Goal: Information Seeking & Learning: Learn about a topic

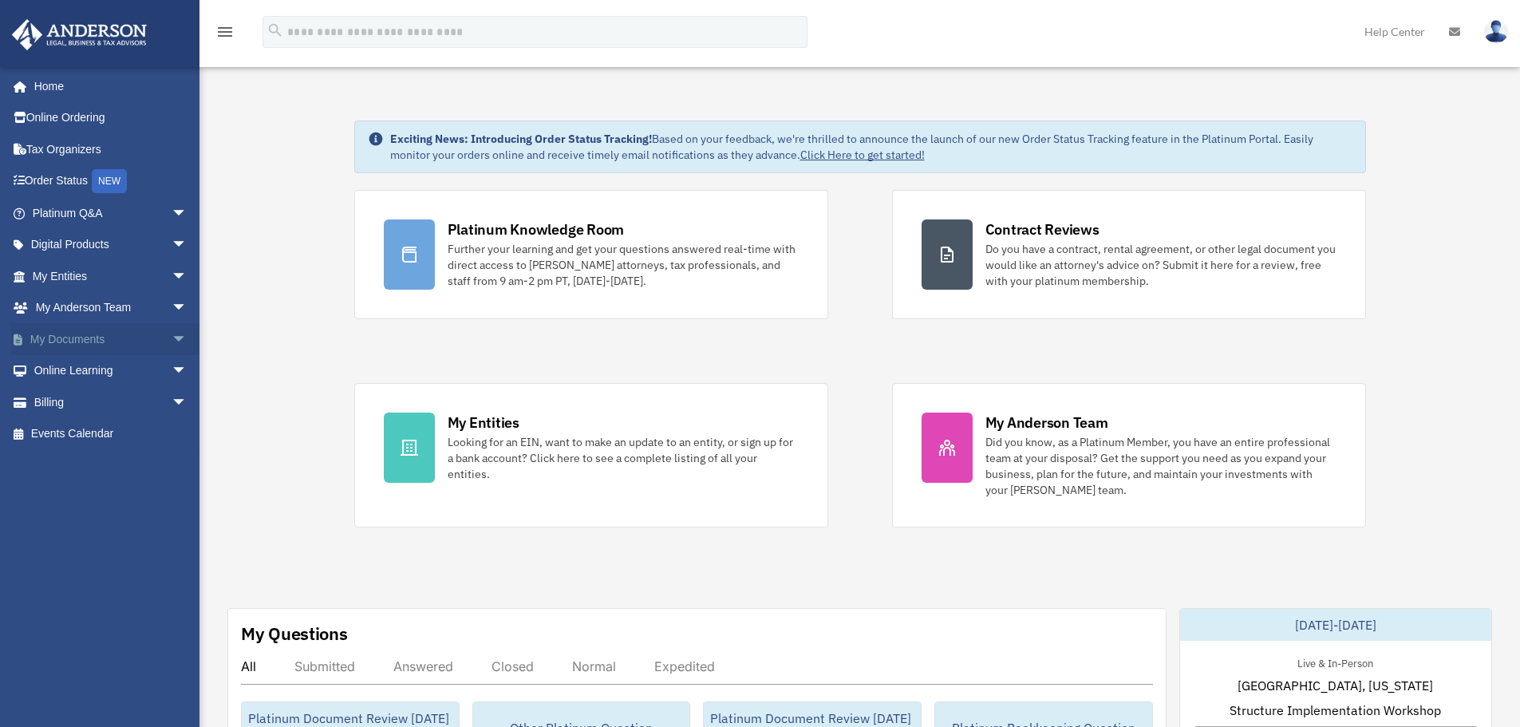
click at [172, 343] on span "arrow_drop_down" at bounding box center [188, 339] width 32 height 33
click at [147, 343] on link "My Documents arrow_drop_up" at bounding box center [111, 339] width 200 height 32
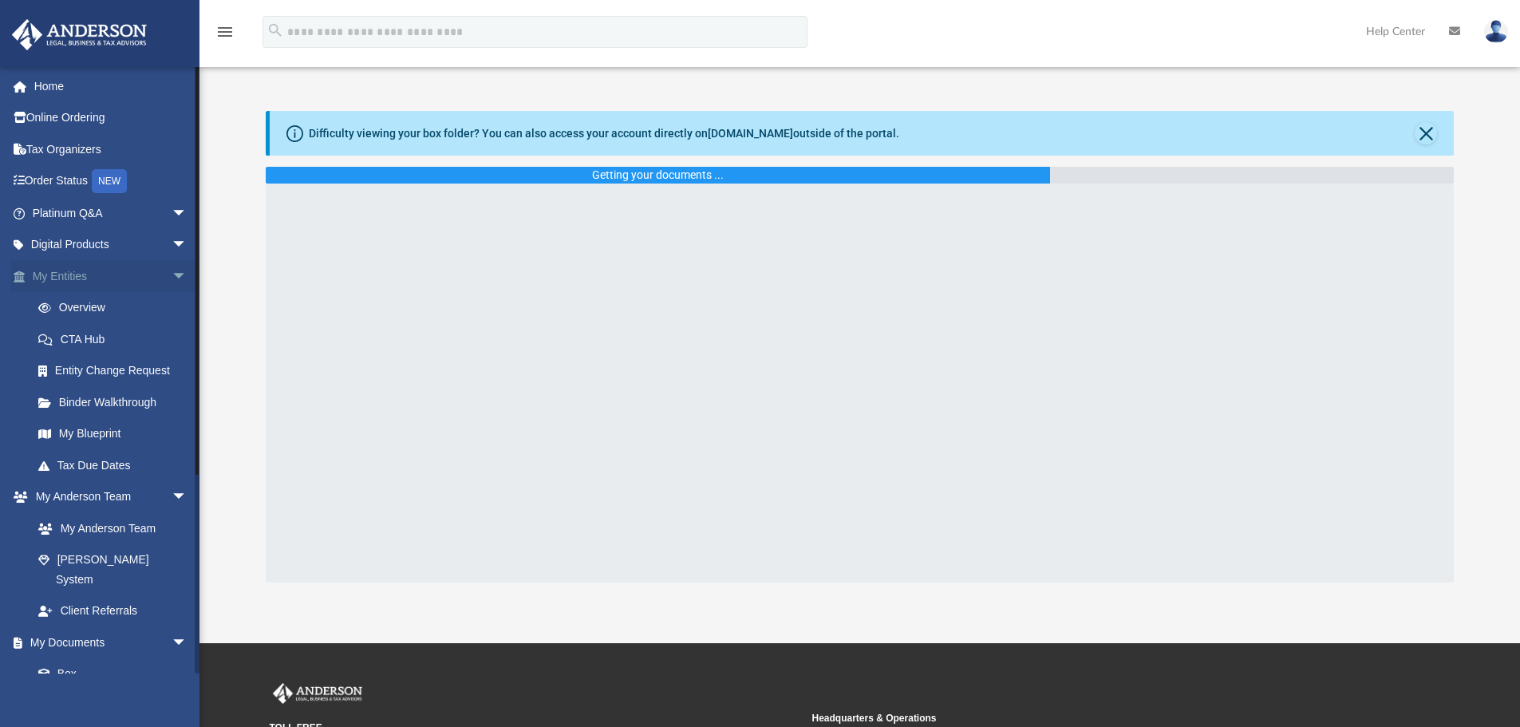
click at [172, 278] on span "arrow_drop_down" at bounding box center [188, 276] width 32 height 33
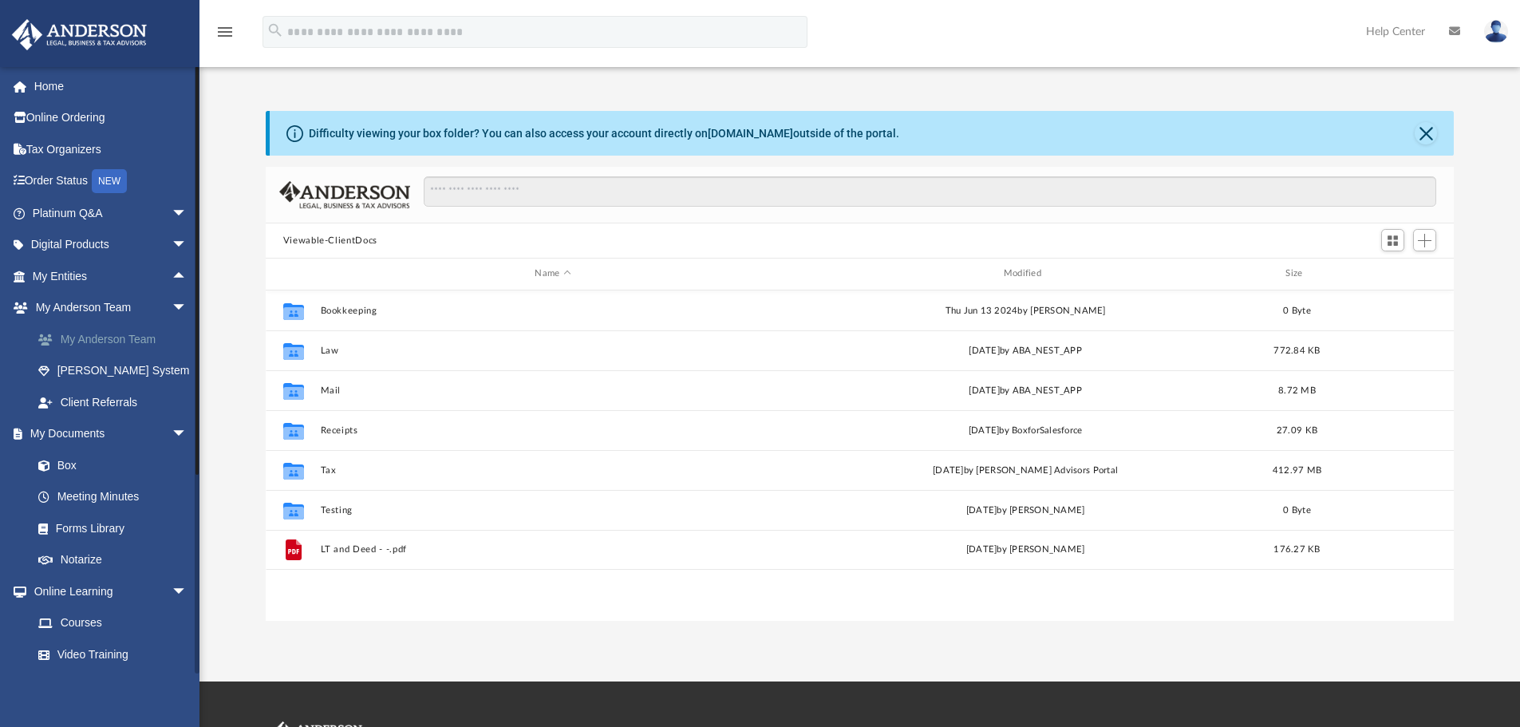
scroll to position [351, 1176]
click at [172, 310] on span "arrow_drop_down" at bounding box center [188, 308] width 32 height 33
click at [172, 278] on span "arrow_drop_up" at bounding box center [188, 276] width 32 height 33
click at [172, 274] on span "arrow_drop_down" at bounding box center [188, 276] width 32 height 33
click at [172, 337] on span "arrow_drop_down" at bounding box center [188, 339] width 32 height 33
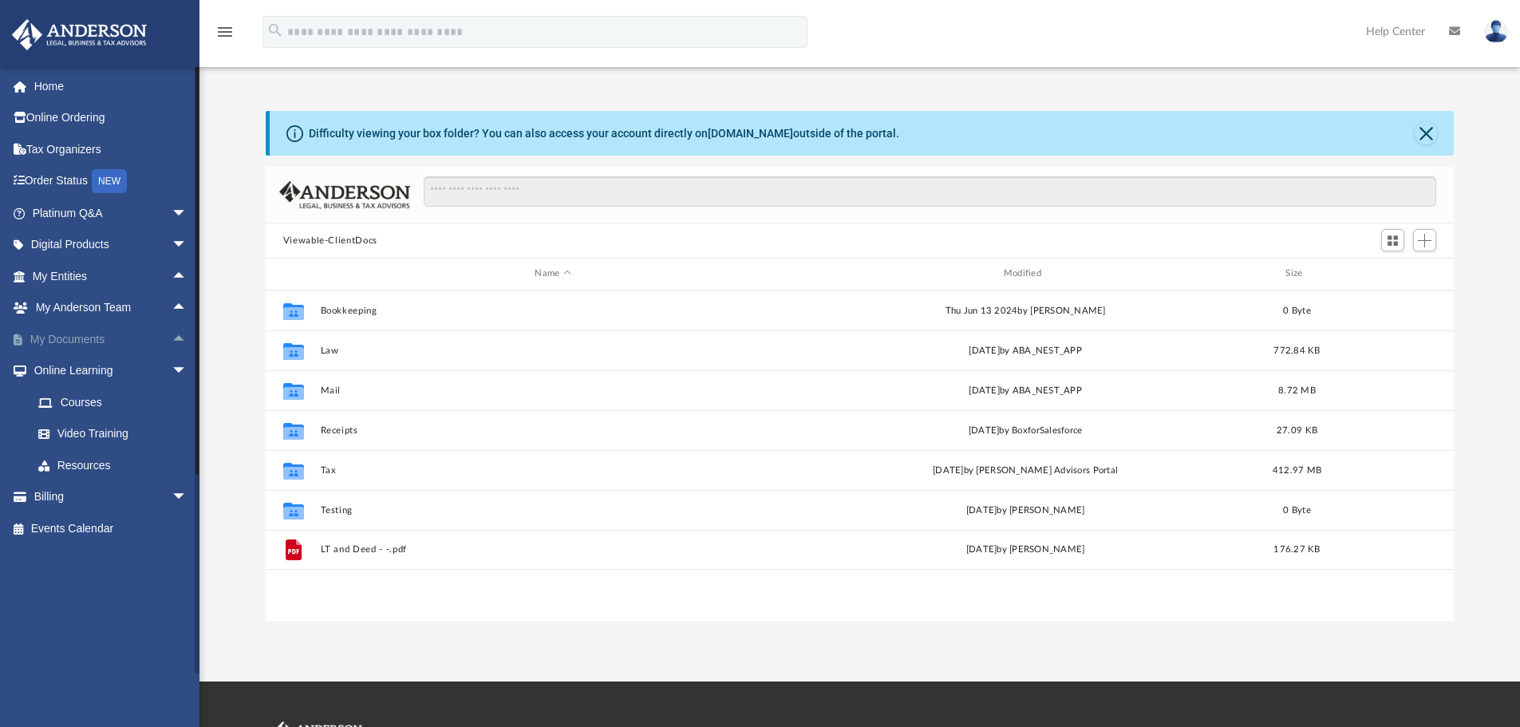
click at [172, 341] on span "arrow_drop_up" at bounding box center [188, 339] width 32 height 33
click at [172, 341] on span "arrow_drop_down" at bounding box center [188, 339] width 32 height 33
click at [172, 370] on span "arrow_drop_down" at bounding box center [188, 371] width 32 height 33
click at [172, 335] on span "arrow_drop_up" at bounding box center [188, 339] width 32 height 33
click at [172, 345] on span "arrow_drop_down" at bounding box center [188, 339] width 32 height 33
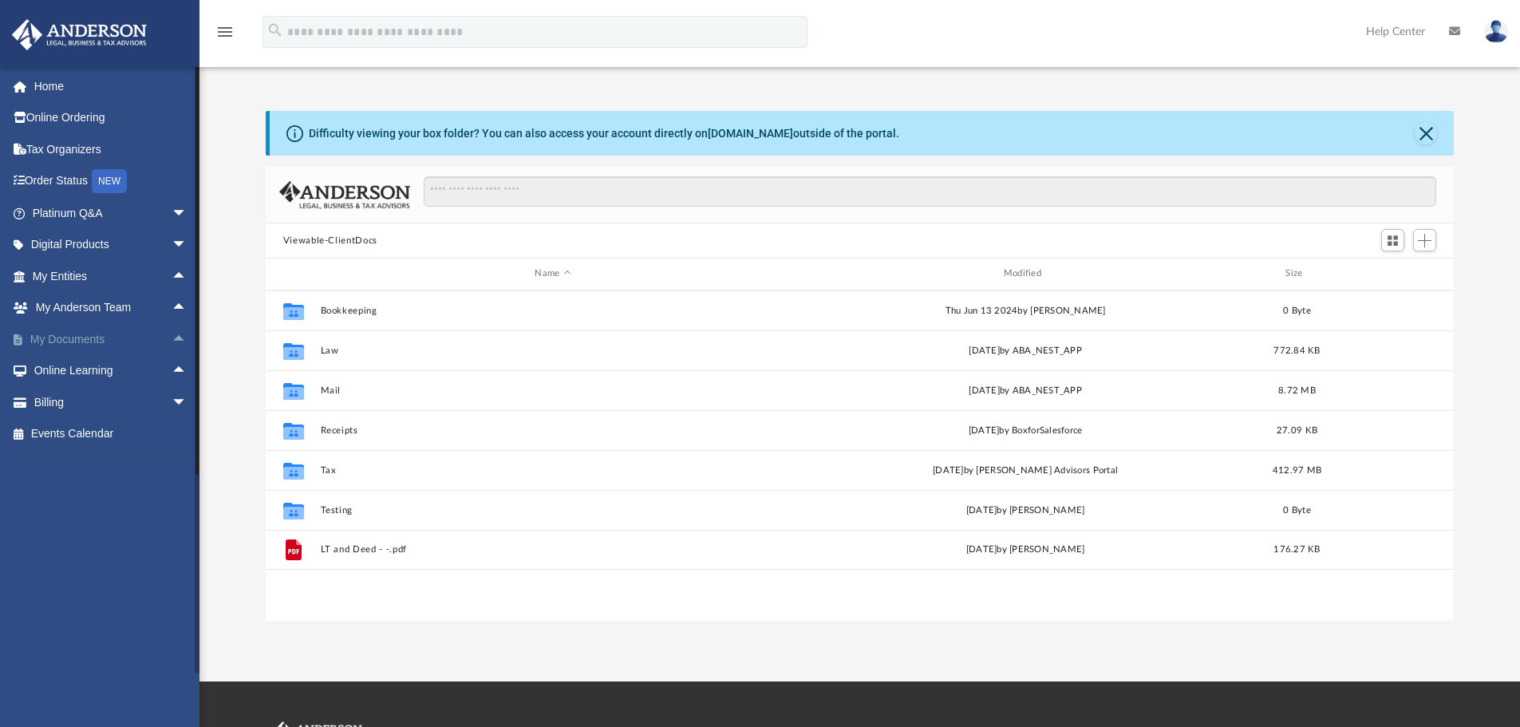
click at [172, 334] on span "arrow_drop_up" at bounding box center [188, 339] width 32 height 33
click at [172, 340] on span "arrow_drop_down" at bounding box center [188, 339] width 32 height 33
click at [172, 337] on span "arrow_drop_up" at bounding box center [188, 339] width 32 height 33
click at [172, 341] on span "arrow_drop_down" at bounding box center [188, 339] width 32 height 33
click at [152, 215] on link "Platinum Q&A arrow_drop_down" at bounding box center [111, 213] width 200 height 32
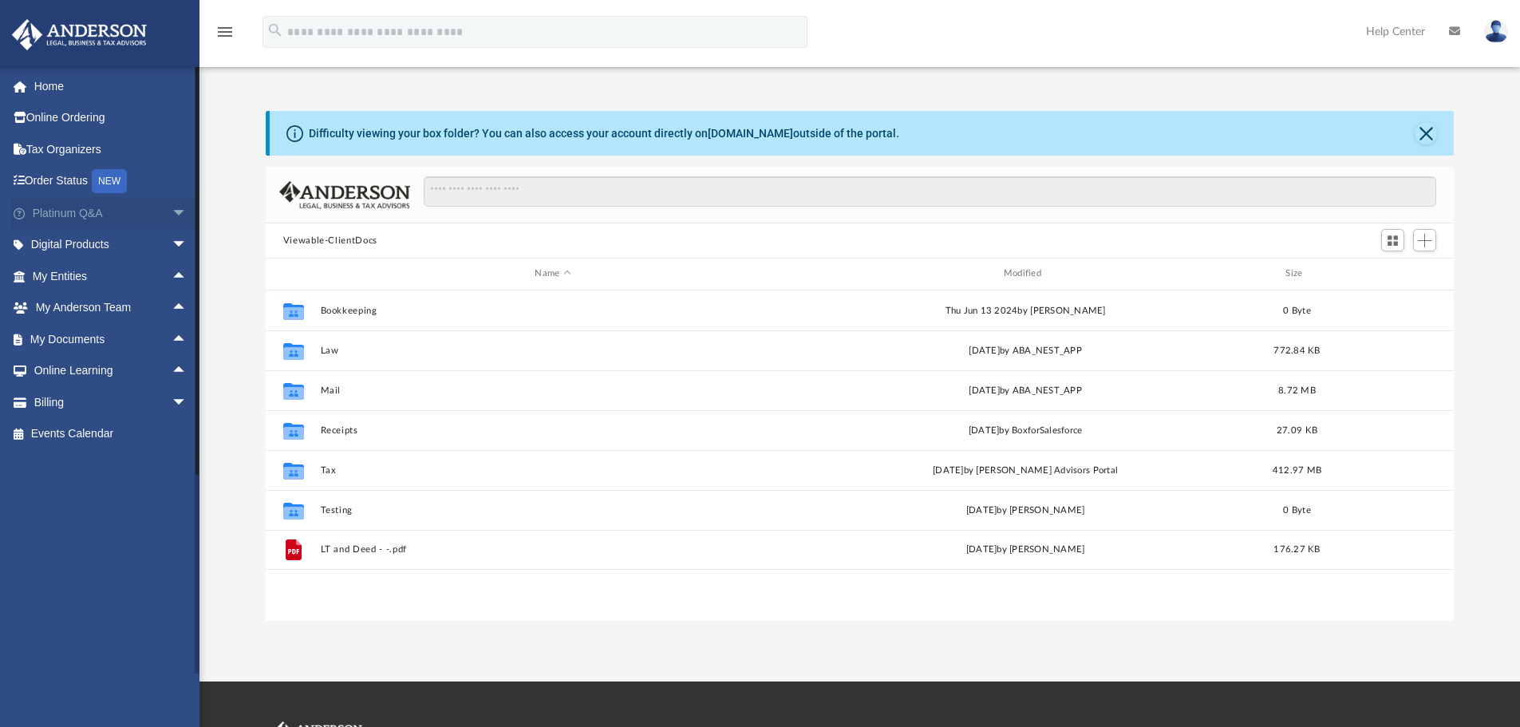
click at [172, 217] on span "arrow_drop_down" at bounding box center [188, 213] width 32 height 33
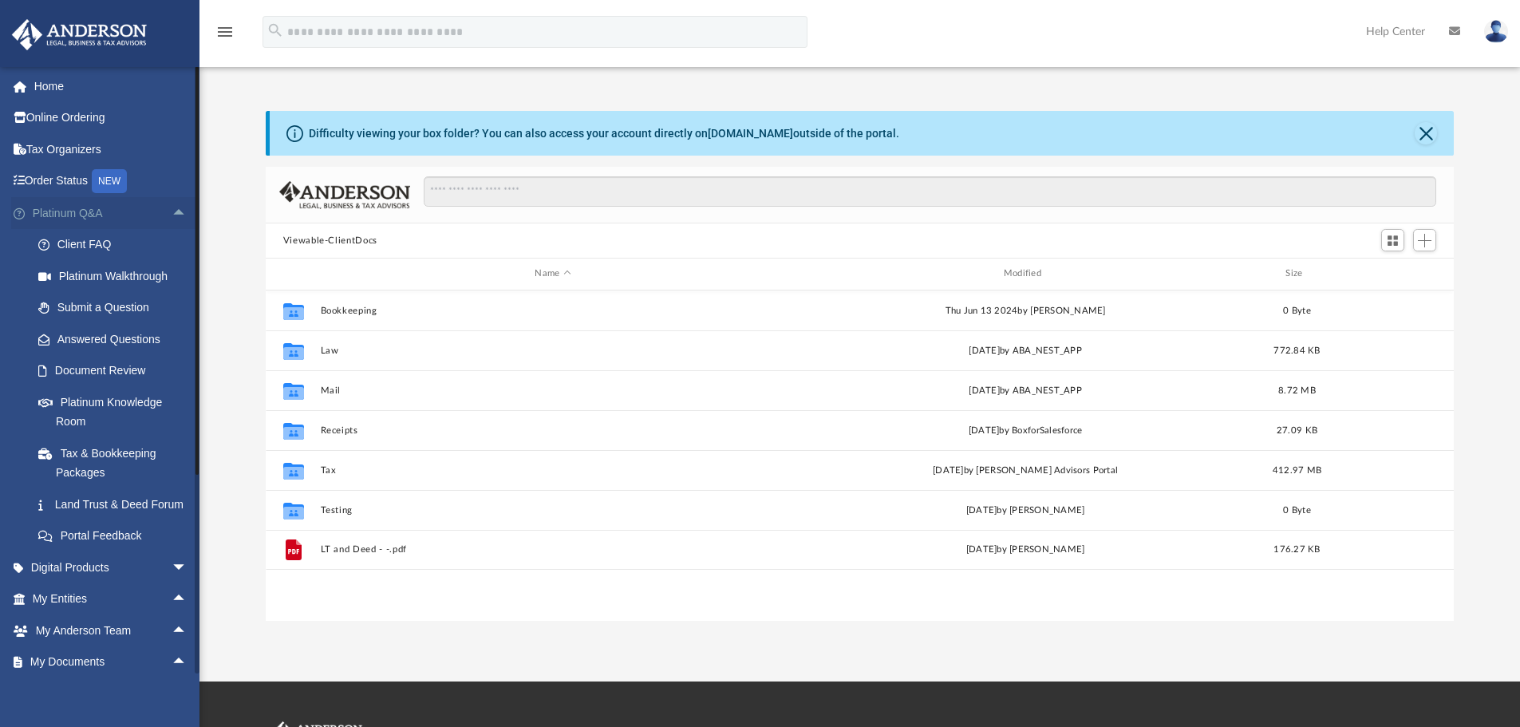
click at [172, 218] on span "arrow_drop_up" at bounding box center [188, 213] width 32 height 33
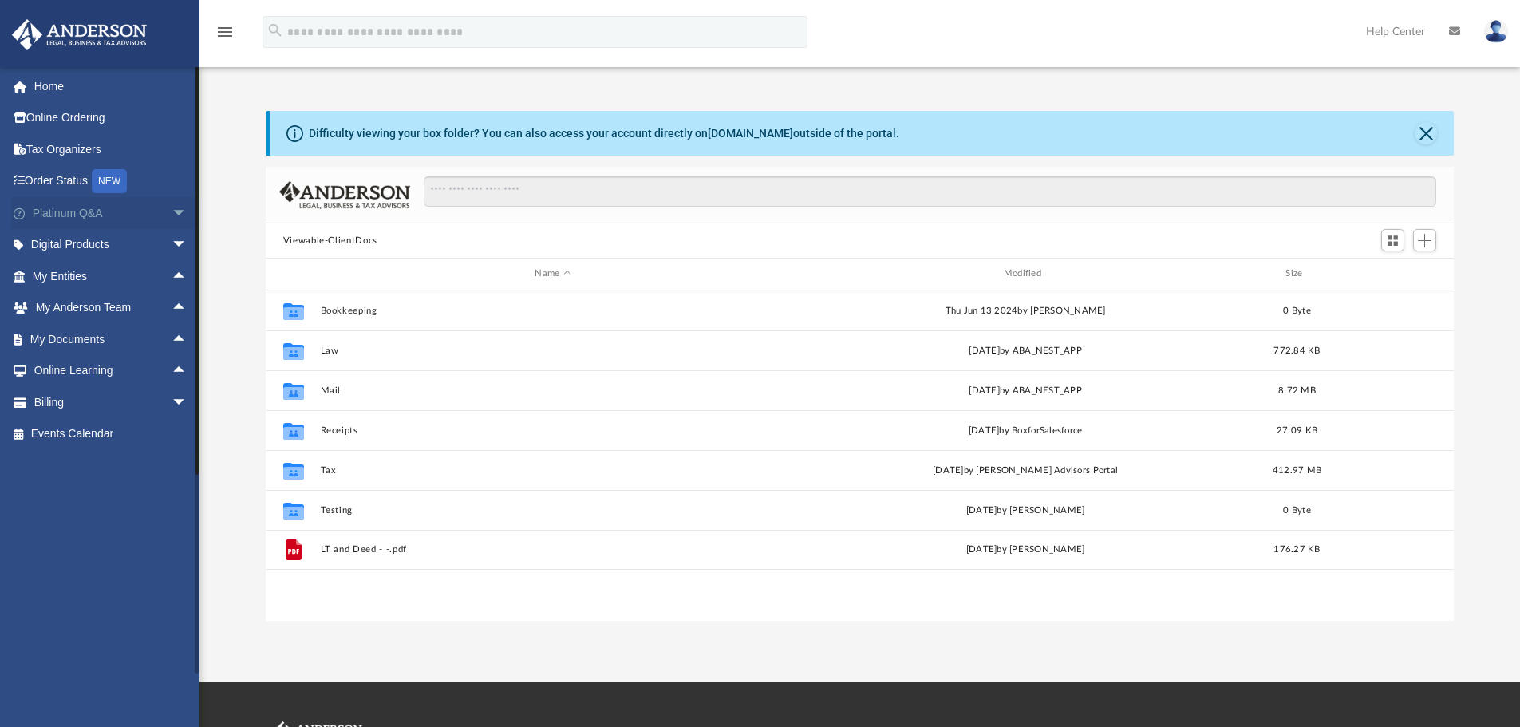
click at [172, 215] on span "arrow_drop_down" at bounding box center [188, 213] width 32 height 33
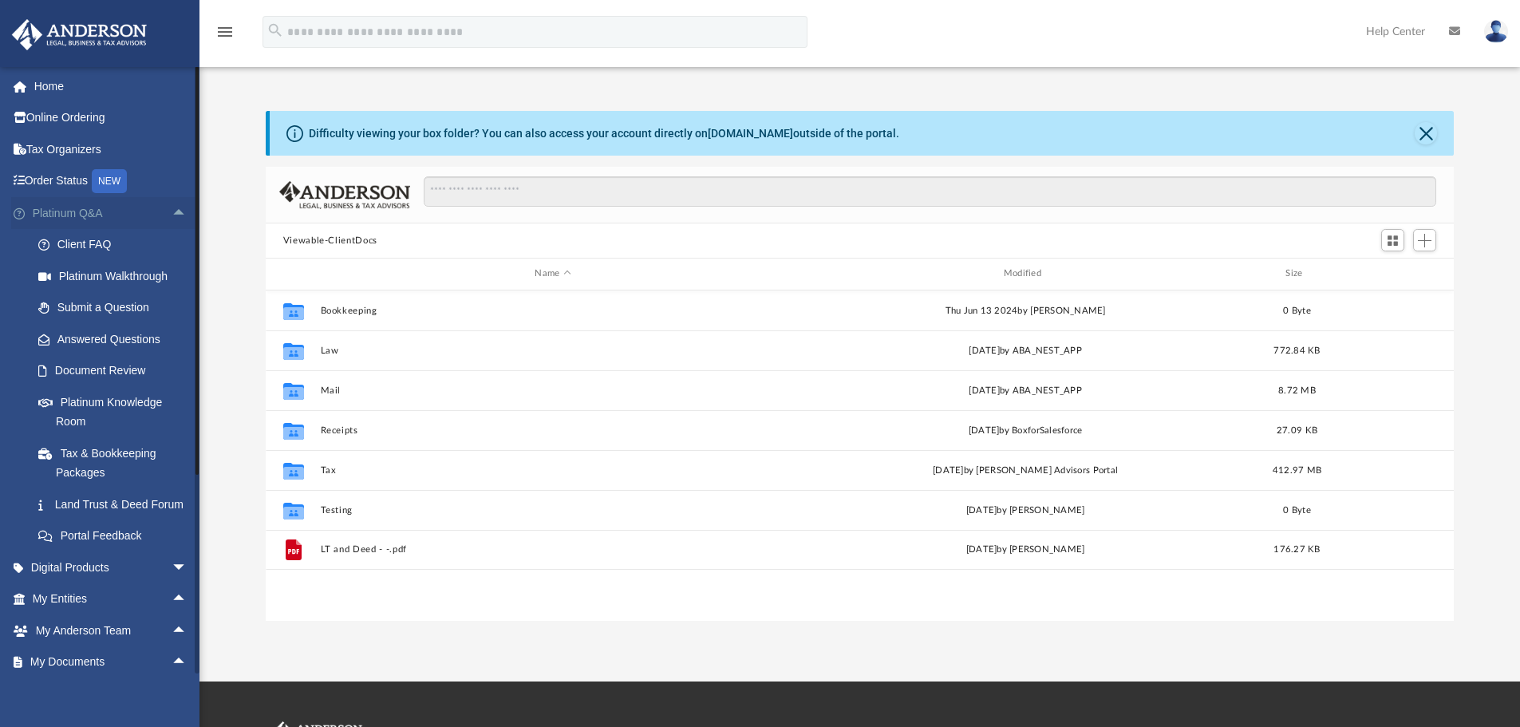
click at [172, 217] on span "arrow_drop_up" at bounding box center [188, 213] width 32 height 33
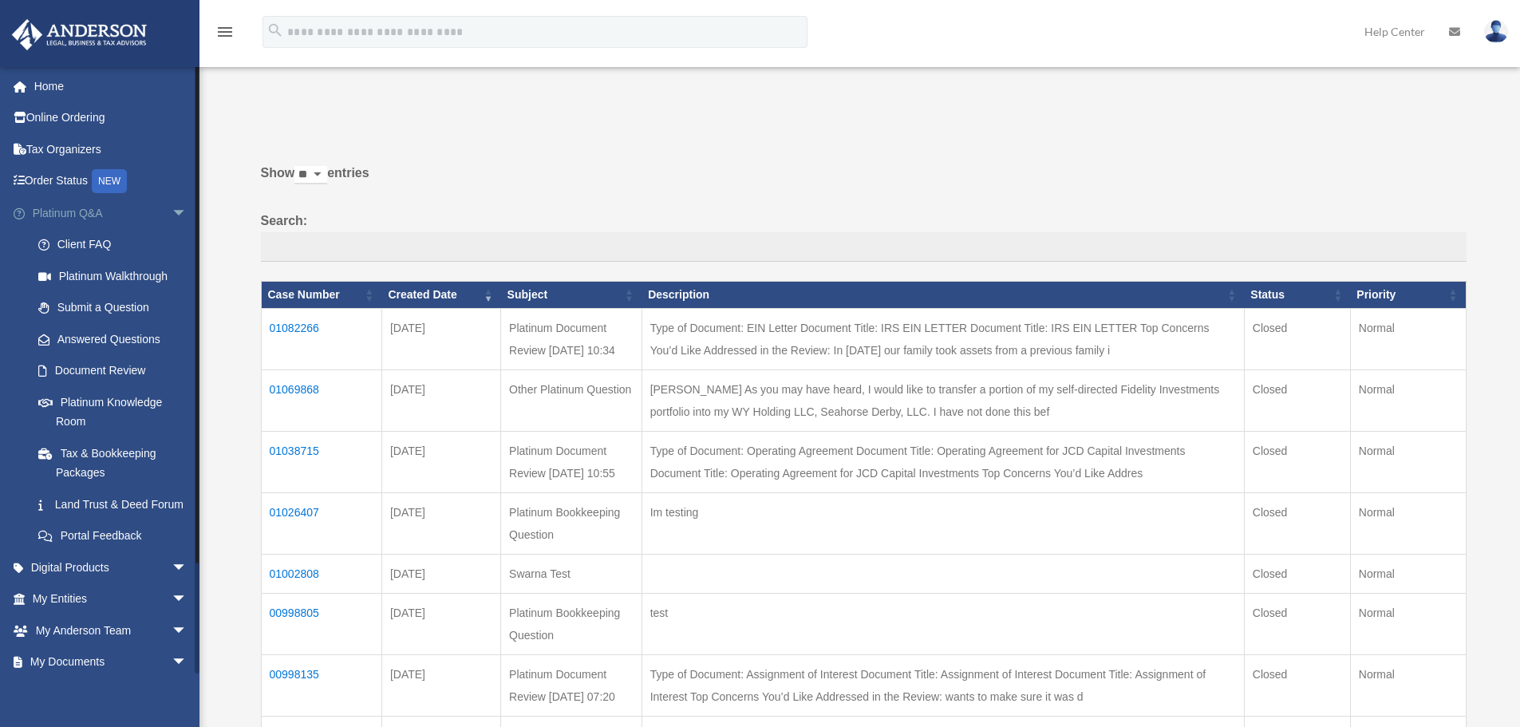
click at [172, 215] on span "arrow_drop_down" at bounding box center [188, 213] width 32 height 33
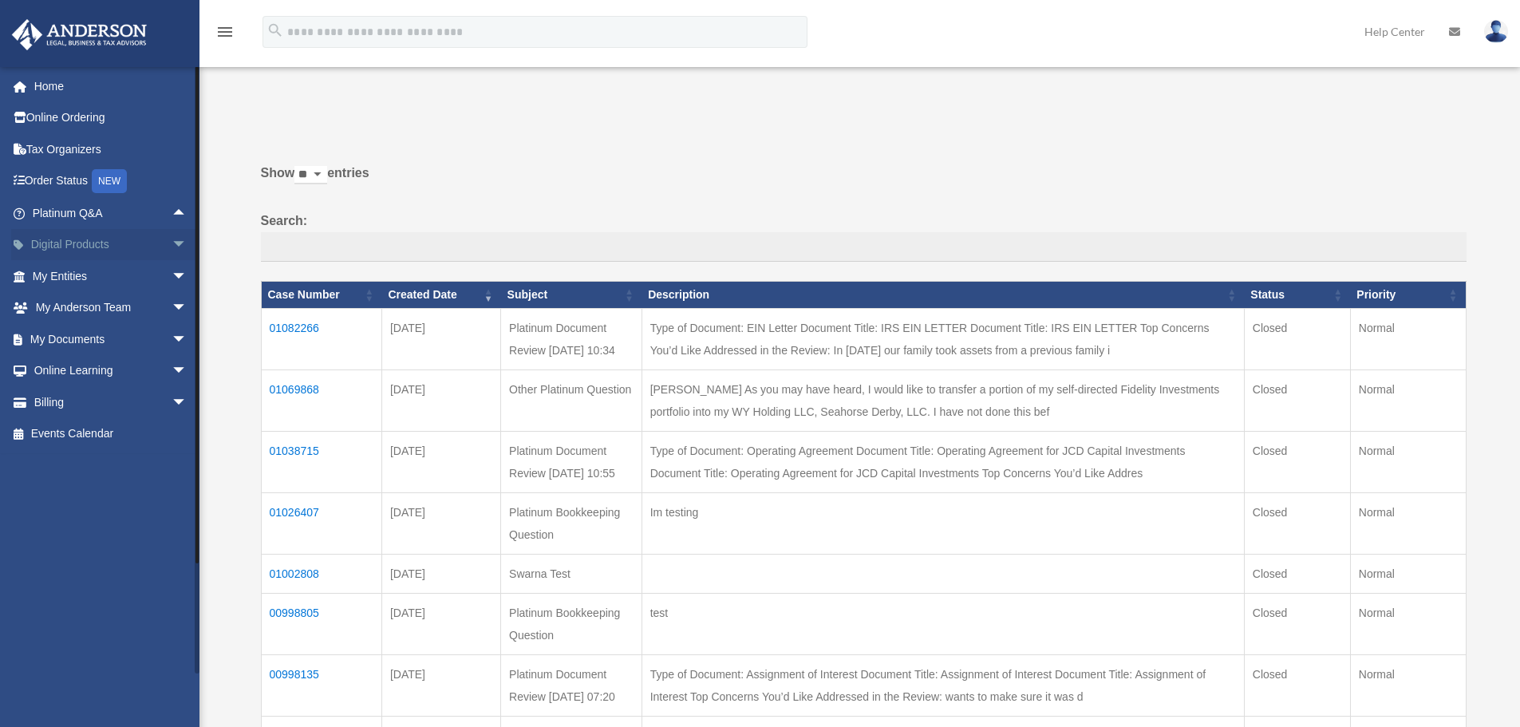
click at [172, 235] on span "arrow_drop_down" at bounding box center [188, 245] width 32 height 33
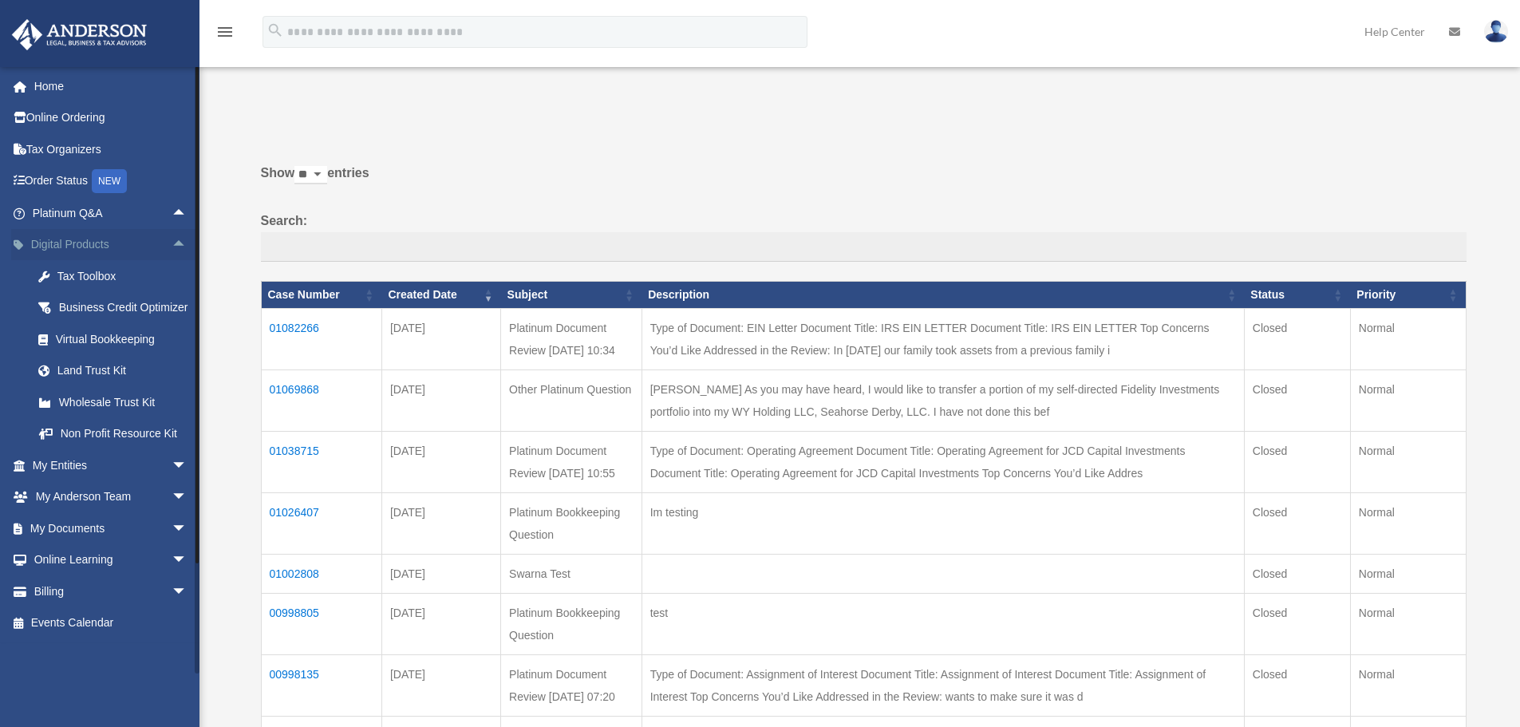
click at [172, 243] on span "arrow_drop_up" at bounding box center [188, 245] width 32 height 33
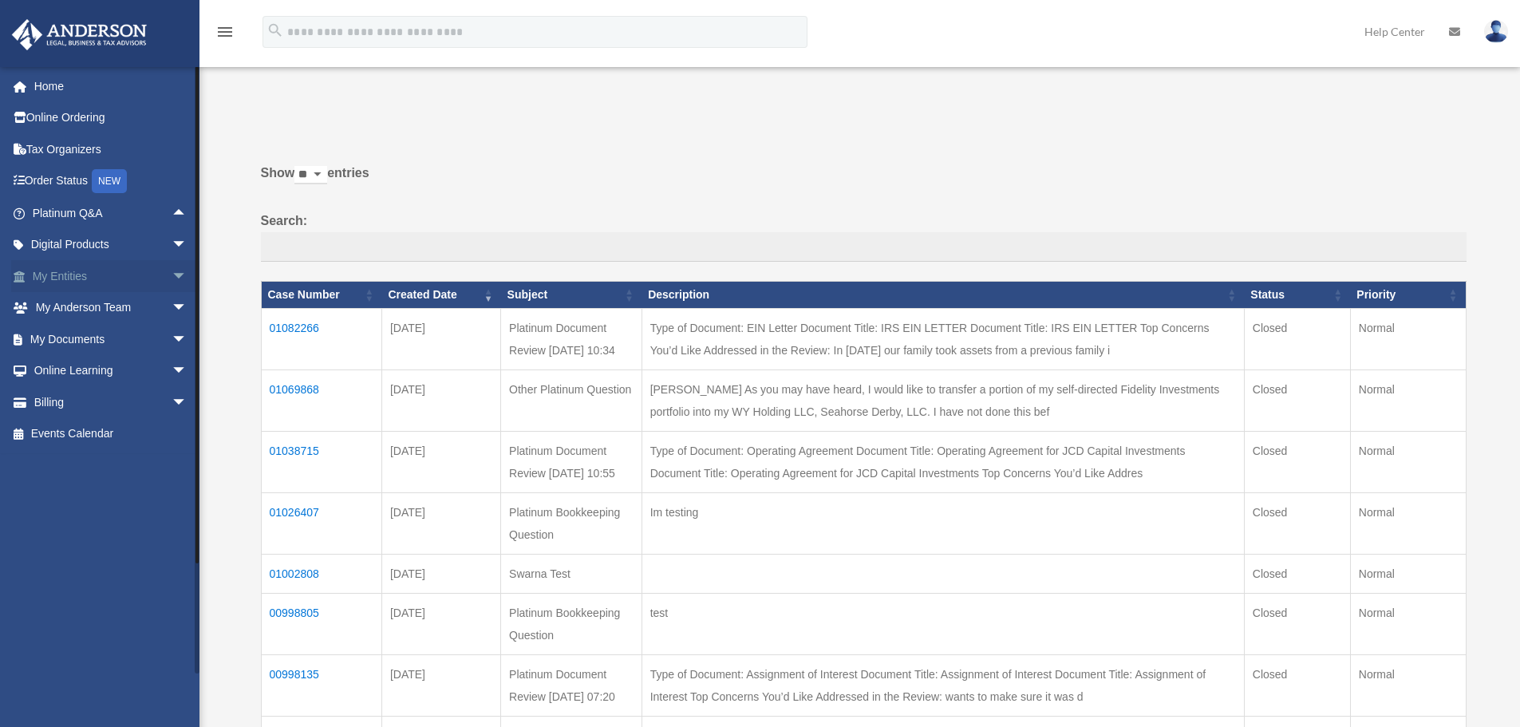
click at [172, 270] on span "arrow_drop_down" at bounding box center [188, 276] width 32 height 33
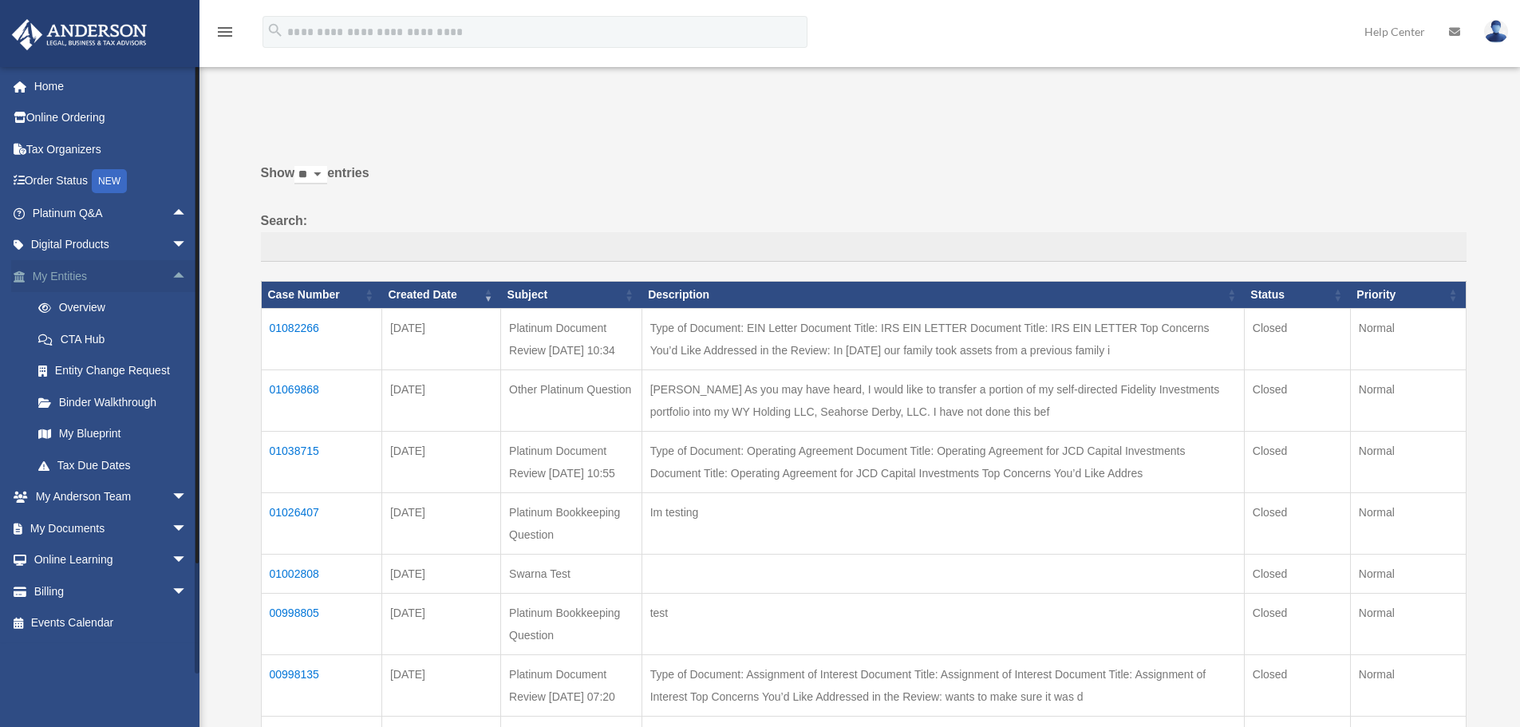
click at [172, 279] on span "arrow_drop_up" at bounding box center [188, 276] width 32 height 33
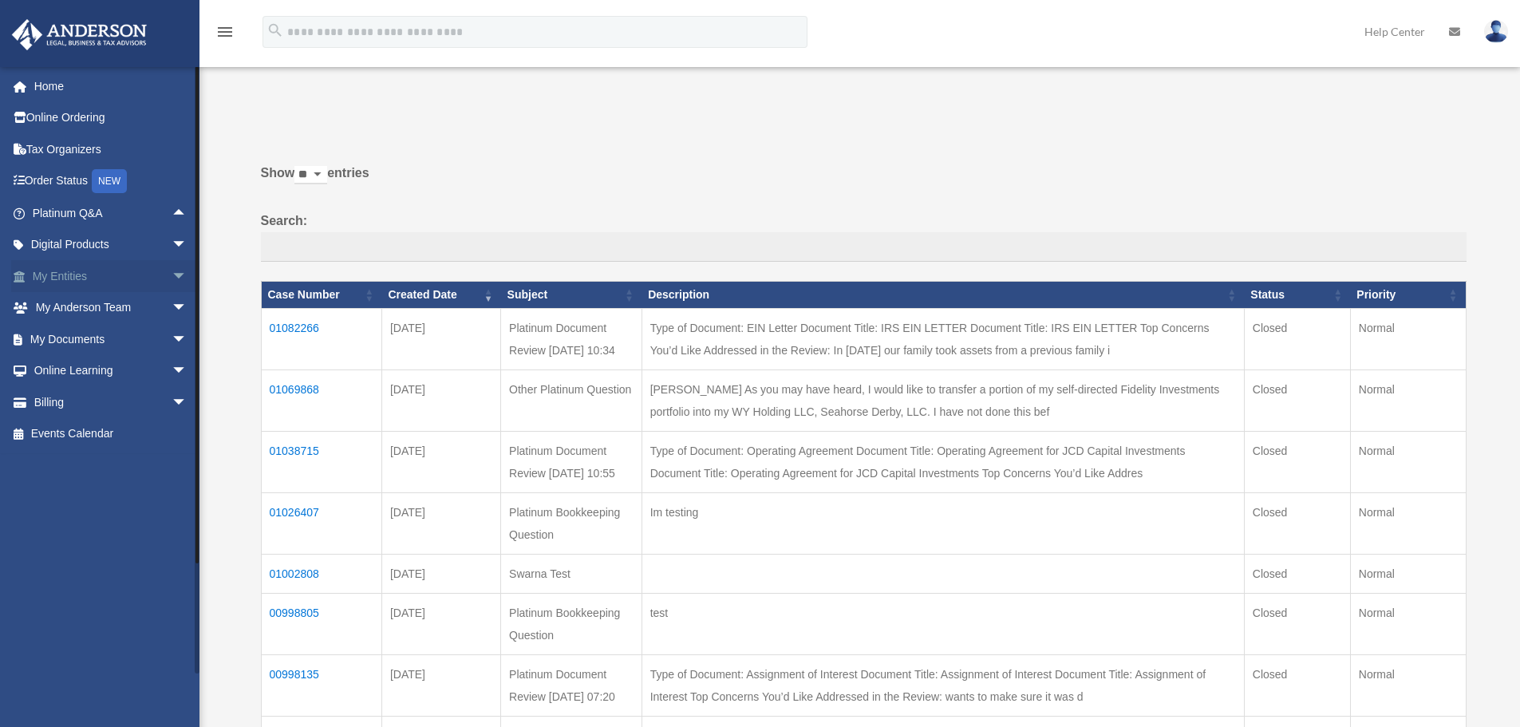
click at [172, 278] on span "arrow_drop_down" at bounding box center [188, 276] width 32 height 33
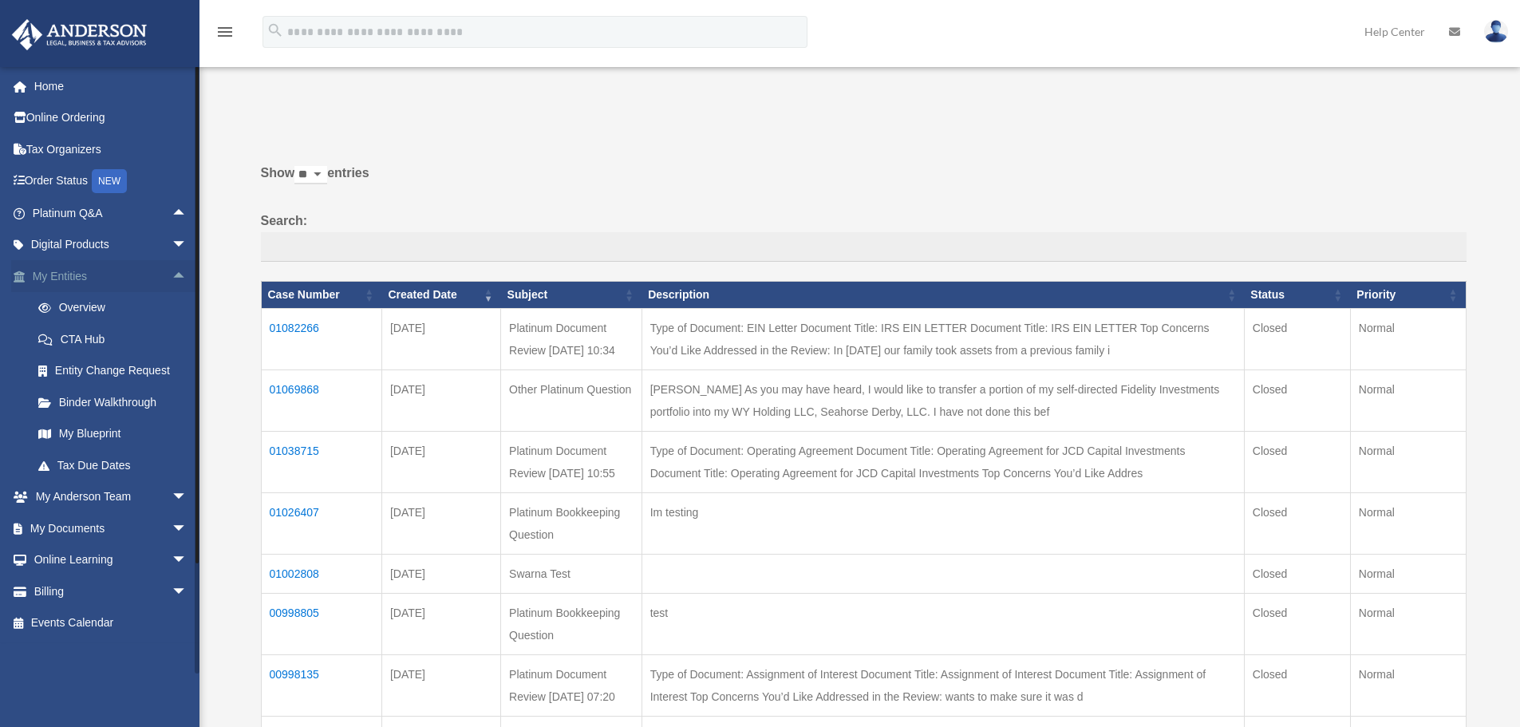
click at [172, 277] on span "arrow_drop_up" at bounding box center [188, 276] width 32 height 33
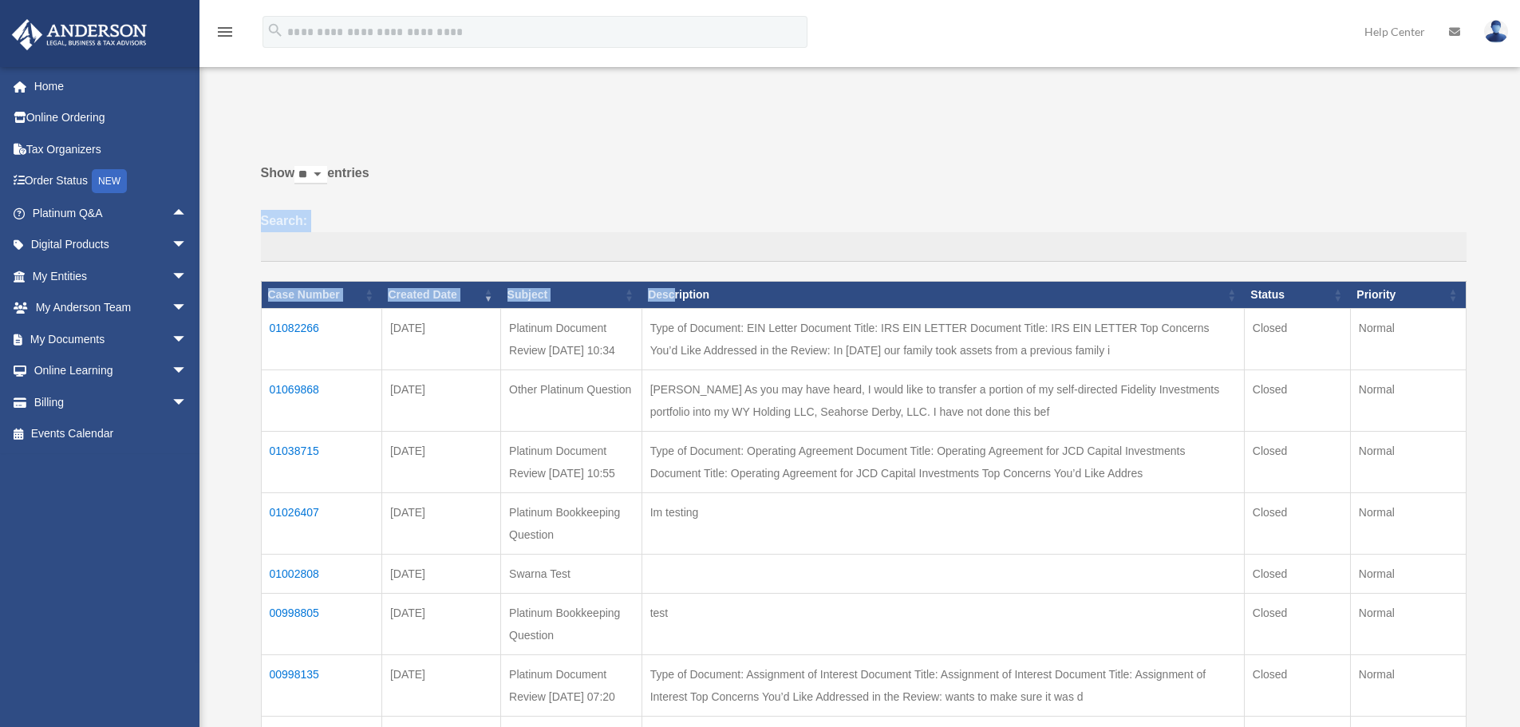
drag, startPoint x: 260, startPoint y: 291, endPoint x: 734, endPoint y: 289, distance: 473.9
click at [711, 289] on table "Case Number Created Date Subject Description Status Priority" at bounding box center [863, 602] width 1205 height 643
click at [705, 168] on label "Show ** ** ** *** entries" at bounding box center [863, 181] width 1205 height 38
click at [327, 168] on select "** ** ** ***" at bounding box center [310, 175] width 33 height 18
drag, startPoint x: 755, startPoint y: 290, endPoint x: 250, endPoint y: 187, distance: 515.5
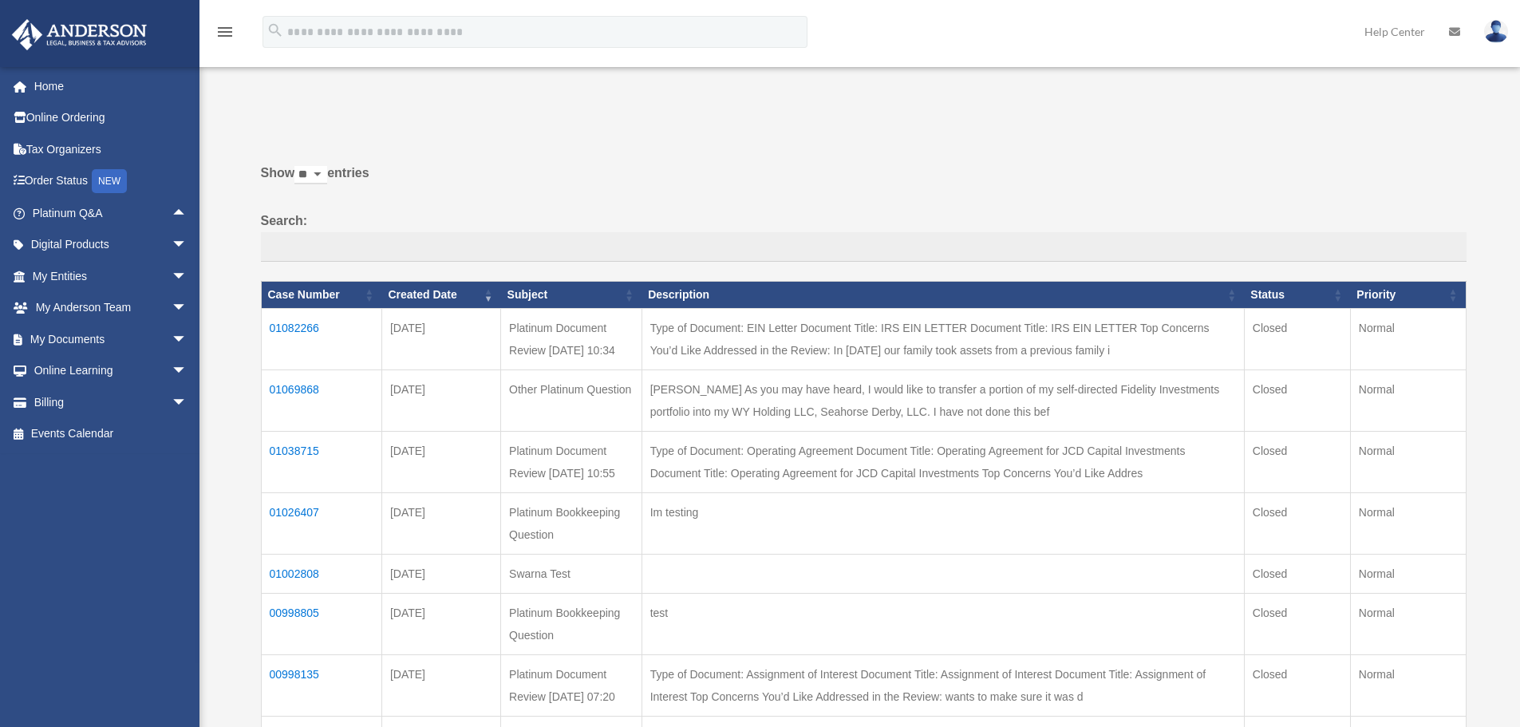
click at [250, 191] on div "Show ** ** ** *** entries Search: Case Number Created Date Subject Description …" at bounding box center [858, 560] width 1217 height 816
drag, startPoint x: 253, startPoint y: 162, endPoint x: 722, endPoint y: 300, distance: 489.0
click at [722, 300] on div "Show ** ** ** *** entries Search: Case Number Created Date Subject Description …" at bounding box center [858, 560] width 1217 height 816
click at [786, 188] on label "Show ** ** ** *** entries" at bounding box center [863, 181] width 1205 height 38
click at [327, 184] on select "** ** ** ***" at bounding box center [310, 175] width 33 height 18
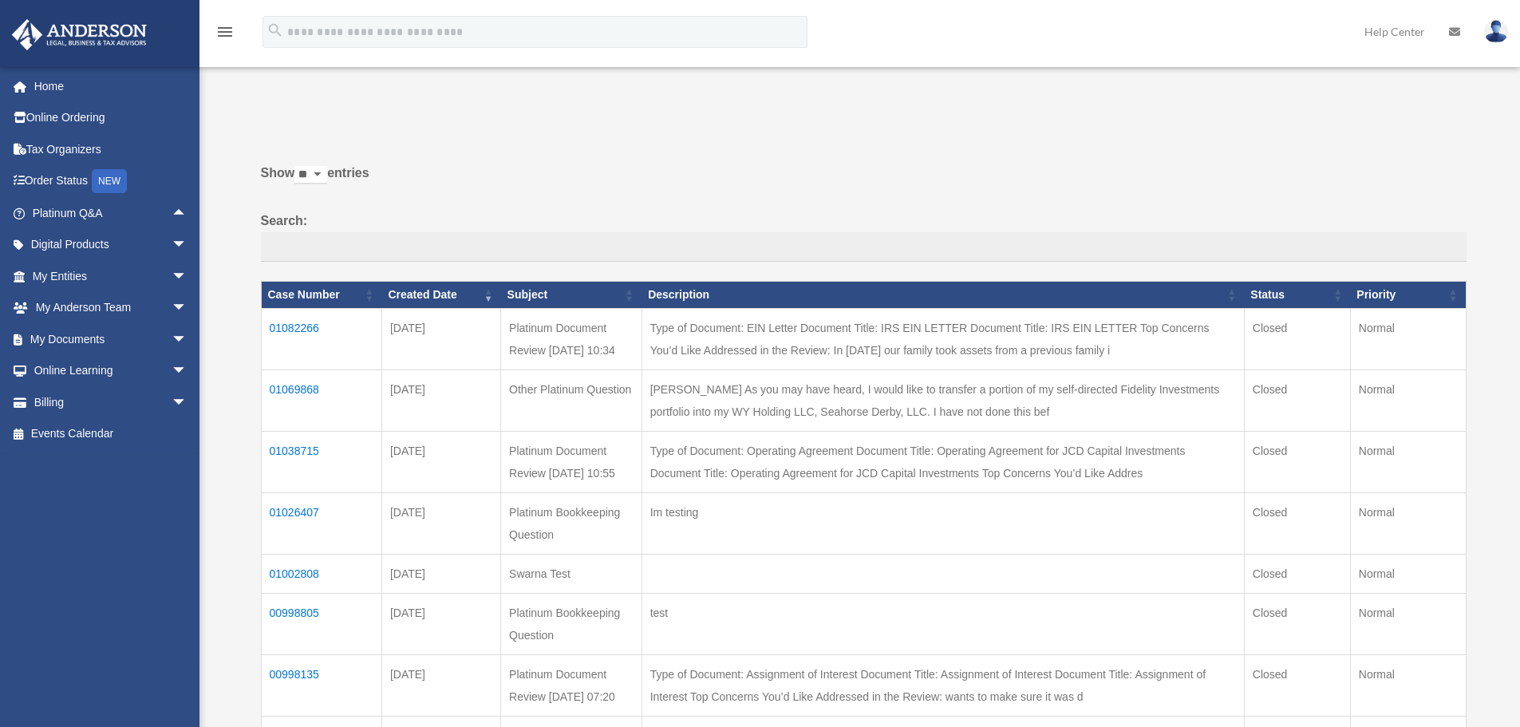
drag, startPoint x: 741, startPoint y: 296, endPoint x: 358, endPoint y: 235, distance: 387.7
click at [358, 235] on div "Show ** ** ** *** entries Search: Case Number Created Date Subject Description …" at bounding box center [863, 565] width 1205 height 807
drag, startPoint x: 283, startPoint y: 289, endPoint x: 718, endPoint y: 141, distance: 459.1
click at [770, 123] on div "Past Questions & Answers bob.apples@andersonadvisors.com Sign Out bob.apples@an…" at bounding box center [760, 535] width 1520 height 949
click at [671, 152] on div "Show ** ** ** *** entries Search: Case Number Created Date Subject Description …" at bounding box center [863, 560] width 1205 height 816
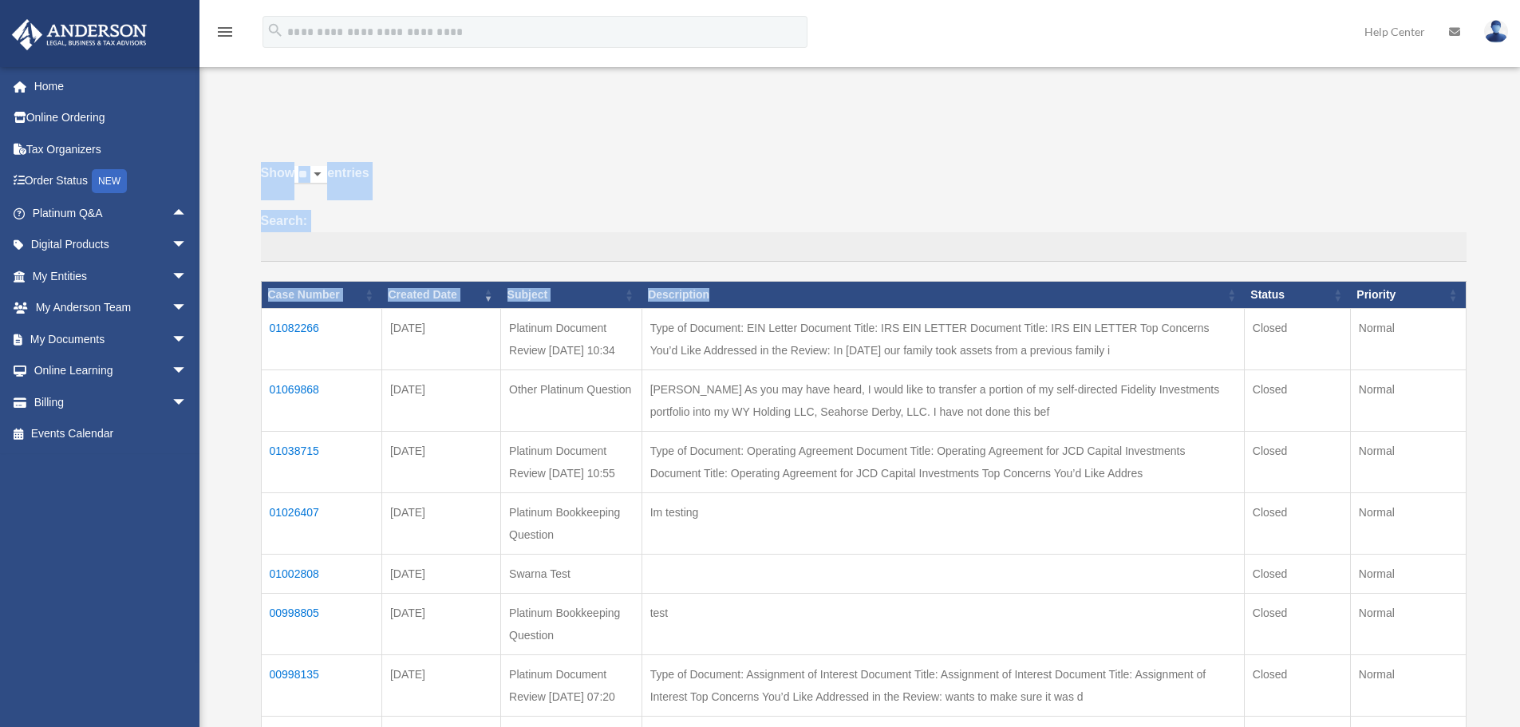
drag, startPoint x: 246, startPoint y: 169, endPoint x: 714, endPoint y: 286, distance: 482.7
click at [714, 286] on div "Past Questions & Answers bob.apples@andersonadvisors.com Sign Out bob.apples@an…" at bounding box center [760, 535] width 1520 height 949
click at [737, 294] on th "Description" at bounding box center [942, 295] width 602 height 27
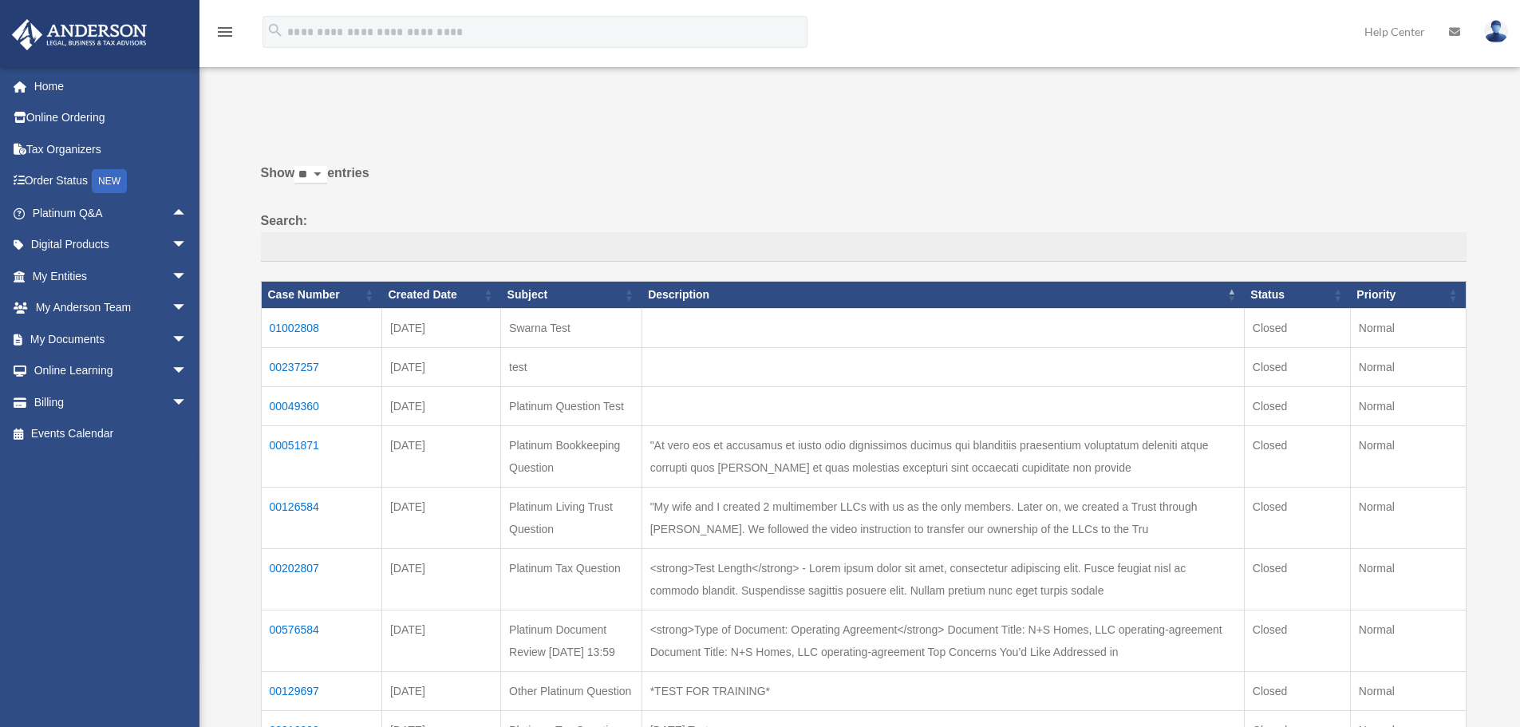
click at [743, 293] on th "Description" at bounding box center [942, 295] width 602 height 27
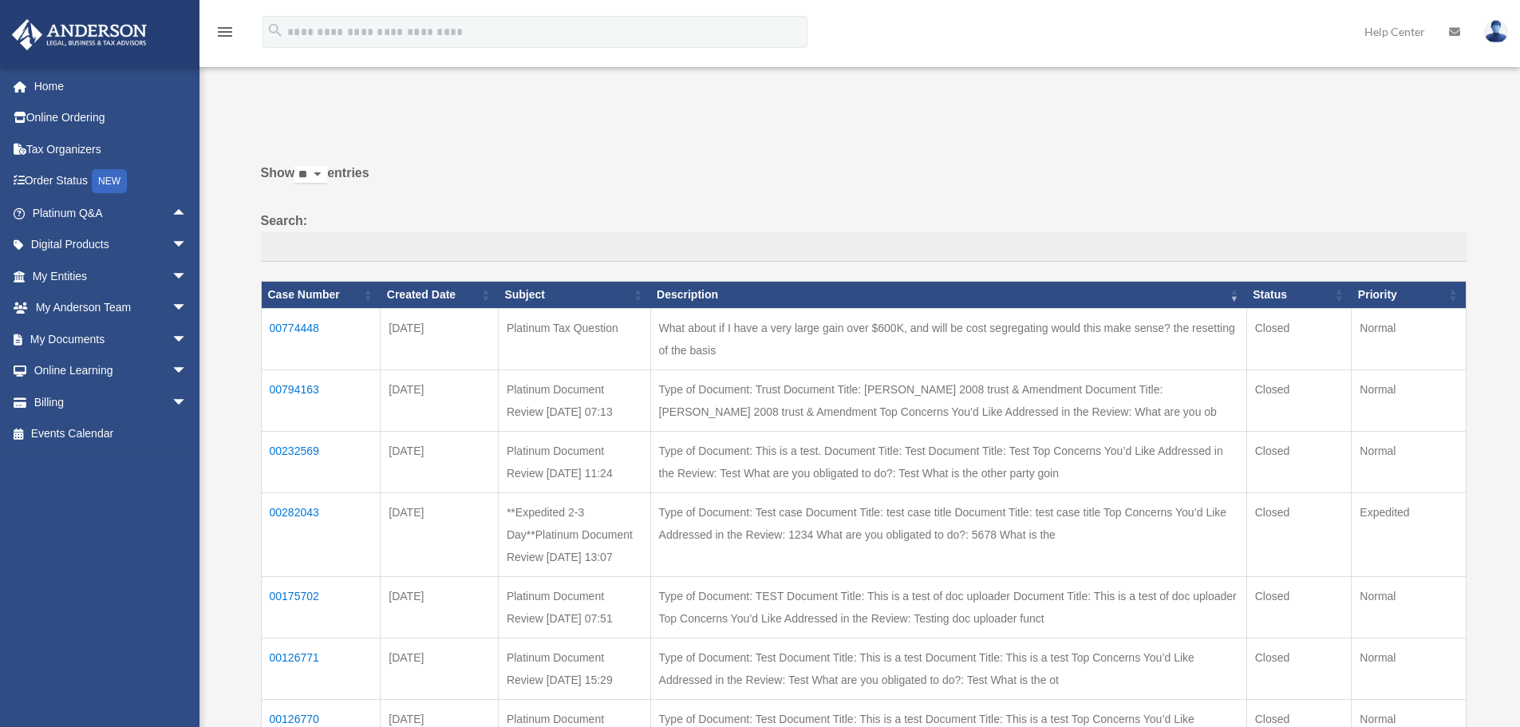
drag, startPoint x: 763, startPoint y: 293, endPoint x: 282, endPoint y: 203, distance: 490.2
click at [282, 203] on div "Show ** ** ** *** entries Search: Case Number Created Date Subject Description …" at bounding box center [863, 599] width 1205 height 874
drag, startPoint x: 260, startPoint y: 170, endPoint x: 762, endPoint y: 293, distance: 516.6
click at [762, 293] on div "Show ** ** ** *** entries Search: Case Number Created Date Subject Description …" at bounding box center [863, 599] width 1205 height 874
click at [730, 207] on div "Show ** ** ** *** entries Search: Case Number Created Date Subject Description …" at bounding box center [863, 599] width 1205 height 874
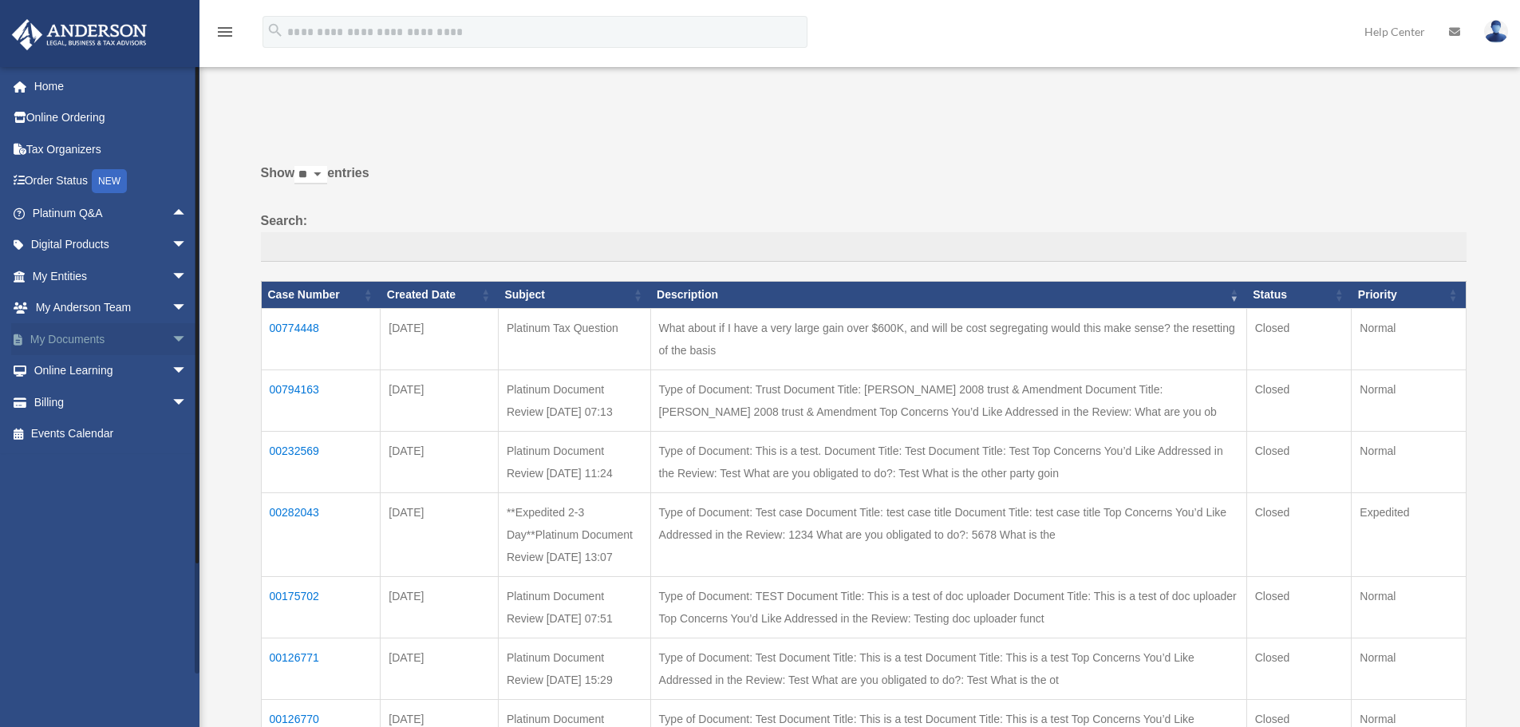
click at [152, 337] on link "My Documents arrow_drop_down" at bounding box center [111, 339] width 200 height 32
click at [172, 337] on span "arrow_drop_down" at bounding box center [188, 339] width 32 height 33
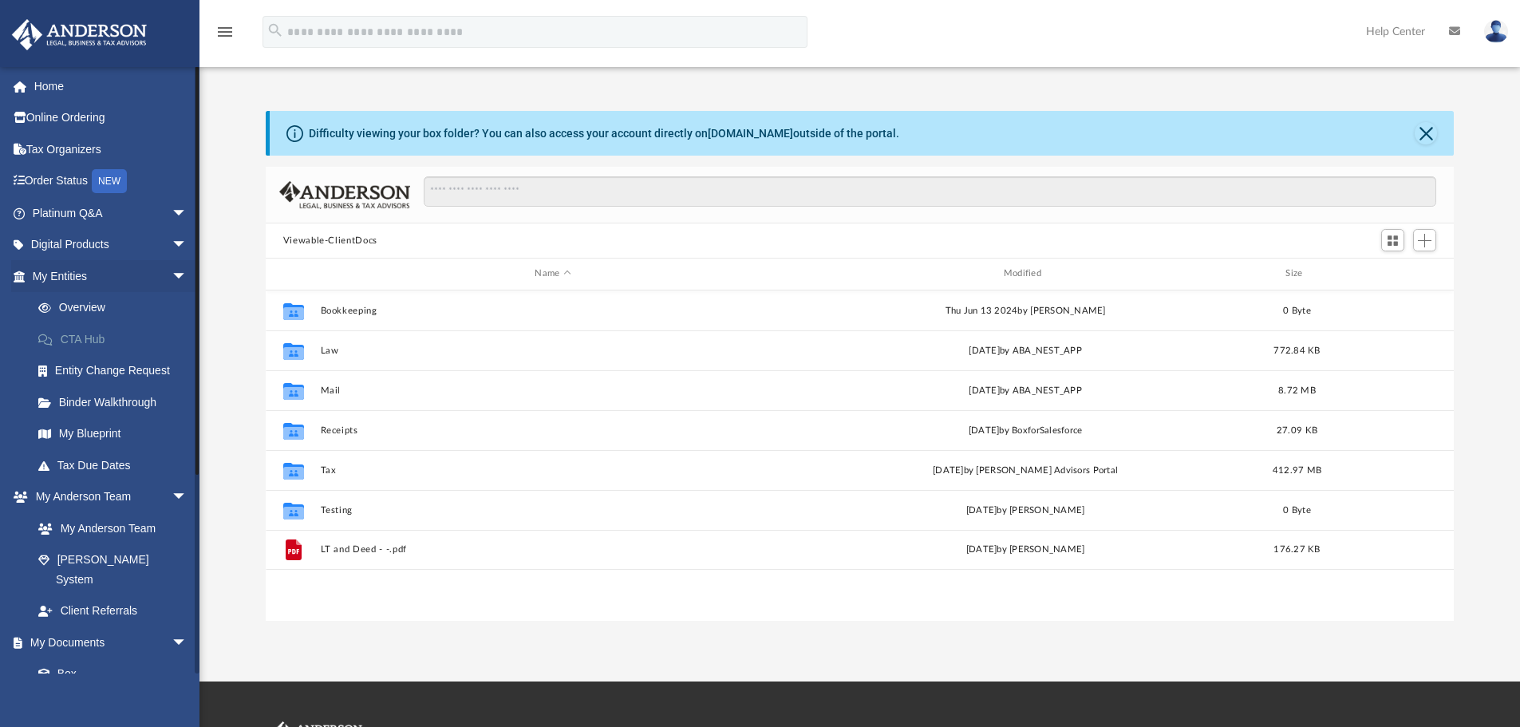
scroll to position [13, 13]
click at [172, 276] on span "arrow_drop_down" at bounding box center [188, 276] width 32 height 33
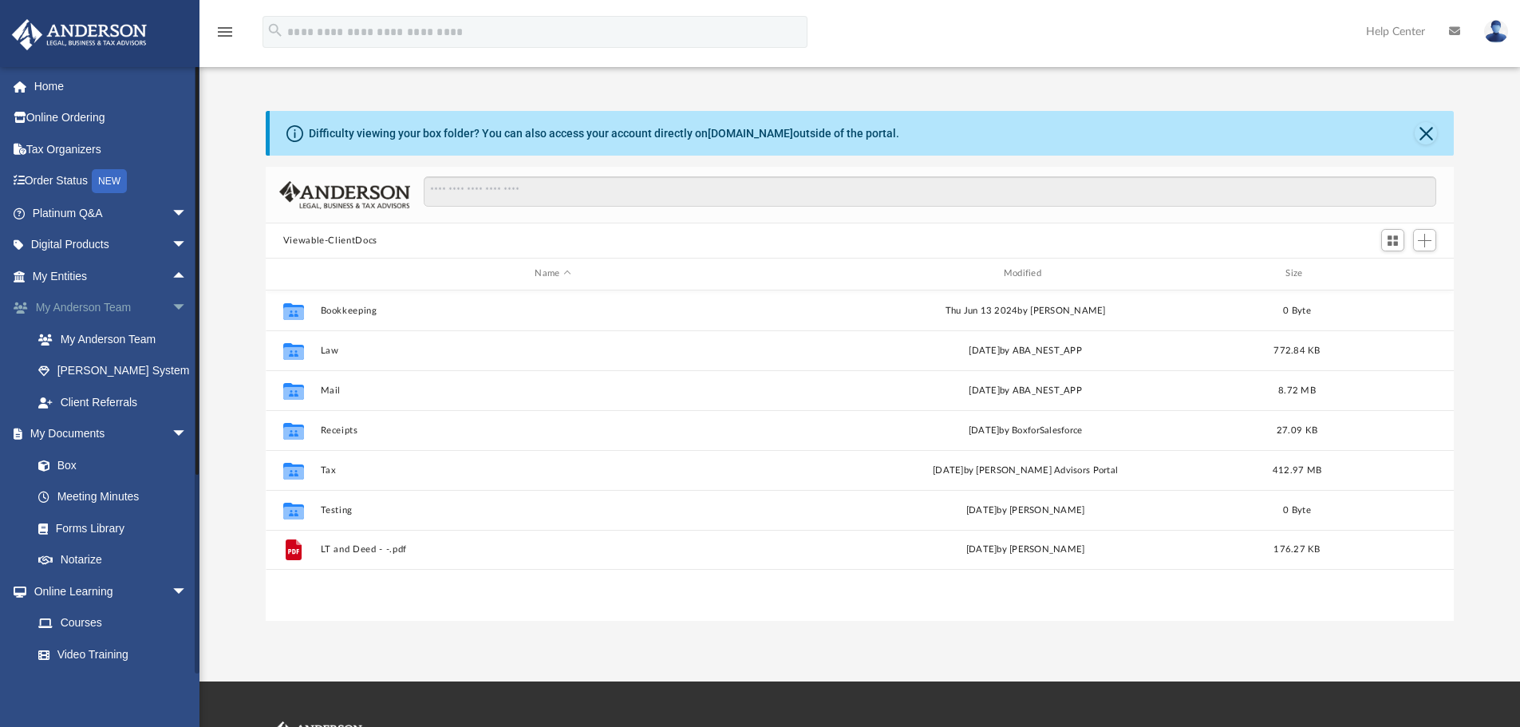
click at [172, 308] on span "arrow_drop_down" at bounding box center [188, 308] width 32 height 33
click at [172, 311] on span "arrow_drop_up" at bounding box center [188, 308] width 32 height 33
click at [172, 311] on span "arrow_drop_down" at bounding box center [188, 308] width 32 height 33
click at [172, 335] on span "arrow_drop_down" at bounding box center [188, 339] width 32 height 33
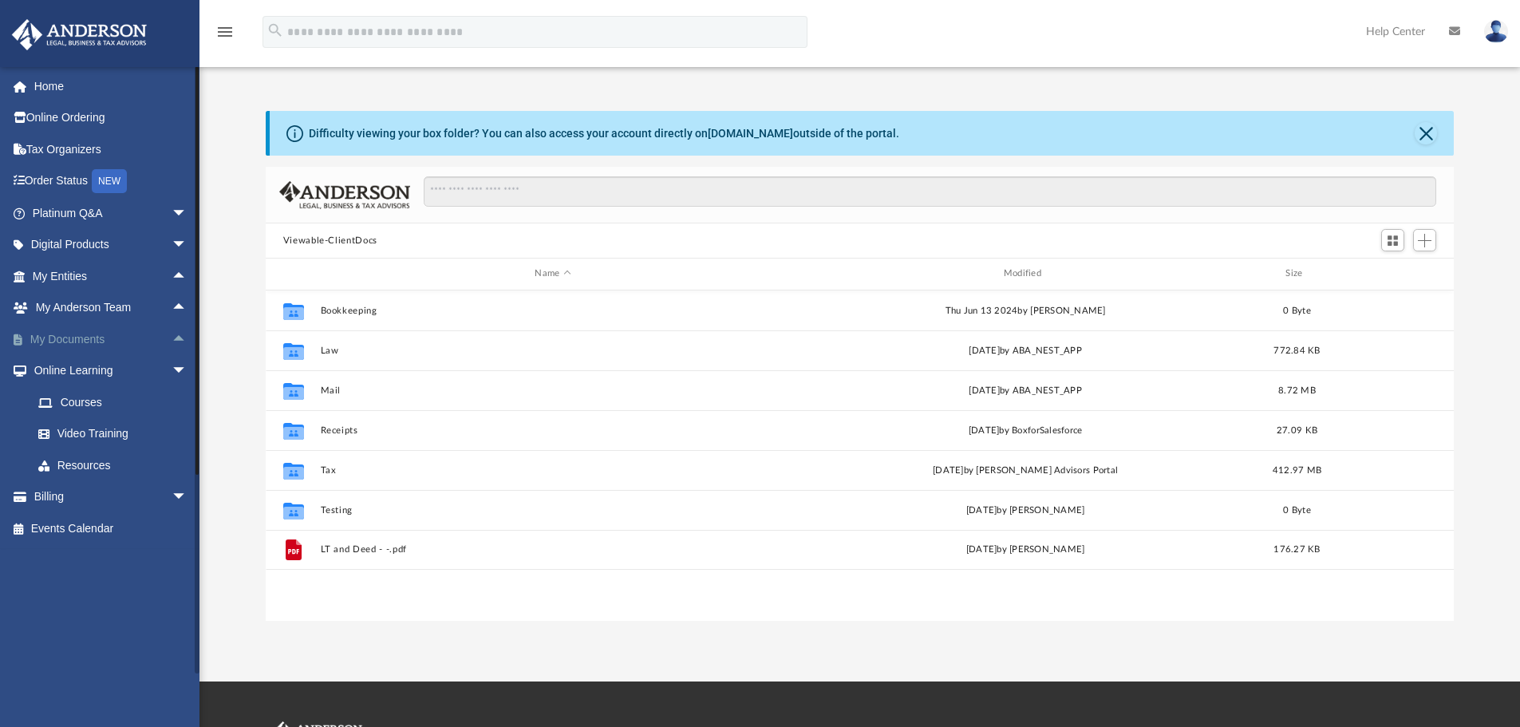
click at [172, 333] on span "arrow_drop_up" at bounding box center [188, 339] width 32 height 33
click at [174, 307] on span "arrow_drop_up" at bounding box center [188, 308] width 32 height 33
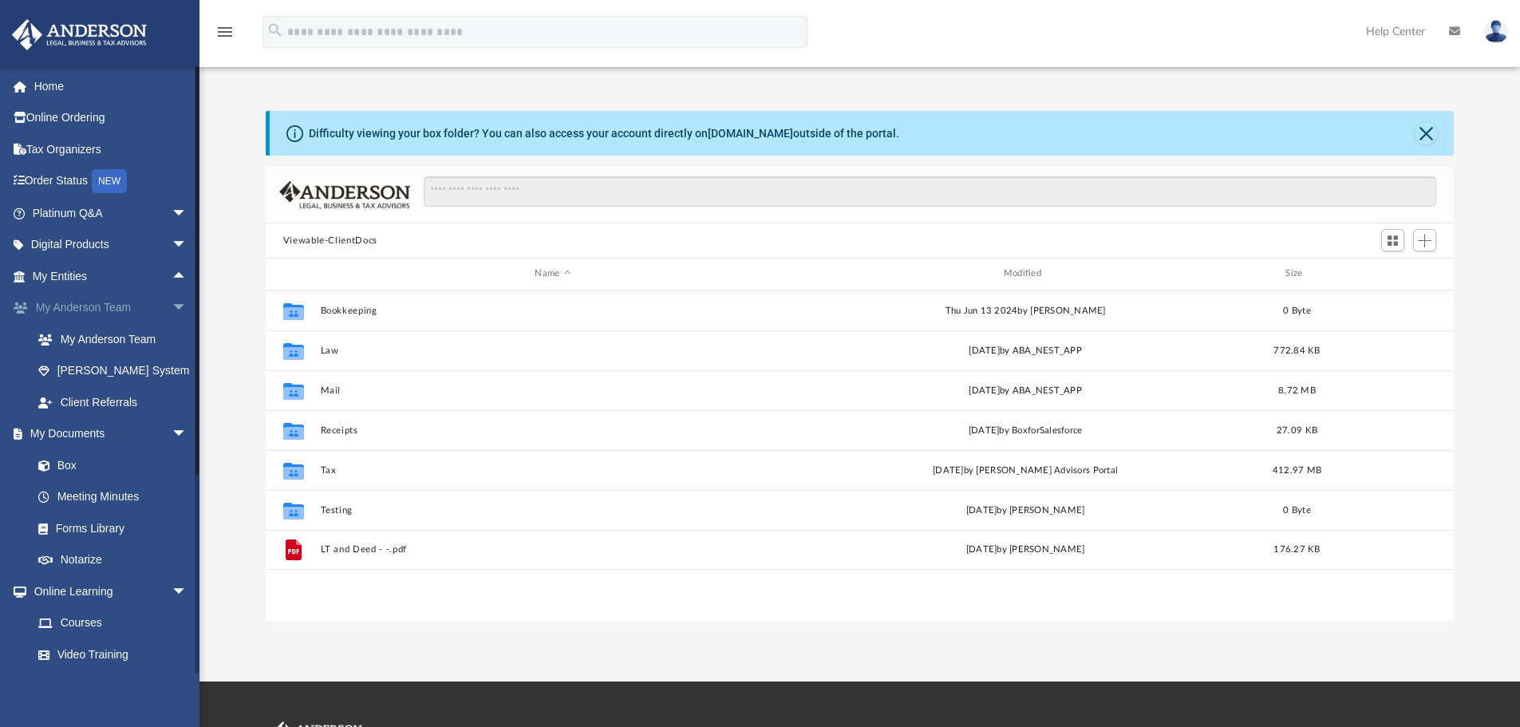
click at [172, 306] on span "arrow_drop_down" at bounding box center [188, 308] width 32 height 33
click at [172, 308] on span "arrow_drop_up" at bounding box center [188, 308] width 32 height 33
click at [172, 308] on span "arrow_drop_down" at bounding box center [188, 308] width 32 height 33
click at [172, 306] on span "arrow_drop_up" at bounding box center [188, 308] width 32 height 33
click at [172, 305] on span "arrow_drop_down" at bounding box center [188, 308] width 32 height 33
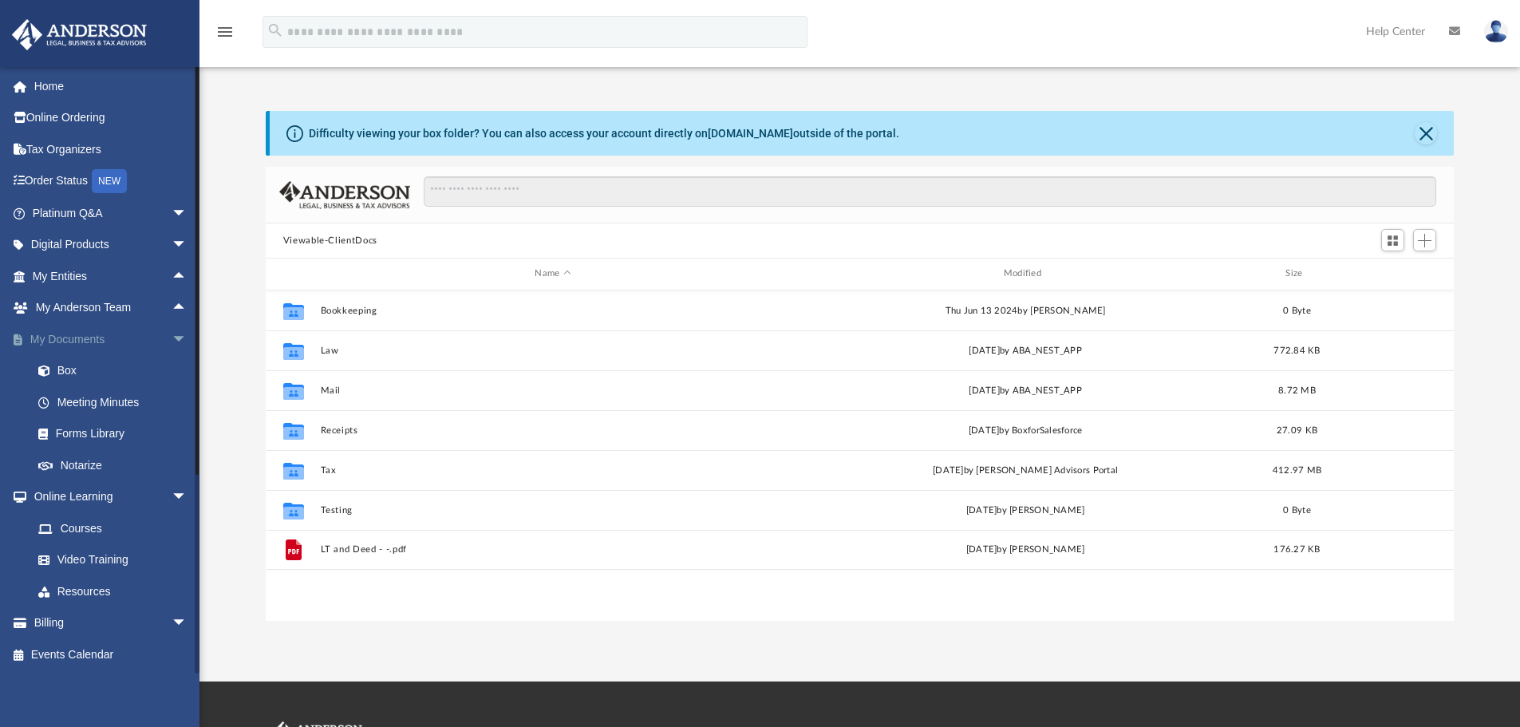
click at [172, 332] on span "arrow_drop_down" at bounding box center [188, 339] width 32 height 33
click at [172, 337] on span "arrow_drop_up" at bounding box center [188, 339] width 32 height 33
click at [172, 337] on span "arrow_drop_down" at bounding box center [188, 339] width 32 height 33
click at [172, 337] on span "arrow_drop_up" at bounding box center [188, 339] width 32 height 33
click at [147, 340] on link "My Documents arrow_drop_down" at bounding box center [111, 339] width 200 height 32
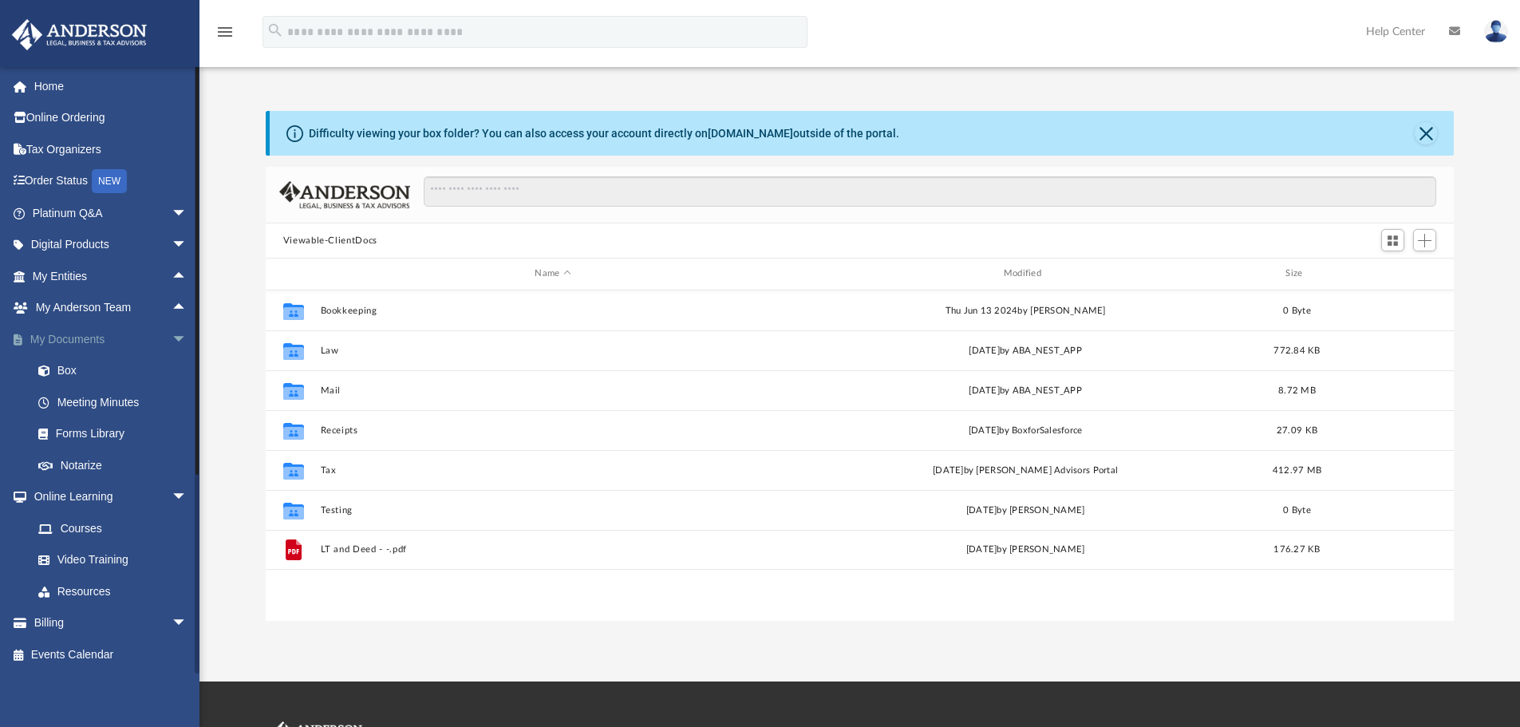
click at [172, 342] on span "arrow_drop_down" at bounding box center [188, 339] width 32 height 33
click at [172, 341] on span "arrow_drop_up" at bounding box center [188, 339] width 32 height 33
click at [172, 339] on span "arrow_drop_down" at bounding box center [188, 339] width 32 height 33
click at [172, 373] on span "arrow_drop_down" at bounding box center [188, 371] width 32 height 33
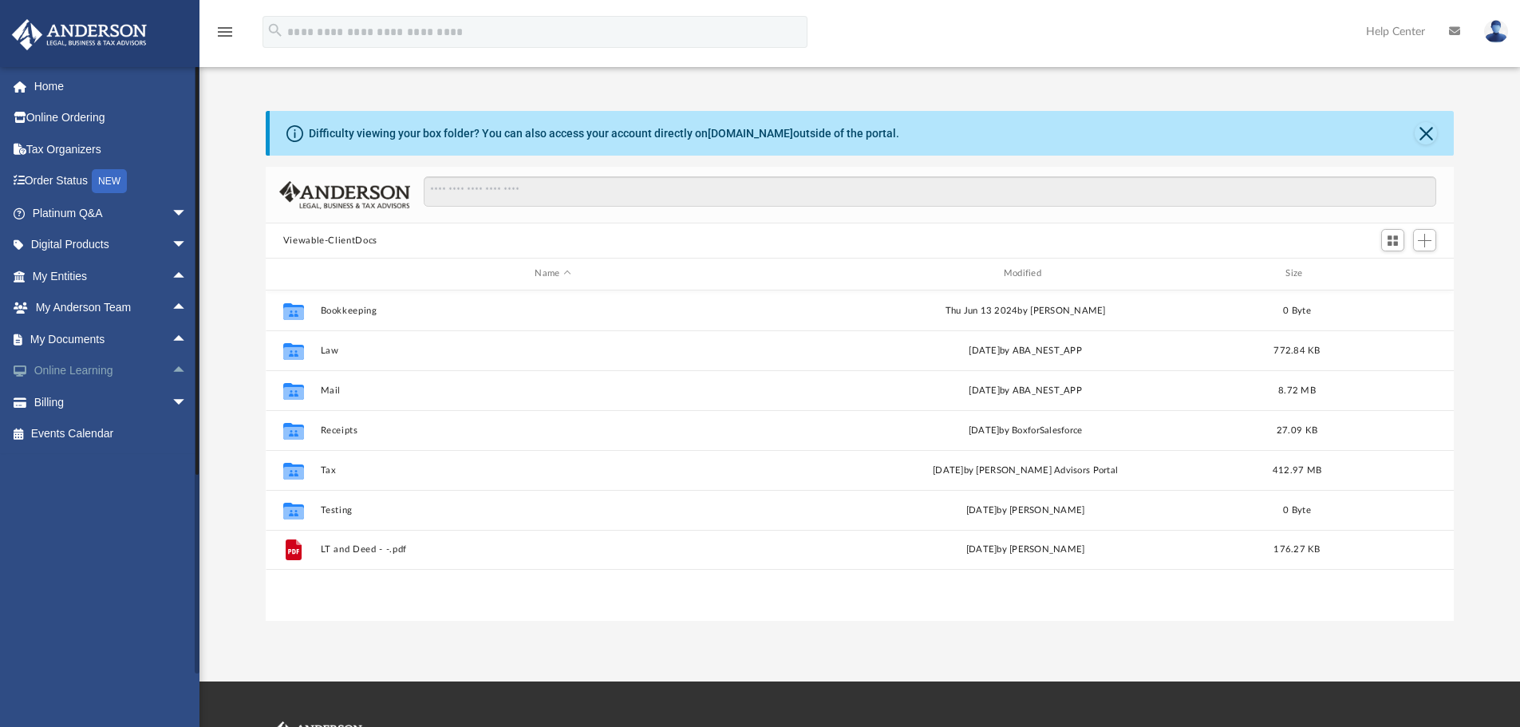
click at [152, 371] on link "Online Learning arrow_drop_up" at bounding box center [111, 371] width 200 height 32
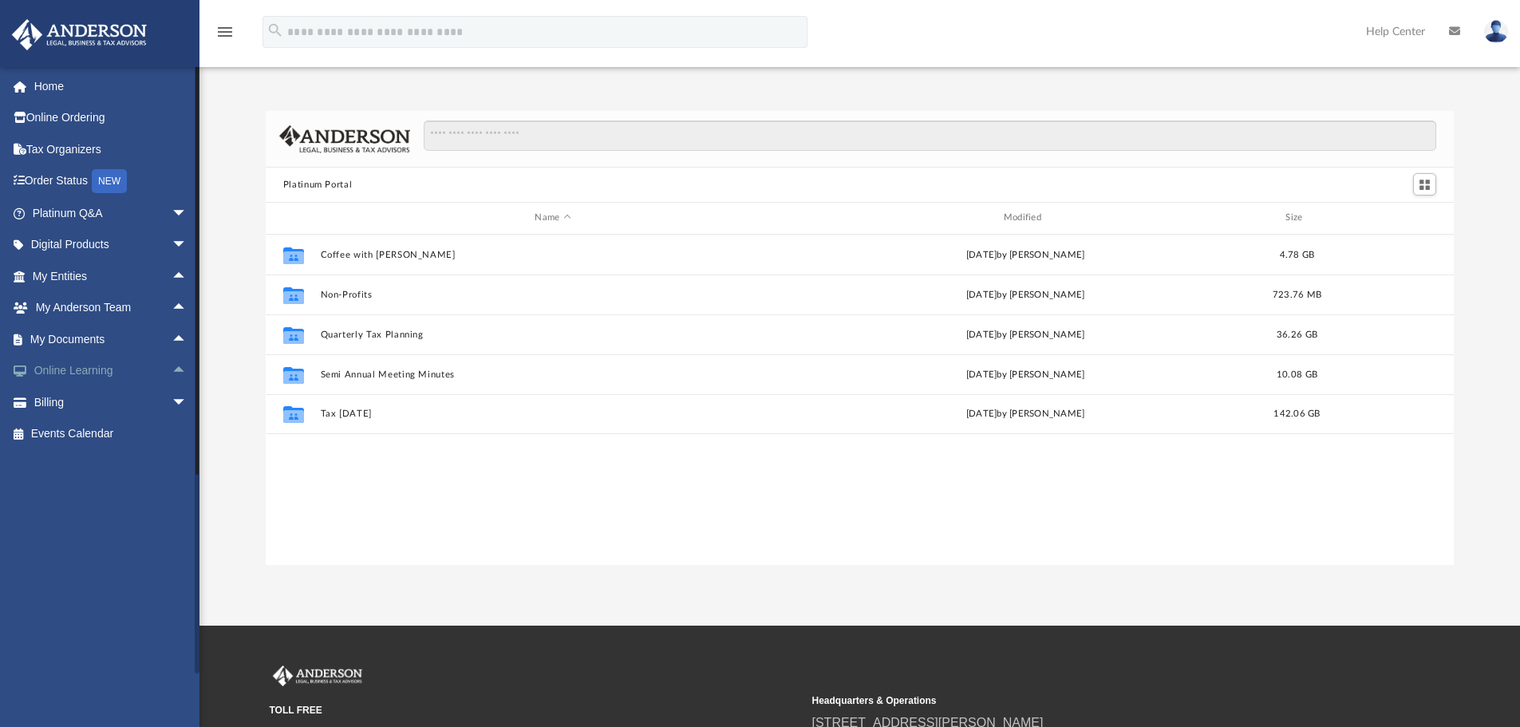
scroll to position [351, 1176]
click at [172, 369] on span "arrow_drop_up" at bounding box center [188, 371] width 32 height 33
click at [172, 369] on span "arrow_drop_down" at bounding box center [188, 371] width 32 height 33
click at [172, 365] on span "arrow_drop_up" at bounding box center [188, 371] width 32 height 33
click at [172, 365] on span "arrow_drop_down" at bounding box center [188, 371] width 32 height 33
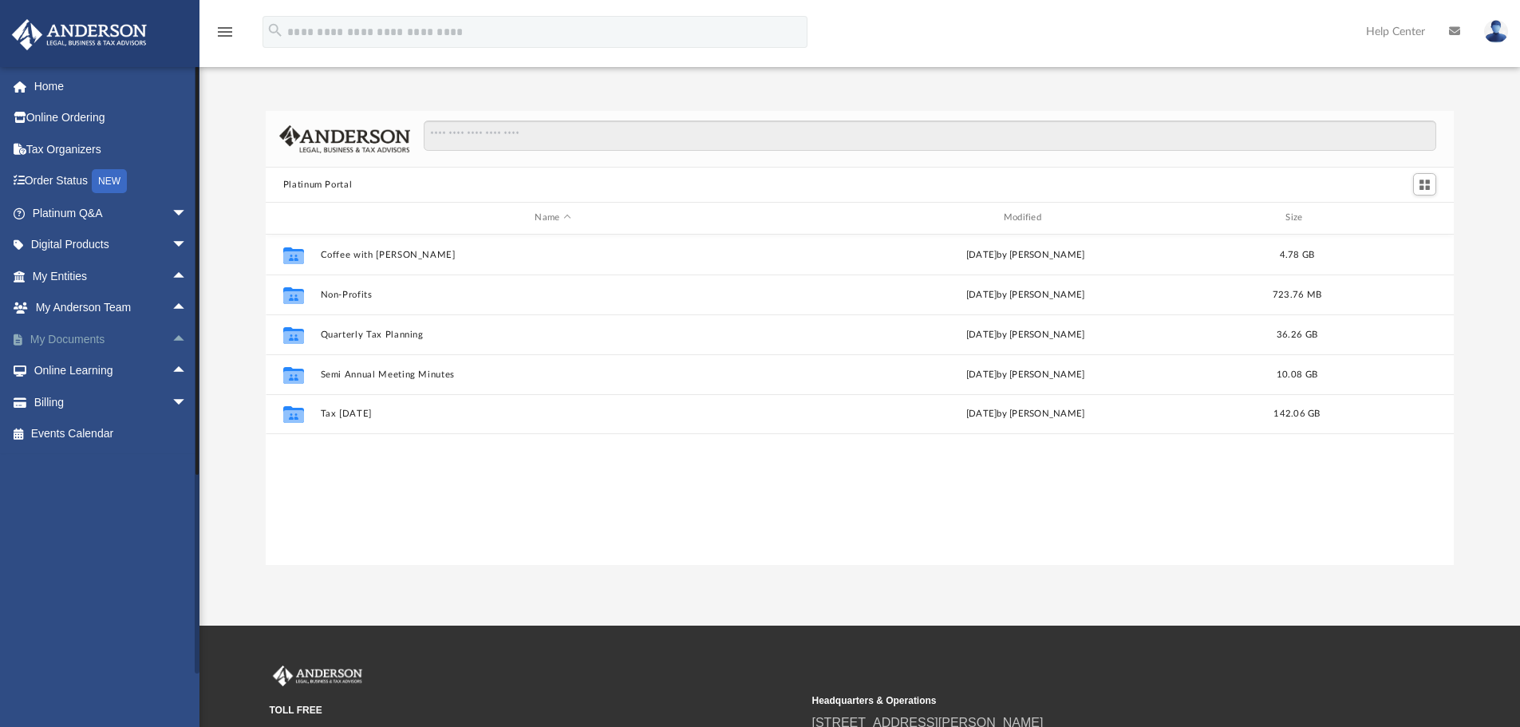
click at [172, 334] on span "arrow_drop_up" at bounding box center [188, 339] width 32 height 33
click at [172, 333] on span "arrow_drop_down" at bounding box center [188, 339] width 32 height 33
click at [172, 333] on span "arrow_drop_up" at bounding box center [188, 339] width 32 height 33
click at [172, 335] on span "arrow_drop_down" at bounding box center [188, 339] width 32 height 33
click at [57, 89] on link "Home" at bounding box center [111, 86] width 200 height 32
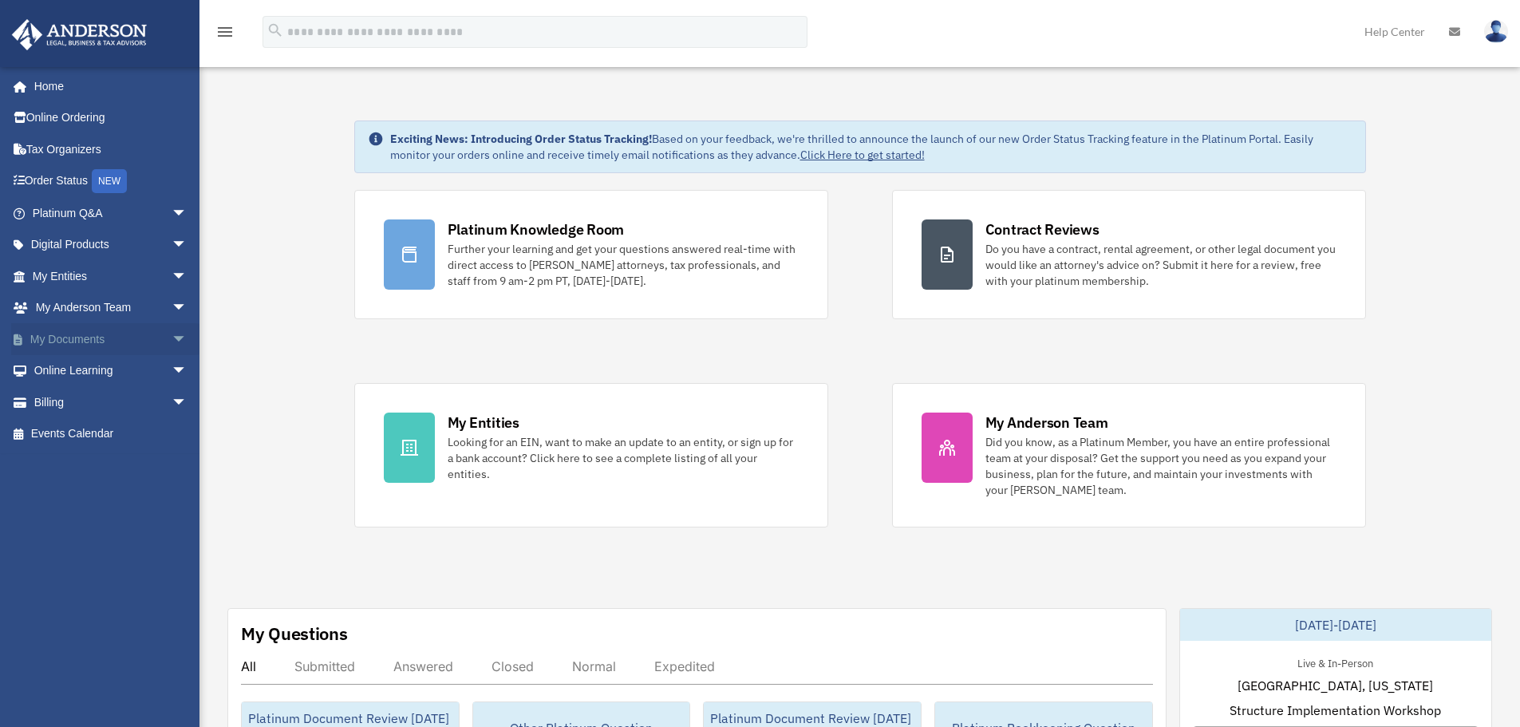
click at [126, 344] on link "My Documents arrow_drop_down" at bounding box center [111, 339] width 200 height 32
click at [172, 343] on span "arrow_drop_down" at bounding box center [188, 339] width 32 height 33
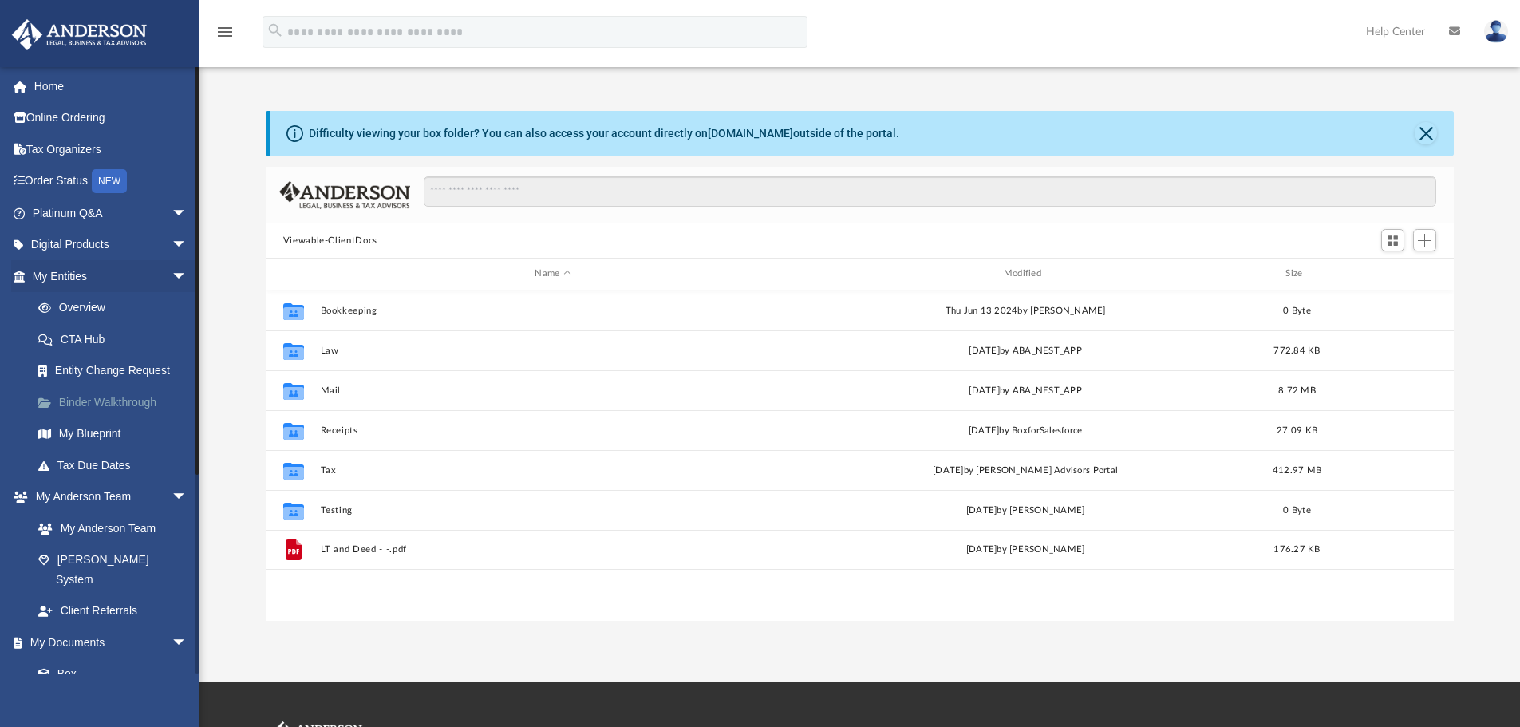
scroll to position [351, 1176]
click at [172, 276] on span "arrow_drop_down" at bounding box center [188, 276] width 32 height 33
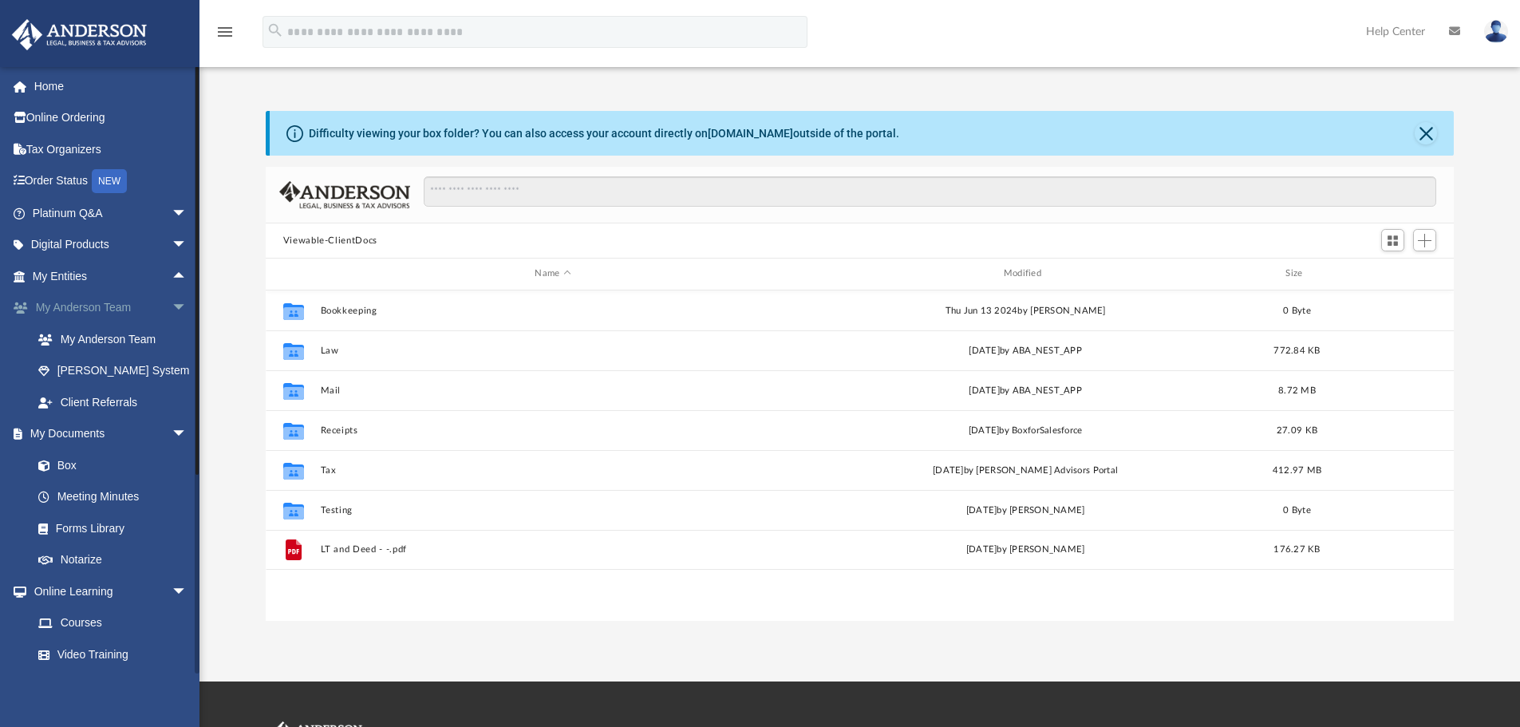
click at [175, 305] on span "arrow_drop_down" at bounding box center [188, 308] width 32 height 33
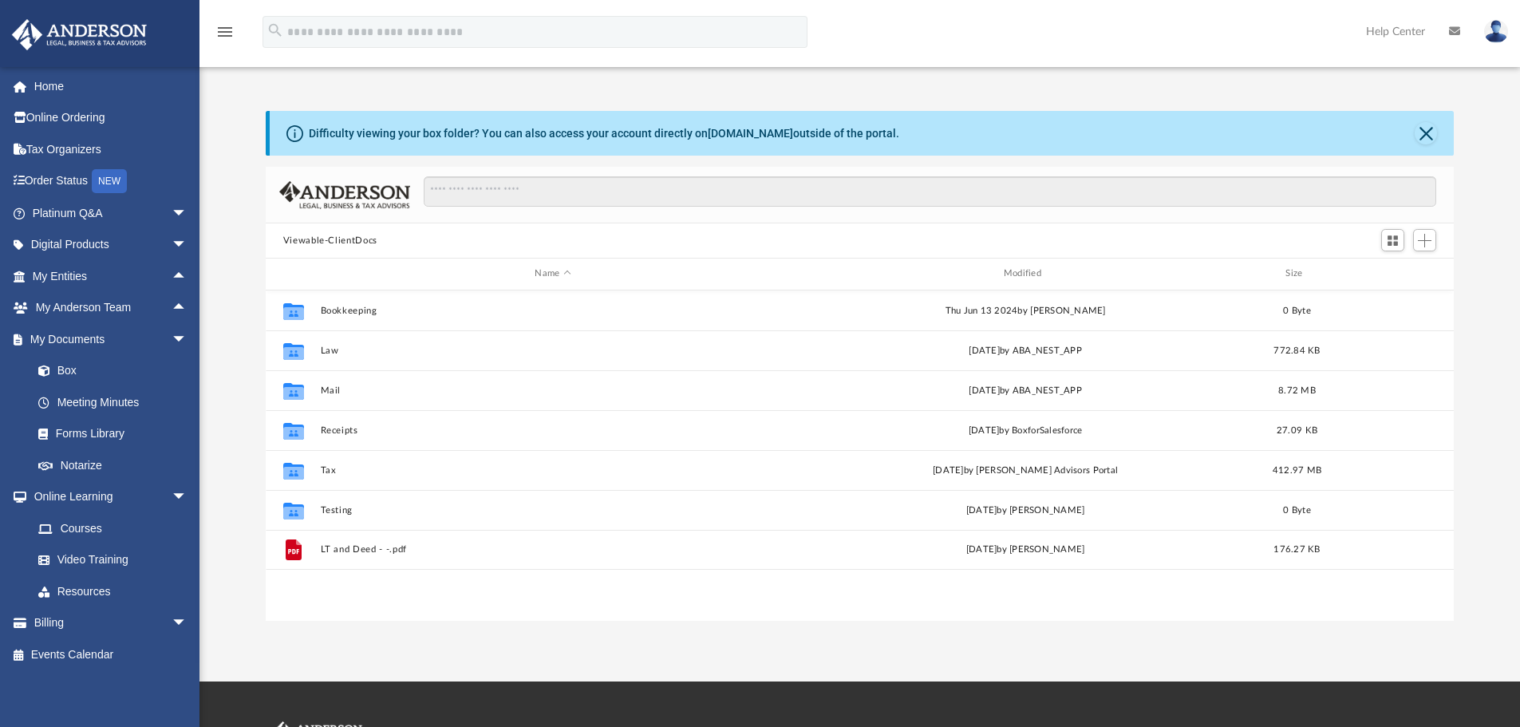
click at [223, 41] on div "menu" at bounding box center [224, 32] width 51 height 41
click at [224, 34] on icon "menu" at bounding box center [224, 31] width 19 height 19
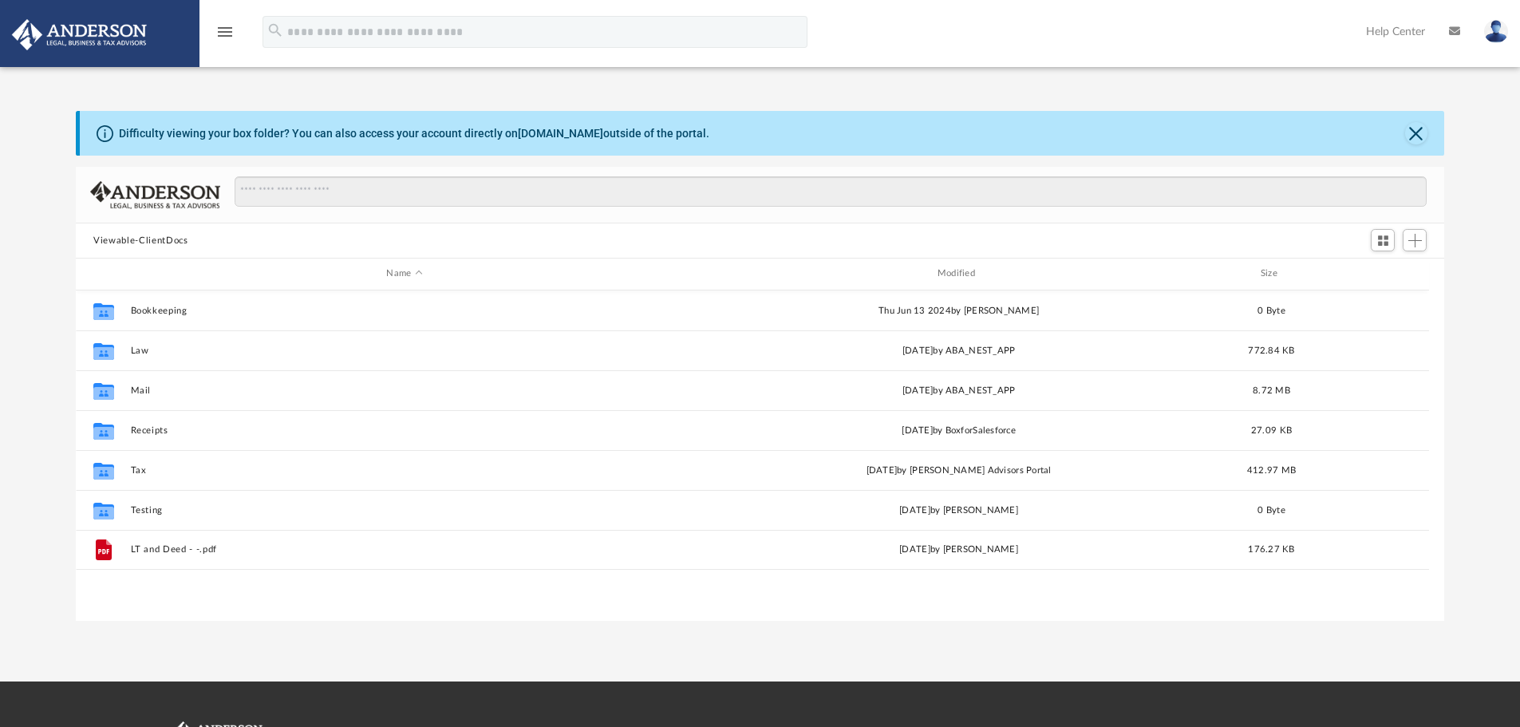
scroll to position [13, 13]
click at [221, 31] on icon "menu" at bounding box center [224, 31] width 19 height 19
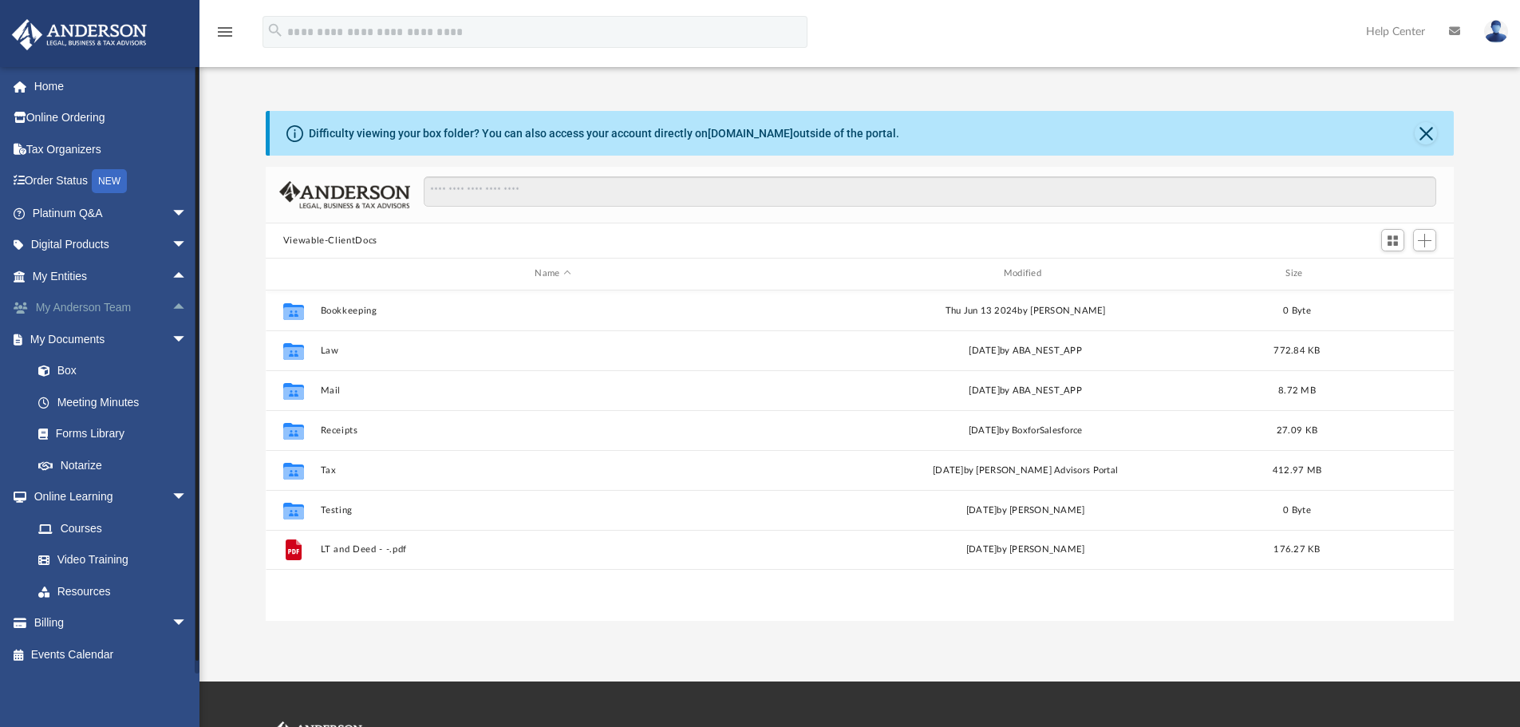
scroll to position [1, 0]
click at [105, 369] on link "Box" at bounding box center [116, 370] width 189 height 32
click at [172, 344] on span "arrow_drop_down" at bounding box center [188, 338] width 32 height 33
click at [172, 337] on span "arrow_drop_up" at bounding box center [188, 339] width 32 height 33
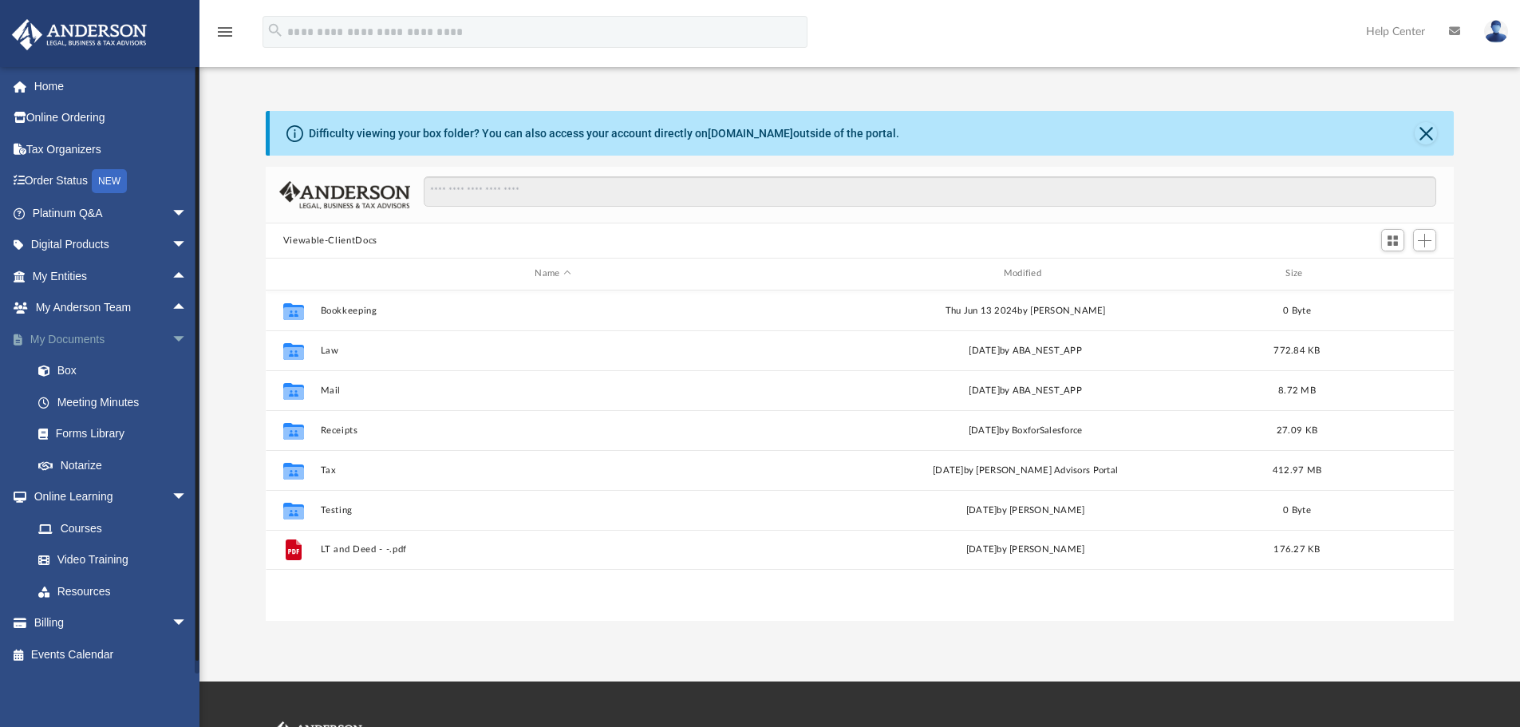
click at [172, 341] on span "arrow_drop_down" at bounding box center [188, 339] width 32 height 33
click at [172, 365] on span "arrow_drop_down" at bounding box center [188, 371] width 32 height 33
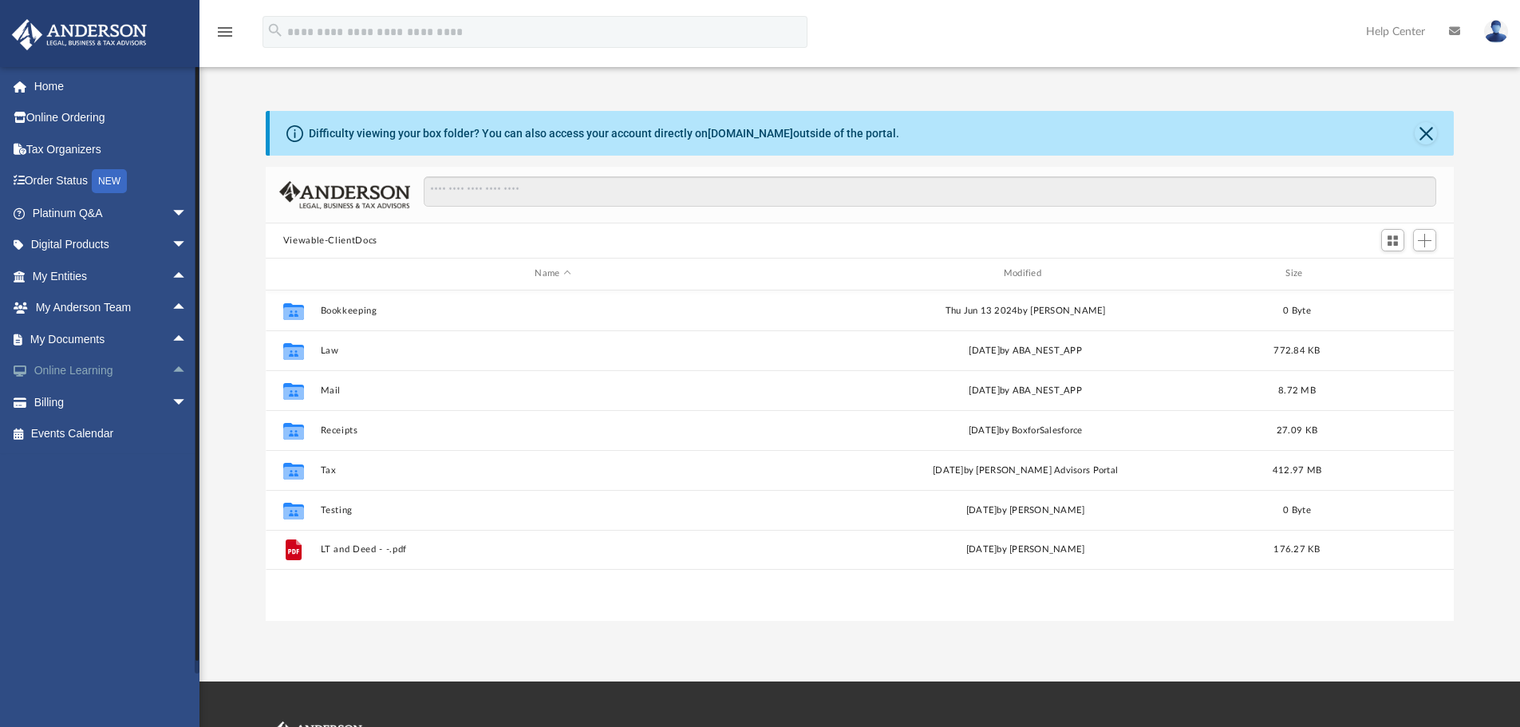
click at [172, 373] on span "arrow_drop_up" at bounding box center [188, 371] width 32 height 33
click at [172, 369] on span "arrow_drop_down" at bounding box center [188, 371] width 32 height 33
click at [172, 331] on span "arrow_drop_up" at bounding box center [188, 339] width 32 height 33
click at [172, 337] on span "arrow_drop_down" at bounding box center [188, 339] width 32 height 33
click at [172, 337] on span "arrow_drop_up" at bounding box center [188, 339] width 32 height 33
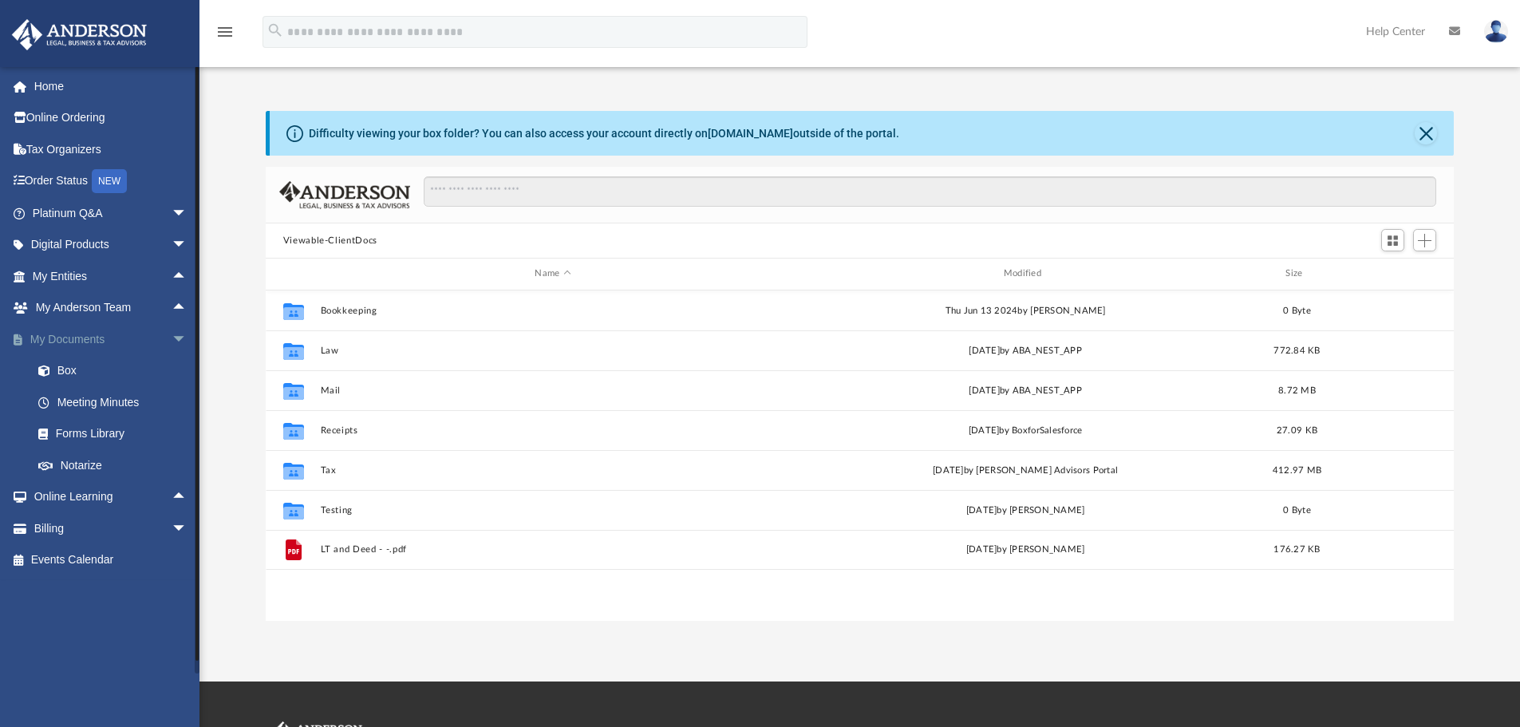
click at [172, 340] on span "arrow_drop_down" at bounding box center [188, 339] width 32 height 33
click at [172, 339] on span "arrow_drop_up" at bounding box center [188, 339] width 32 height 33
click at [172, 340] on span "arrow_drop_down" at bounding box center [188, 339] width 32 height 33
click at [172, 341] on span "arrow_drop_up" at bounding box center [188, 339] width 32 height 33
click at [172, 341] on span "arrow_drop_down" at bounding box center [188, 339] width 32 height 33
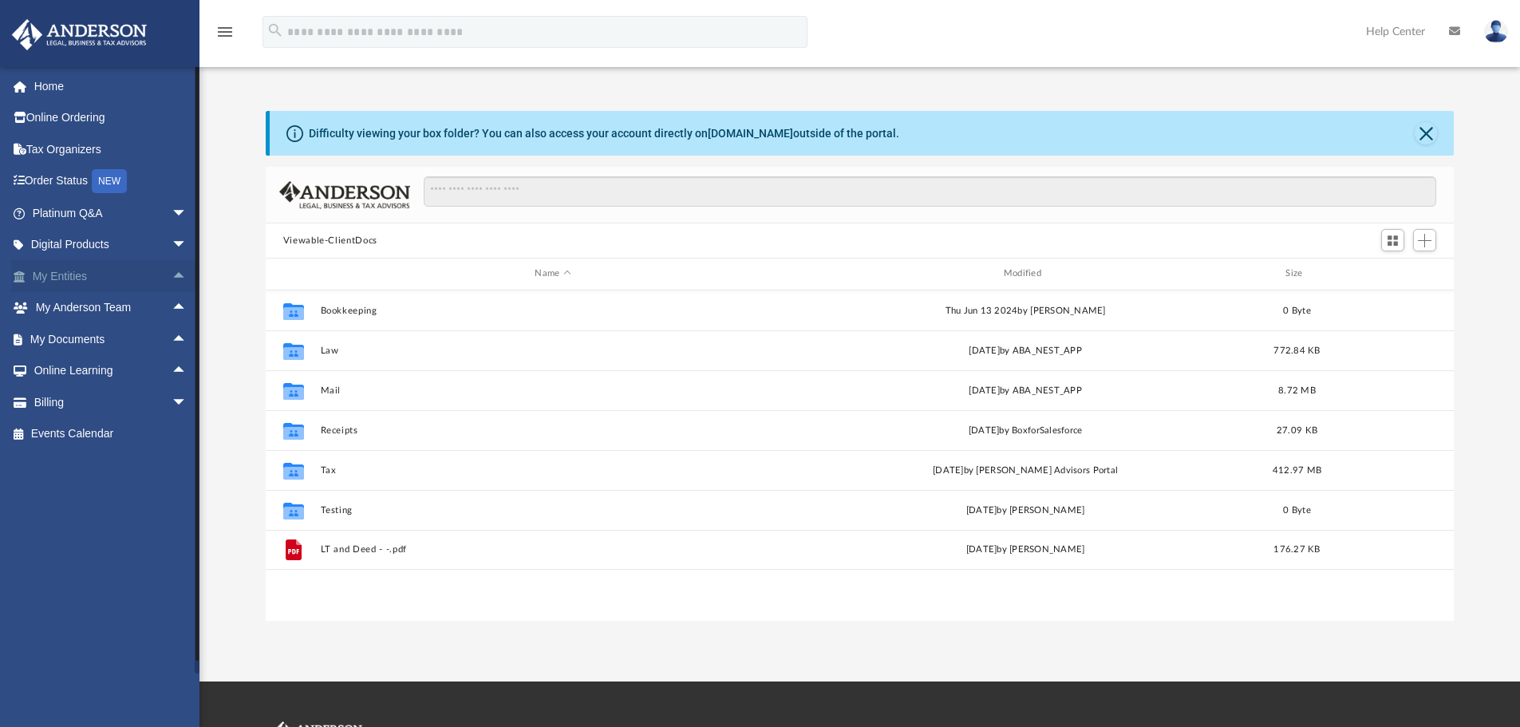
click at [172, 279] on span "arrow_drop_up" at bounding box center [188, 276] width 32 height 33
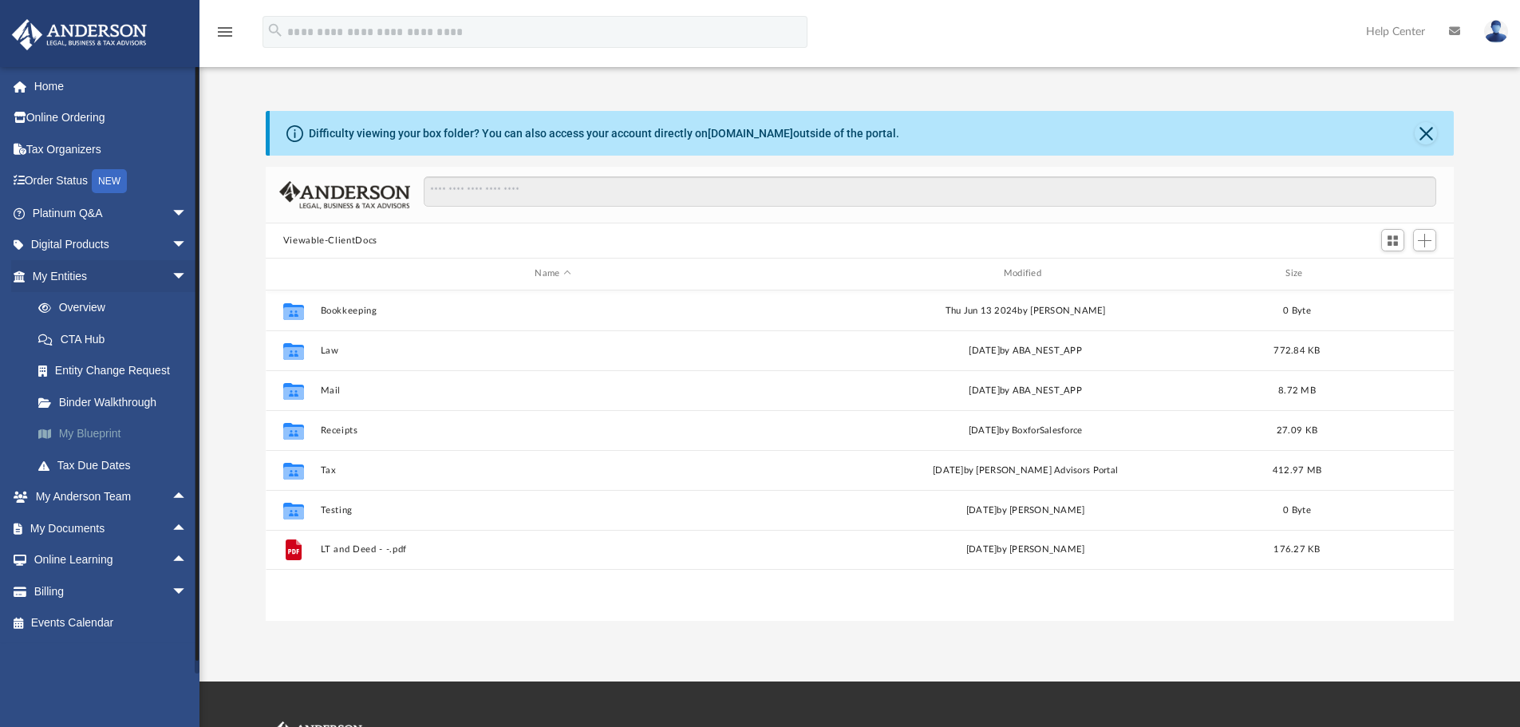
click at [105, 432] on link "My Blueprint" at bounding box center [116, 434] width 189 height 32
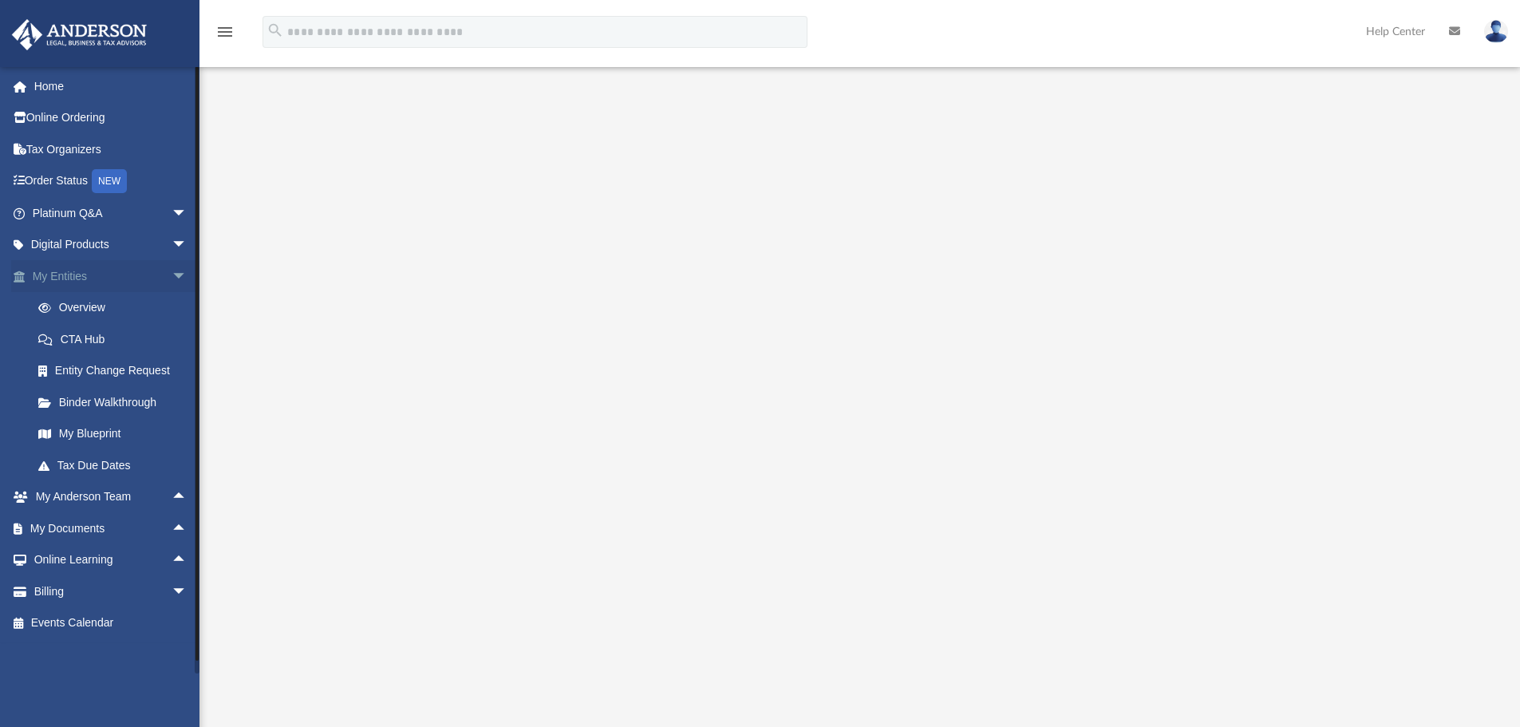
click at [172, 272] on span "arrow_drop_down" at bounding box center [188, 276] width 32 height 33
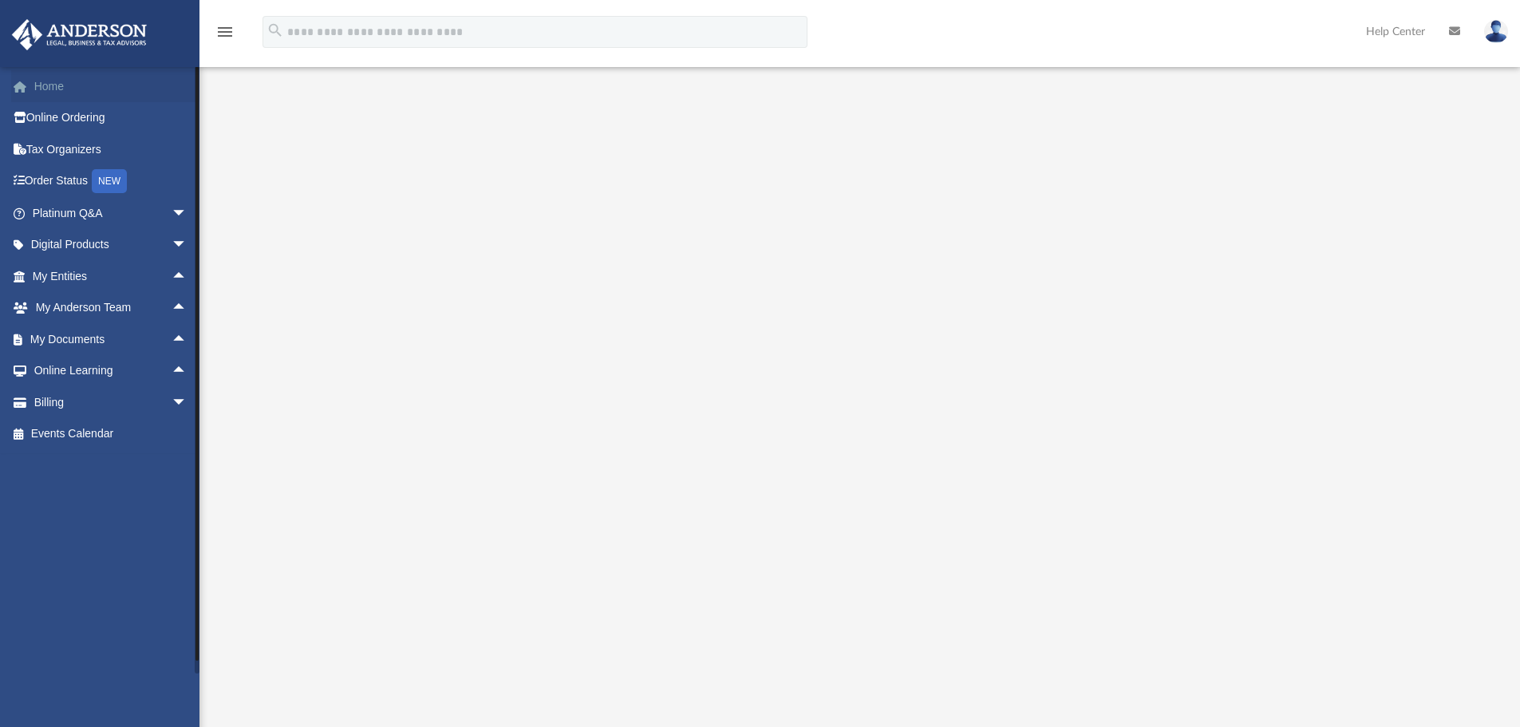
click at [120, 94] on link "Home" at bounding box center [111, 86] width 200 height 32
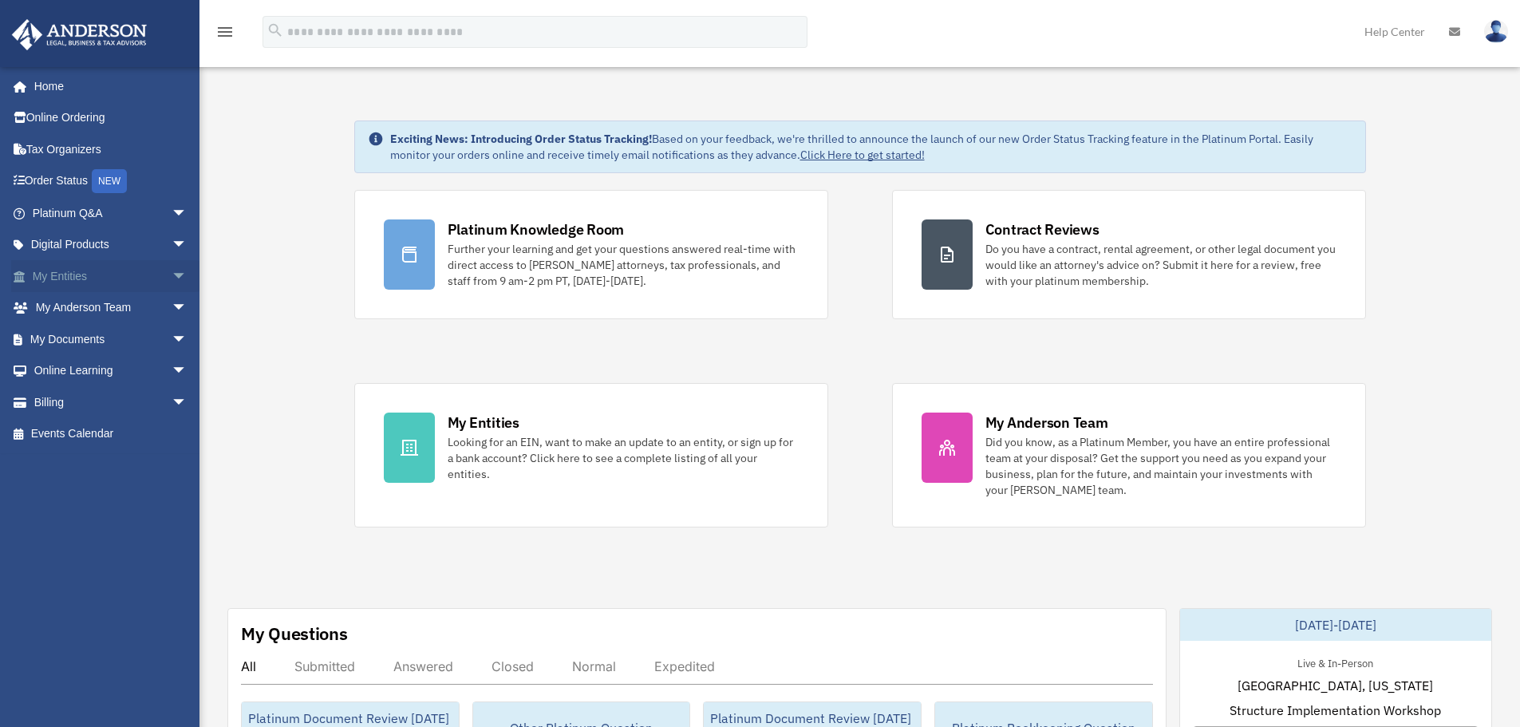
click at [172, 280] on span "arrow_drop_down" at bounding box center [188, 276] width 32 height 33
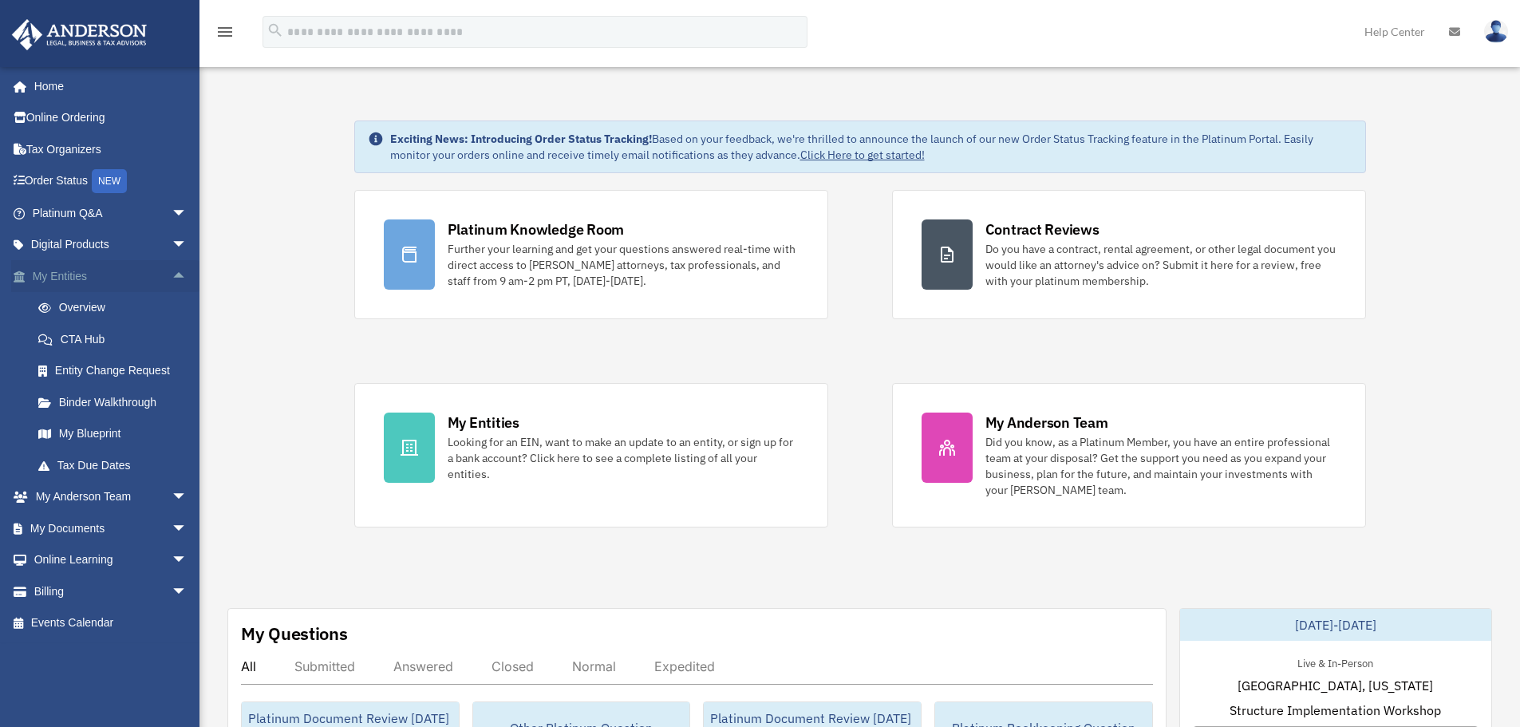
click at [172, 277] on span "arrow_drop_up" at bounding box center [188, 276] width 32 height 33
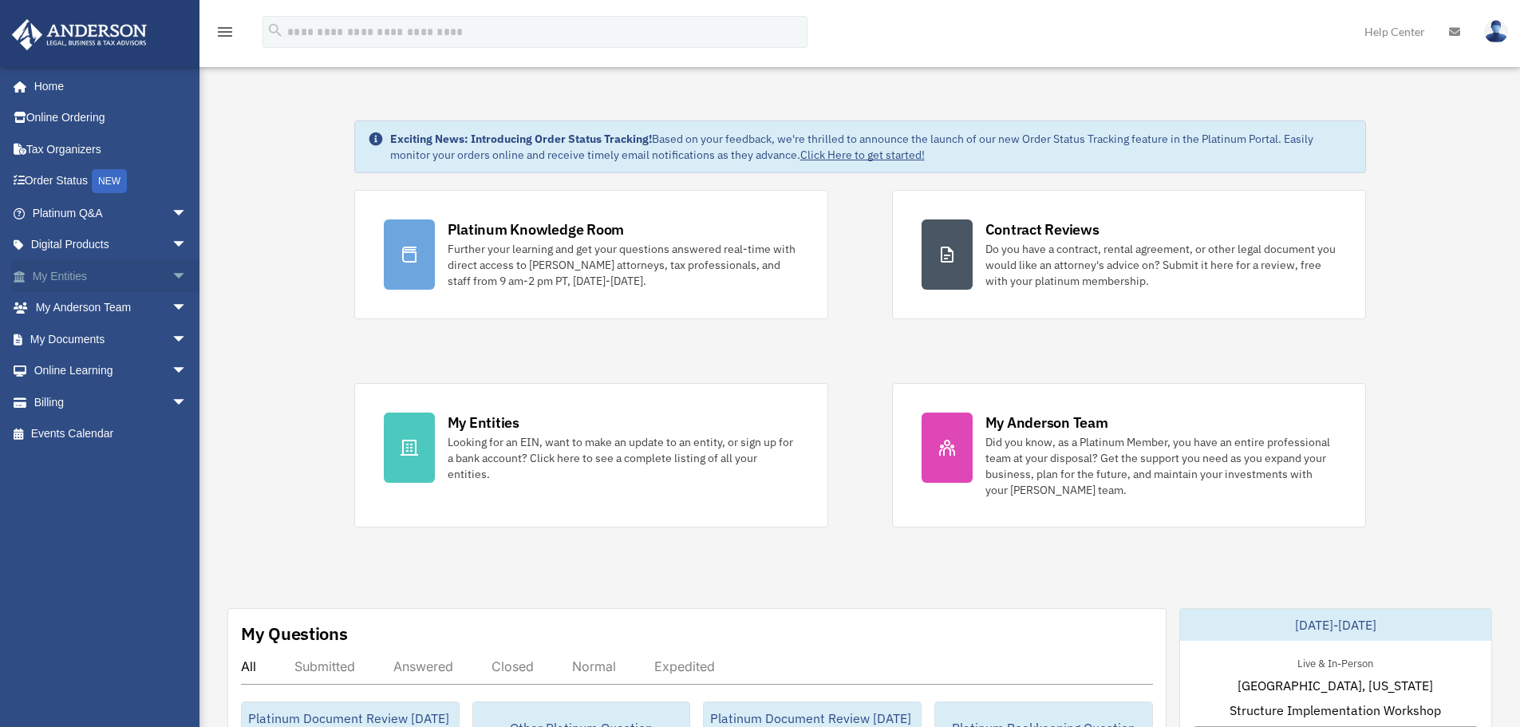
click at [172, 274] on span "arrow_drop_down" at bounding box center [188, 276] width 32 height 33
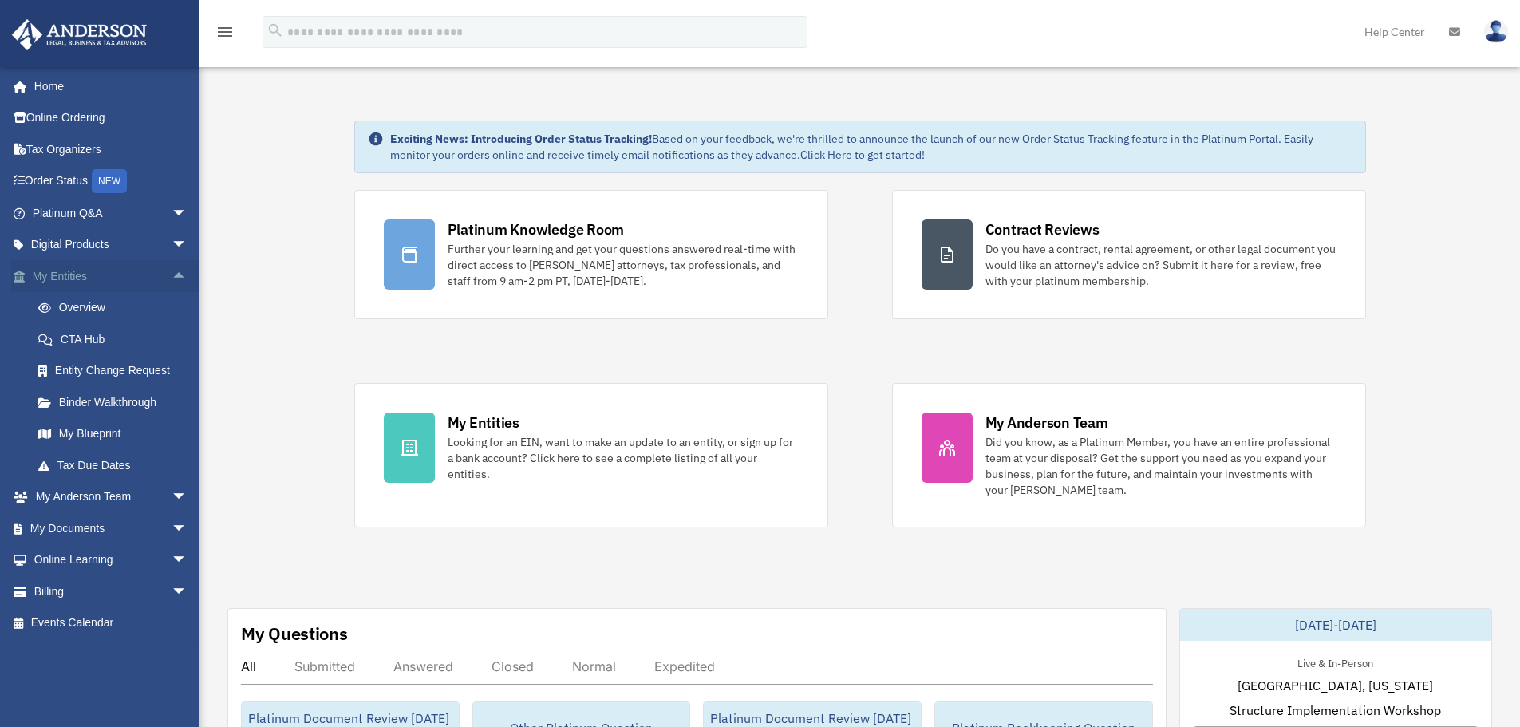
click at [179, 278] on span "arrow_drop_up" at bounding box center [188, 276] width 32 height 33
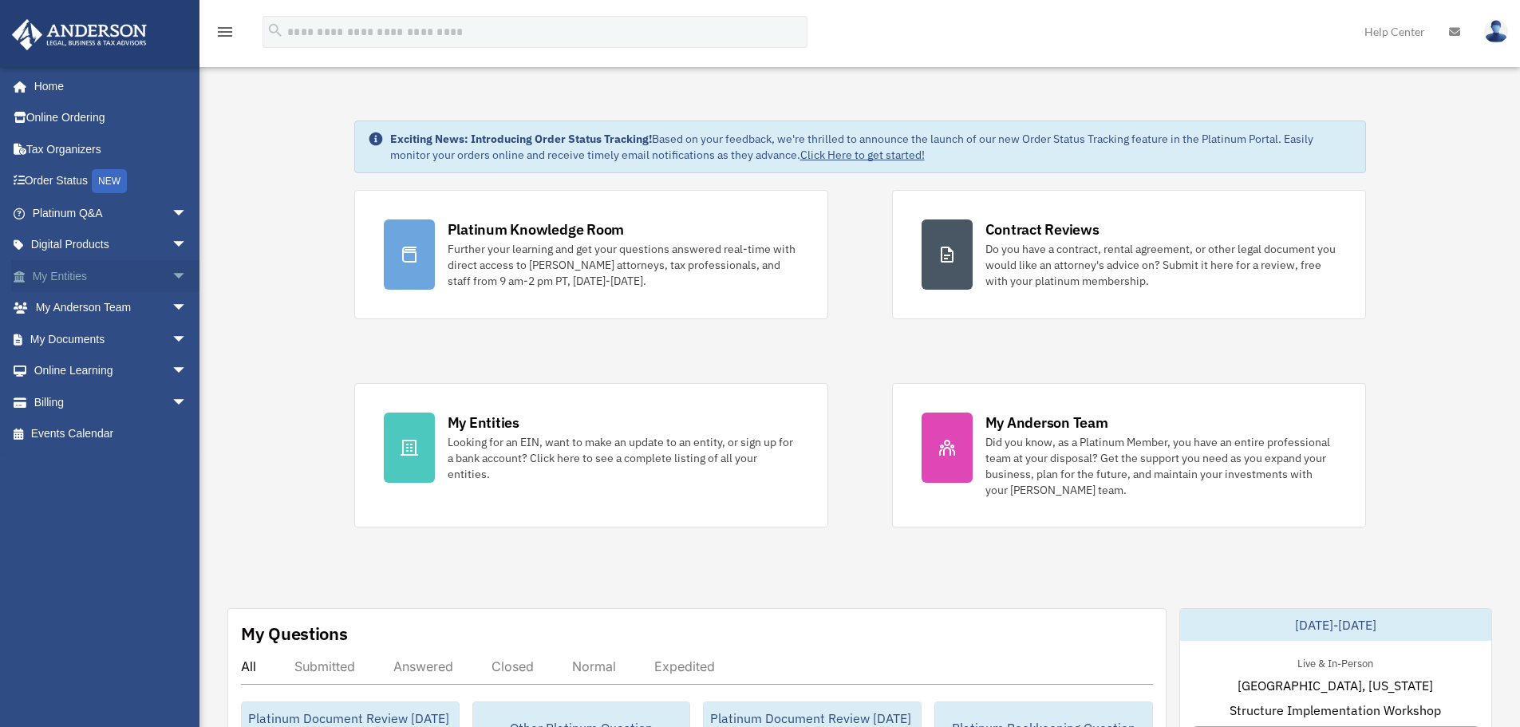
click at [172, 278] on span "arrow_drop_down" at bounding box center [188, 276] width 32 height 33
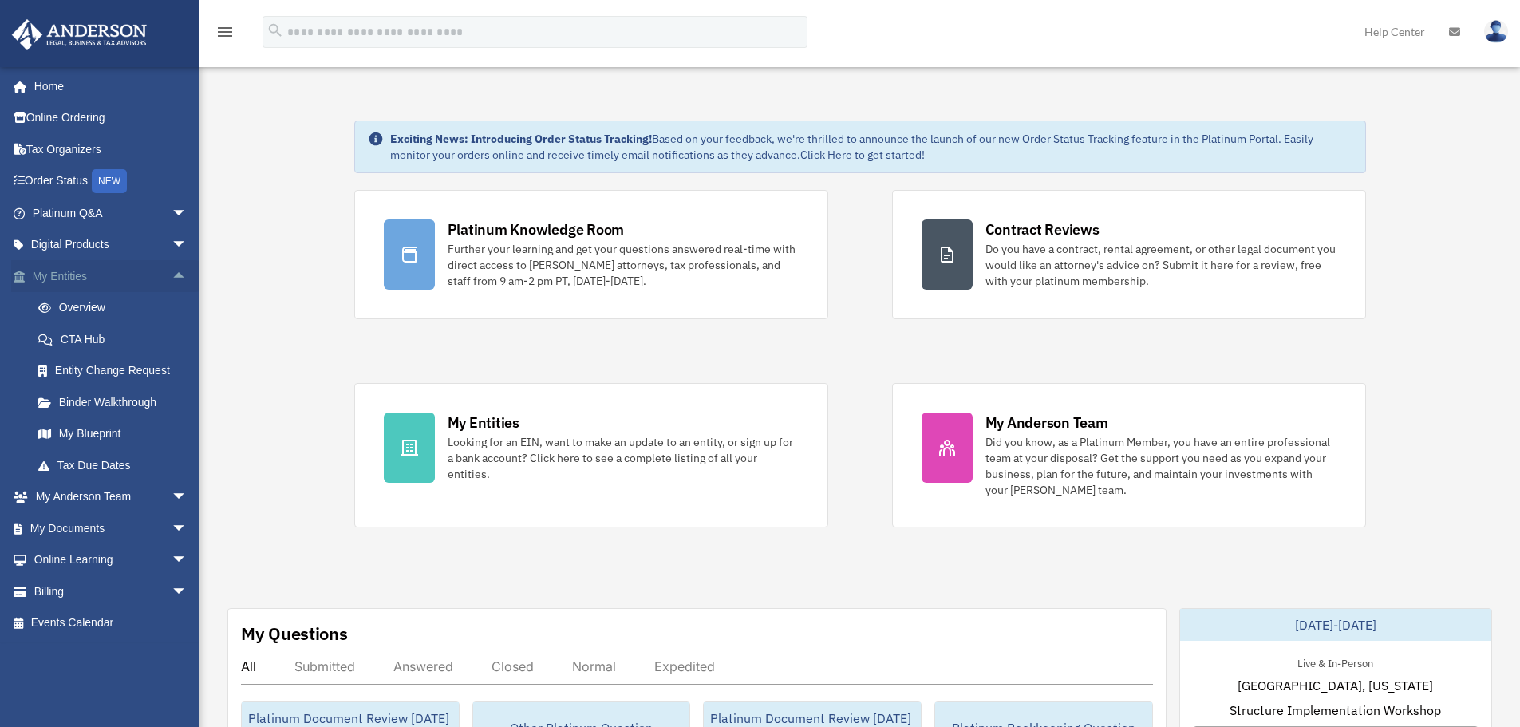
click at [179, 276] on span "arrow_drop_up" at bounding box center [188, 276] width 32 height 33
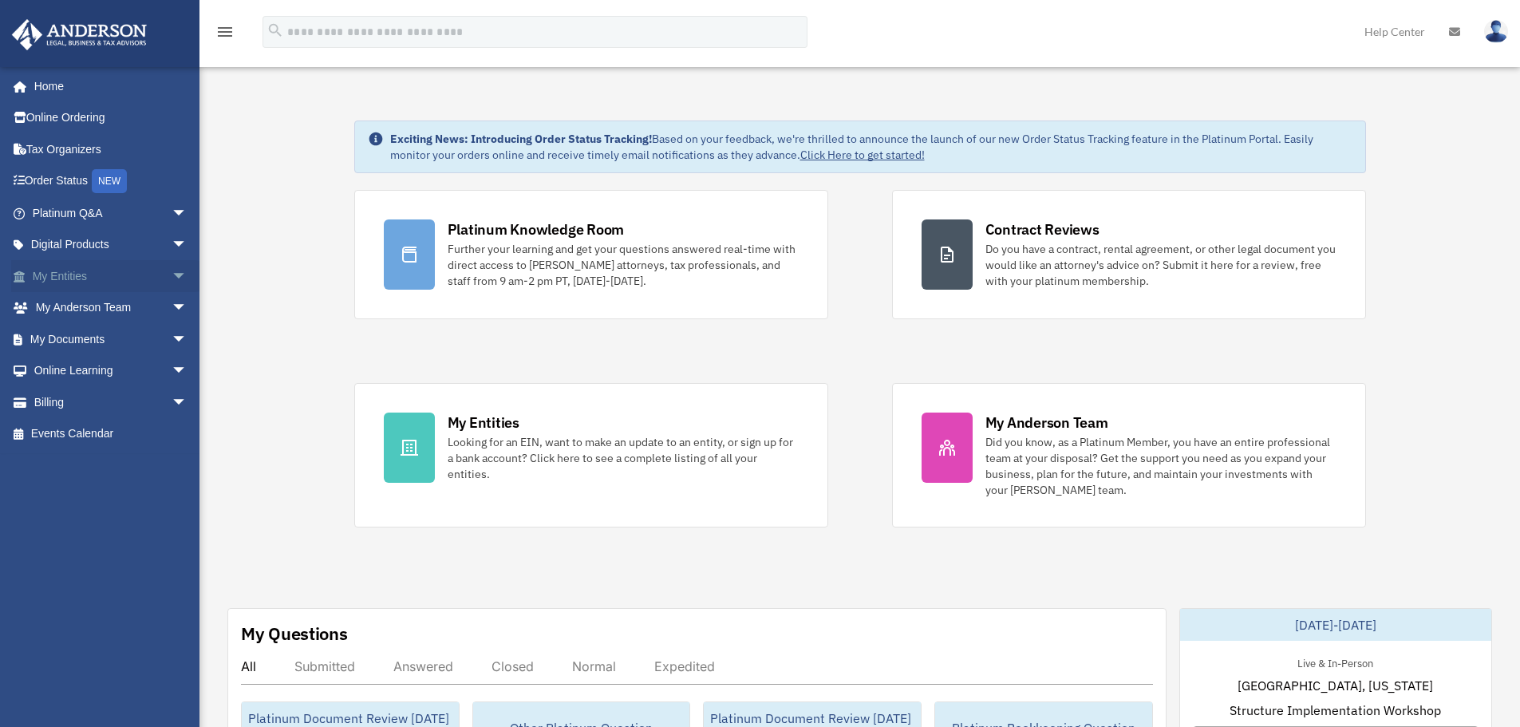
click at [172, 276] on span "arrow_drop_down" at bounding box center [188, 276] width 32 height 33
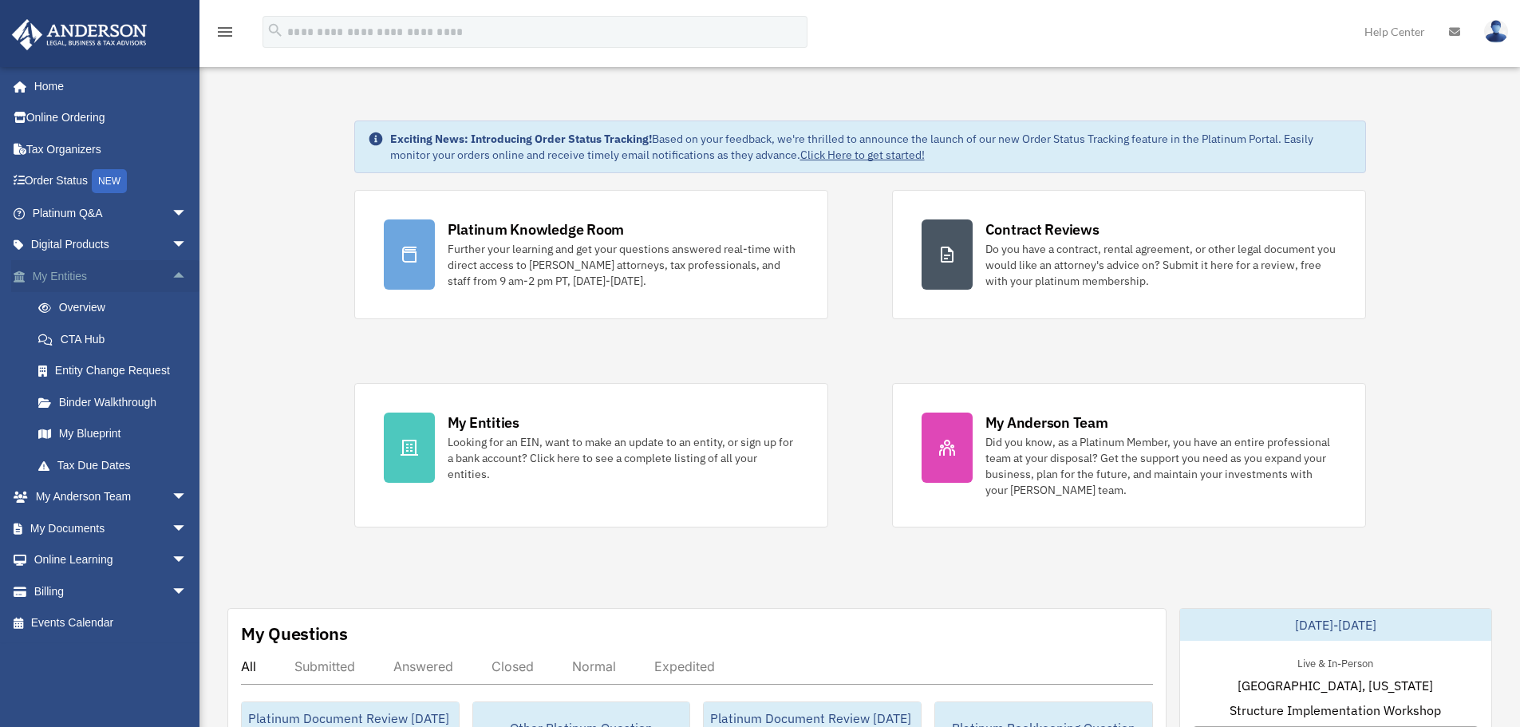
click at [172, 277] on span "arrow_drop_up" at bounding box center [188, 276] width 32 height 33
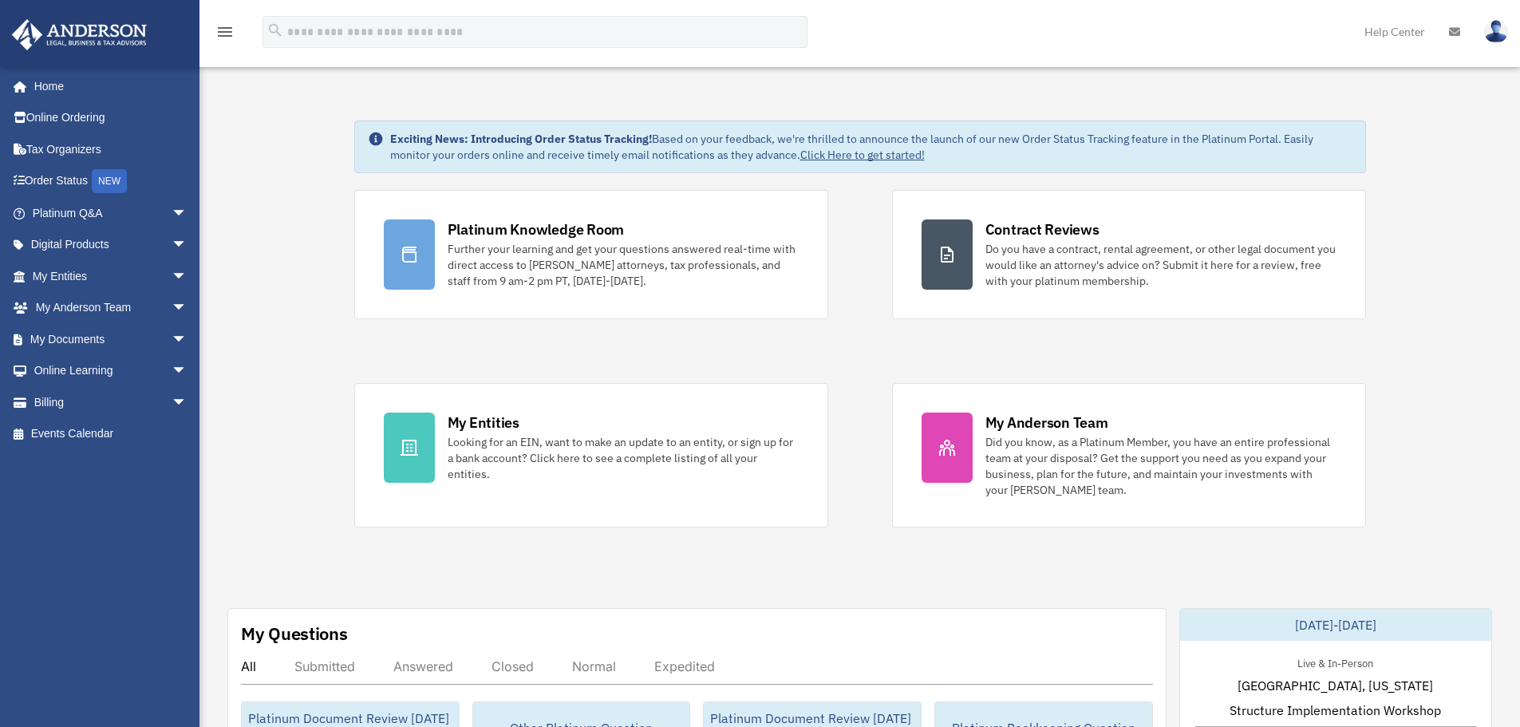
click at [229, 38] on icon "menu" at bounding box center [224, 31] width 19 height 19
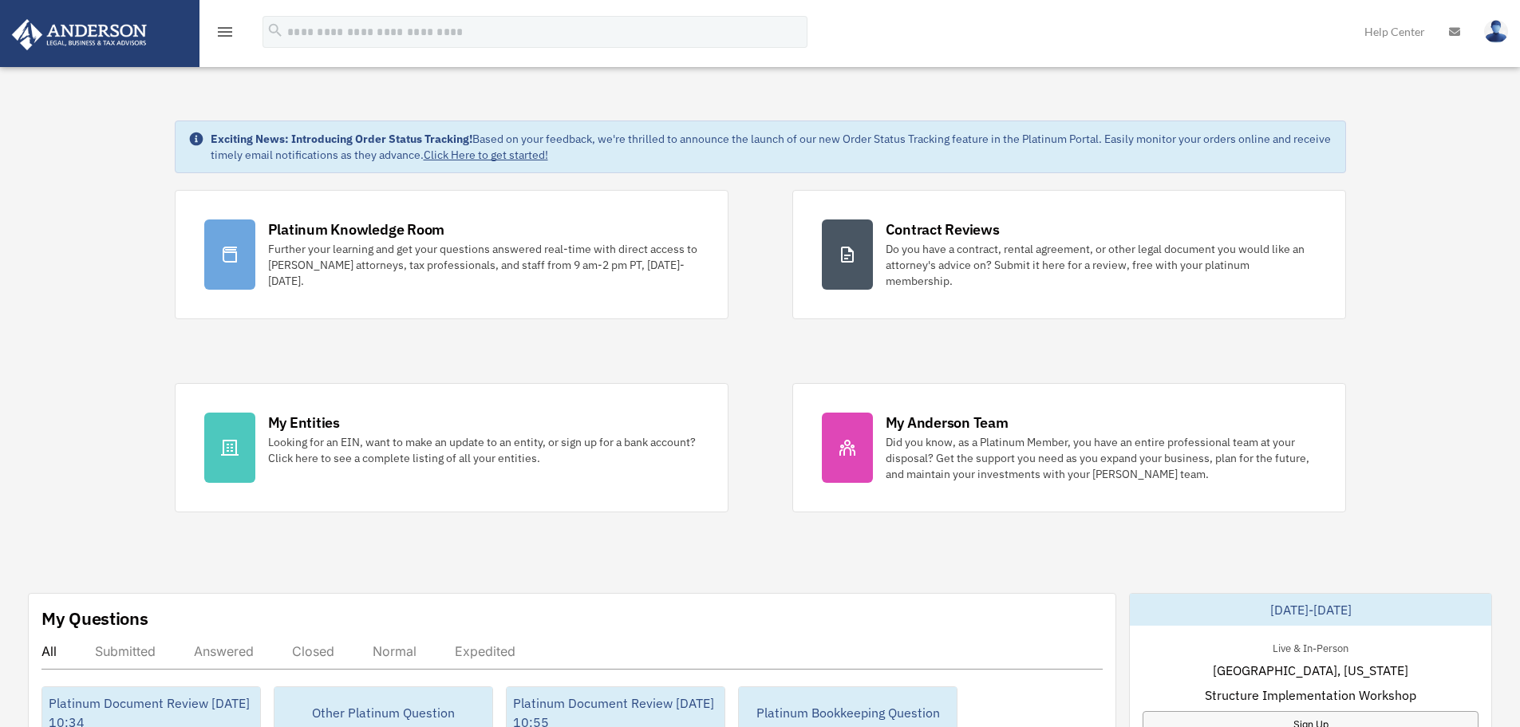
click at [231, 33] on icon "menu" at bounding box center [224, 31] width 19 height 19
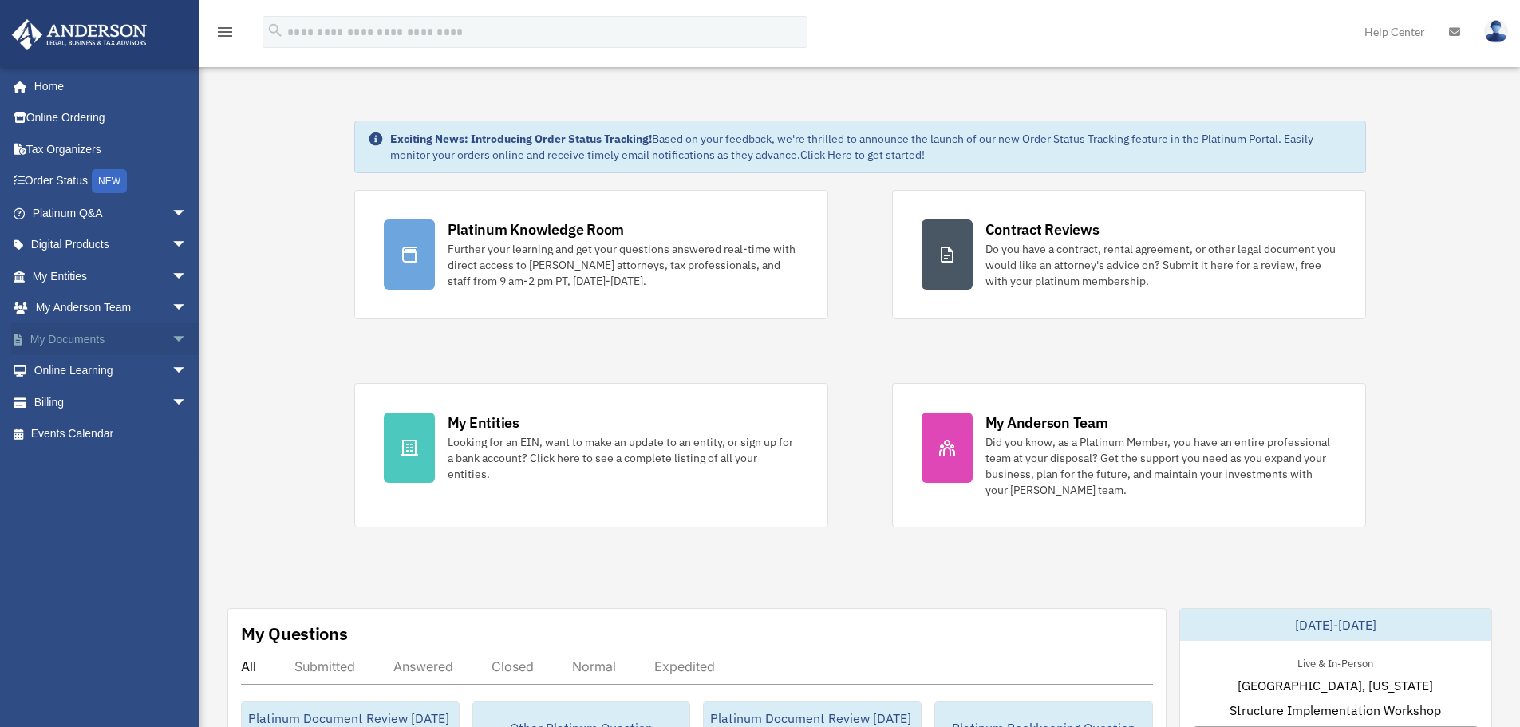
click at [172, 337] on span "arrow_drop_down" at bounding box center [188, 339] width 32 height 33
click at [78, 374] on link "Box" at bounding box center [116, 371] width 189 height 32
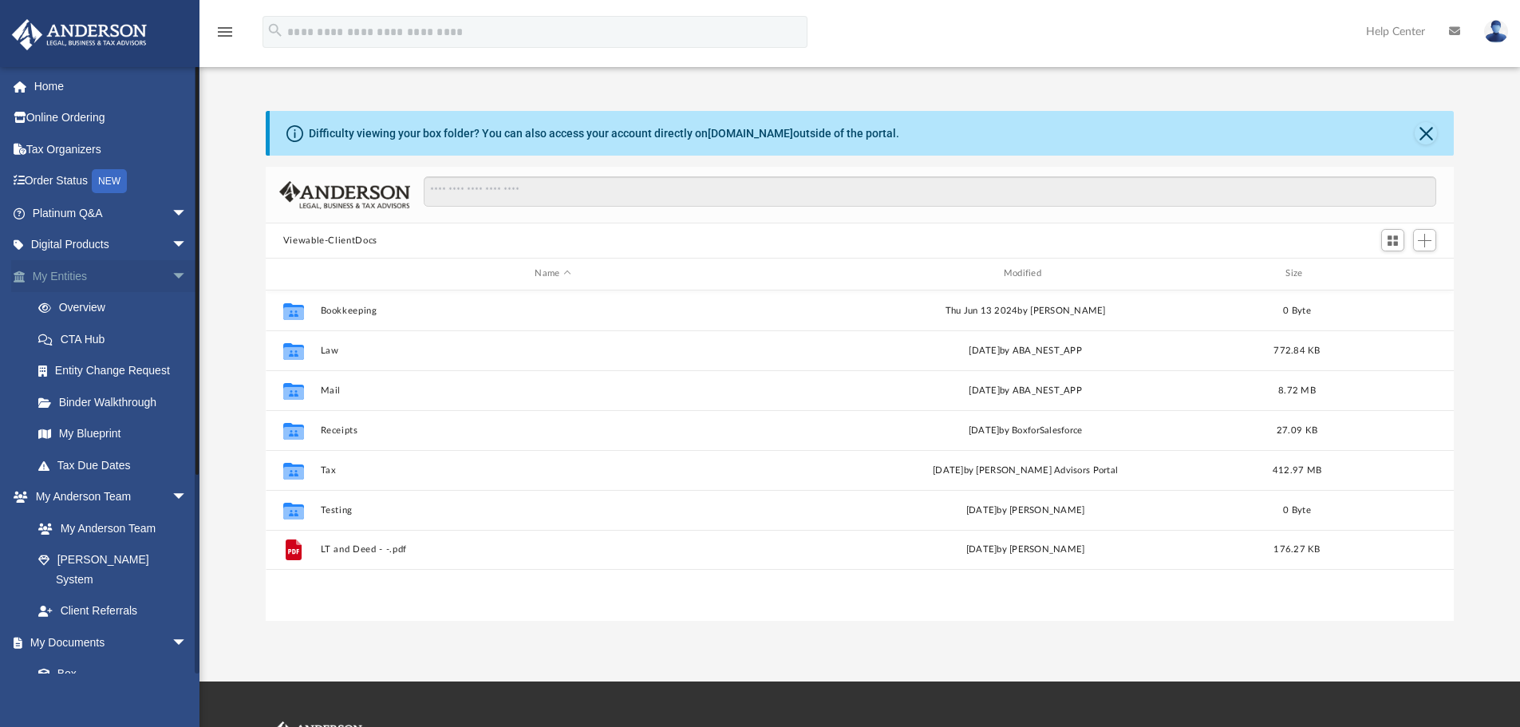
scroll to position [351, 1176]
click at [227, 34] on icon "menu" at bounding box center [224, 31] width 19 height 19
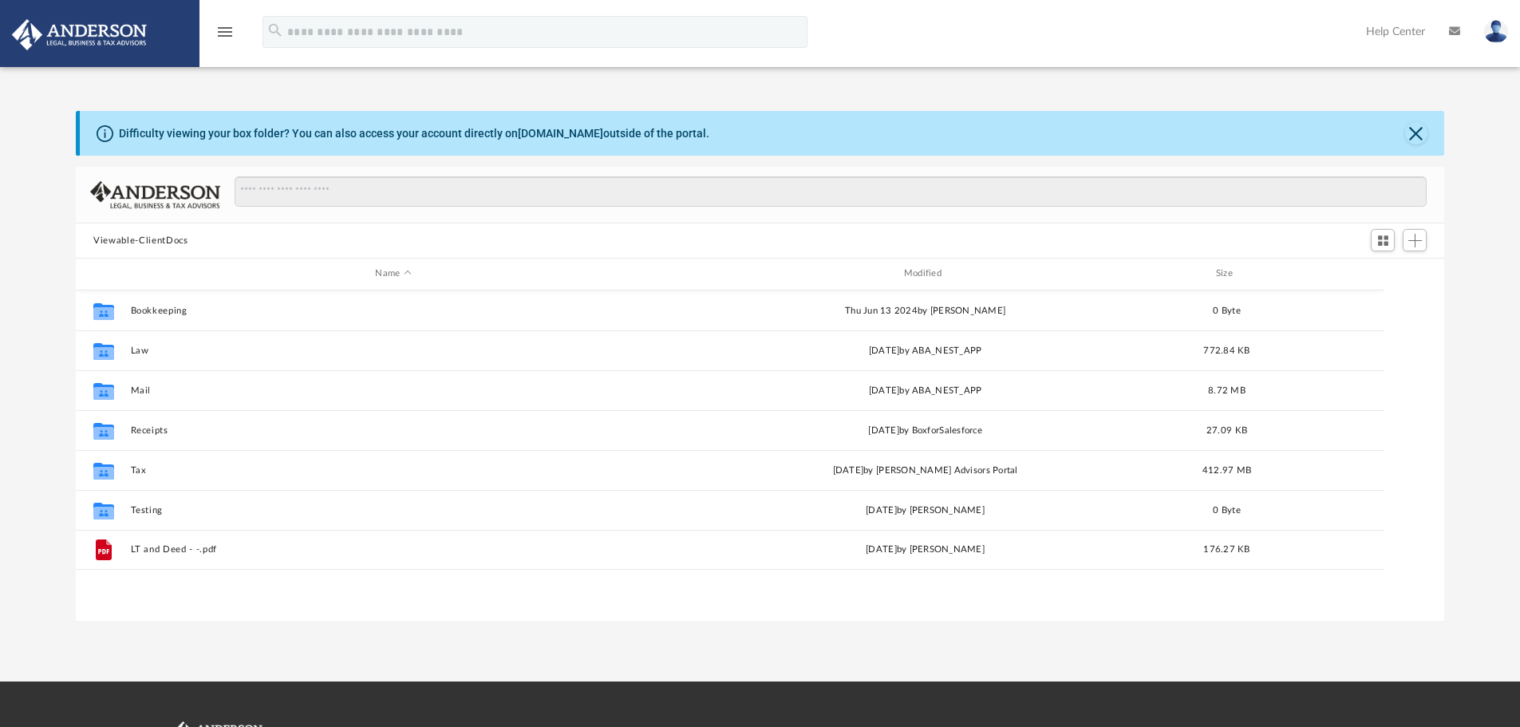
scroll to position [13, 13]
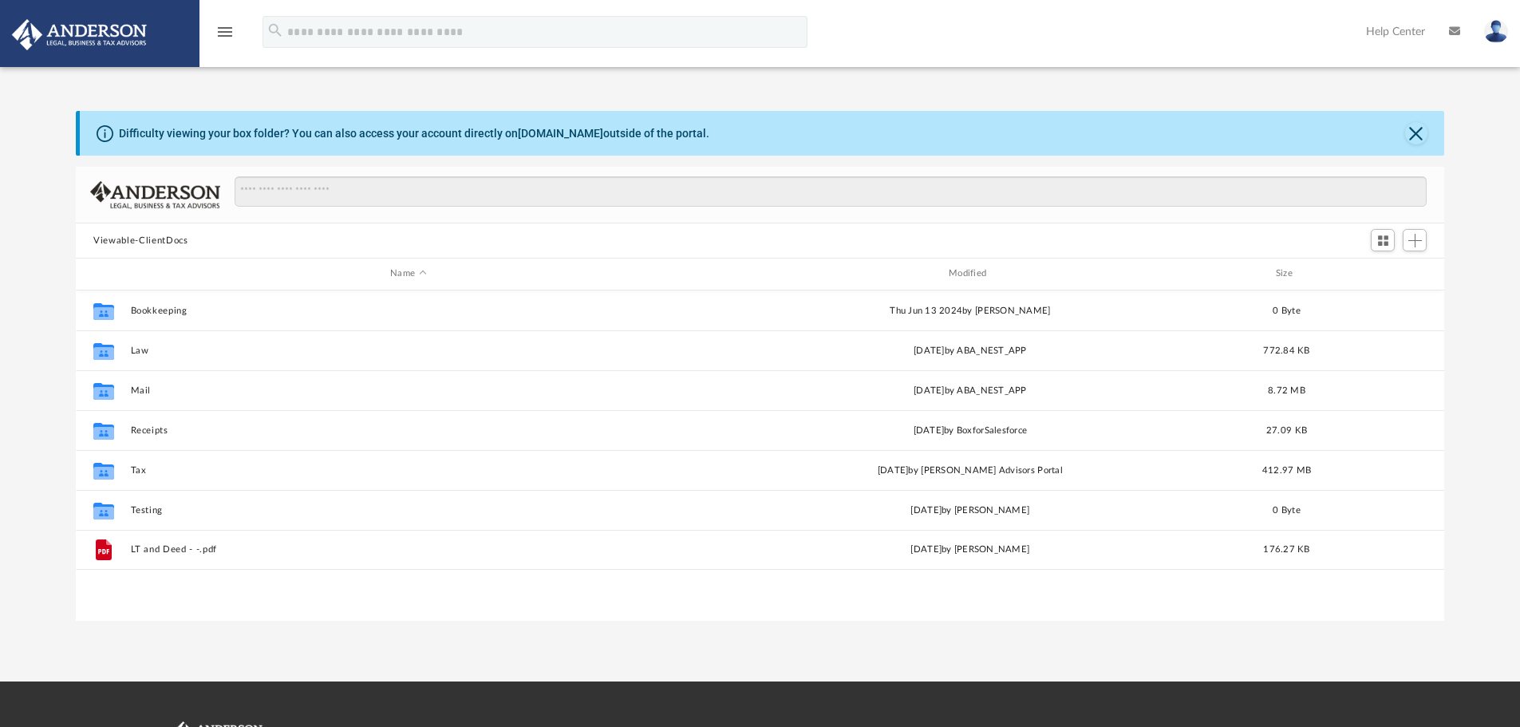
click at [225, 29] on icon "menu" at bounding box center [224, 31] width 19 height 19
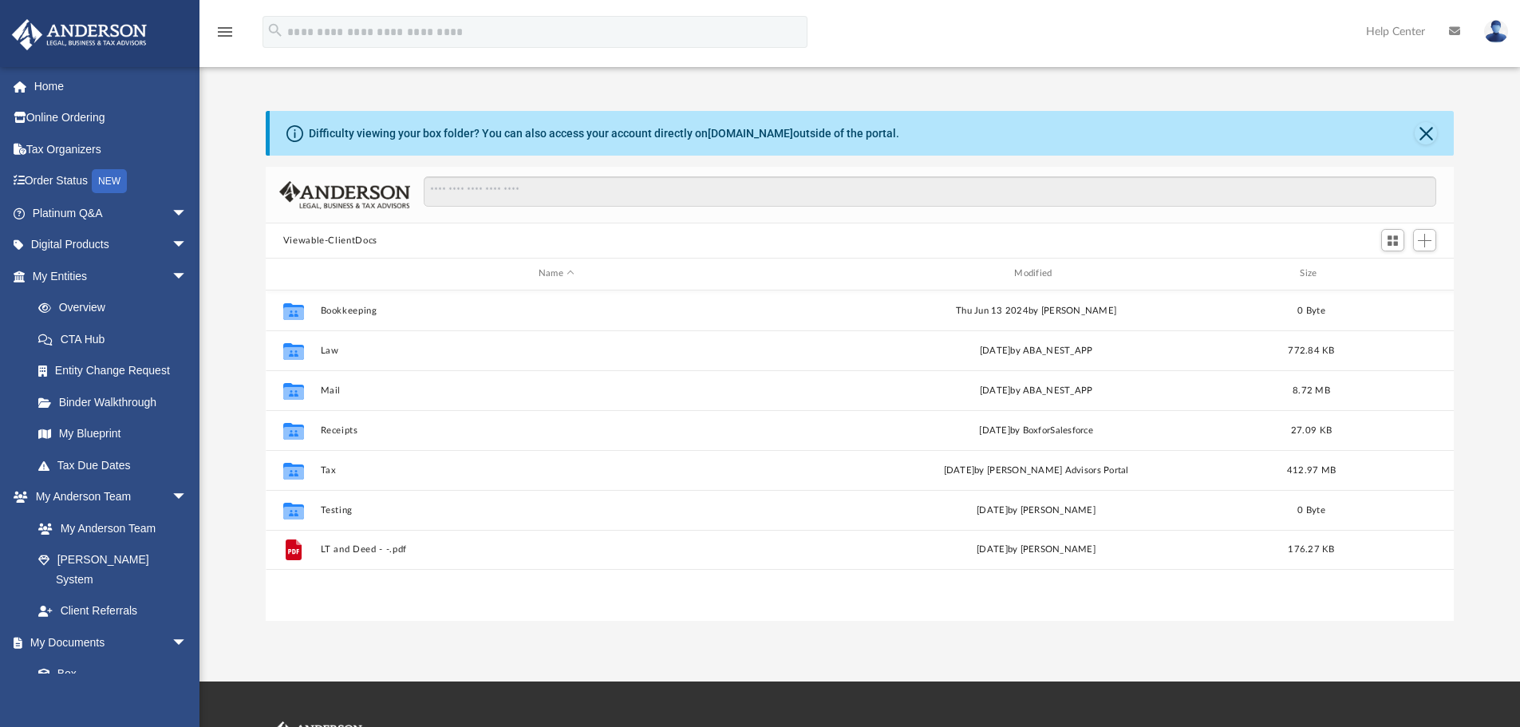
scroll to position [351, 1176]
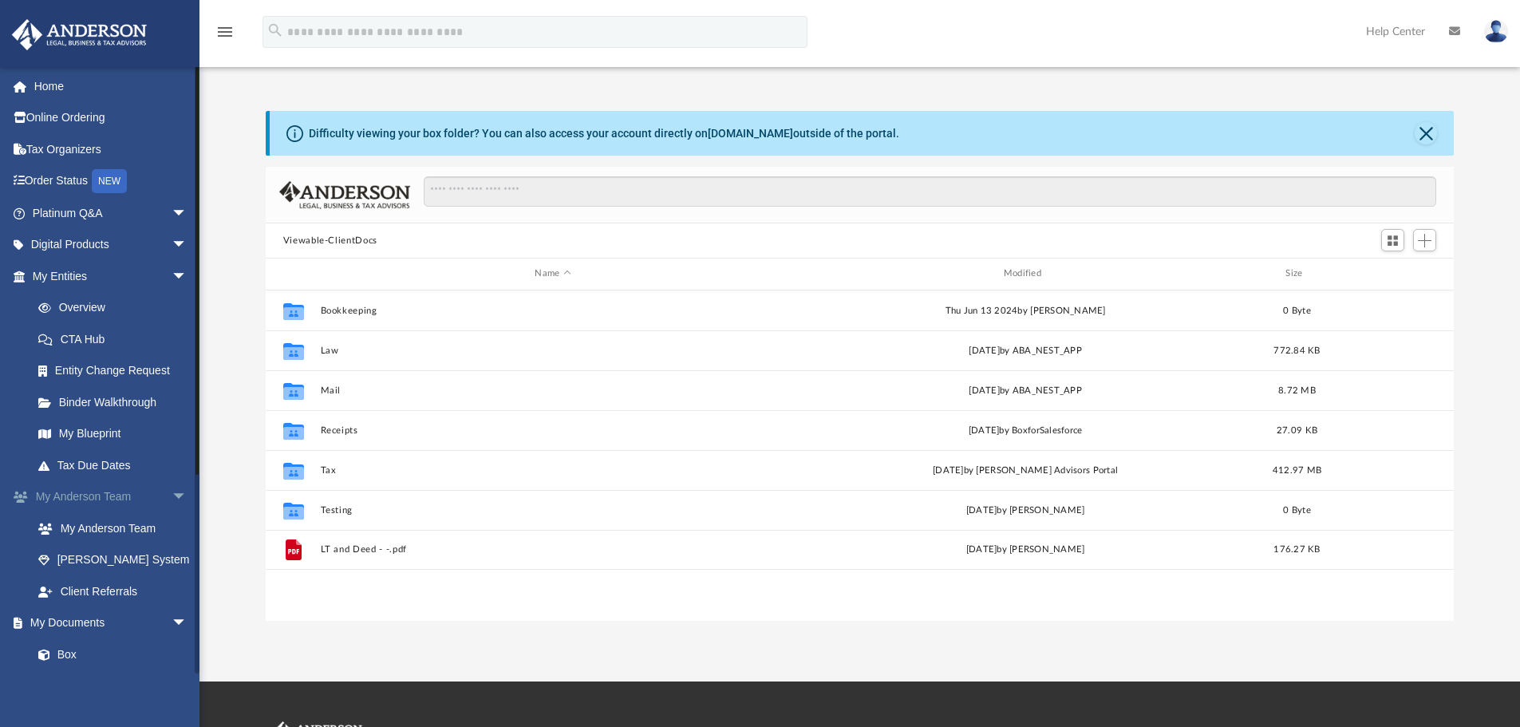
click at [172, 487] on span "arrow_drop_down" at bounding box center [188, 497] width 32 height 33
click at [172, 282] on span "arrow_drop_down" at bounding box center [188, 276] width 32 height 33
click at [144, 282] on link "My Entities arrow_drop_up" at bounding box center [111, 276] width 200 height 32
click at [172, 334] on span "arrow_drop_down" at bounding box center [188, 339] width 32 height 33
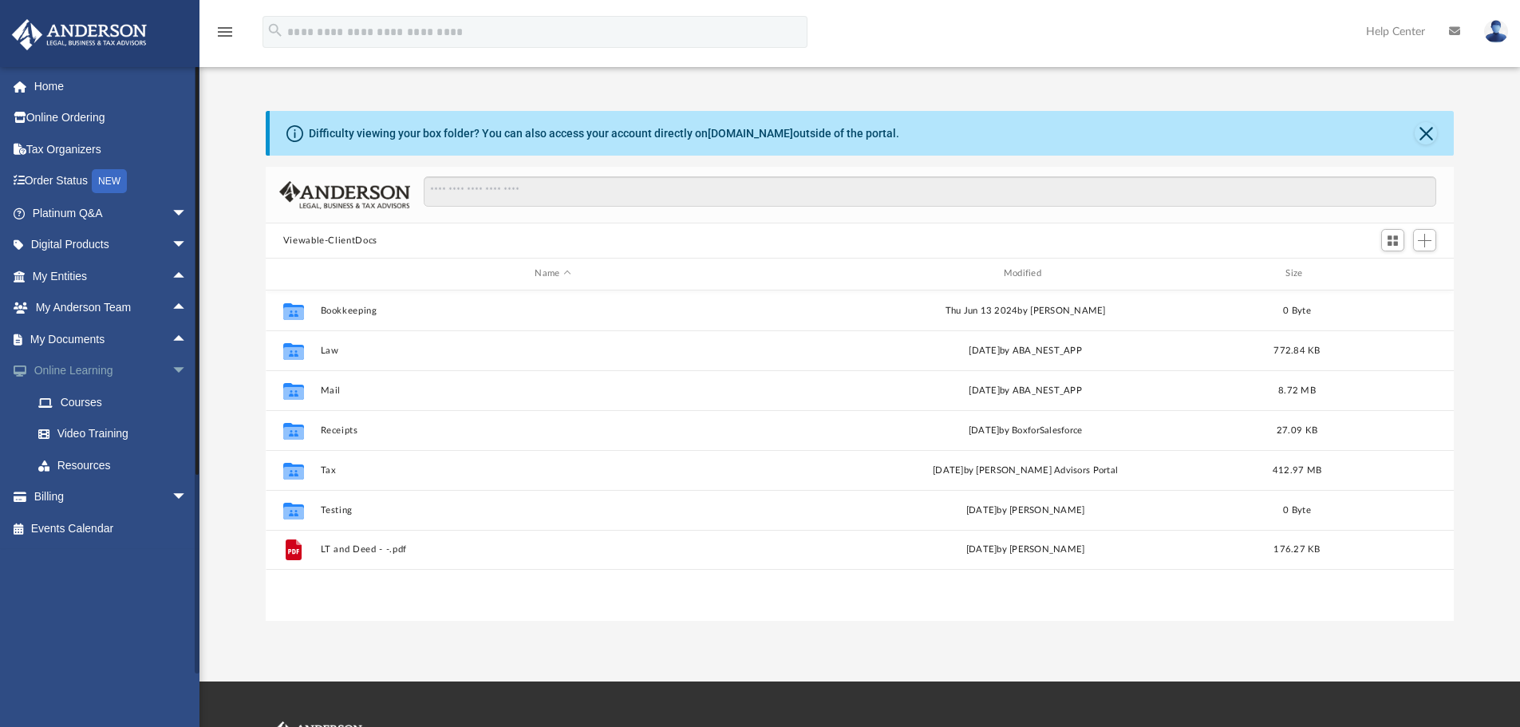
click at [172, 376] on span "arrow_drop_down" at bounding box center [188, 371] width 32 height 33
click at [172, 270] on span "arrow_drop_up" at bounding box center [188, 276] width 32 height 33
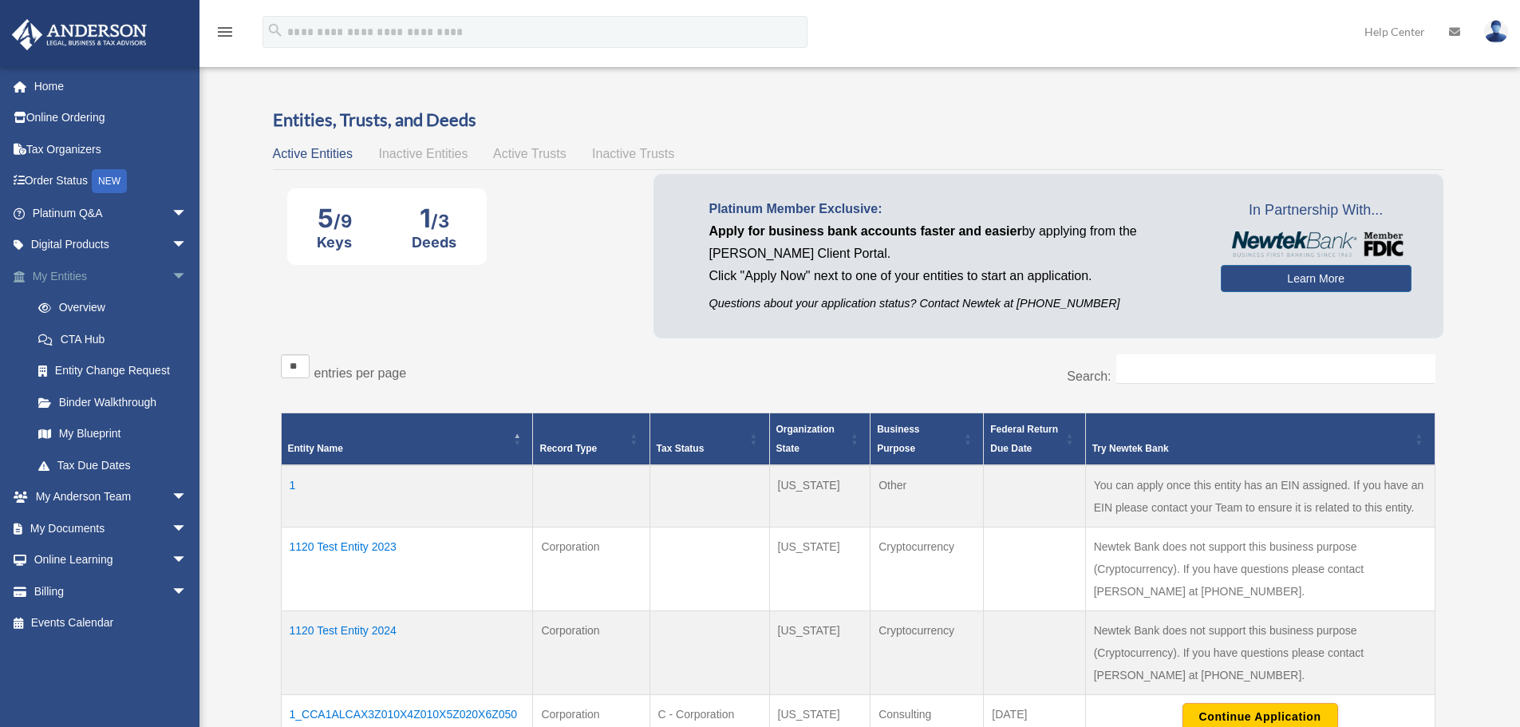
click at [172, 273] on span "arrow_drop_down" at bounding box center [188, 276] width 32 height 33
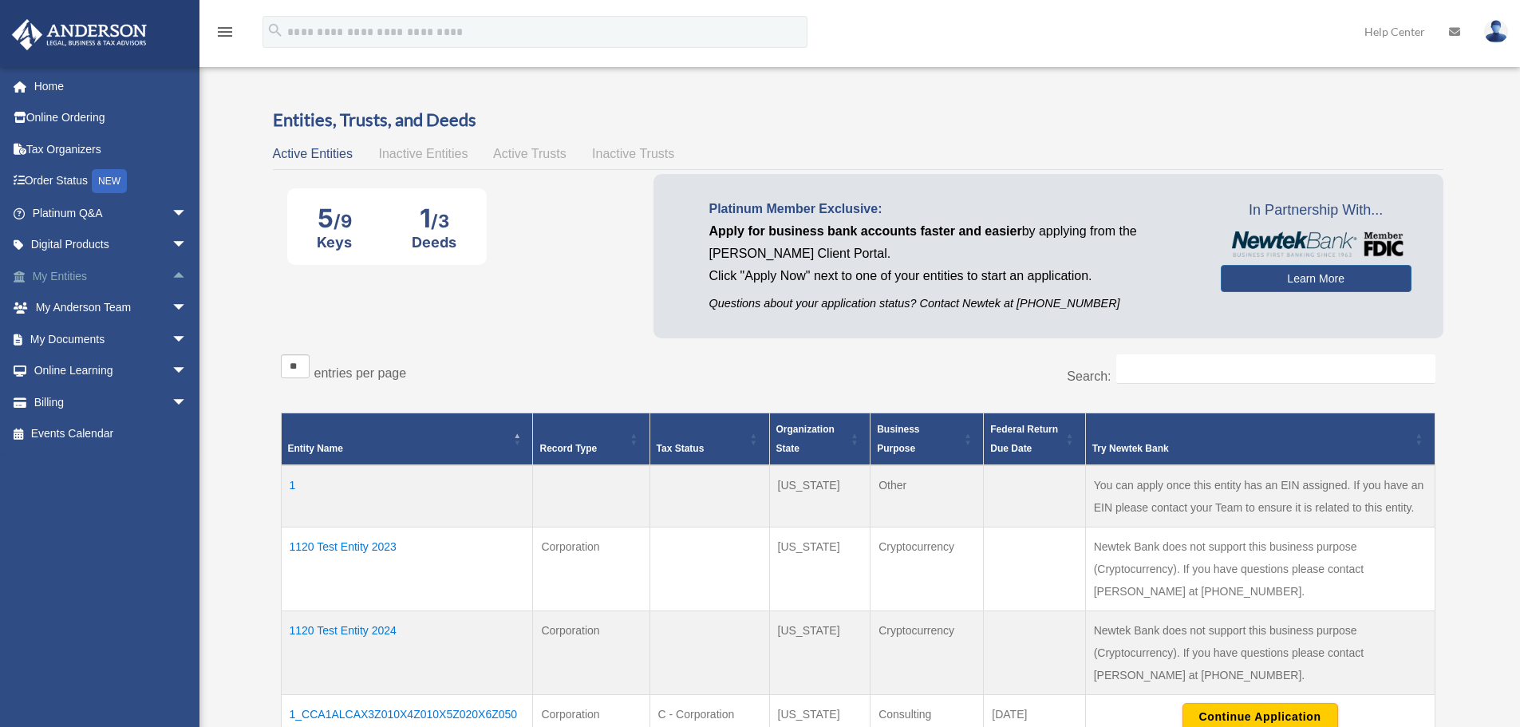
click at [172, 274] on span "arrow_drop_up" at bounding box center [188, 276] width 32 height 33
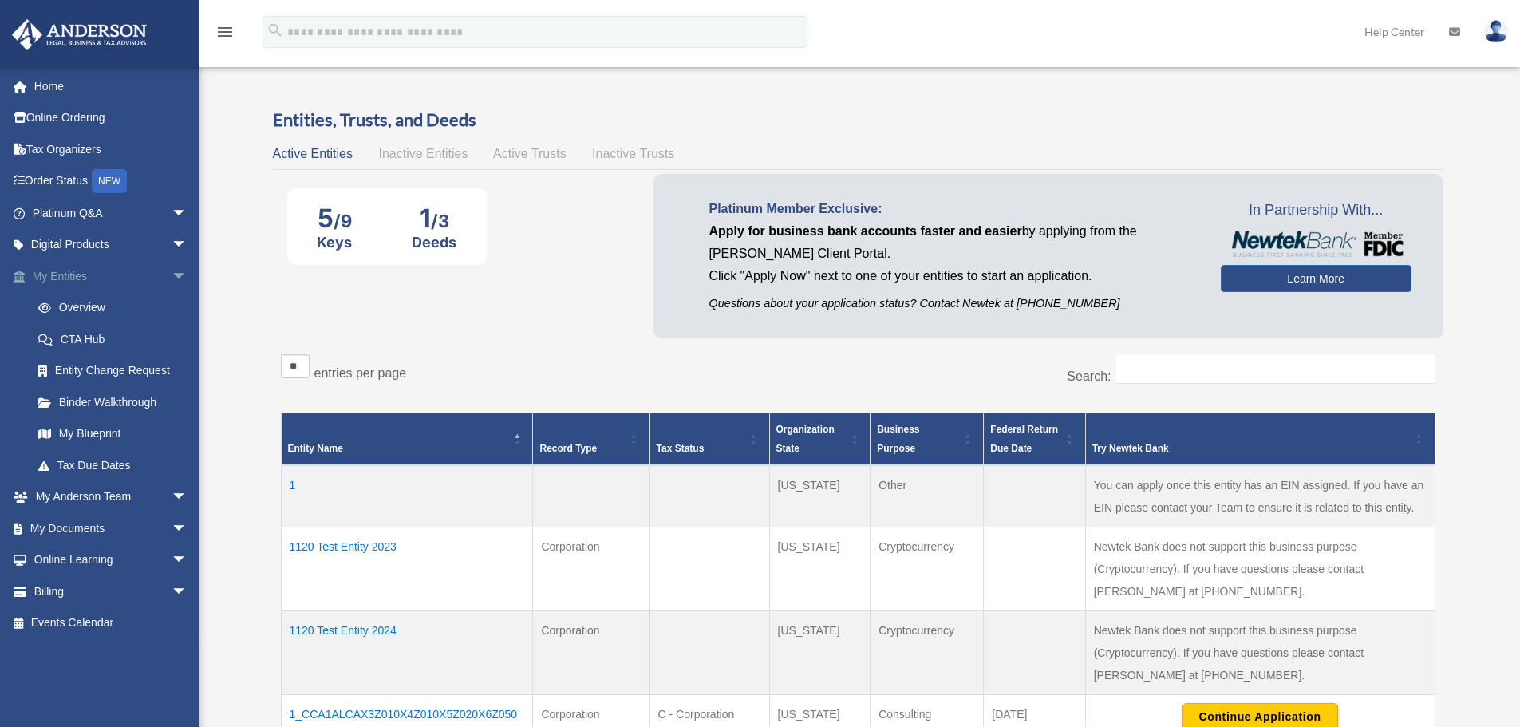
click at [172, 274] on span "arrow_drop_down" at bounding box center [188, 276] width 32 height 33
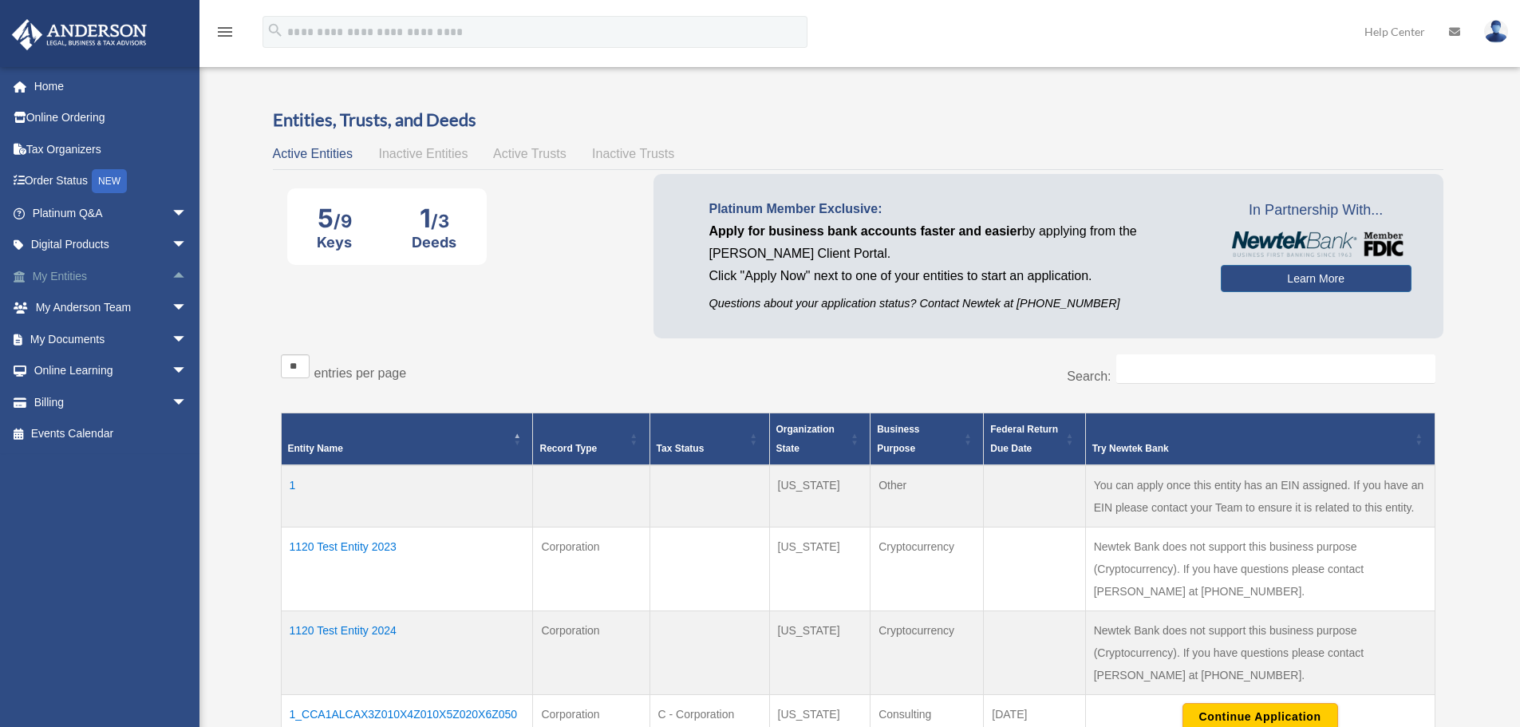
click at [172, 274] on span "arrow_drop_up" at bounding box center [188, 276] width 32 height 33
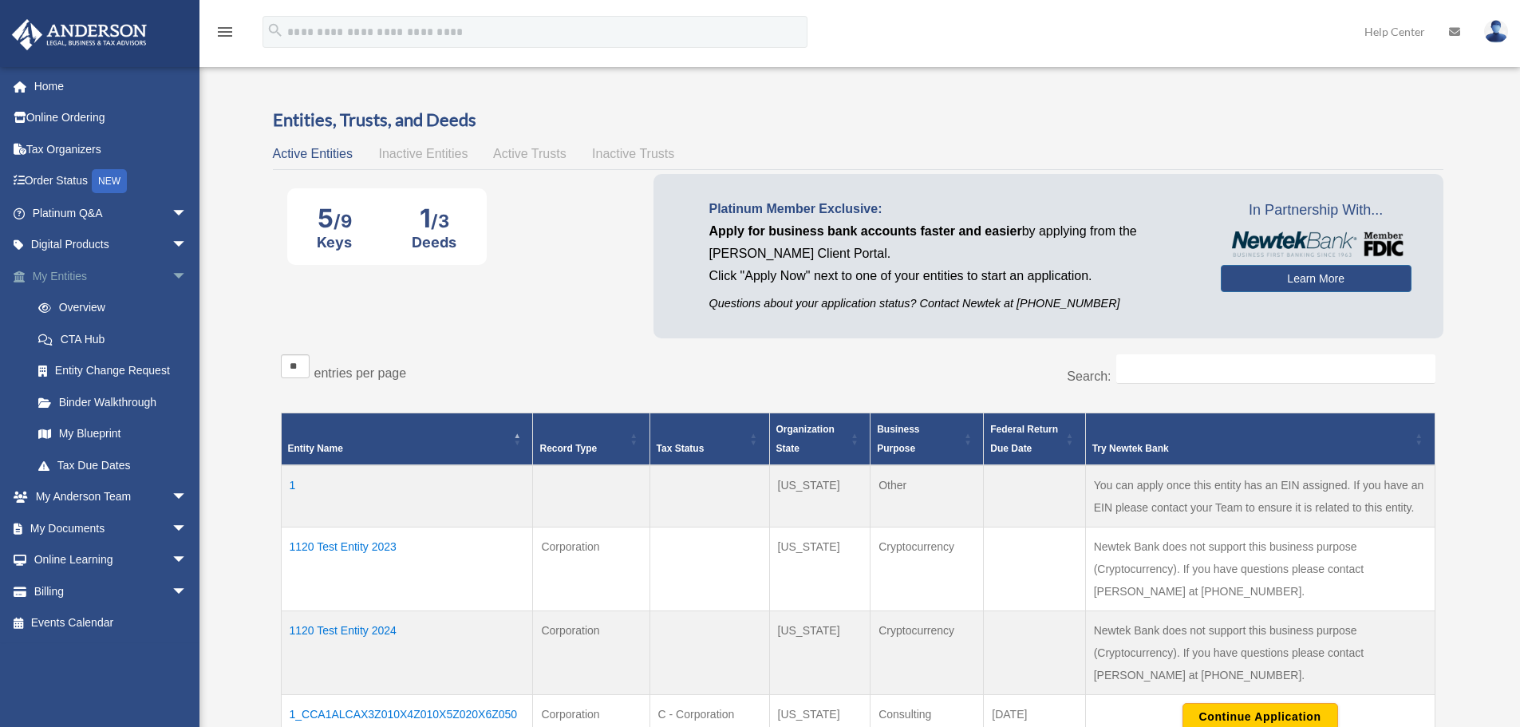
click at [172, 275] on span "arrow_drop_down" at bounding box center [188, 276] width 32 height 33
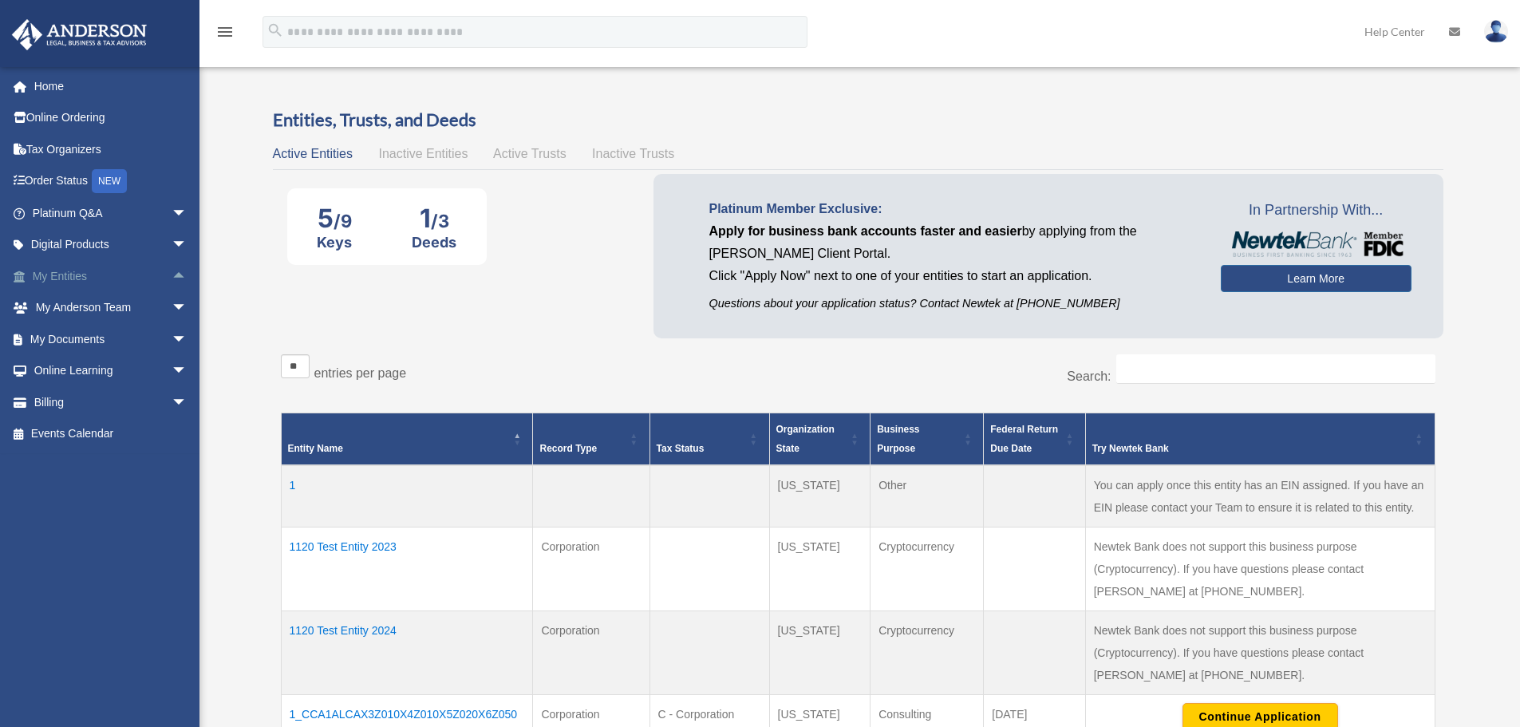
click at [173, 280] on span "arrow_drop_up" at bounding box center [188, 276] width 32 height 33
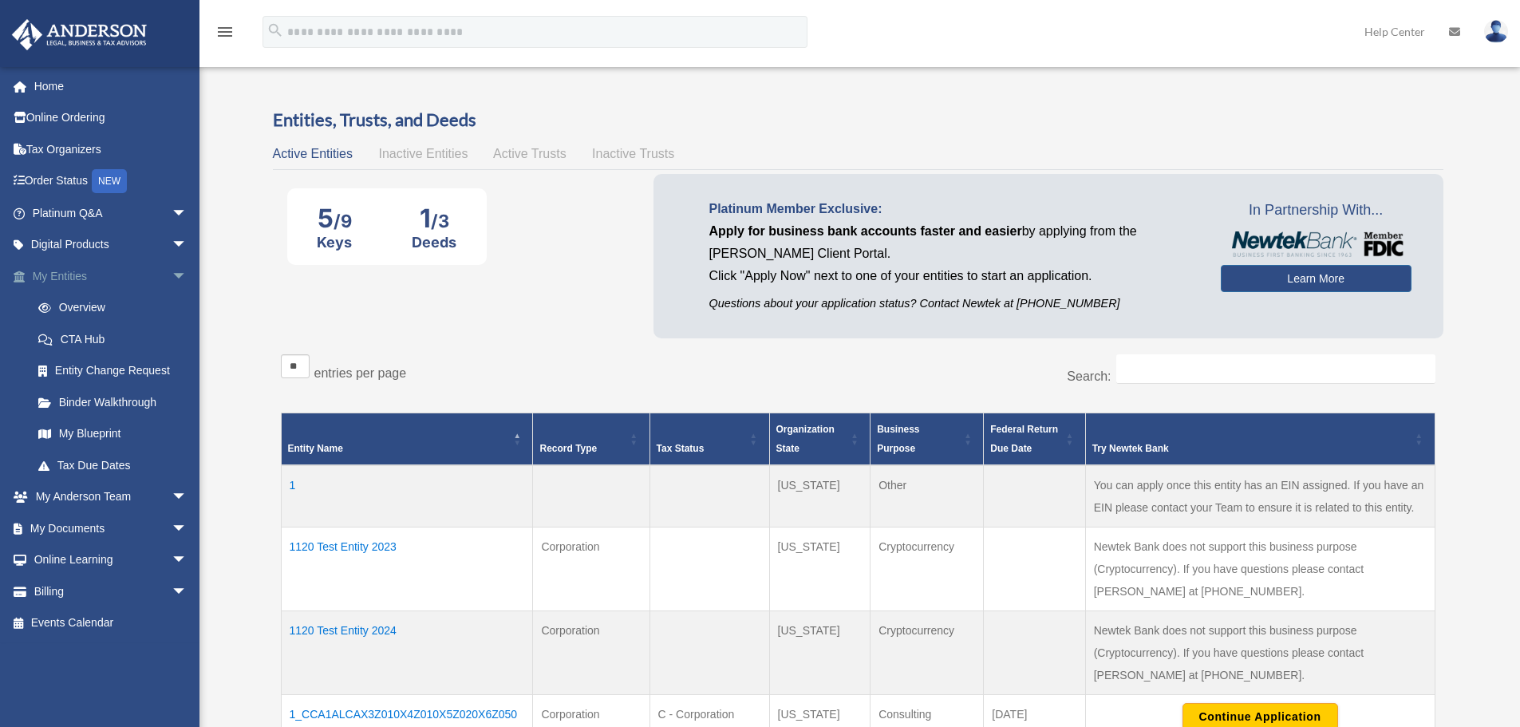
click at [172, 278] on span "arrow_drop_down" at bounding box center [188, 276] width 32 height 33
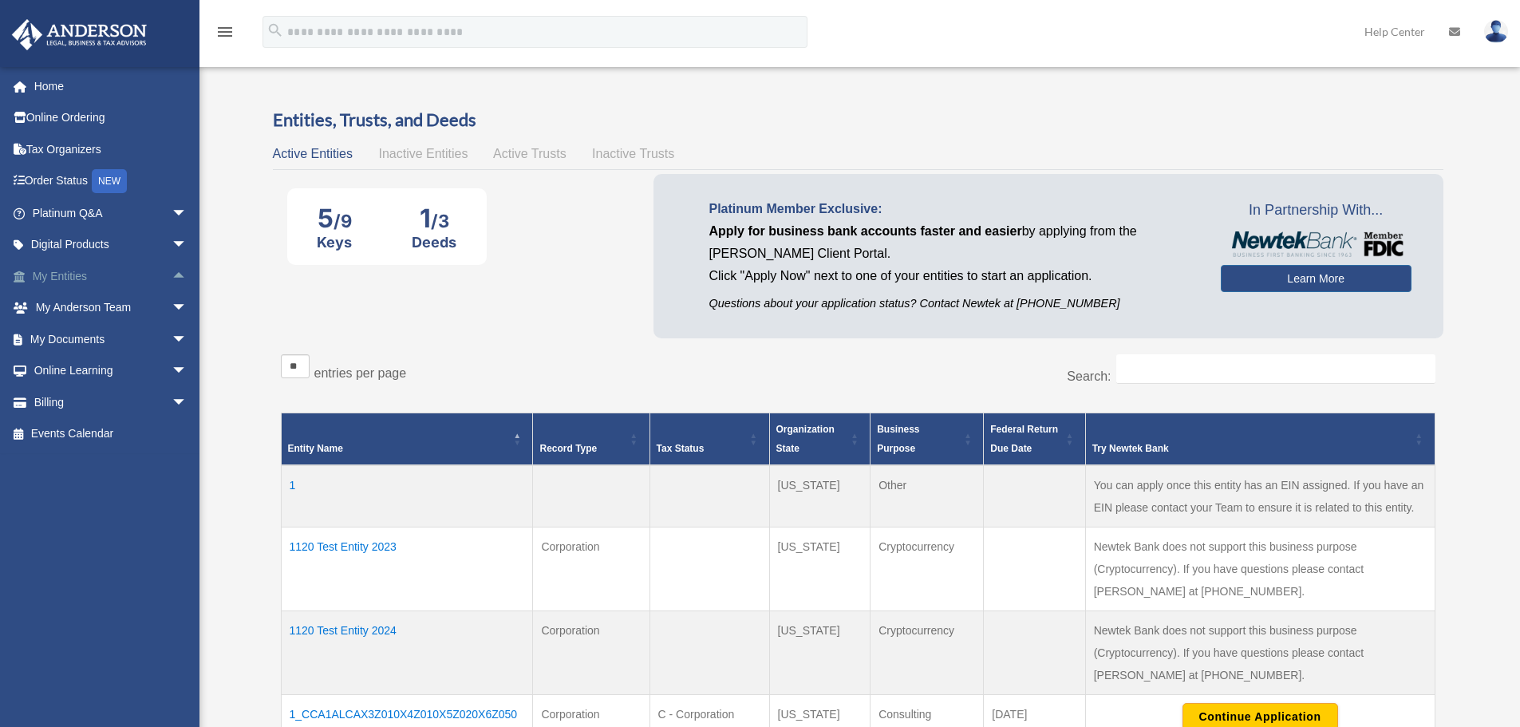
click at [172, 277] on span "arrow_drop_up" at bounding box center [188, 276] width 32 height 33
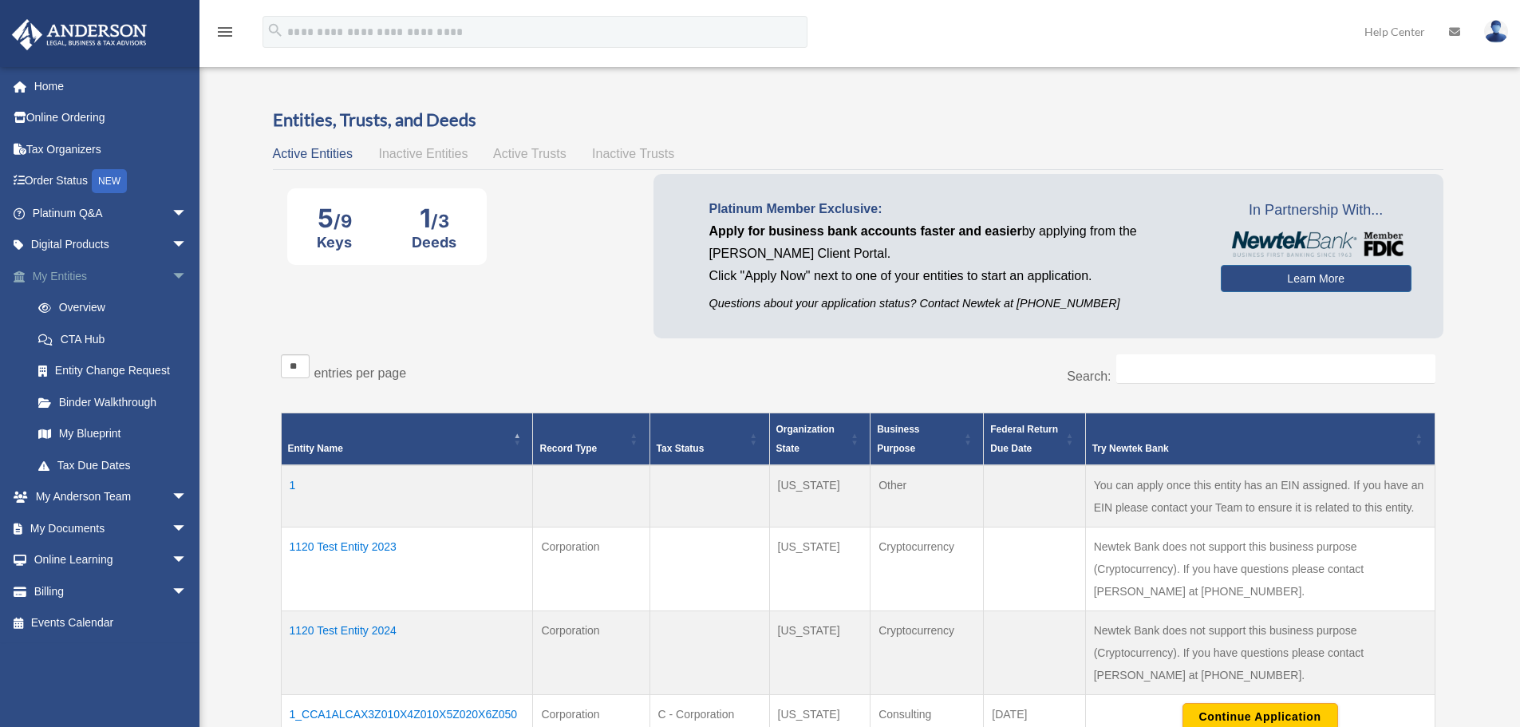
click at [172, 276] on span "arrow_drop_down" at bounding box center [188, 276] width 32 height 33
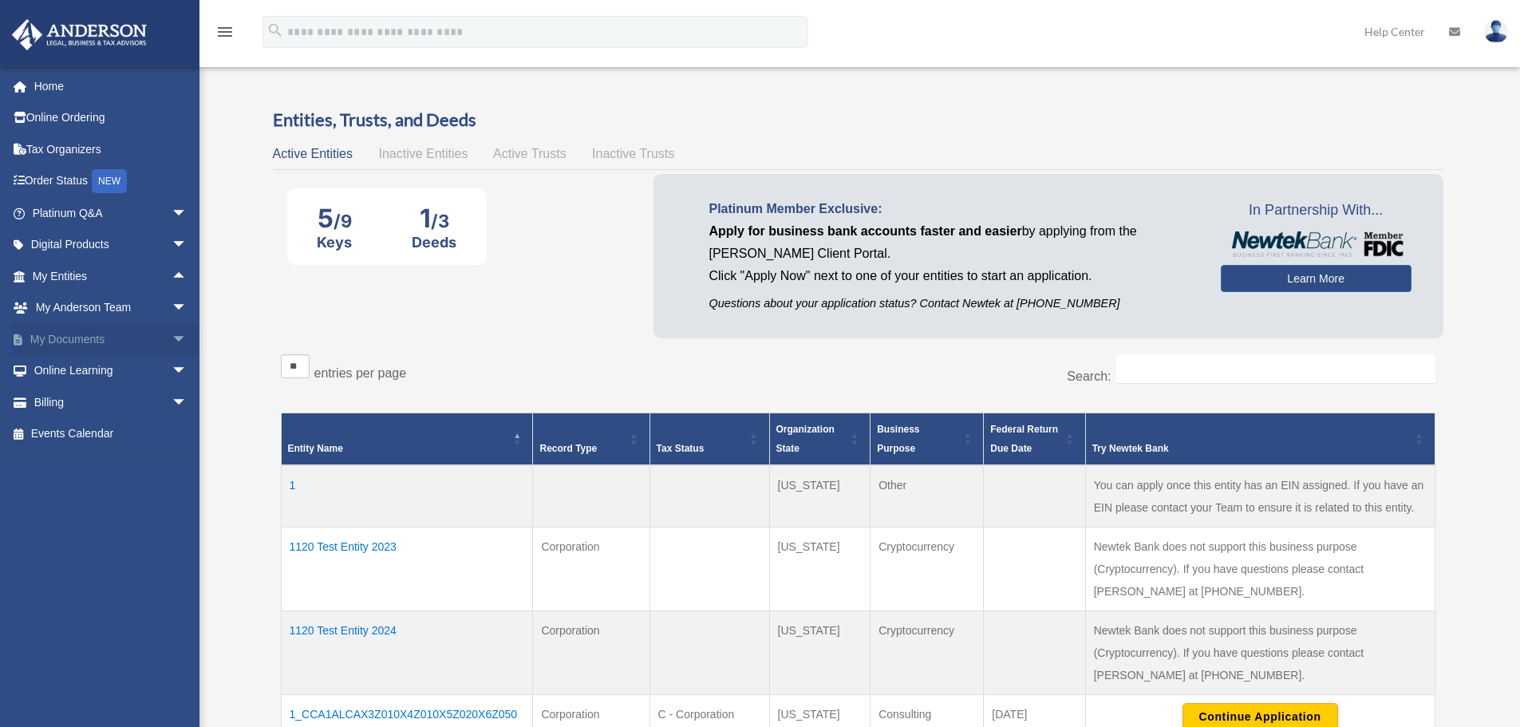
click at [172, 338] on span "arrow_drop_down" at bounding box center [188, 339] width 32 height 33
click at [172, 341] on span "arrow_drop_up" at bounding box center [188, 339] width 32 height 33
click at [172, 308] on span "arrow_drop_down" at bounding box center [188, 308] width 32 height 33
click at [172, 311] on span "arrow_drop_up" at bounding box center [188, 308] width 32 height 33
click at [172, 282] on span "arrow_drop_up" at bounding box center [188, 276] width 32 height 33
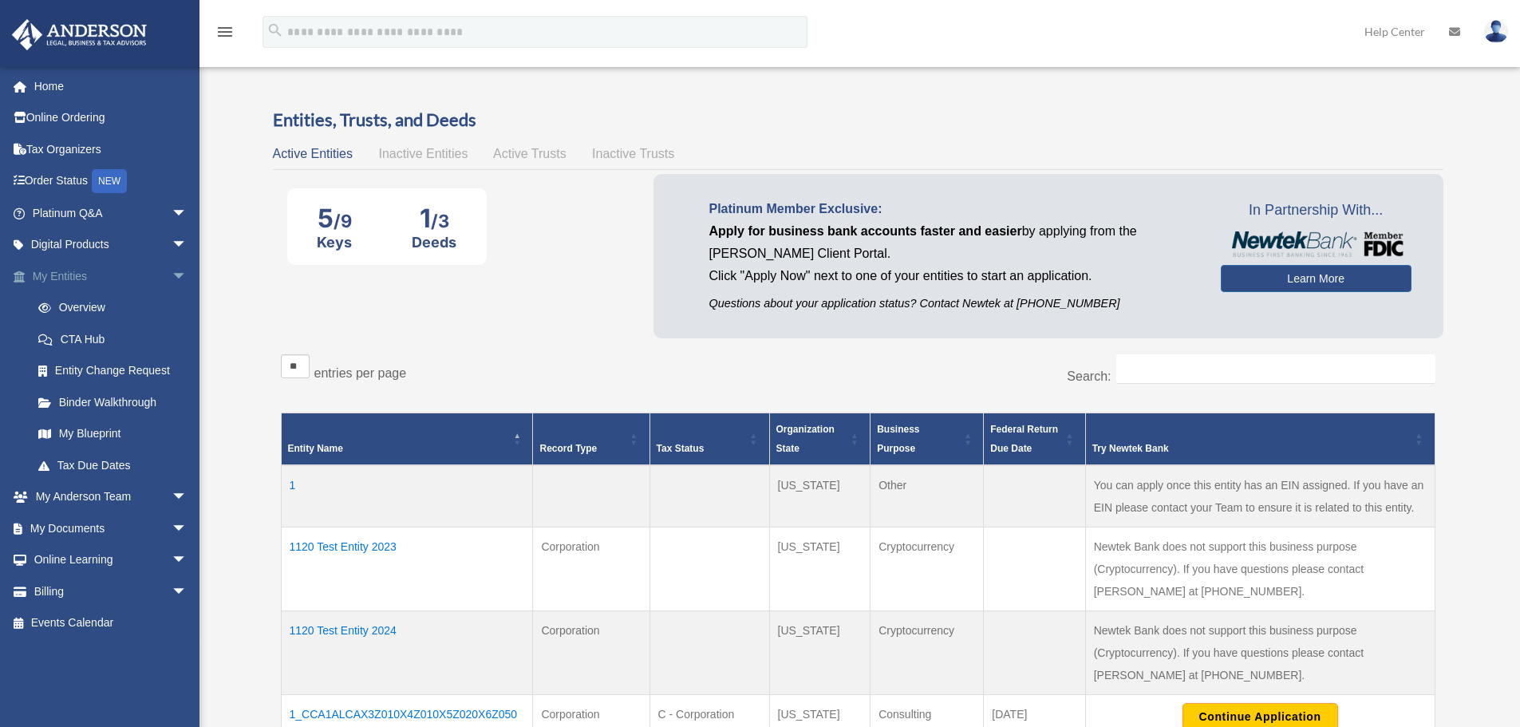
click at [172, 280] on span "arrow_drop_down" at bounding box center [188, 276] width 32 height 33
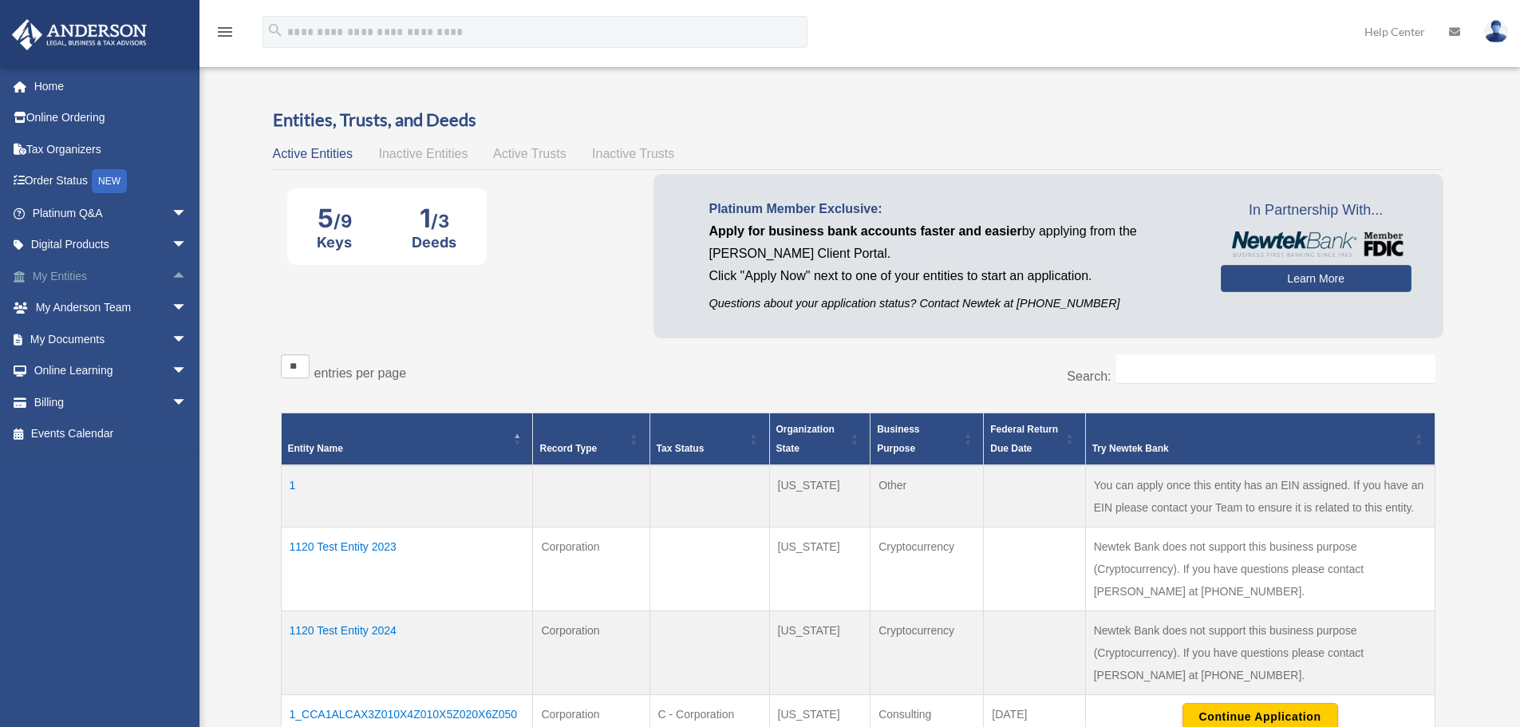
click at [172, 281] on span "arrow_drop_up" at bounding box center [188, 276] width 32 height 33
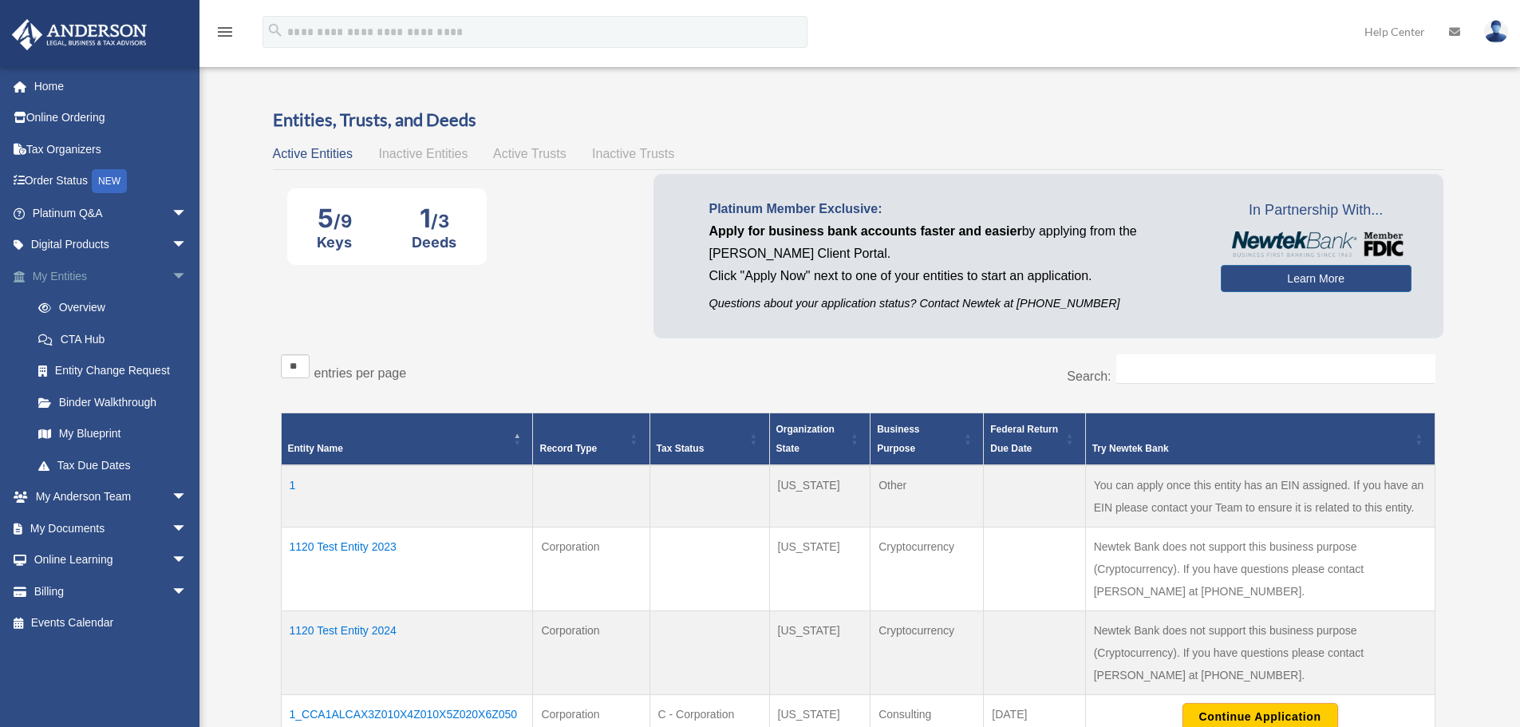
click at [172, 281] on span "arrow_drop_down" at bounding box center [188, 276] width 32 height 33
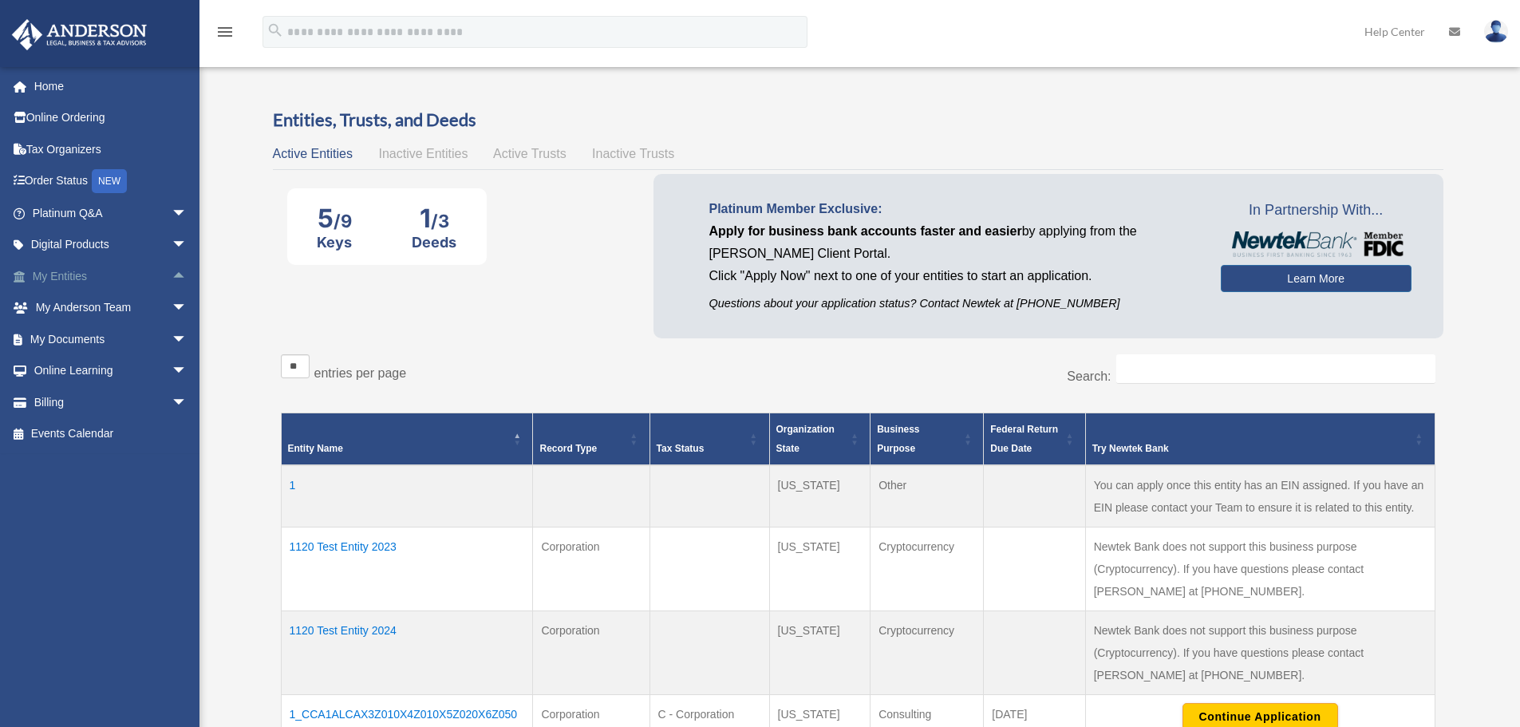
click at [172, 274] on span "arrow_drop_up" at bounding box center [188, 276] width 32 height 33
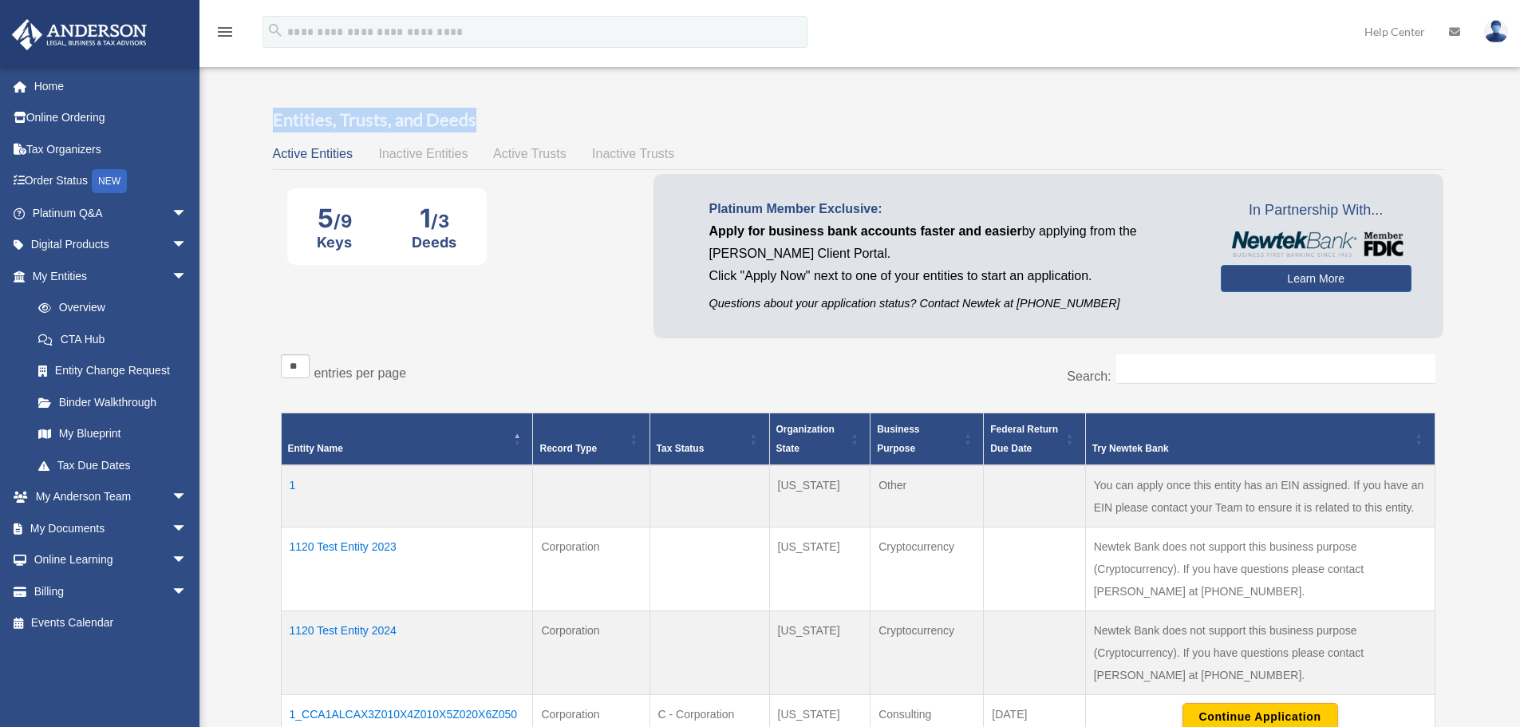
drag, startPoint x: 272, startPoint y: 115, endPoint x: 479, endPoint y: 115, distance: 207.4
click at [479, 115] on h3 "Entities, Trusts, and Deeds" at bounding box center [858, 120] width 1170 height 25
drag, startPoint x: 523, startPoint y: 128, endPoint x: 270, endPoint y: 132, distance: 252.9
click at [270, 132] on div "Entities, Trusts, and Deeds Active Entities Inactive Entities Active Trusts Ina…" at bounding box center [858, 665] width 1193 height 1115
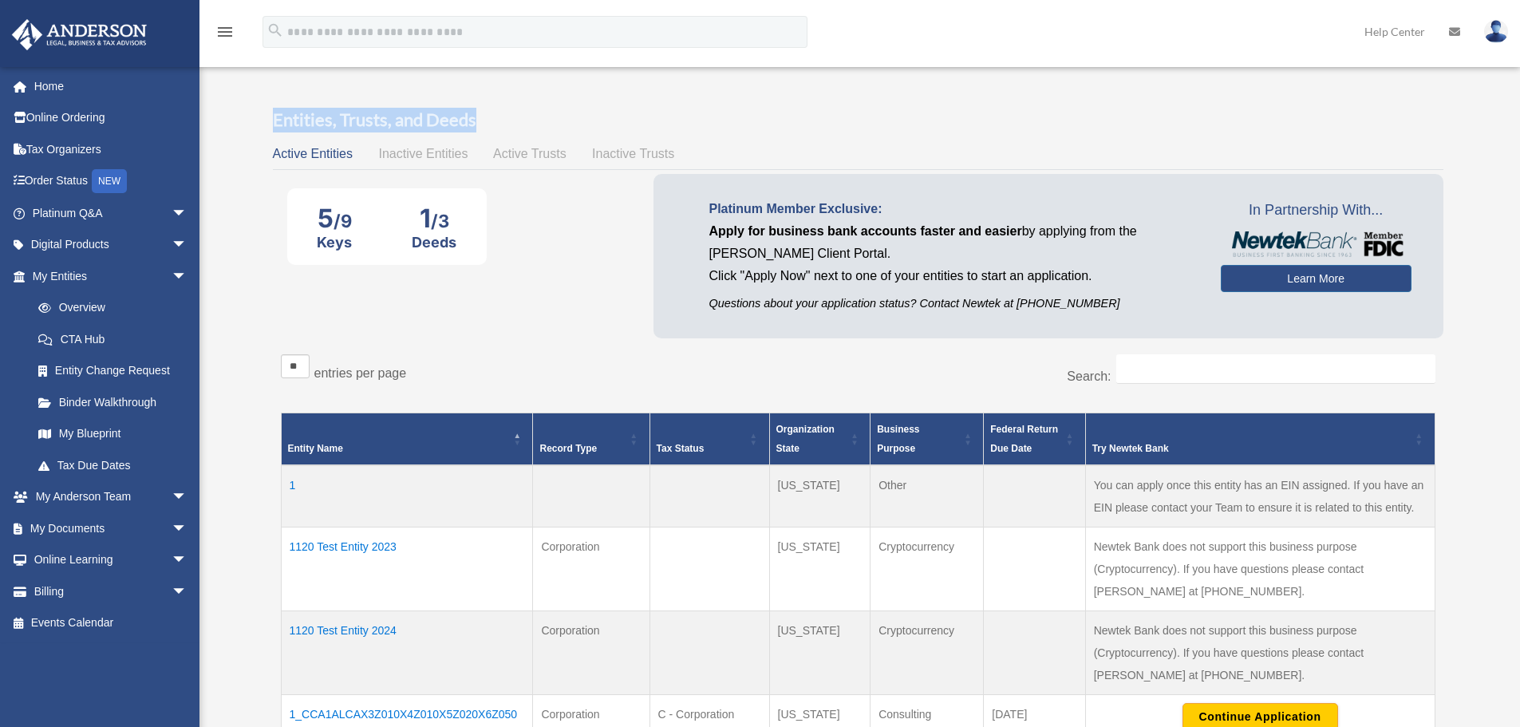
click at [270, 132] on div "Entities, Trusts, and Deeds Active Entities Inactive Entities Active Trusts Ina…" at bounding box center [858, 665] width 1193 height 1115
click at [294, 121] on h3 "Entities, Trusts, and Deeds" at bounding box center [858, 120] width 1170 height 25
click at [289, 119] on h3 "Entities, Trusts, and Deeds" at bounding box center [858, 120] width 1170 height 25
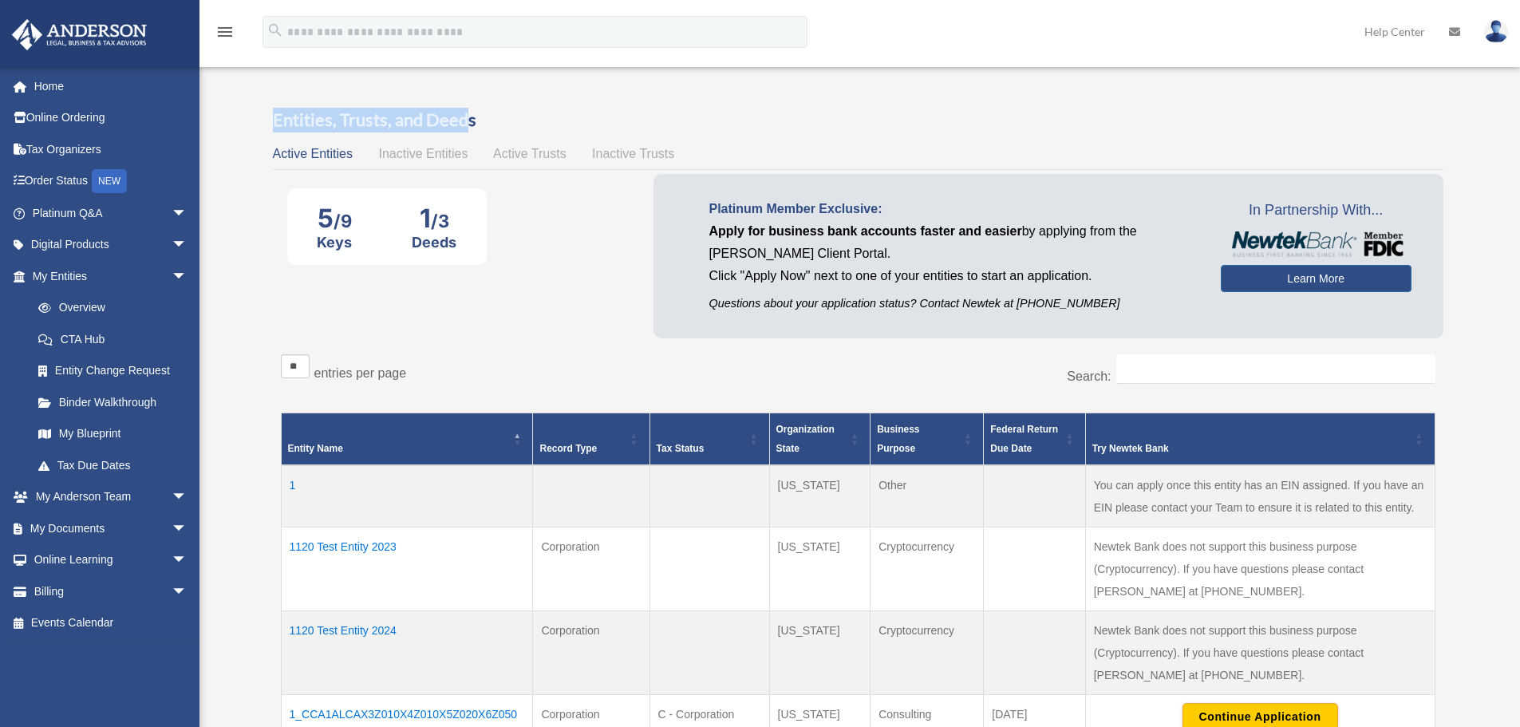
drag, startPoint x: 270, startPoint y: 116, endPoint x: 467, endPoint y: 116, distance: 197.0
click at [467, 116] on div "Entities, Trusts, and Deeds Active Entities Inactive Entities Active Trusts Ina…" at bounding box center [858, 665] width 1193 height 1115
click at [467, 116] on h3 "Entities, Trusts, and Deeds" at bounding box center [858, 120] width 1170 height 25
click at [469, 116] on h3 "Entities, Trusts, and Deeds" at bounding box center [858, 120] width 1170 height 25
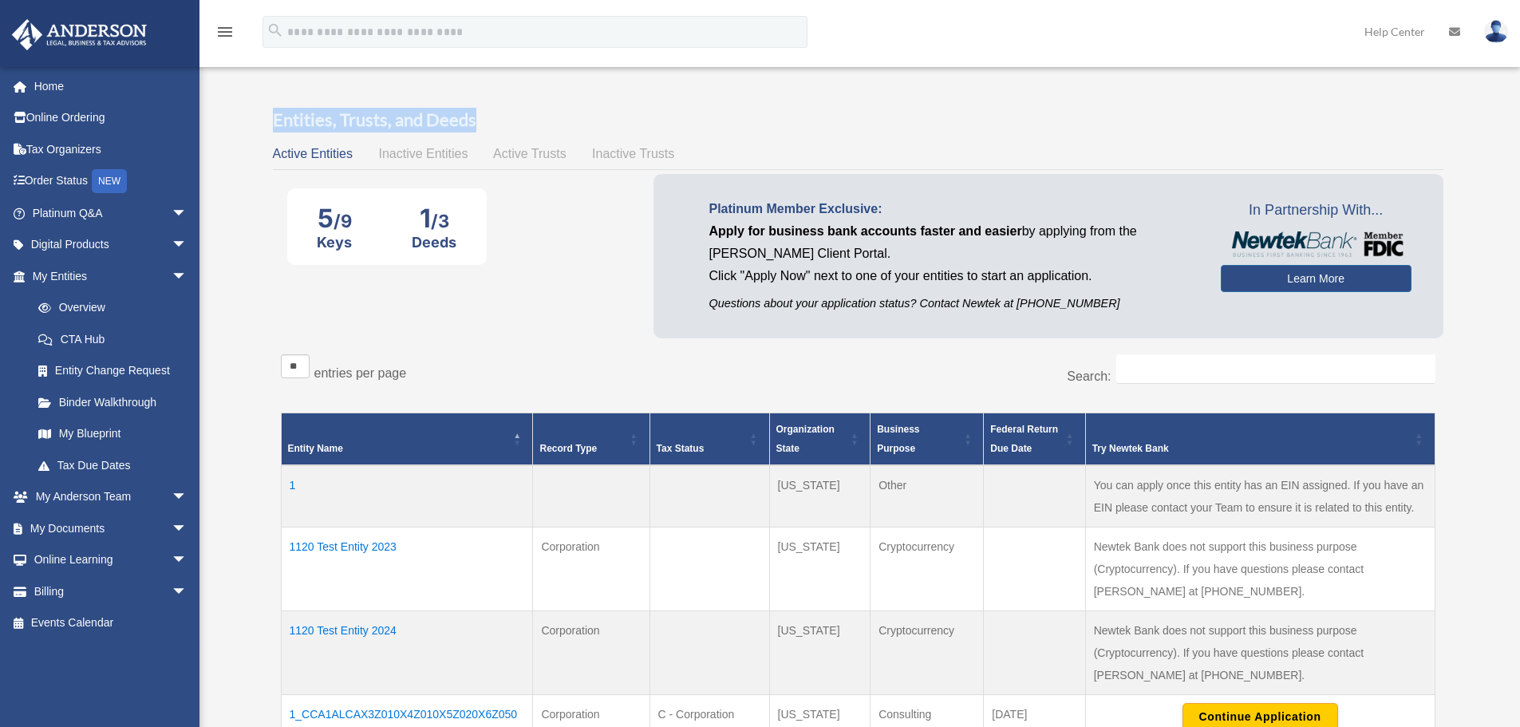
click at [299, 124] on h3 "Entities, Trusts, and Deeds" at bounding box center [858, 120] width 1170 height 25
click at [357, 125] on h3 "Entities, Trusts, and Deeds" at bounding box center [858, 120] width 1170 height 25
click at [84, 424] on link "My Blueprint" at bounding box center [116, 434] width 189 height 32
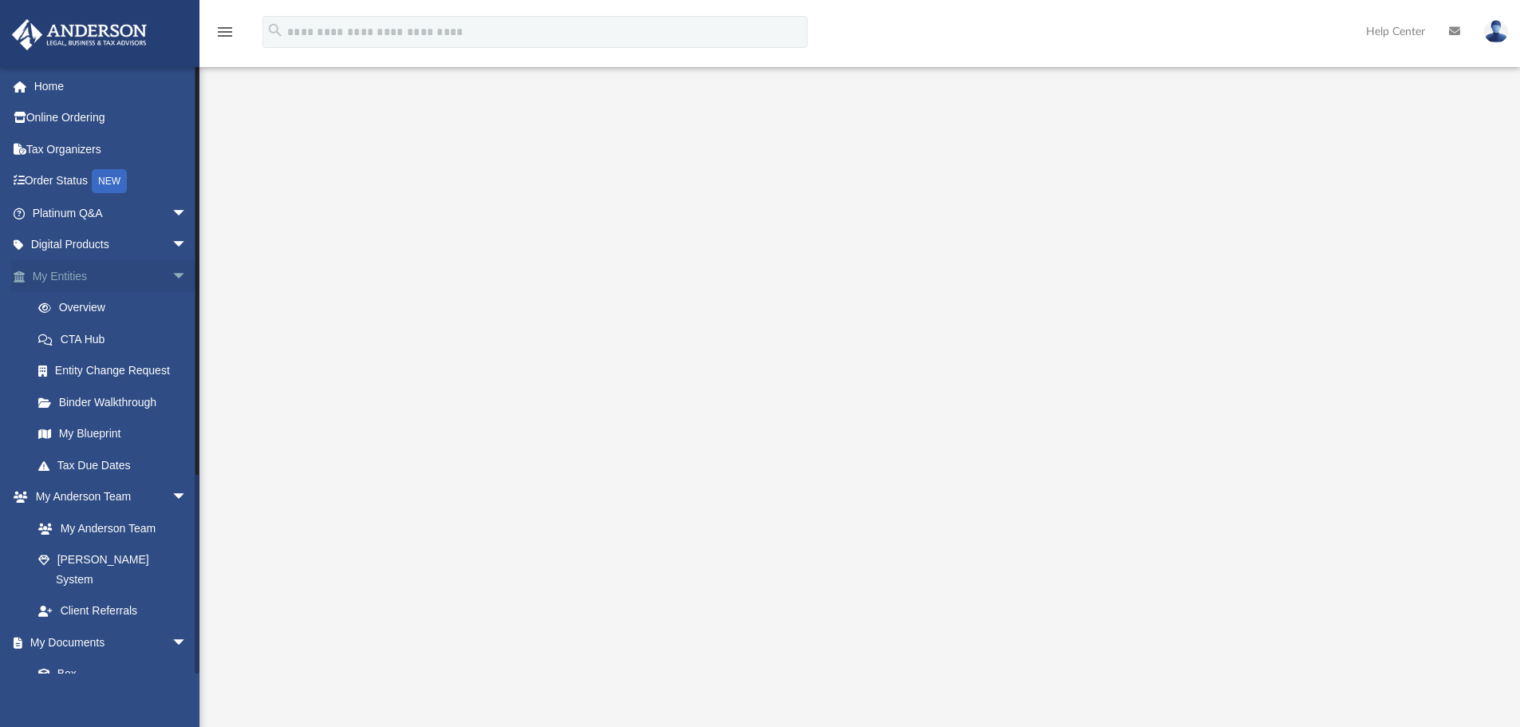
click at [149, 282] on link "My Entities arrow_drop_down" at bounding box center [111, 276] width 200 height 32
click at [172, 216] on span "arrow_drop_down" at bounding box center [188, 213] width 32 height 33
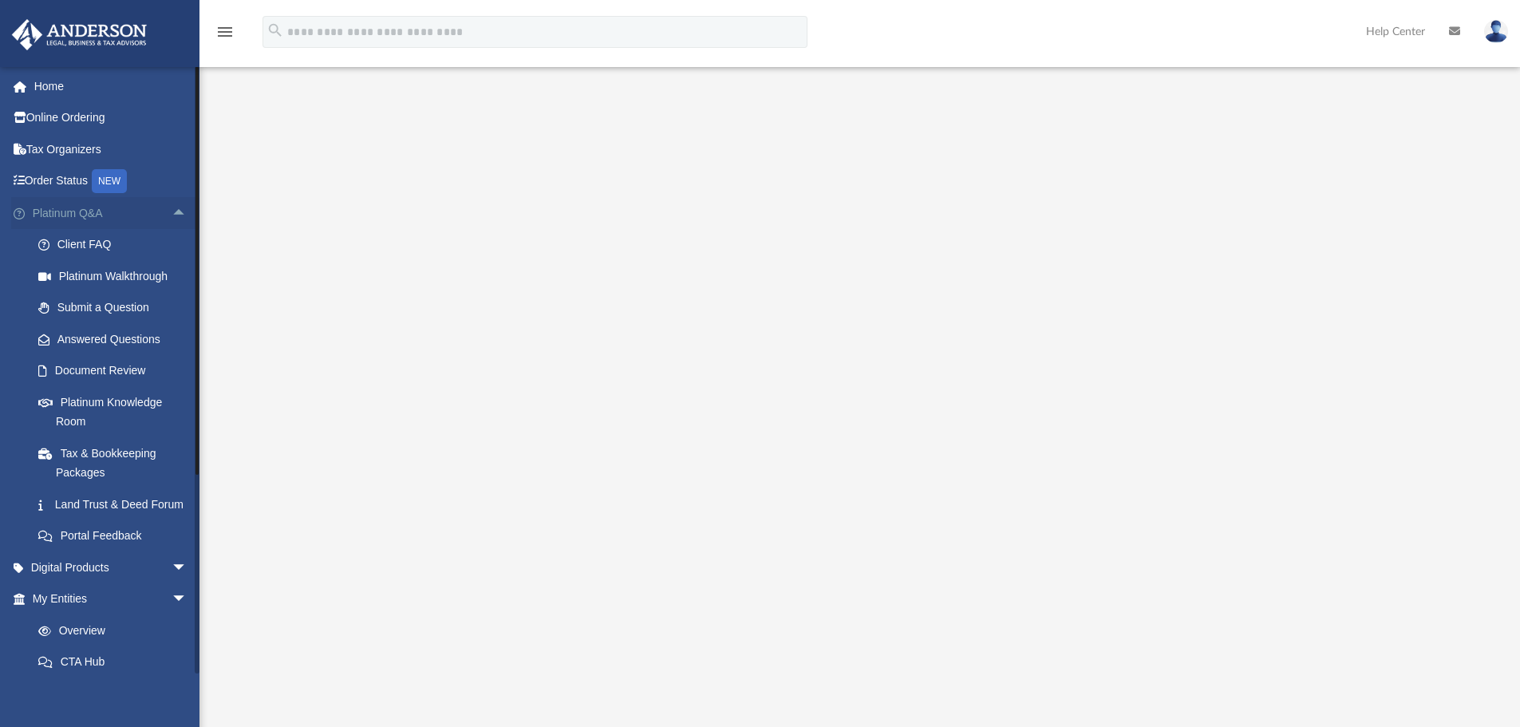
click at [172, 216] on span "arrow_drop_up" at bounding box center [188, 213] width 32 height 33
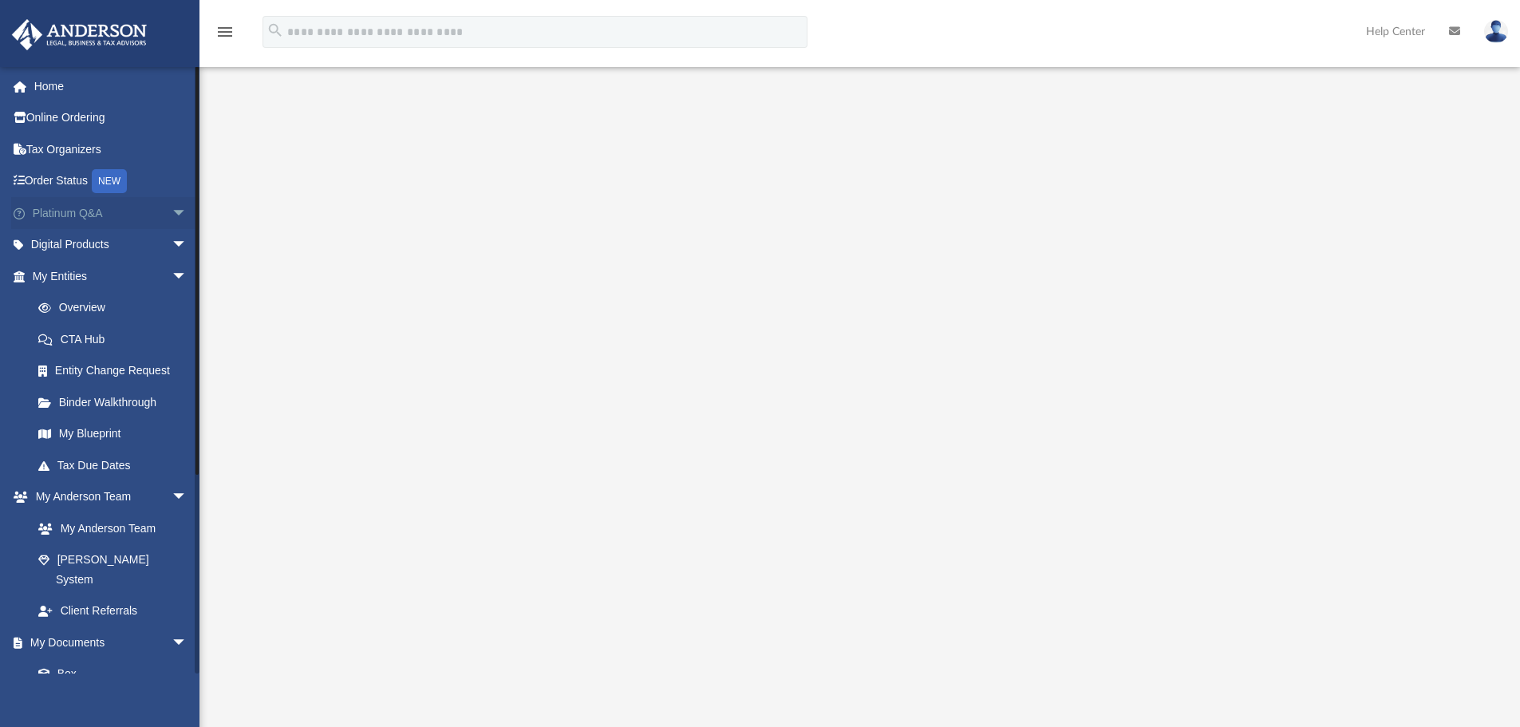
click at [152, 215] on link "Platinum Q&A arrow_drop_down" at bounding box center [111, 213] width 200 height 32
click at [172, 273] on span "arrow_drop_down" at bounding box center [188, 276] width 32 height 33
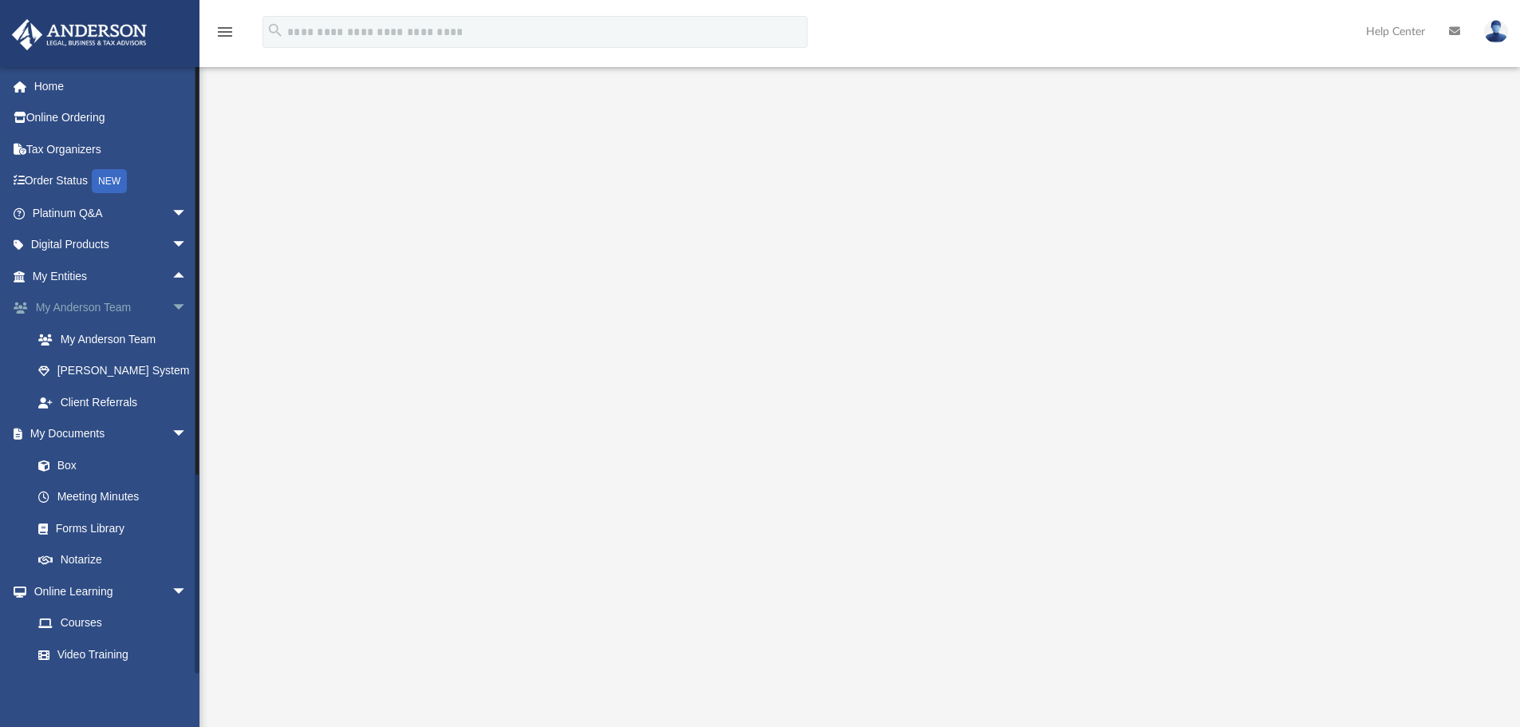
click at [172, 307] on span "arrow_drop_down" at bounding box center [188, 308] width 32 height 33
click at [172, 334] on span "arrow_drop_down" at bounding box center [188, 339] width 32 height 33
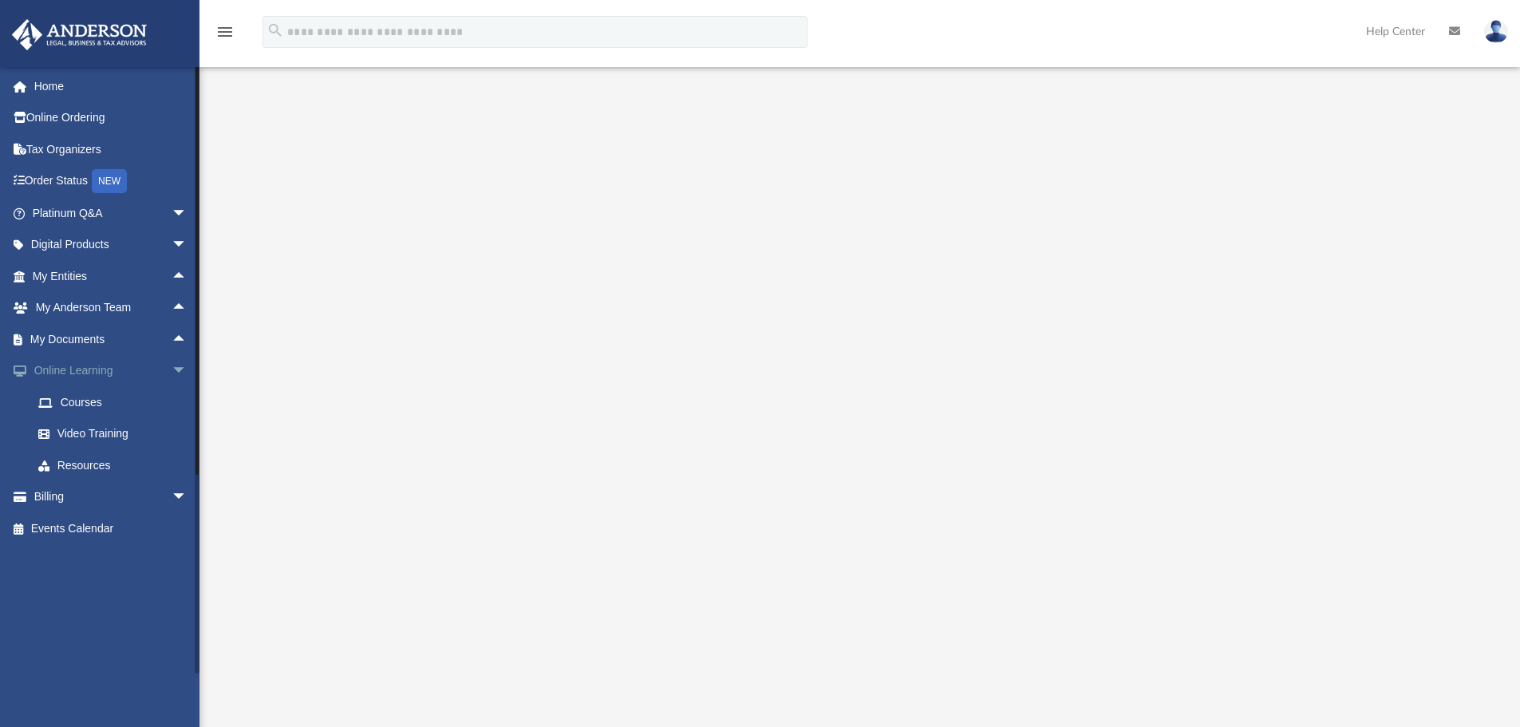
click at [172, 372] on span "arrow_drop_down" at bounding box center [188, 371] width 32 height 33
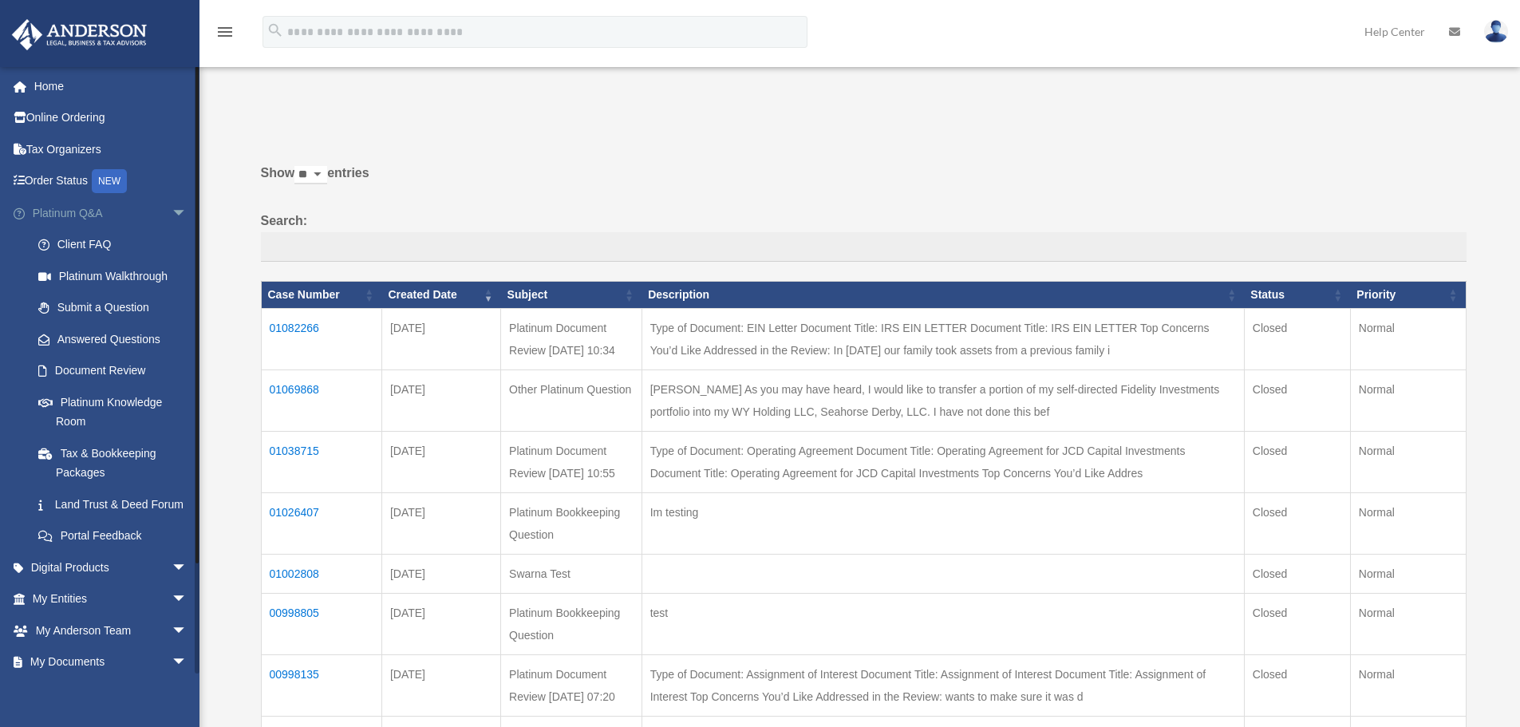
click at [172, 217] on span "arrow_drop_down" at bounding box center [188, 213] width 32 height 33
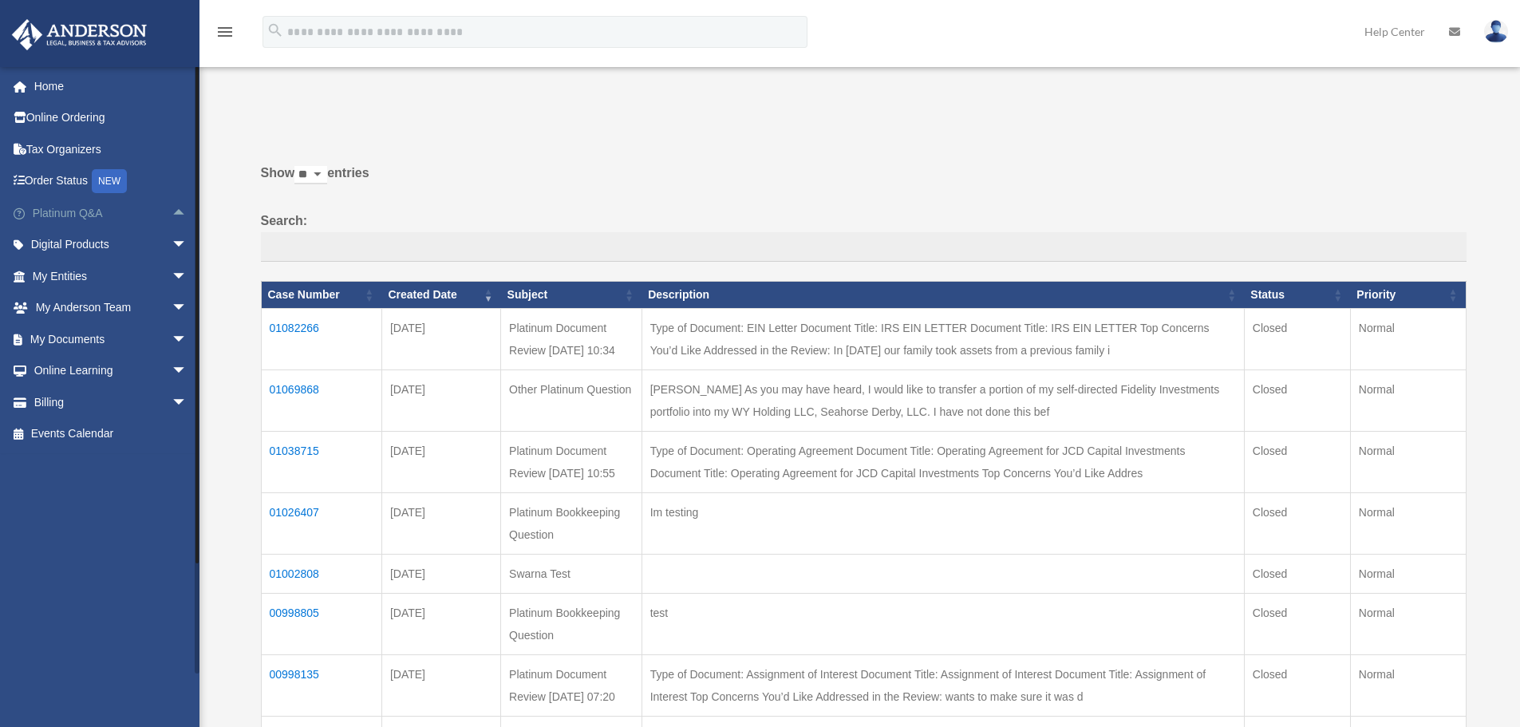
click at [172, 215] on span "arrow_drop_up" at bounding box center [188, 213] width 32 height 33
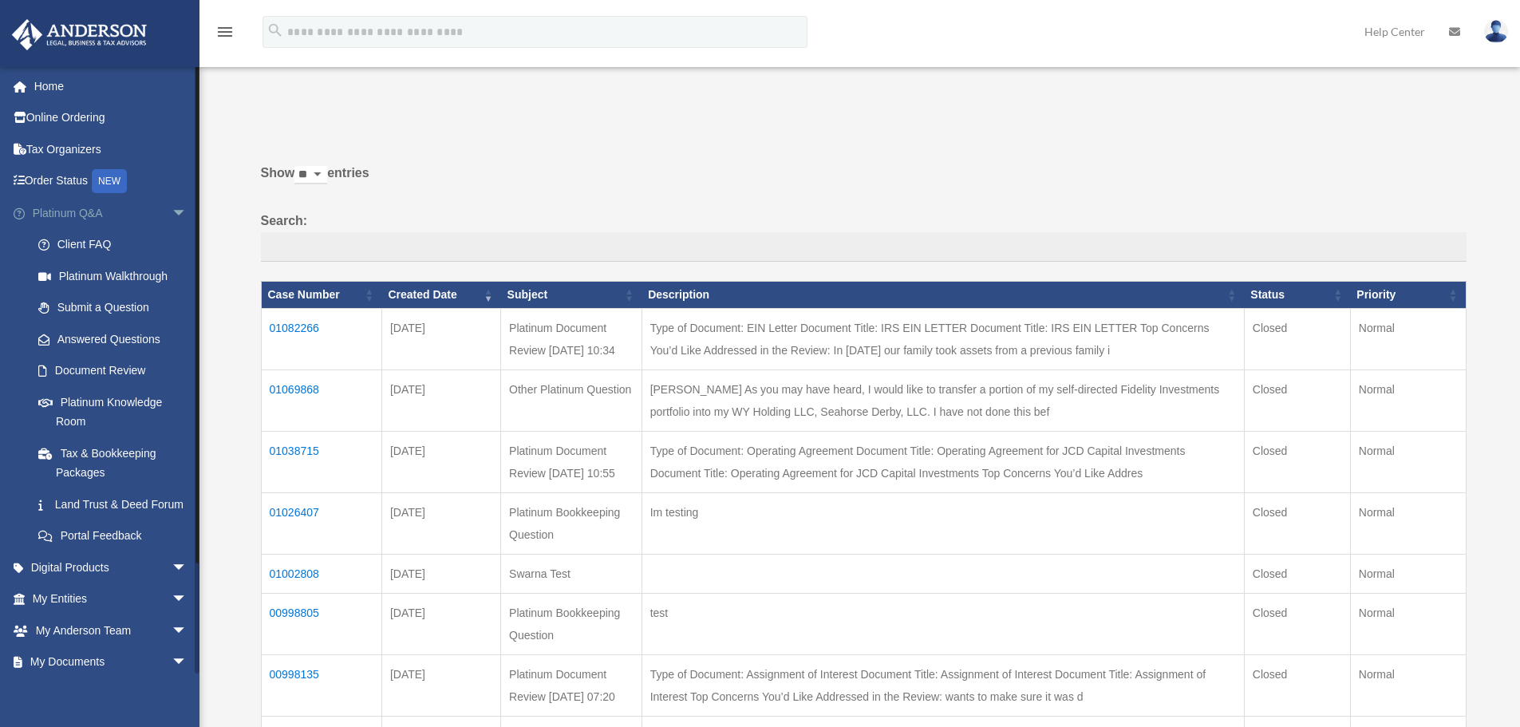
click at [172, 209] on span "arrow_drop_down" at bounding box center [188, 213] width 32 height 33
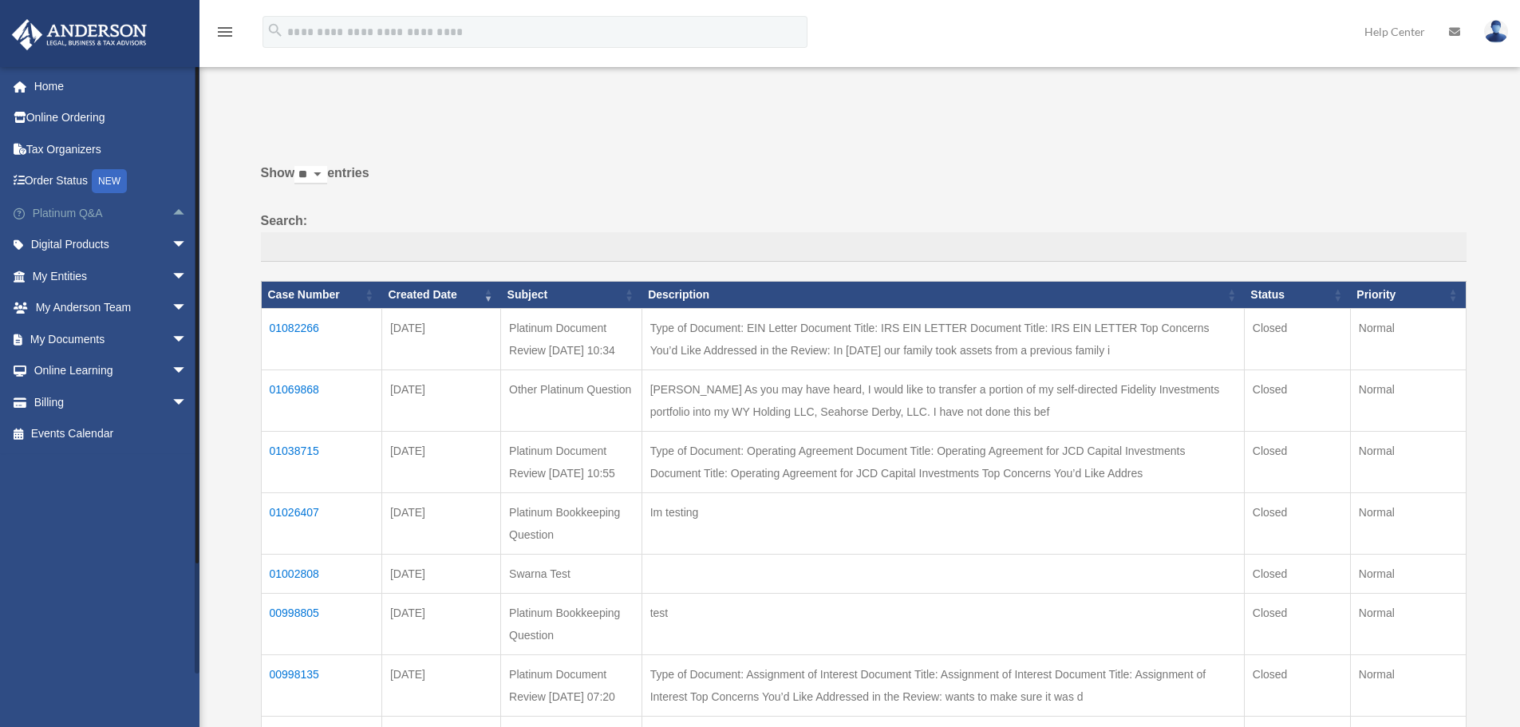
click at [172, 214] on span "arrow_drop_up" at bounding box center [188, 213] width 32 height 33
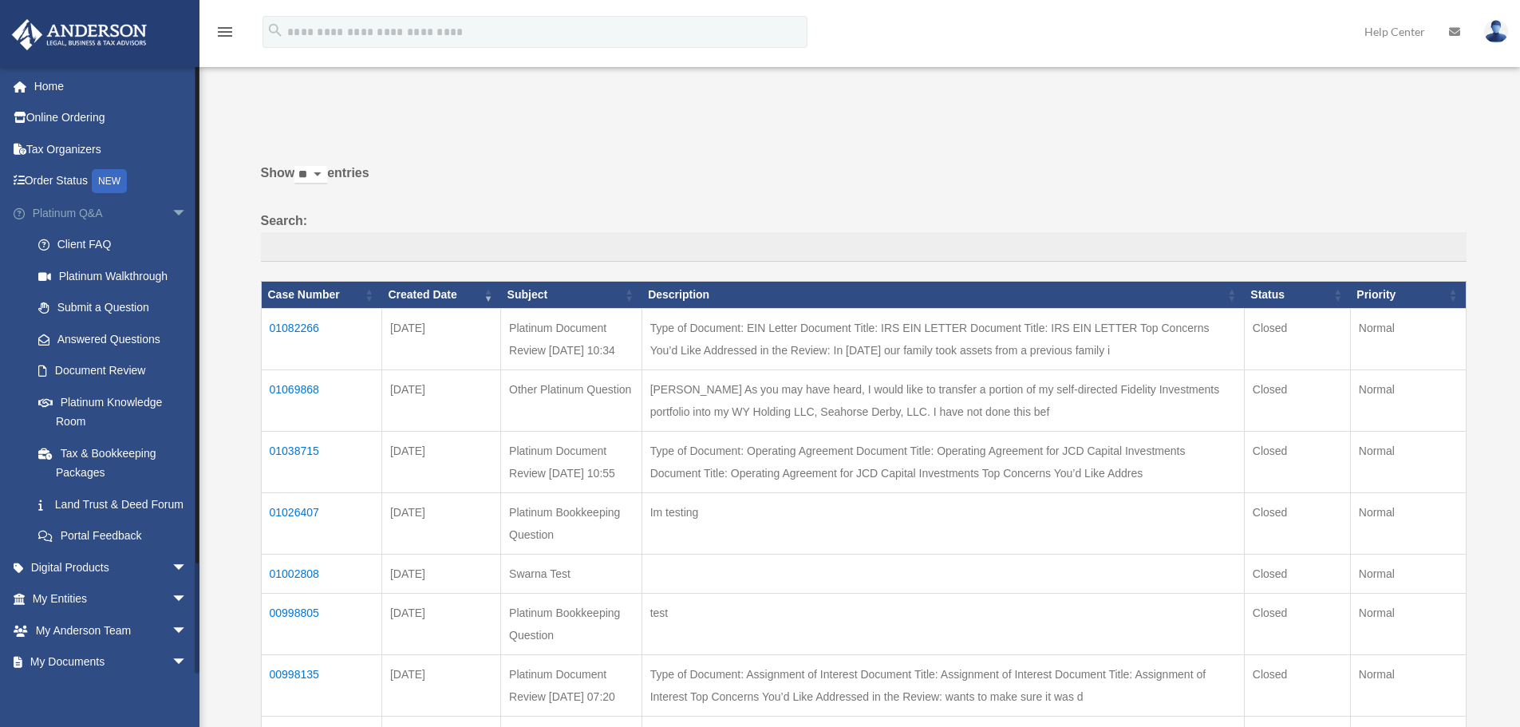
click at [172, 211] on span "arrow_drop_down" at bounding box center [188, 213] width 32 height 33
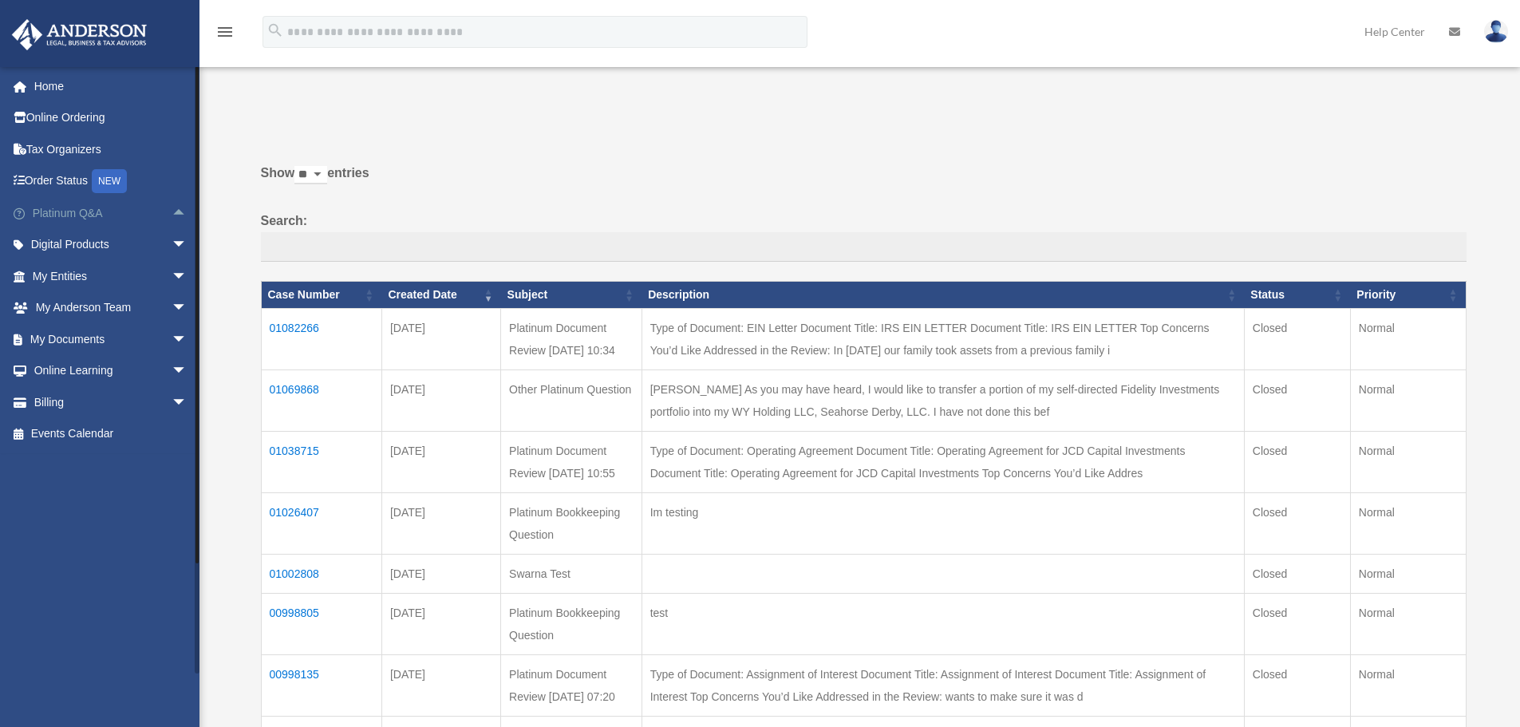
click at [172, 214] on span "arrow_drop_up" at bounding box center [188, 213] width 32 height 33
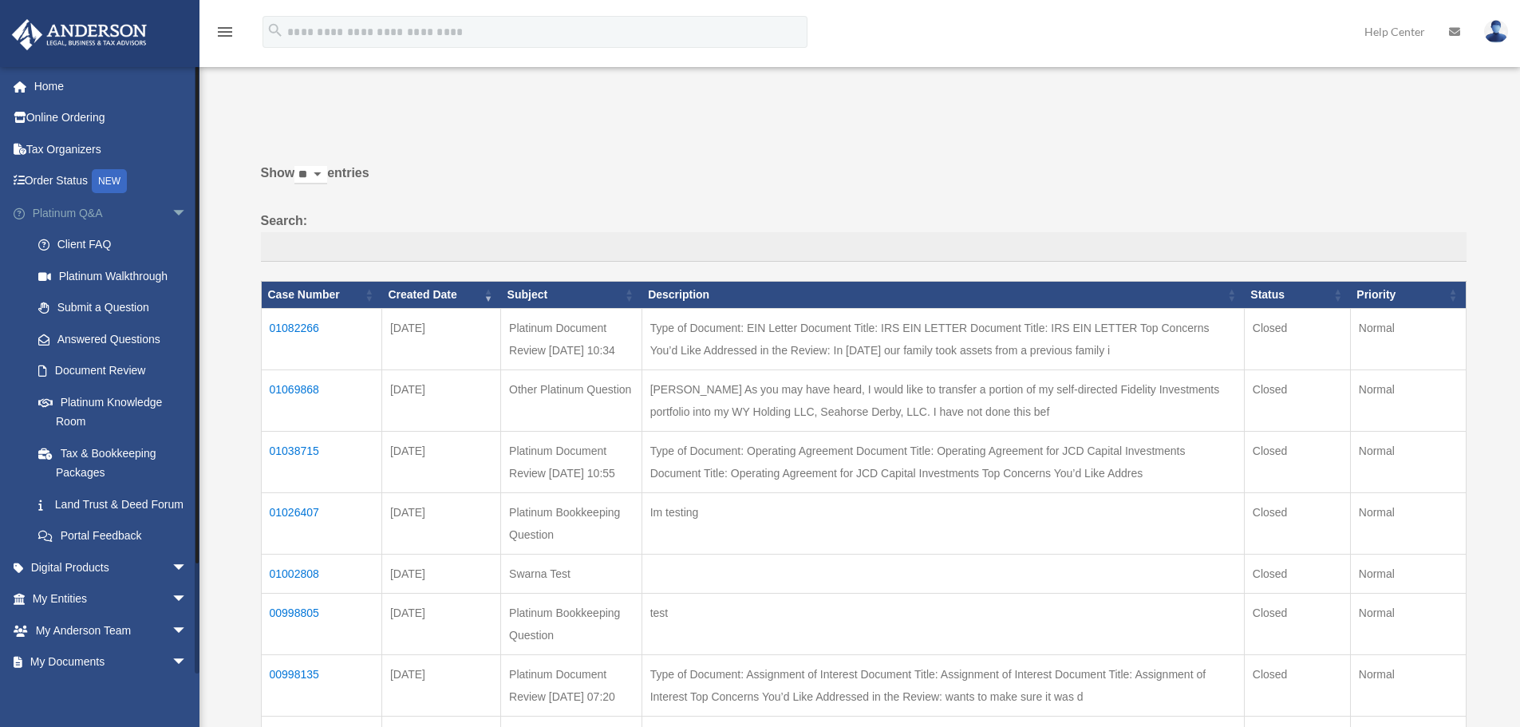
click at [172, 213] on span "arrow_drop_down" at bounding box center [188, 213] width 32 height 33
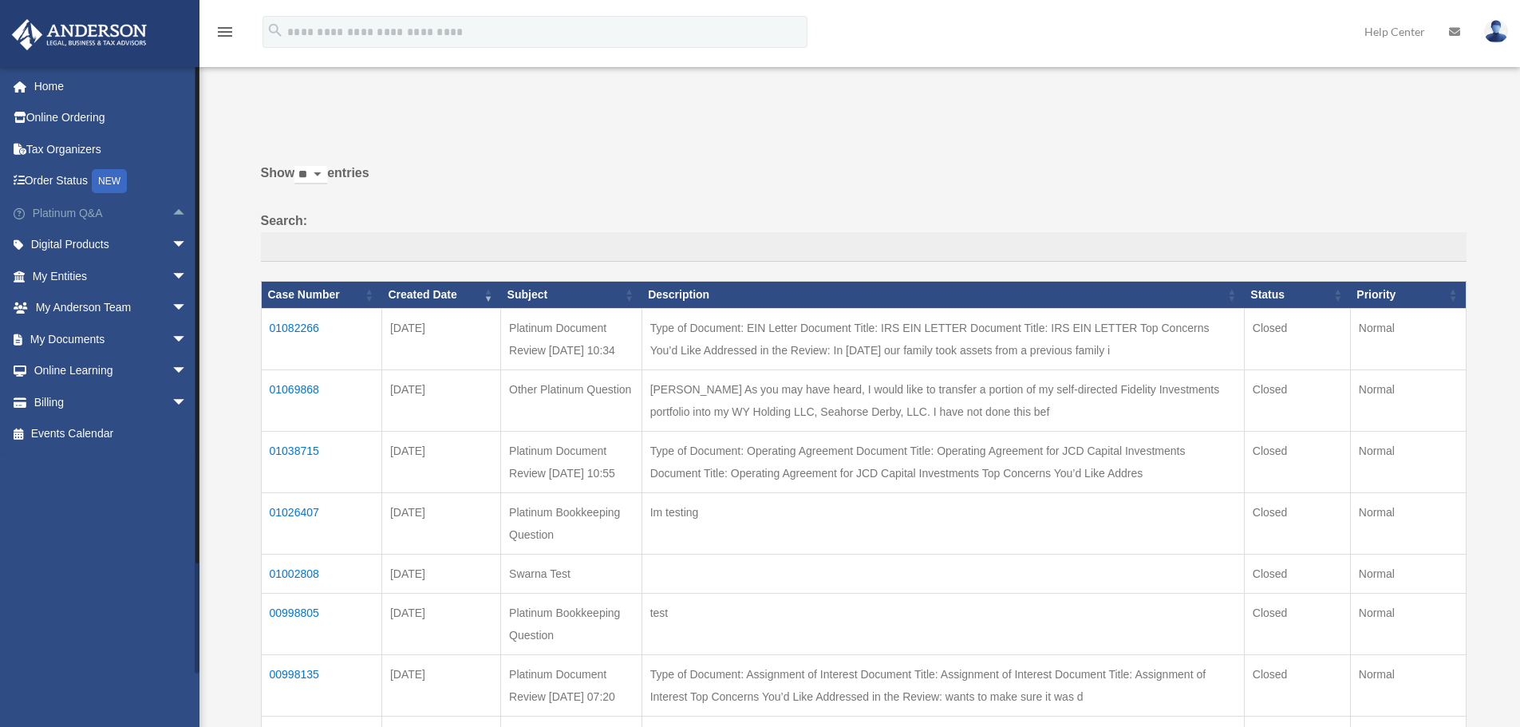
click at [172, 211] on span "arrow_drop_up" at bounding box center [188, 213] width 32 height 33
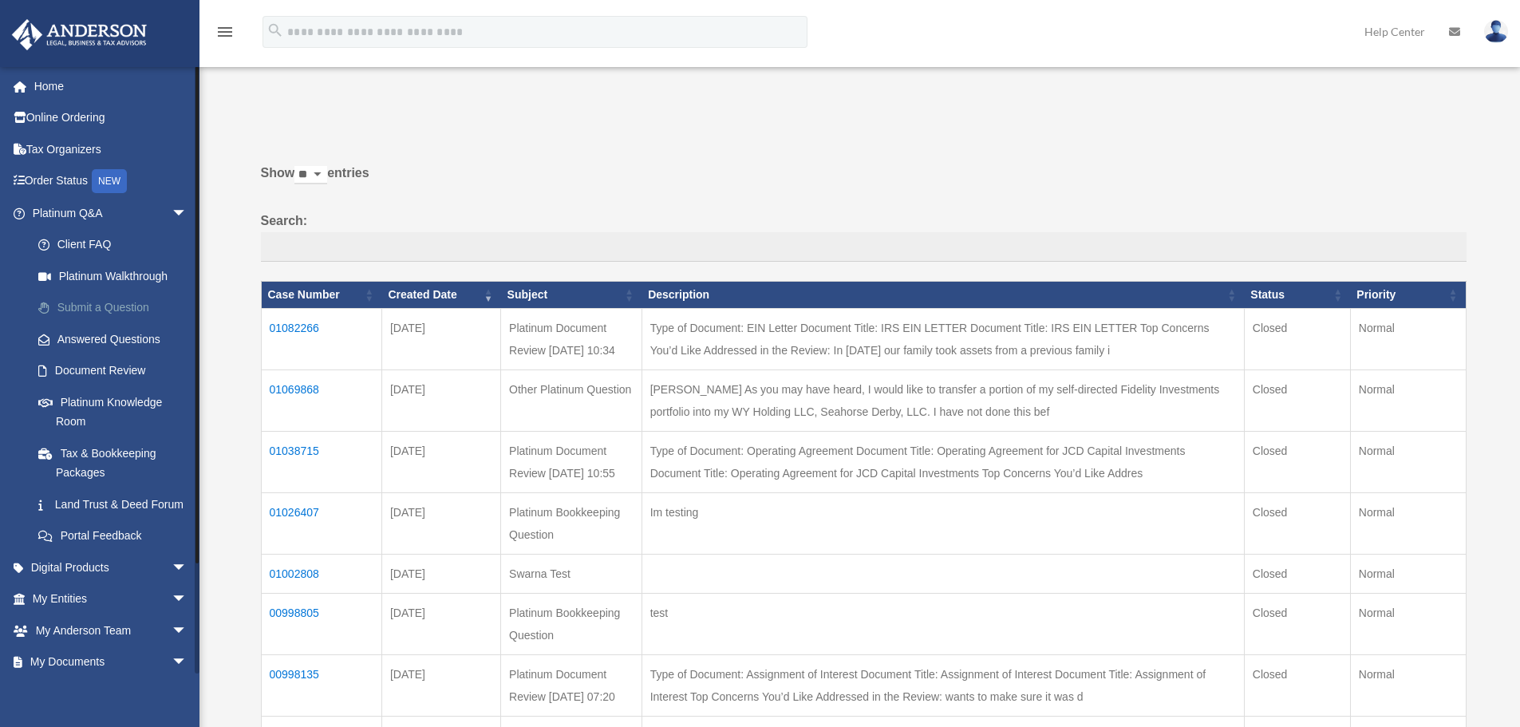
click at [110, 314] on link "Submit a Question" at bounding box center [116, 308] width 189 height 32
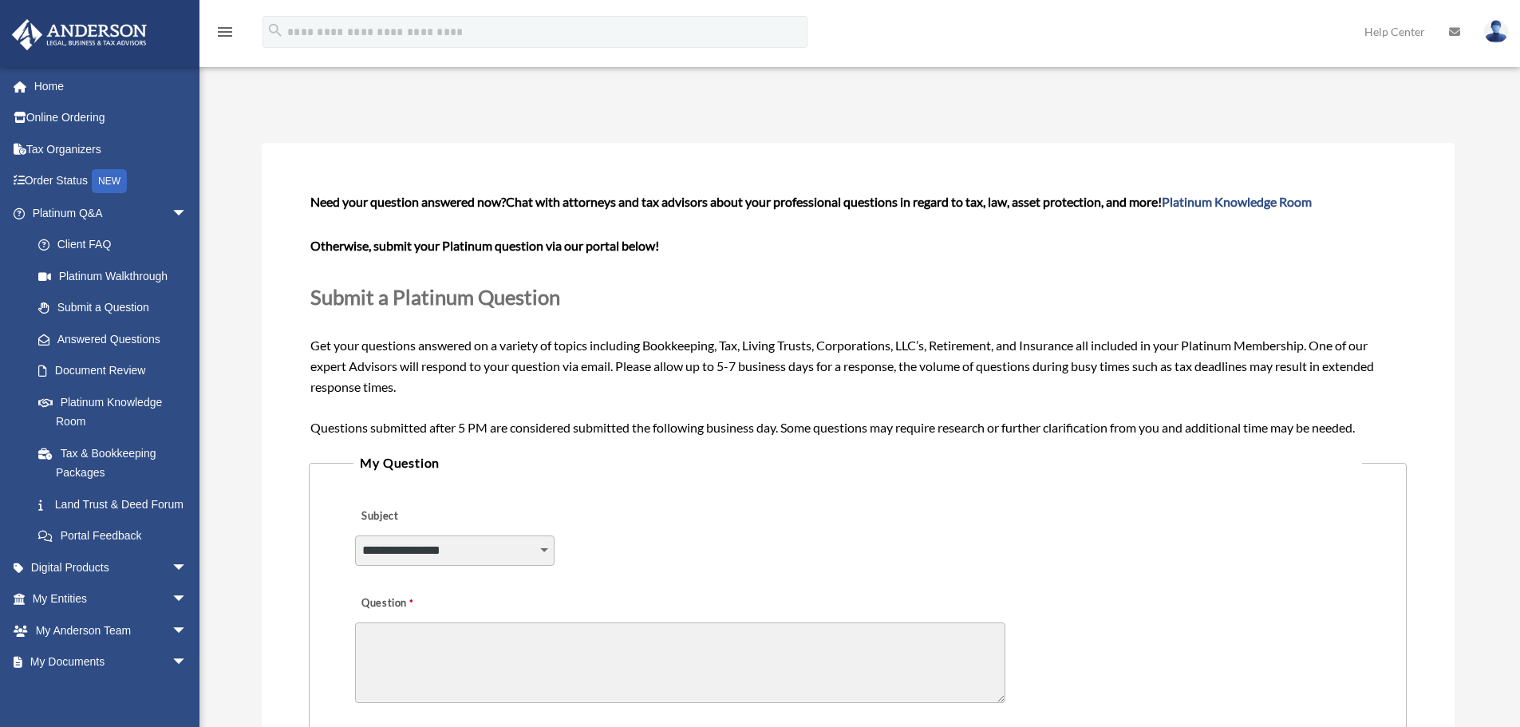
click at [366, 243] on b "Otherwise, submit your Platinum question via our portal below!" at bounding box center [484, 245] width 349 height 15
click at [323, 237] on p "Otherwise, submit your Platinum question via our portal below!" at bounding box center [857, 246] width 1094 height 22
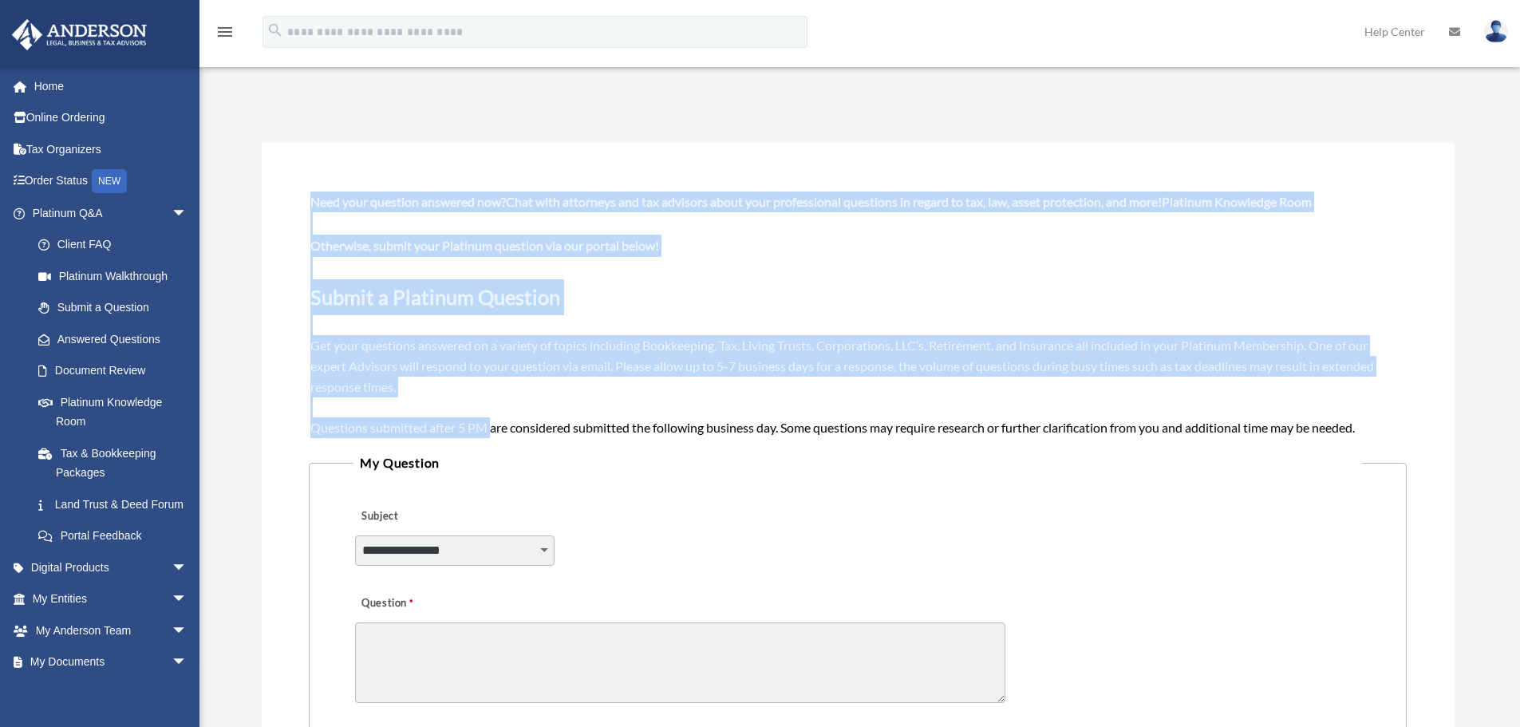
drag, startPoint x: 308, startPoint y: 184, endPoint x: 494, endPoint y: 420, distance: 299.9
click at [494, 420] on div "**********" at bounding box center [858, 598] width 1193 height 911
click at [494, 419] on div "Need your question answered now? Chat with attorneys and tax advisors about you…" at bounding box center [857, 314] width 1094 height 246
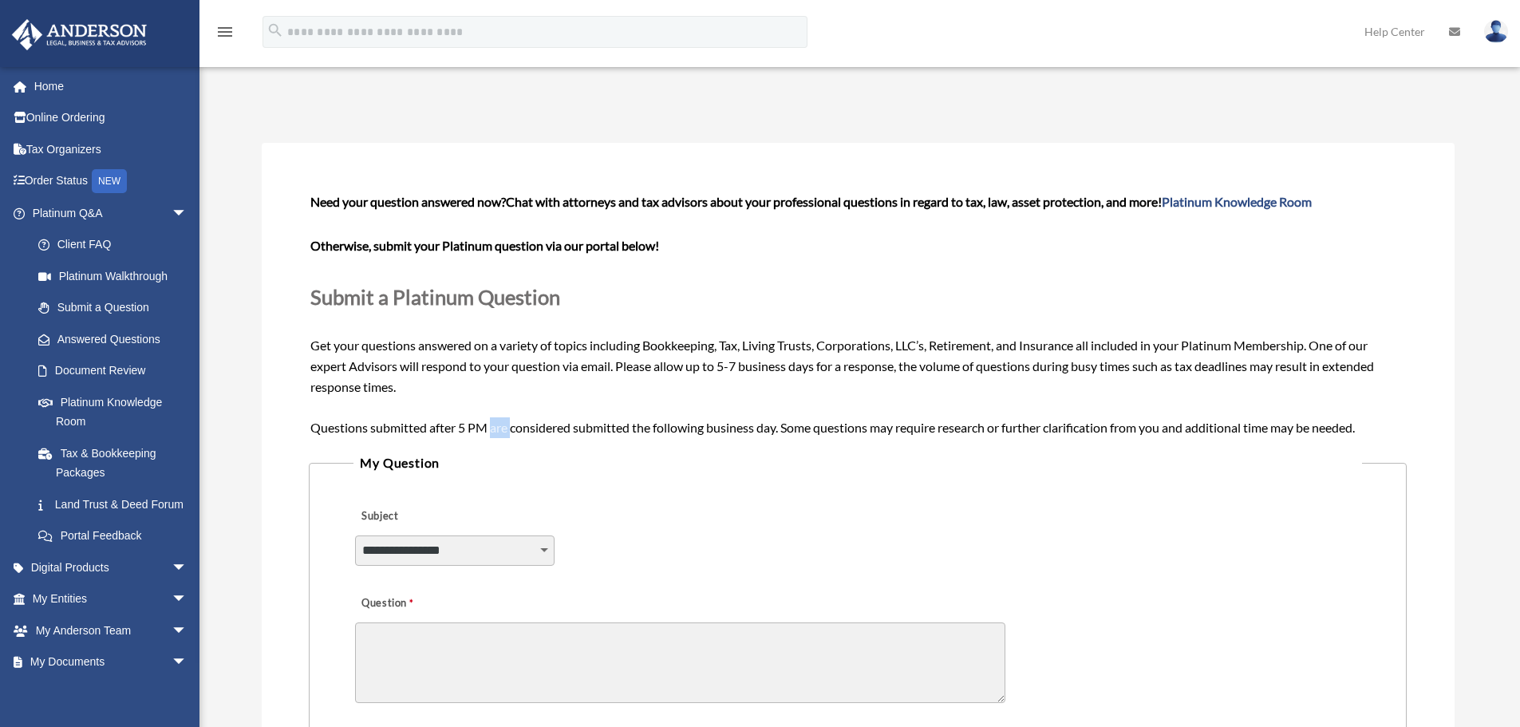
click at [494, 418] on div "Need your question answered now? Chat with attorneys and tax advisors about you…" at bounding box center [857, 314] width 1094 height 246
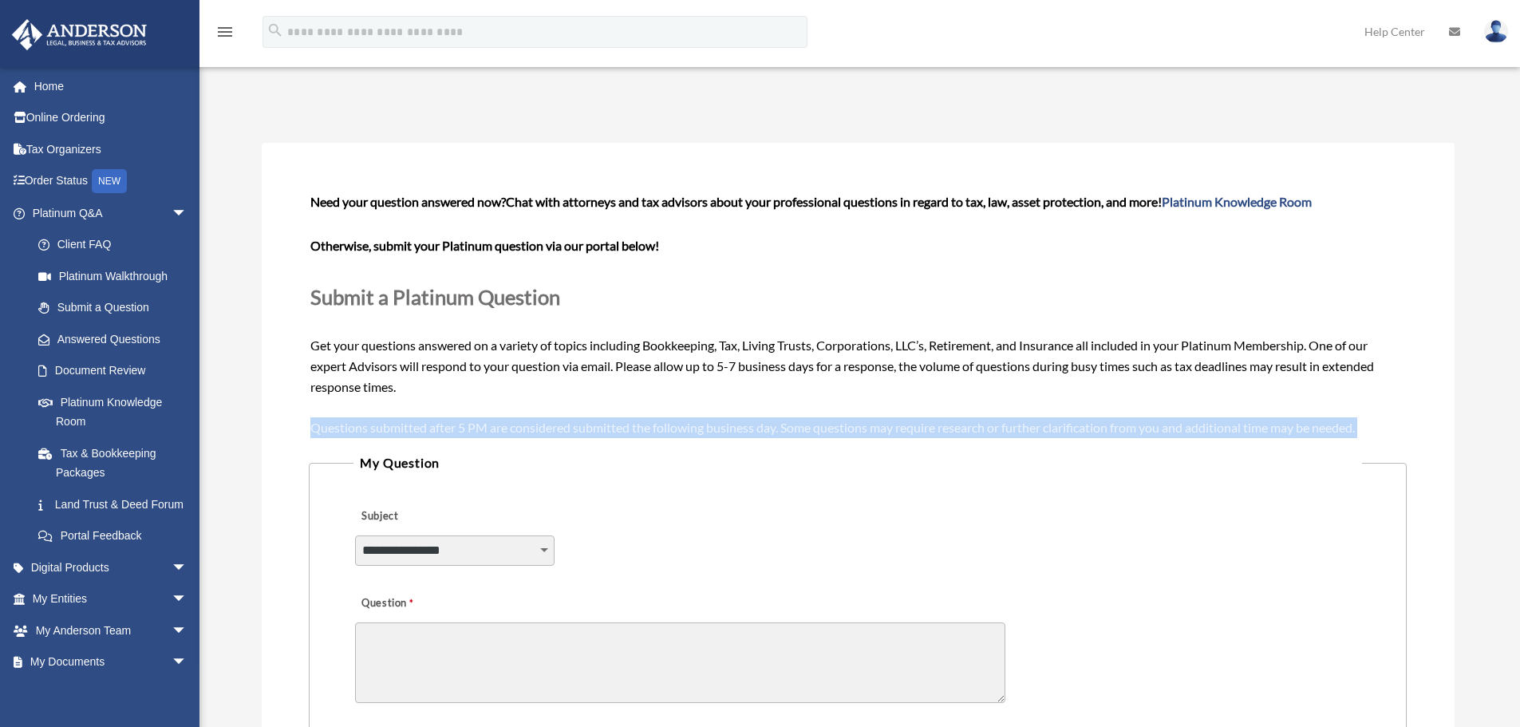
click at [494, 418] on div "Need your question answered now? Chat with attorneys and tax advisors about you…" at bounding box center [857, 314] width 1094 height 246
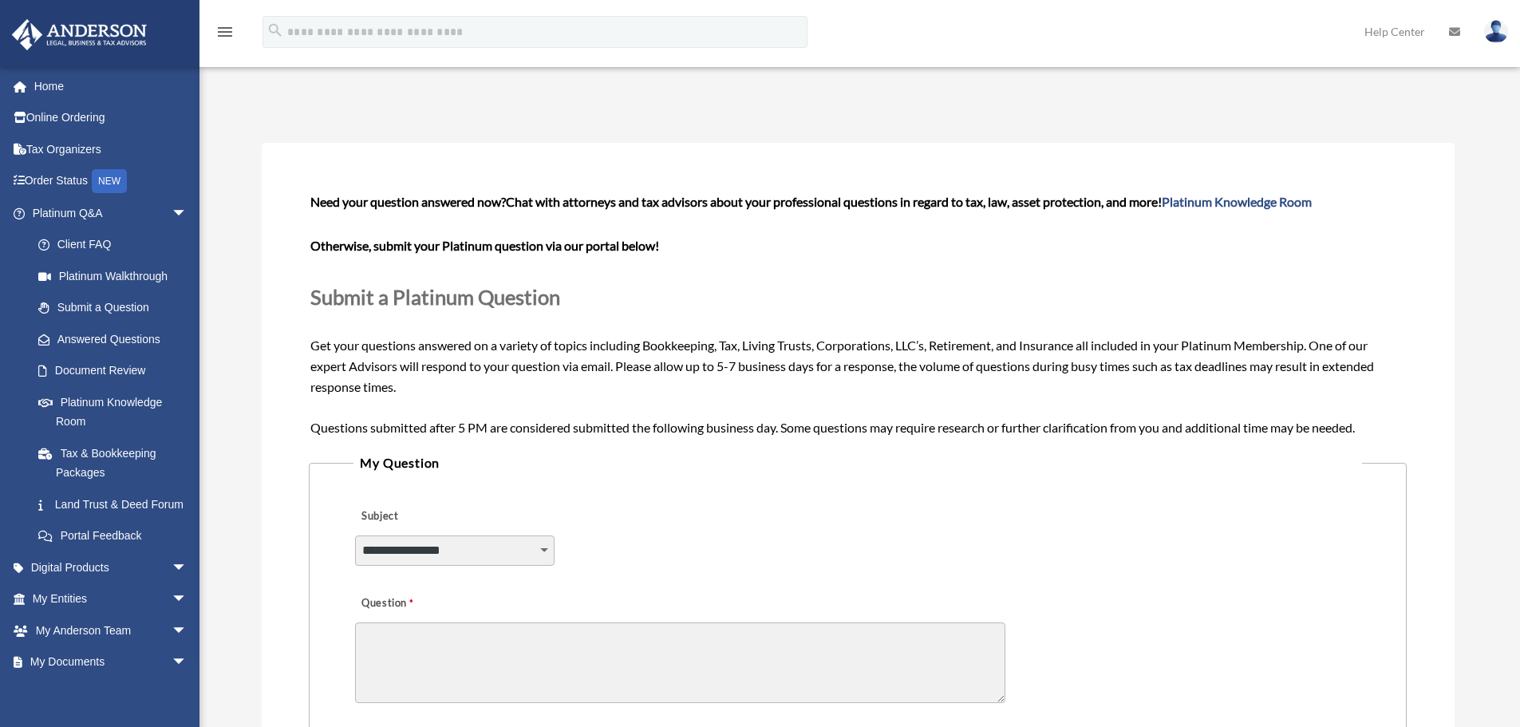
click at [436, 408] on div "Need your question answered now? Chat with attorneys and tax advisors about you…" at bounding box center [857, 314] width 1094 height 246
click at [473, 360] on span "Need your question answered now? Chat with attorneys and tax advisors about you…" at bounding box center [857, 314] width 1094 height 240
click at [473, 359] on span "Need your question answered now? Chat with attorneys and tax advisors about you…" at bounding box center [857, 314] width 1094 height 240
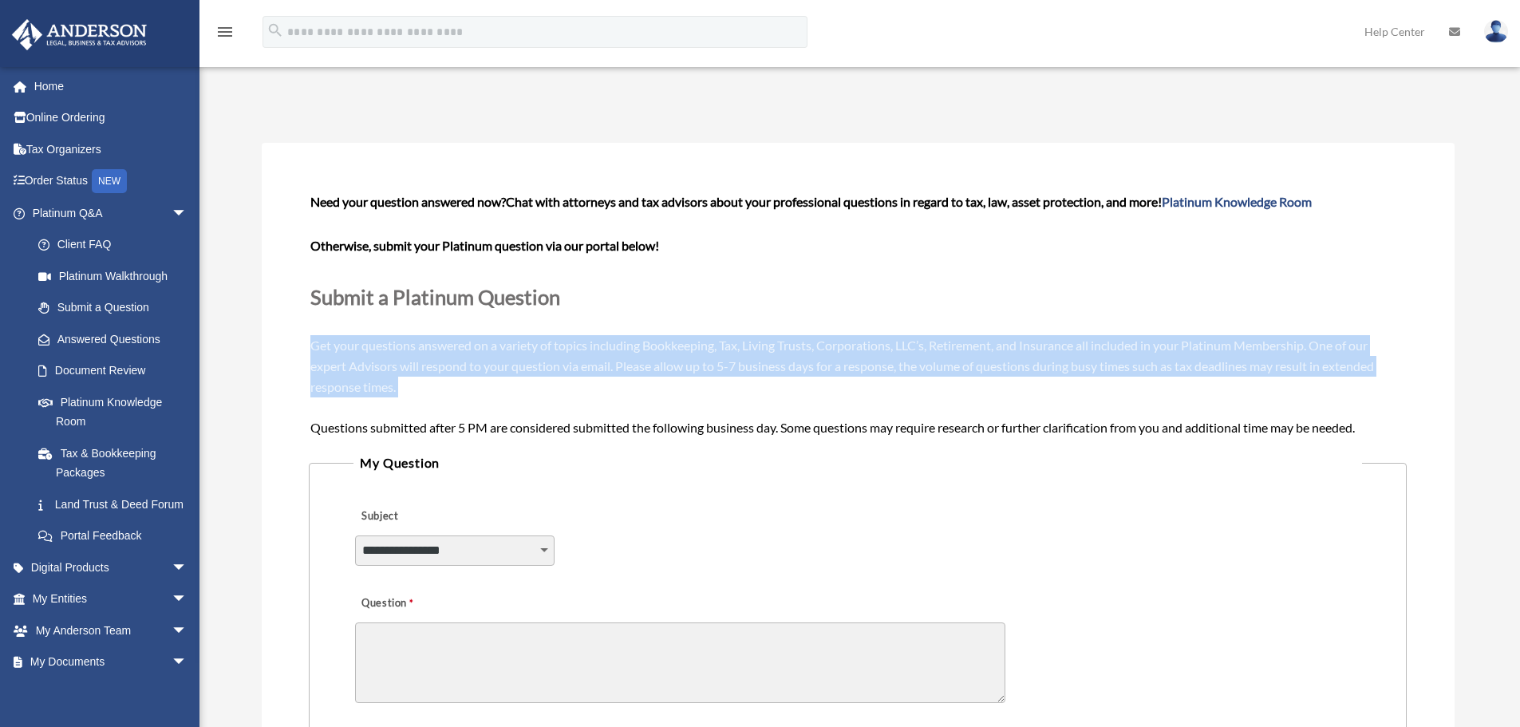
click at [473, 359] on span "Need your question answered now? Chat with attorneys and tax advisors about you…" at bounding box center [857, 314] width 1094 height 240
click at [424, 361] on span "Need your question answered now? Chat with attorneys and tax advisors about you…" at bounding box center [857, 314] width 1094 height 240
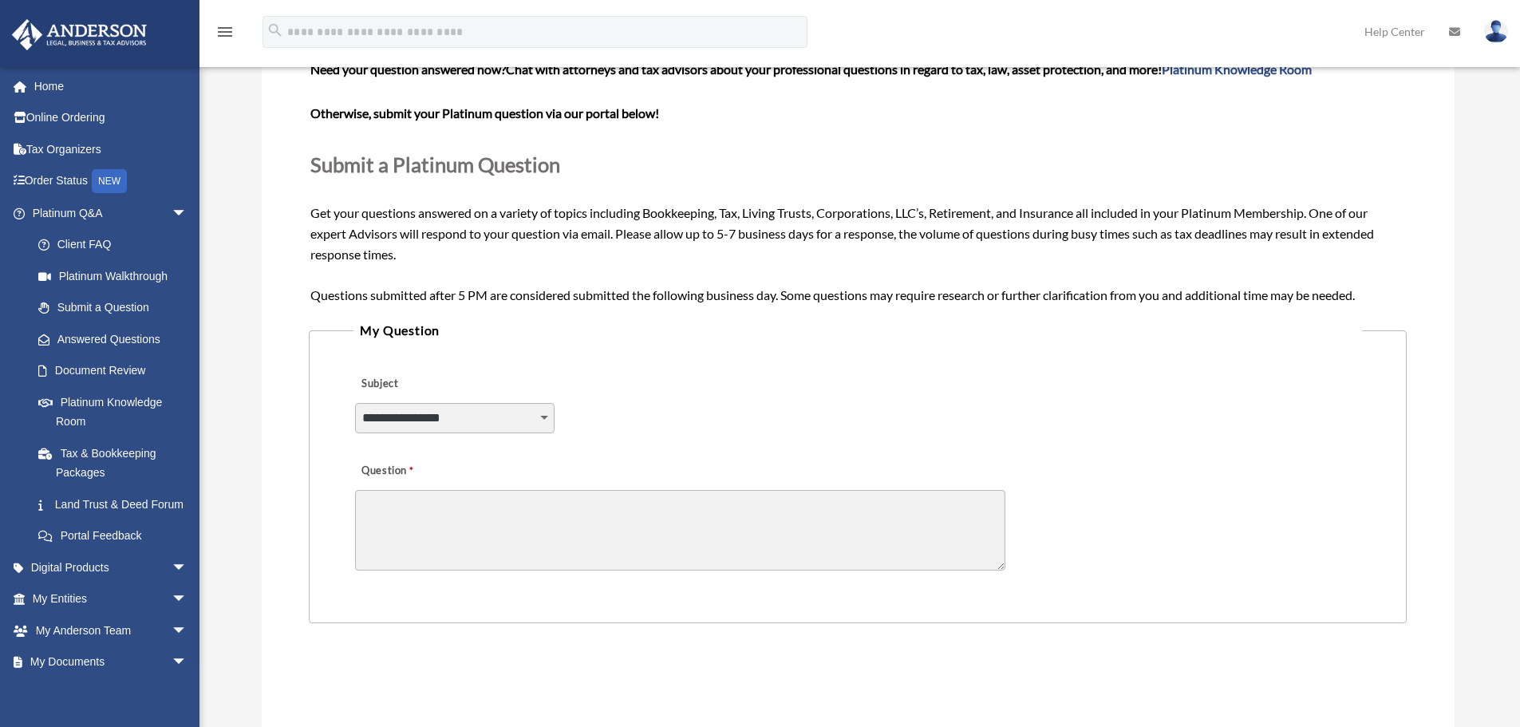
scroll to position [160, 0]
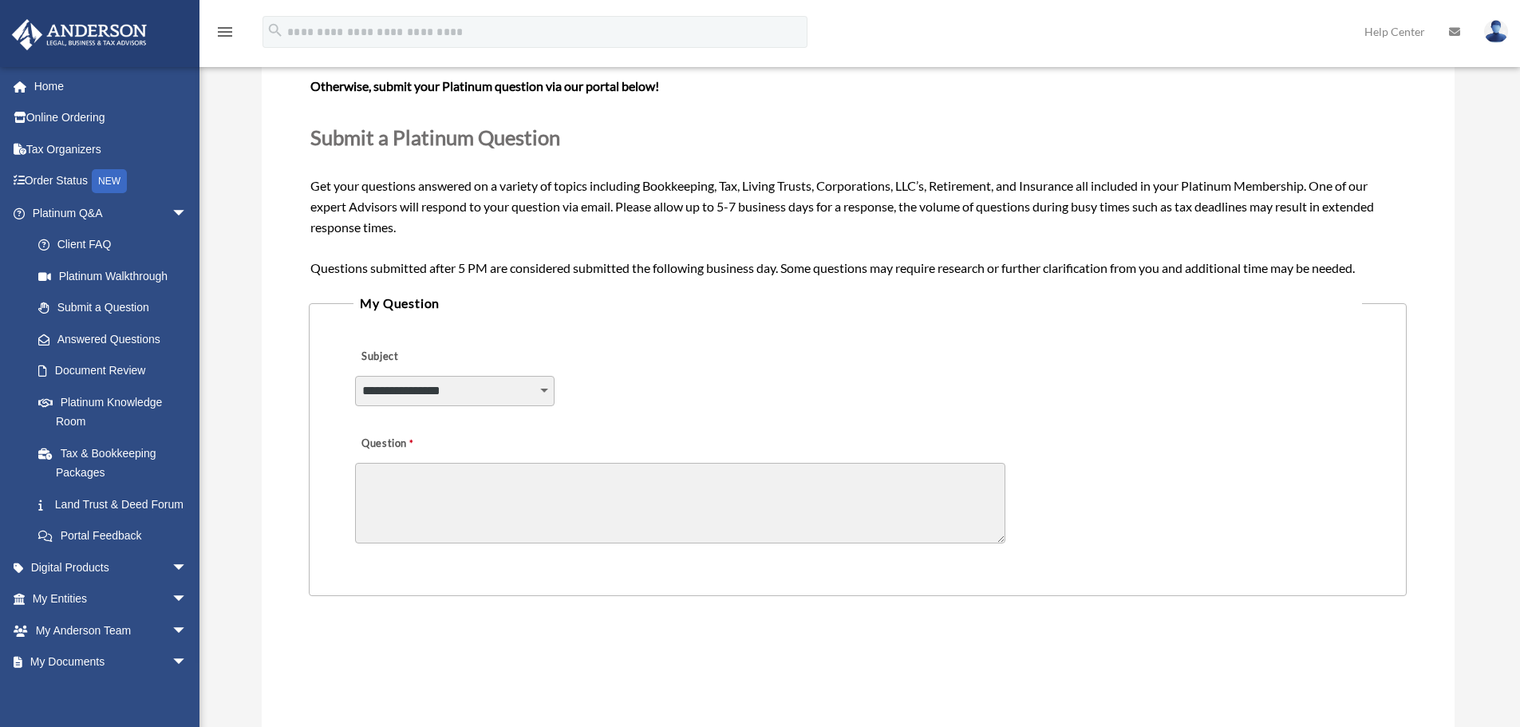
click at [461, 481] on textarea "Question" at bounding box center [680, 503] width 650 height 81
click at [424, 270] on span "Need your question answered now? Chat with attorneys and tax advisors about you…" at bounding box center [857, 154] width 1094 height 240
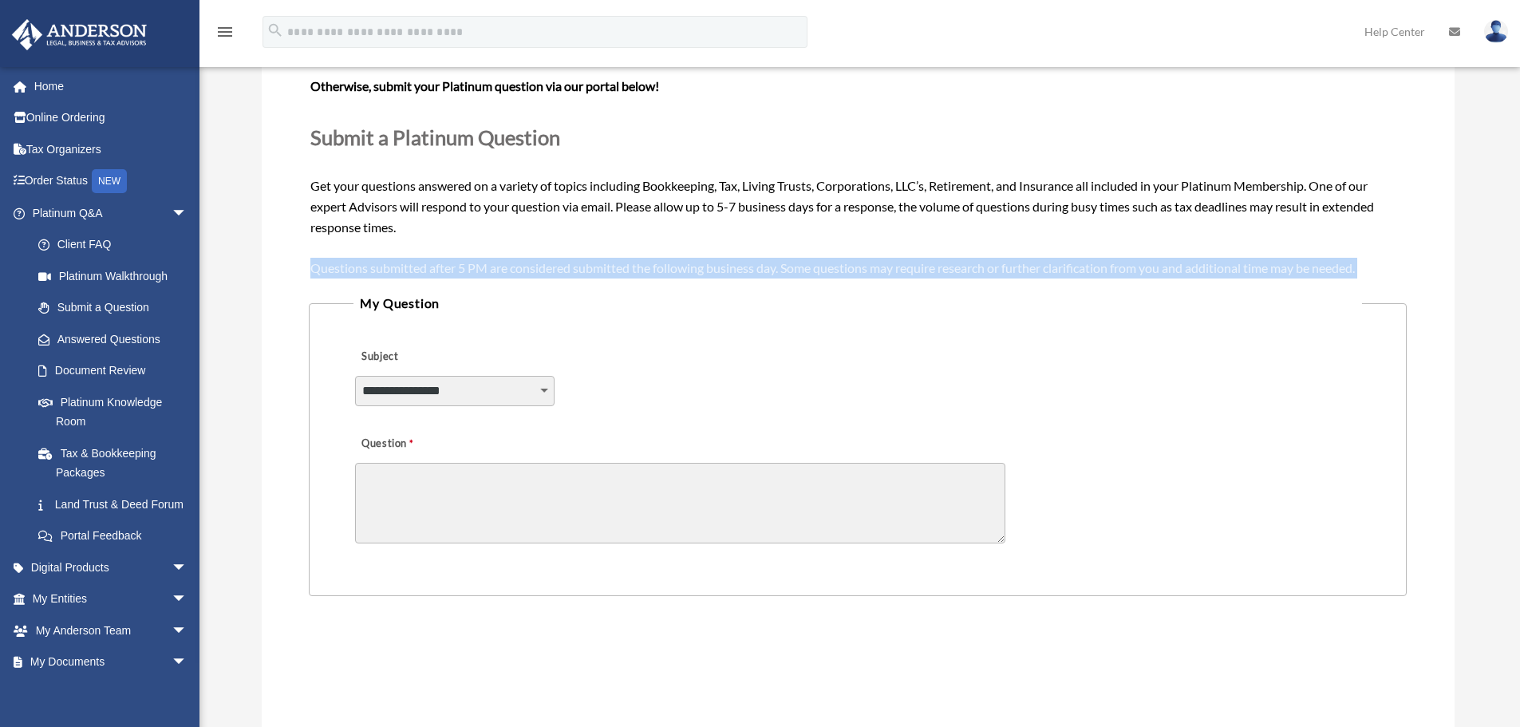
click at [424, 270] on span "Need your question answered now? Chat with attorneys and tax advisors about you…" at bounding box center [857, 154] width 1094 height 240
click at [349, 262] on span "Need your question answered now? Chat with attorneys and tax advisors about you…" at bounding box center [857, 154] width 1094 height 240
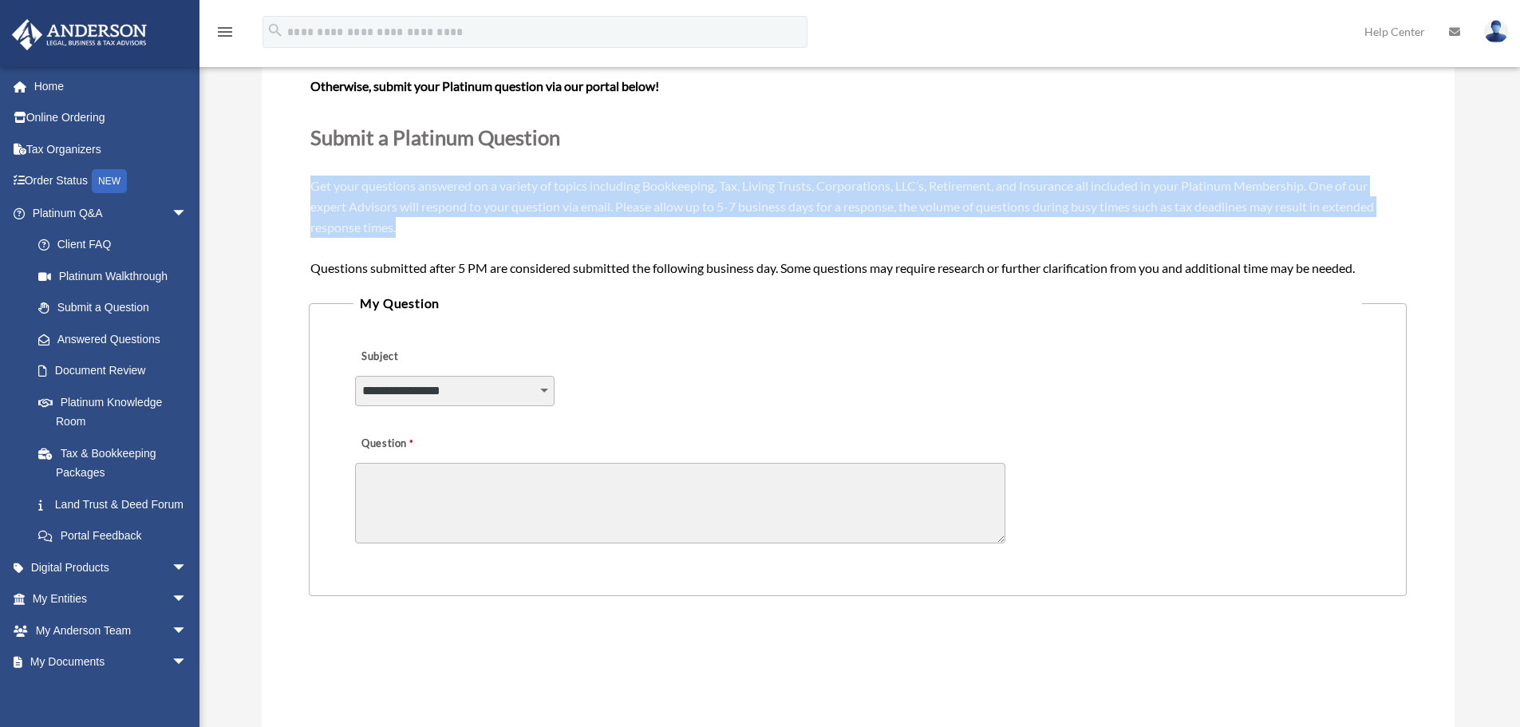
drag, startPoint x: 310, startPoint y: 179, endPoint x: 426, endPoint y: 228, distance: 125.8
click at [426, 228] on div "Need your question answered now? Chat with attorneys and tax advisors about you…" at bounding box center [857, 155] width 1094 height 246
drag, startPoint x: 473, startPoint y: 233, endPoint x: 310, endPoint y: 184, distance: 169.9
click at [310, 184] on div "Need your question answered now? Chat with attorneys and tax advisors about you…" at bounding box center [857, 155] width 1094 height 246
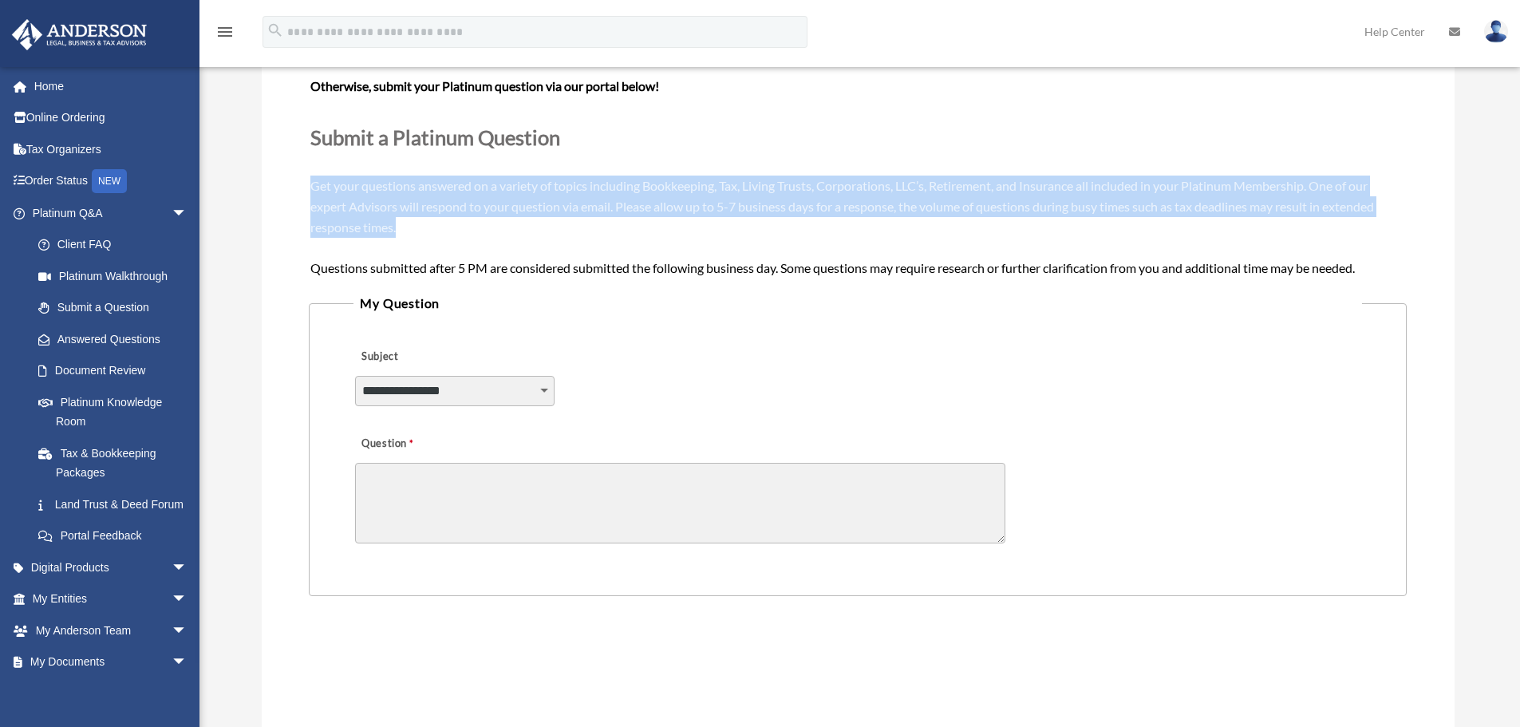
click at [310, 184] on span "Need your question answered now? Chat with attorneys and tax advisors about you…" at bounding box center [857, 154] width 1094 height 240
drag, startPoint x: 315, startPoint y: 176, endPoint x: 434, endPoint y: 235, distance: 132.7
click at [434, 235] on div "Need your question answered now? Chat with attorneys and tax advisors about you…" at bounding box center [857, 155] width 1094 height 246
drag, startPoint x: 441, startPoint y: 229, endPoint x: 297, endPoint y: 187, distance: 150.5
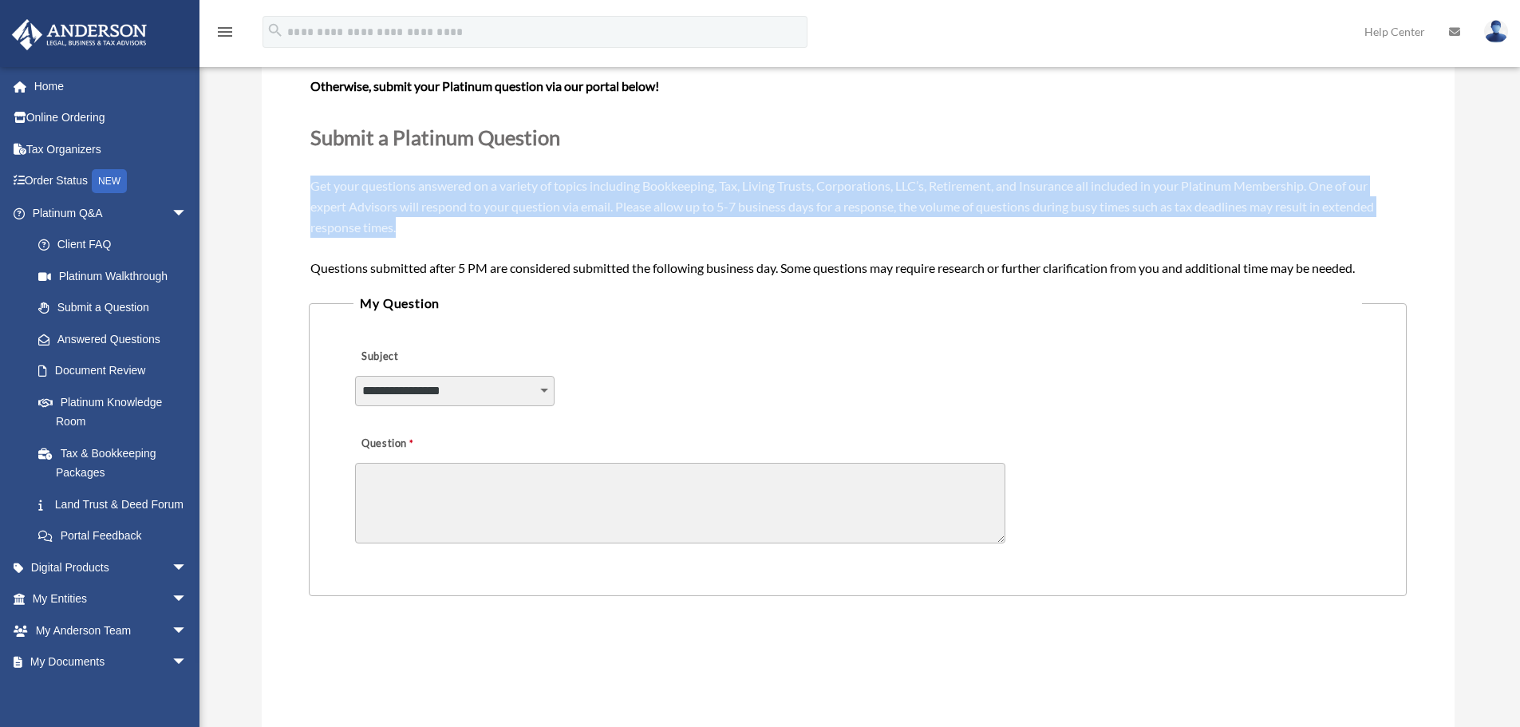
click at [297, 187] on div "**********" at bounding box center [858, 438] width 1193 height 911
drag, startPoint x: 308, startPoint y: 184, endPoint x: 406, endPoint y: 228, distance: 107.5
click at [406, 228] on div "**********" at bounding box center [858, 438] width 1193 height 911
click at [406, 228] on div "Need your question answered now? Chat with attorneys and tax advisors about you…" at bounding box center [857, 155] width 1094 height 246
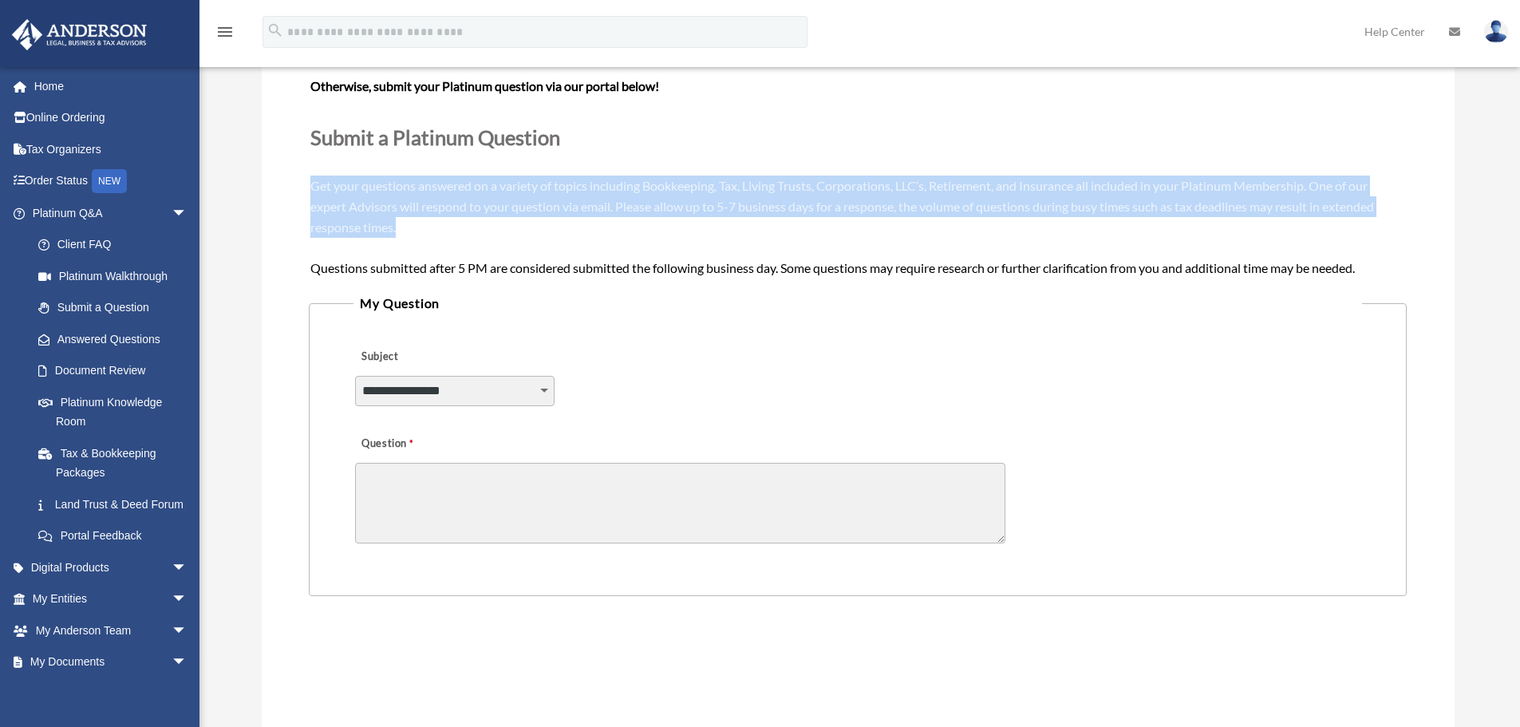
drag, startPoint x: 428, startPoint y: 227, endPoint x: 287, endPoint y: 177, distance: 149.1
click at [287, 177] on div "**********" at bounding box center [858, 438] width 1193 height 911
click at [341, 186] on span "Need your question answered now? Chat with attorneys and tax advisors about you…" at bounding box center [857, 154] width 1094 height 240
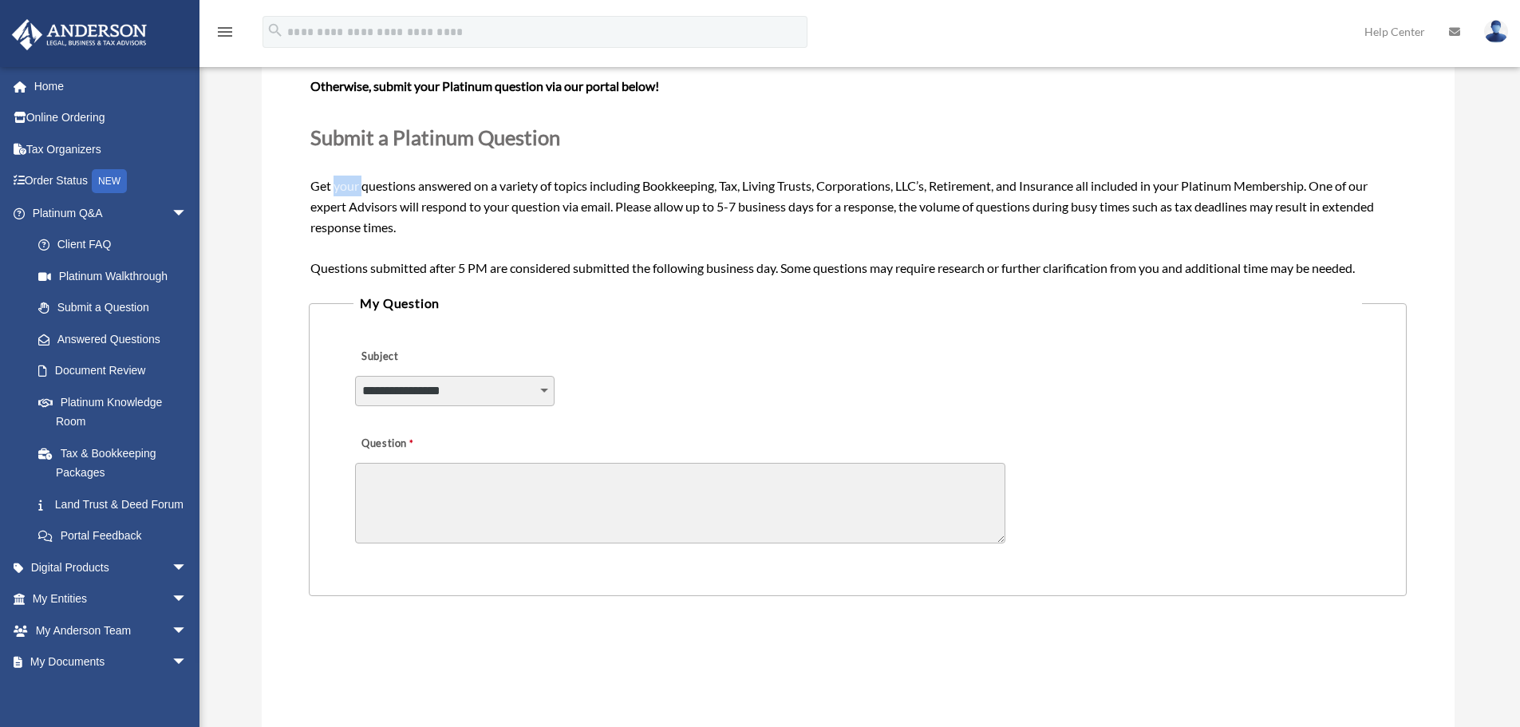
click at [342, 186] on span "Need your question answered now? Chat with attorneys and tax advisors about you…" at bounding box center [857, 154] width 1094 height 240
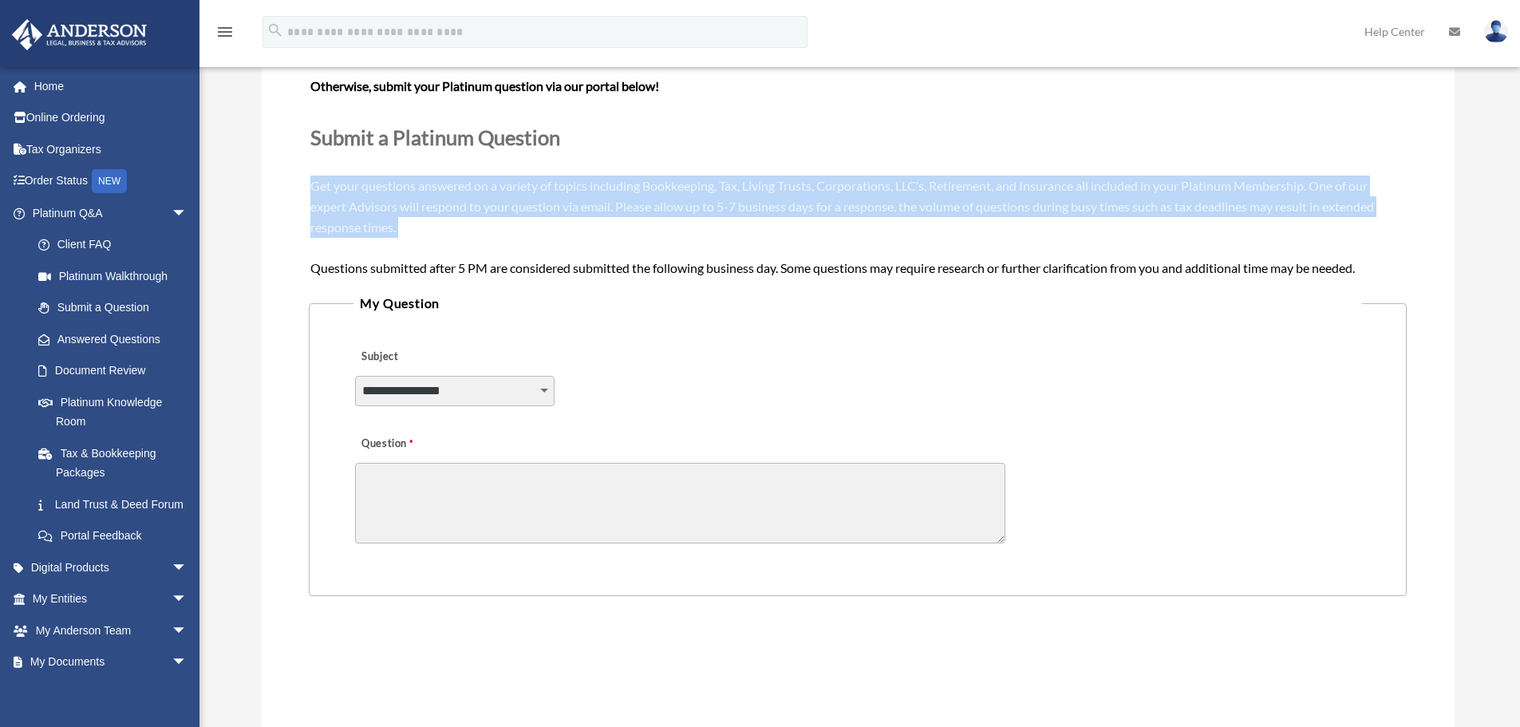
click at [342, 186] on span "Need your question answered now? Chat with attorneys and tax advisors about you…" at bounding box center [857, 154] width 1094 height 240
click at [302, 186] on div "**********" at bounding box center [858, 438] width 1193 height 911
drag, startPoint x: 313, startPoint y: 182, endPoint x: 407, endPoint y: 227, distance: 104.5
click at [407, 227] on div "Need your question answered now? Chat with attorneys and tax advisors about you…" at bounding box center [857, 155] width 1094 height 246
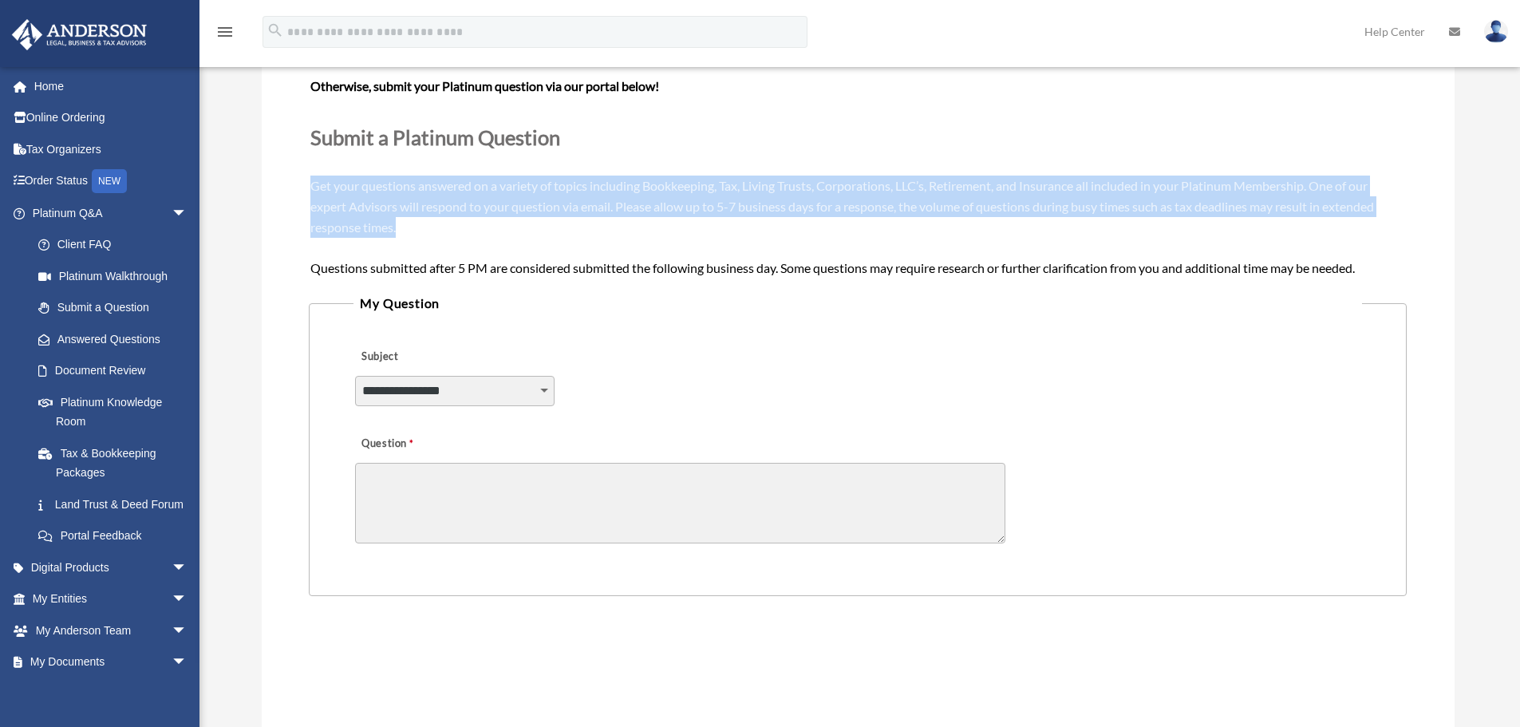
drag, startPoint x: 421, startPoint y: 227, endPoint x: 291, endPoint y: 188, distance: 135.8
click at [291, 188] on div "**********" at bounding box center [858, 438] width 1193 height 911
click at [440, 204] on span "Need your question answered now? Chat with attorneys and tax advisors about you…" at bounding box center [857, 154] width 1094 height 240
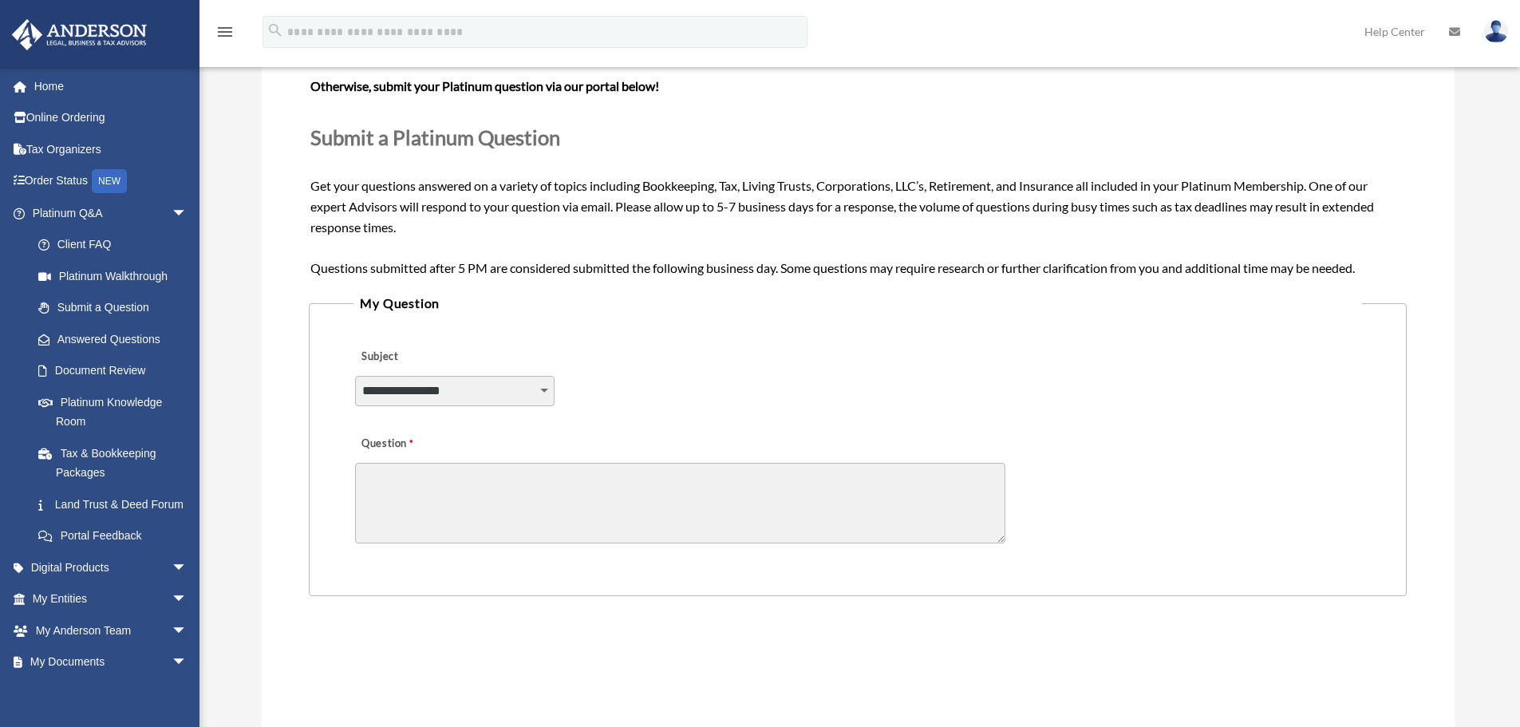
click at [543, 201] on span "Need your question answered now? Chat with attorneys and tax advisors about you…" at bounding box center [857, 154] width 1094 height 240
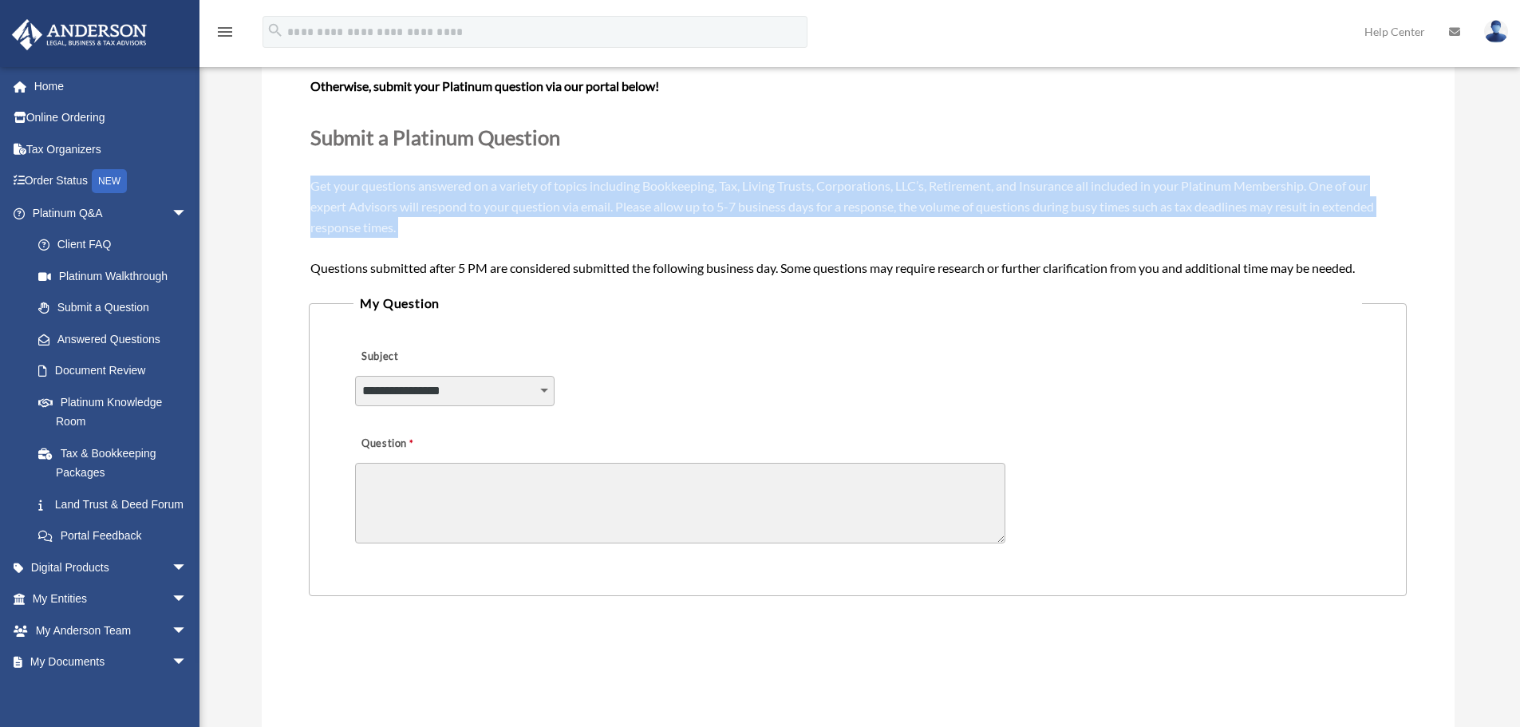
click at [543, 201] on span "Need your question answered now? Chat with attorneys and tax advisors about you…" at bounding box center [857, 154] width 1094 height 240
click at [386, 192] on span "Need your question answered now? Chat with attorneys and tax advisors about you…" at bounding box center [857, 154] width 1094 height 240
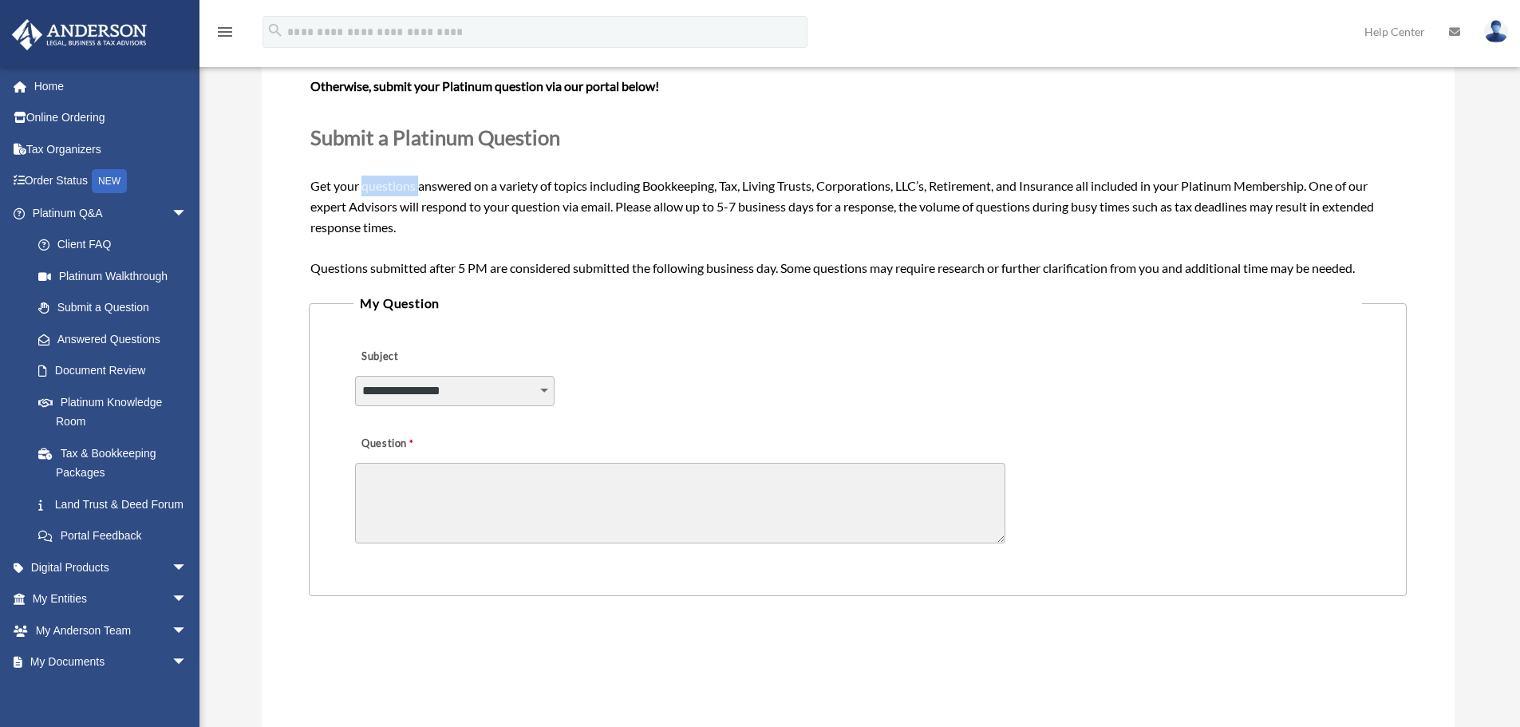
click at [386, 192] on span "Need your question answered now? Chat with attorneys and tax advisors about you…" at bounding box center [857, 154] width 1094 height 240
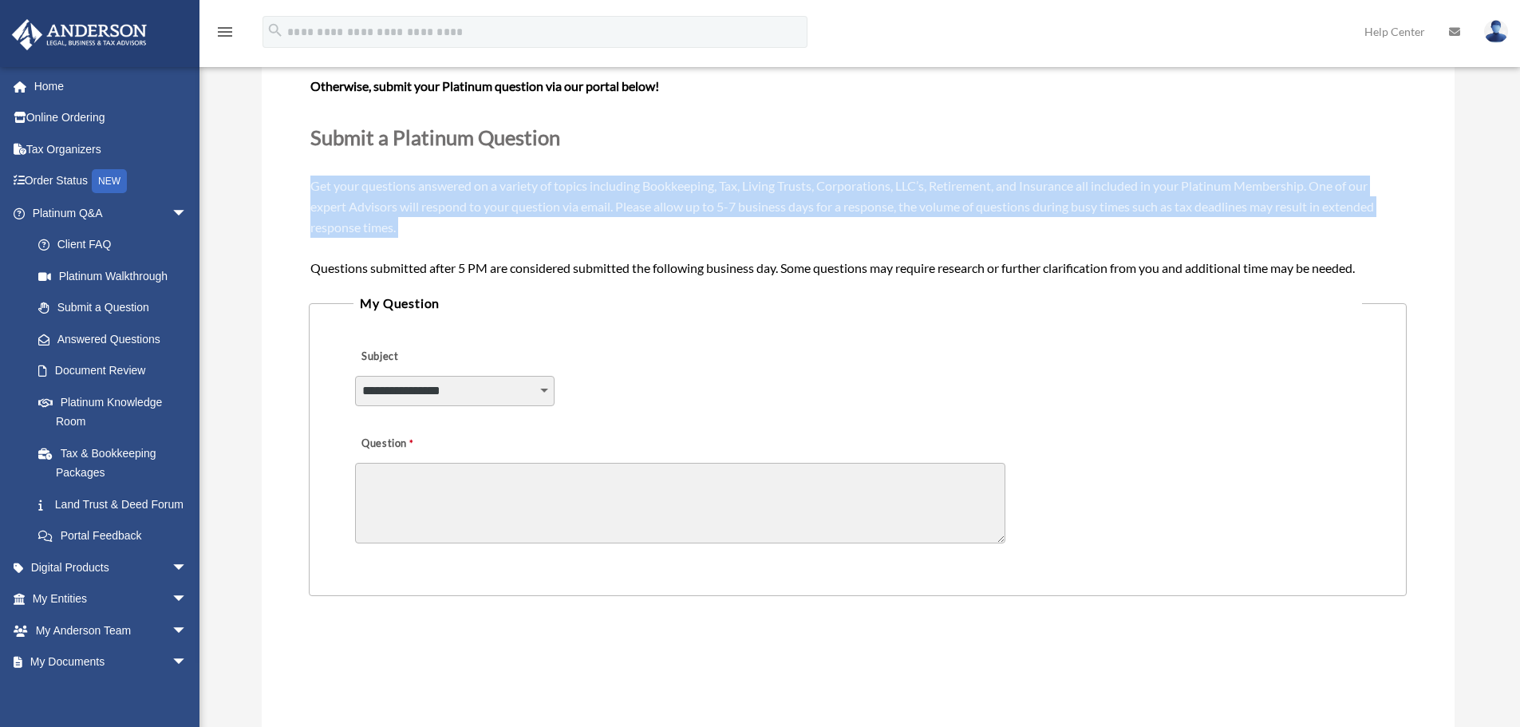
click at [386, 192] on span "Need your question answered now? Chat with attorneys and tax advisors about you…" at bounding box center [857, 154] width 1094 height 240
click at [335, 193] on div "Need your question answered now? Chat with attorneys and tax advisors about you…" at bounding box center [857, 155] width 1094 height 246
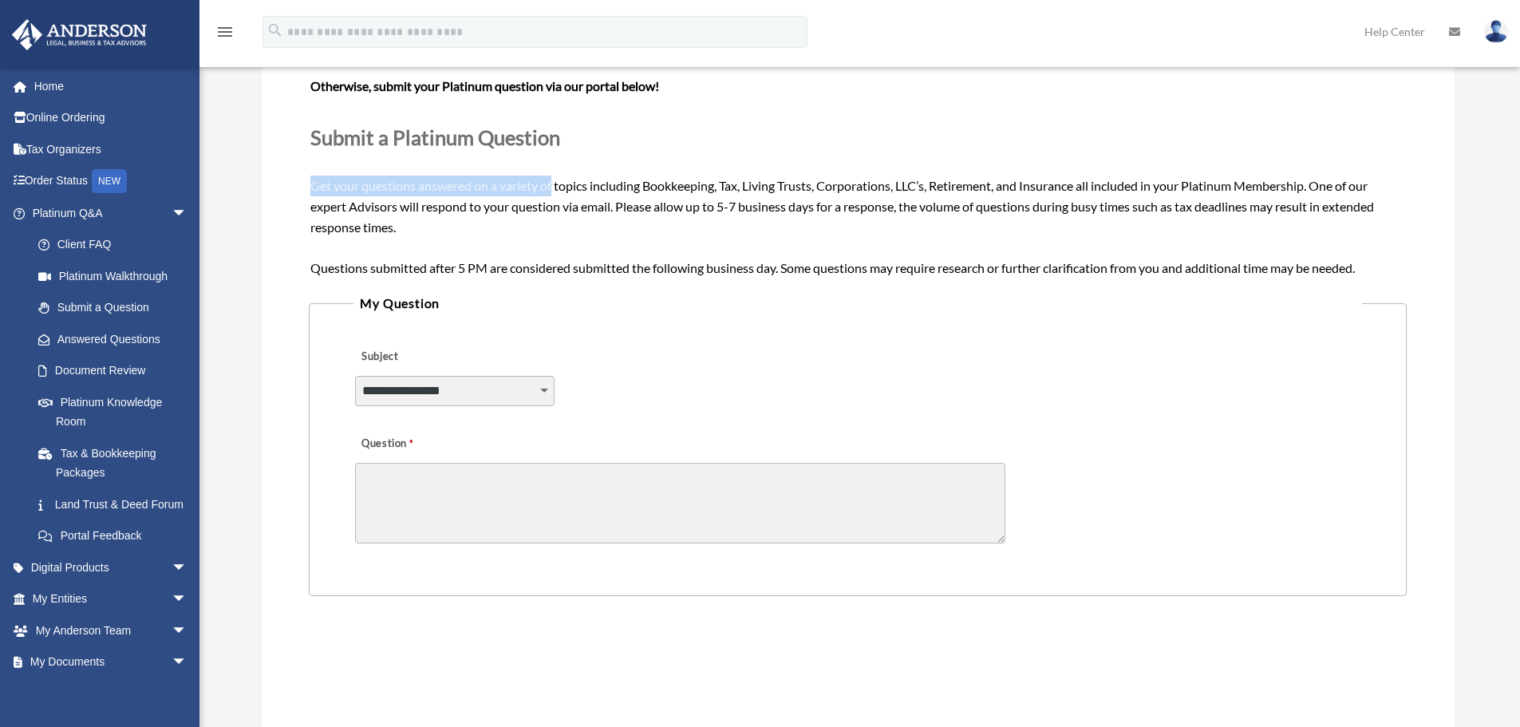
drag, startPoint x: 313, startPoint y: 178, endPoint x: 557, endPoint y: 210, distance: 246.2
click at [557, 204] on span "Need your question answered now? Chat with attorneys and tax advisors about you…" at bounding box center [857, 154] width 1094 height 240
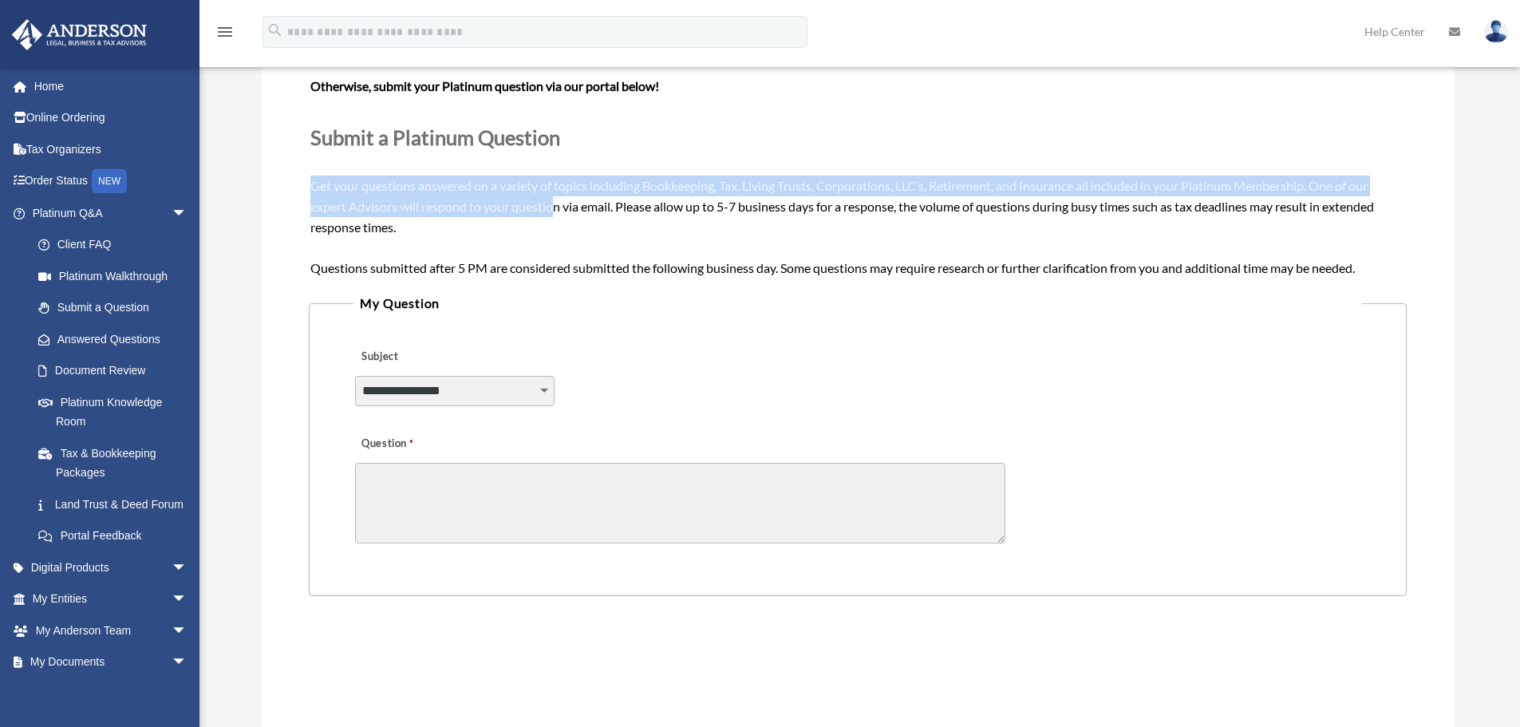
click at [557, 211] on span "Need your question answered now? Chat with attorneys and tax advisors about you…" at bounding box center [857, 154] width 1094 height 240
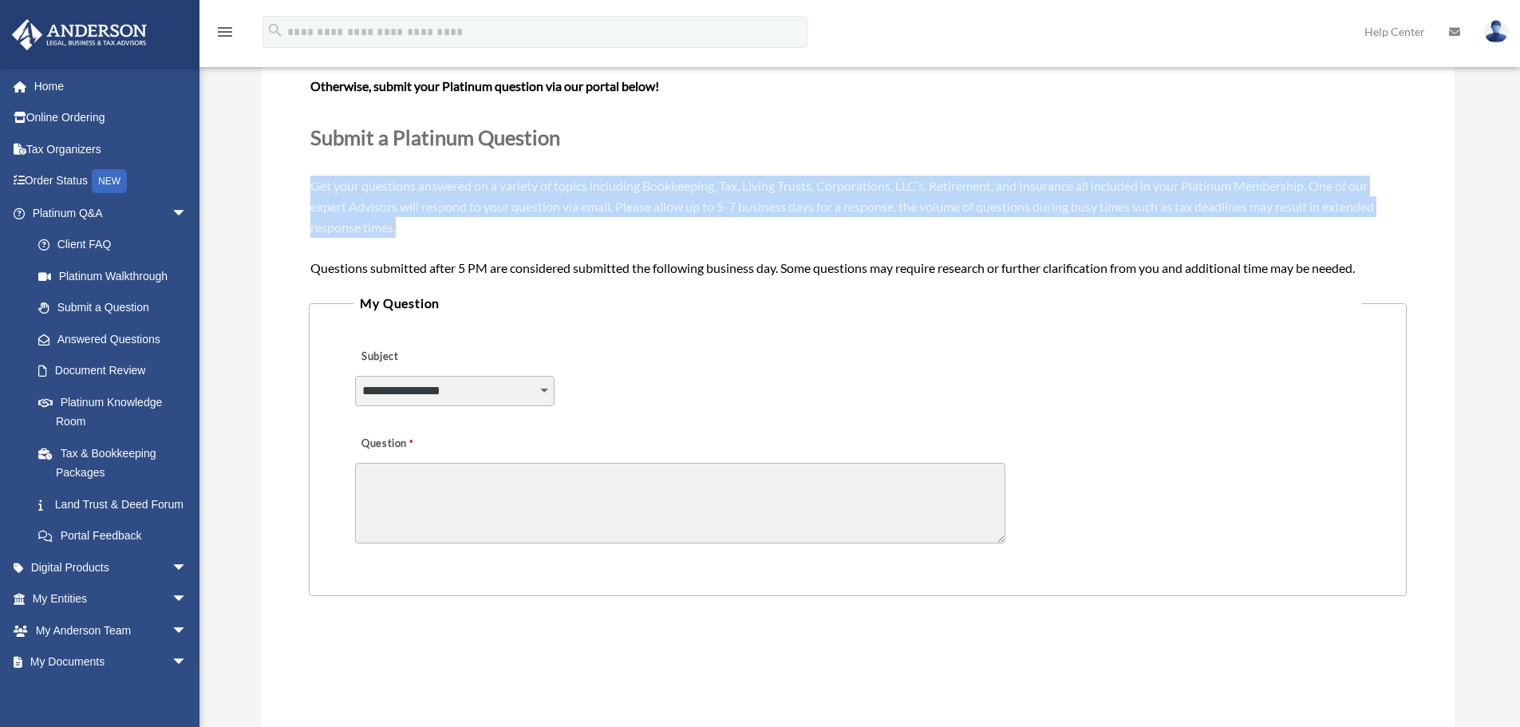
drag, startPoint x: 468, startPoint y: 227, endPoint x: 312, endPoint y: 187, distance: 161.6
click at [312, 187] on div "Need your question answered now? Chat with attorneys and tax advisors about you…" at bounding box center [857, 155] width 1094 height 246
click at [311, 187] on span "Need your question answered now? Chat with attorneys and tax advisors about you…" at bounding box center [857, 154] width 1094 height 240
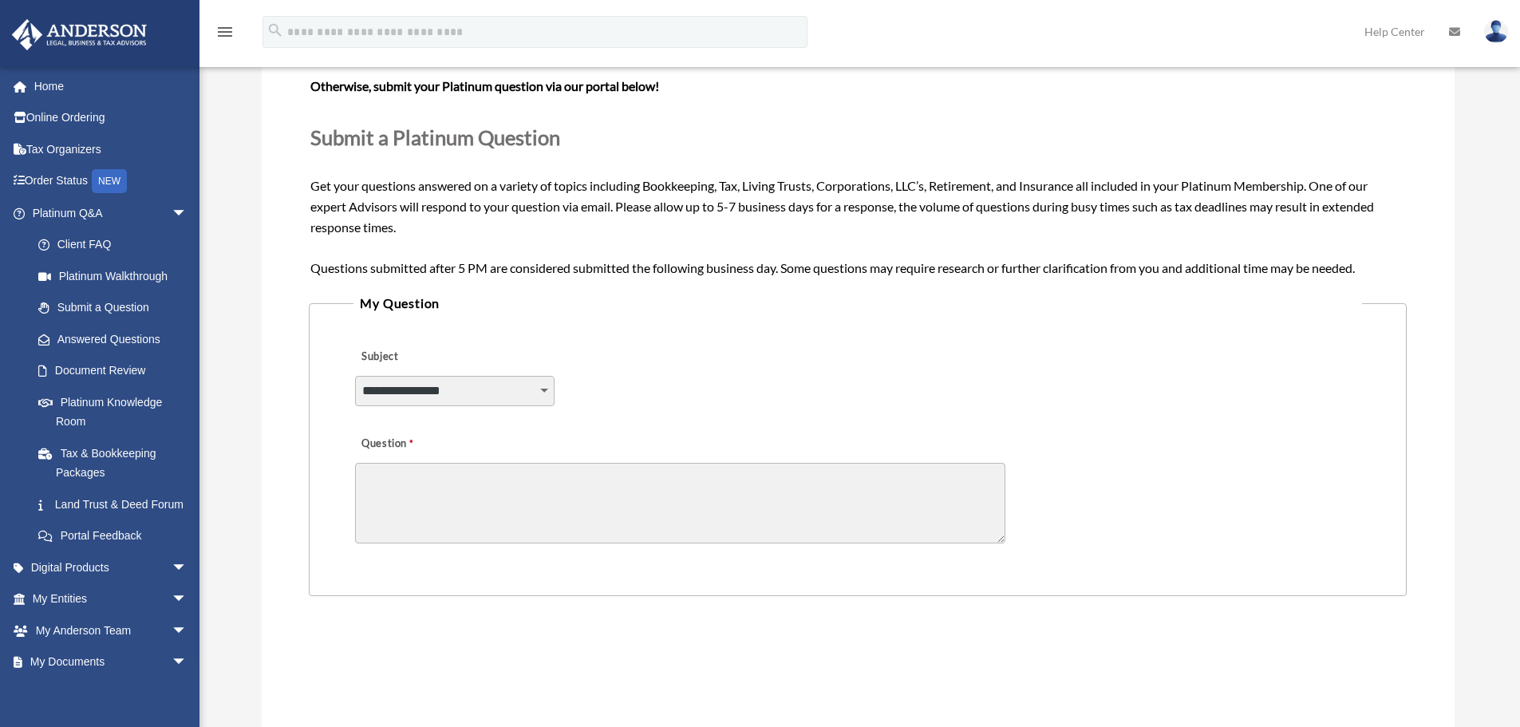
click at [311, 187] on span "Need your question answered now? Chat with attorneys and tax advisors about you…" at bounding box center [857, 154] width 1094 height 240
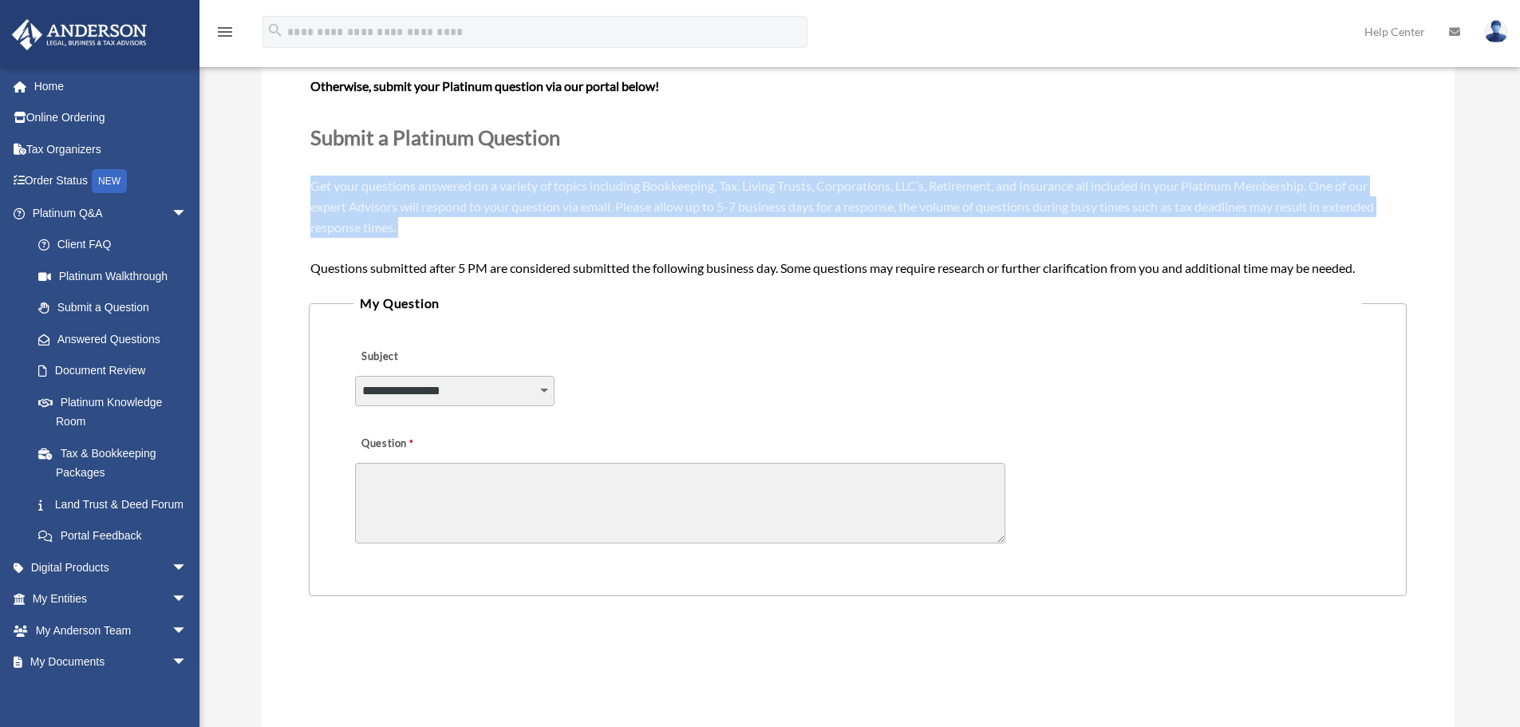
click at [311, 187] on span "Need your question answered now? Chat with attorneys and tax advisors about you…" at bounding box center [857, 154] width 1094 height 240
click at [383, 191] on span "Need your question answered now? Chat with attorneys and tax advisors about you…" at bounding box center [857, 154] width 1094 height 240
drag, startPoint x: 315, startPoint y: 184, endPoint x: 416, endPoint y: 228, distance: 109.7
click at [416, 228] on div "Need your question answered now? Chat with attorneys and tax advisors about you…" at bounding box center [857, 155] width 1094 height 246
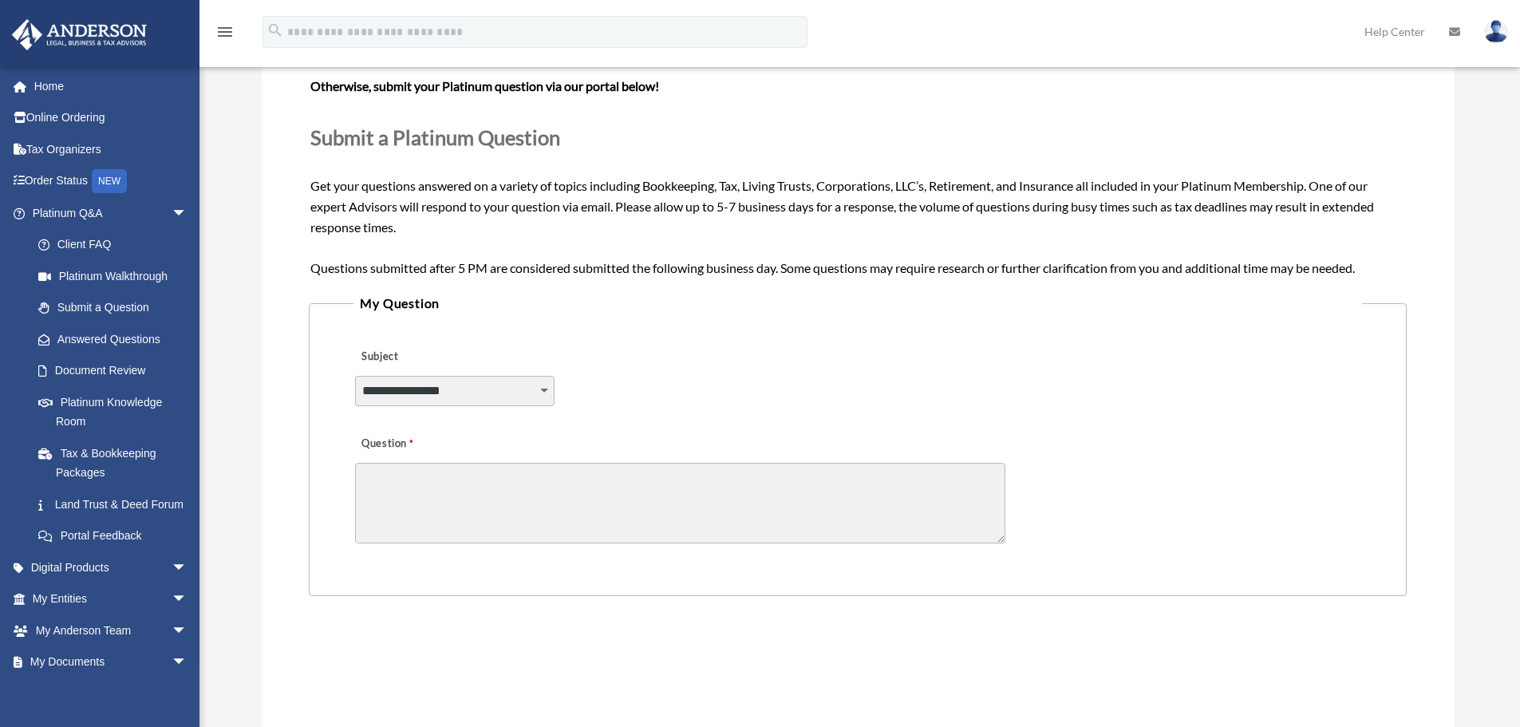
click at [443, 267] on span "Need your question answered now? Chat with attorneys and tax advisors about you…" at bounding box center [857, 154] width 1094 height 240
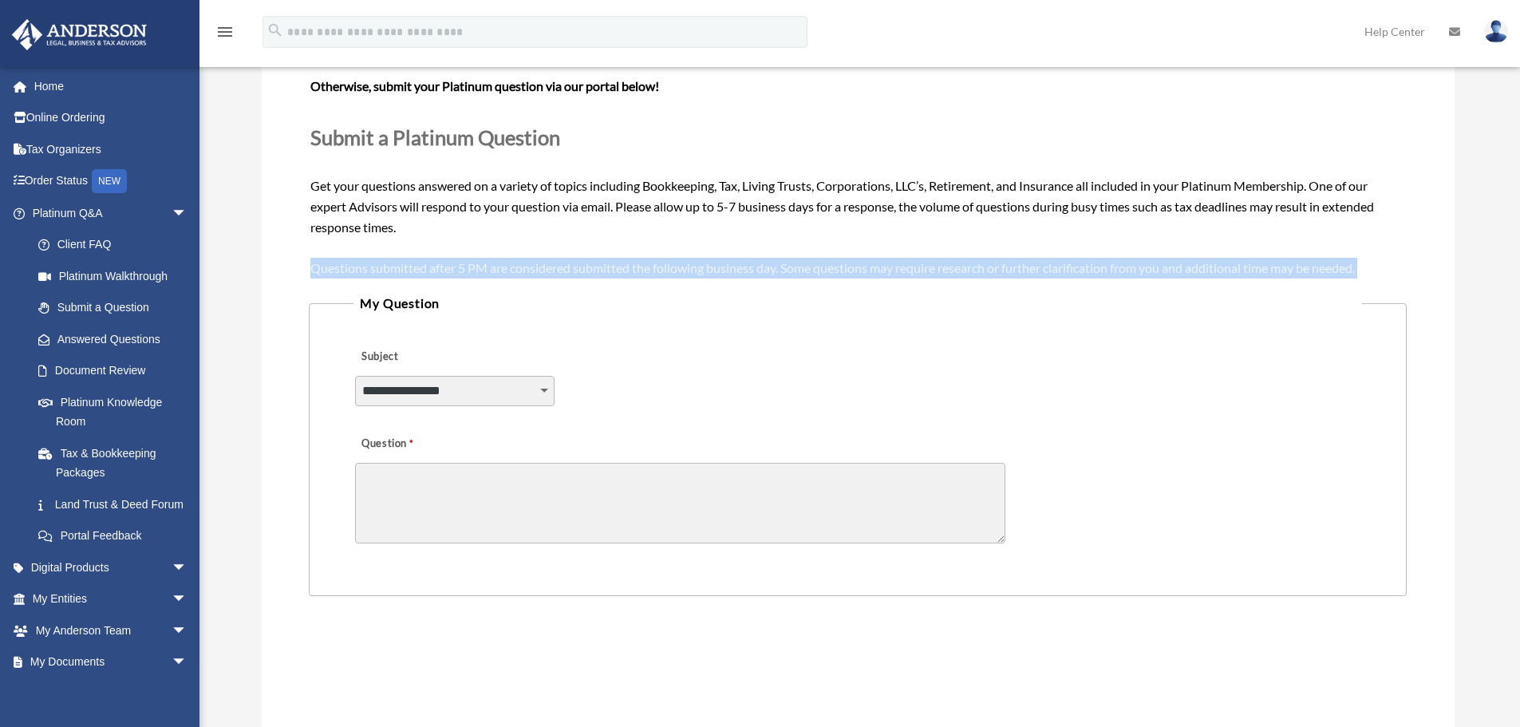
click at [443, 267] on span "Need your question answered now? Chat with attorneys and tax advisors about you…" at bounding box center [857, 154] width 1094 height 240
click at [412, 270] on span "Need your question answered now? Chat with attorneys and tax advisors about you…" at bounding box center [857, 154] width 1094 height 240
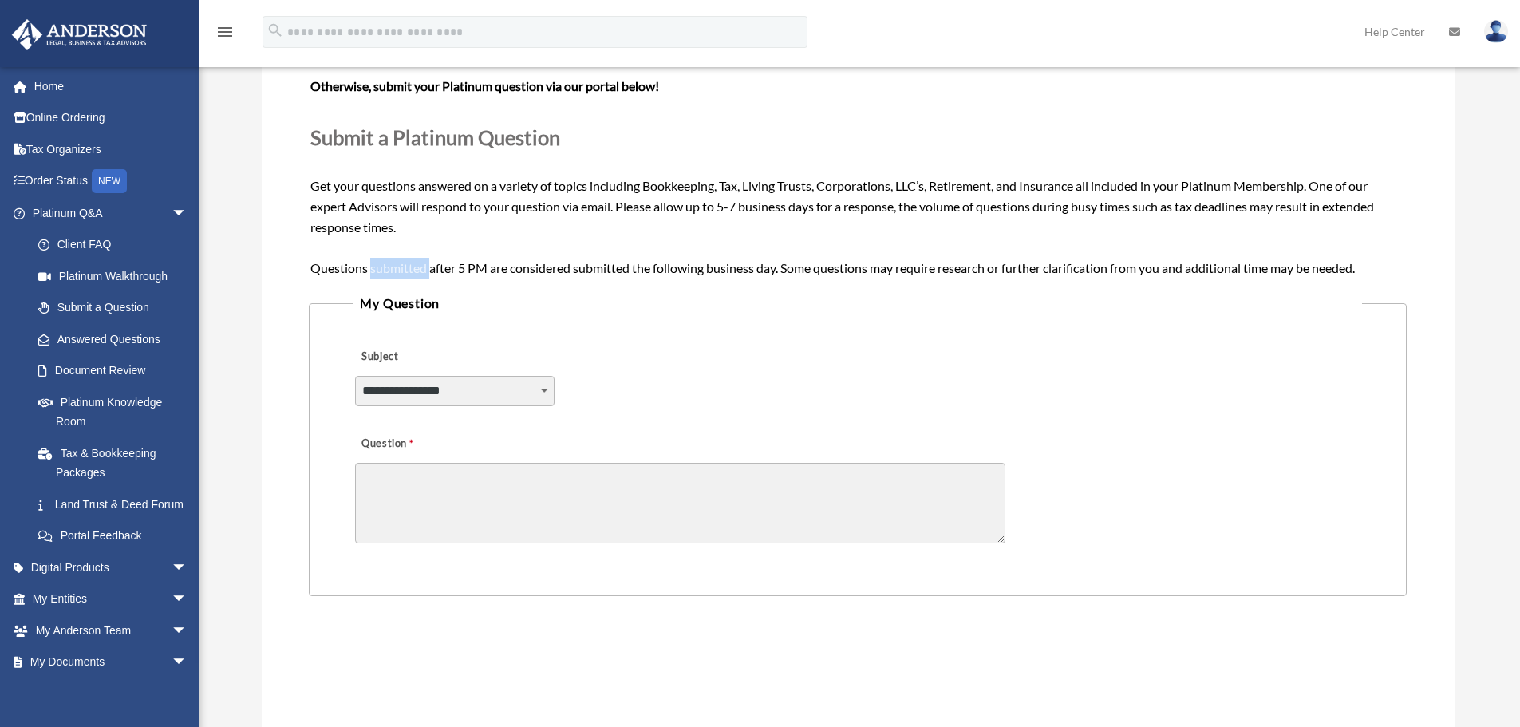
click at [412, 270] on span "Need your question answered now? Chat with attorneys and tax advisors about you…" at bounding box center [857, 154] width 1094 height 240
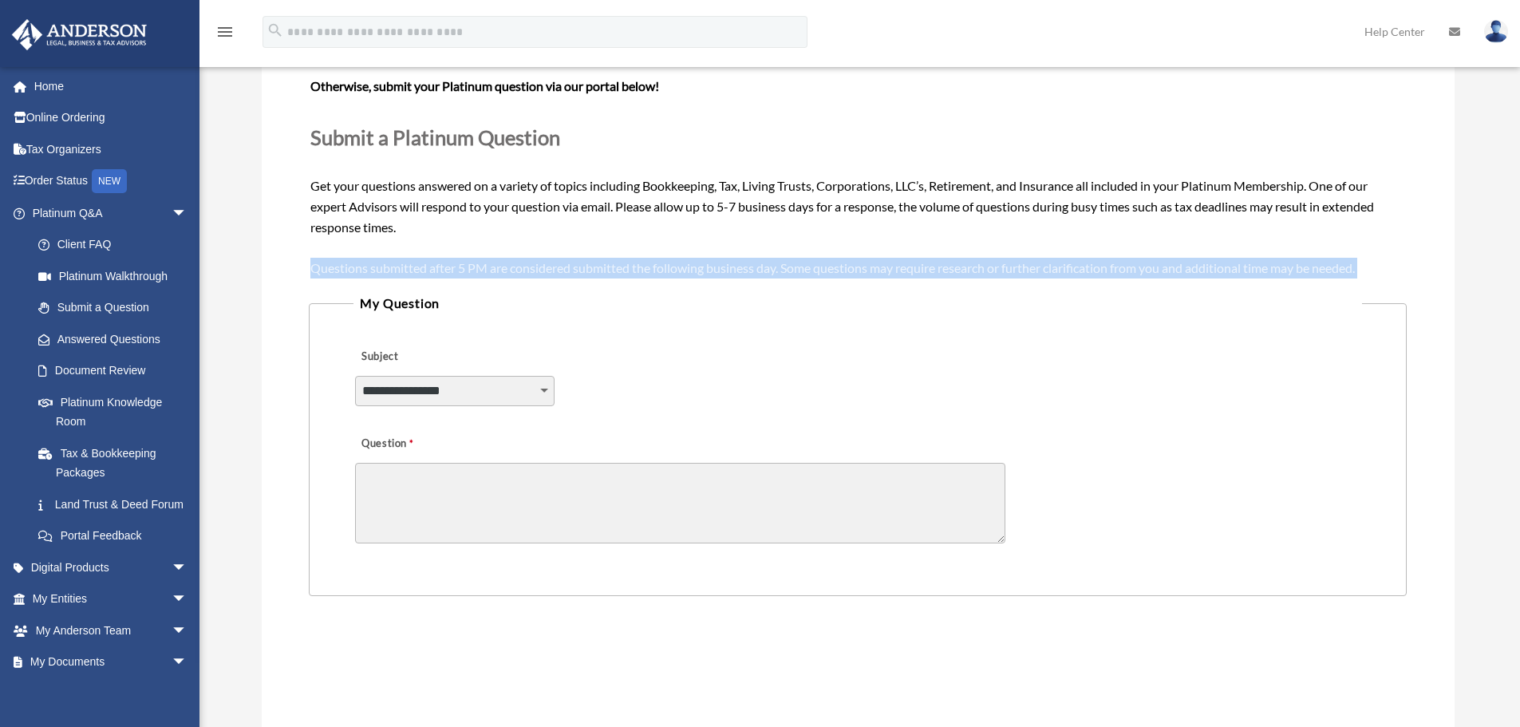
click at [412, 270] on span "Need your question answered now? Chat with attorneys and tax advisors about you…" at bounding box center [857, 154] width 1094 height 240
click at [395, 269] on span "Need your question answered now? Chat with attorneys and tax advisors about you…" at bounding box center [857, 154] width 1094 height 240
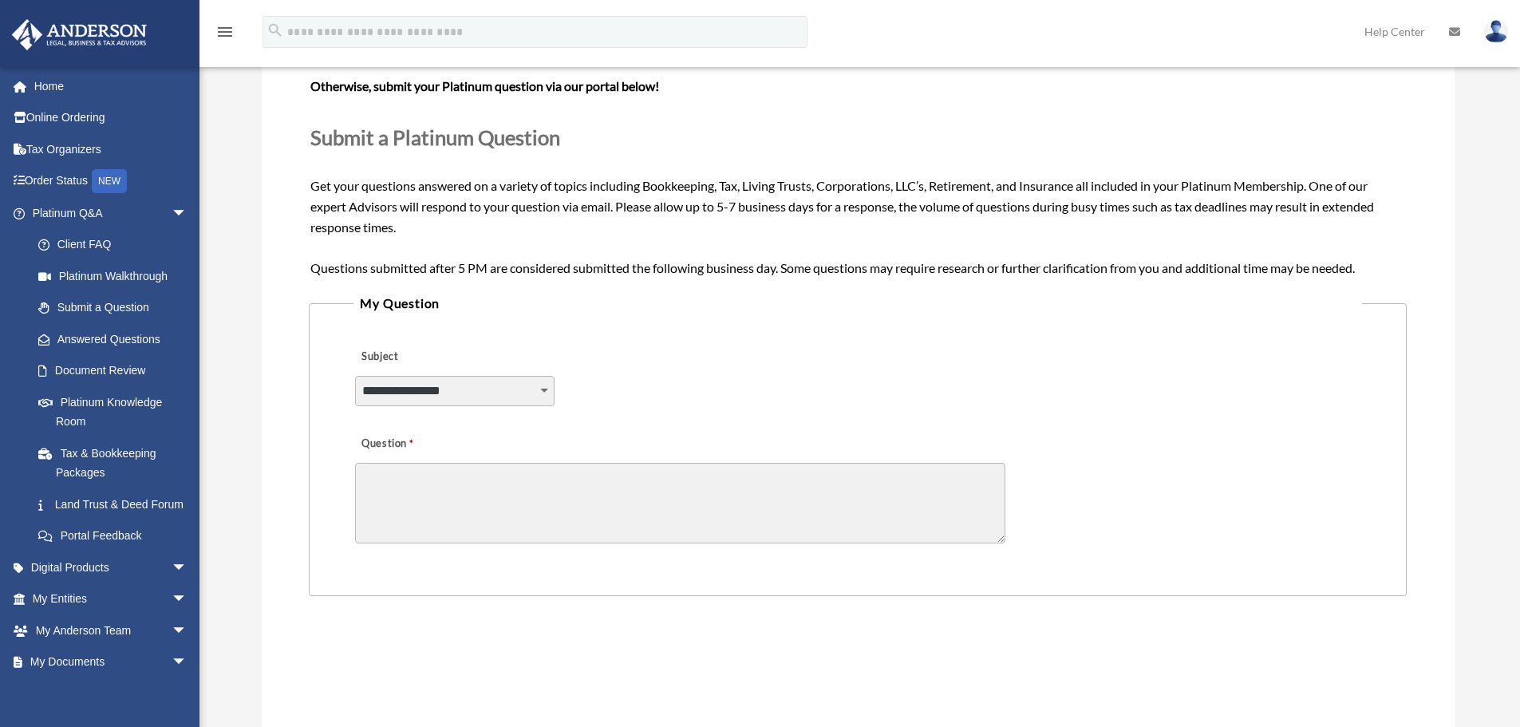
click at [452, 472] on textarea "Question" at bounding box center [680, 503] width 650 height 81
click at [445, 404] on select "**********" at bounding box center [454, 391] width 199 height 30
click at [465, 392] on select "**********" at bounding box center [454, 391] width 199 height 30
drag, startPoint x: 448, startPoint y: 392, endPoint x: 444, endPoint y: 405, distance: 14.1
click at [448, 392] on select "**********" at bounding box center [454, 391] width 199 height 30
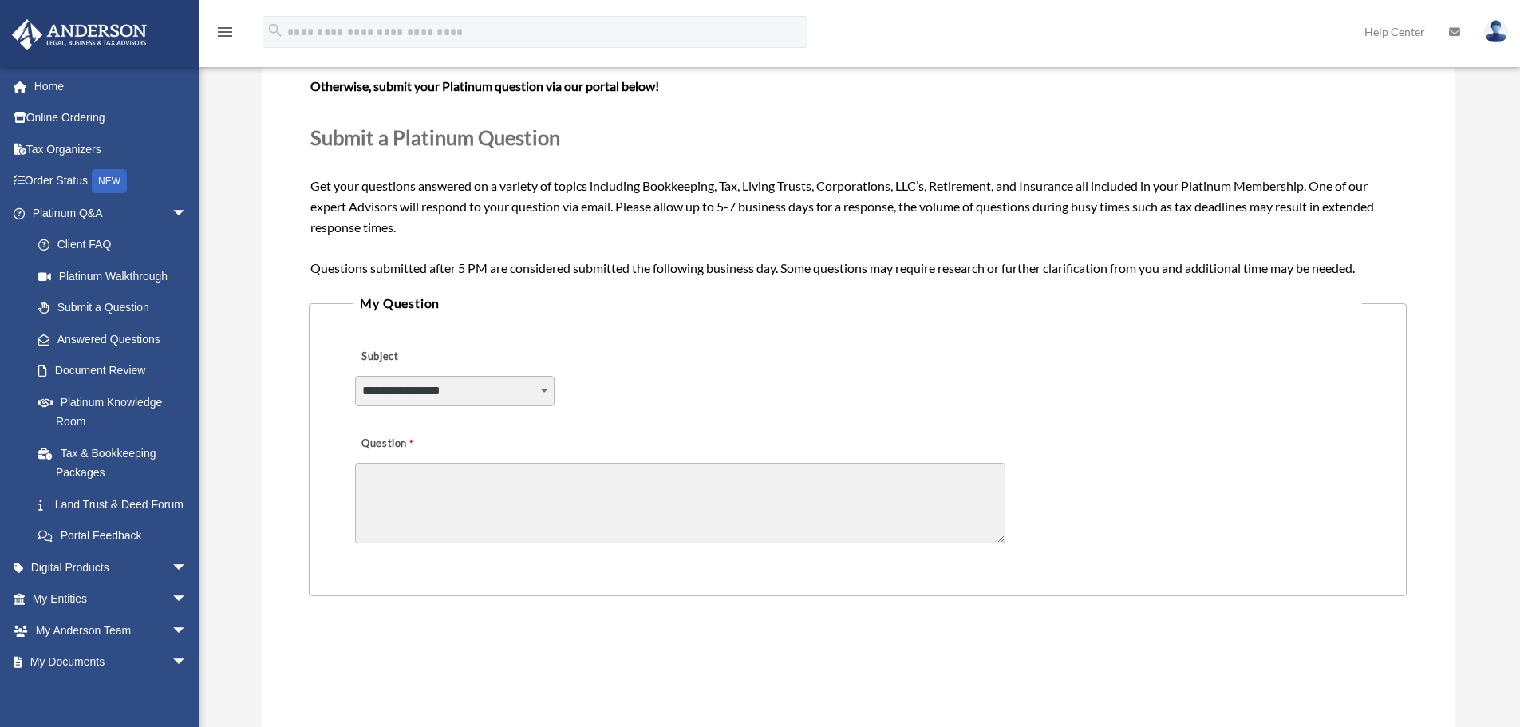
click at [492, 395] on select "**********" at bounding box center [454, 391] width 199 height 30
click at [503, 467] on textarea "Question" at bounding box center [680, 503] width 650 height 81
click at [625, 264] on span "Need your question answered now? Chat with attorneys and tax advisors about you…" at bounding box center [857, 154] width 1094 height 240
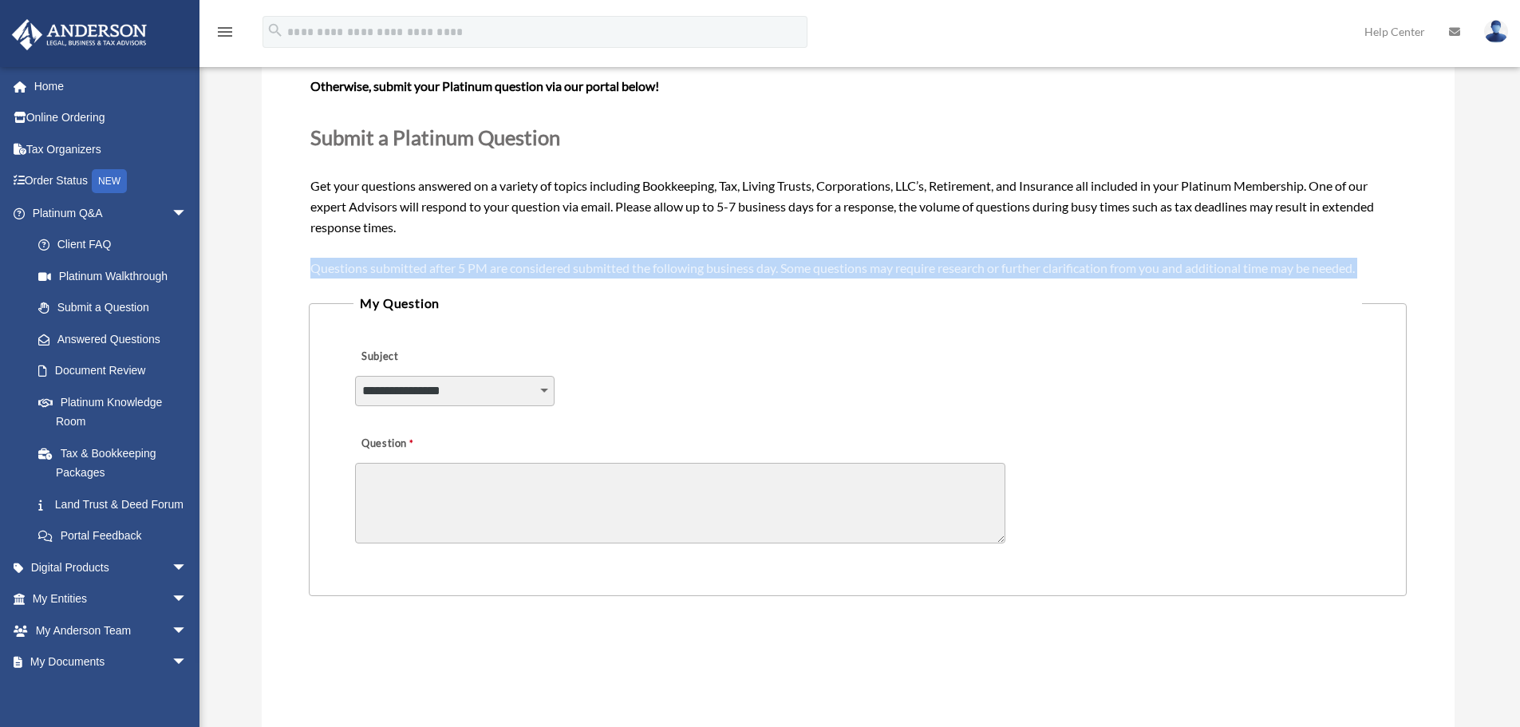
click at [625, 264] on span "Need your question answered now? Chat with attorneys and tax advisors about you…" at bounding box center [857, 154] width 1094 height 240
click at [717, 266] on span "Need your question answered now? Chat with attorneys and tax advisors about you…" at bounding box center [857, 154] width 1094 height 240
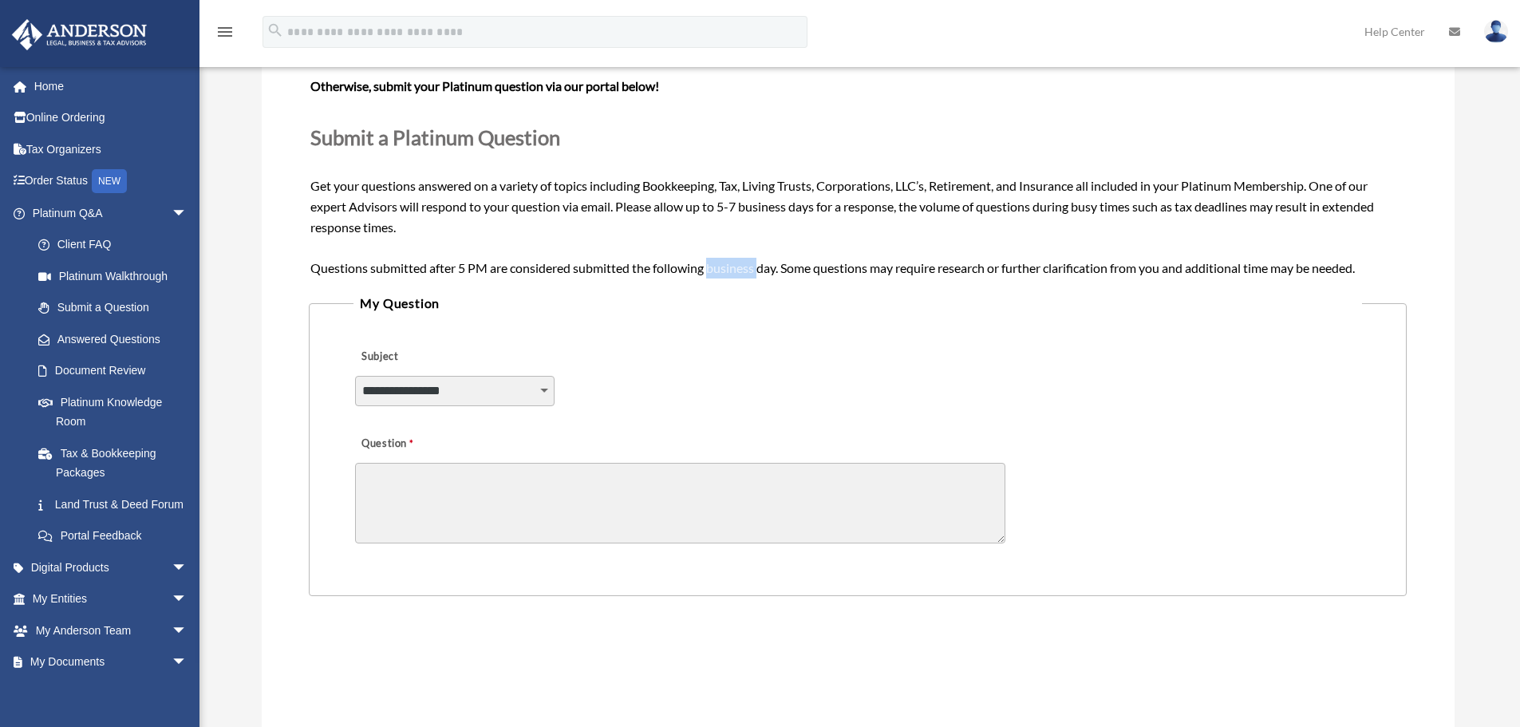
click at [717, 266] on span "Need your question answered now? Chat with attorneys and tax advisors about you…" at bounding box center [857, 154] width 1094 height 240
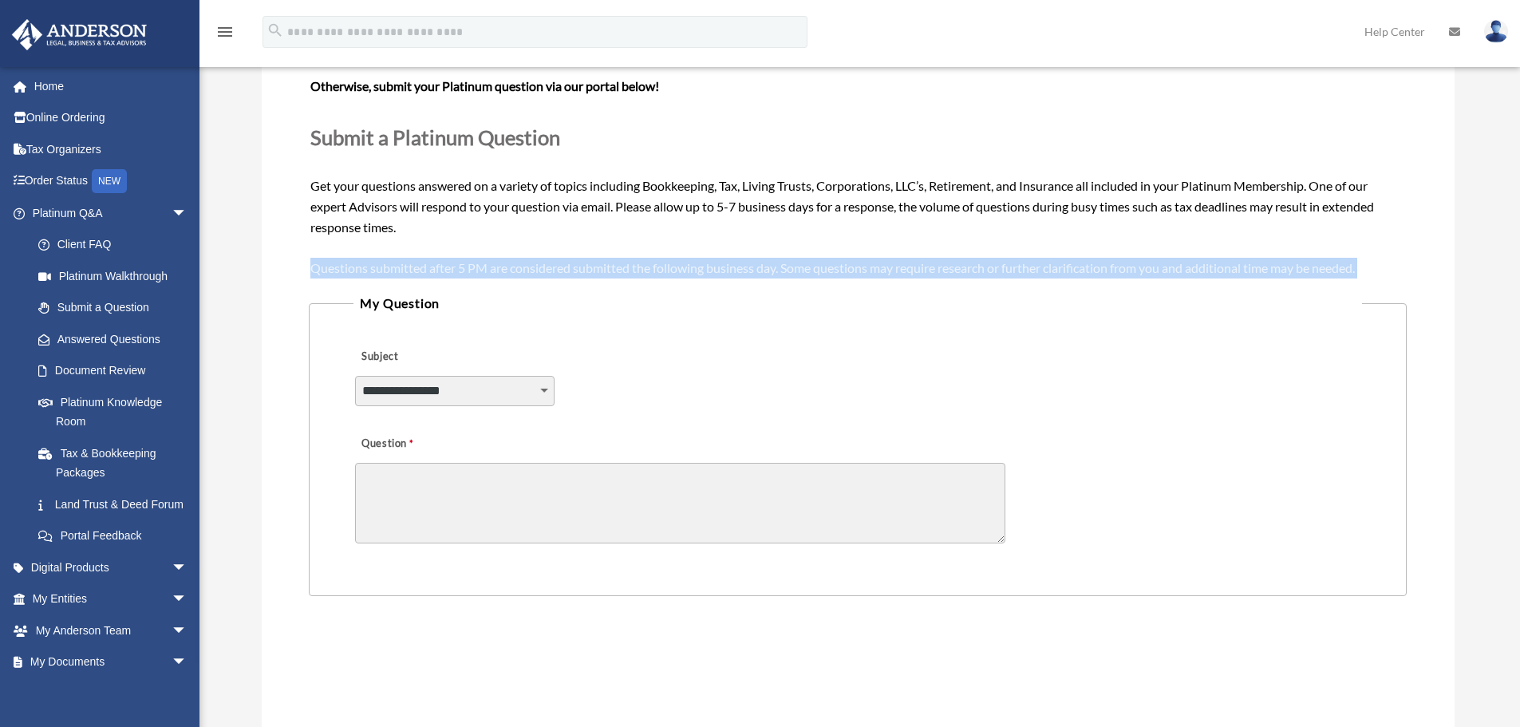
click at [717, 266] on span "Need your question answered now? Chat with attorneys and tax advisors about you…" at bounding box center [857, 154] width 1094 height 240
click at [665, 258] on div "Need your question answered now? Chat with attorneys and tax advisors about you…" at bounding box center [857, 155] width 1094 height 246
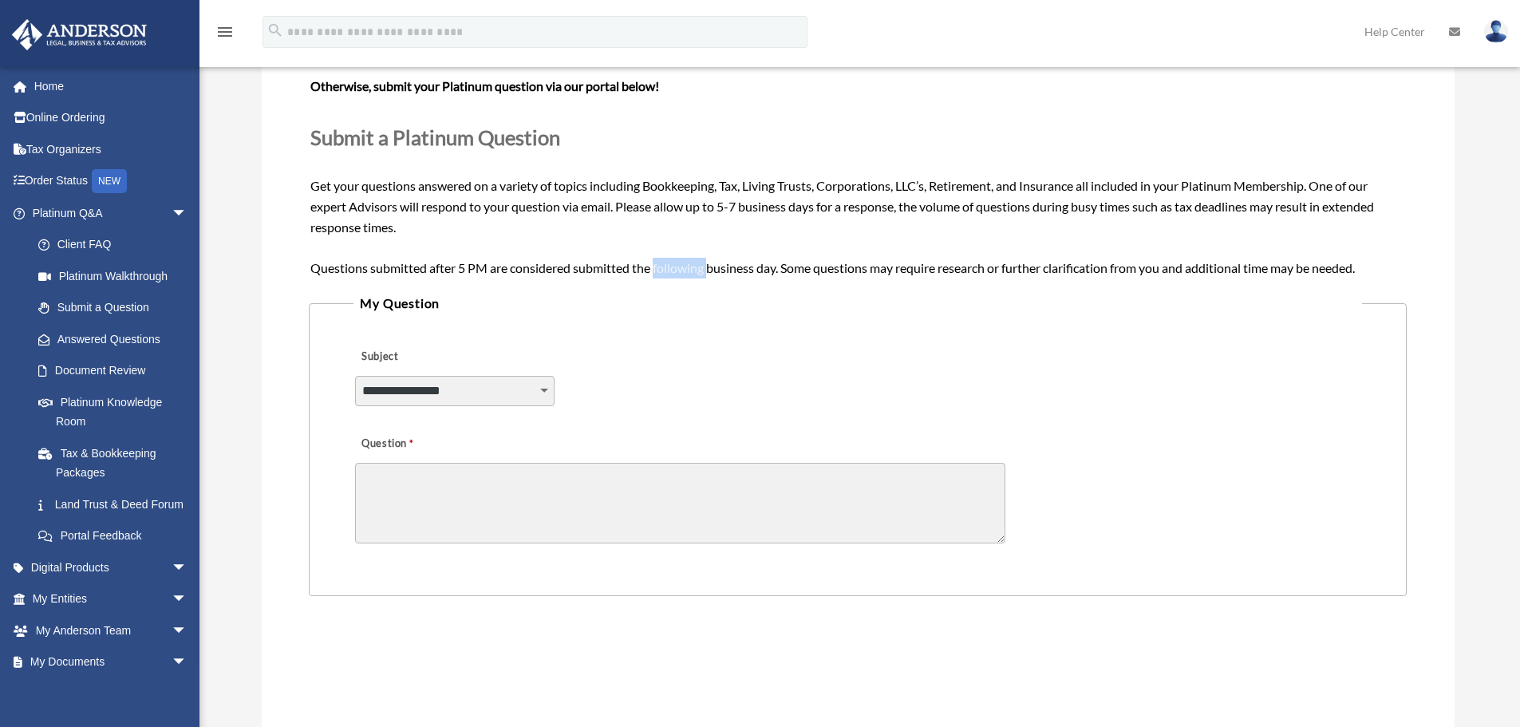
click at [665, 258] on div "Need your question answered now? Chat with attorneys and tax advisors about you…" at bounding box center [857, 155] width 1094 height 246
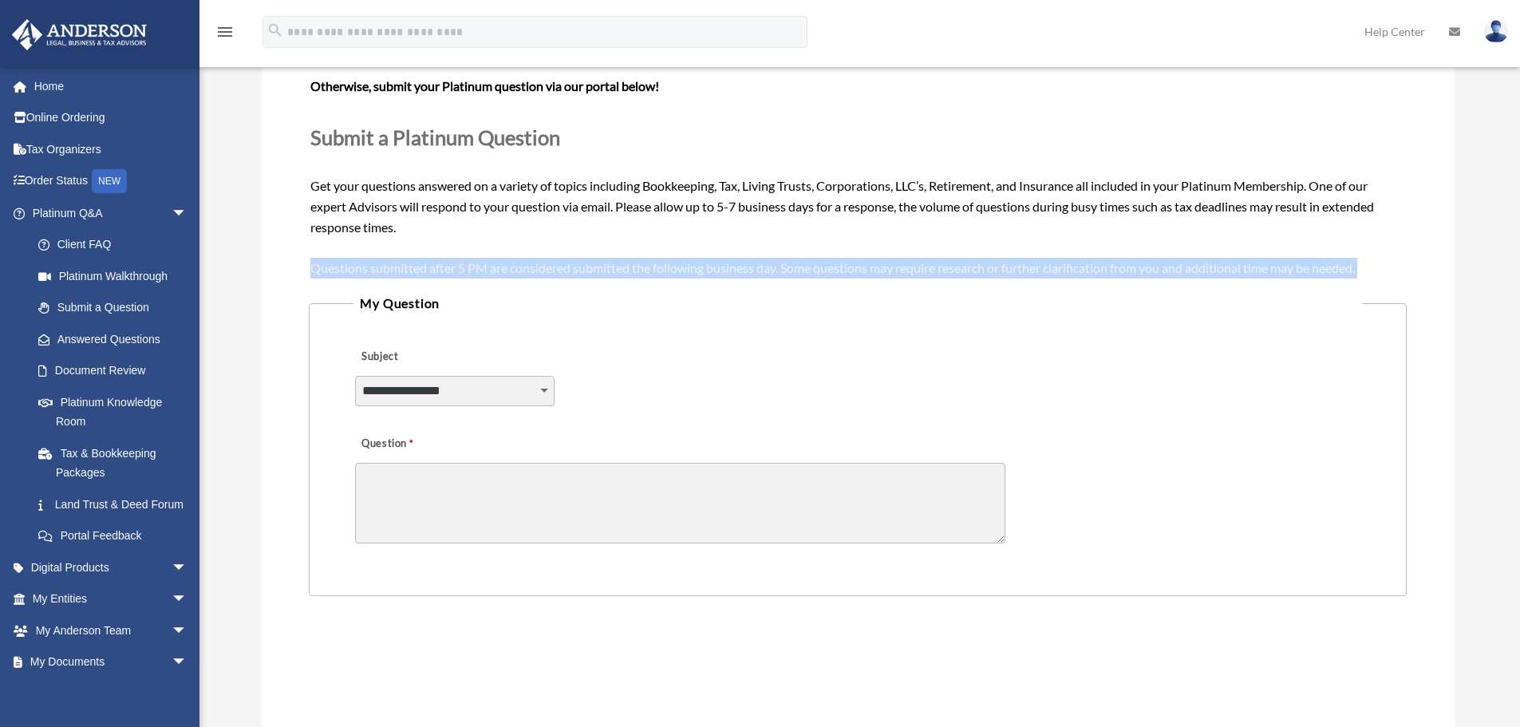
click at [665, 258] on div "Need your question answered now? Chat with attorneys and tax advisors about you…" at bounding box center [857, 155] width 1094 height 246
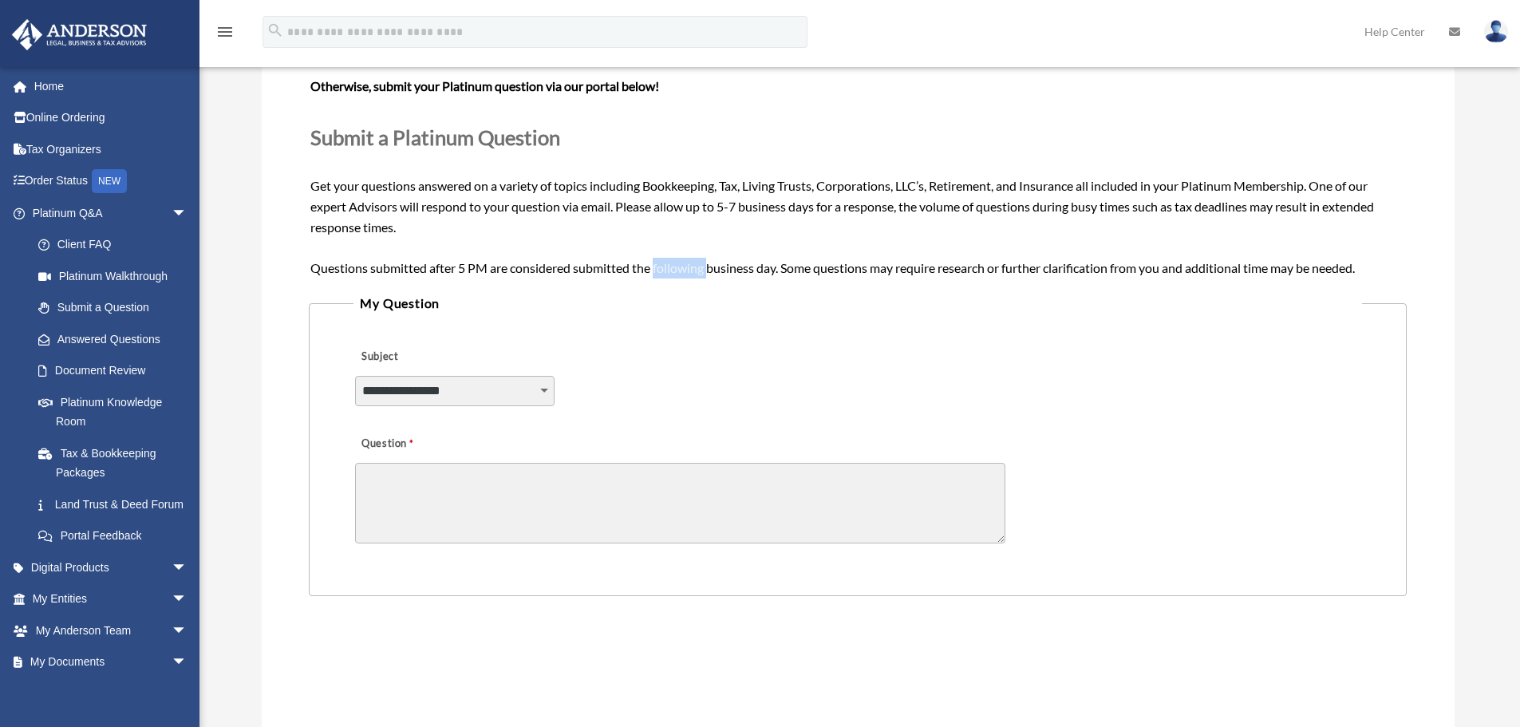
click at [665, 258] on div "Need your question answered now? Chat with attorneys and tax advisors about you…" at bounding box center [857, 155] width 1094 height 246
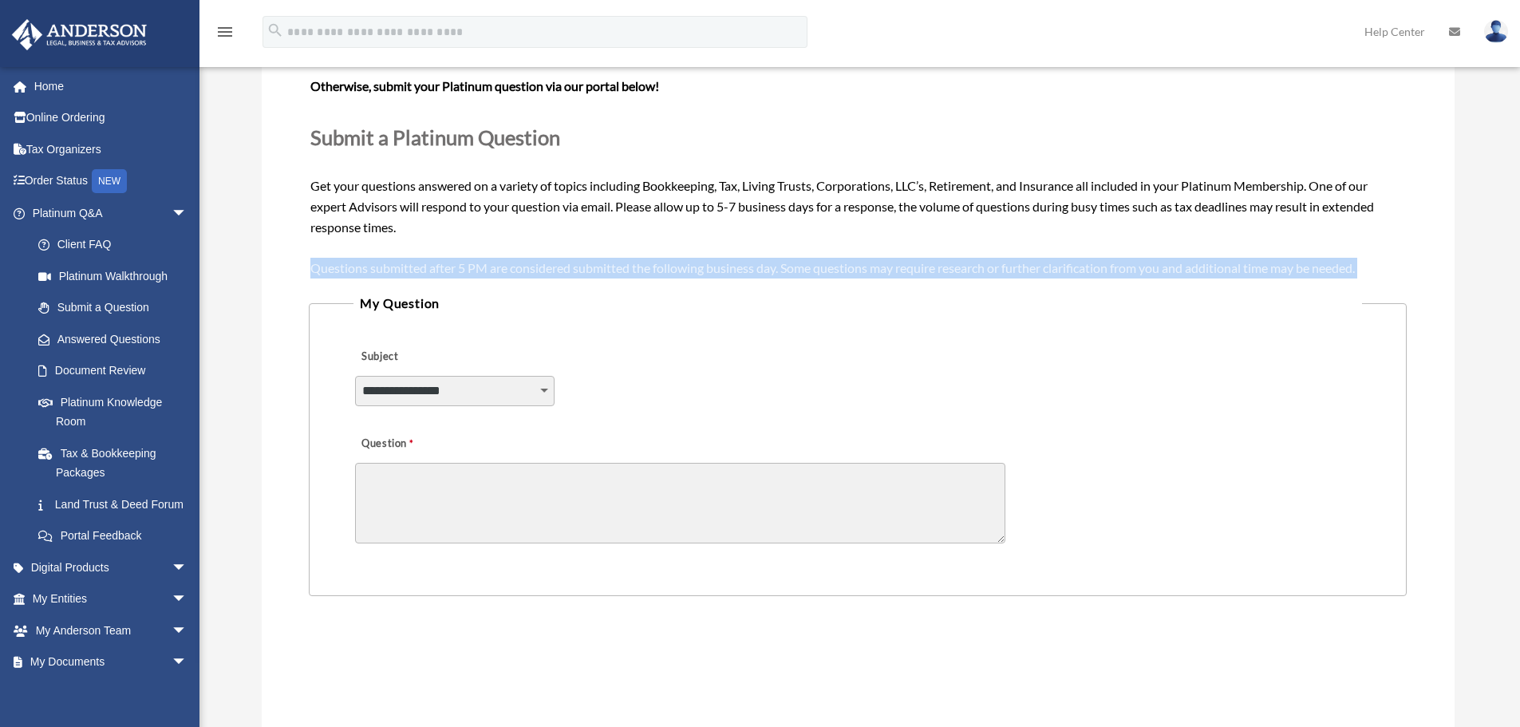
click at [665, 258] on div "Need your question answered now? Chat with attorneys and tax advisors about you…" at bounding box center [857, 155] width 1094 height 246
click at [740, 267] on span "Need your question answered now? Chat with attorneys and tax advisors about you…" at bounding box center [857, 154] width 1094 height 240
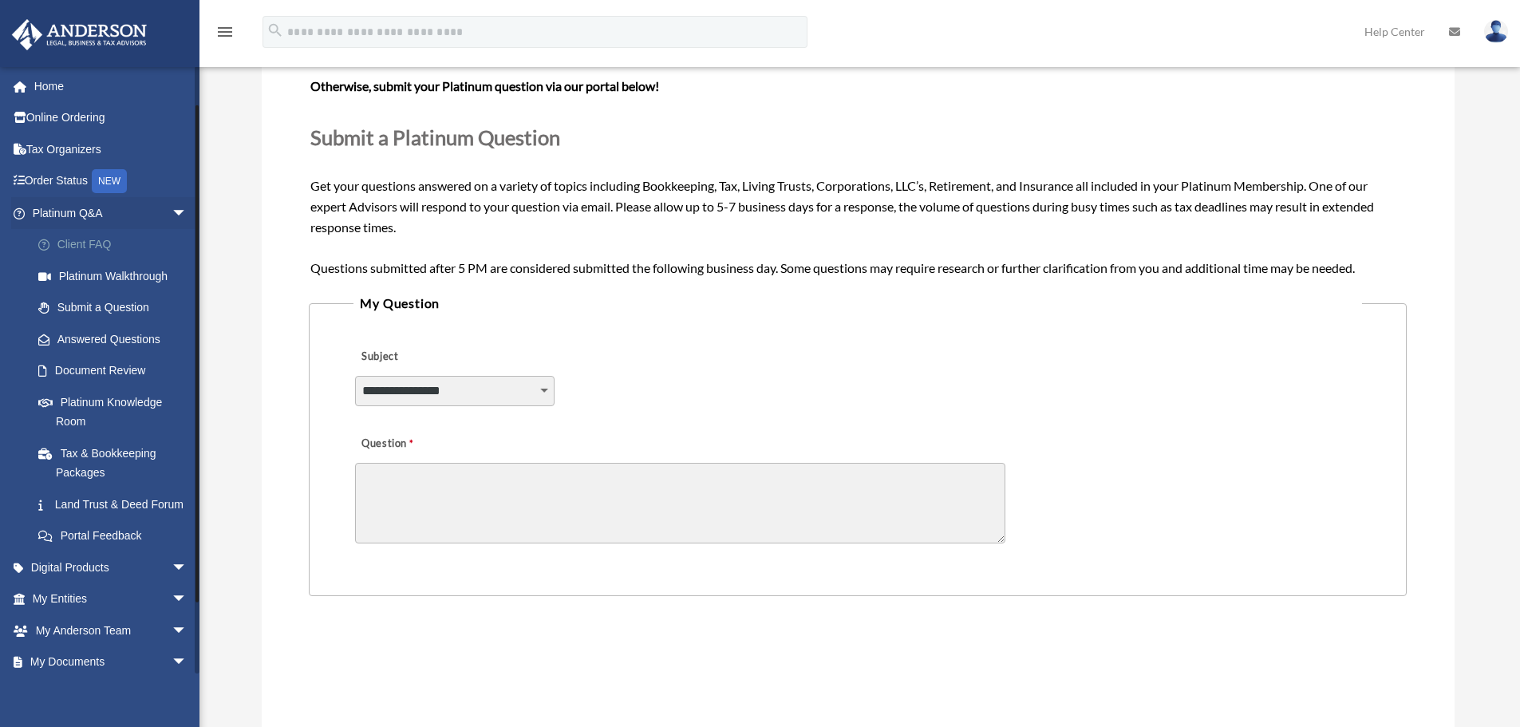
scroll to position [80, 0]
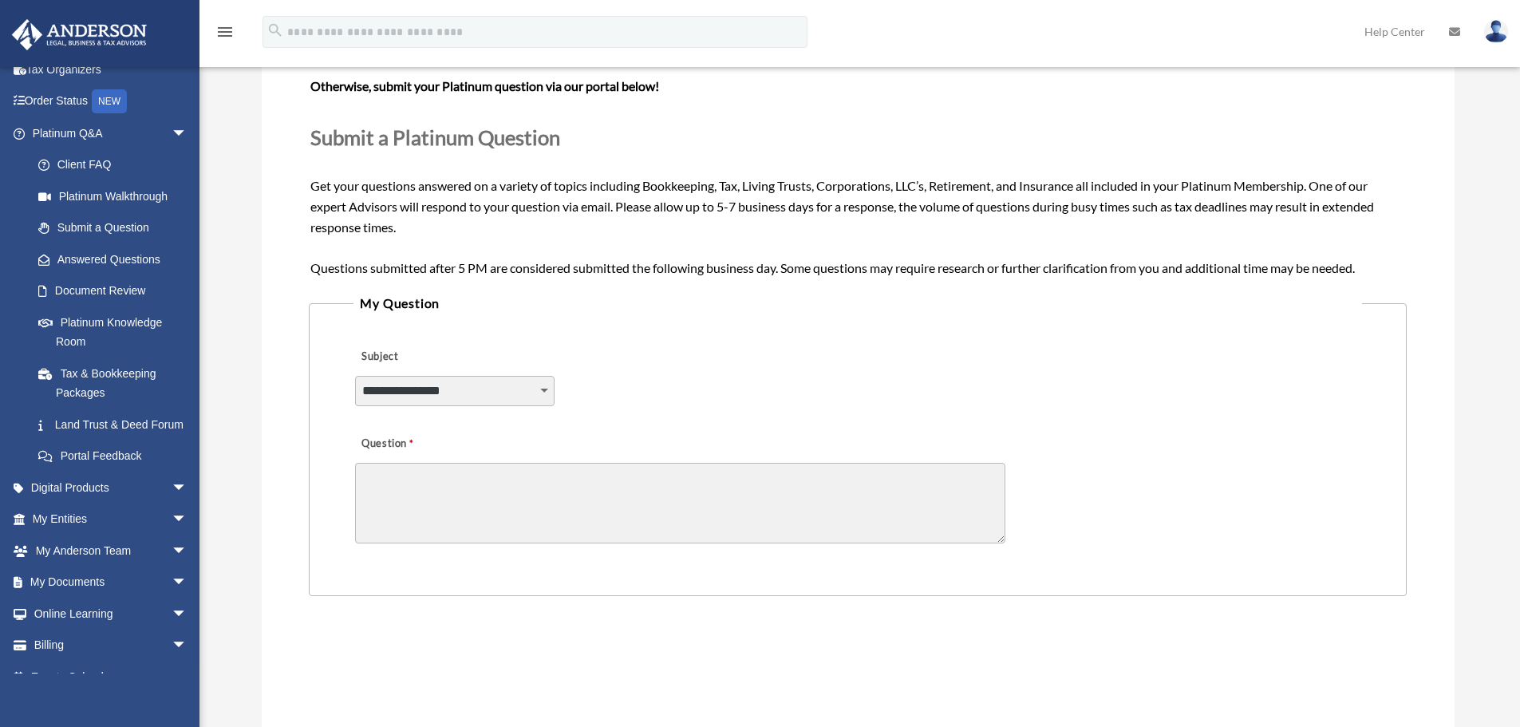
click at [386, 266] on span "Need your question answered now? Chat with attorneys and tax advisors about you…" at bounding box center [857, 154] width 1094 height 240
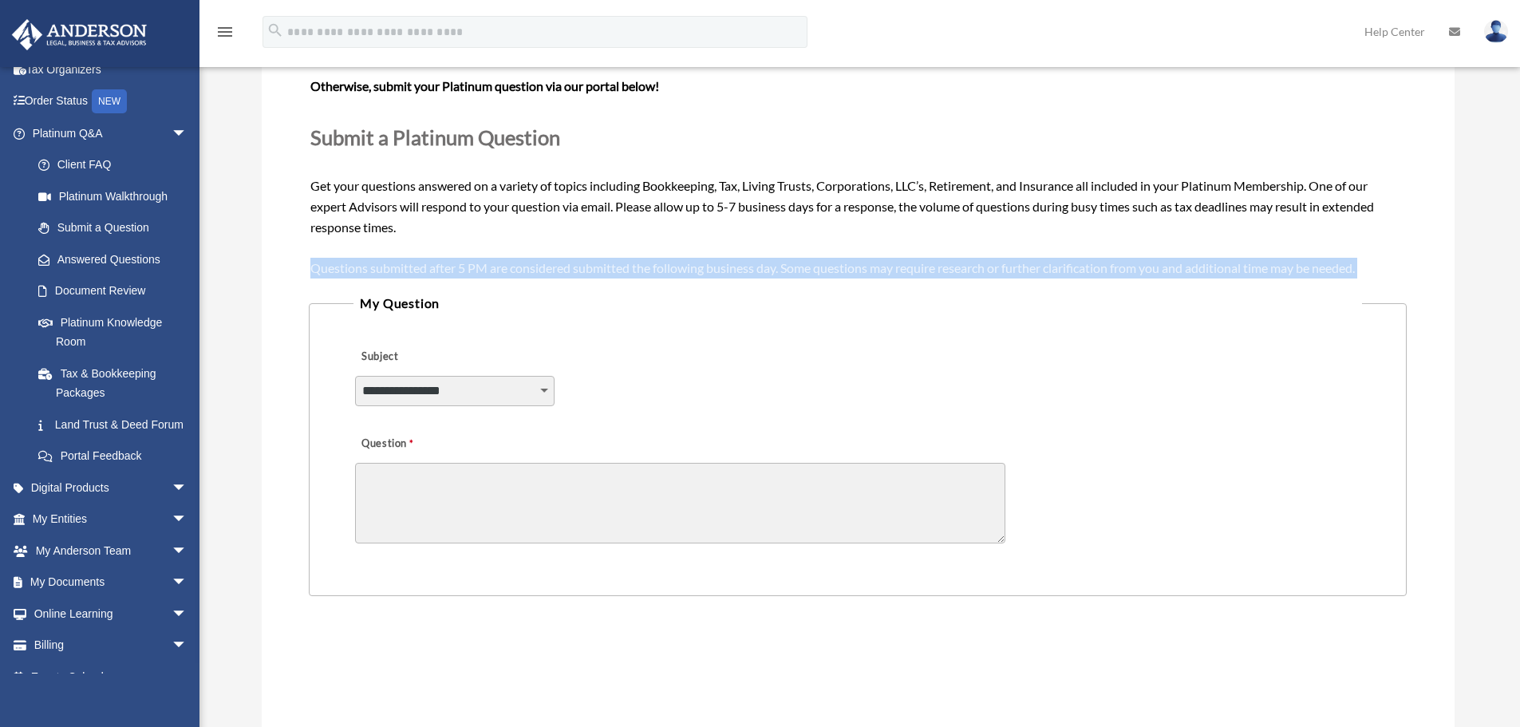
click at [386, 265] on span "Need your question answered now? Chat with attorneys and tax advisors about you…" at bounding box center [857, 154] width 1094 height 240
click at [345, 265] on span "Need your question answered now? Chat with attorneys and tax advisors about you…" at bounding box center [857, 154] width 1094 height 240
drag, startPoint x: 299, startPoint y: 266, endPoint x: 1320, endPoint y: 276, distance: 1021.2
click at [1320, 276] on div "**********" at bounding box center [858, 438] width 1193 height 911
click at [1320, 276] on div "Need your question answered now? Chat with attorneys and tax advisors about you…" at bounding box center [857, 155] width 1094 height 246
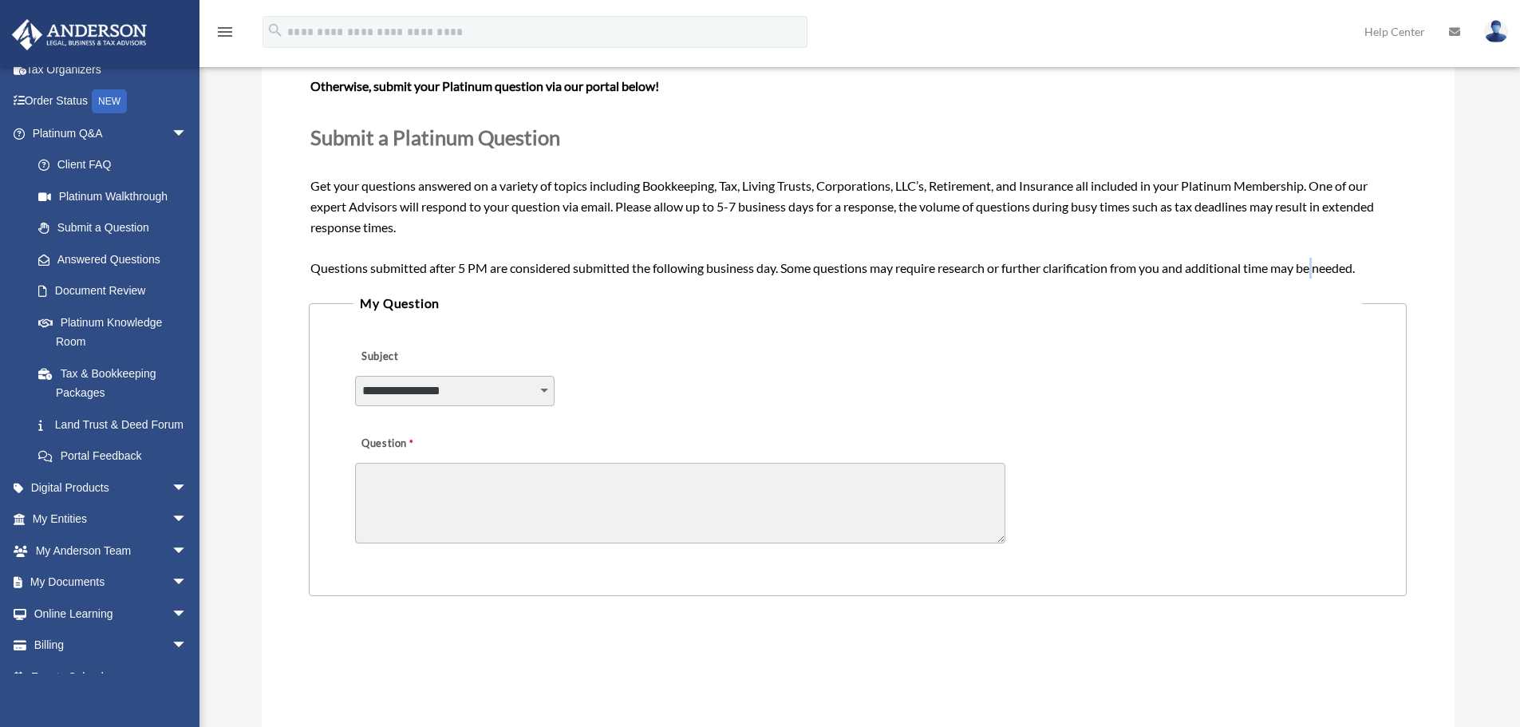
click at [1321, 276] on div "Need your question answered now? Chat with attorneys and tax advisors about you…" at bounding box center [857, 155] width 1094 height 246
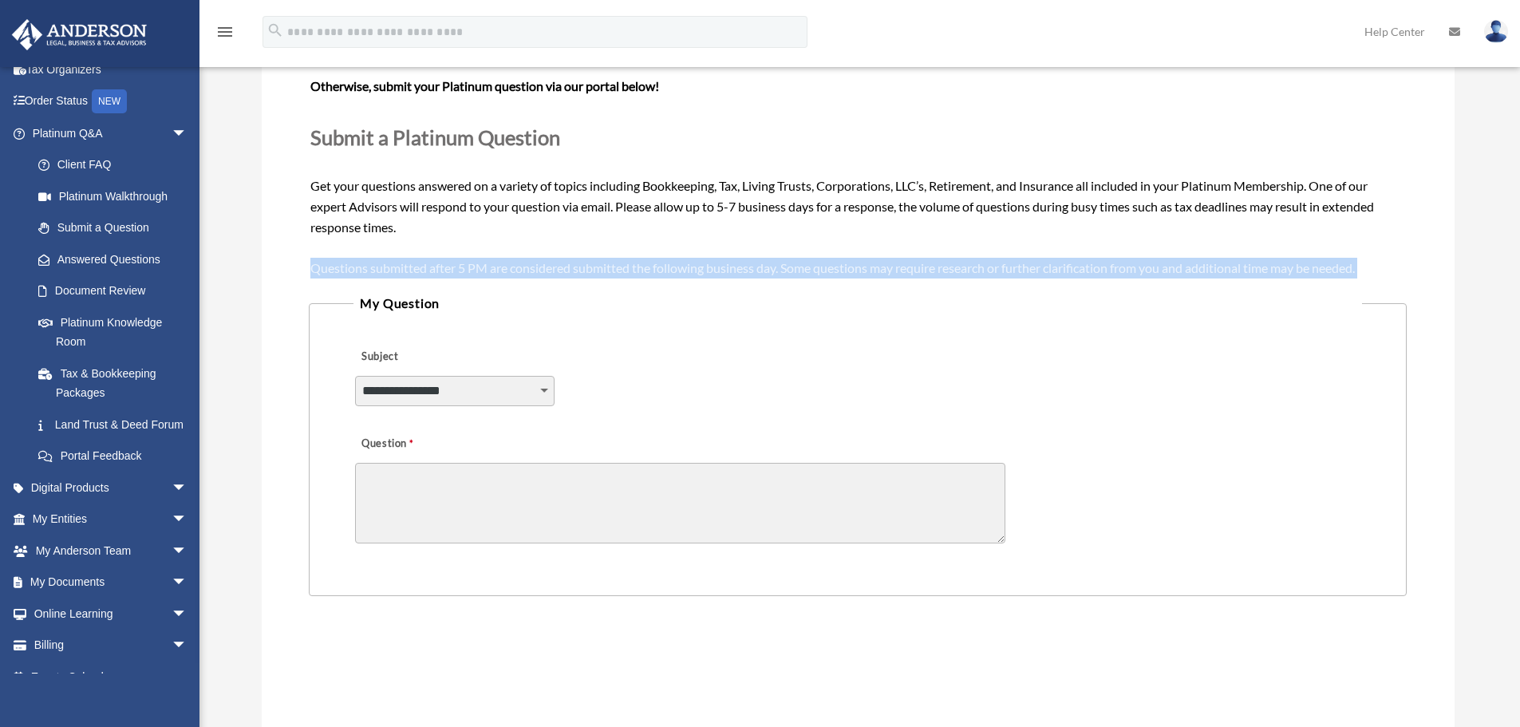
click at [1321, 276] on div "Need your question answered now? Chat with attorneys and tax advisors about you…" at bounding box center [857, 155] width 1094 height 246
click at [1297, 274] on span "Need your question answered now? Chat with attorneys and tax advisors about you…" at bounding box center [857, 154] width 1094 height 240
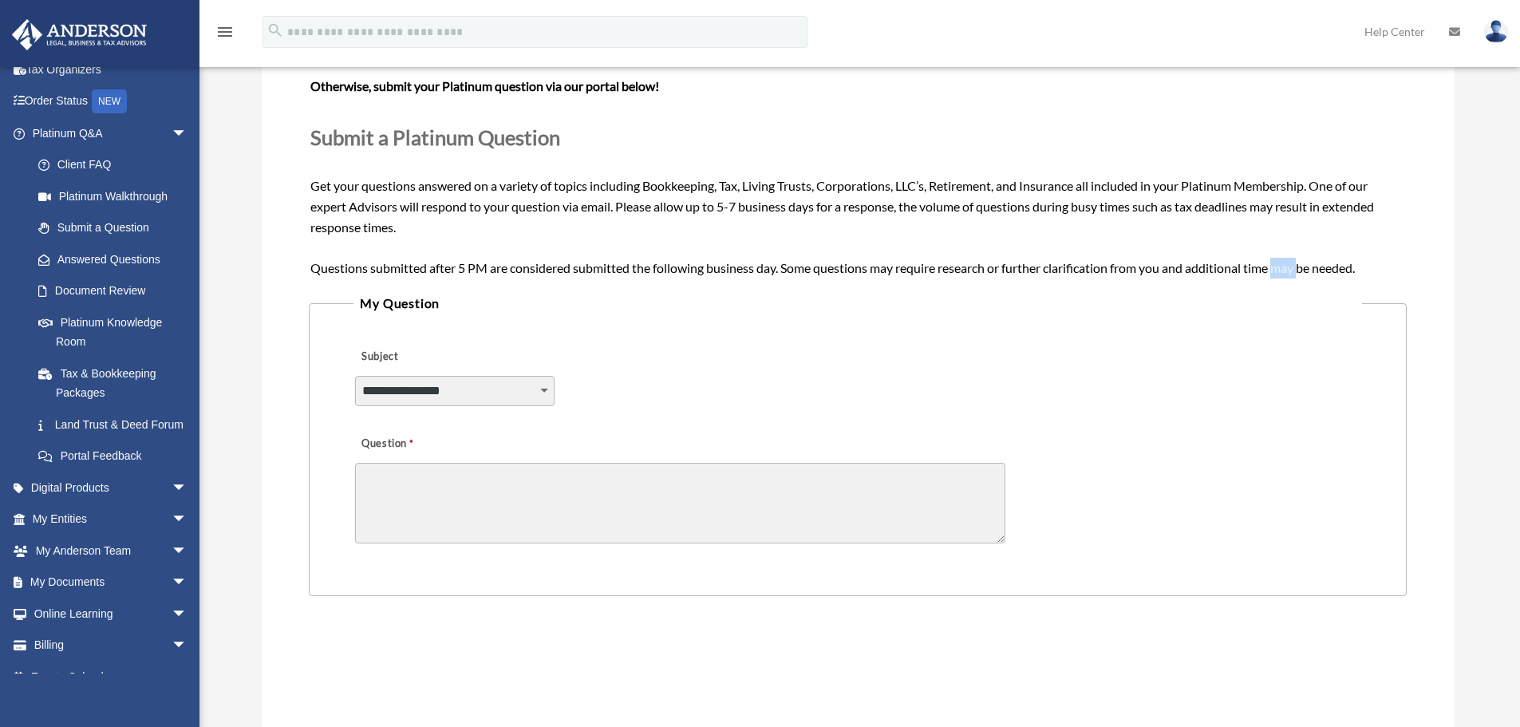
click at [1297, 274] on span "Need your question answered now? Chat with attorneys and tax advisors about you…" at bounding box center [857, 154] width 1094 height 240
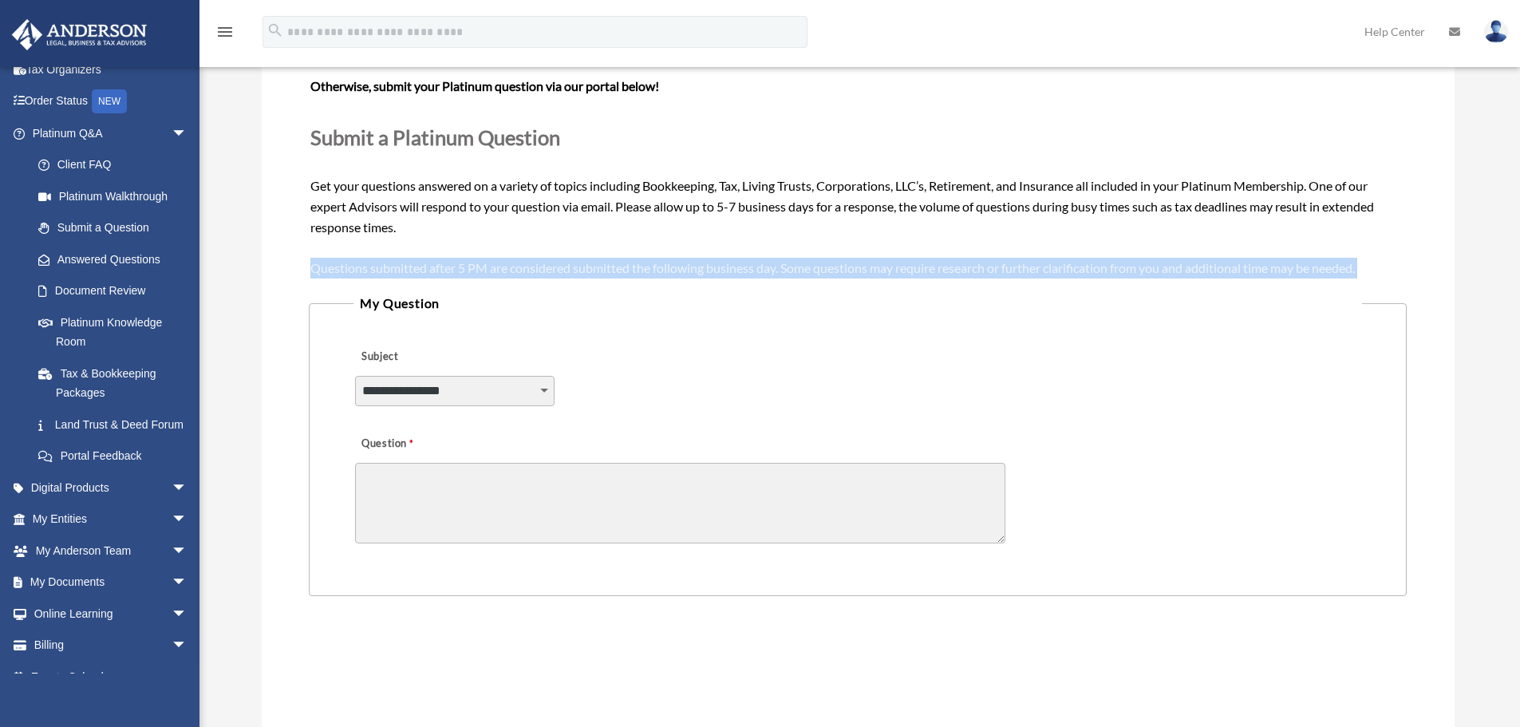
click at [1297, 274] on span "Need your question answered now? Chat with attorneys and tax advisors about you…" at bounding box center [857, 154] width 1094 height 240
click at [1181, 277] on div "Need your question answered now? Chat with attorneys and tax advisors about you…" at bounding box center [857, 155] width 1094 height 246
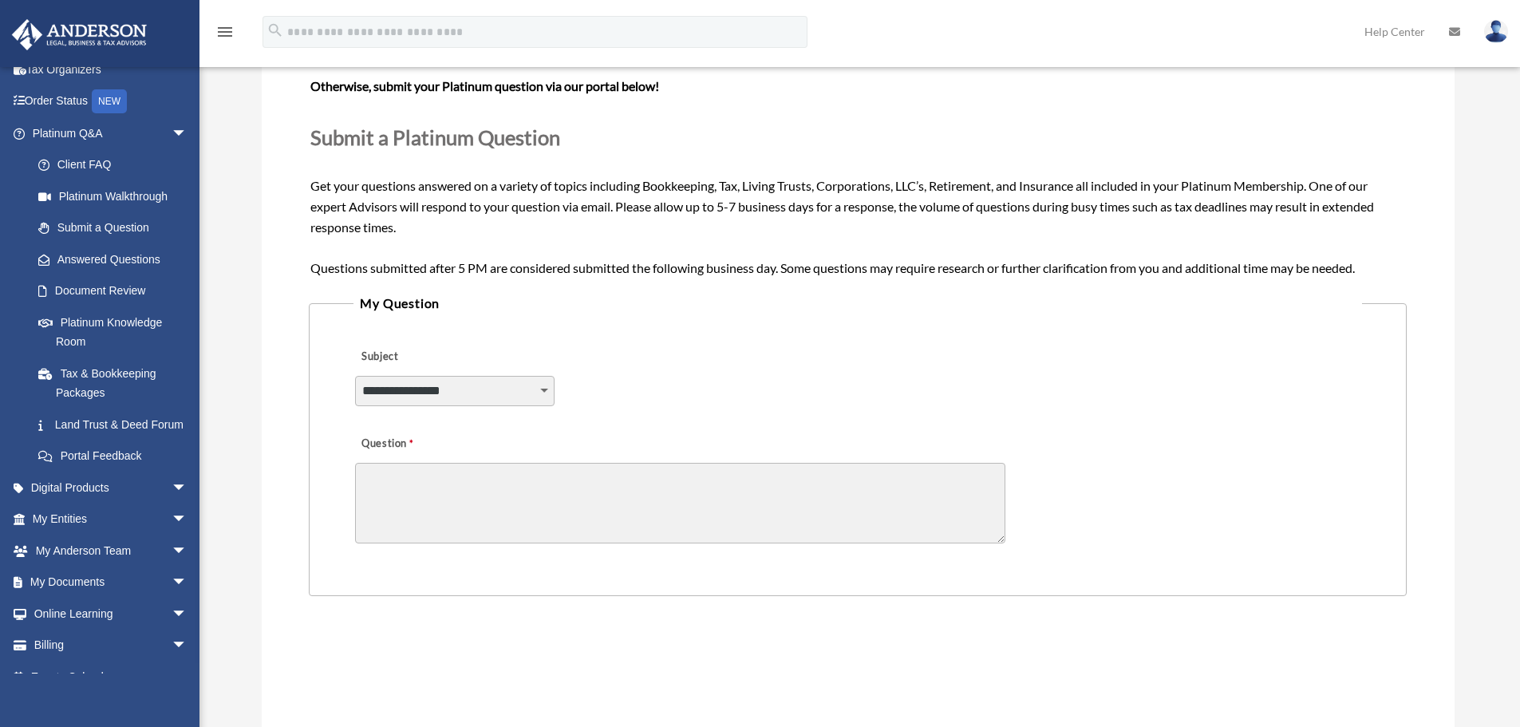
click at [586, 271] on span "Need your question answered now? Chat with attorneys and tax advisors about you…" at bounding box center [857, 154] width 1094 height 240
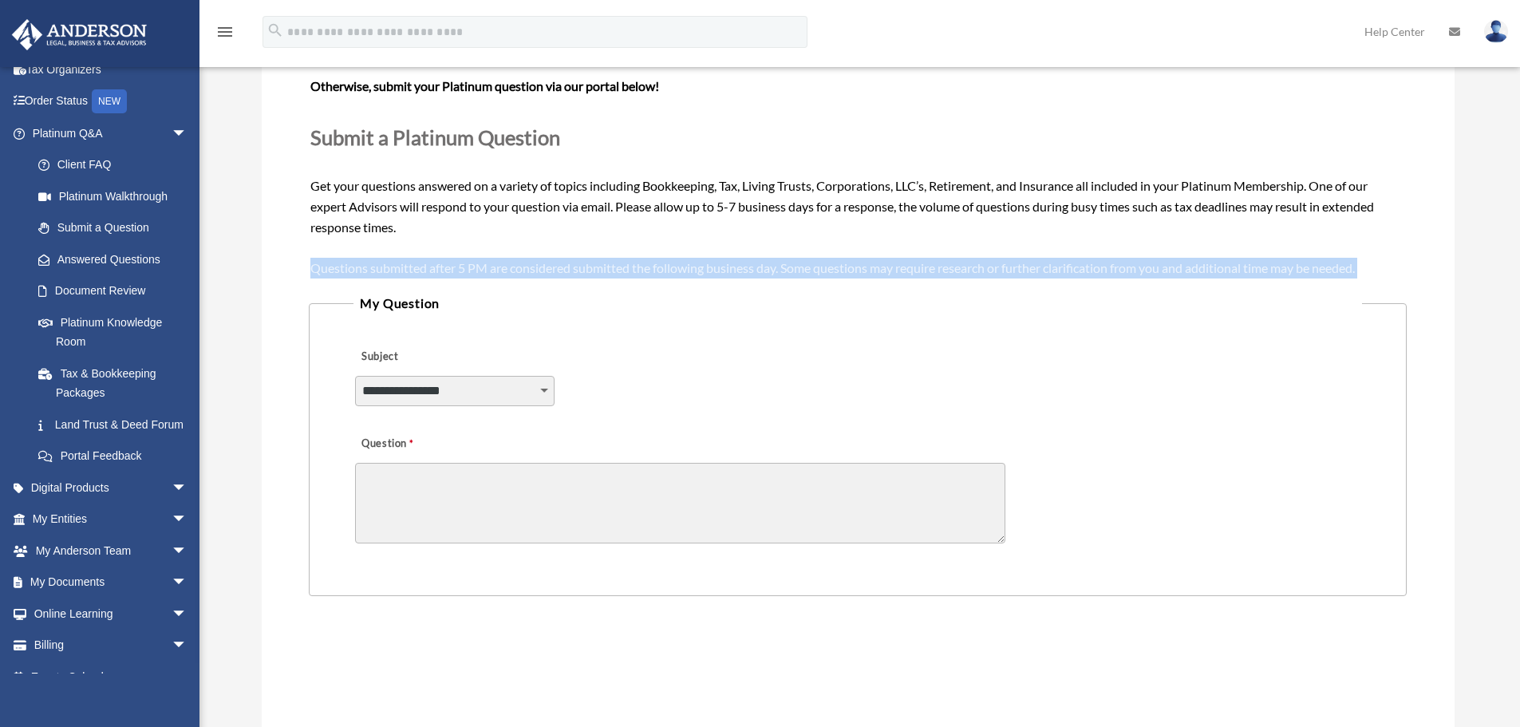
click at [586, 271] on span "Need your question answered now? Chat with attorneys and tax advisors about you…" at bounding box center [857, 154] width 1094 height 240
click at [566, 269] on span "Need your question answered now? Chat with attorneys and tax advisors about you…" at bounding box center [857, 154] width 1094 height 240
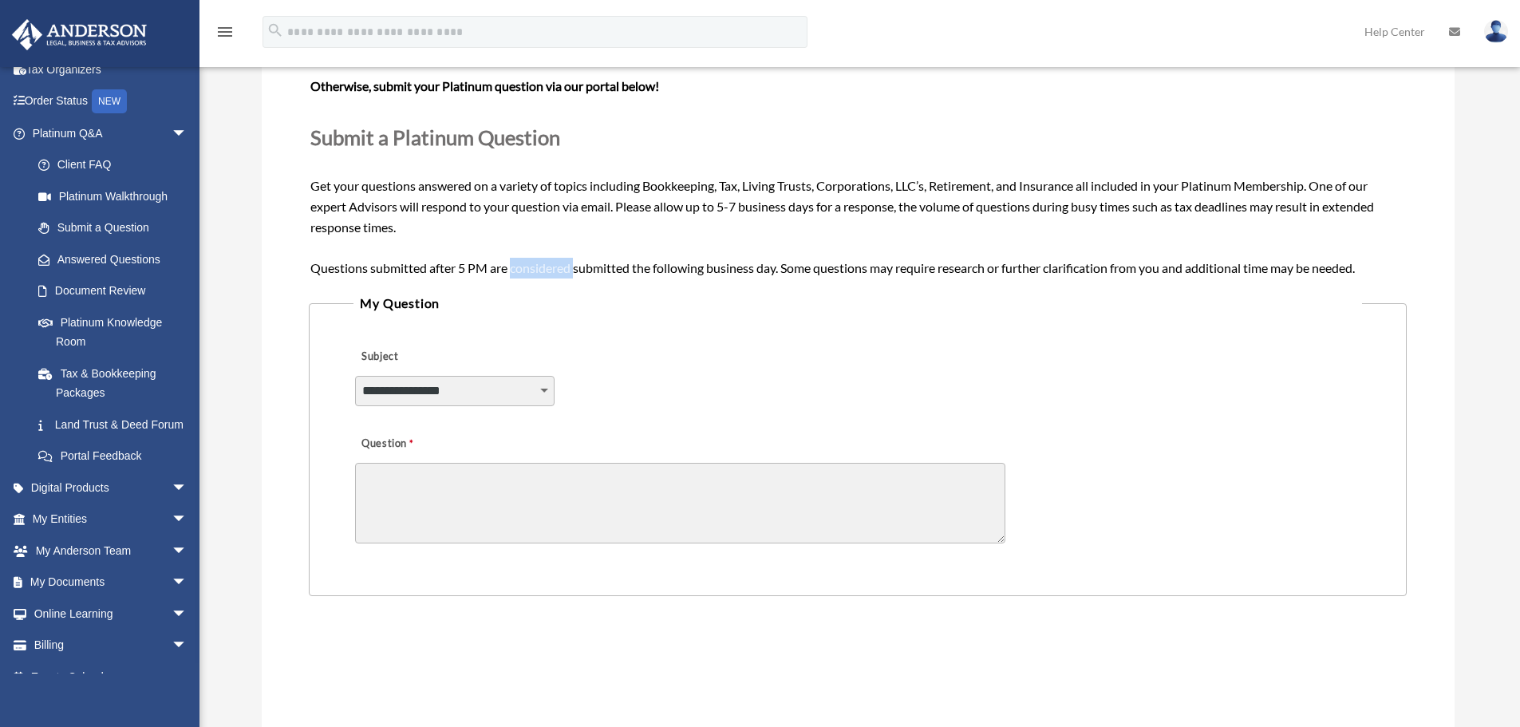
click at [566, 269] on span "Need your question answered now? Chat with attorneys and tax advisors about you…" at bounding box center [857, 154] width 1094 height 240
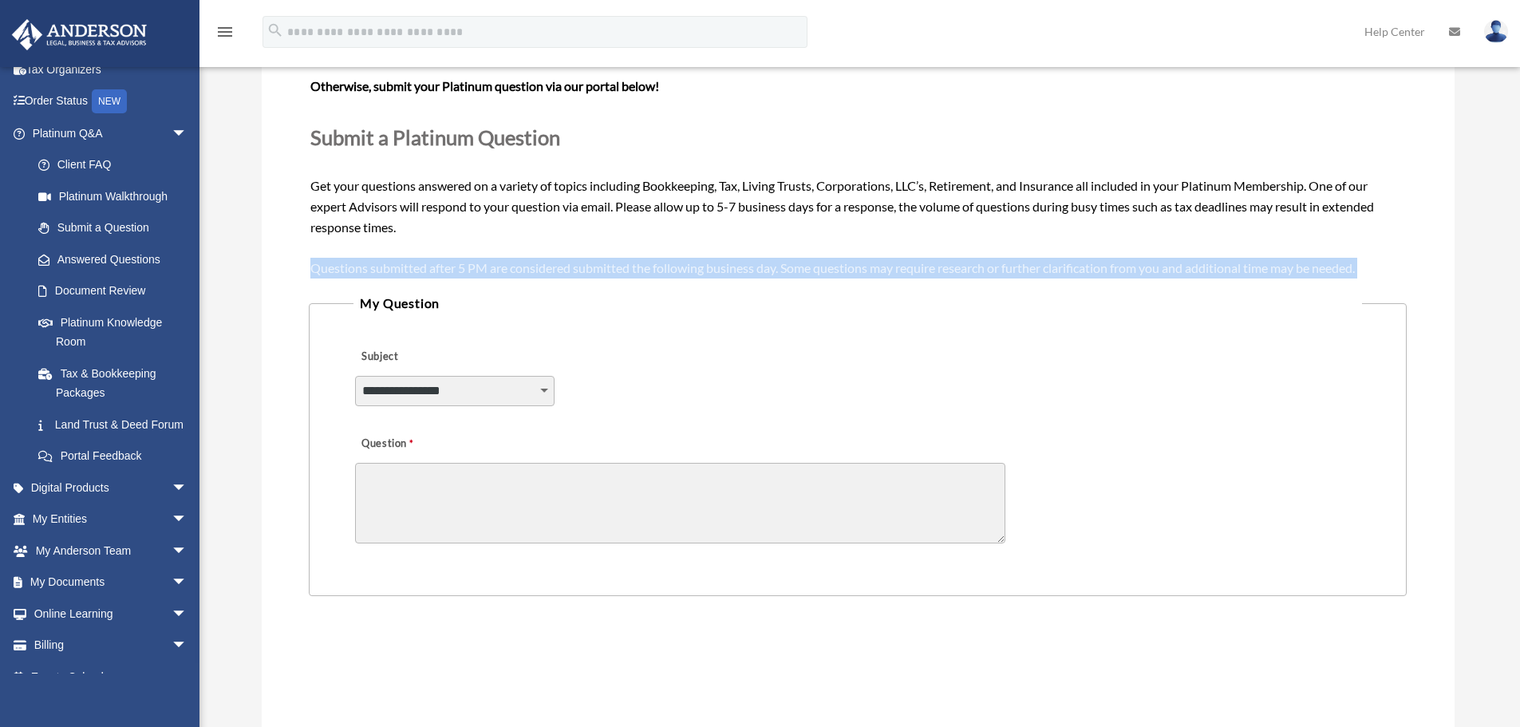
click at [566, 269] on span "Need your question answered now? Chat with attorneys and tax advisors about you…" at bounding box center [857, 154] width 1094 height 240
click at [637, 274] on span "Need your question answered now? Chat with attorneys and tax advisors about you…" at bounding box center [857, 154] width 1094 height 240
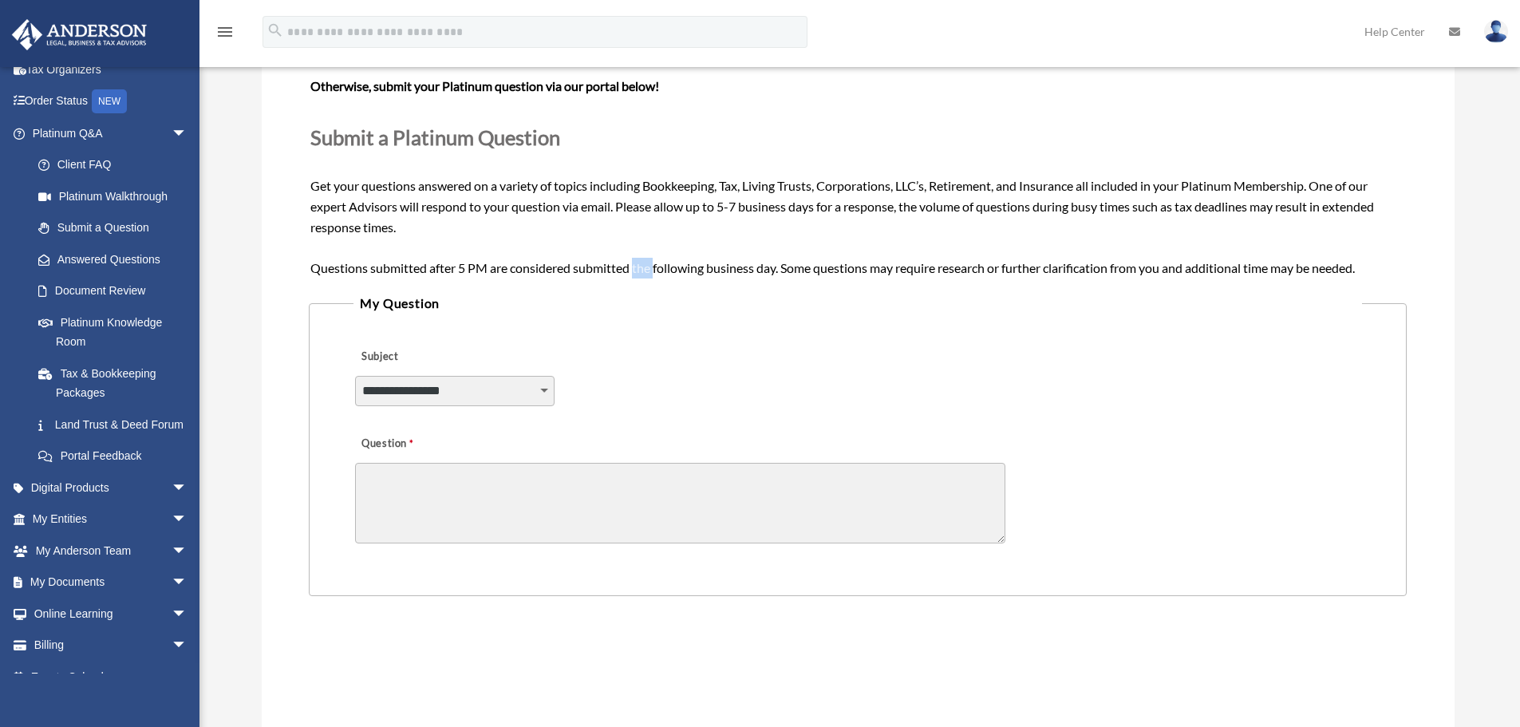
click at [637, 274] on span "Need your question answered now? Chat with attorneys and tax advisors about you…" at bounding box center [857, 154] width 1094 height 240
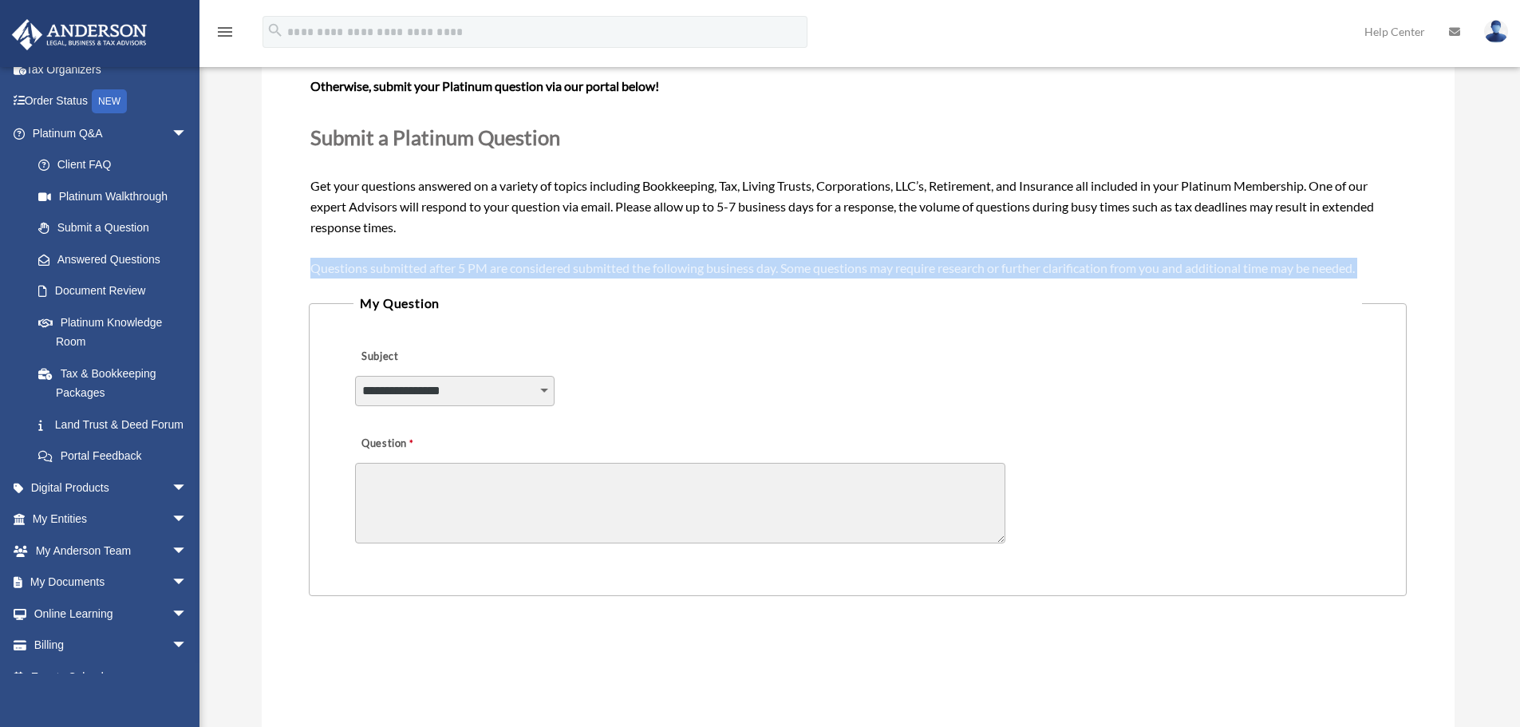
click at [637, 274] on span "Need your question answered now? Chat with attorneys and tax advisors about you…" at bounding box center [857, 154] width 1094 height 240
click at [620, 272] on span "Need your question answered now? Chat with attorneys and tax advisors about you…" at bounding box center [857, 154] width 1094 height 240
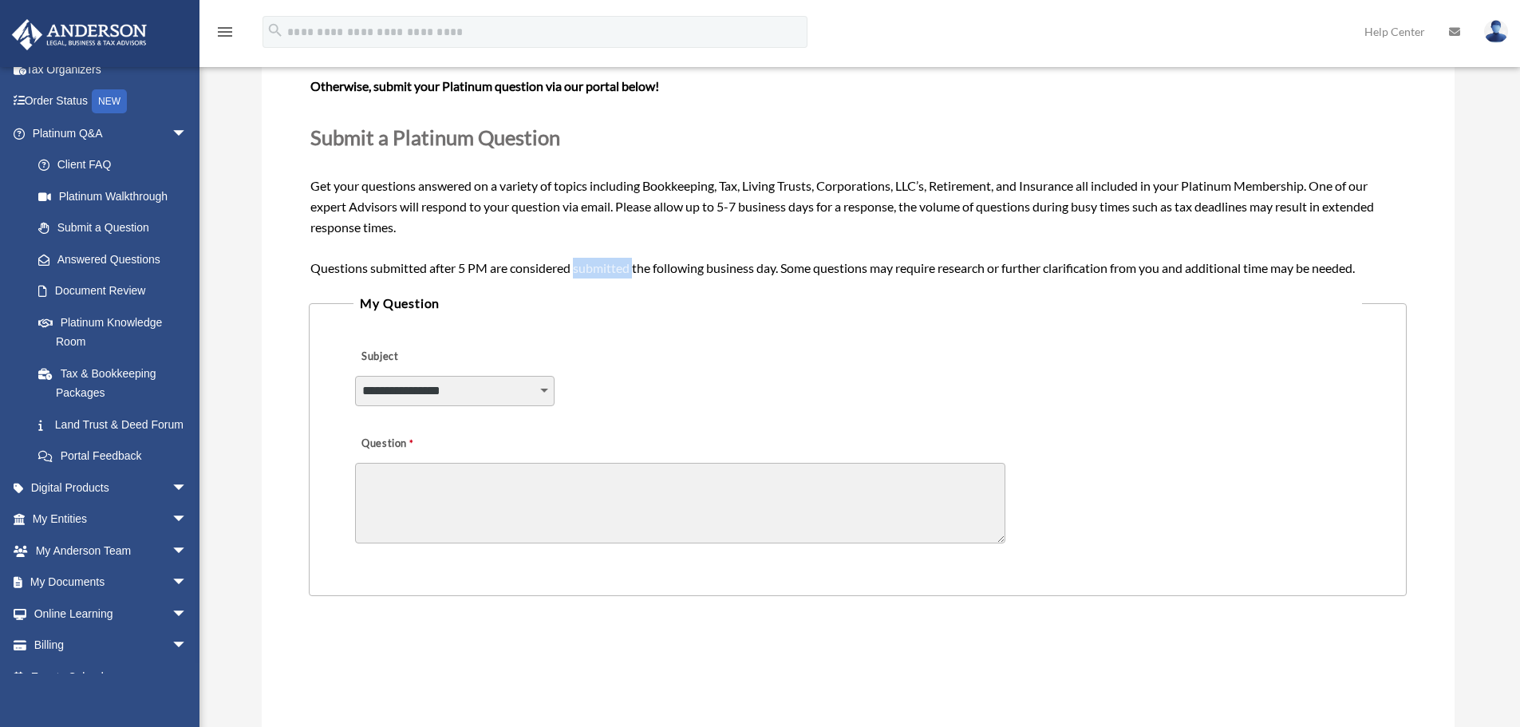
click at [620, 272] on span "Need your question answered now? Chat with attorneys and tax advisors about you…" at bounding box center [857, 154] width 1094 height 240
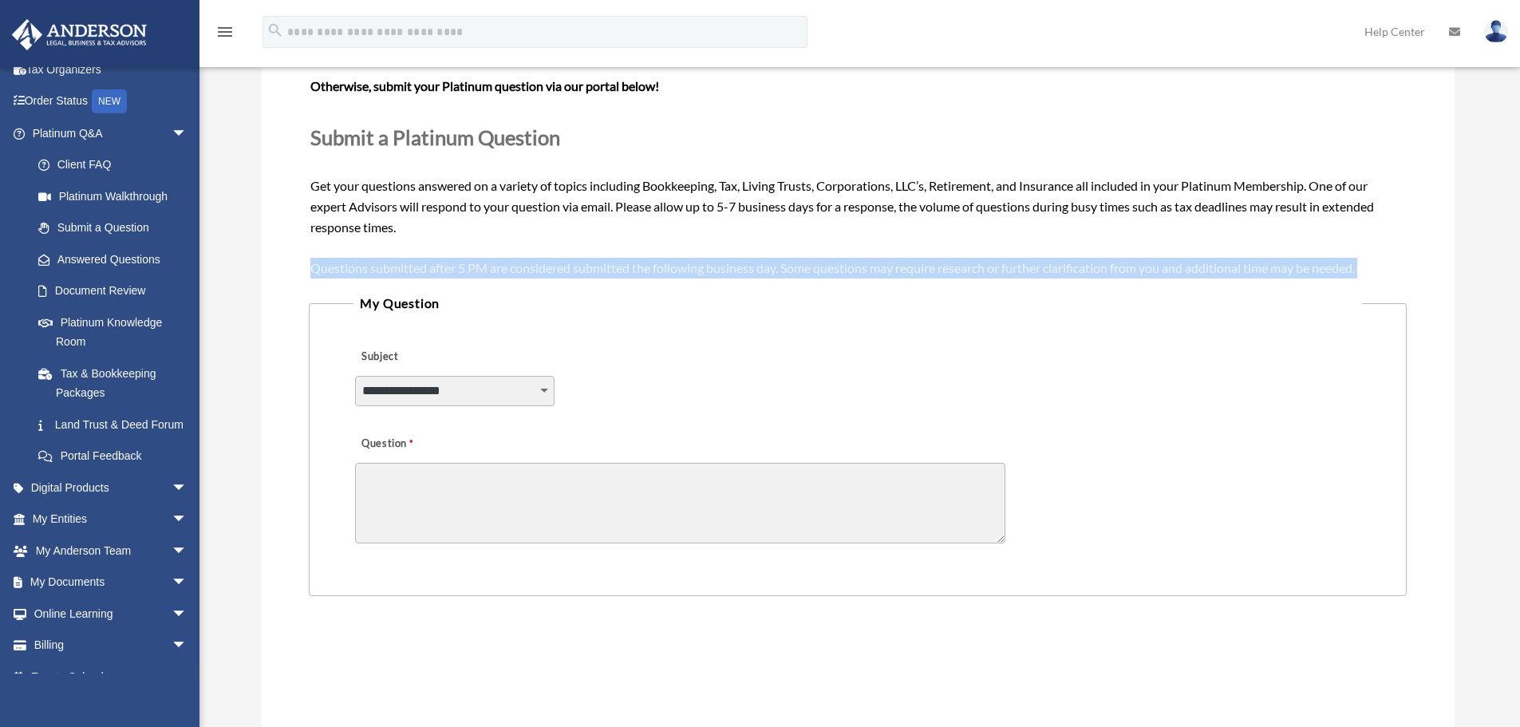
click at [620, 272] on span "Need your question answered now? Chat with attorneys and tax advisors about you…" at bounding box center [857, 154] width 1094 height 240
click at [664, 270] on span "Need your question answered now? Chat with attorneys and tax advisors about you…" at bounding box center [857, 154] width 1094 height 240
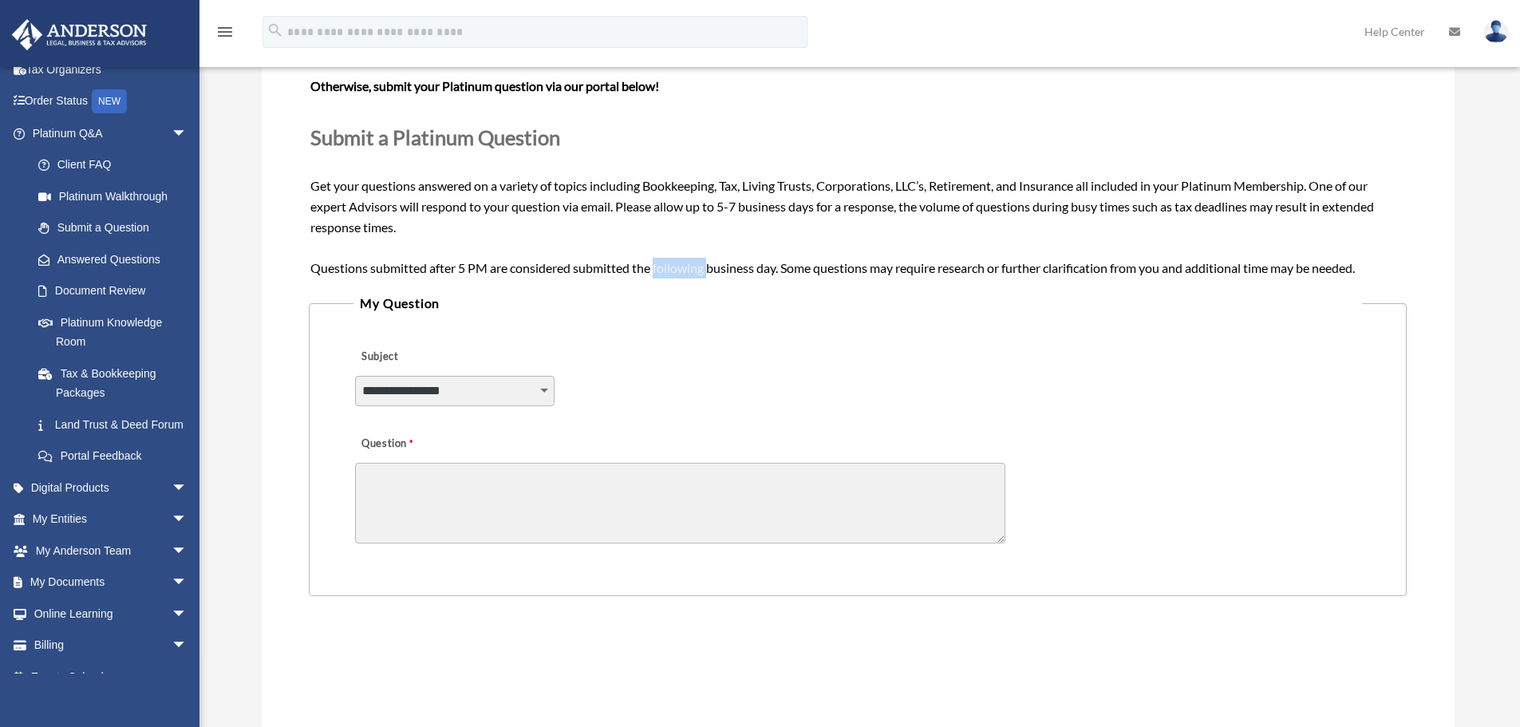
click at [664, 270] on span "Need your question answered now? Chat with attorneys and tax advisors about you…" at bounding box center [857, 154] width 1094 height 240
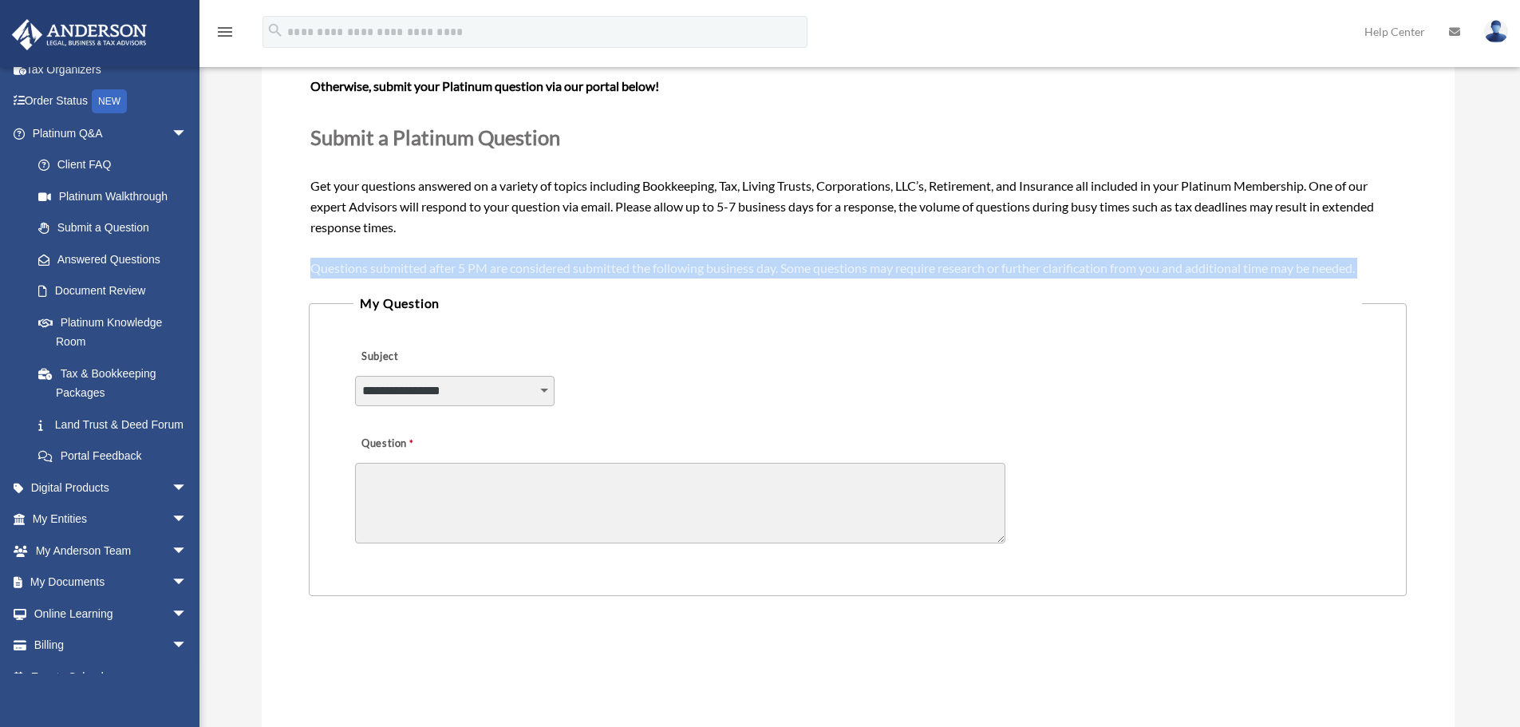
click at [664, 270] on span "Need your question answered now? Chat with attorneys and tax advisors about you…" at bounding box center [857, 154] width 1094 height 240
click at [648, 269] on span "Need your question answered now? Chat with attorneys and tax advisors about you…" at bounding box center [857, 154] width 1094 height 240
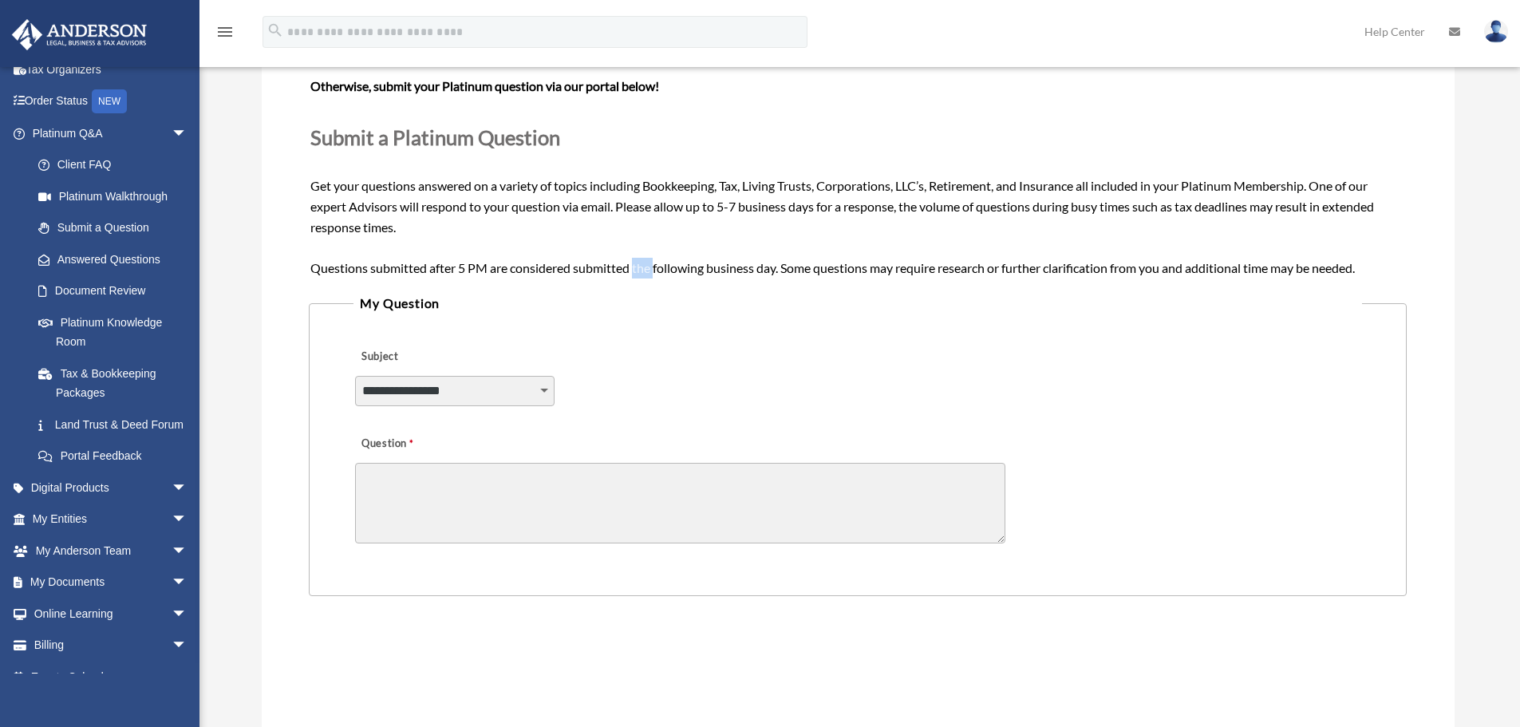
click at [648, 269] on span "Need your question answered now? Chat with attorneys and tax advisors about you…" at bounding box center [857, 154] width 1094 height 240
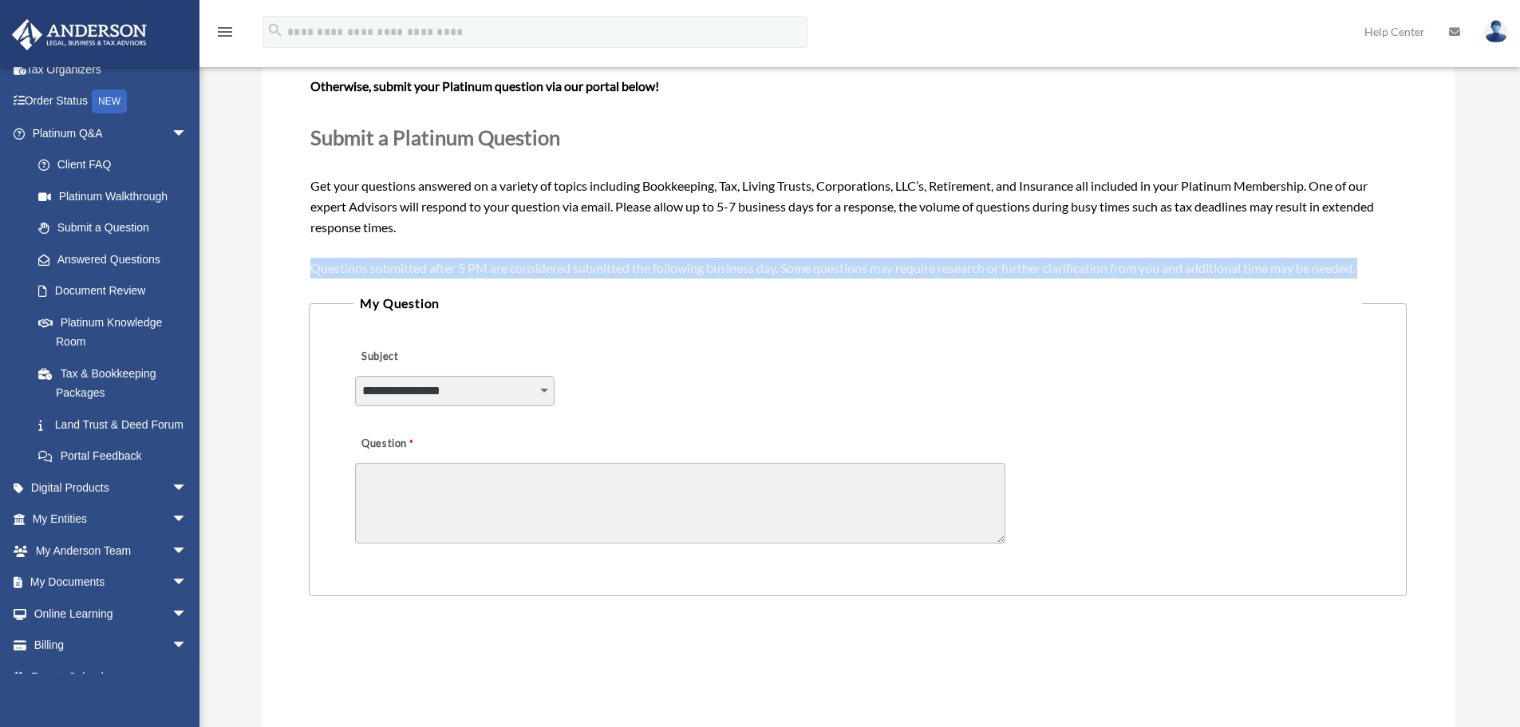
click at [648, 269] on span "Need your question answered now? Chat with attorneys and tax advisors about you…" at bounding box center [857, 154] width 1094 height 240
click at [702, 269] on span "Need your question answered now? Chat with attorneys and tax advisors about you…" at bounding box center [857, 154] width 1094 height 240
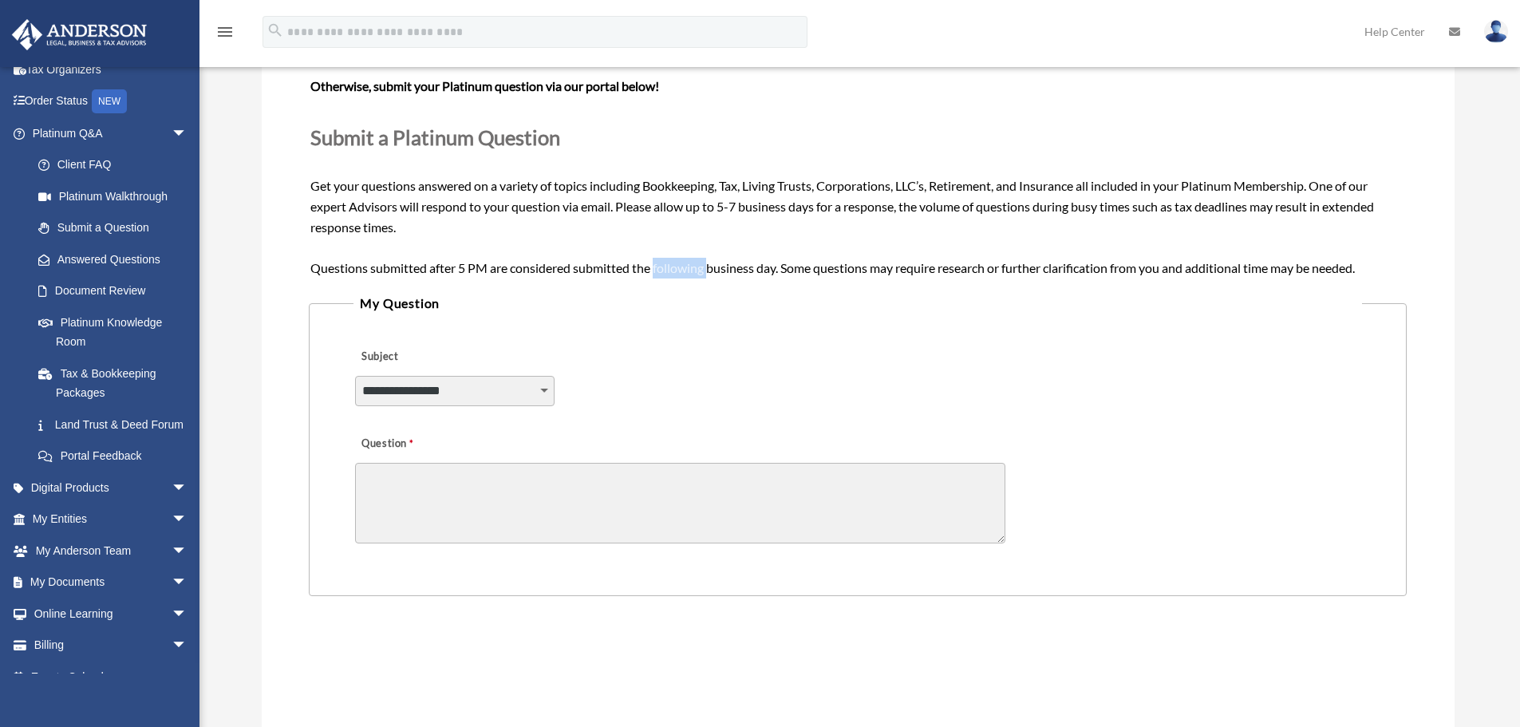
click at [702, 269] on span "Need your question answered now? Chat with attorneys and tax advisors about you…" at bounding box center [857, 154] width 1094 height 240
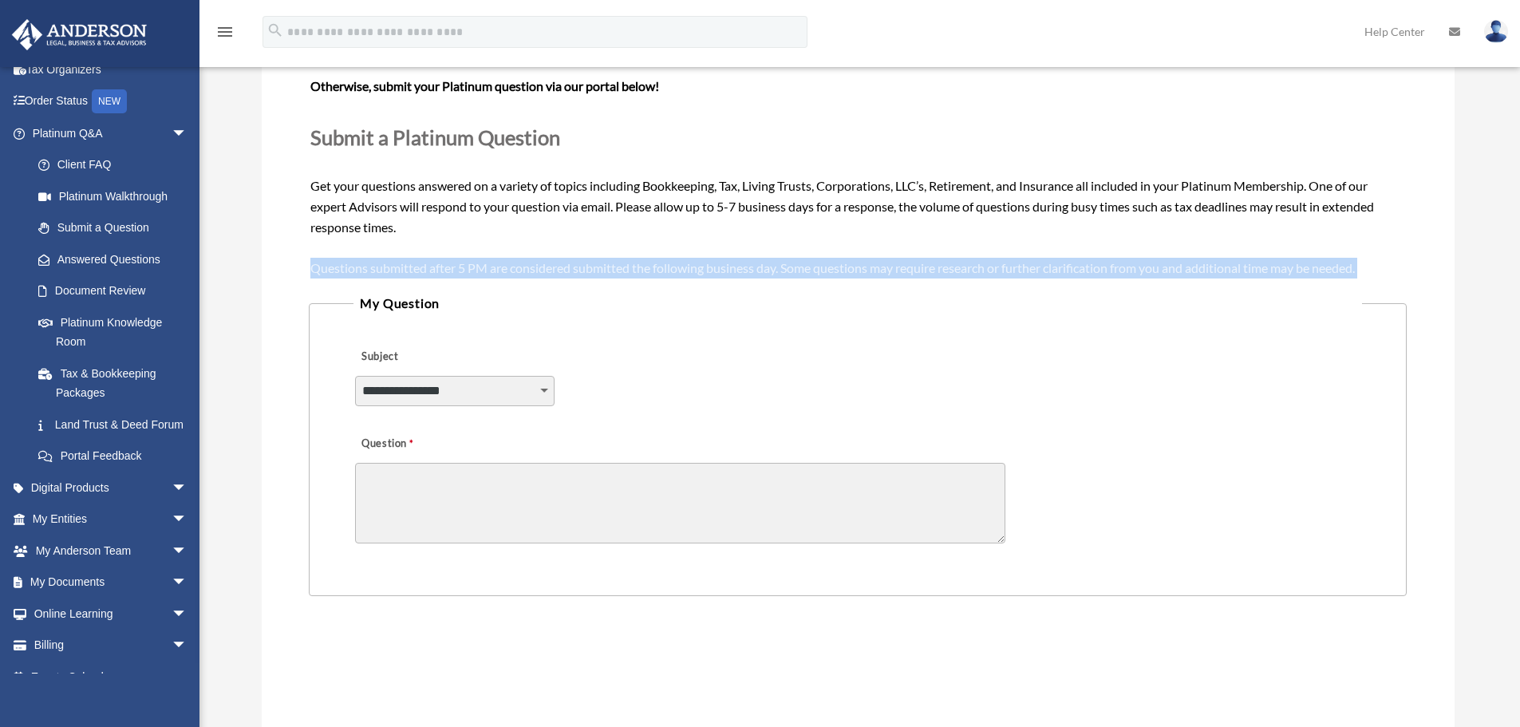
click at [702, 269] on span "Need your question answered now? Chat with attorneys and tax advisors about you…" at bounding box center [857, 154] width 1094 height 240
click at [691, 270] on span "Need your question answered now? Chat with attorneys and tax advisors about you…" at bounding box center [857, 154] width 1094 height 240
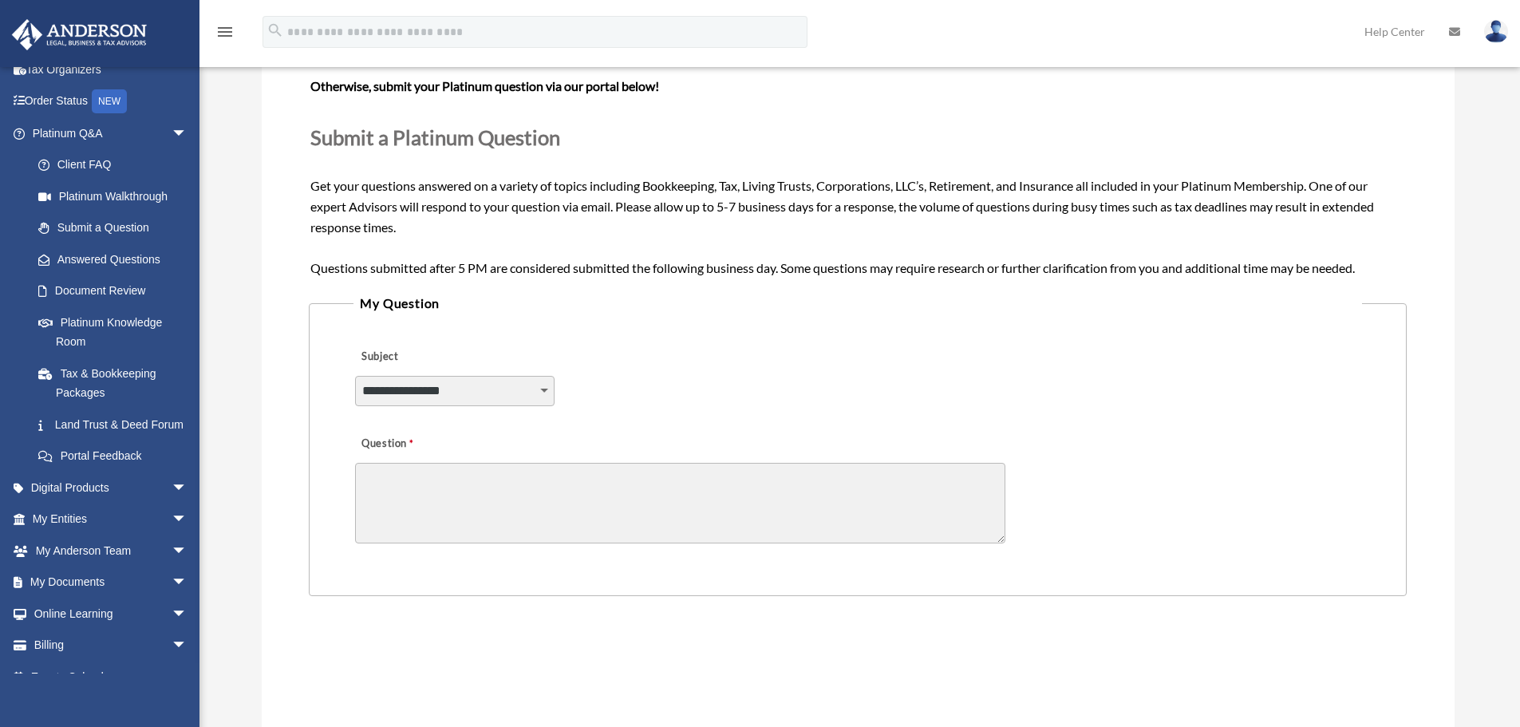
click at [493, 210] on span "Need your question answered now? Chat with attorneys and tax advisors about you…" at bounding box center [857, 154] width 1094 height 240
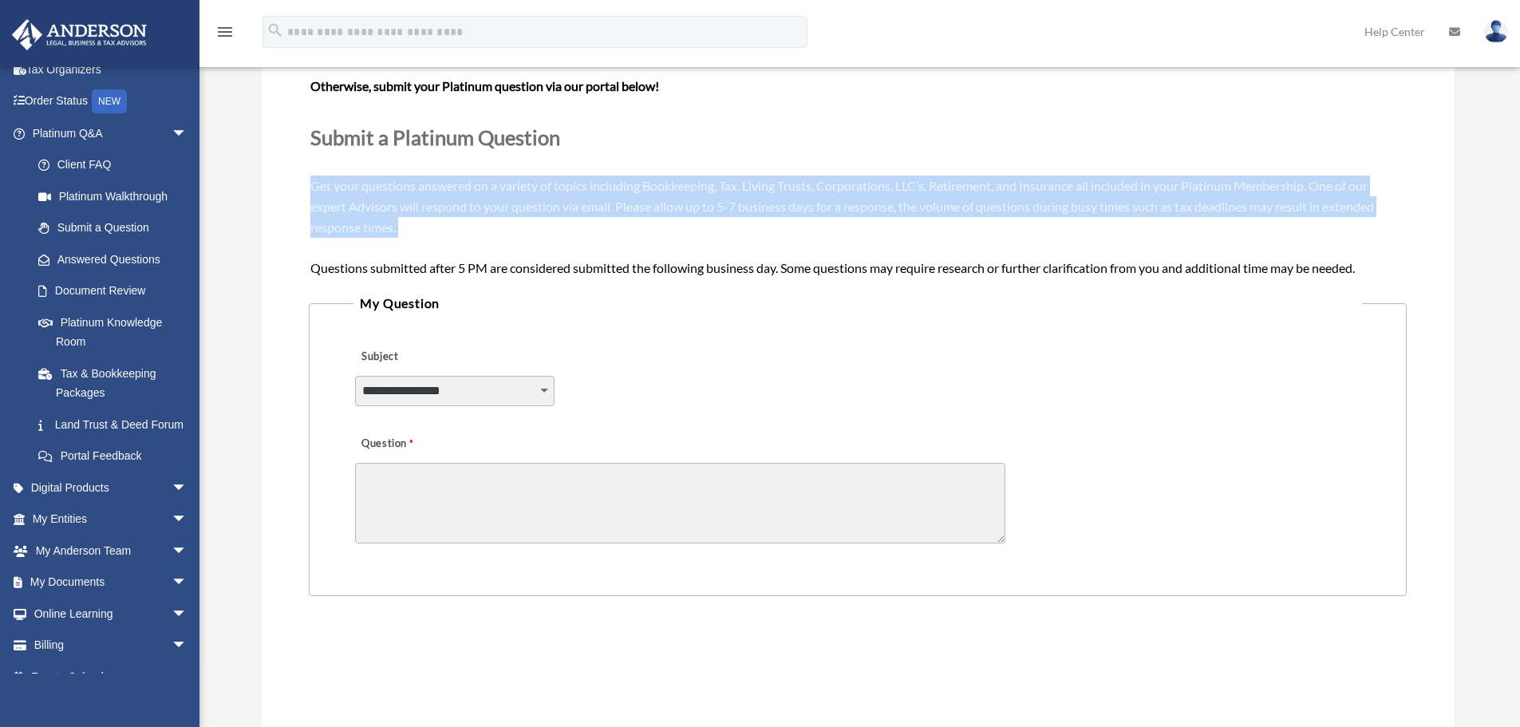
click at [493, 210] on span "Need your question answered now? Chat with attorneys and tax advisors about you…" at bounding box center [857, 154] width 1094 height 240
click at [406, 196] on div "Need your question answered now? Chat with attorneys and tax advisors about you…" at bounding box center [857, 155] width 1094 height 246
drag, startPoint x: 302, startPoint y: 184, endPoint x: 513, endPoint y: 288, distance: 235.5
click at [511, 287] on div "**********" at bounding box center [858, 438] width 1193 height 911
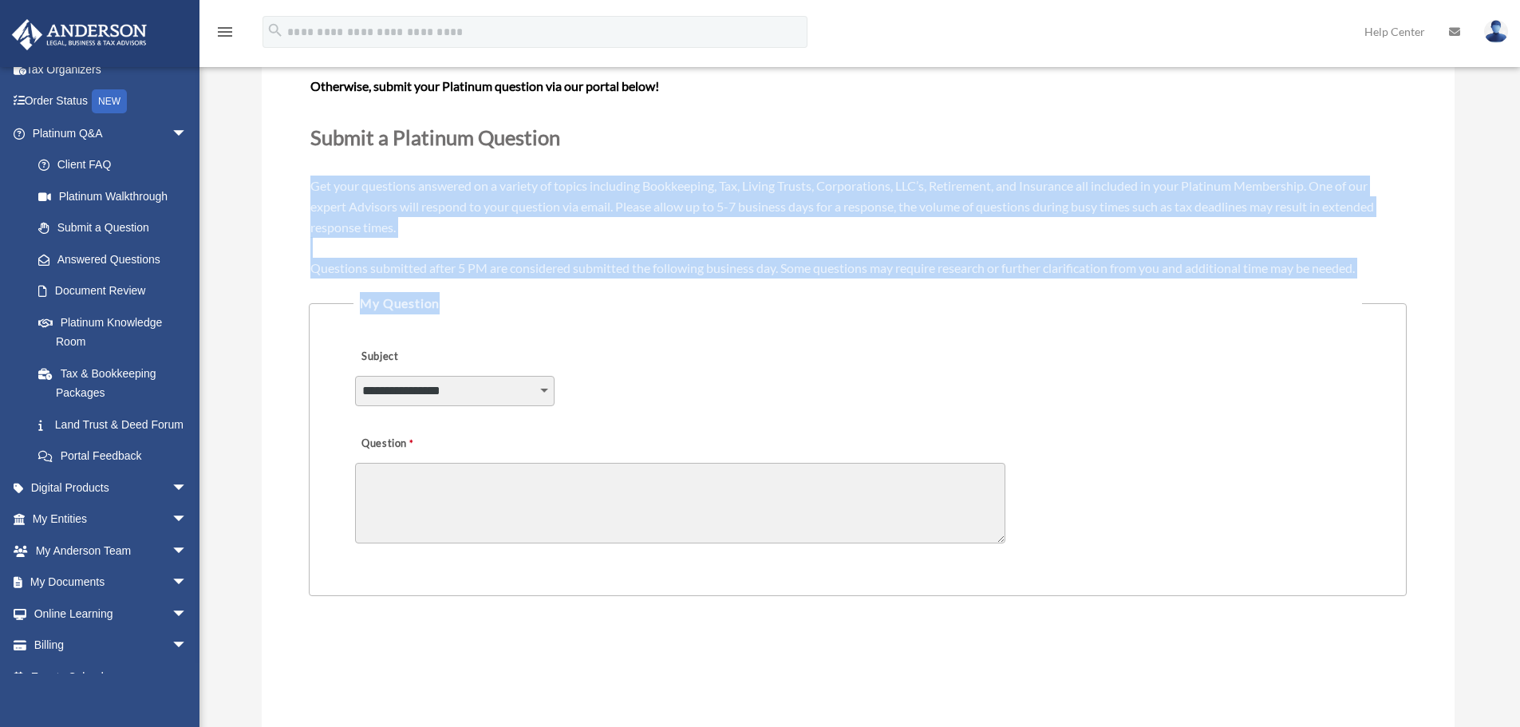
click at [529, 268] on span "Need your question answered now? Chat with attorneys and tax advisors about you…" at bounding box center [857, 154] width 1094 height 240
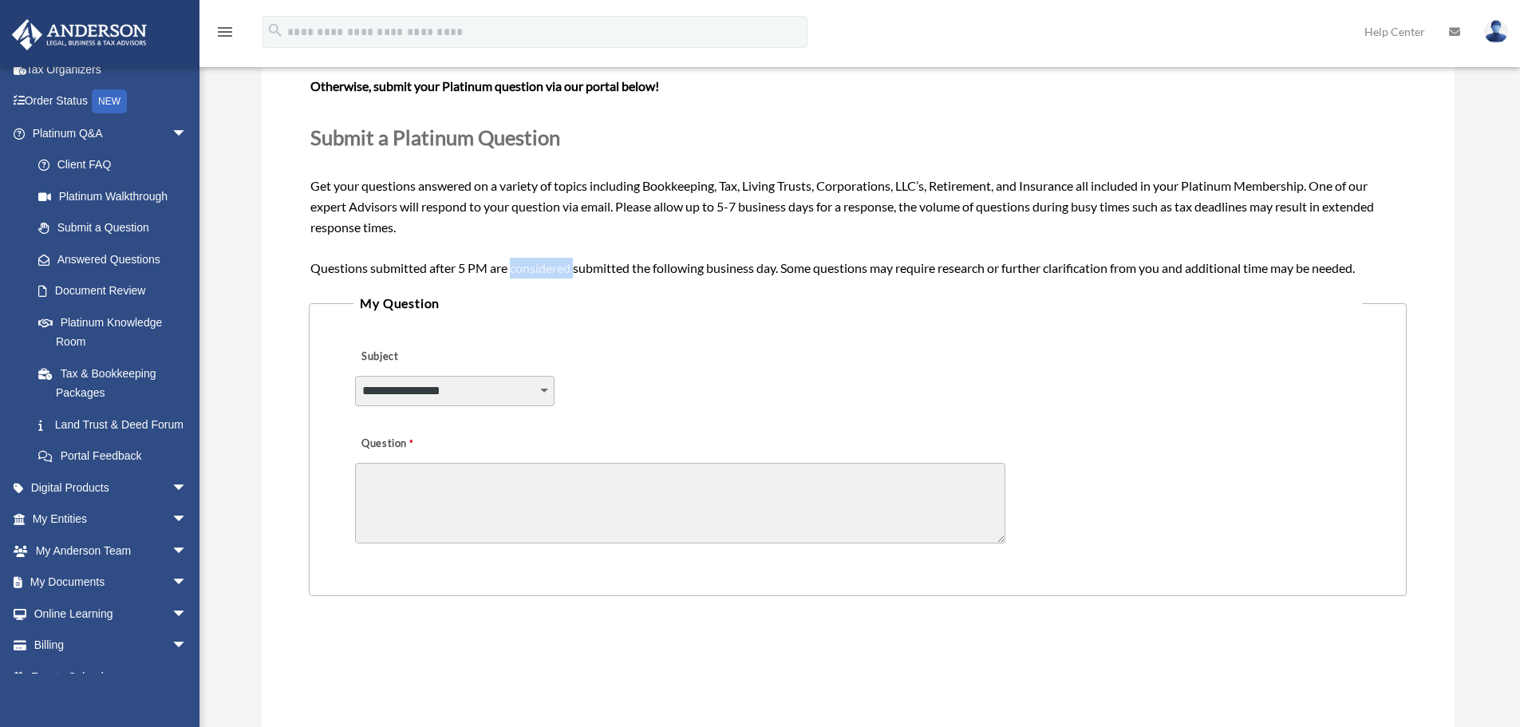
click at [529, 268] on span "Need your question answered now? Chat with attorneys and tax advisors about you…" at bounding box center [857, 154] width 1094 height 240
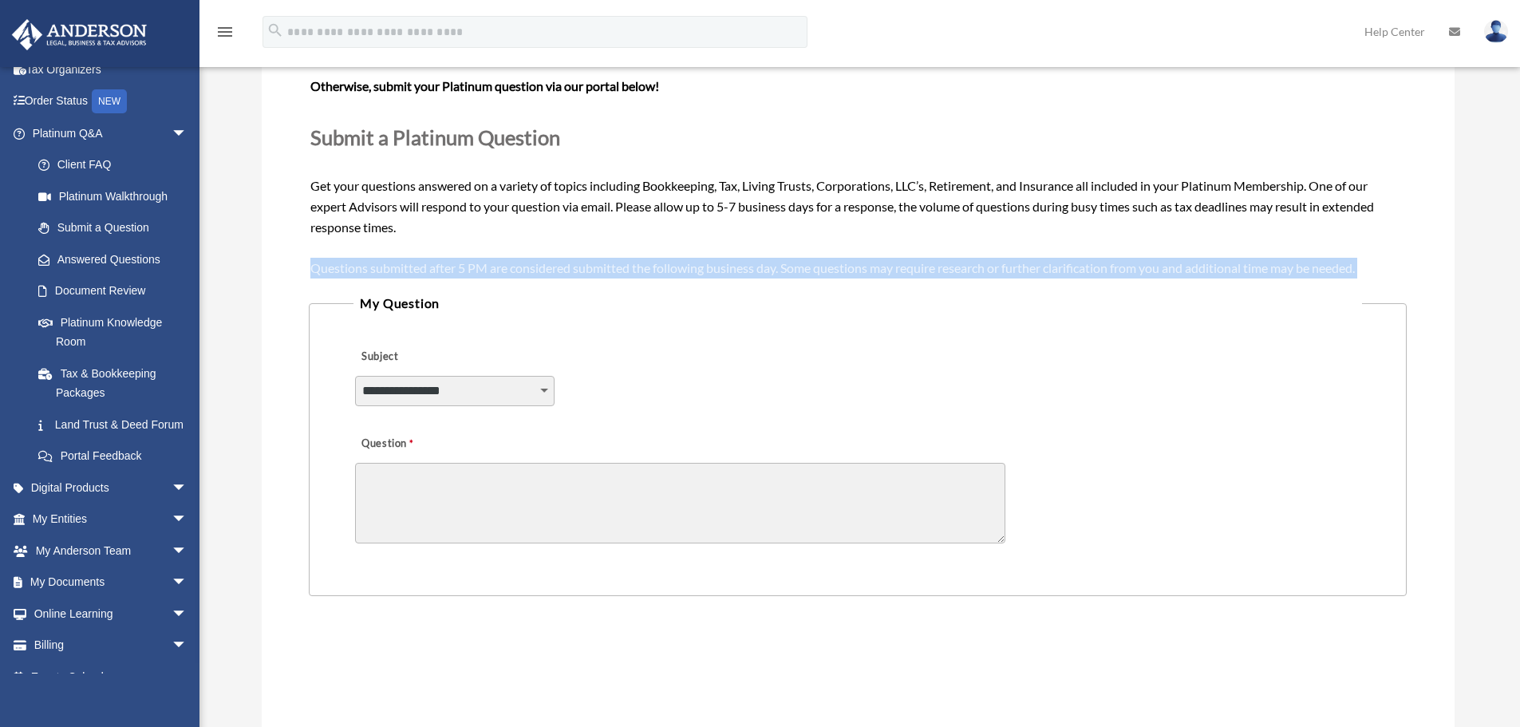
click at [529, 268] on span "Need your question answered now? Chat with attorneys and tax advisors about you…" at bounding box center [857, 154] width 1094 height 240
click at [566, 267] on span "Need your question answered now? Chat with attorneys and tax advisors about you…" at bounding box center [857, 154] width 1094 height 240
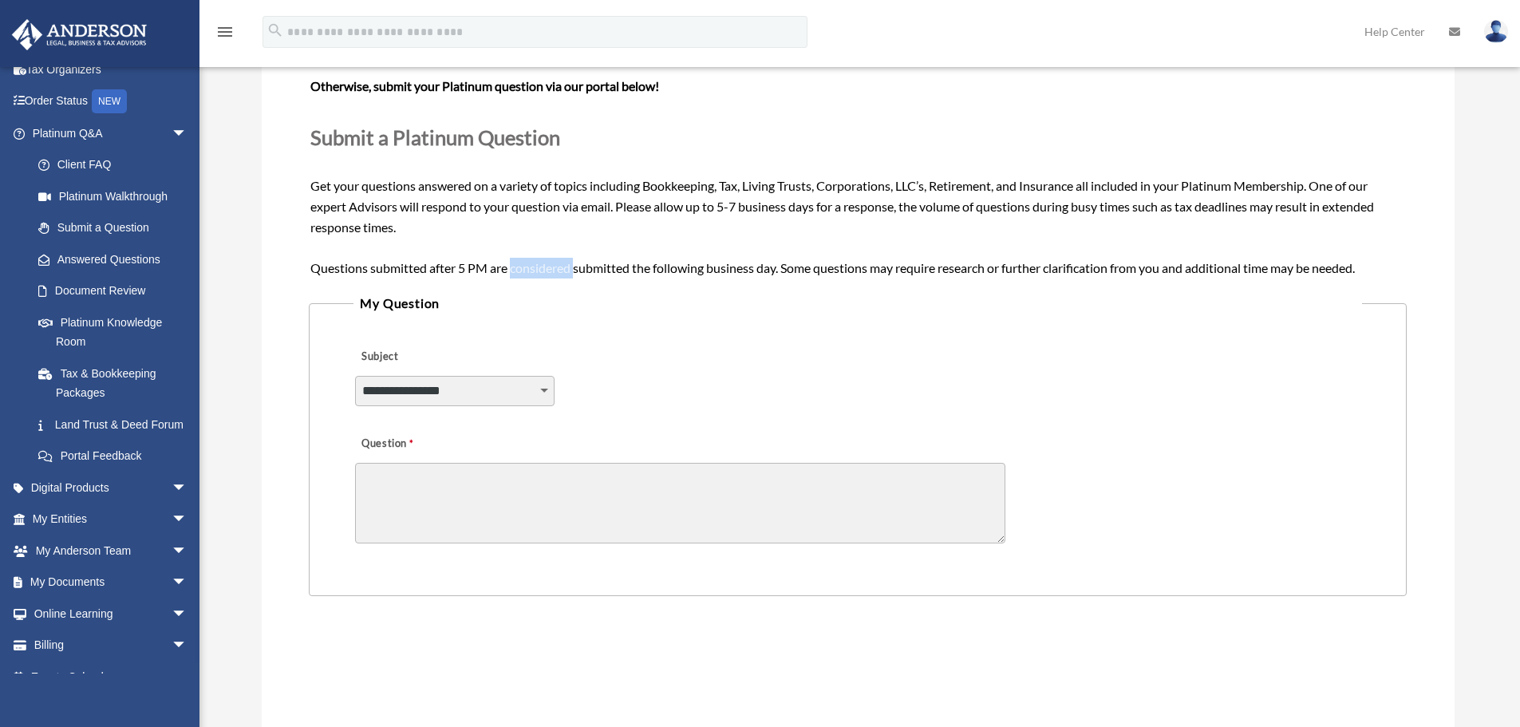
click at [566, 267] on span "Need your question answered now? Chat with attorneys and tax advisors about you…" at bounding box center [857, 154] width 1094 height 240
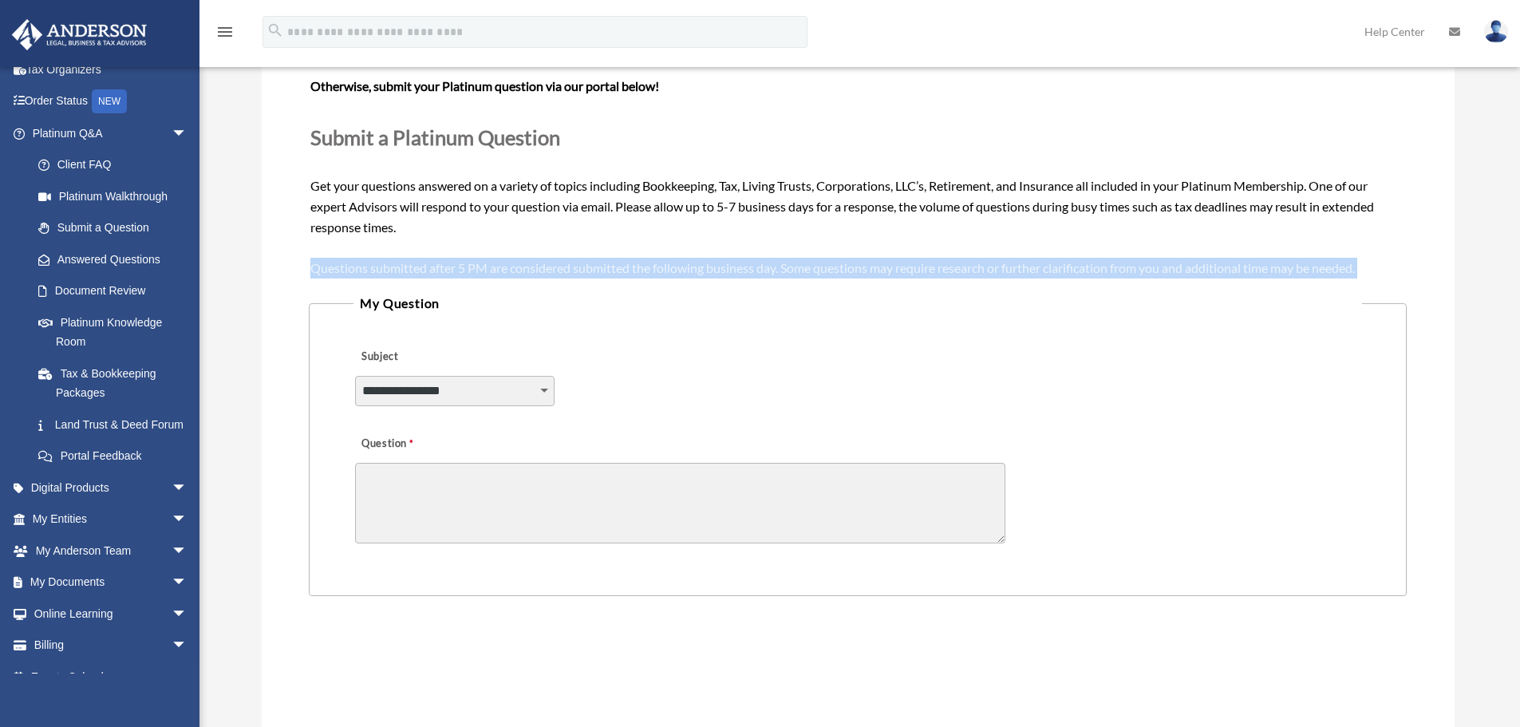
click at [566, 267] on span "Need your question answered now? Chat with attorneys and tax advisors about you…" at bounding box center [857, 154] width 1094 height 240
click at [538, 266] on span "Need your question answered now? Chat with attorneys and tax advisors about you…" at bounding box center [857, 154] width 1094 height 240
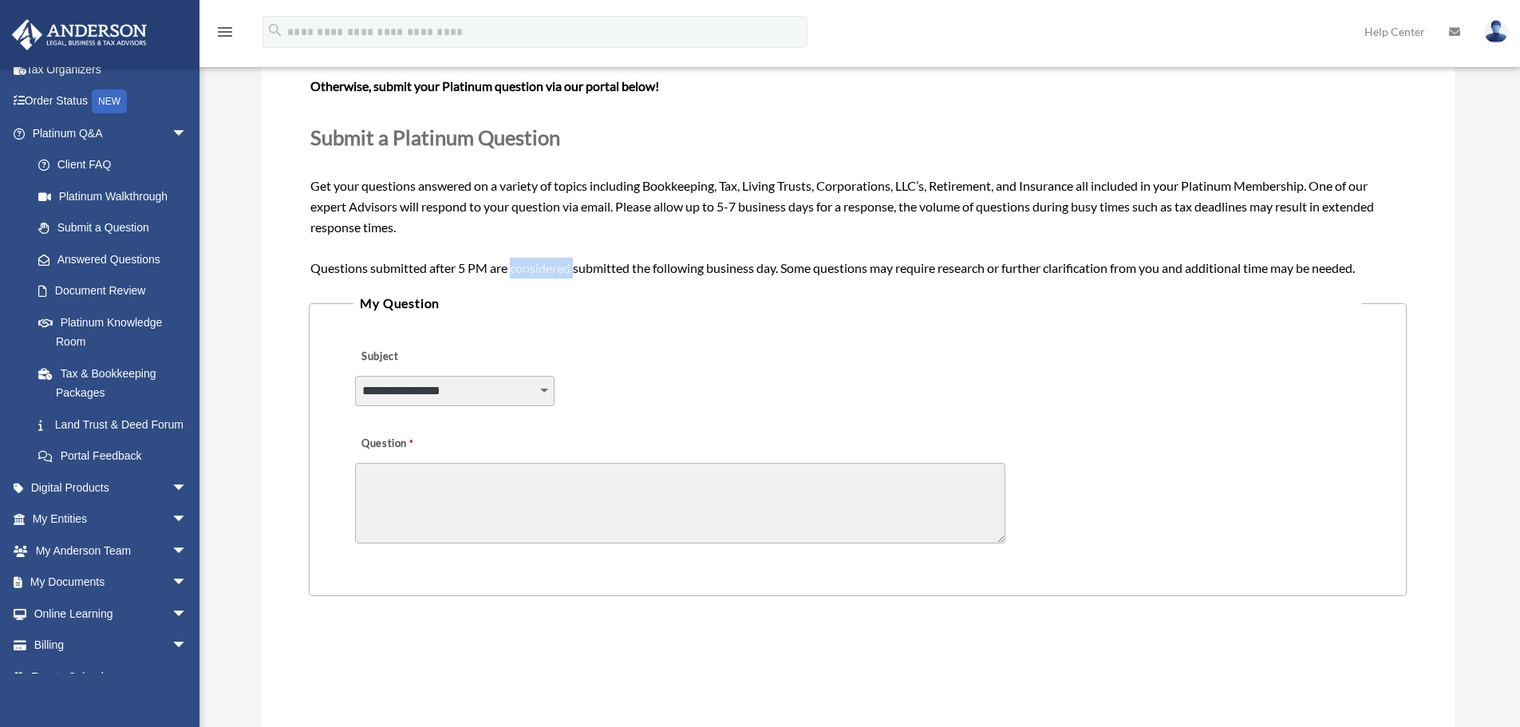
click at [538, 266] on span "Need your question answered now? Chat with attorneys and tax advisors about you…" at bounding box center [857, 154] width 1094 height 240
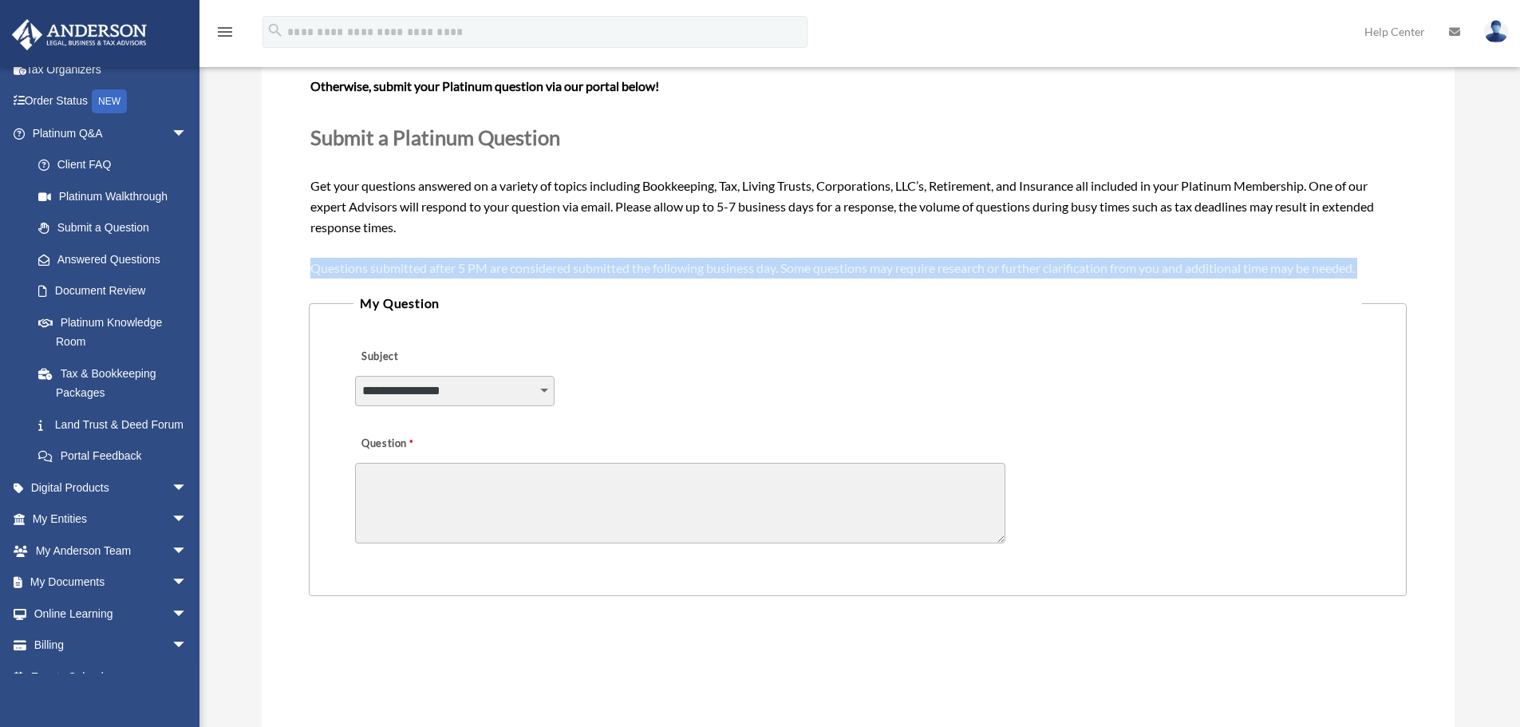
click at [538, 266] on span "Need your question answered now? Chat with attorneys and tax advisors about you…" at bounding box center [857, 154] width 1094 height 240
click at [590, 266] on span "Need your question answered now? Chat with attorneys and tax advisors about you…" at bounding box center [857, 154] width 1094 height 240
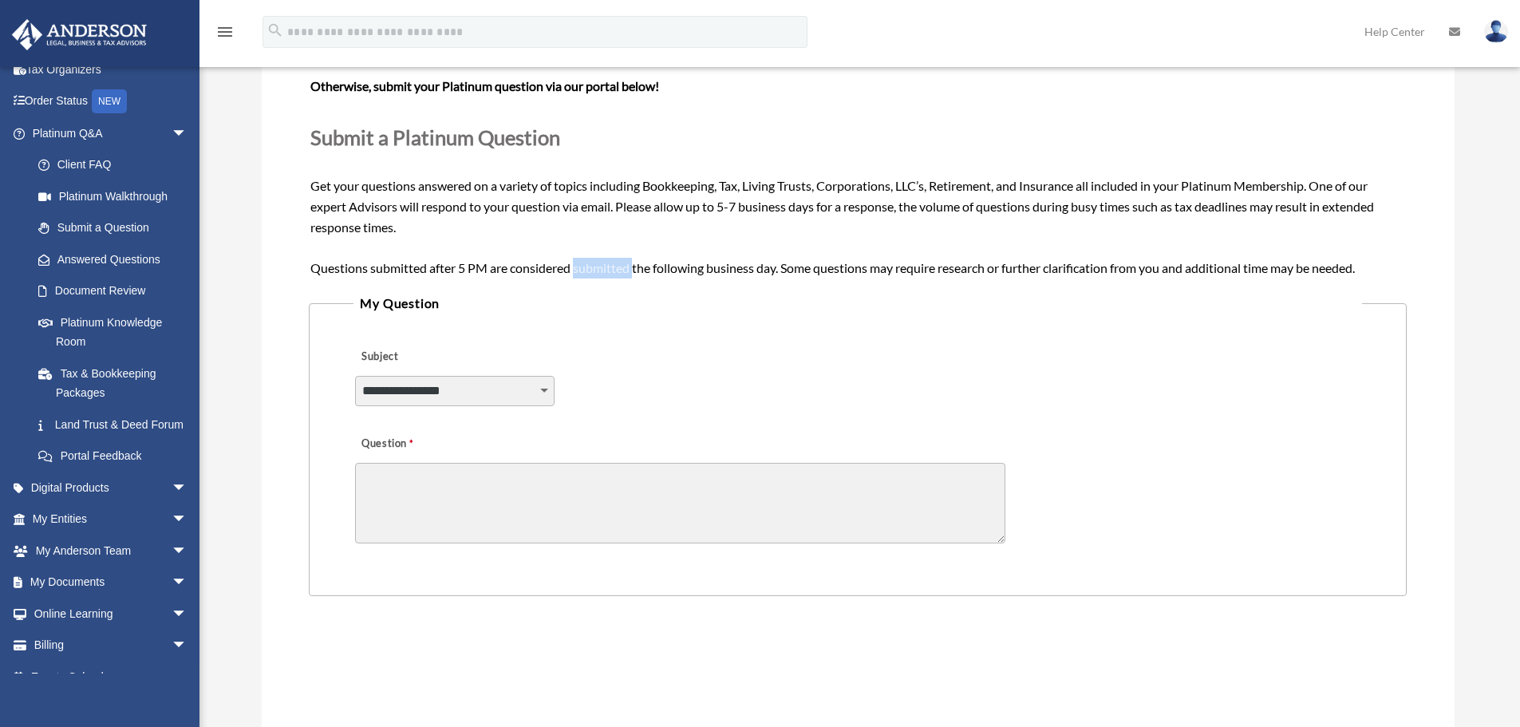
click at [590, 266] on span "Need your question answered now? Chat with attorneys and tax advisors about you…" at bounding box center [857, 154] width 1094 height 240
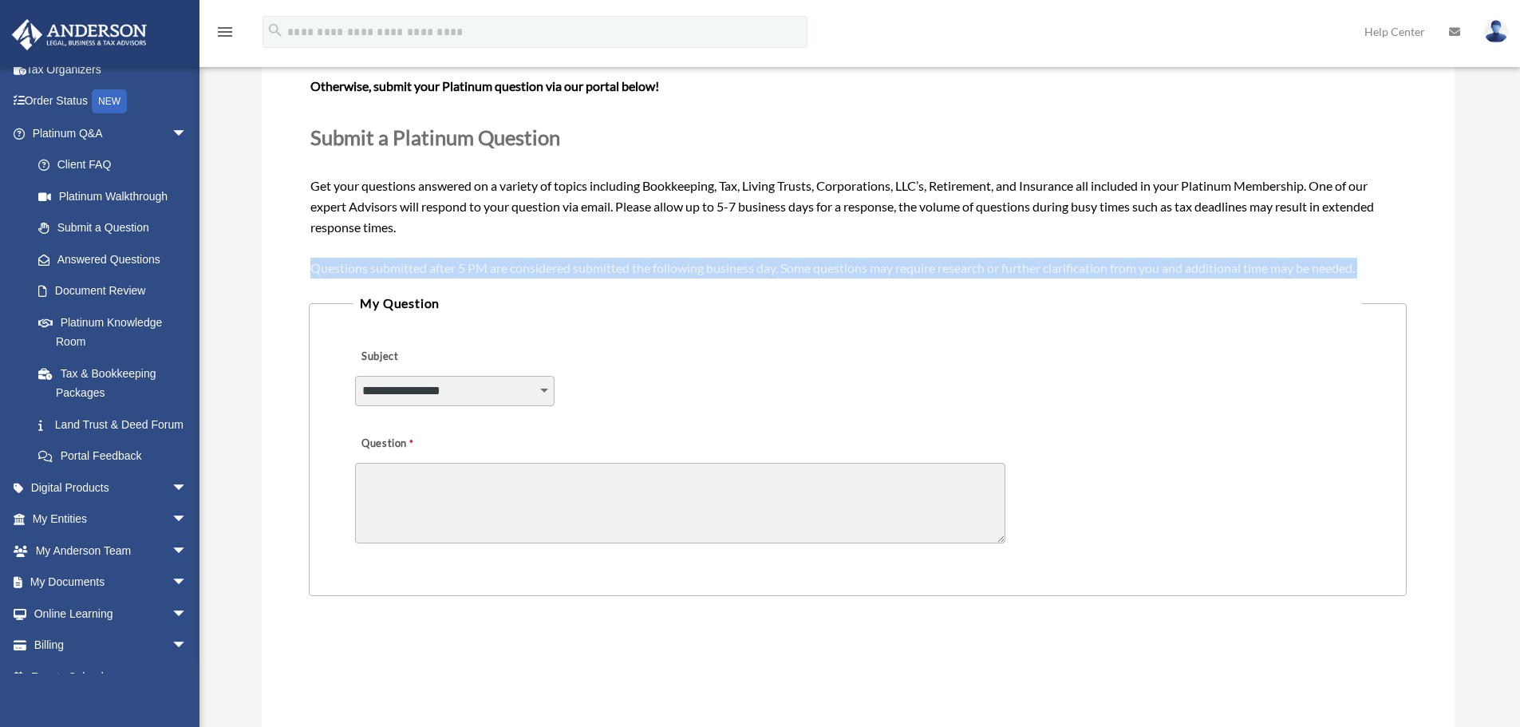
click at [590, 266] on span "Need your question answered now? Chat with attorneys and tax advisors about you…" at bounding box center [857, 154] width 1094 height 240
click at [531, 270] on span "Need your question answered now? Chat with attorneys and tax advisors about you…" at bounding box center [857, 154] width 1094 height 240
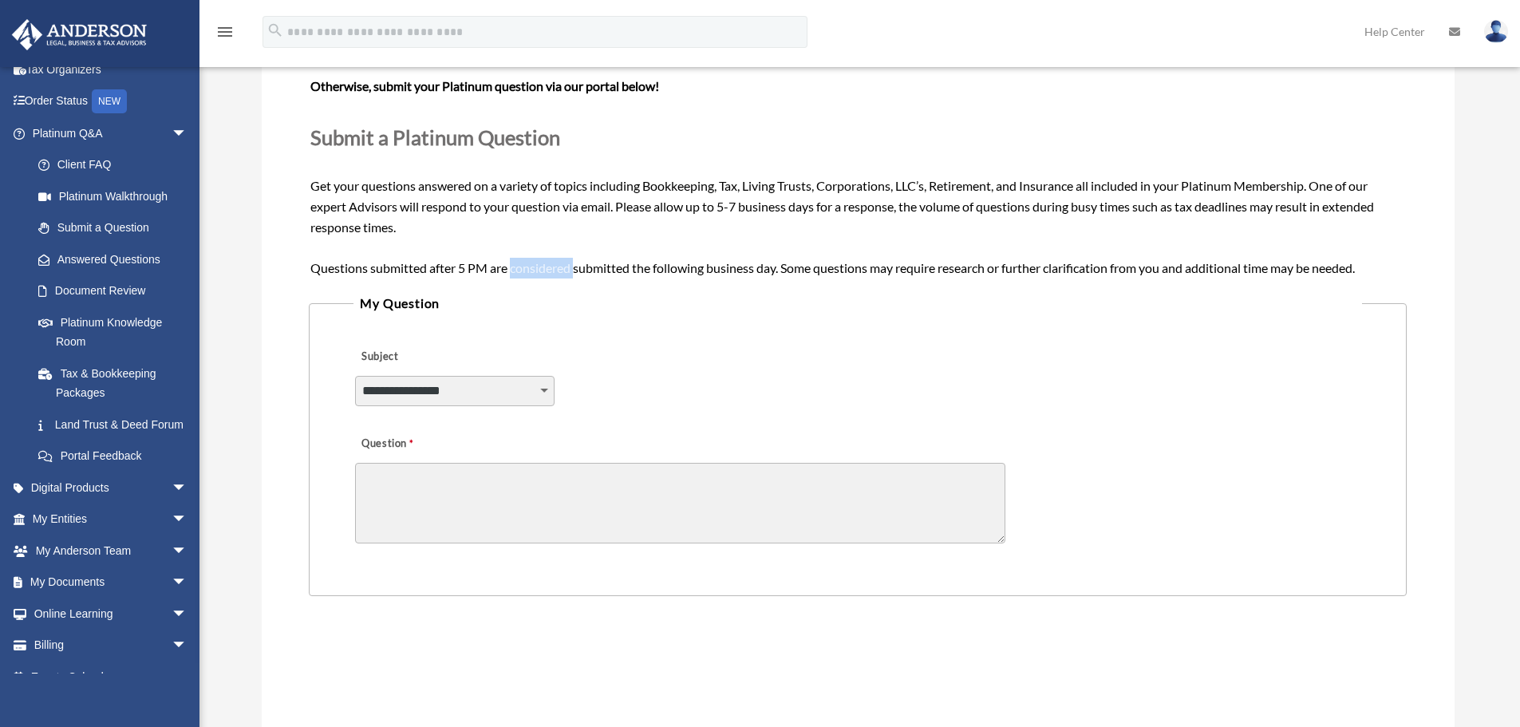
click at [531, 270] on span "Need your question answered now? Chat with attorneys and tax advisors about you…" at bounding box center [857, 154] width 1094 height 240
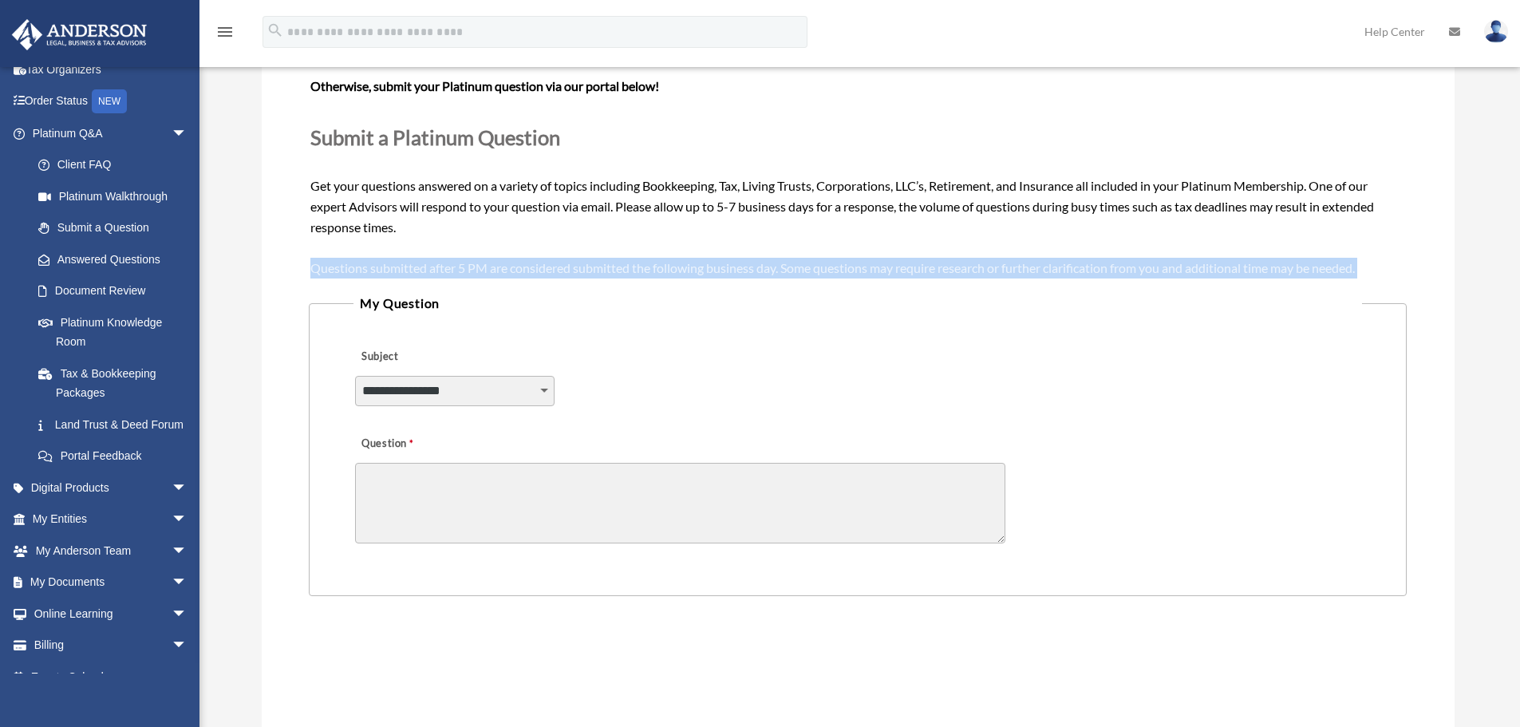
click at [531, 270] on span "Need your question answered now? Chat with attorneys and tax advisors about you…" at bounding box center [857, 154] width 1094 height 240
click at [575, 271] on span "Need your question answered now? Chat with attorneys and tax advisors about you…" at bounding box center [857, 154] width 1094 height 240
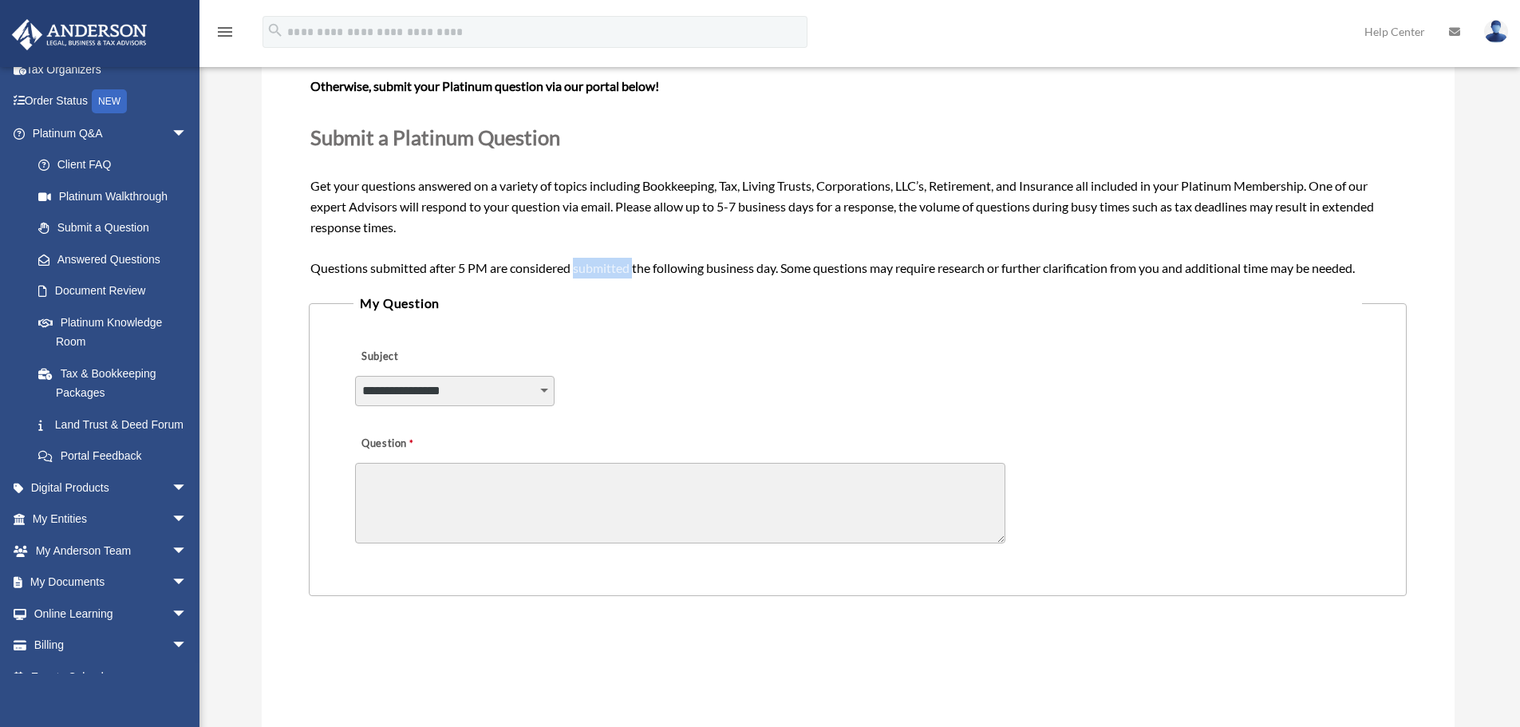
click at [575, 271] on span "Need your question answered now? Chat with attorneys and tax advisors about you…" at bounding box center [857, 154] width 1094 height 240
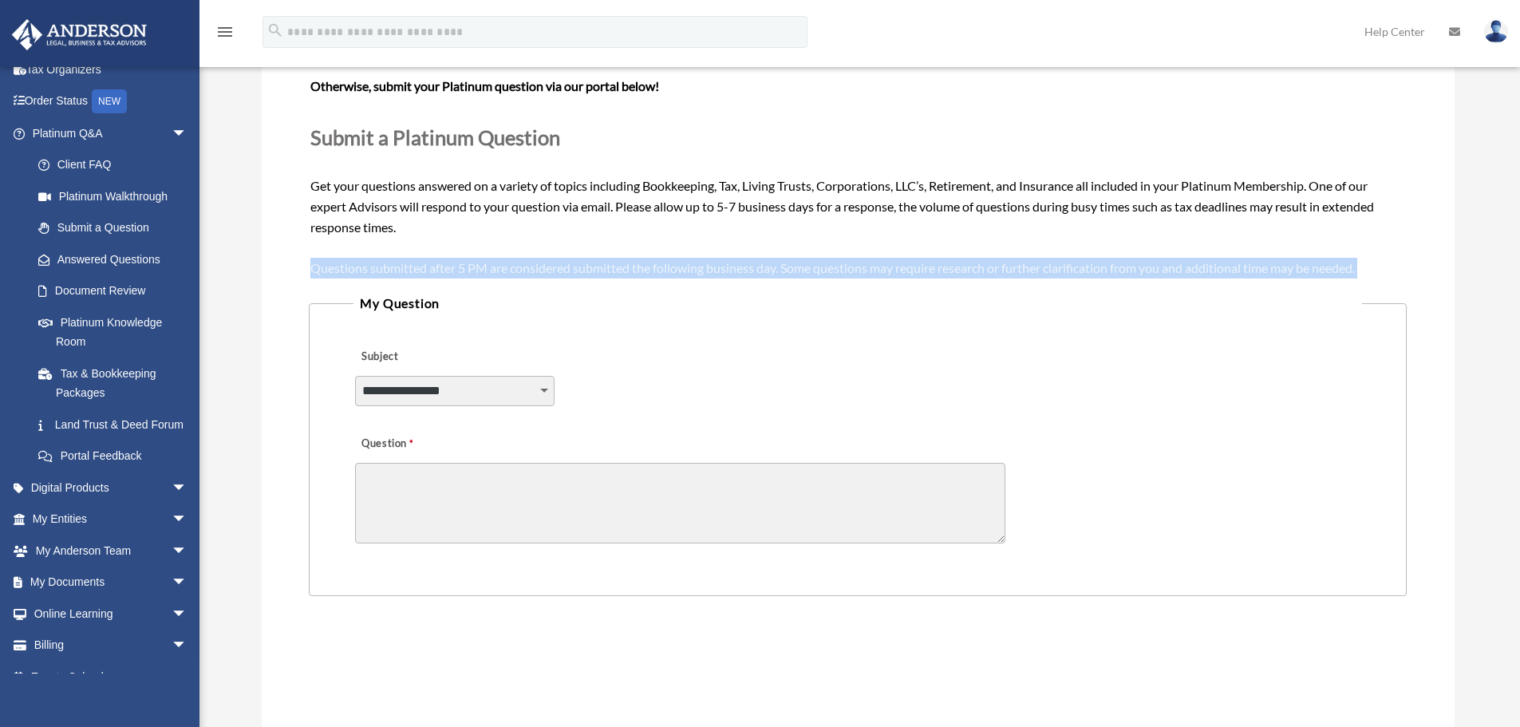
click at [575, 271] on span "Need your question answered now? Chat with attorneys and tax advisors about you…" at bounding box center [857, 154] width 1094 height 240
click at [527, 272] on span "Need your question answered now? Chat with attorneys and tax advisors about you…" at bounding box center [857, 154] width 1094 height 240
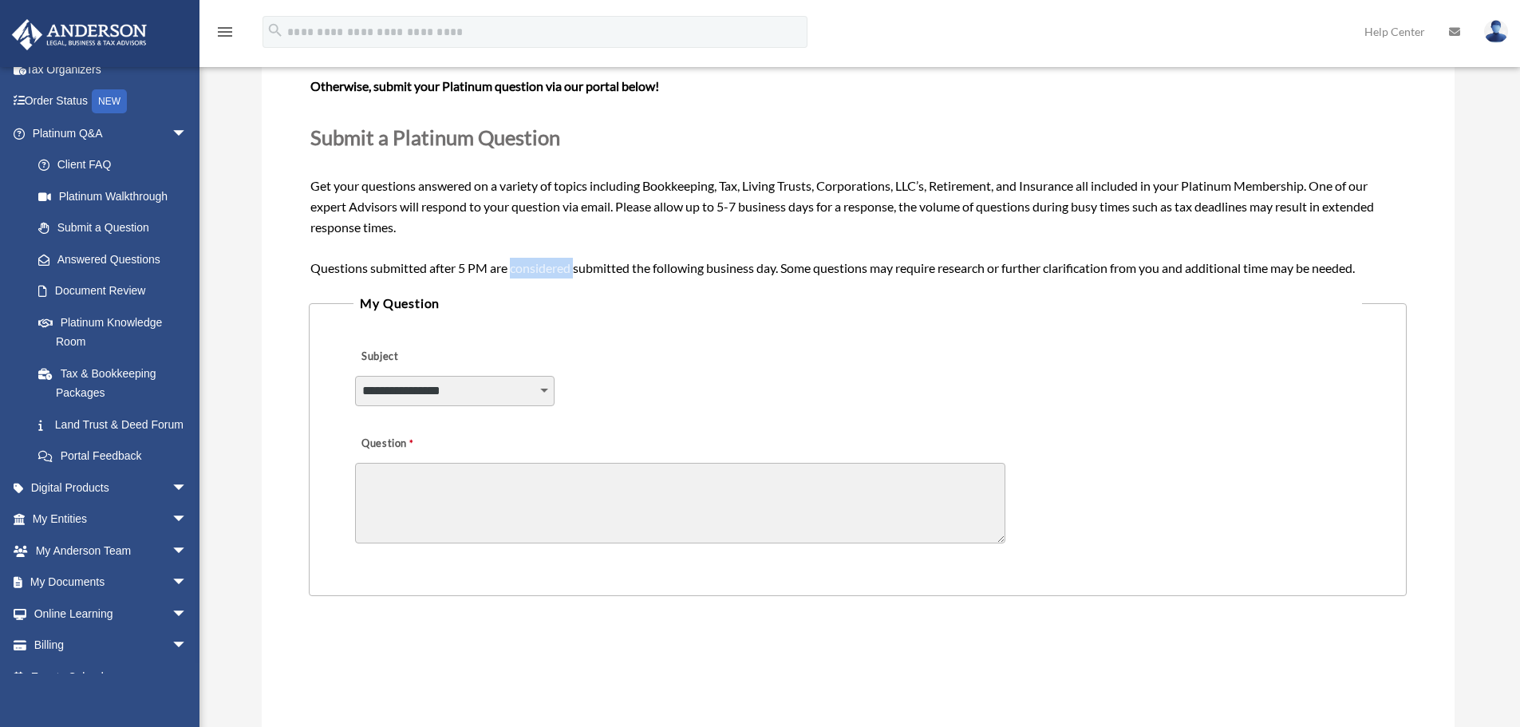
click at [527, 272] on span "Need your question answered now? Chat with attorneys and tax advisors about you…" at bounding box center [857, 154] width 1094 height 240
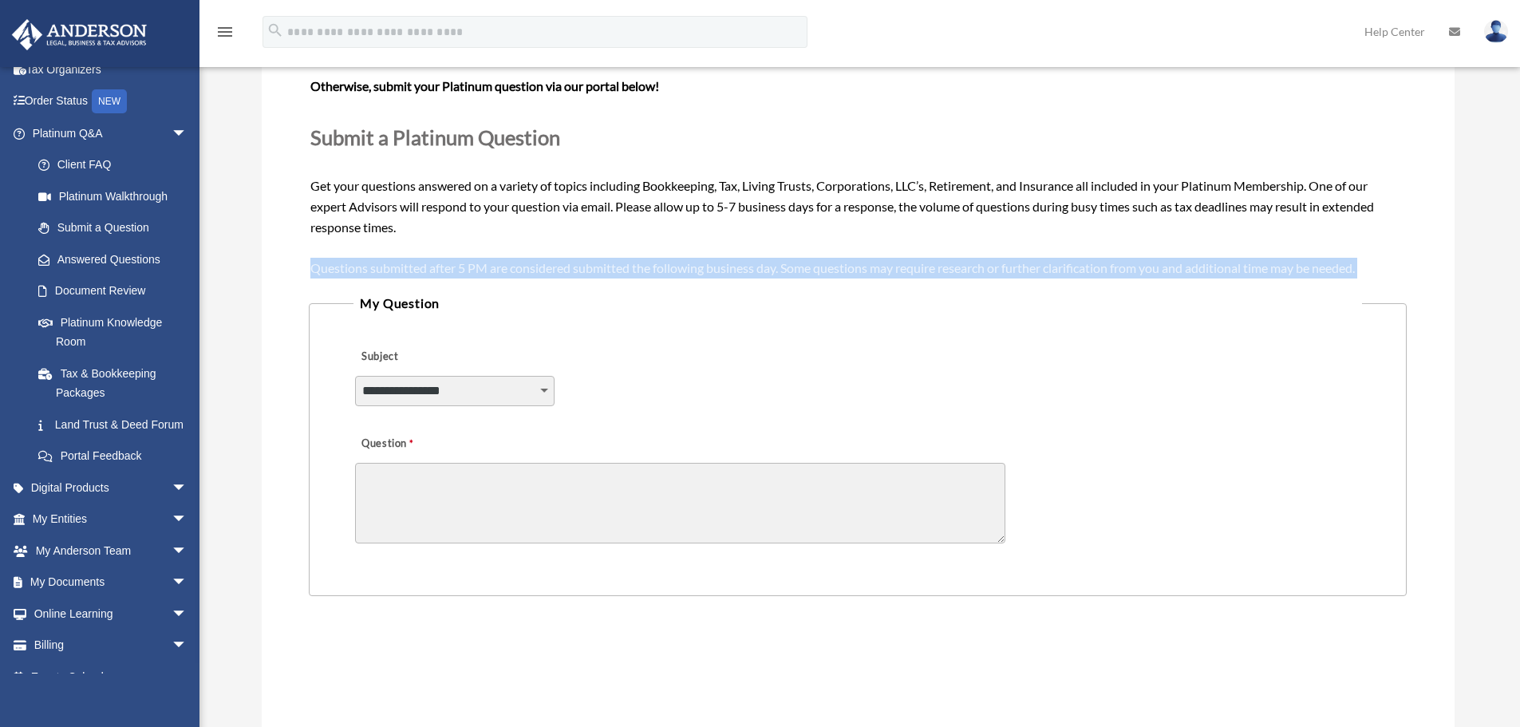
click at [527, 272] on span "Need your question answered now? Chat with attorneys and tax advisors about you…" at bounding box center [857, 154] width 1094 height 240
click at [598, 274] on span "Need your question answered now? Chat with attorneys and tax advisors about you…" at bounding box center [857, 154] width 1094 height 240
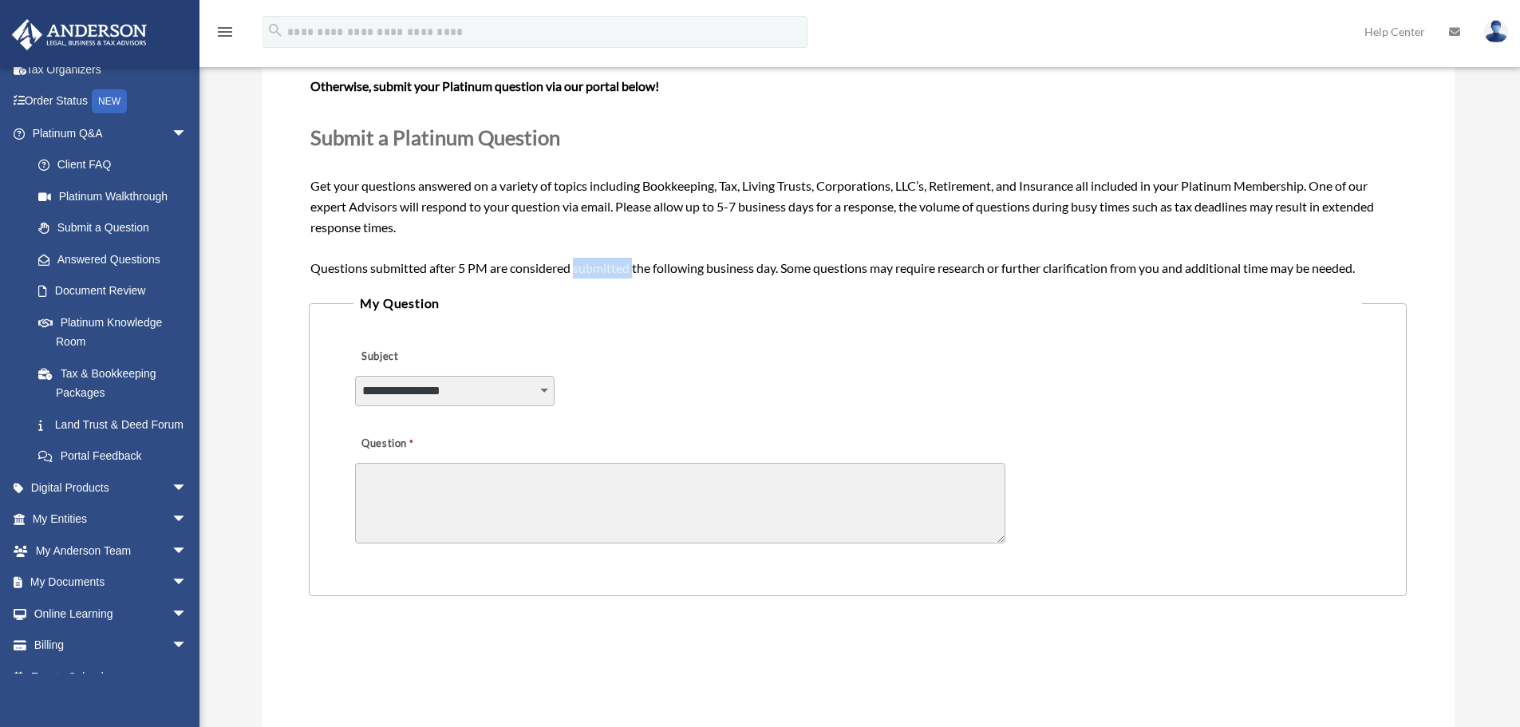
click at [598, 274] on span "Need your question answered now? Chat with attorneys and tax advisors about you…" at bounding box center [857, 154] width 1094 height 240
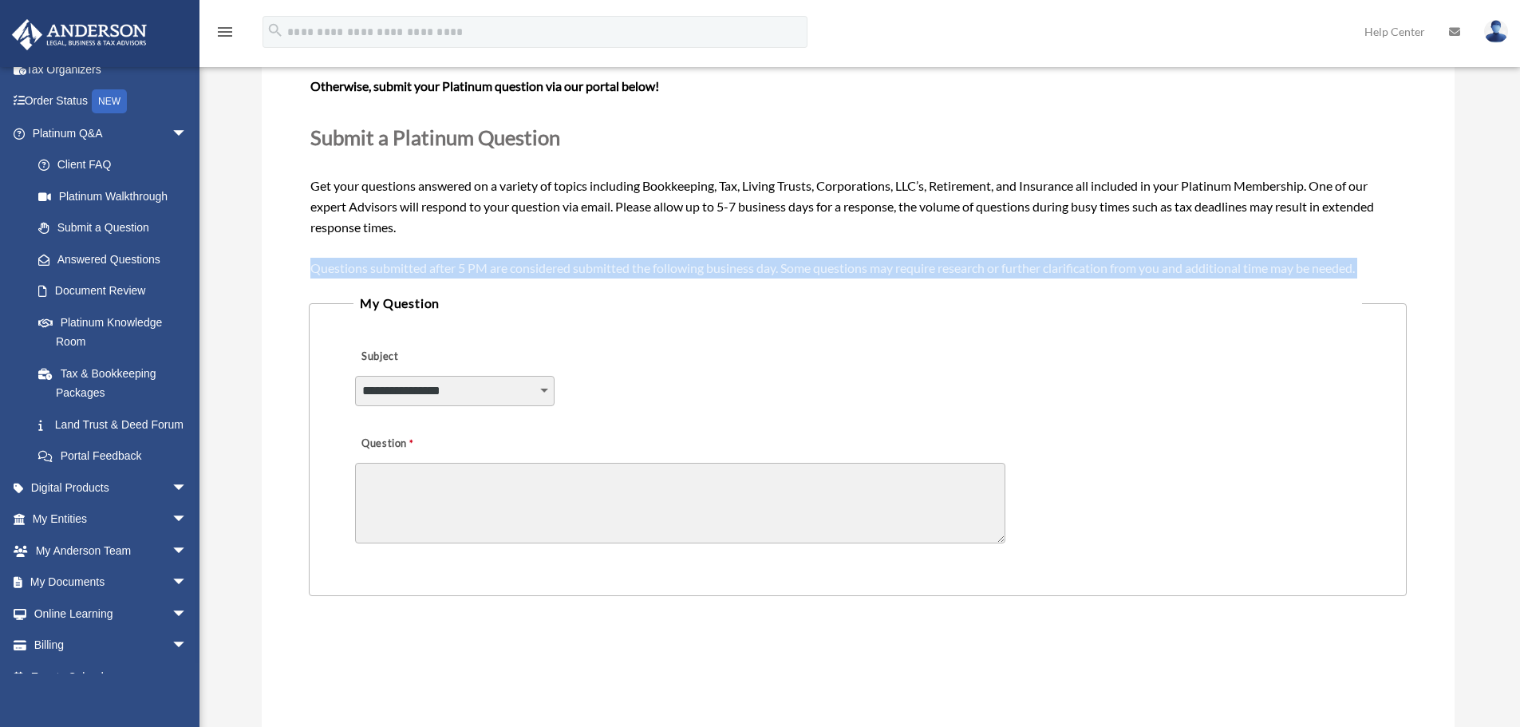
click at [598, 274] on span "Need your question answered now? Chat with attorneys and tax advisors about you…" at bounding box center [857, 154] width 1094 height 240
click at [528, 266] on span "Need your question answered now? Chat with attorneys and tax advisors about you…" at bounding box center [857, 154] width 1094 height 240
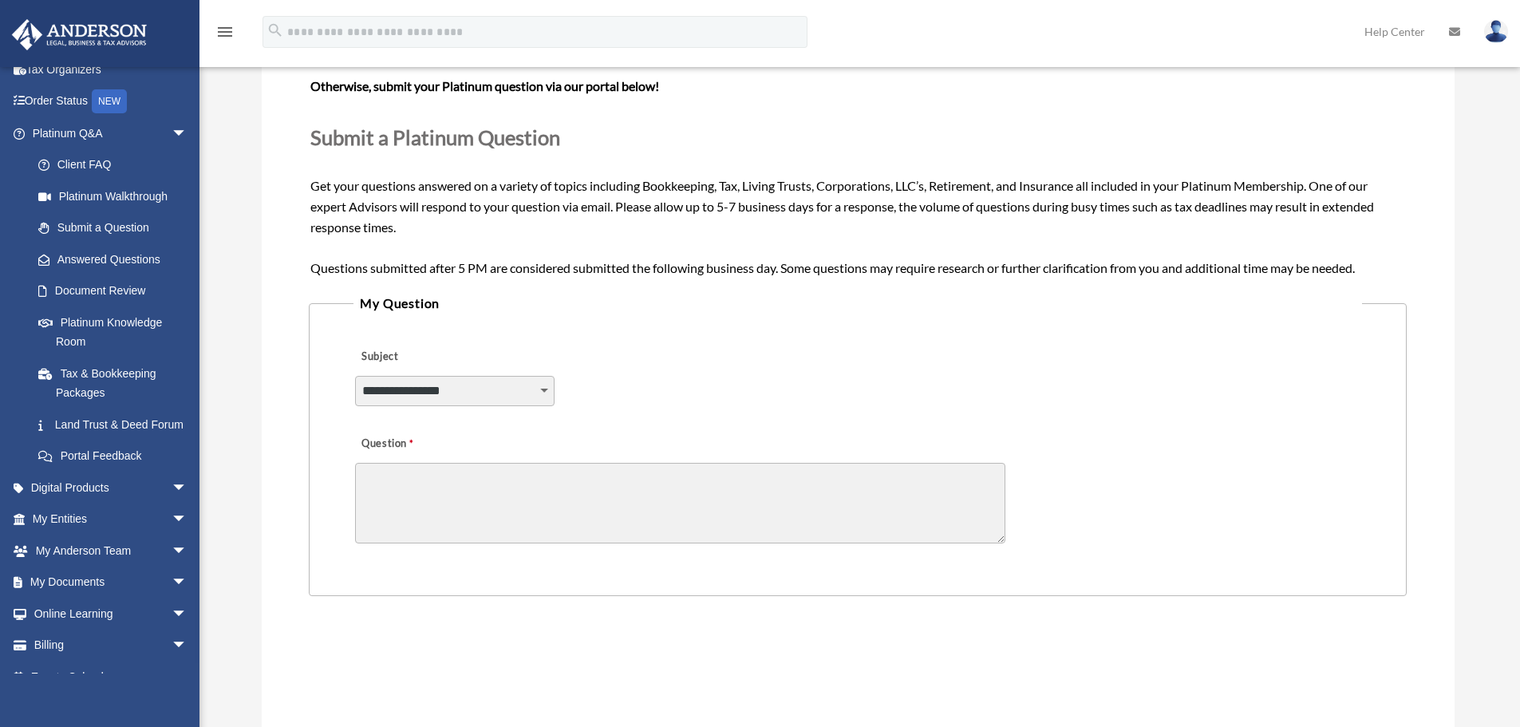
click at [408, 212] on span "Need your question answered now? Chat with attorneys and tax advisors about you…" at bounding box center [857, 154] width 1094 height 240
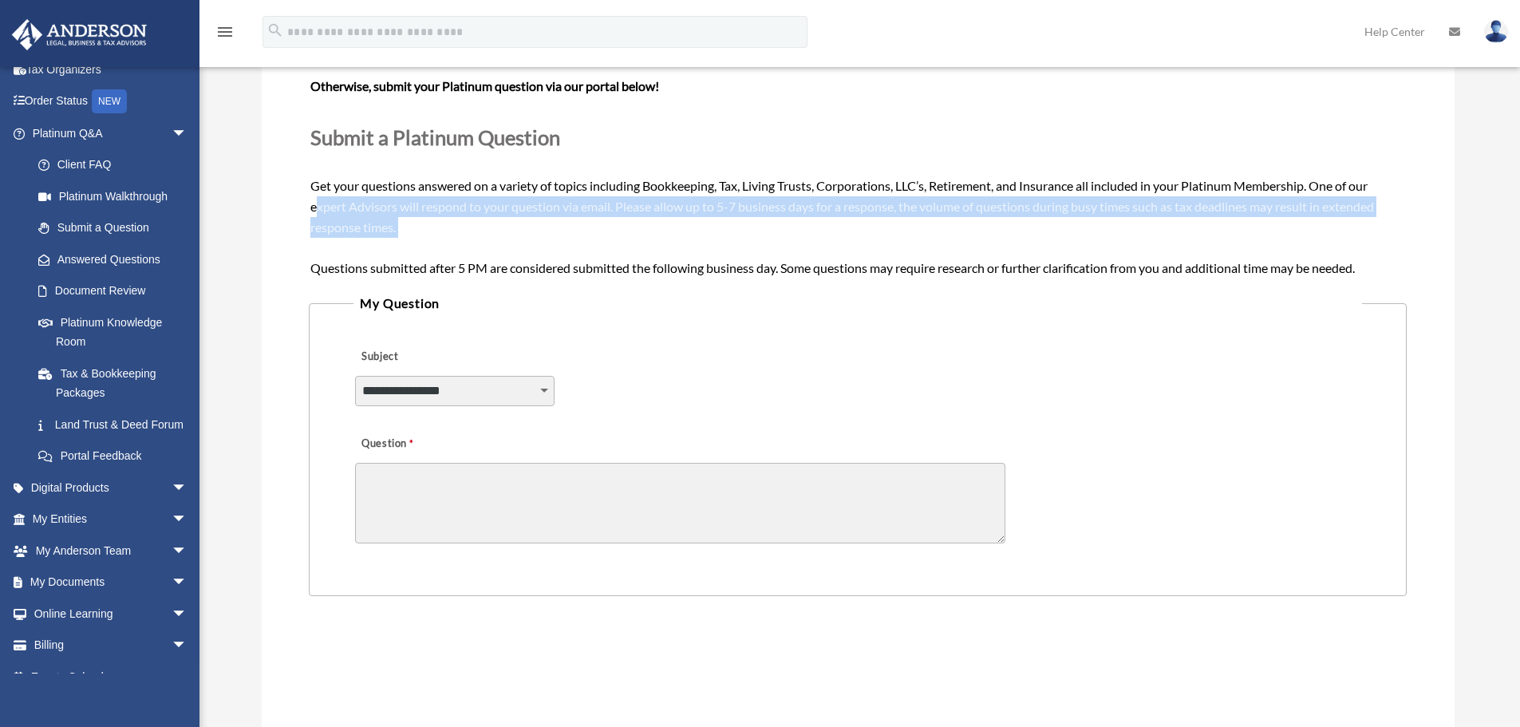
drag, startPoint x: 429, startPoint y: 239, endPoint x: 302, endPoint y: 191, distance: 135.6
click at [306, 193] on div "**********" at bounding box center [858, 438] width 1193 height 911
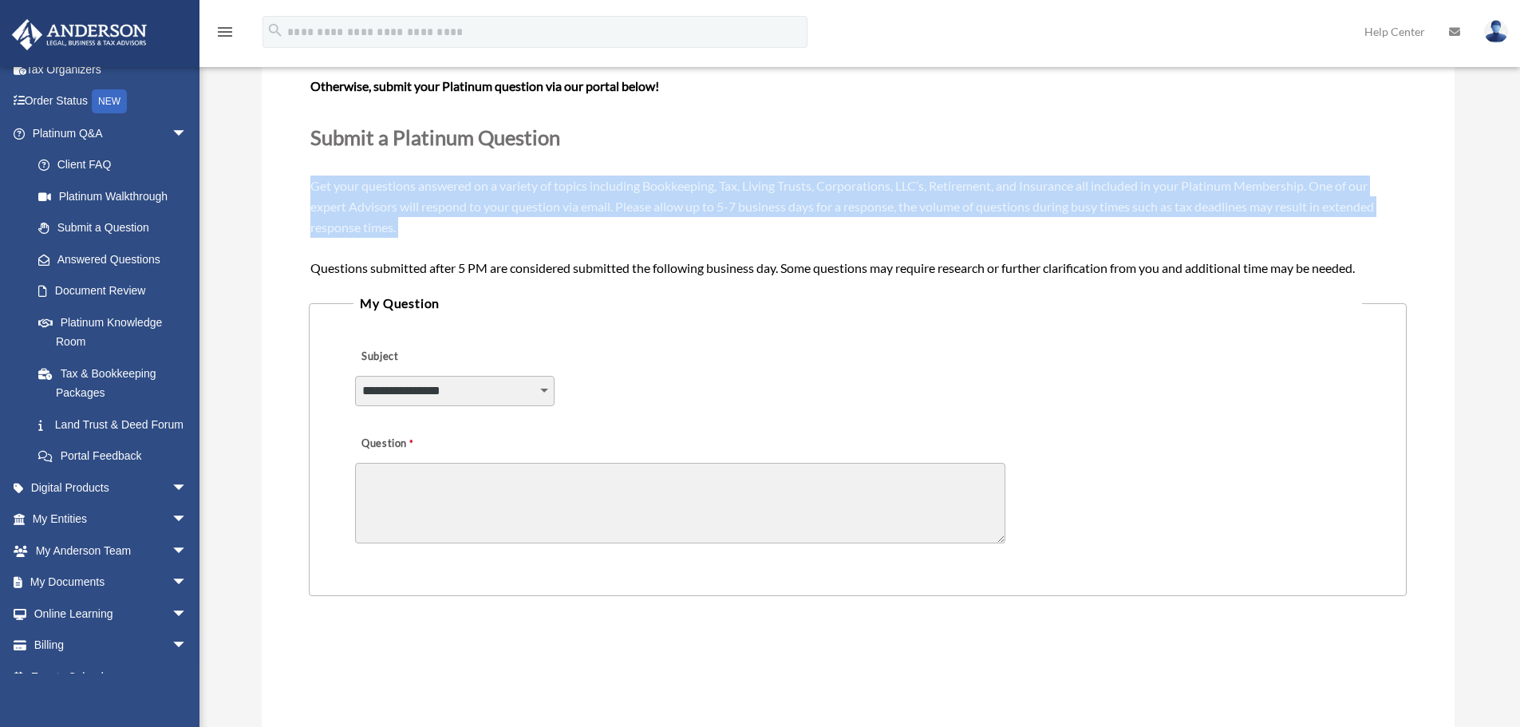
click at [331, 193] on div "Need your question answered now? Chat with attorneys and tax advisors about you…" at bounding box center [857, 155] width 1094 height 246
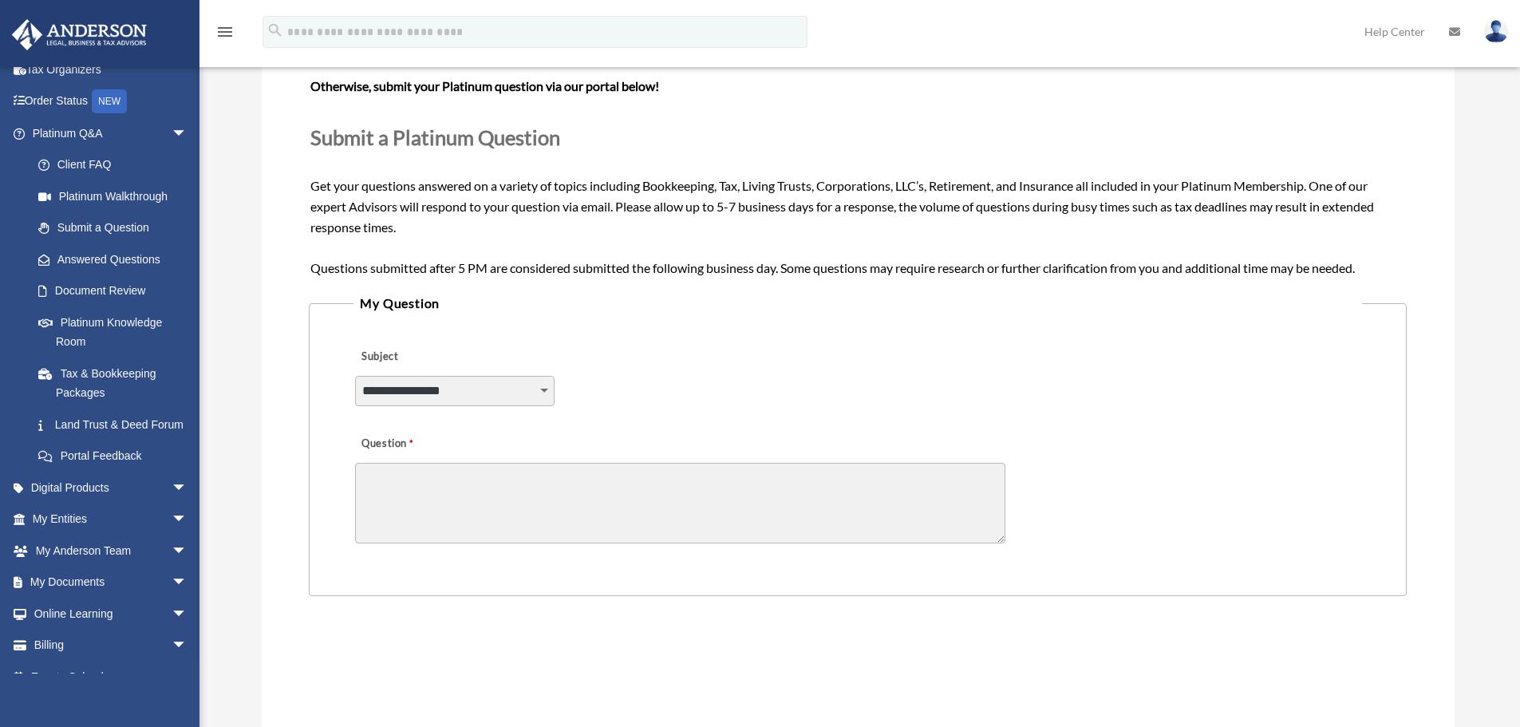
click at [773, 282] on form "**********" at bounding box center [857, 437] width 1097 height 815
click at [772, 274] on span "Need your question answered now? Chat with attorneys and tax advisors about you…" at bounding box center [857, 154] width 1094 height 240
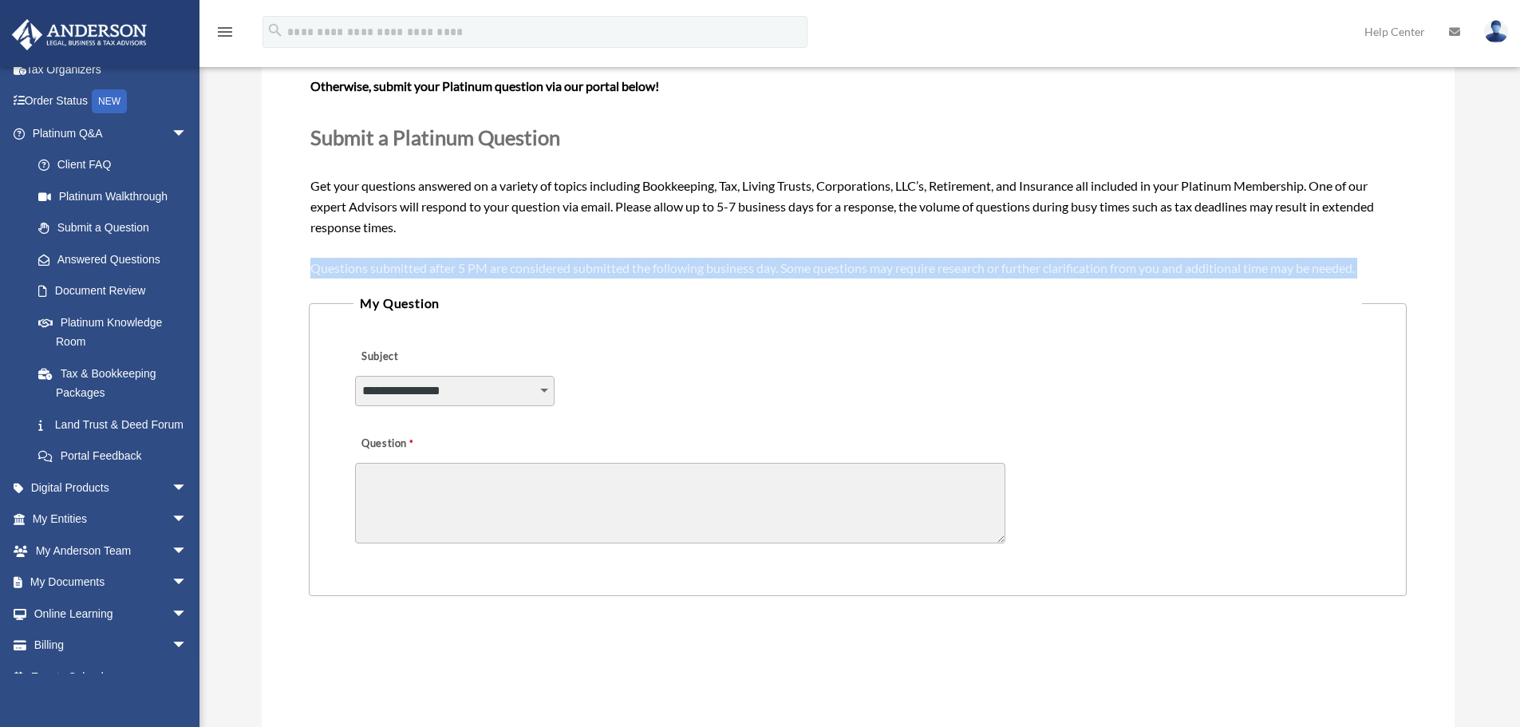
click at [772, 274] on span "Need your question answered now? Chat with attorneys and tax advisors about you…" at bounding box center [857, 154] width 1094 height 240
click at [704, 262] on span "Need your question answered now? Chat with attorneys and tax advisors about you…" at bounding box center [857, 154] width 1094 height 240
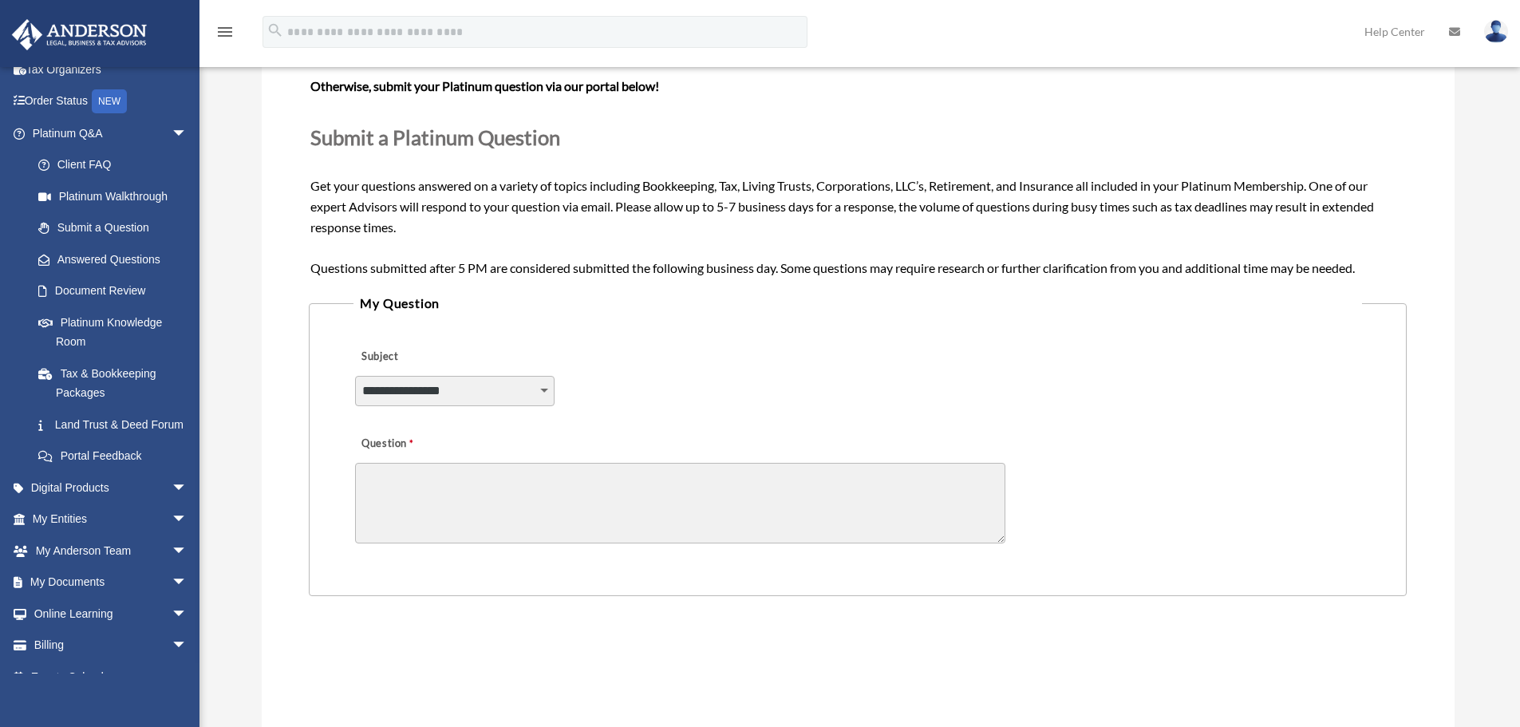
click at [688, 267] on span "Need your question answered now? Chat with attorneys and tax advisors about you…" at bounding box center [857, 154] width 1094 height 240
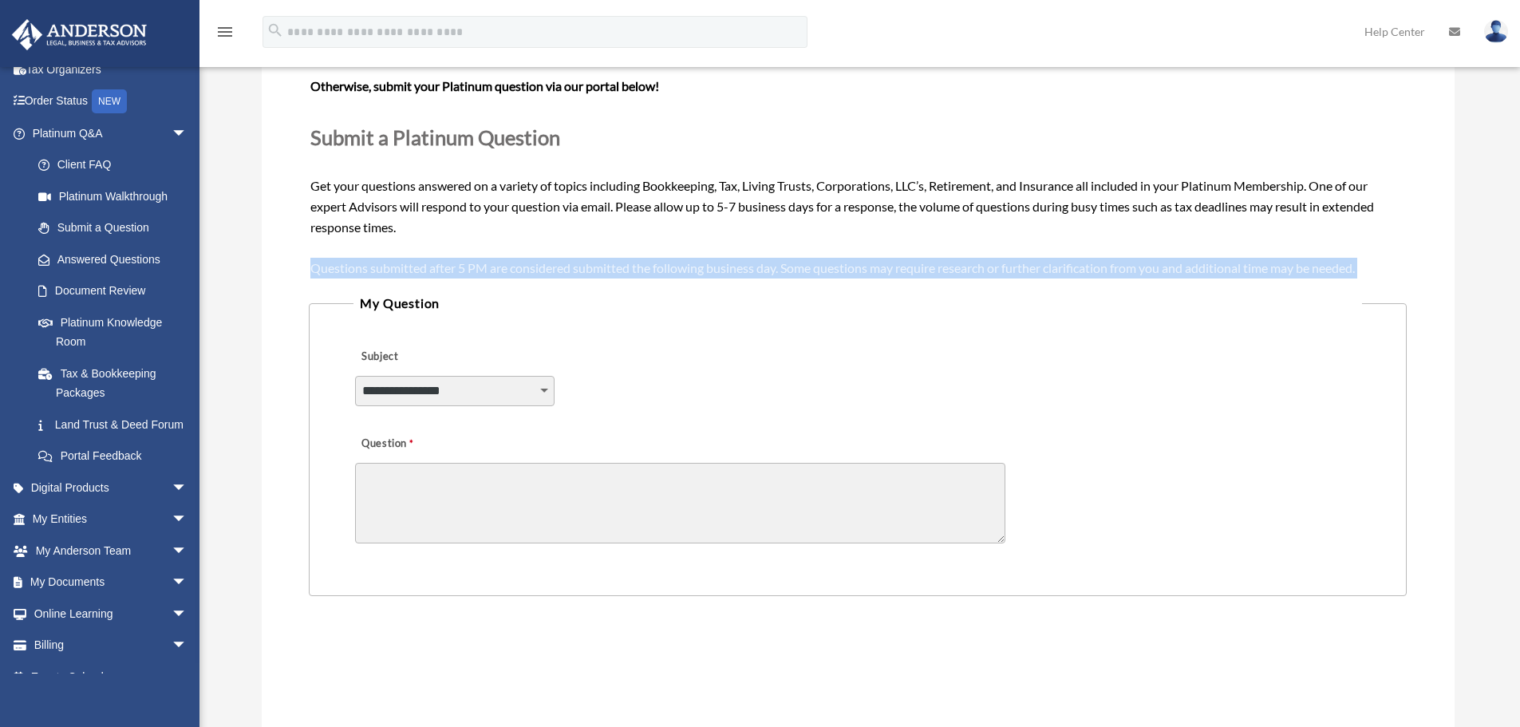
click at [688, 267] on span "Need your question answered now? Chat with attorneys and tax advisors about you…" at bounding box center [857, 154] width 1094 height 240
click at [641, 266] on span "Need your question answered now? Chat with attorneys and tax advisors about you…" at bounding box center [857, 154] width 1094 height 240
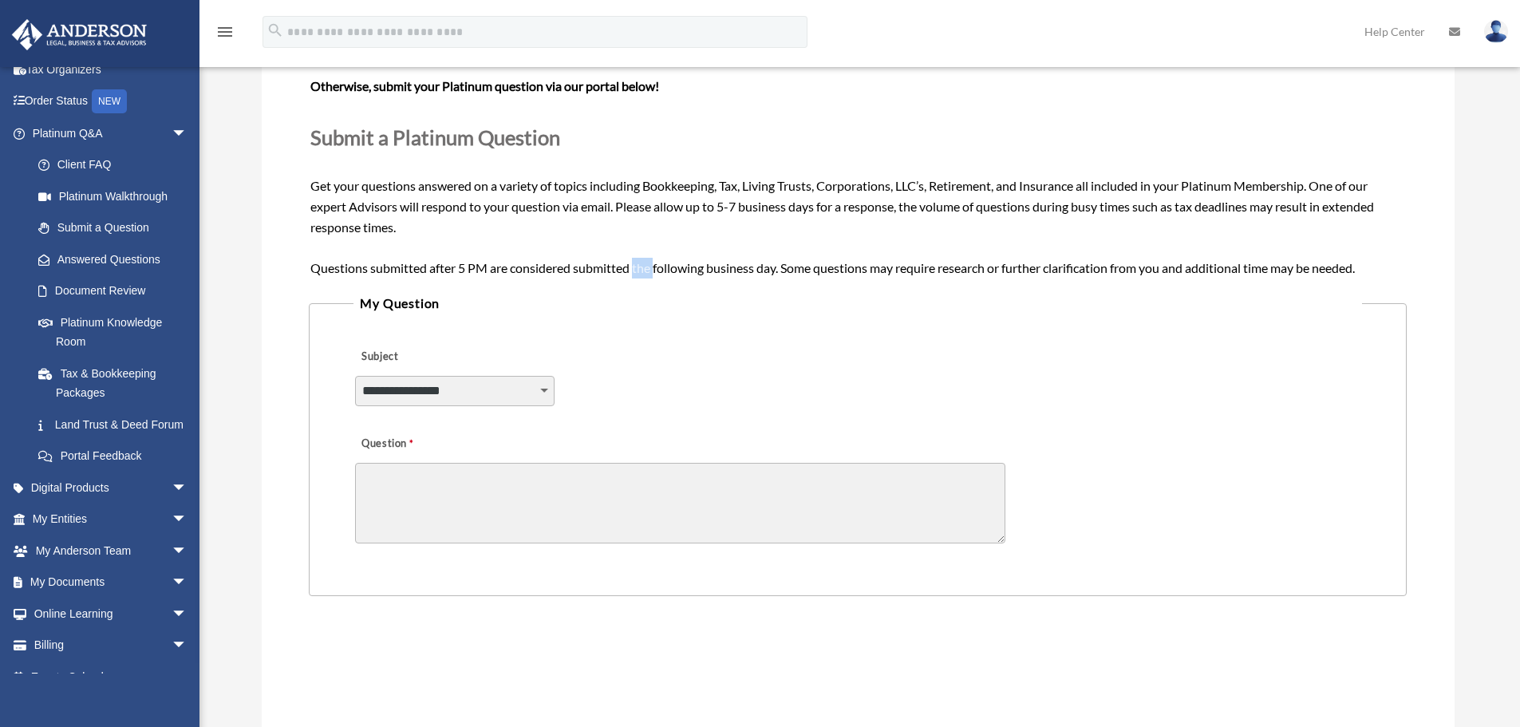
click at [641, 266] on span "Need your question answered now? Chat with attorneys and tax advisors about you…" at bounding box center [857, 154] width 1094 height 240
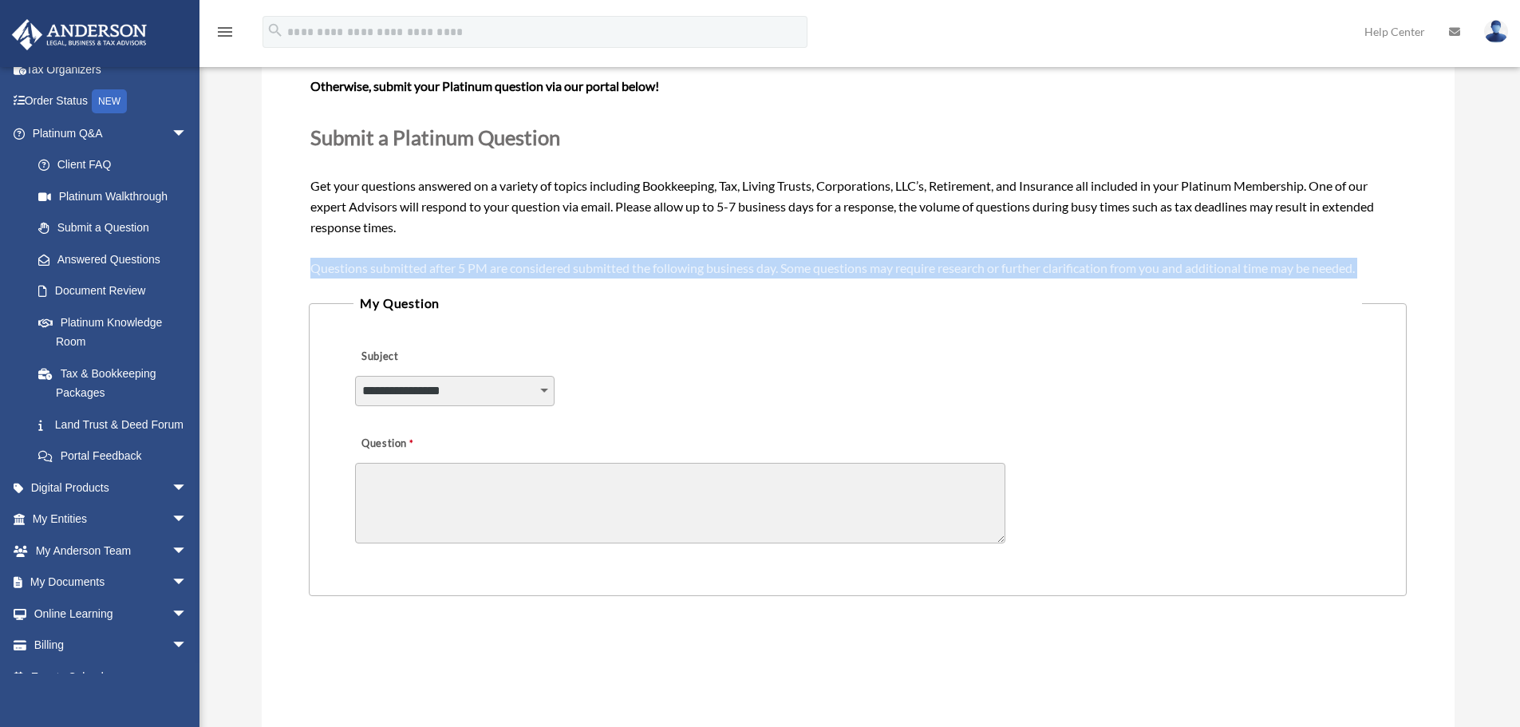
click at [641, 266] on span "Need your question answered now? Chat with attorneys and tax advisors about you…" at bounding box center [857, 154] width 1094 height 240
click at [644, 266] on span "Need your question answered now? Chat with attorneys and tax advisors about you…" at bounding box center [857, 154] width 1094 height 240
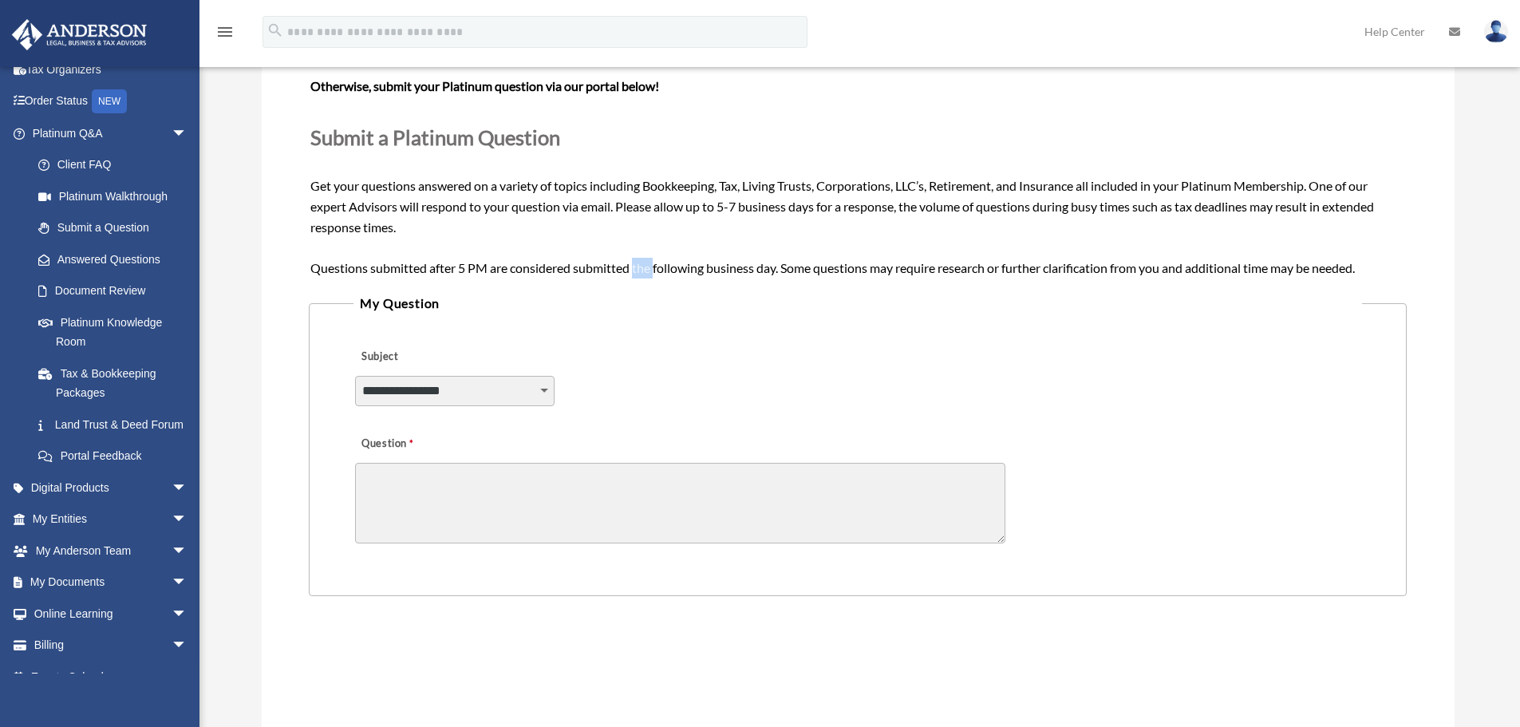
click at [644, 266] on span "Need your question answered now? Chat with attorneys and tax advisors about you…" at bounding box center [857, 154] width 1094 height 240
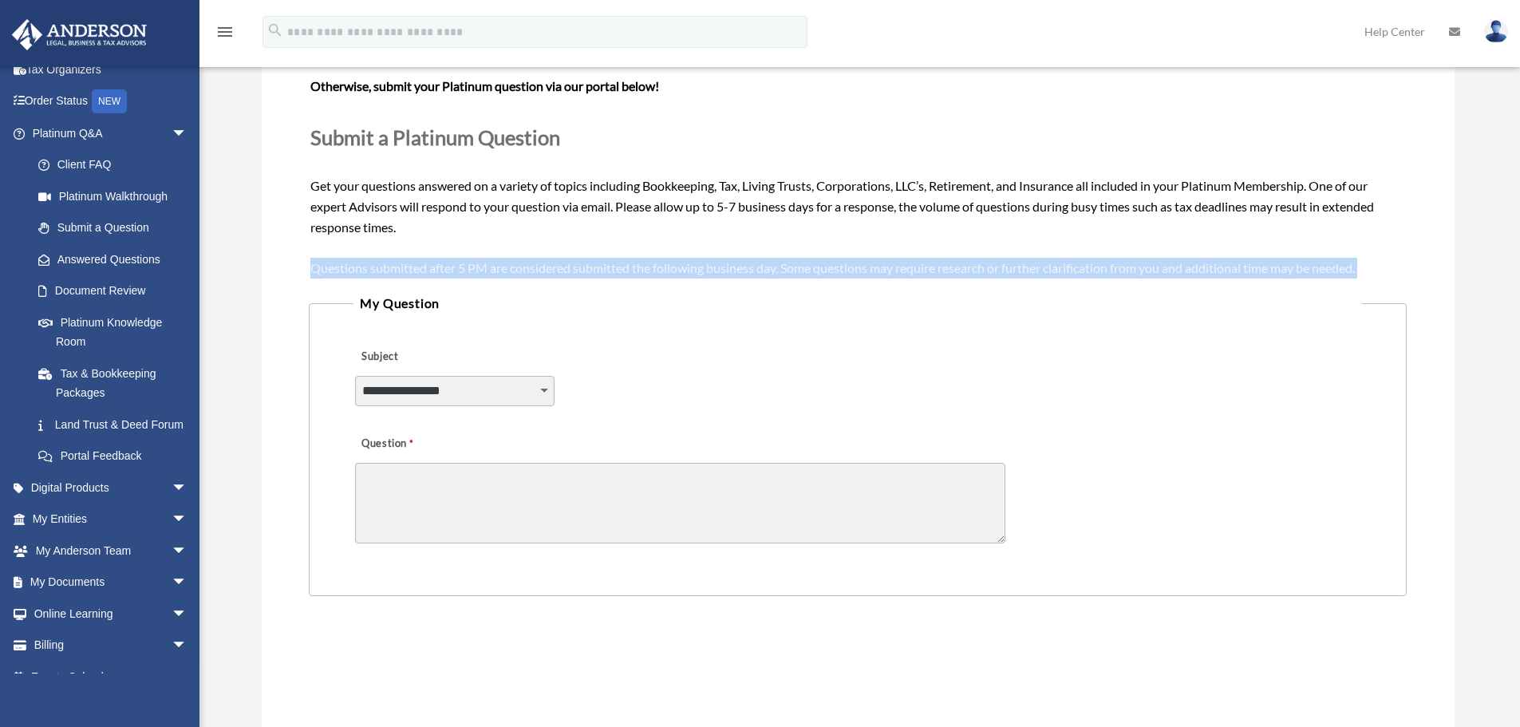
click at [644, 266] on span "Need your question answered now? Chat with attorneys and tax advisors about you…" at bounding box center [857, 154] width 1094 height 240
click at [671, 266] on span "Need your question answered now? Chat with attorneys and tax advisors about you…" at bounding box center [857, 154] width 1094 height 240
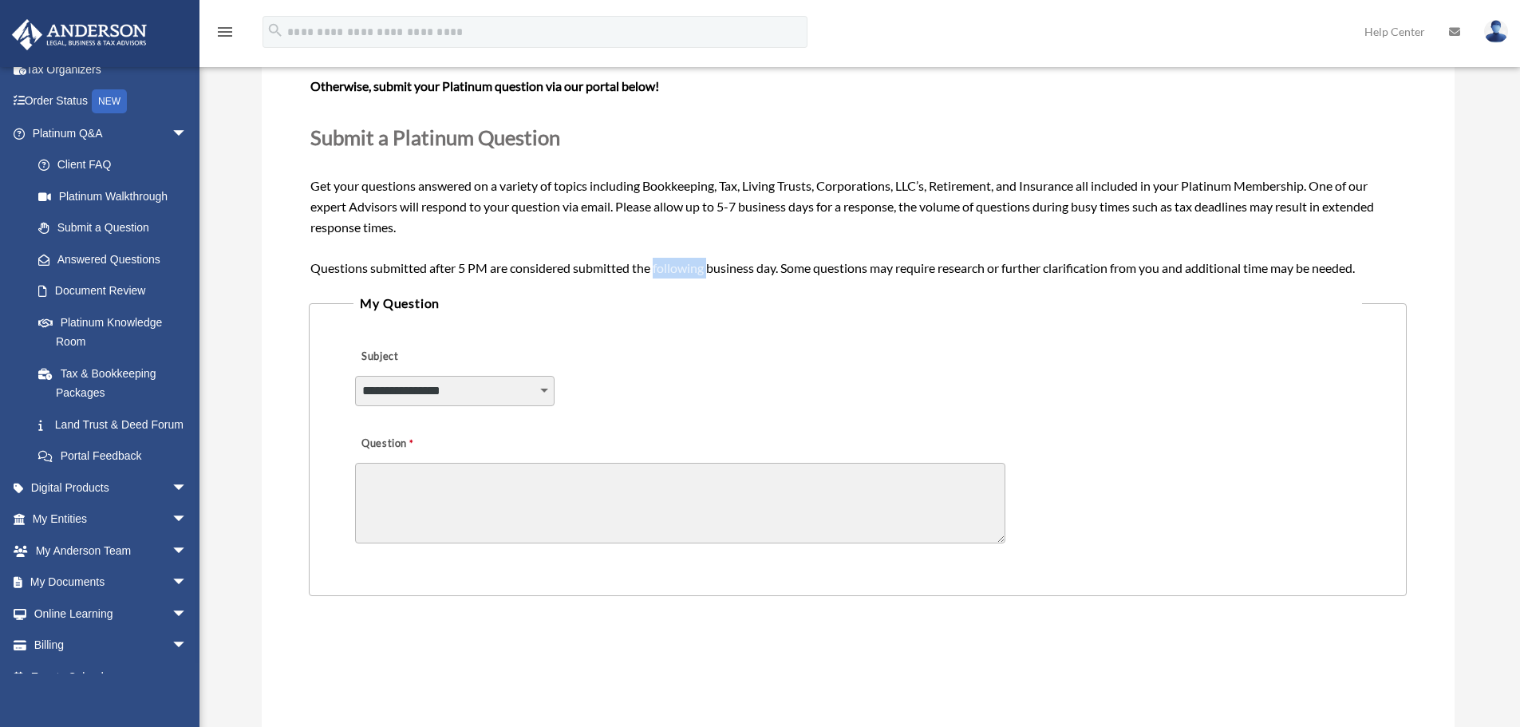
click at [671, 266] on span "Need your question answered now? Chat with attorneys and tax advisors about you…" at bounding box center [857, 154] width 1094 height 240
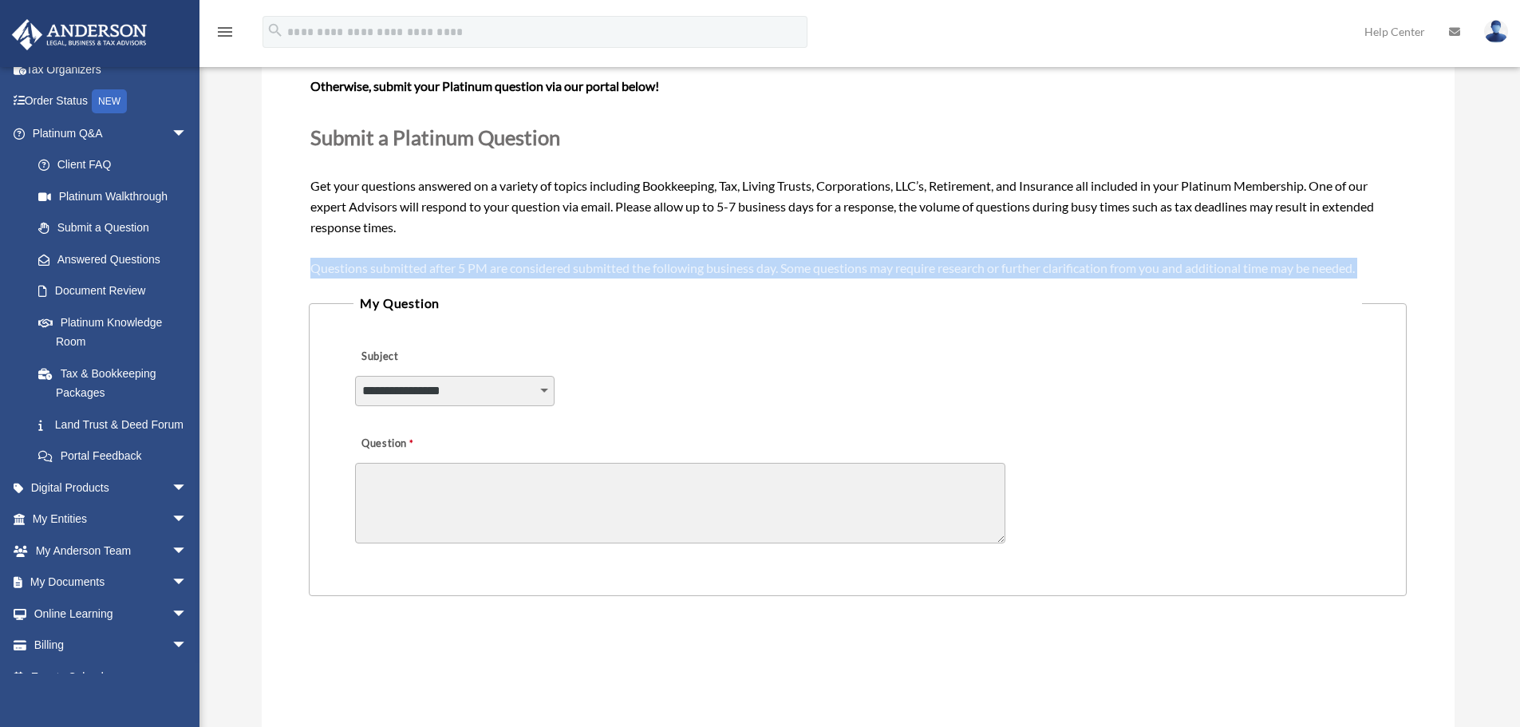
click at [671, 266] on span "Need your question answered now? Chat with attorneys and tax advisors about you…" at bounding box center [857, 154] width 1094 height 240
click at [557, 262] on span "Need your question answered now? Chat with attorneys and tax advisors about you…" at bounding box center [857, 154] width 1094 height 240
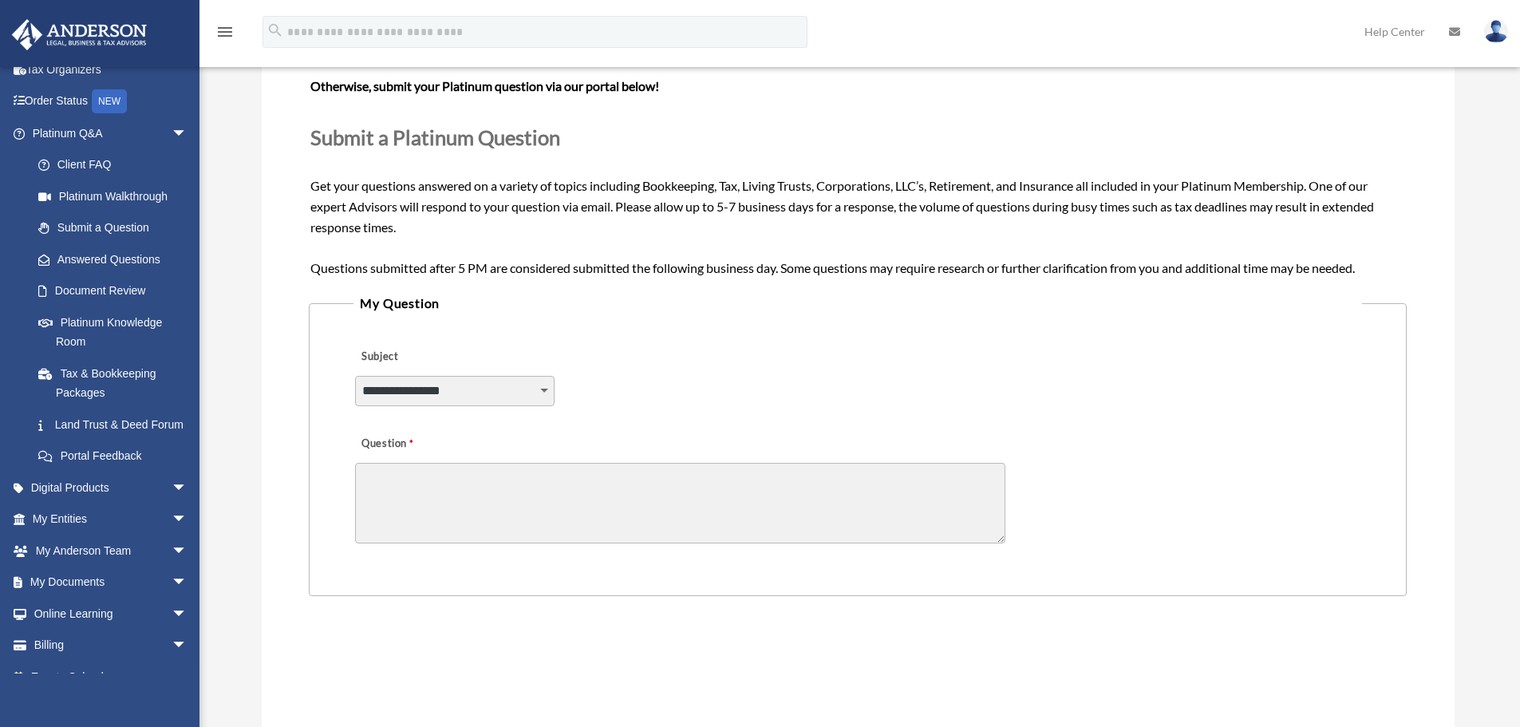
drag, startPoint x: 418, startPoint y: 224, endPoint x: 276, endPoint y: 187, distance: 146.9
click at [391, 215] on div "Need your question answered now? Chat with attorneys and tax advisors about you…" at bounding box center [857, 155] width 1094 height 246
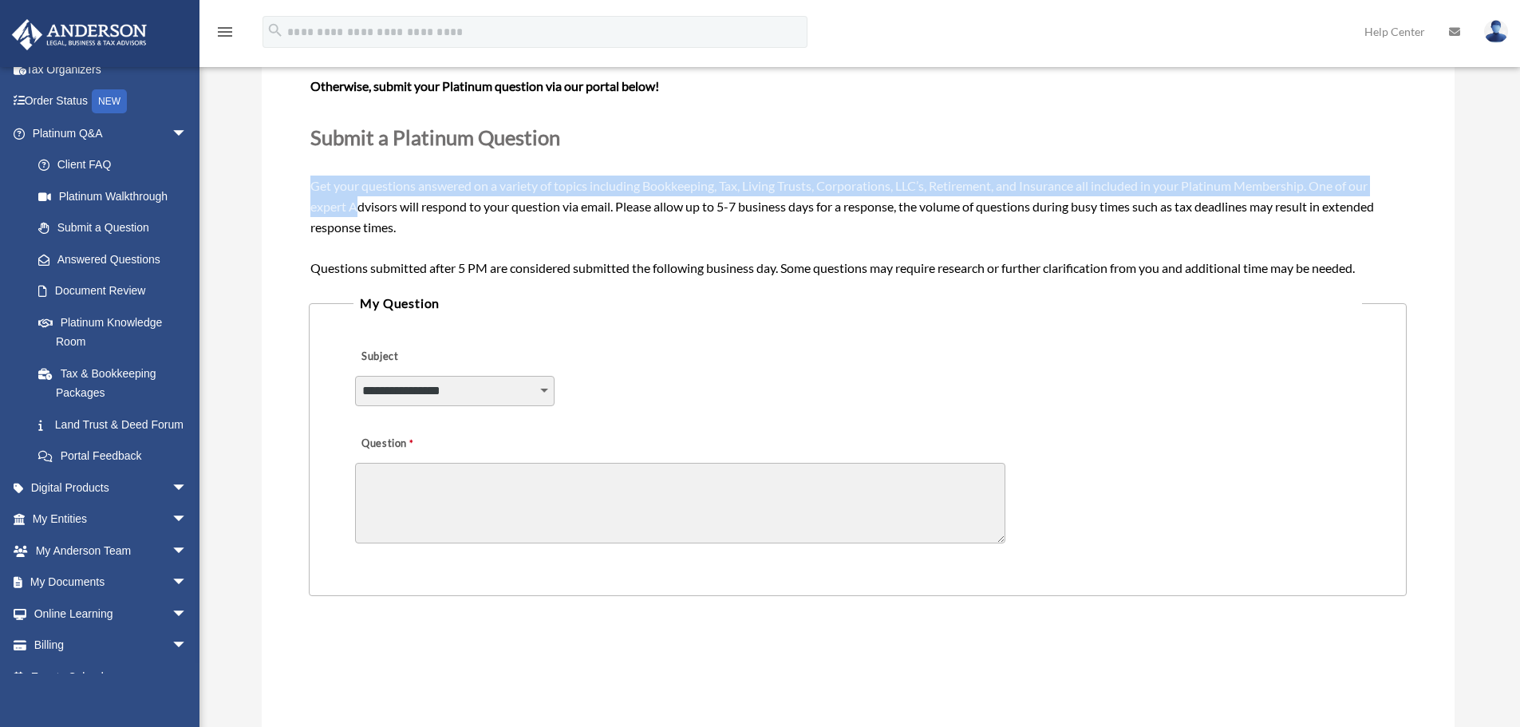
click at [273, 186] on div "**********" at bounding box center [858, 438] width 1193 height 911
click at [305, 191] on div "**********" at bounding box center [858, 438] width 1193 height 911
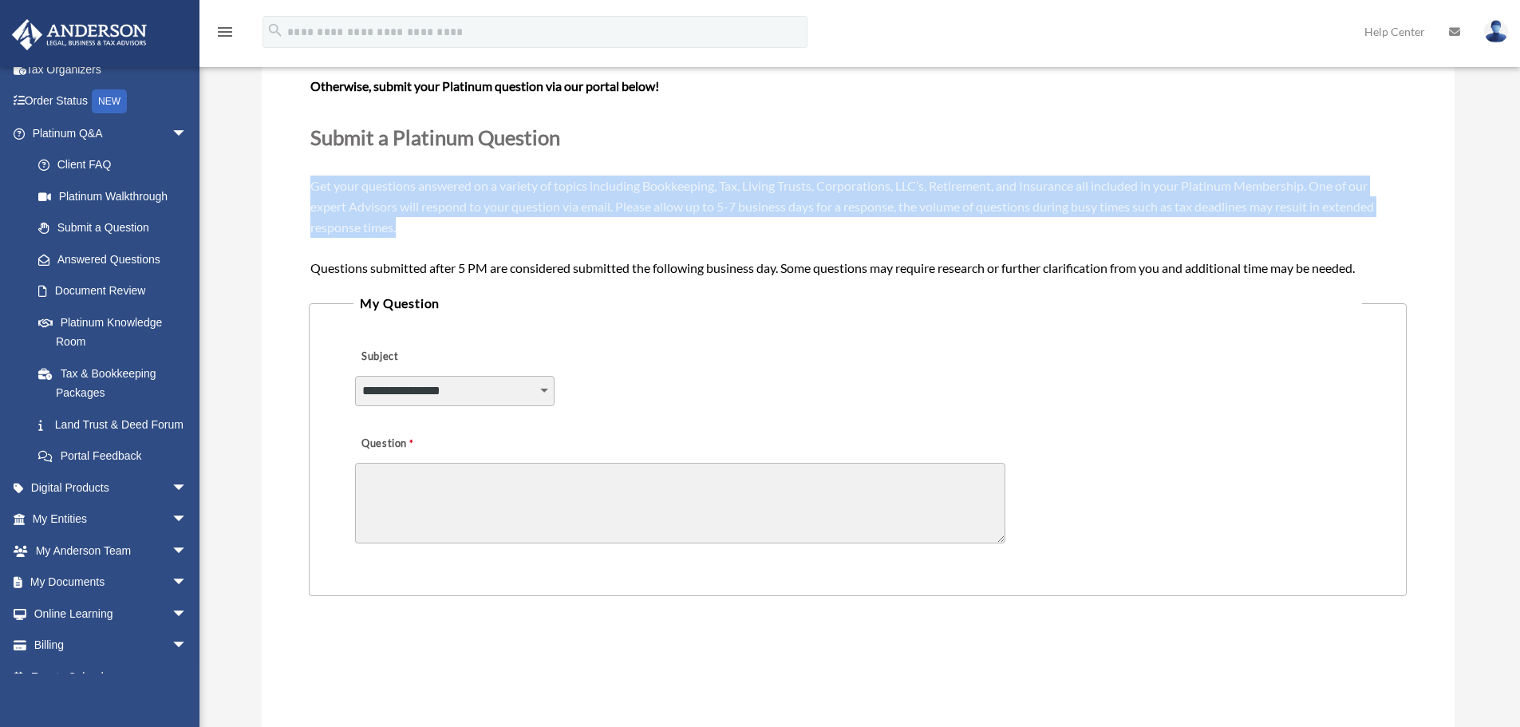
drag, startPoint x: 303, startPoint y: 186, endPoint x: 440, endPoint y: 228, distance: 142.8
click at [440, 228] on div "**********" at bounding box center [858, 438] width 1193 height 911
click at [440, 229] on div "Need your question answered now? Chat with attorneys and tax advisors about you…" at bounding box center [857, 155] width 1094 height 246
drag, startPoint x: 455, startPoint y: 230, endPoint x: 302, endPoint y: 184, distance: 159.8
click at [302, 184] on div "**********" at bounding box center [858, 438] width 1193 height 911
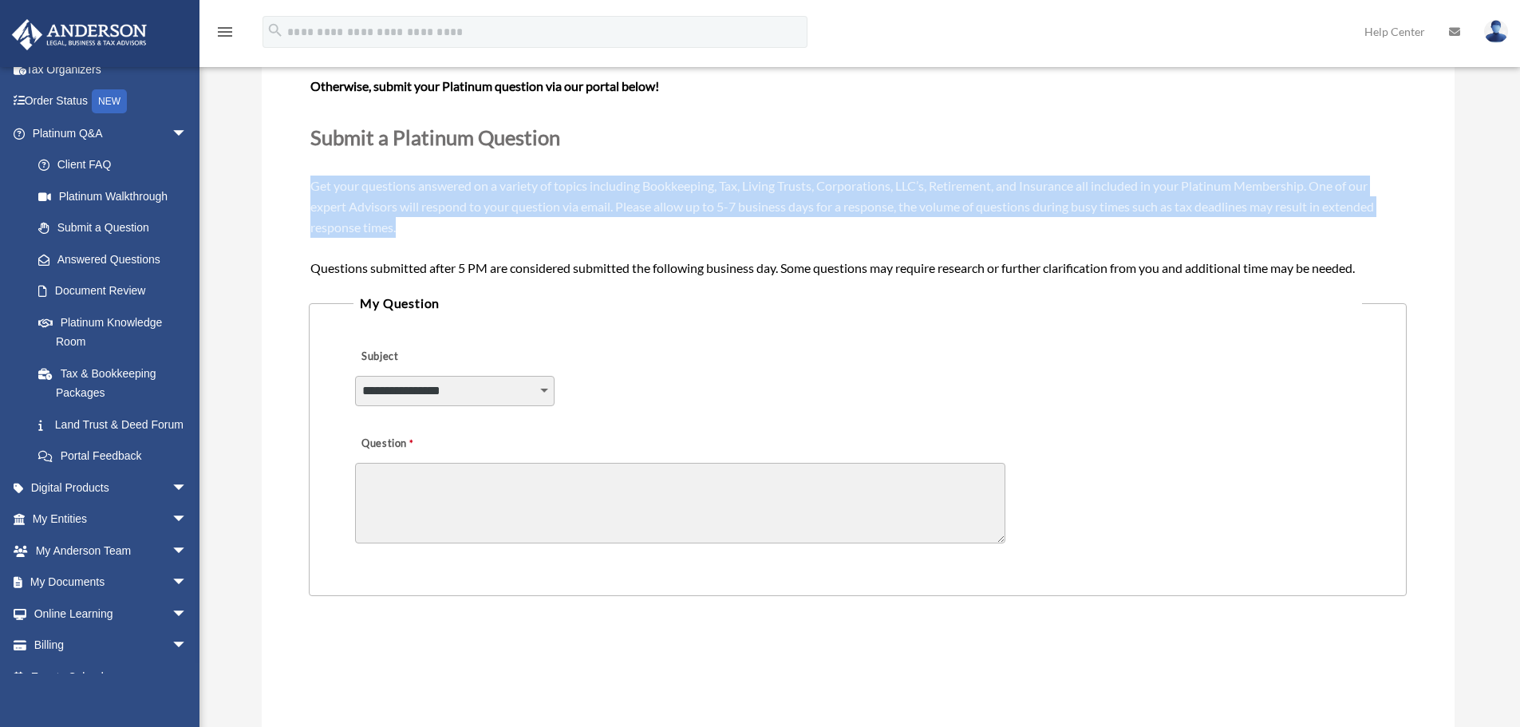
click at [314, 186] on span "Need your question answered now? Chat with attorneys and tax advisors about you…" at bounding box center [857, 154] width 1094 height 240
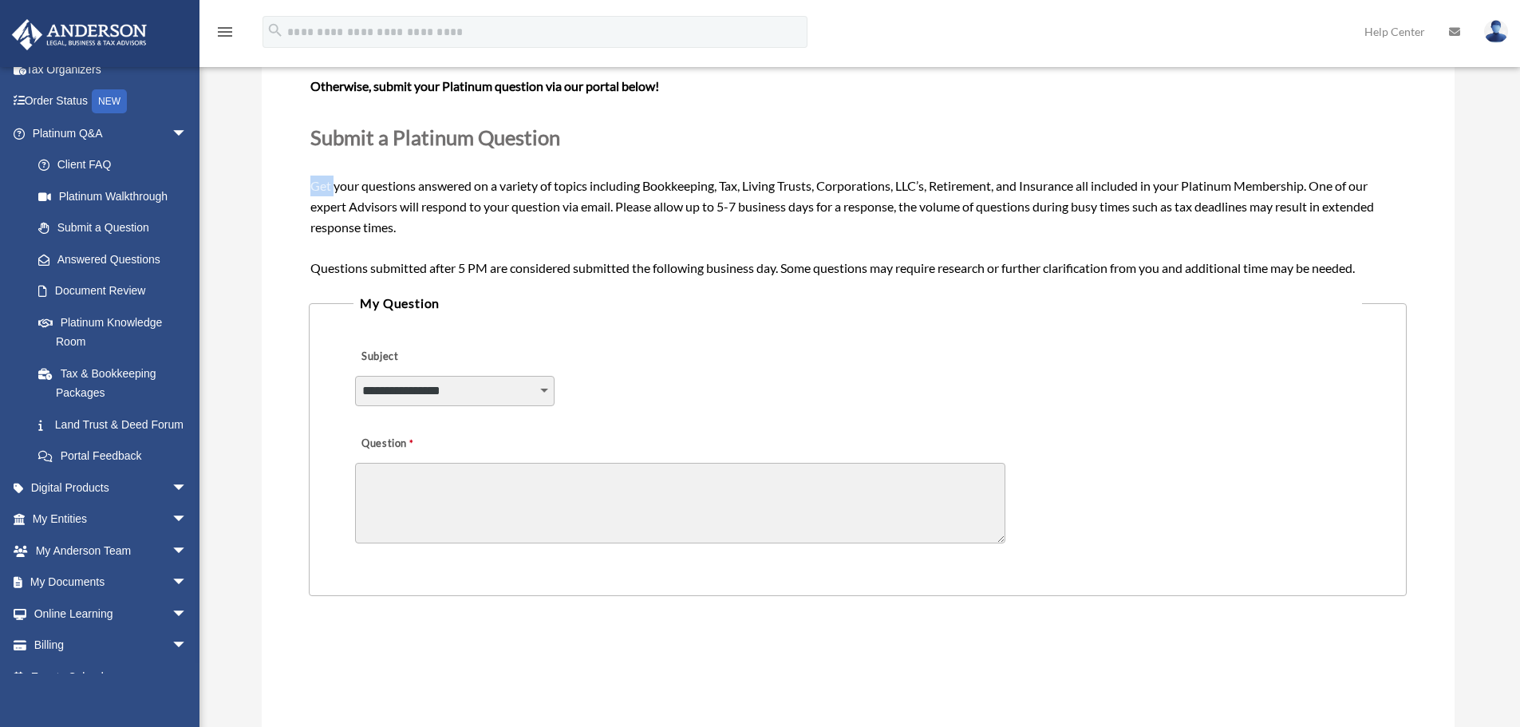
click at [314, 186] on span "Need your question answered now? Chat with attorneys and tax advisors about you…" at bounding box center [857, 154] width 1094 height 240
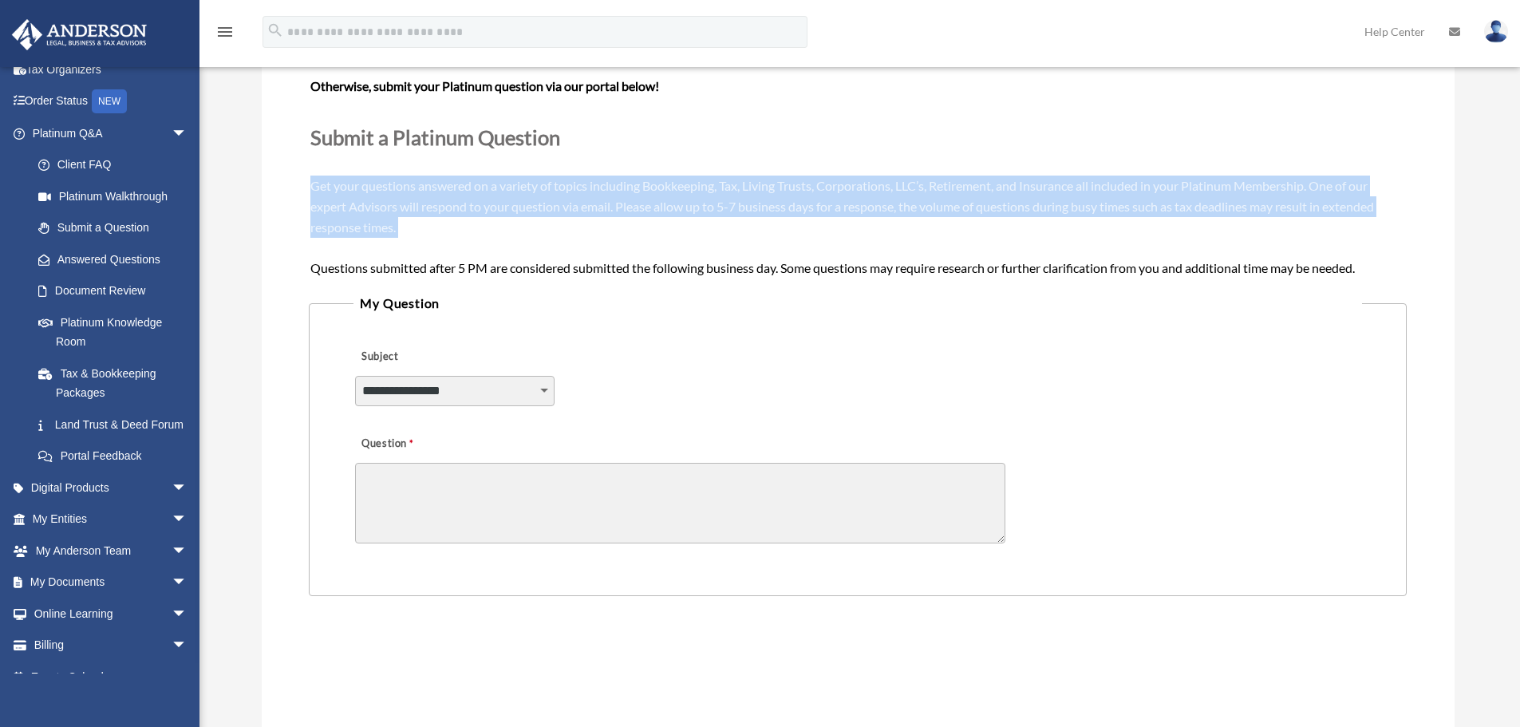
click at [314, 186] on span "Need your question answered now? Chat with attorneys and tax advisors about you…" at bounding box center [857, 154] width 1094 height 240
click at [358, 194] on div "Need your question answered now? Chat with attorneys and tax advisors about you…" at bounding box center [857, 155] width 1094 height 246
drag, startPoint x: 314, startPoint y: 183, endPoint x: 501, endPoint y: 243, distance: 196.8
click at [499, 240] on div "Need your question answered now? Chat with attorneys and tax advisors about you…" at bounding box center [857, 155] width 1094 height 246
click at [501, 243] on div "Need your question answered now? Chat with attorneys and tax advisors about you…" at bounding box center [857, 155] width 1094 height 246
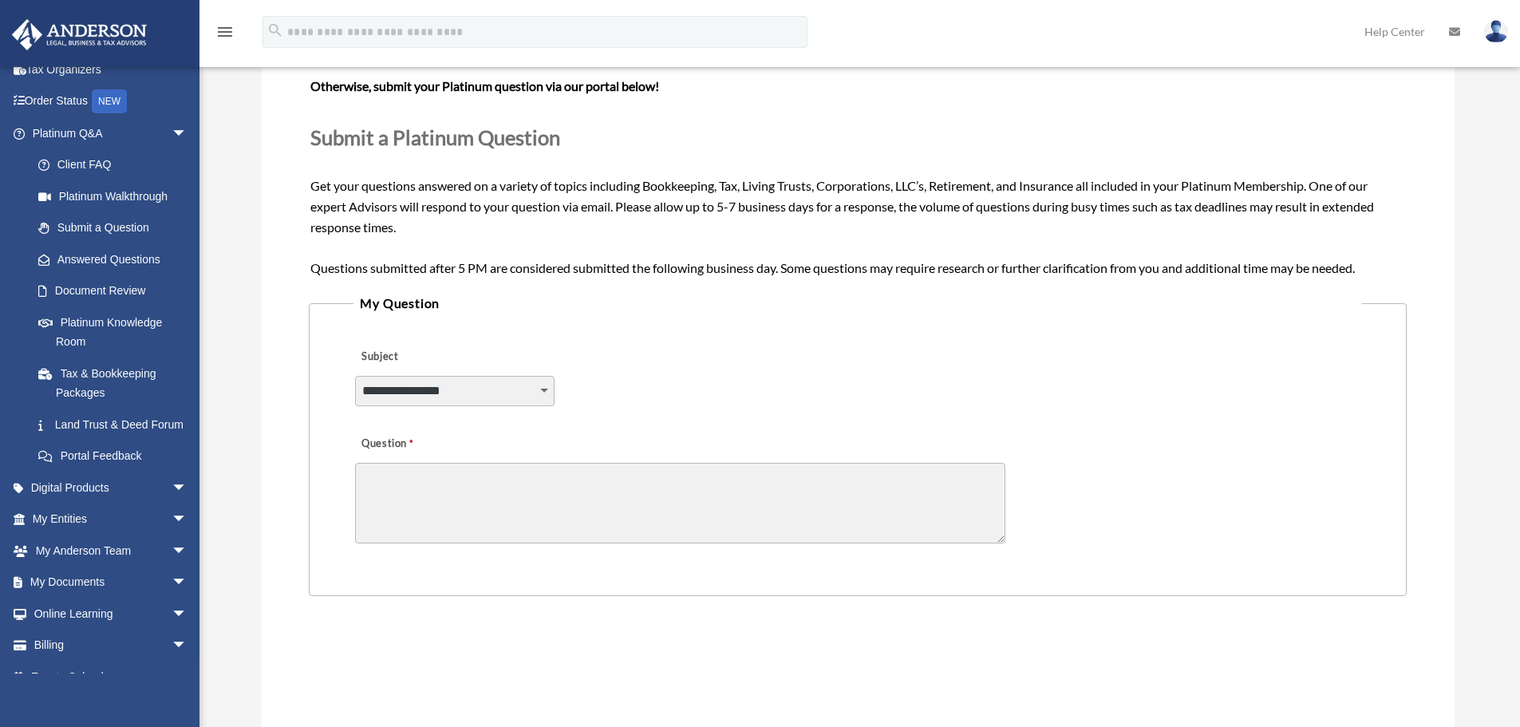
click at [507, 257] on div "Need your question answered now? Chat with attorneys and tax advisors about you…" at bounding box center [857, 155] width 1094 height 246
click at [465, 267] on span "Need your question answered now? Chat with attorneys and tax advisors about you…" at bounding box center [857, 154] width 1094 height 240
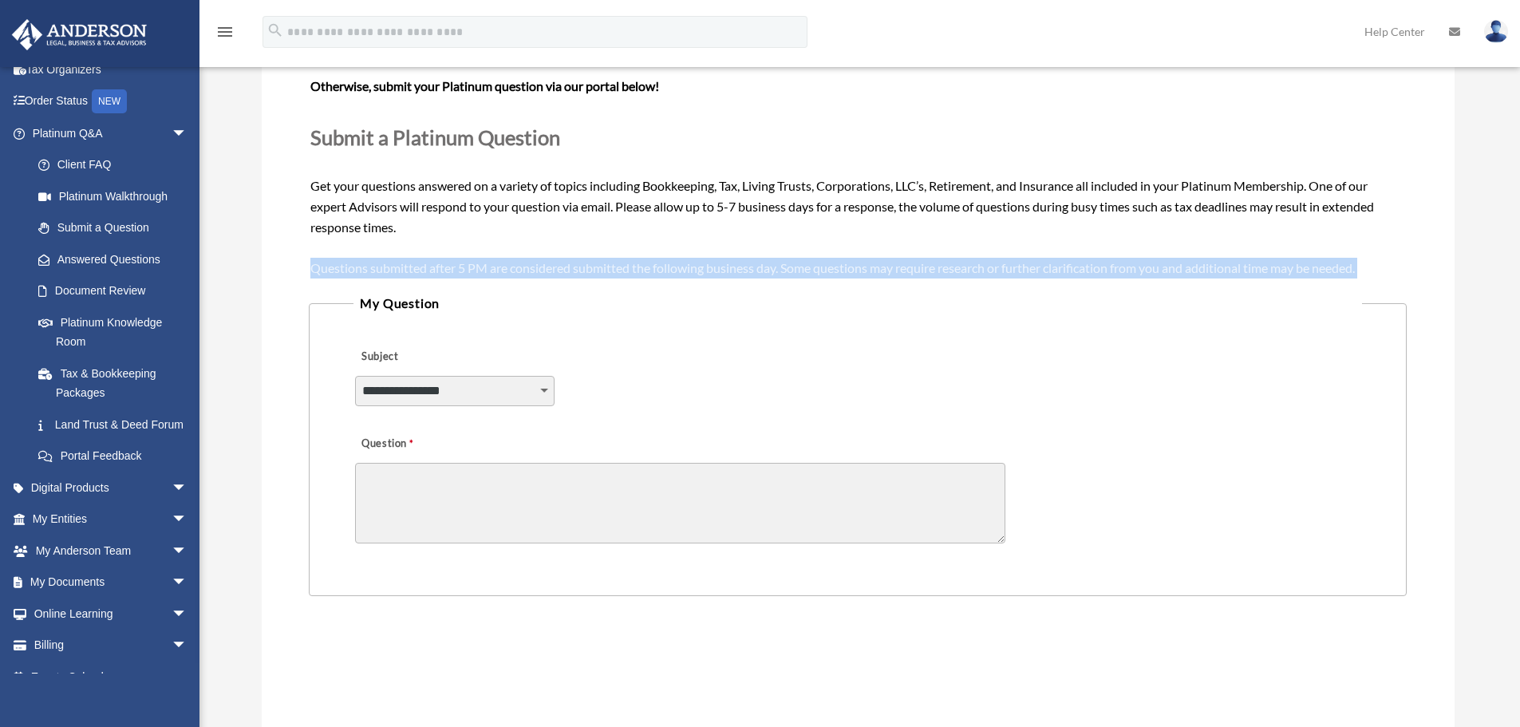
click at [465, 267] on span "Need your question answered now? Chat with attorneys and tax advisors about you…" at bounding box center [857, 154] width 1094 height 240
click at [519, 267] on span "Need your question answered now? Chat with attorneys and tax advisors about you…" at bounding box center [857, 154] width 1094 height 240
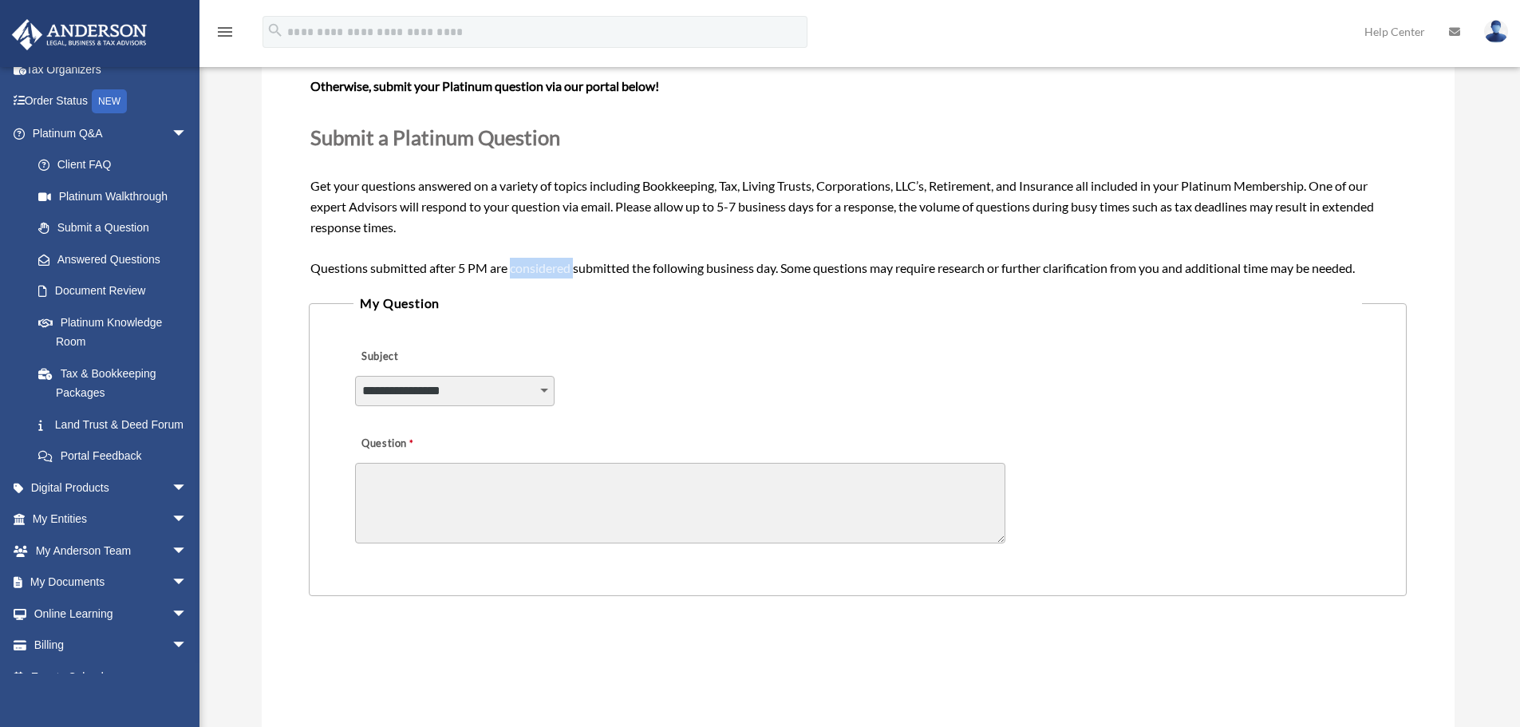
click at [519, 267] on span "Need your question answered now? Chat with attorneys and tax advisors about you…" at bounding box center [857, 154] width 1094 height 240
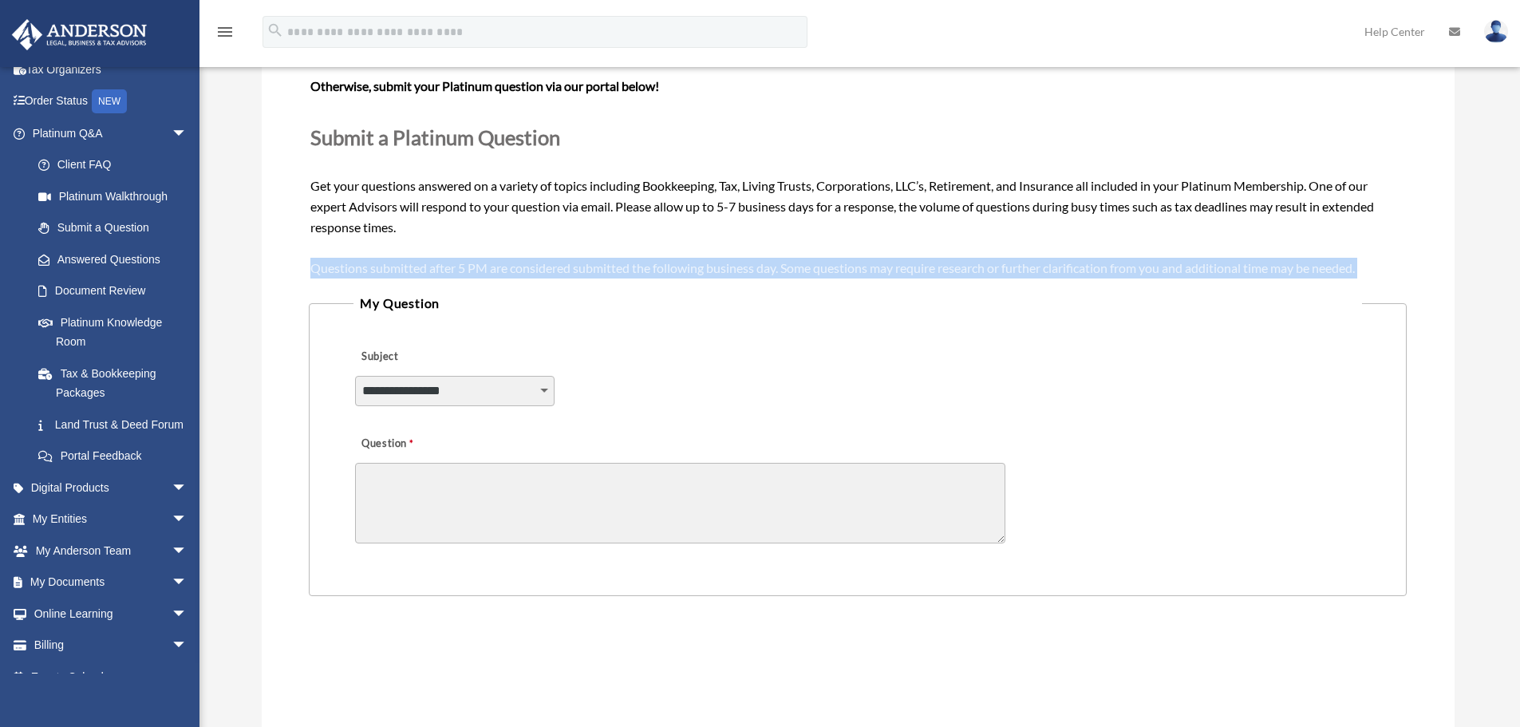
drag, startPoint x: 519, startPoint y: 267, endPoint x: 475, endPoint y: 274, distance: 45.1
click at [520, 267] on span "Need your question answered now? Chat with attorneys and tax advisors about you…" at bounding box center [857, 154] width 1094 height 240
click at [461, 274] on span "Need your question answered now? Chat with attorneys and tax advisors about you…" at bounding box center [857, 154] width 1094 height 240
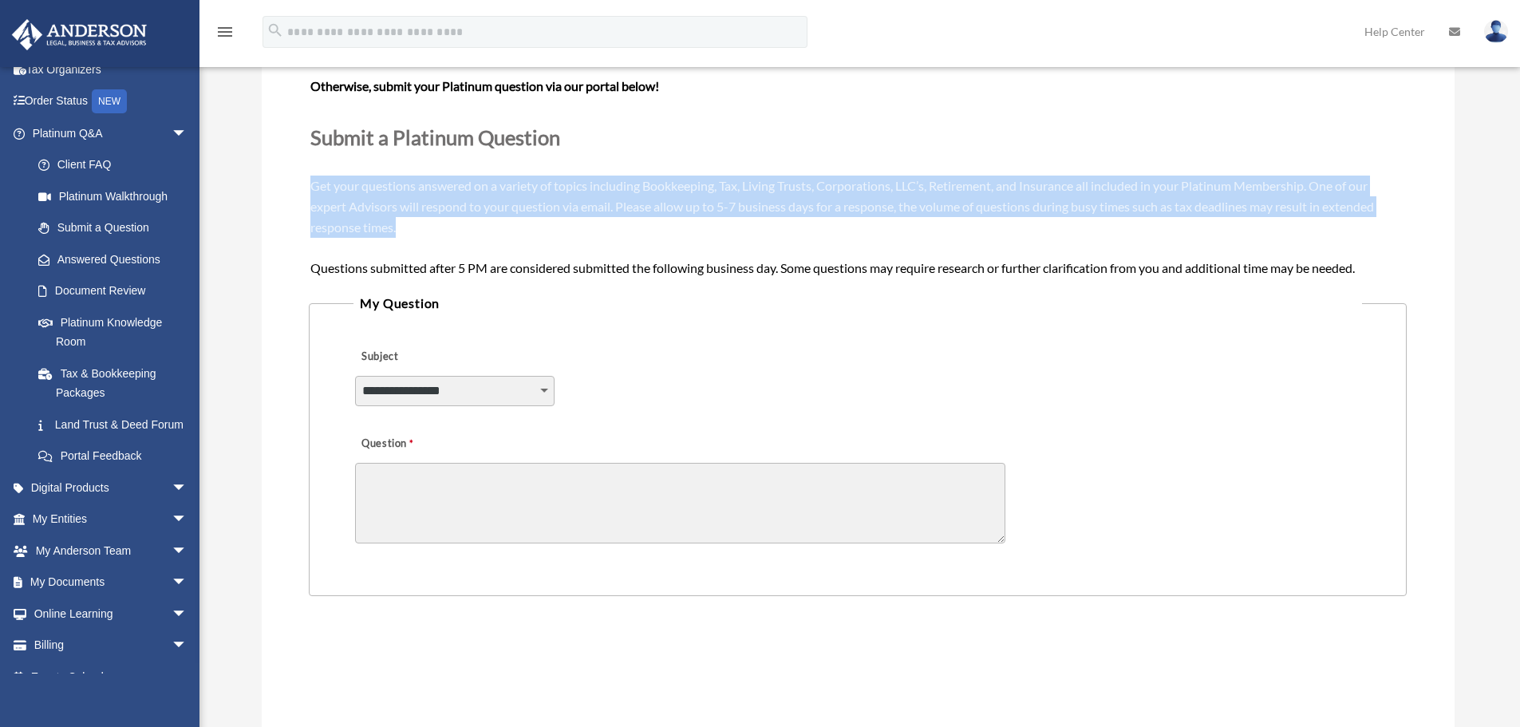
drag, startPoint x: 420, startPoint y: 223, endPoint x: 265, endPoint y: 191, distance: 158.0
click at [273, 191] on div "**********" at bounding box center [858, 438] width 1193 height 911
click at [342, 187] on span "Need your question answered now? Chat with attorneys and tax advisors about you…" at bounding box center [857, 154] width 1094 height 240
drag, startPoint x: 301, startPoint y: 179, endPoint x: 456, endPoint y: 223, distance: 160.6
click at [456, 222] on div "**********" at bounding box center [858, 438] width 1193 height 911
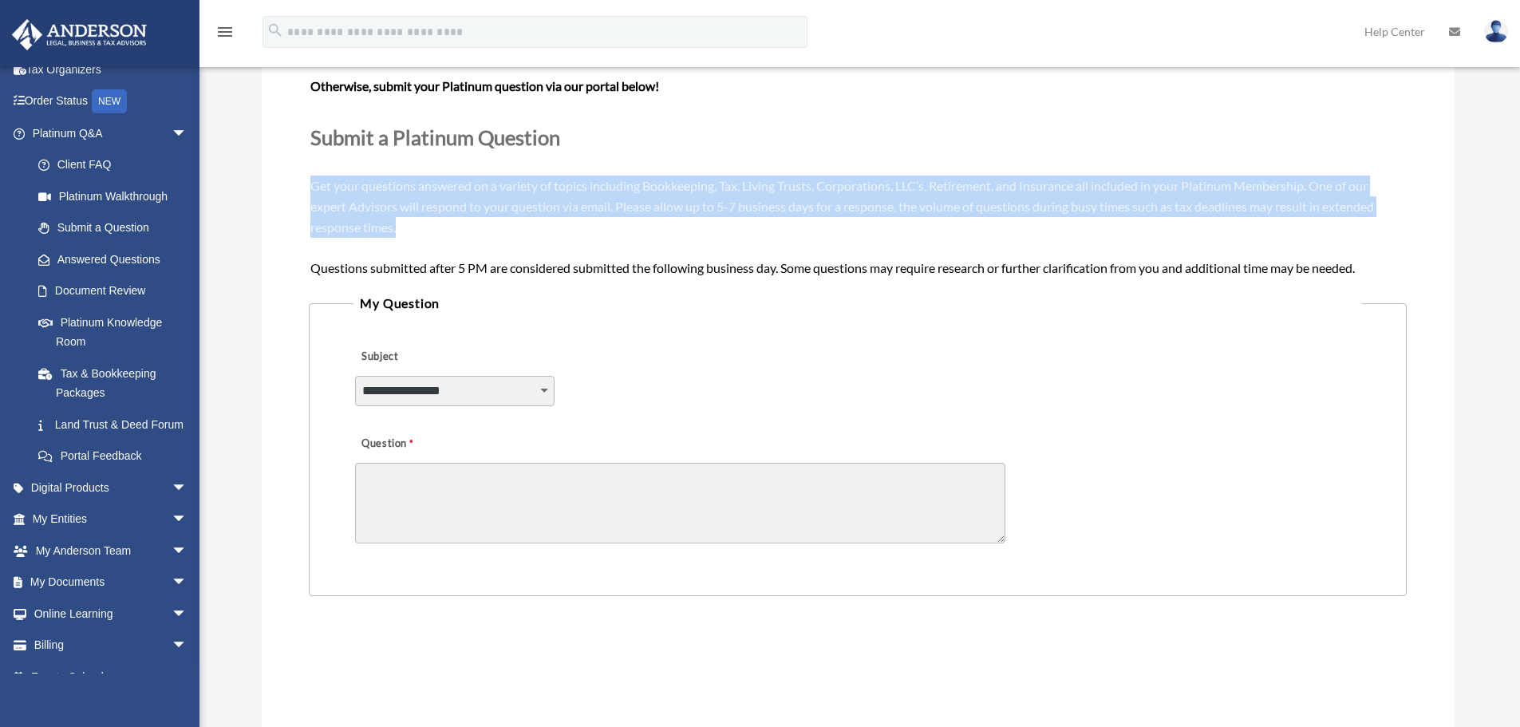
click at [456, 223] on div "Need your question answered now? Chat with attorneys and tax advisors about you…" at bounding box center [857, 155] width 1094 height 246
drag, startPoint x: 518, startPoint y: 238, endPoint x: 318, endPoint y: 138, distance: 223.0
click at [321, 140] on div "Need your question answered now? Chat with attorneys and tax advisors about you…" at bounding box center [857, 155] width 1094 height 246
click at [318, 137] on span "Submit a Platinum Question" at bounding box center [435, 137] width 250 height 24
drag, startPoint x: 310, startPoint y: 132, endPoint x: 446, endPoint y: 235, distance: 170.4
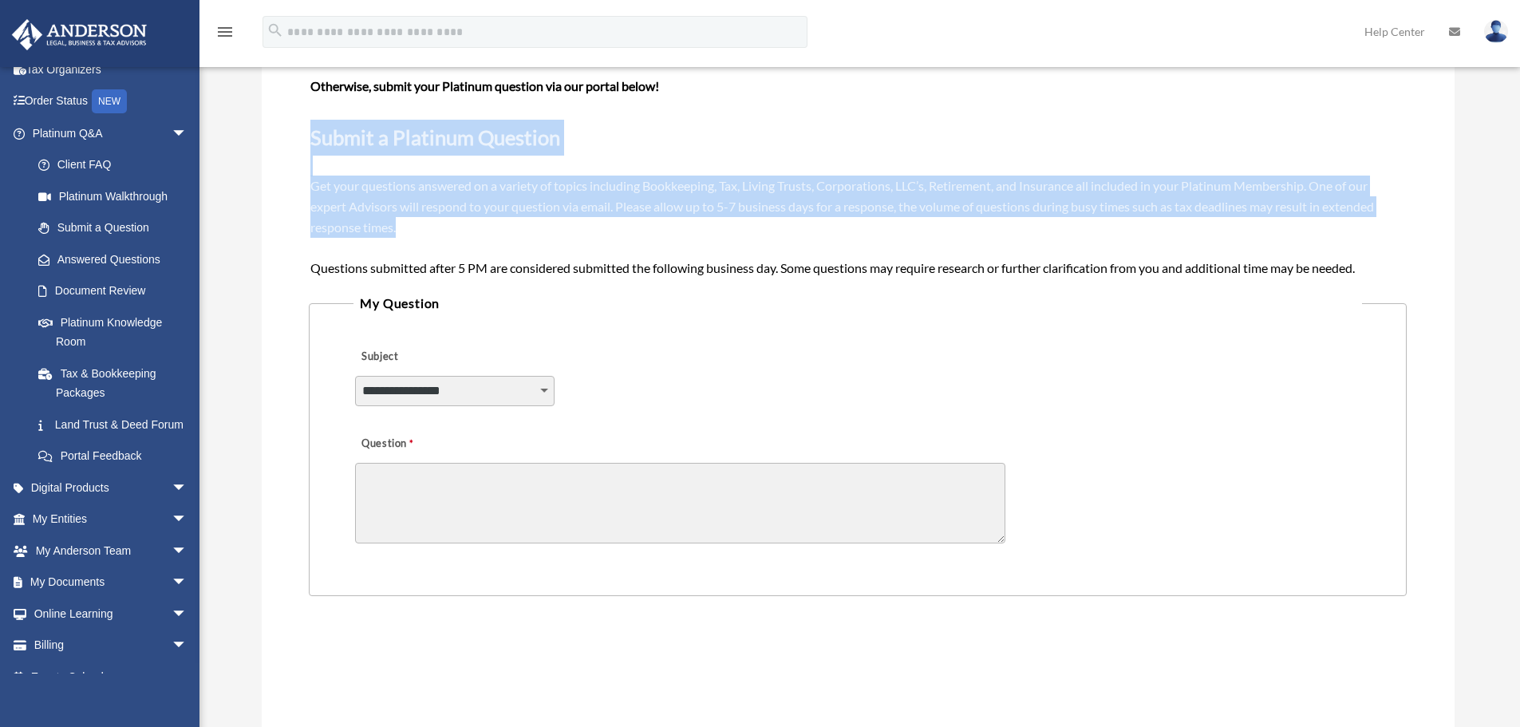
click at [446, 235] on div "Need your question answered now? Chat with attorneys and tax advisors about you…" at bounding box center [857, 154] width 1097 height 249
click at [446, 235] on div "Need your question answered now? Chat with attorneys and tax advisors about you…" at bounding box center [857, 155] width 1094 height 246
drag, startPoint x: 503, startPoint y: 236, endPoint x: 310, endPoint y: 142, distance: 214.8
click at [311, 142] on div "Need your question answered now? Chat with attorneys and tax advisors about you…" at bounding box center [857, 155] width 1094 height 246
click at [310, 142] on span "Submit a Platinum Question" at bounding box center [435, 137] width 250 height 24
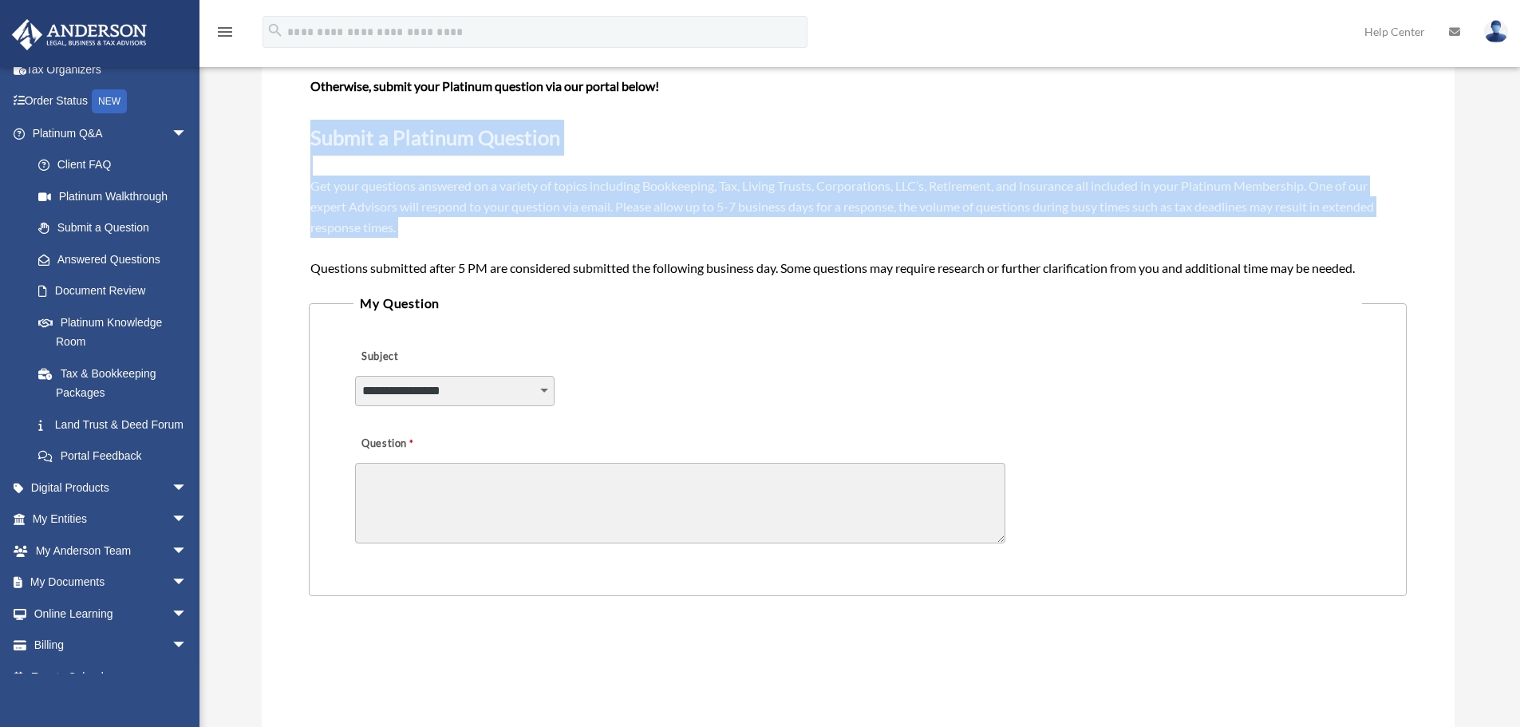
drag, startPoint x: 310, startPoint y: 135, endPoint x: 560, endPoint y: 250, distance: 274.9
click at [560, 250] on div "Need your question answered now? Chat with attorneys and tax advisors about you…" at bounding box center [857, 155] width 1094 height 246
click at [563, 256] on div "Need your question answered now? Chat with attorneys and tax advisors about you…" at bounding box center [857, 155] width 1094 height 246
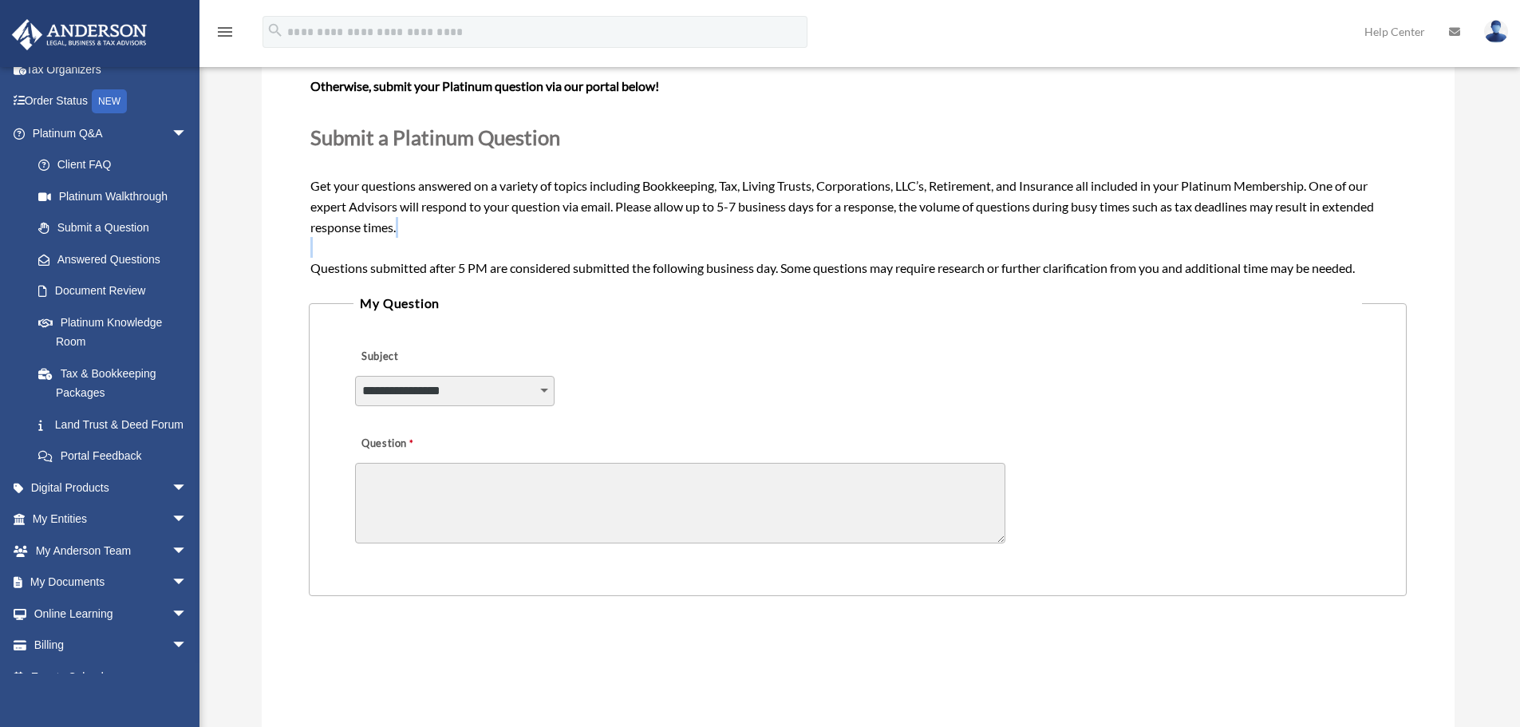
click at [563, 256] on div "Need your question answered now? Chat with attorneys and tax advisors about you…" at bounding box center [857, 155] width 1094 height 246
click at [547, 262] on span "Need your question answered now? Chat with attorneys and tax advisors about you…" at bounding box center [857, 154] width 1094 height 240
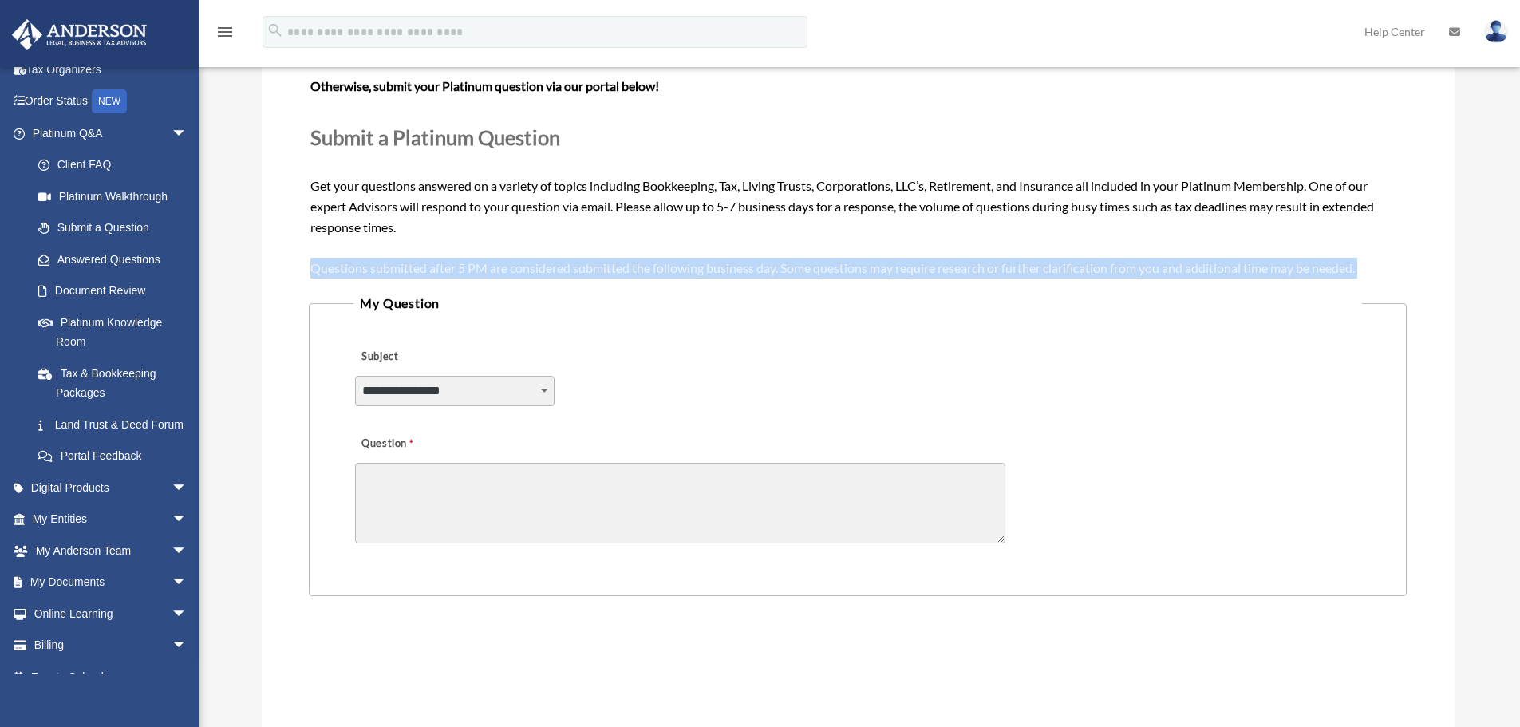
click at [547, 262] on span "Need your question answered now? Chat with attorneys and tax advisors about you…" at bounding box center [857, 154] width 1094 height 240
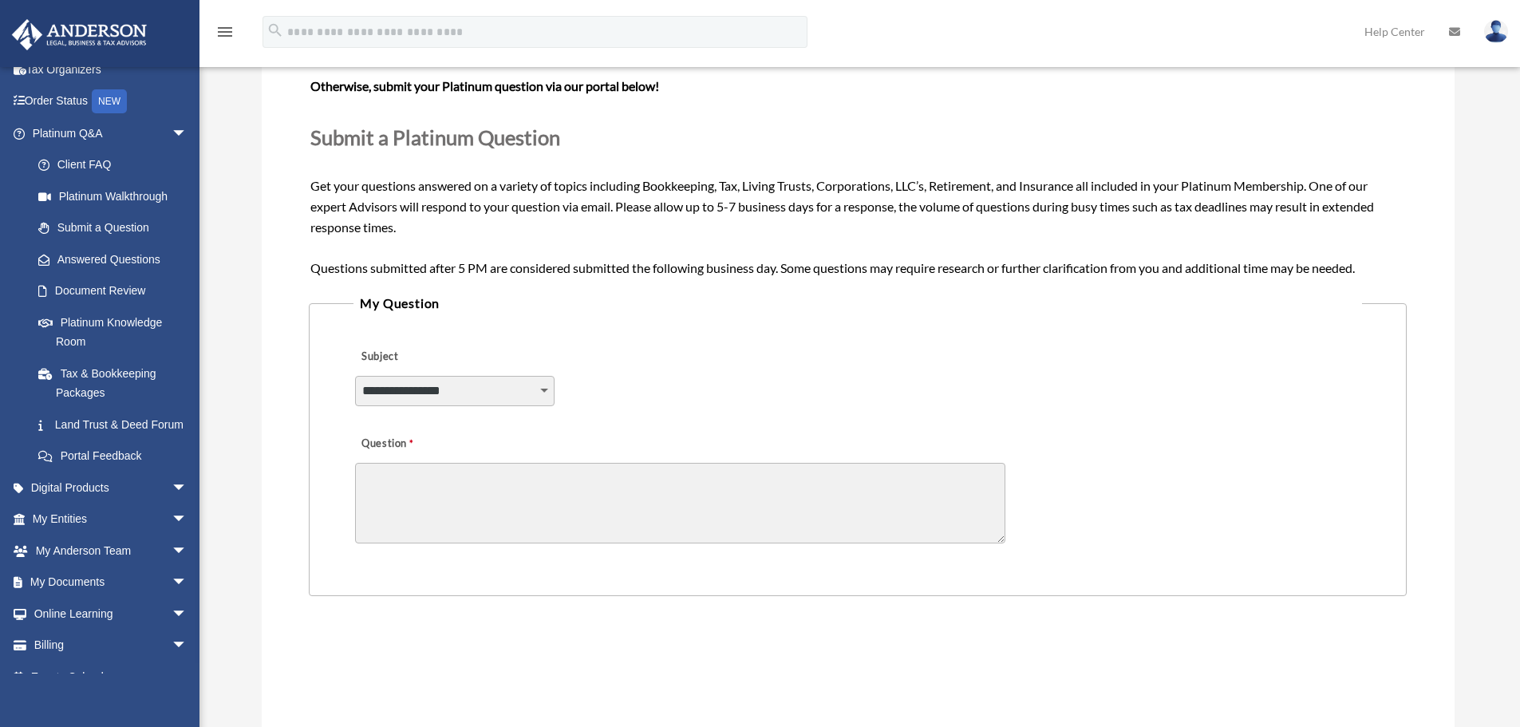
click at [500, 257] on div "Need your question answered now? Chat with attorneys and tax advisors about you…" at bounding box center [857, 155] width 1094 height 246
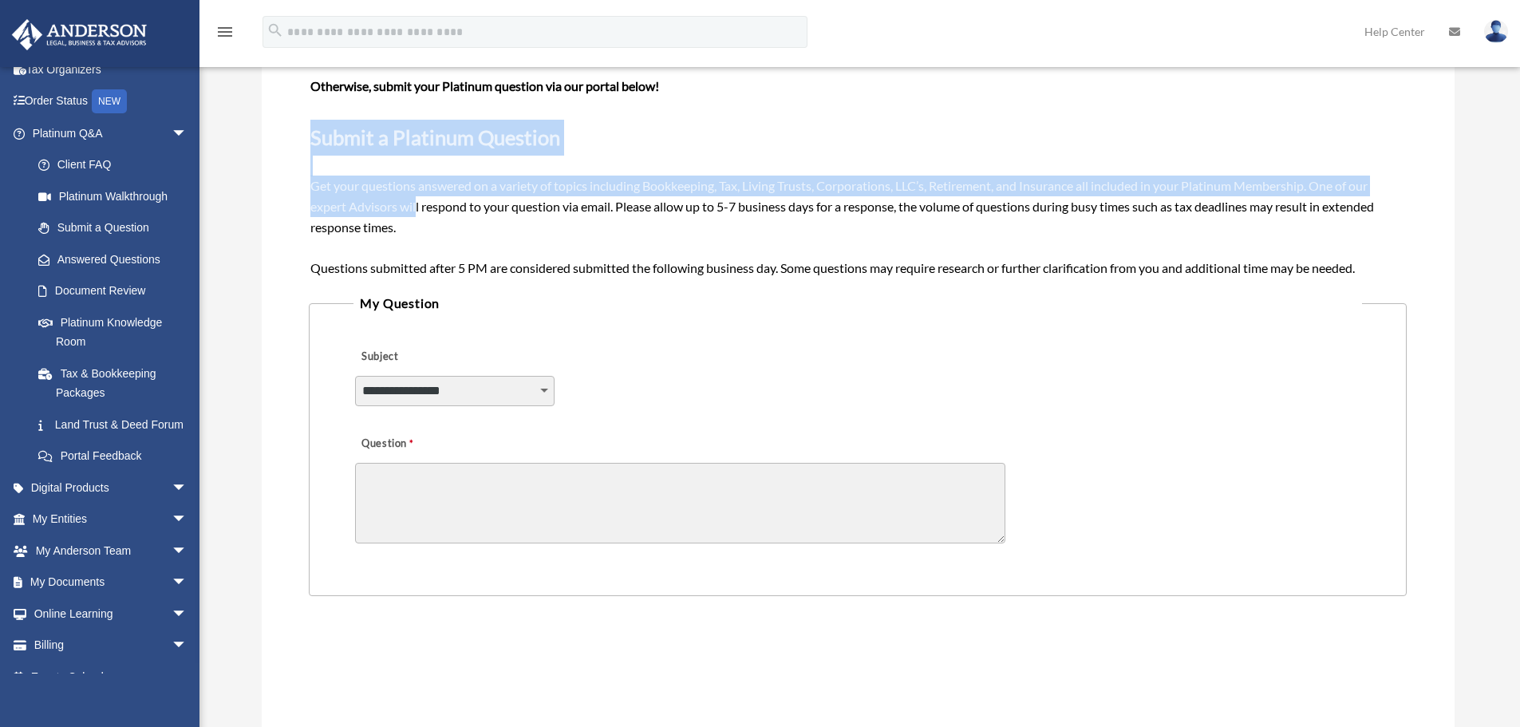
drag, startPoint x: 416, startPoint y: 202, endPoint x: 276, endPoint y: 124, distance: 160.3
click at [277, 125] on div "**********" at bounding box center [858, 438] width 1193 height 911
click at [276, 124] on div "**********" at bounding box center [858, 438] width 1193 height 911
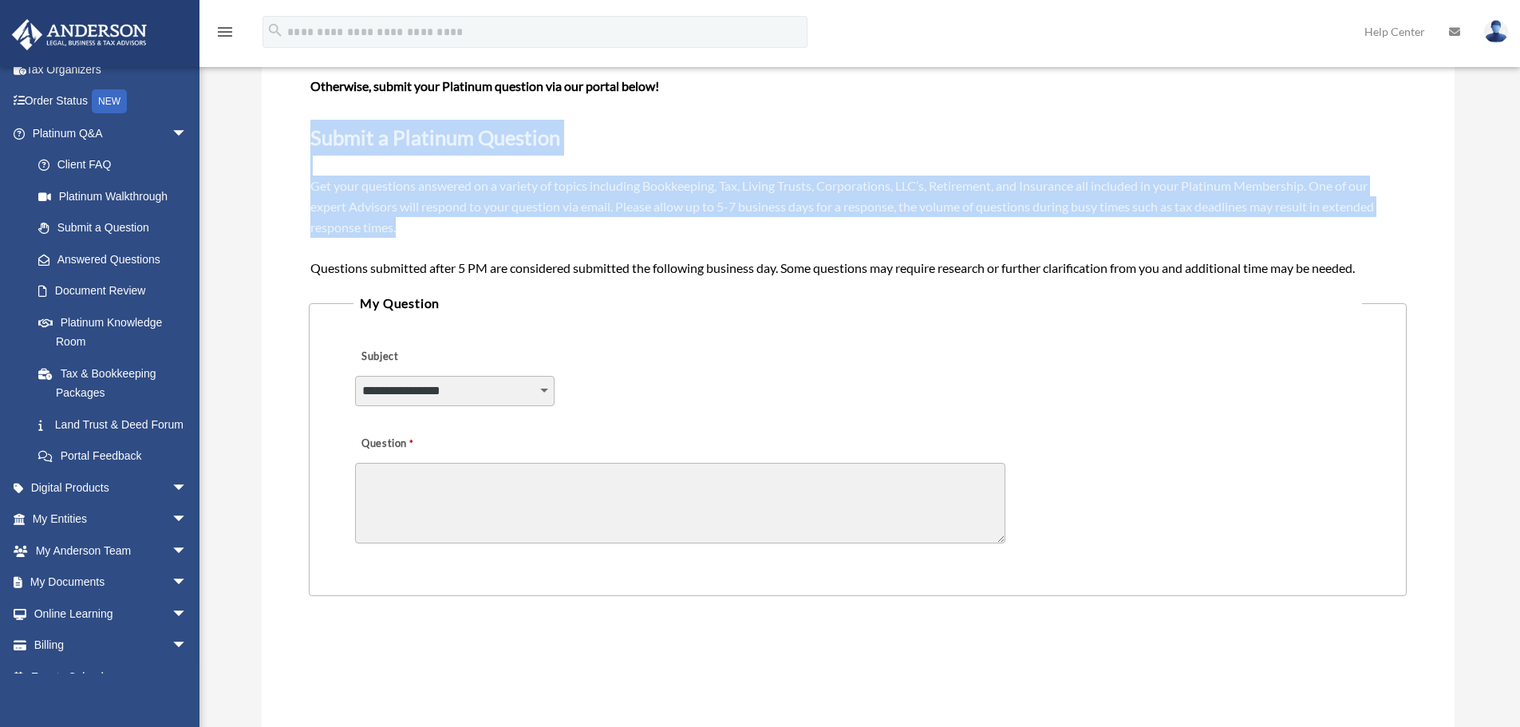
drag, startPoint x: 361, startPoint y: 155, endPoint x: 461, endPoint y: 218, distance: 118.0
click at [461, 218] on div "**********" at bounding box center [858, 438] width 1193 height 911
click at [461, 218] on div "Need your question answered now? Chat with attorneys and tax advisors about you…" at bounding box center [857, 155] width 1094 height 246
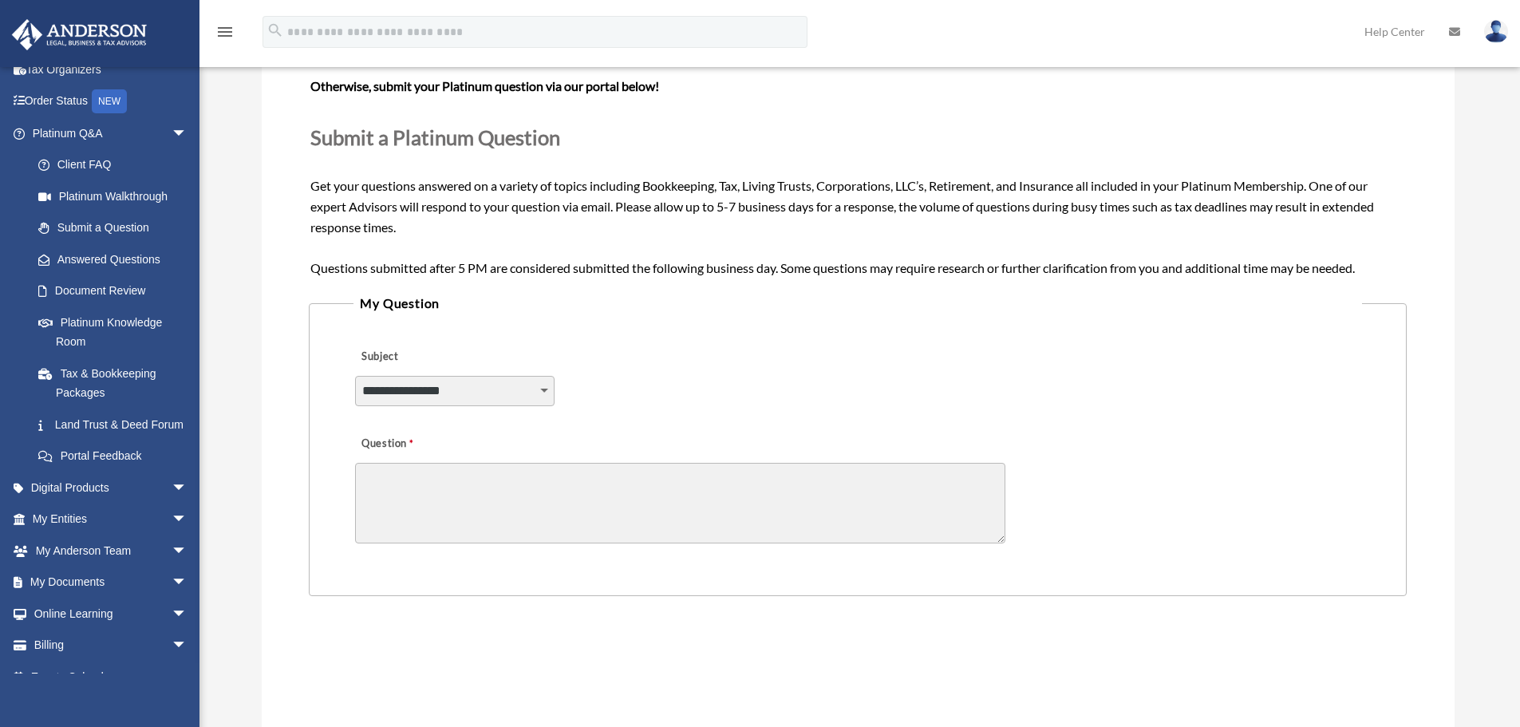
click at [308, 140] on div "**********" at bounding box center [858, 438] width 1193 height 911
click at [314, 137] on span "Submit a Platinum Question" at bounding box center [435, 137] width 250 height 24
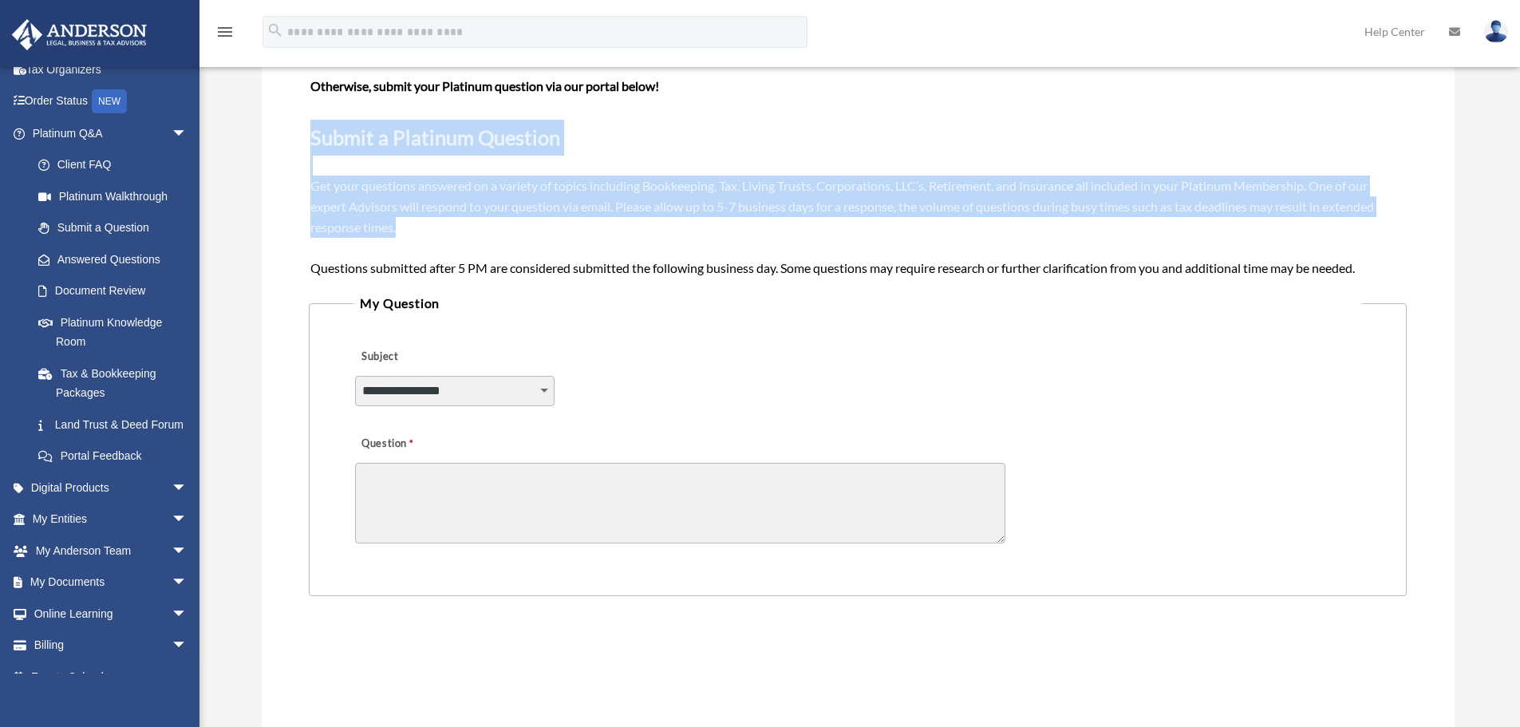
drag, startPoint x: 301, startPoint y: 128, endPoint x: 410, endPoint y: 226, distance: 146.9
click at [410, 226] on div "**********" at bounding box center [858, 438] width 1193 height 911
click at [410, 226] on div "Need your question answered now? Chat with attorneys and tax advisors about you…" at bounding box center [857, 155] width 1094 height 246
drag, startPoint x: 431, startPoint y: 226, endPoint x: 305, endPoint y: 136, distance: 154.5
click at [305, 136] on div "**********" at bounding box center [858, 438] width 1193 height 911
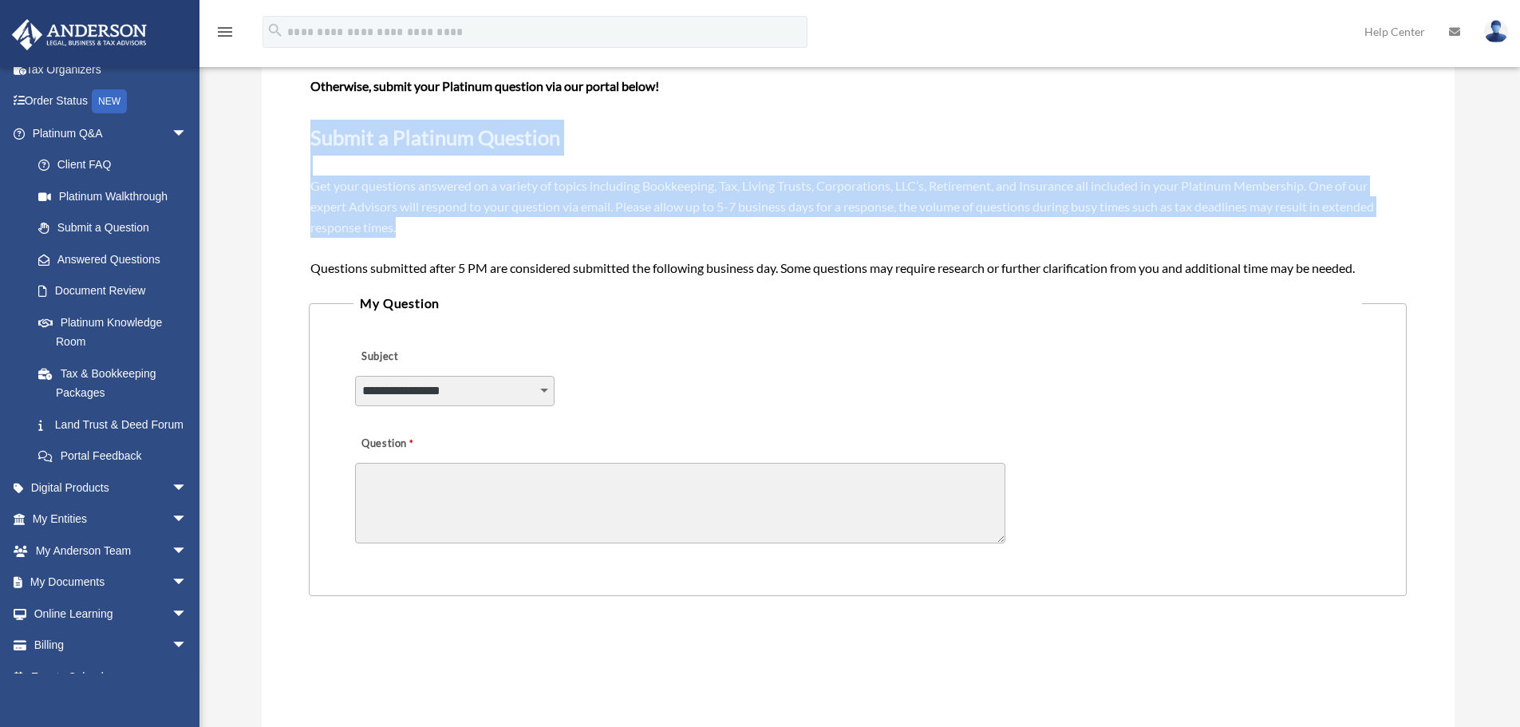
click at [304, 136] on div "**********" at bounding box center [858, 438] width 1193 height 911
drag, startPoint x: 310, startPoint y: 127, endPoint x: 413, endPoint y: 235, distance: 149.5
click at [413, 235] on div "Need your question answered now? Chat with attorneys and tax advisors about you…" at bounding box center [857, 155] width 1094 height 246
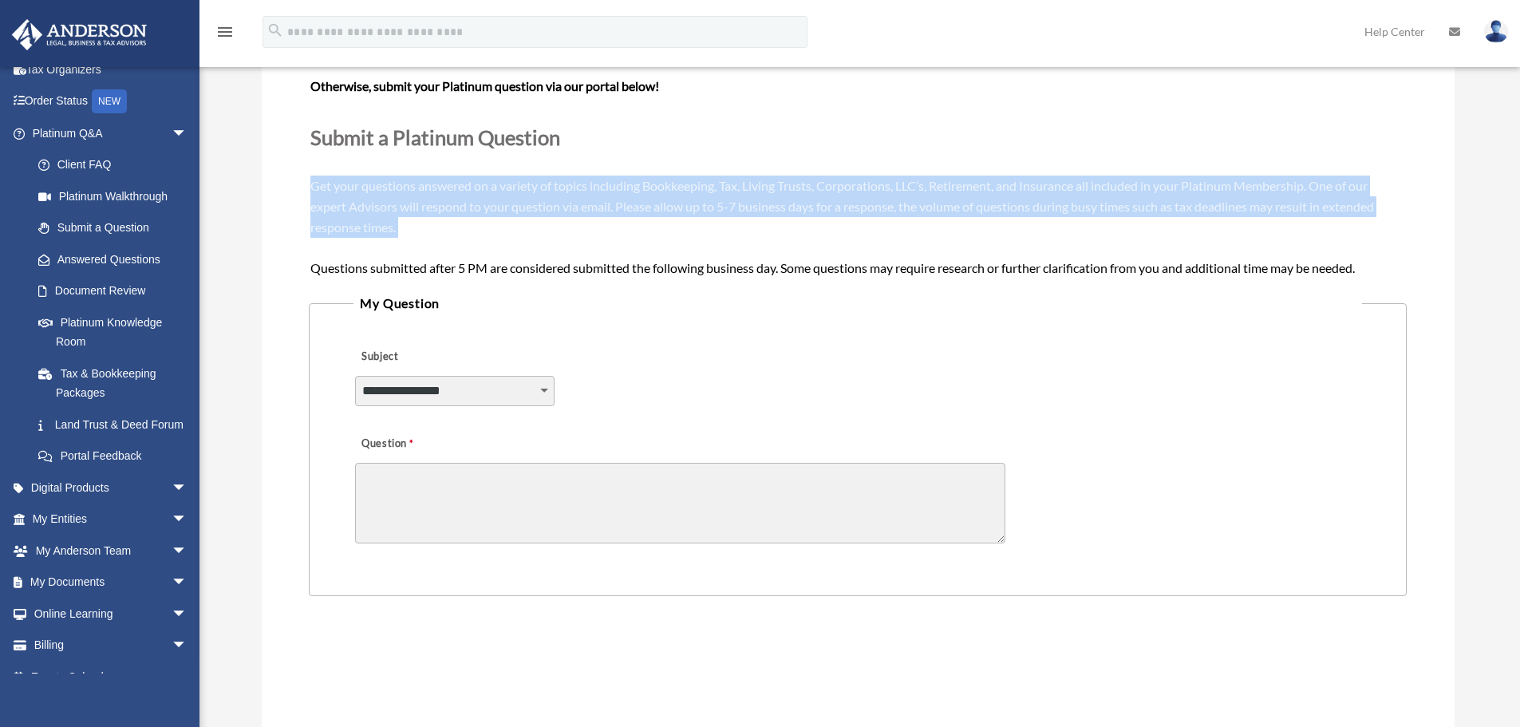
click at [413, 235] on div "Need your question answered now? Chat with attorneys and tax advisors about you…" at bounding box center [857, 155] width 1094 height 246
click at [350, 222] on span "Need your question answered now? Chat with attorneys and tax advisors about you…" at bounding box center [857, 154] width 1094 height 240
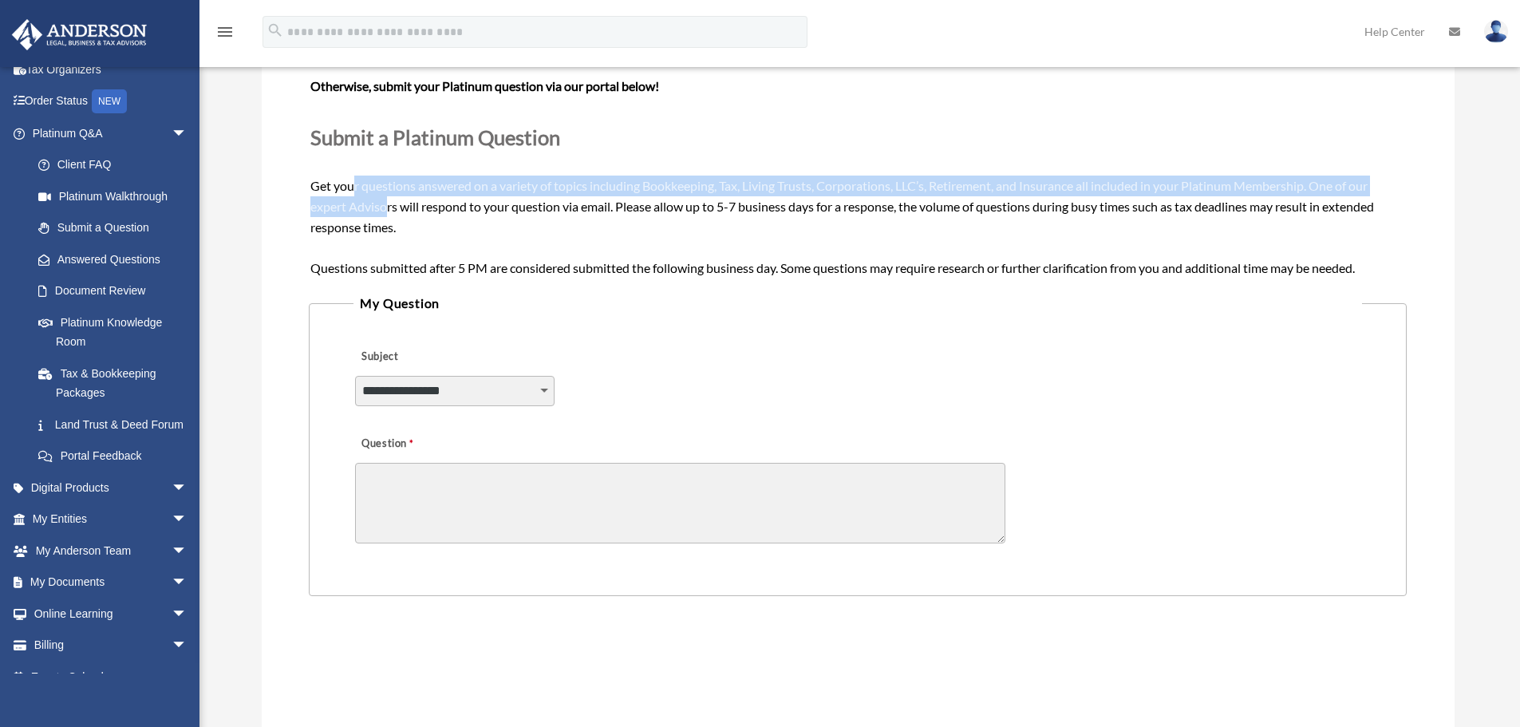
click at [353, 187] on span "Need your question answered now? Chat with attorneys and tax advisors about you…" at bounding box center [857, 154] width 1094 height 240
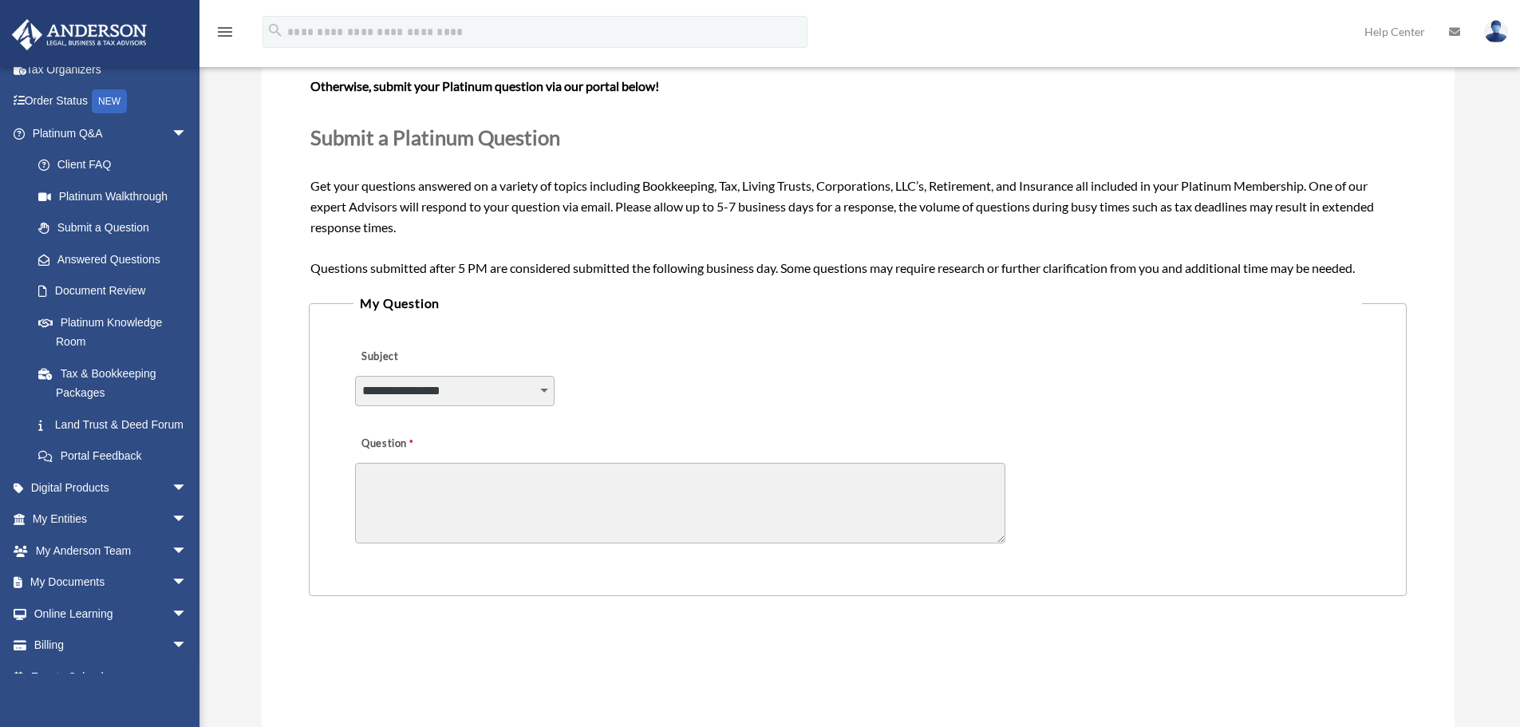
click at [265, 130] on div "**********" at bounding box center [858, 438] width 1193 height 911
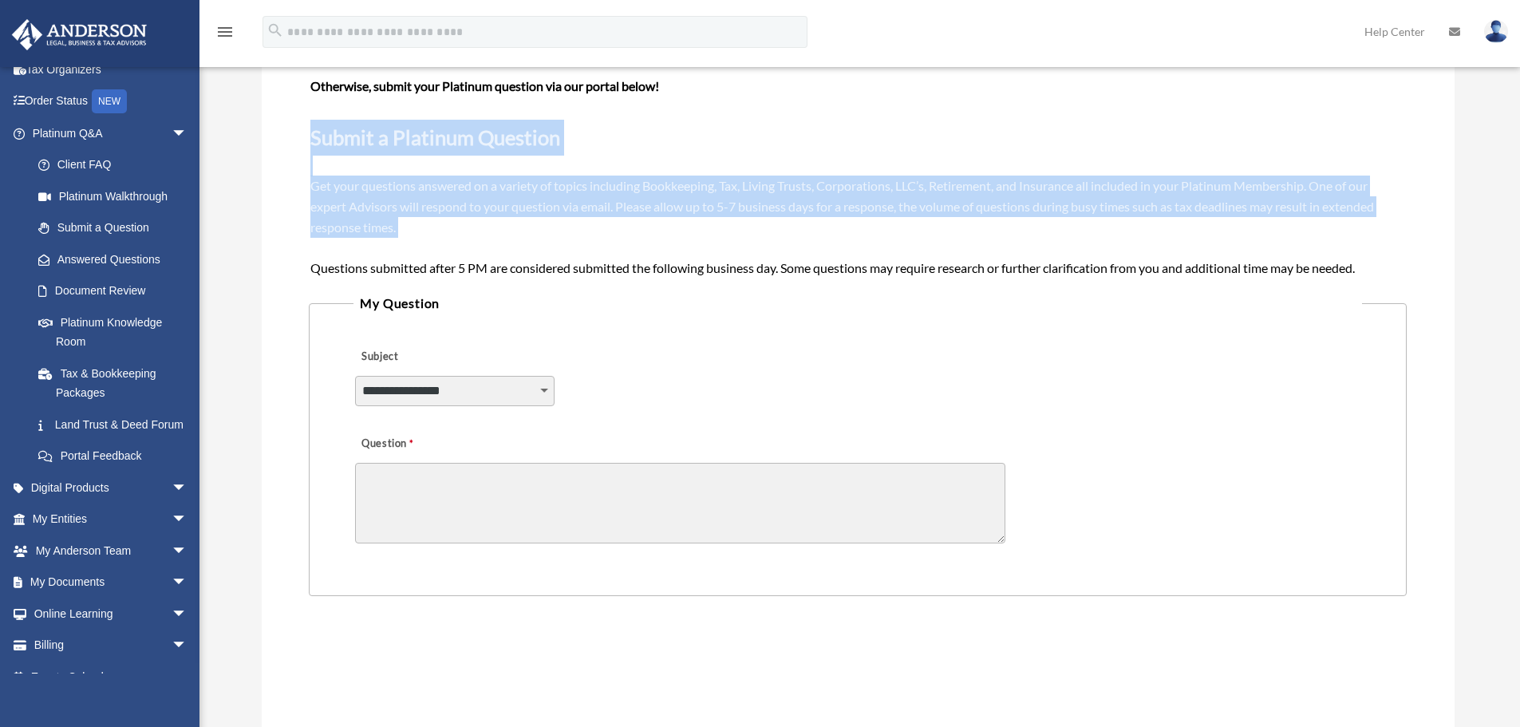
drag, startPoint x: 338, startPoint y: 164, endPoint x: 425, endPoint y: 248, distance: 120.7
click at [425, 248] on div "**********" at bounding box center [858, 438] width 1193 height 911
click at [425, 248] on div "Need your question answered now? Chat with attorneys and tax advisors about you…" at bounding box center [857, 155] width 1094 height 246
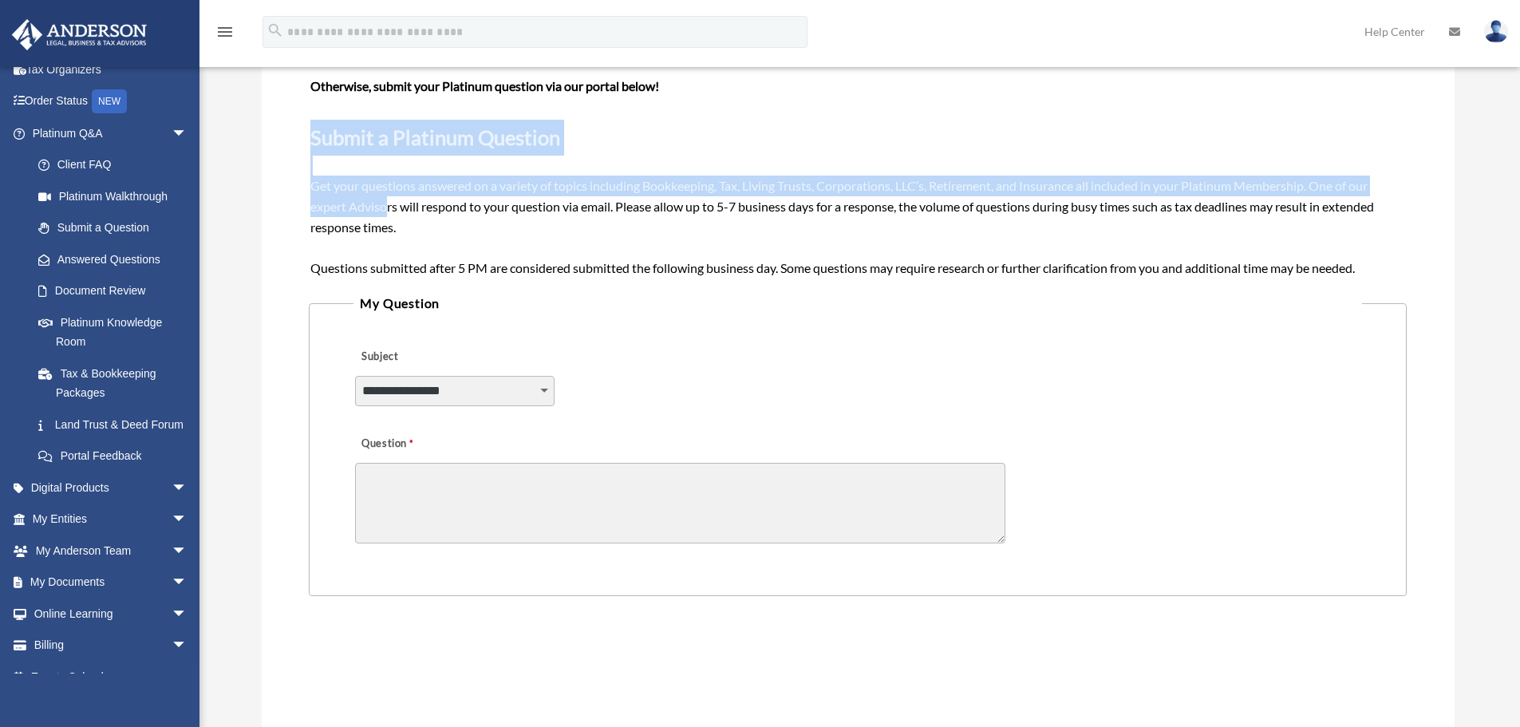
drag, startPoint x: 345, startPoint y: 185, endPoint x: 283, endPoint y: 144, distance: 74.1
click at [283, 144] on div "**********" at bounding box center [858, 438] width 1193 height 911
click at [282, 143] on div "**********" at bounding box center [858, 438] width 1193 height 911
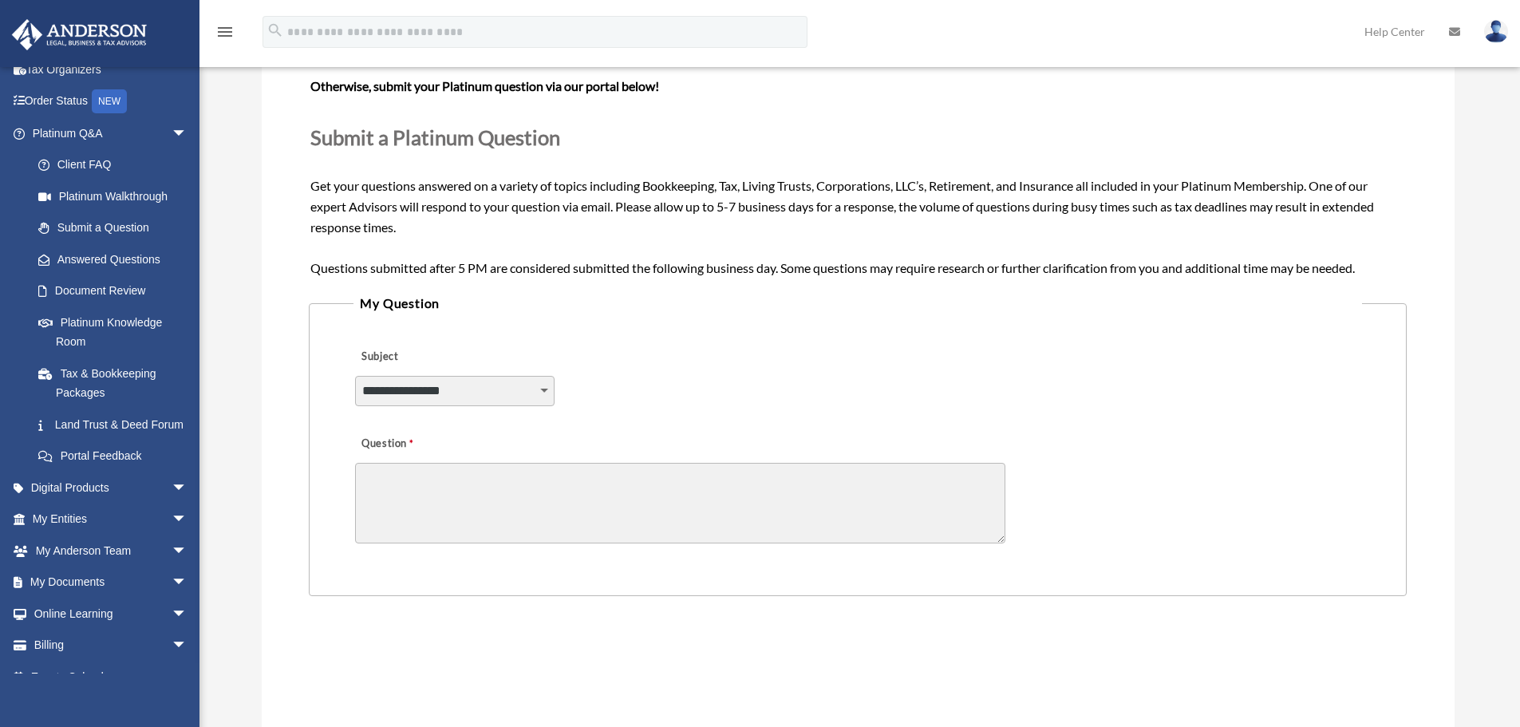
click at [361, 279] on div "Need your question answered now? Chat with attorneys and tax advisors about you…" at bounding box center [857, 154] width 1097 height 249
click at [377, 211] on span "Need your question answered now? Chat with attorneys and tax advisors about you…" at bounding box center [857, 154] width 1094 height 240
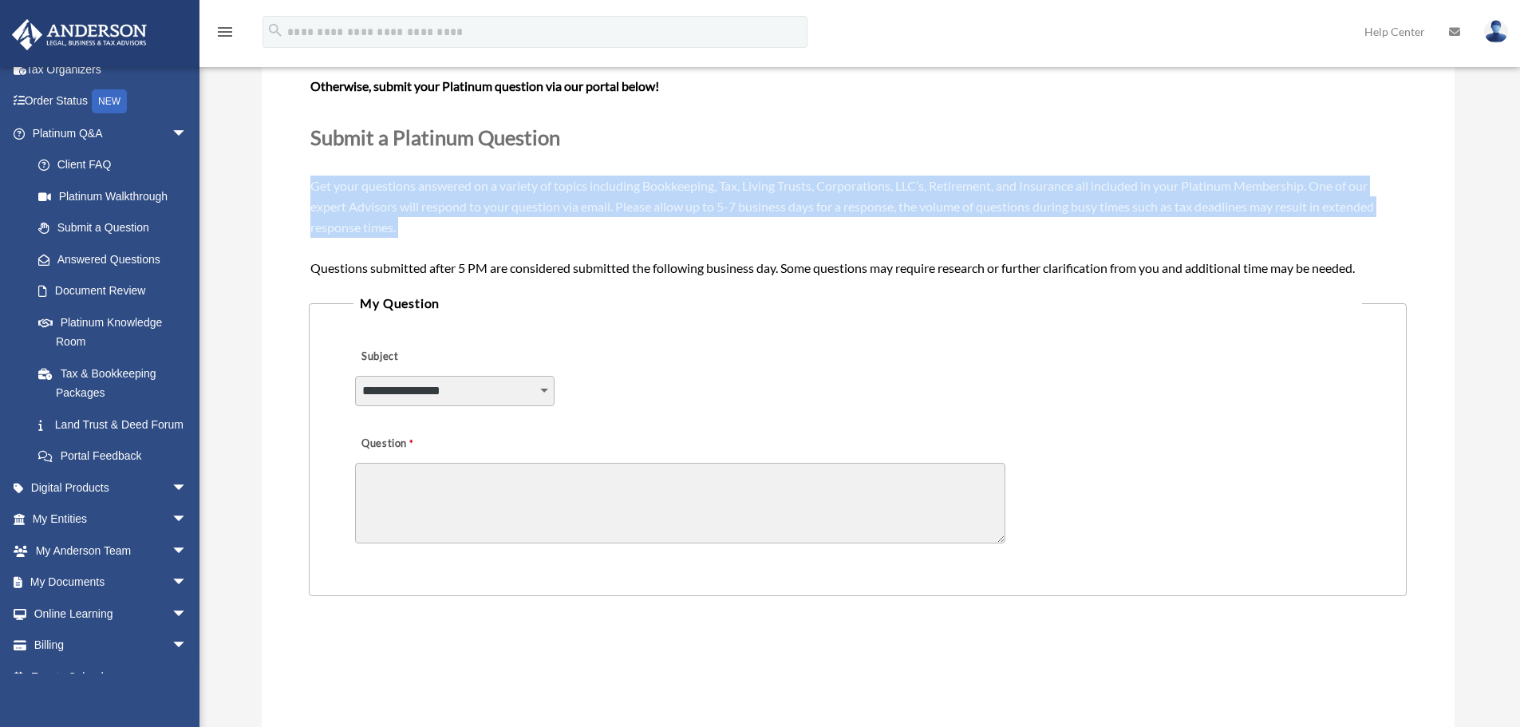
click at [377, 211] on span "Need your question answered now? Chat with attorneys and tax advisors about you…" at bounding box center [857, 154] width 1094 height 240
click at [351, 202] on span "Need your question answered now? Chat with attorneys and tax advisors about you…" at bounding box center [857, 154] width 1094 height 240
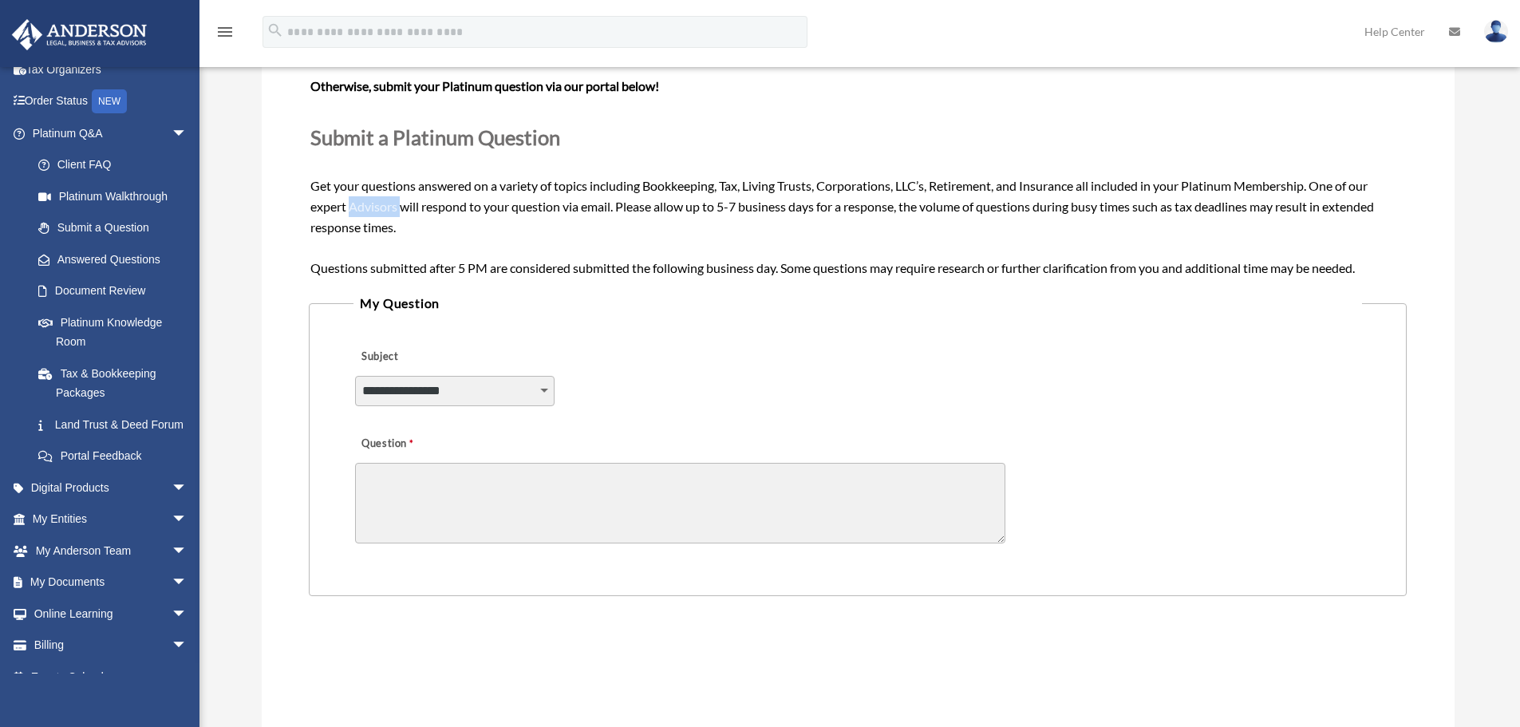
click at [351, 202] on span "Need your question answered now? Chat with attorneys and tax advisors about you…" at bounding box center [857, 154] width 1094 height 240
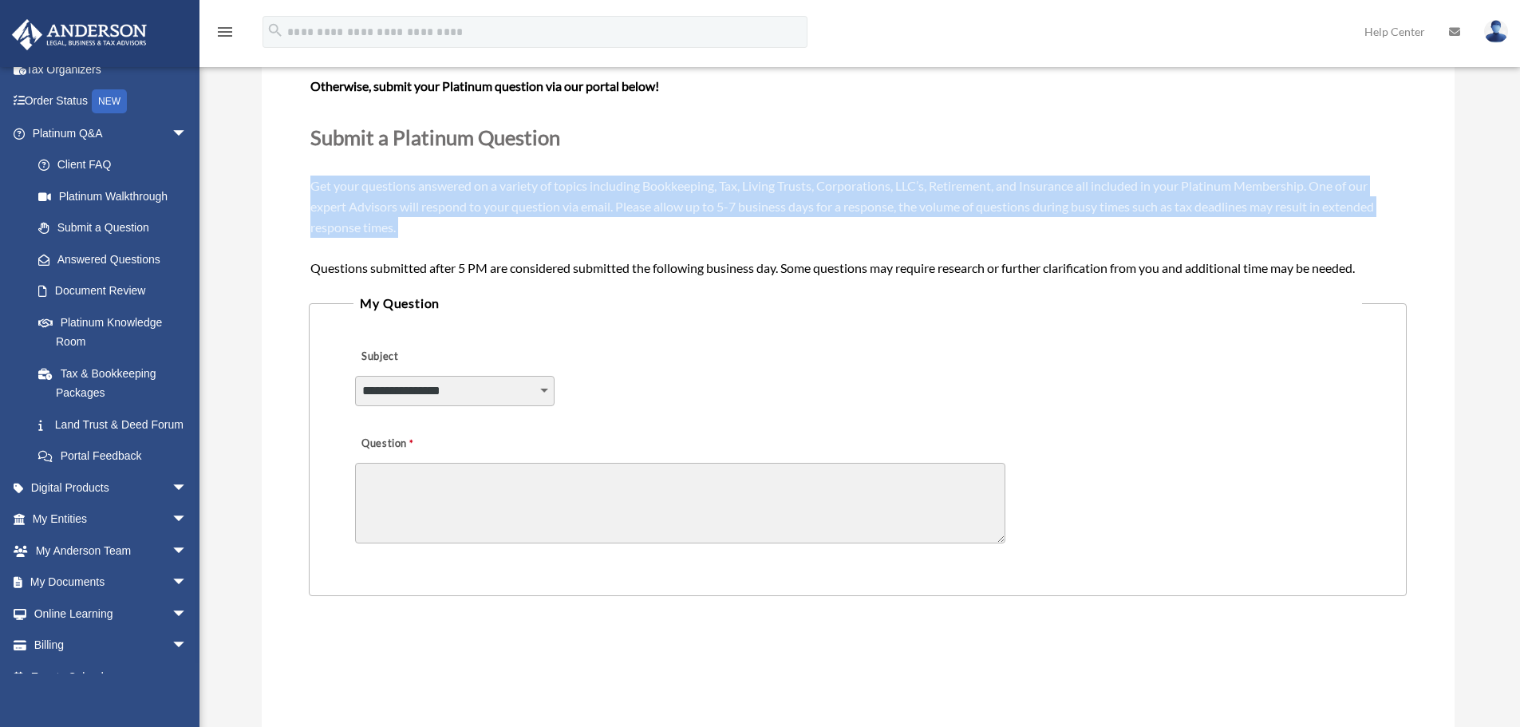
click at [351, 202] on span "Need your question answered now? Chat with attorneys and tax advisors about you…" at bounding box center [857, 154] width 1094 height 240
click at [459, 190] on span "Need your question answered now? Chat with attorneys and tax advisors about you…" at bounding box center [857, 154] width 1094 height 240
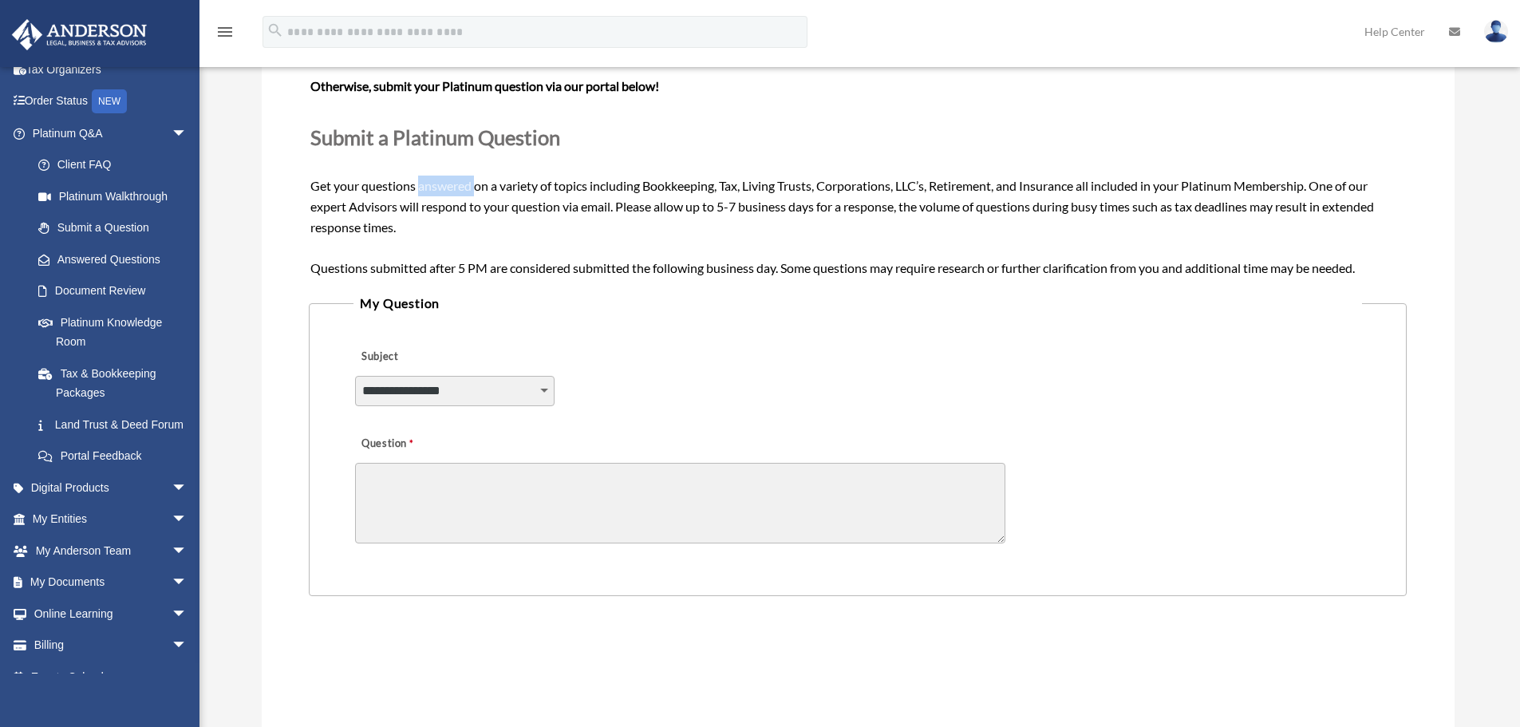
click at [459, 190] on span "Need your question answered now? Chat with attorneys and tax advisors about you…" at bounding box center [857, 154] width 1094 height 240
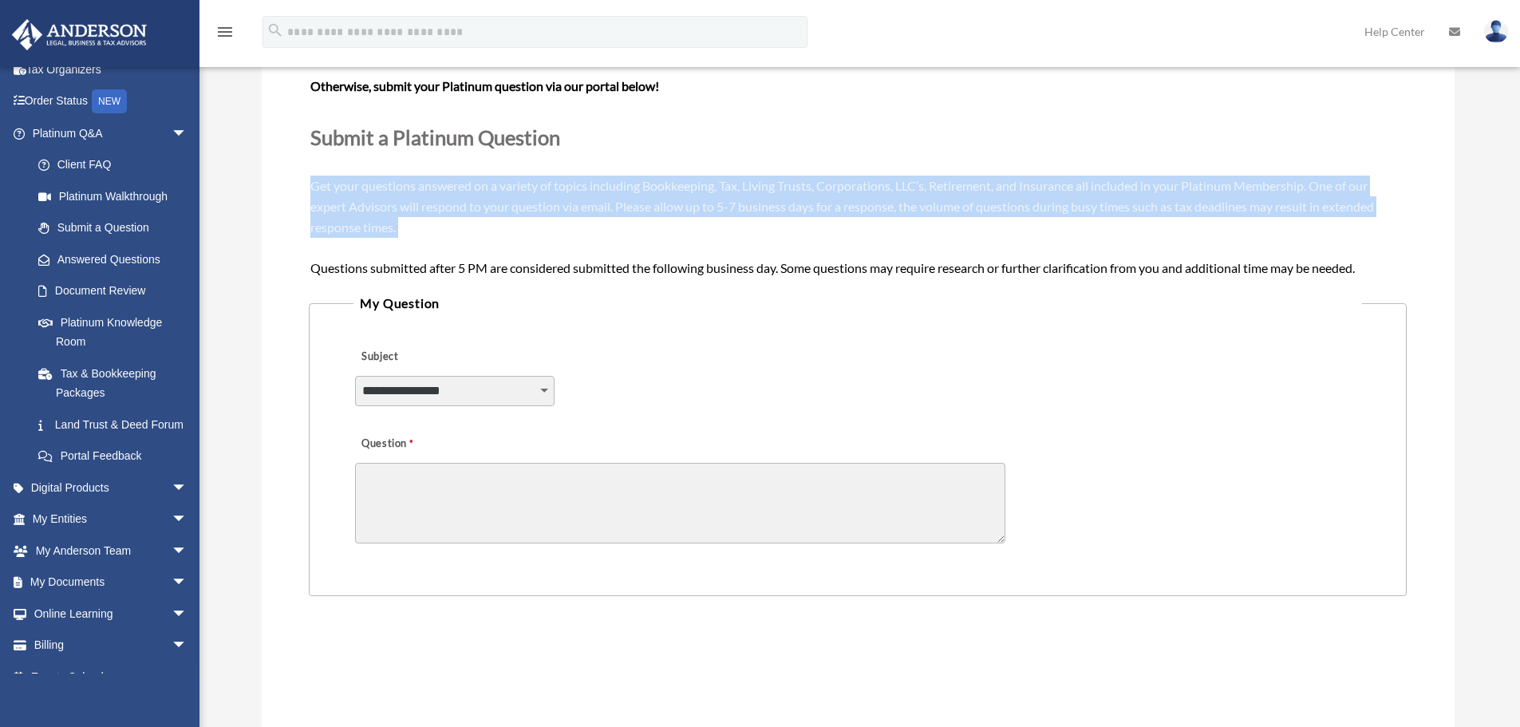
click at [459, 190] on span "Need your question answered now? Chat with attorneys and tax advisors about you…" at bounding box center [857, 154] width 1094 height 240
click at [416, 199] on span "Need your question answered now? Chat with attorneys and tax advisors about you…" at bounding box center [857, 154] width 1094 height 240
drag, startPoint x: 412, startPoint y: 235, endPoint x: 291, endPoint y: 134, distance: 157.4
click at [291, 134] on div "**********" at bounding box center [858, 438] width 1193 height 911
click at [290, 133] on div "**********" at bounding box center [858, 438] width 1193 height 911
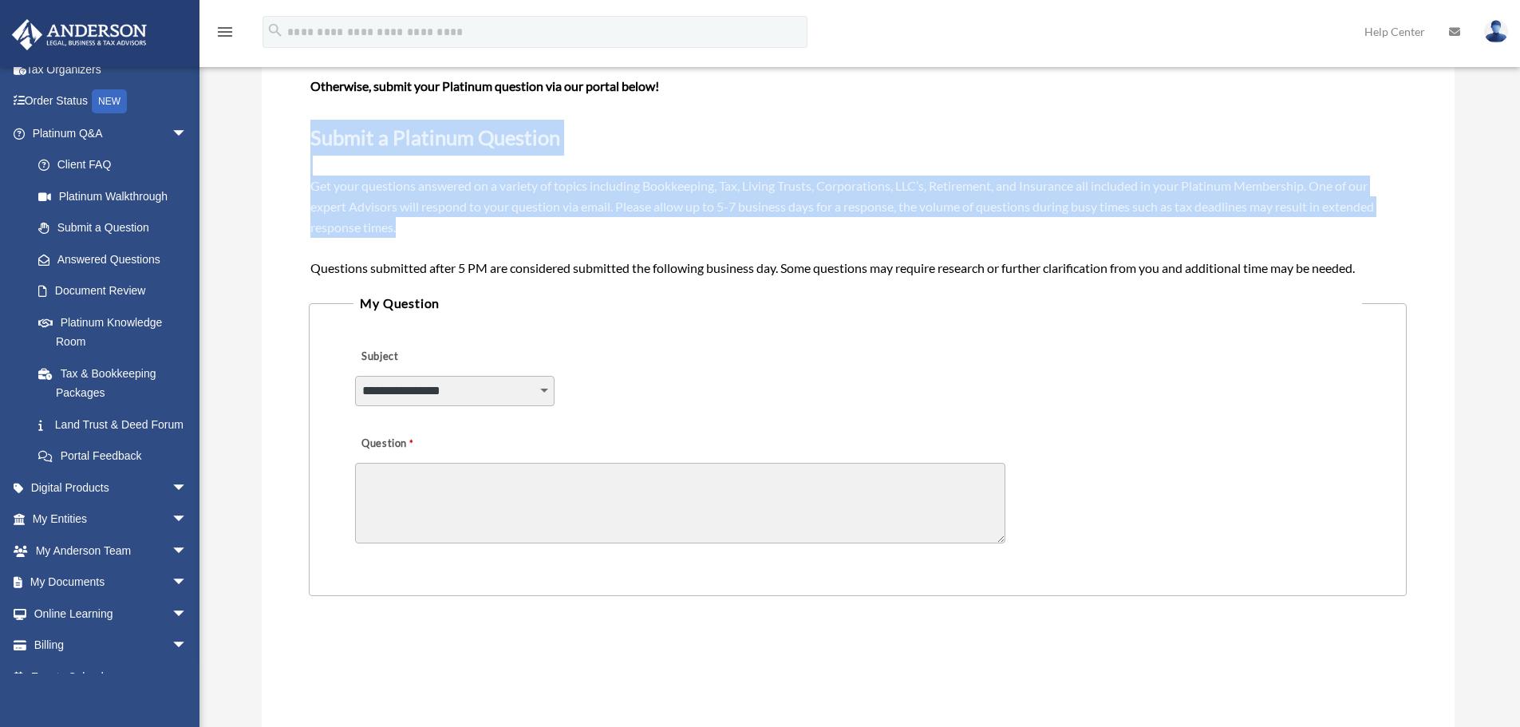
drag, startPoint x: 306, startPoint y: 144, endPoint x: 396, endPoint y: 231, distance: 126.4
click at [396, 231] on div "**********" at bounding box center [858, 438] width 1193 height 911
click at [396, 231] on span "Need your question answered now? Chat with attorneys and tax advisors about you…" at bounding box center [857, 154] width 1094 height 240
drag, startPoint x: 425, startPoint y: 232, endPoint x: 290, endPoint y: 133, distance: 167.2
click at [290, 133] on div "**********" at bounding box center [858, 438] width 1193 height 911
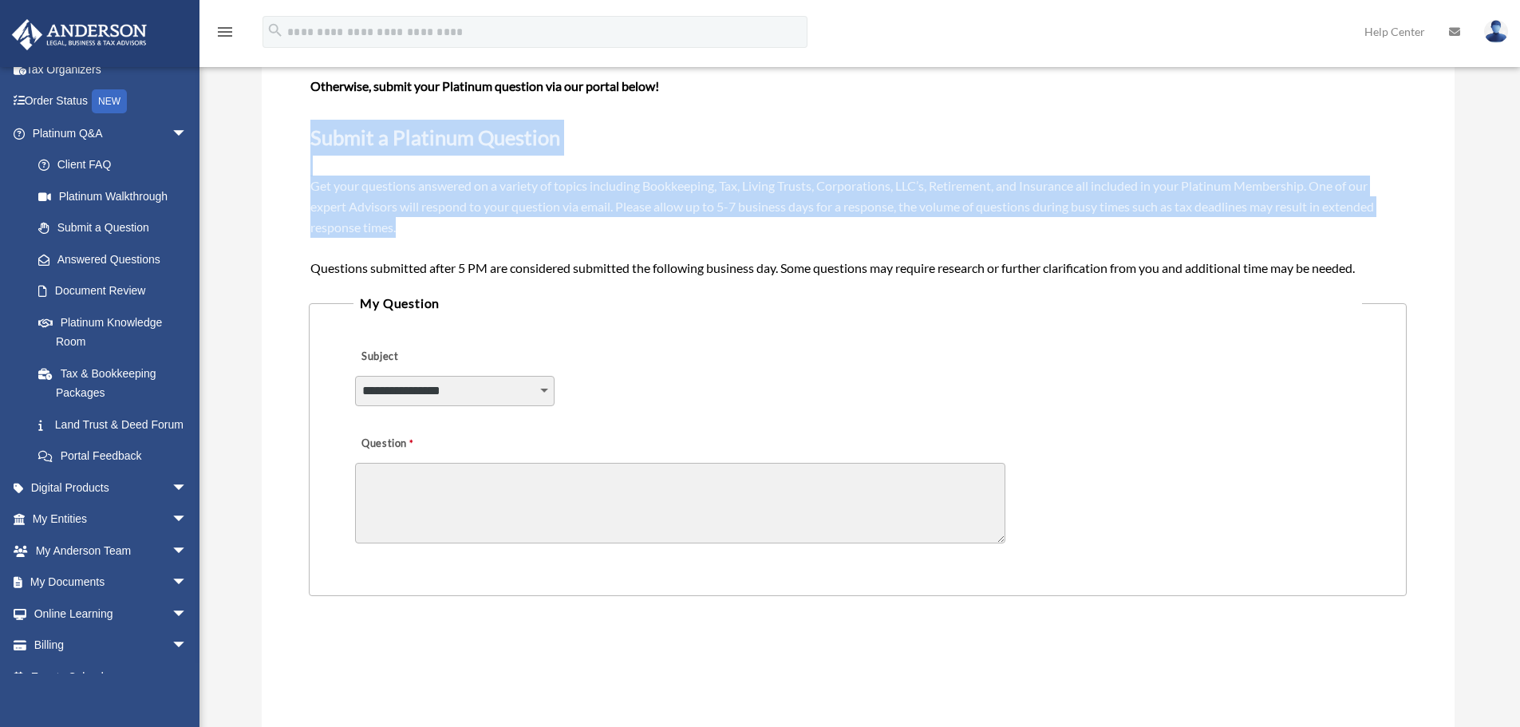
click at [290, 133] on div "**********" at bounding box center [858, 438] width 1193 height 911
drag, startPoint x: 300, startPoint y: 132, endPoint x: 414, endPoint y: 237, distance: 154.7
click at [414, 237] on div "**********" at bounding box center [858, 438] width 1193 height 911
click at [414, 237] on div "Need your question answered now? Chat with attorneys and tax advisors about you…" at bounding box center [857, 155] width 1094 height 246
drag, startPoint x: 414, startPoint y: 237, endPoint x: 274, endPoint y: 125, distance: 178.8
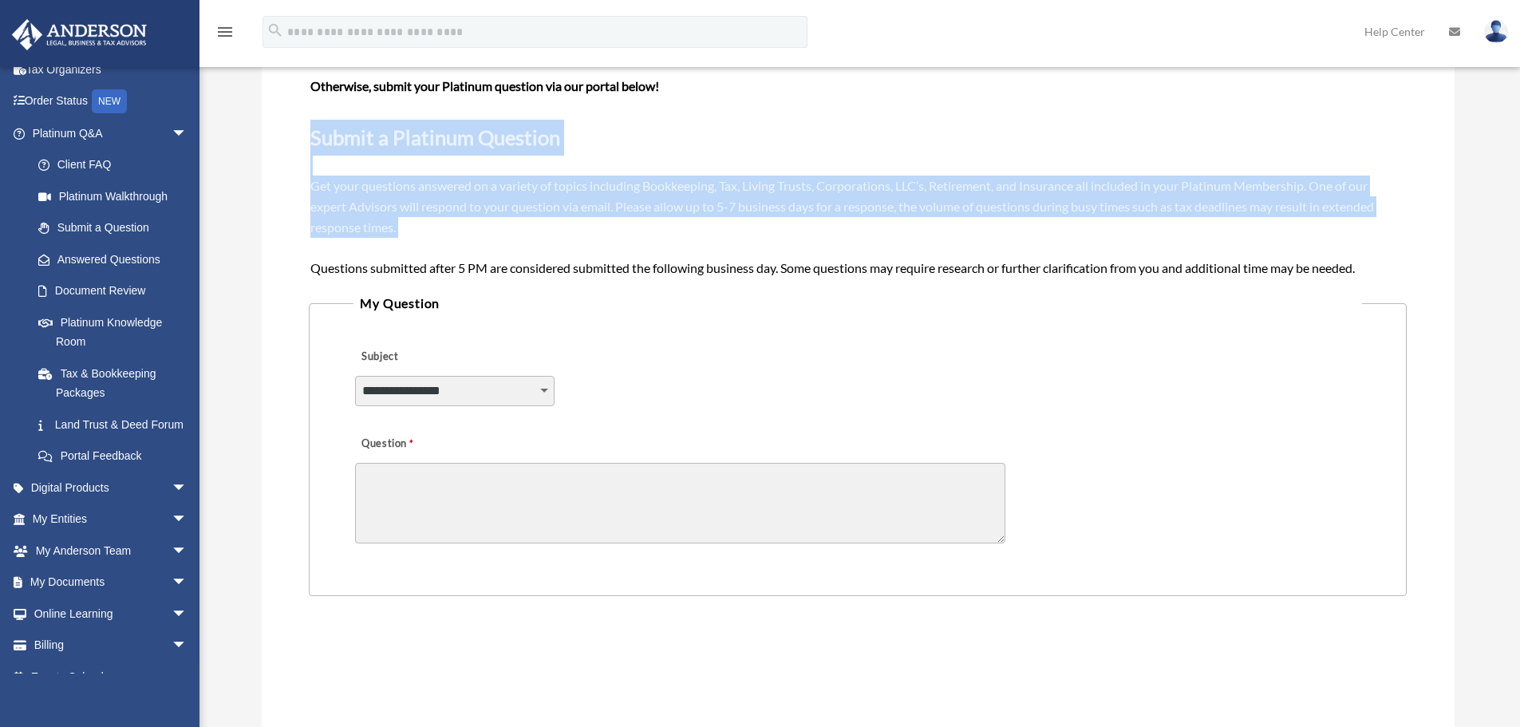
click at [274, 125] on div "**********" at bounding box center [858, 438] width 1193 height 911
click at [414, 188] on span "Need your question answered now? Chat with attorneys and tax advisors about you…" at bounding box center [857, 154] width 1094 height 240
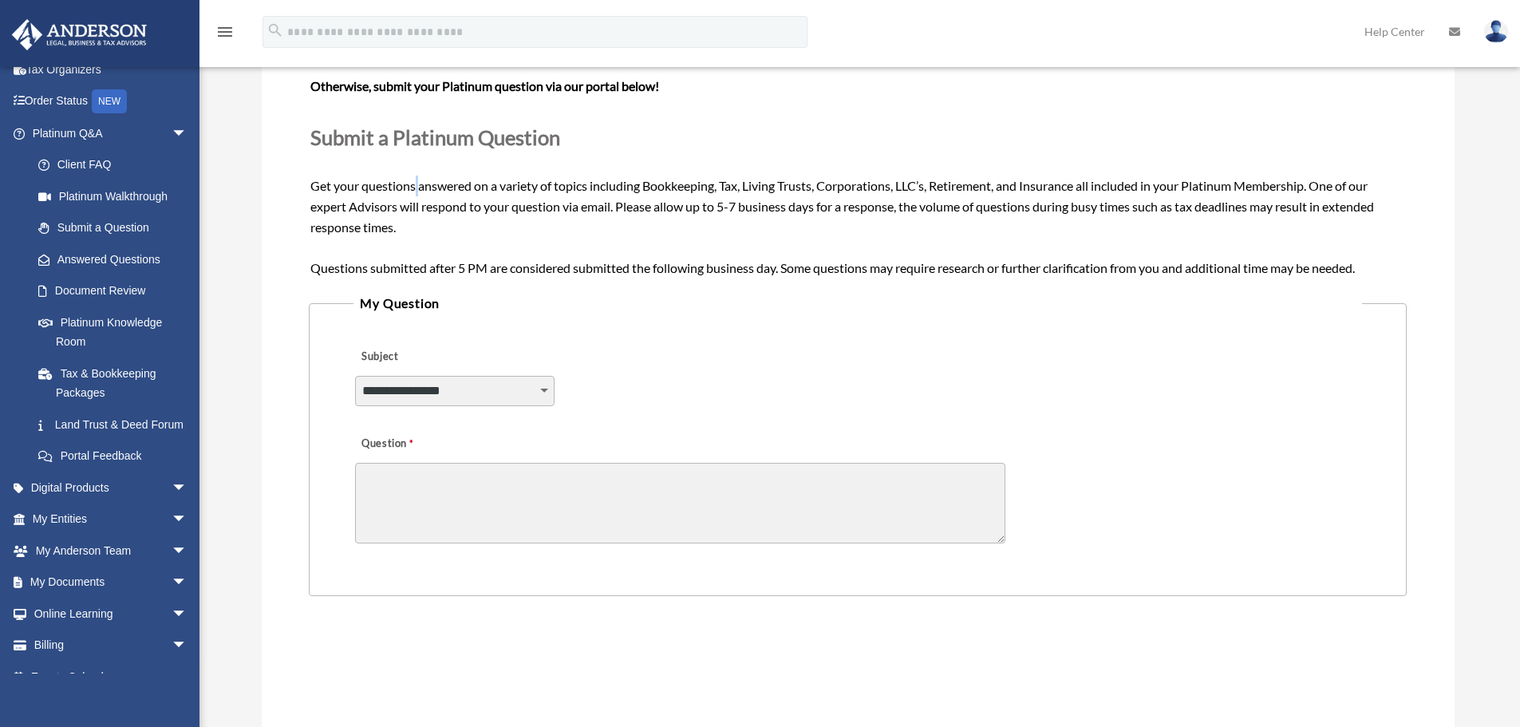
click at [414, 188] on span "Need your question answered now? Chat with attorneys and tax advisors about you…" at bounding box center [857, 154] width 1094 height 240
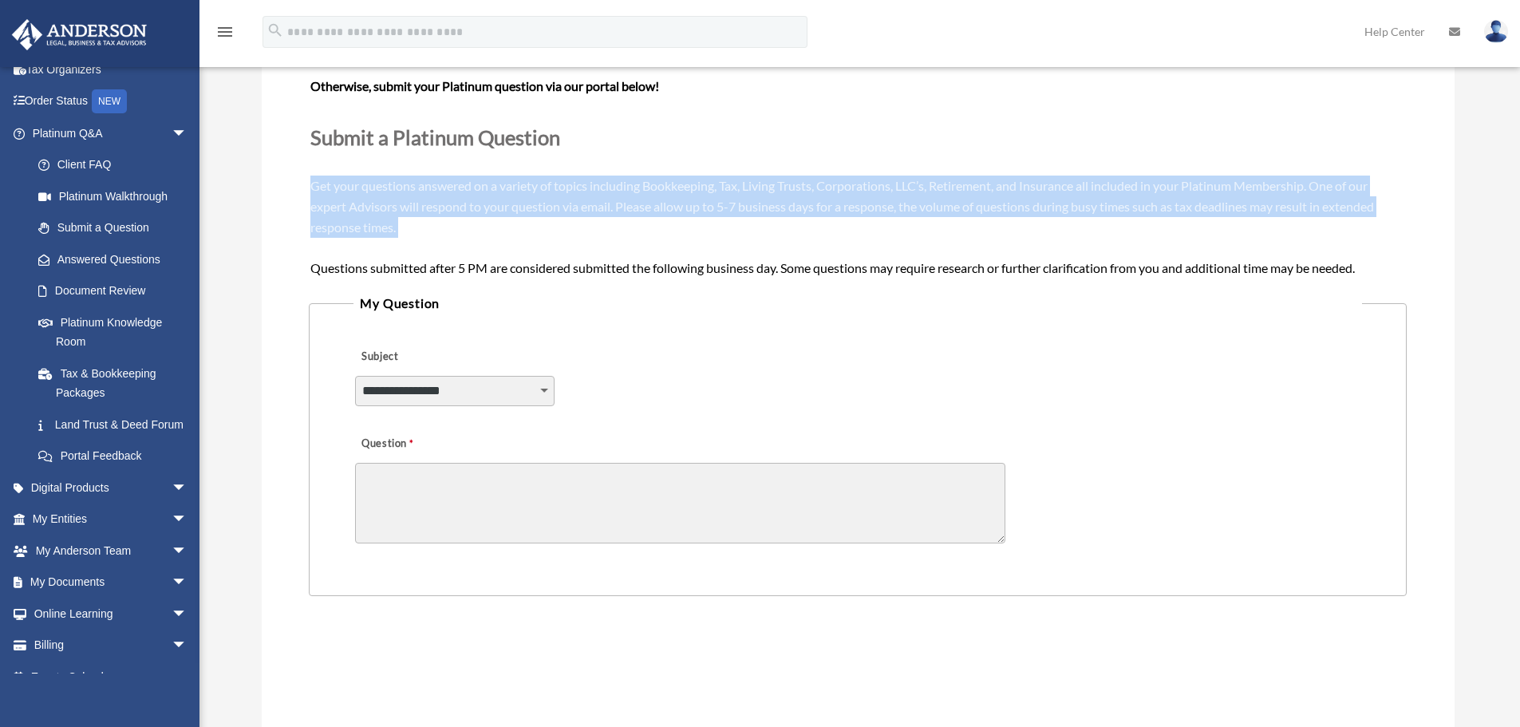
click at [415, 189] on span "Need your question answered now? Chat with attorneys and tax advisors about you…" at bounding box center [857, 154] width 1094 height 240
click at [401, 193] on div "Need your question answered now? Chat with attorneys and tax advisors about you…" at bounding box center [857, 155] width 1094 height 246
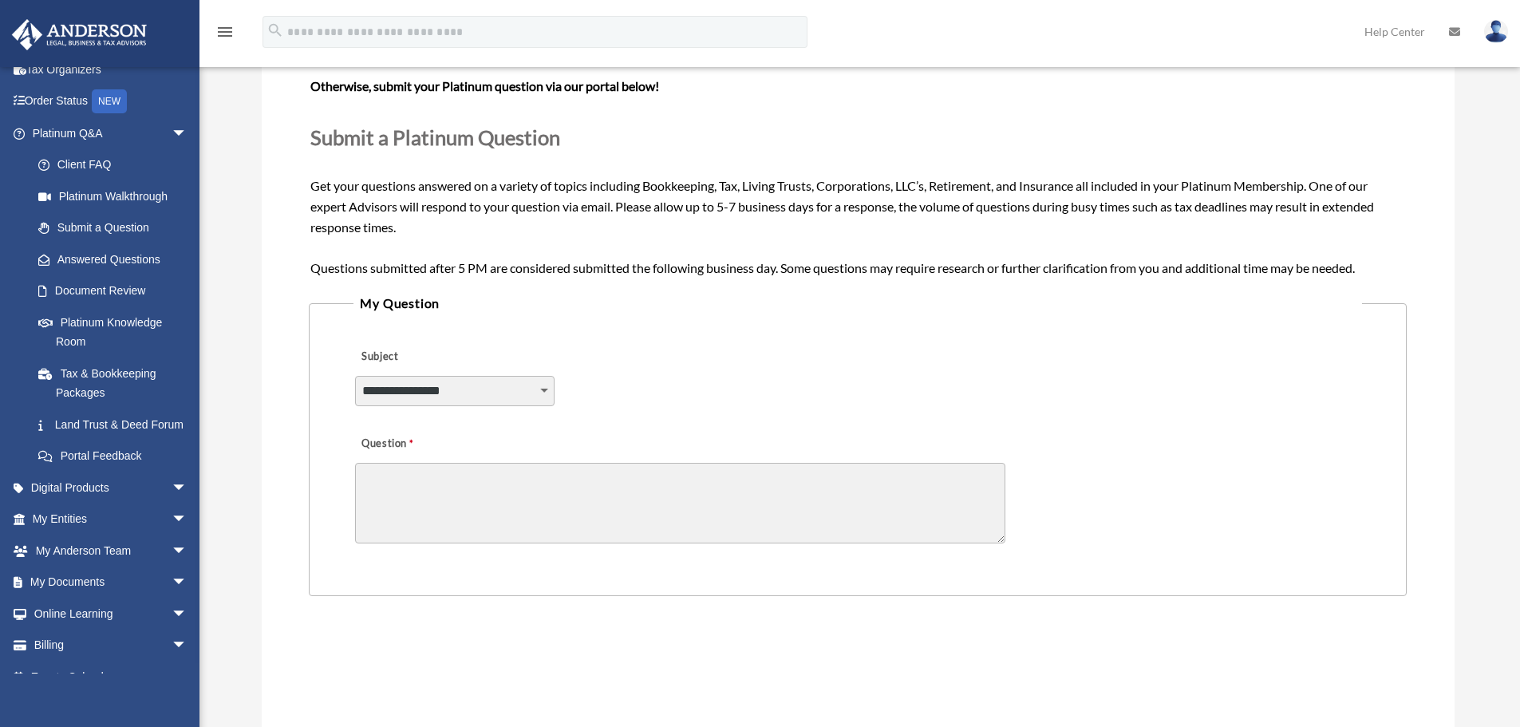
click at [416, 136] on span "Submit a Platinum Question" at bounding box center [435, 137] width 250 height 24
click at [395, 136] on span "Submit a Platinum Question" at bounding box center [435, 137] width 250 height 24
click at [112, 330] on link "Platinum Knowledge Room" at bounding box center [116, 331] width 189 height 51
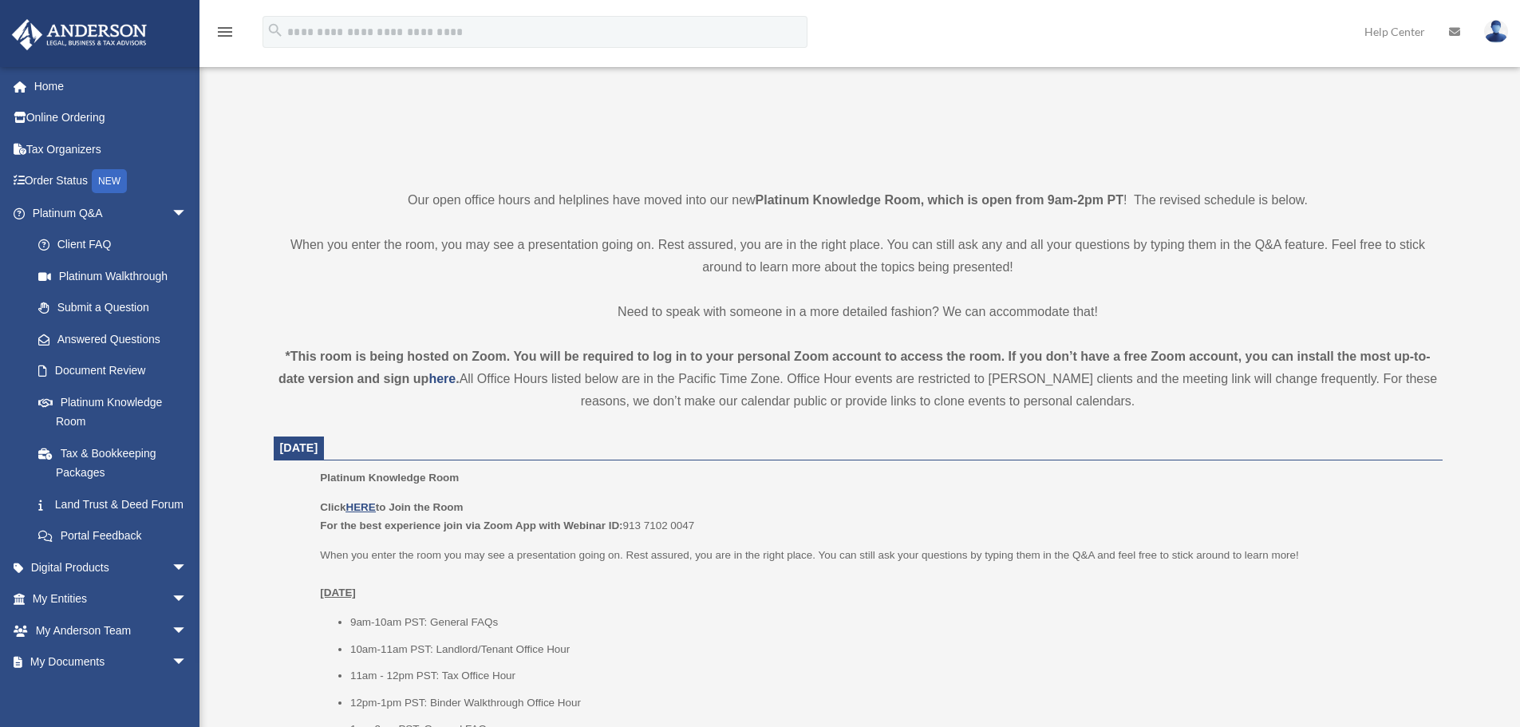
scroll to position [558, 0]
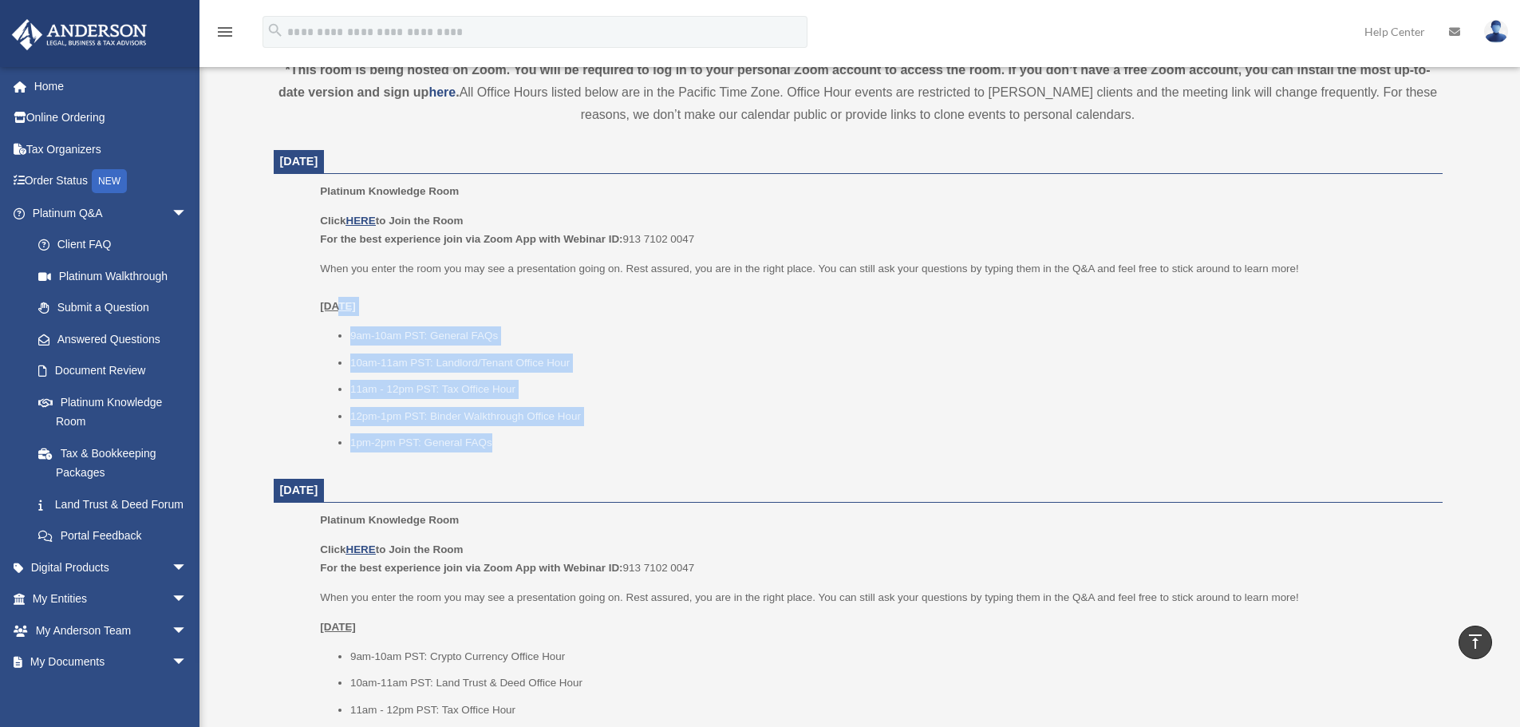
drag, startPoint x: 519, startPoint y: 447, endPoint x: 323, endPoint y: 306, distance: 240.7
click at [326, 306] on div "Click HERE to Join the Room For the best experience join via Zoom App with Webi…" at bounding box center [875, 331] width 1110 height 241
click at [323, 306] on u "Tuesday, August 26" at bounding box center [338, 306] width 36 height 12
drag, startPoint x: 314, startPoint y: 302, endPoint x: 540, endPoint y: 444, distance: 267.8
click at [540, 444] on ul "Platinum Knowledge Room Click HERE to Join the Room For the best experience joi…" at bounding box center [858, 322] width 1146 height 281
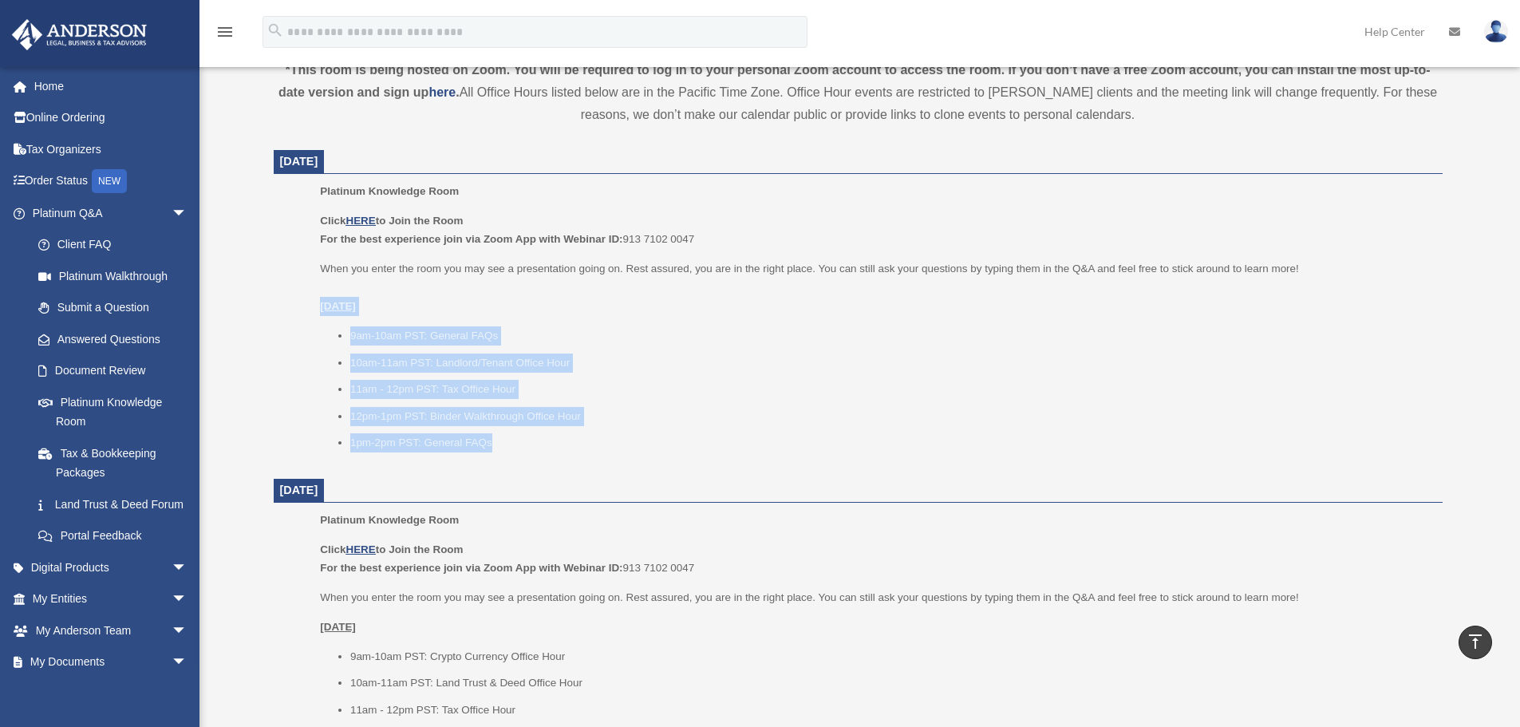
click at [540, 444] on li "1pm-2pm PST: General FAQs" at bounding box center [890, 442] width 1081 height 19
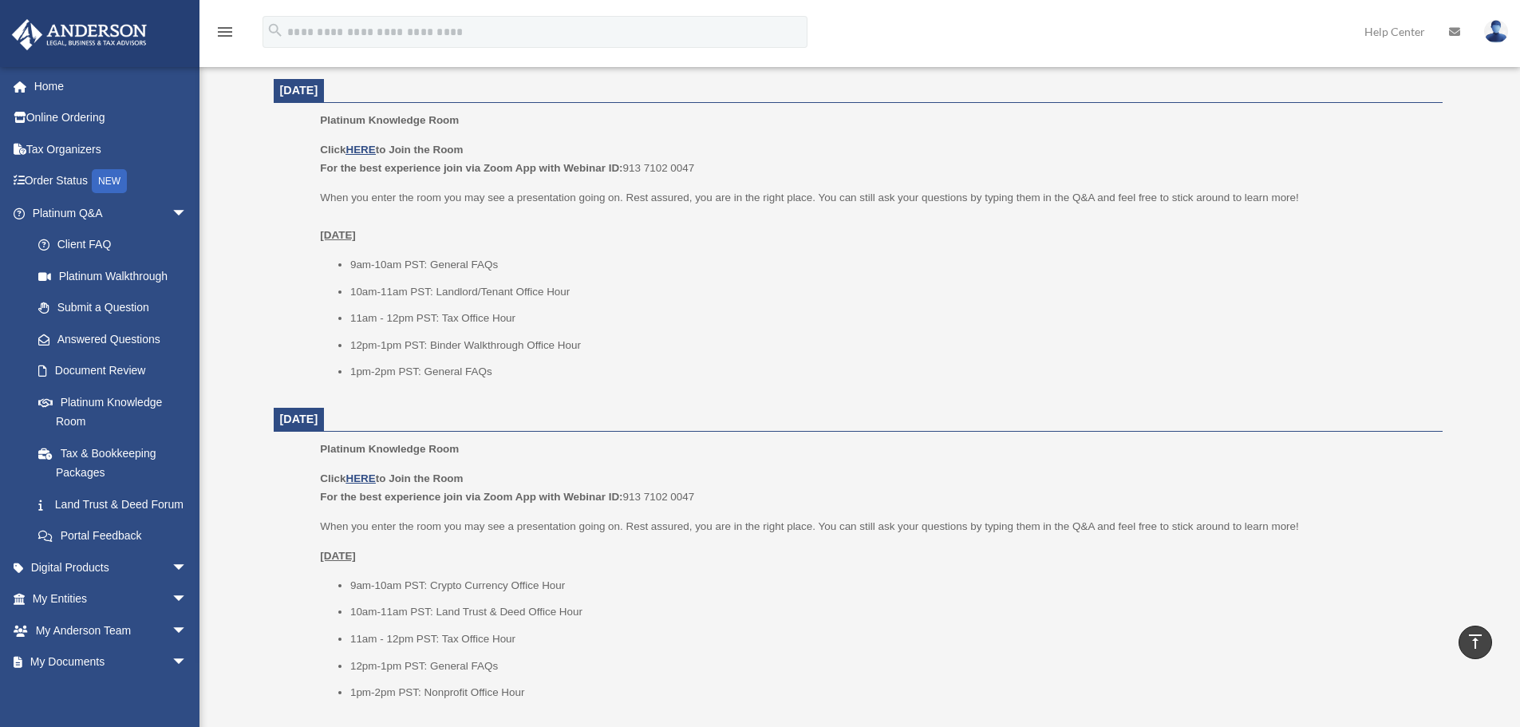
scroll to position [718, 0]
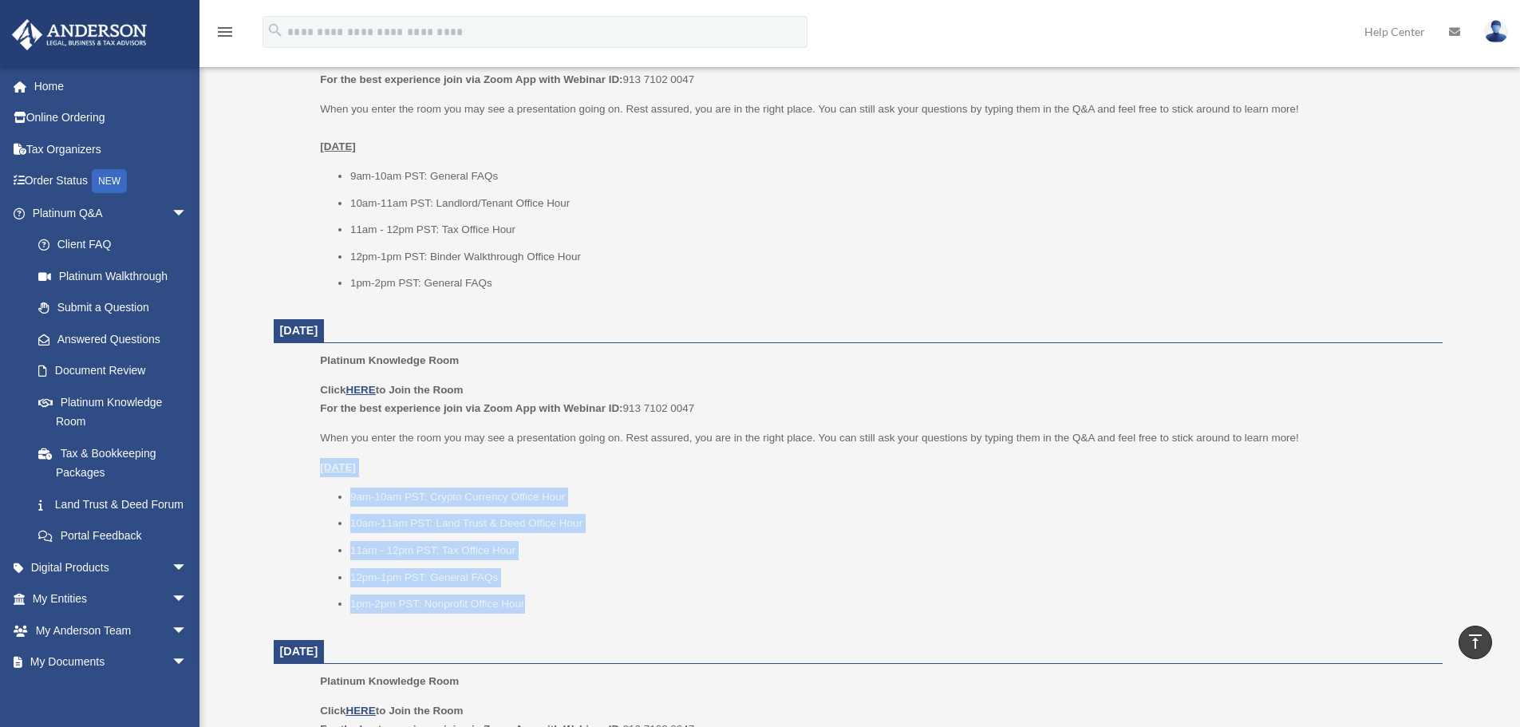
drag, startPoint x: 546, startPoint y: 617, endPoint x: 313, endPoint y: 470, distance: 275.3
click at [313, 470] on ul "Platinum Knowledge Room Click HERE to Join the Room For the best experience joi…" at bounding box center [858, 487] width 1146 height 273
click at [313, 469] on ul "Platinum Knowledge Room Click HERE to Join the Room For the best experience joi…" at bounding box center [858, 487] width 1146 height 273
click at [316, 463] on ul "Platinum Knowledge Room Click HERE to Join the Room For the best experience joi…" at bounding box center [858, 487] width 1146 height 273
drag, startPoint x: 318, startPoint y: 467, endPoint x: 527, endPoint y: 594, distance: 243.8
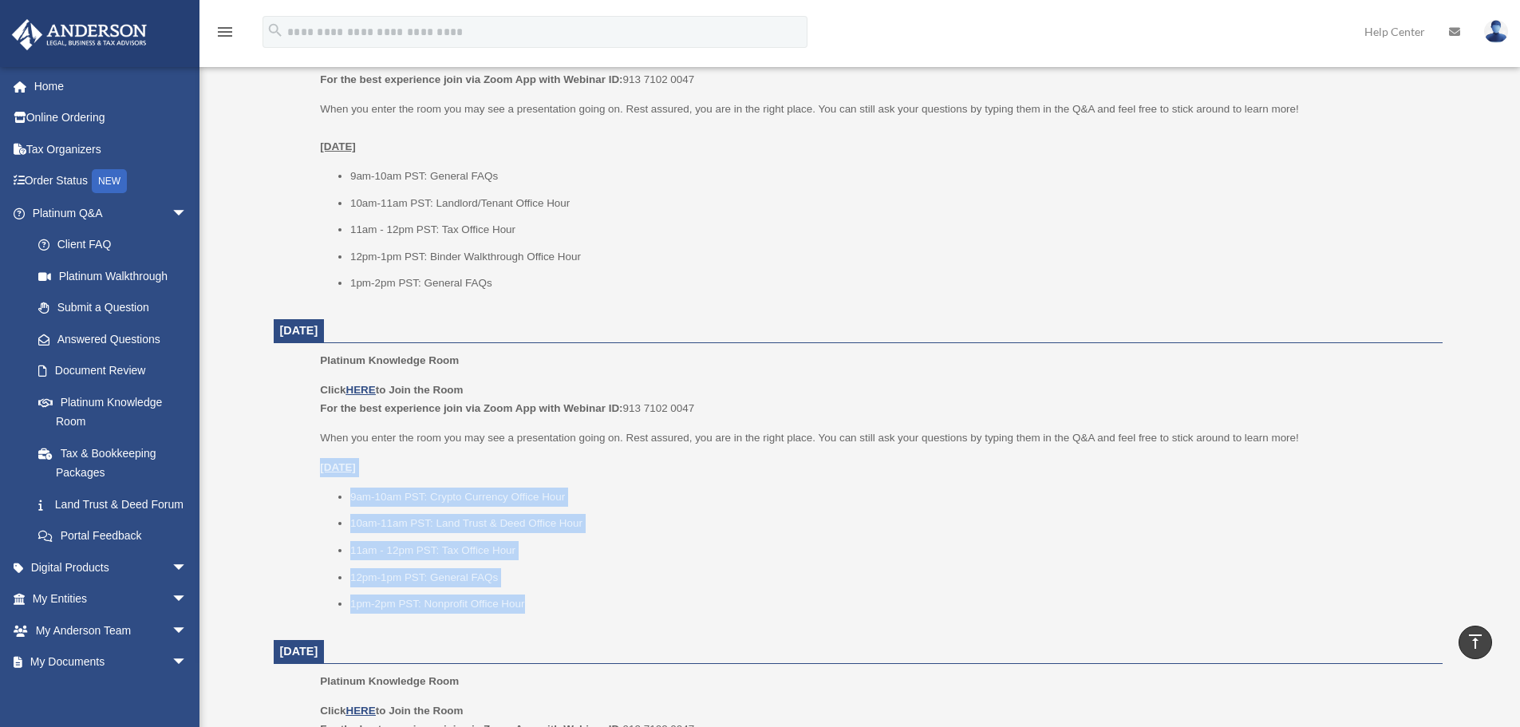
click at [527, 594] on ul "Platinum Knowledge Room Click HERE to Join the Room For the best experience joi…" at bounding box center [858, 487] width 1146 height 273
click at [527, 595] on li "1pm-2pm PST: Nonprofit Office Hour" at bounding box center [890, 603] width 1081 height 19
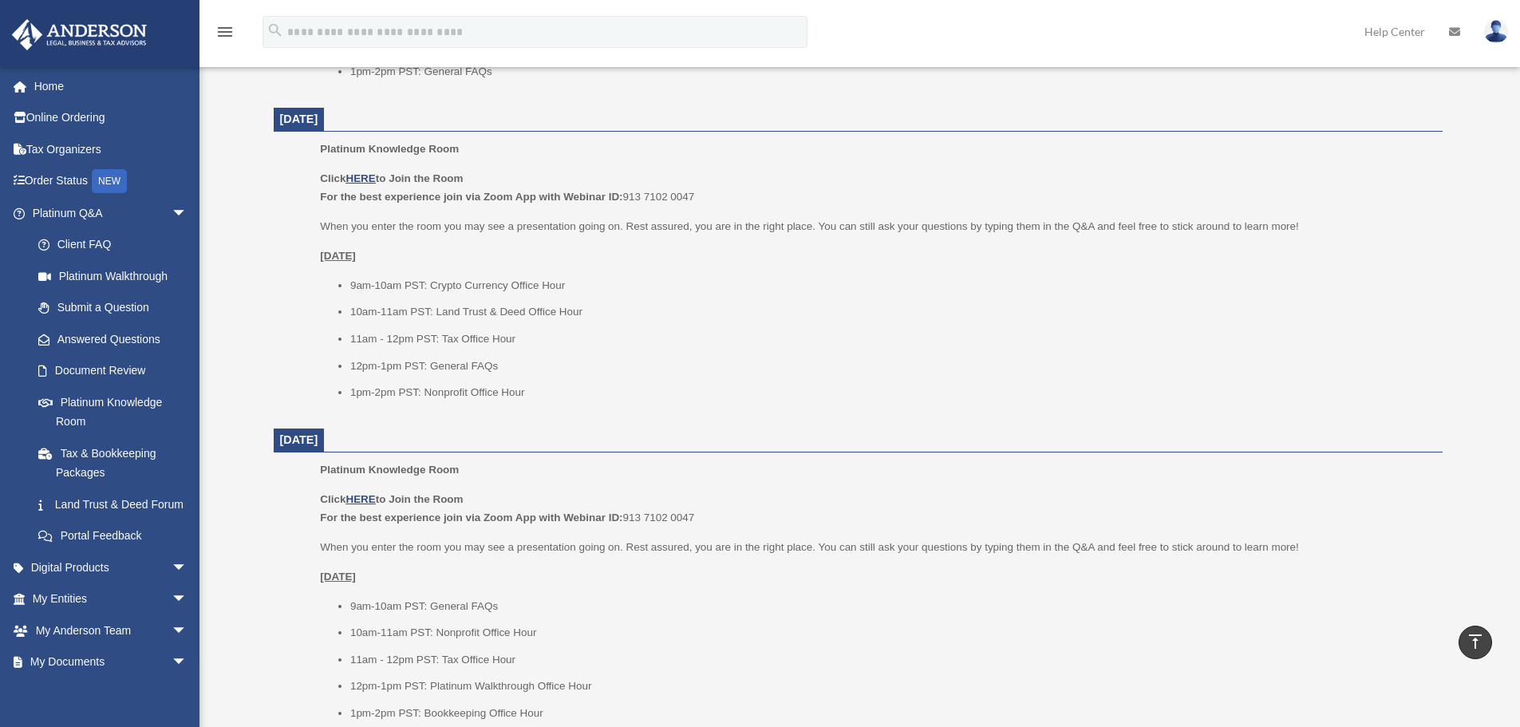
scroll to position [957, 0]
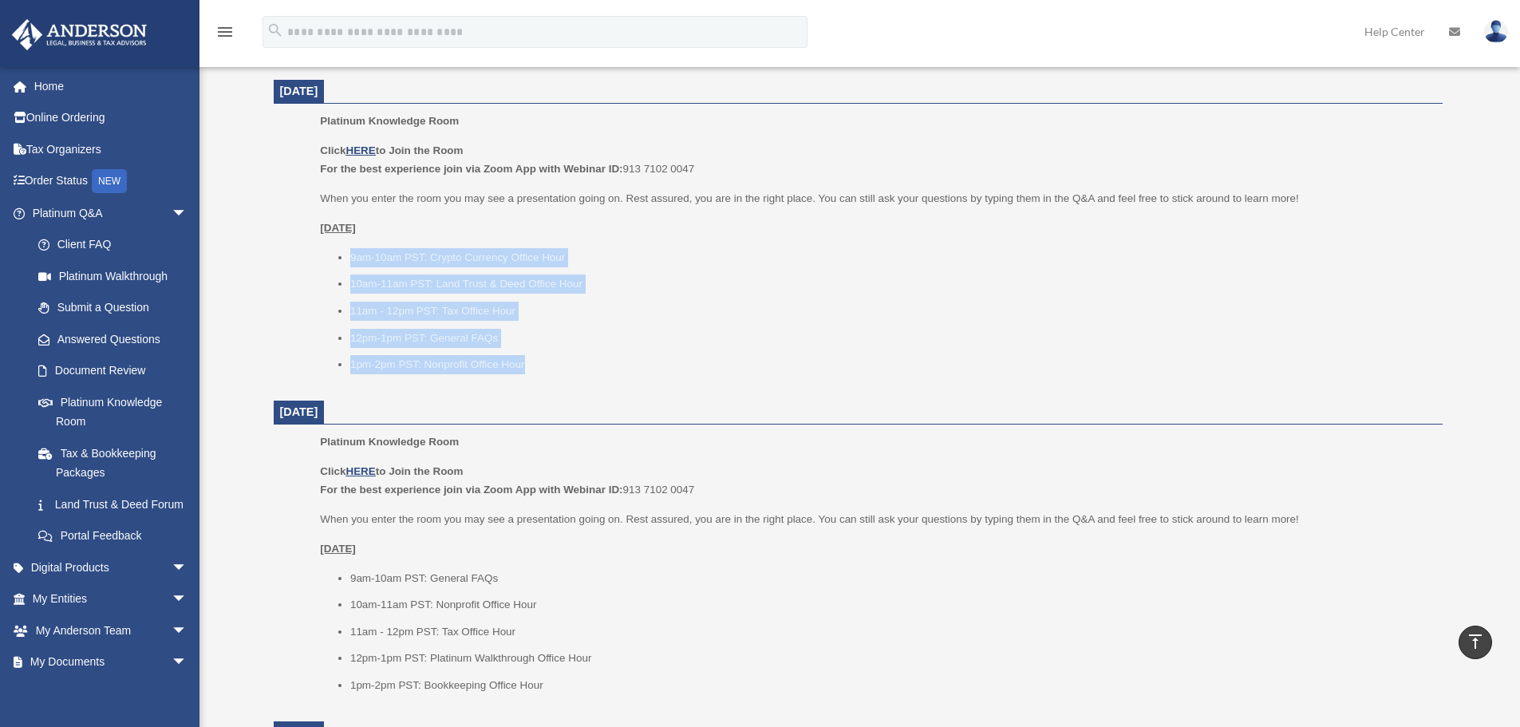
drag, startPoint x: 318, startPoint y: 239, endPoint x: 530, endPoint y: 377, distance: 253.6
click at [530, 377] on ul "Platinum Knowledge Room Click HERE to Join the Room For the best experience joi…" at bounding box center [858, 248] width 1146 height 273
click at [530, 377] on div "Platinum Knowledge Room Click HERE to Join the Room For the best experience joi…" at bounding box center [875, 248] width 1110 height 273
drag, startPoint x: 565, startPoint y: 372, endPoint x: 294, endPoint y: 252, distance: 295.7
click at [294, 252] on ul "Platinum Knowledge Room Click HERE to Join the Room For the best experience joi…" at bounding box center [858, 248] width 1146 height 273
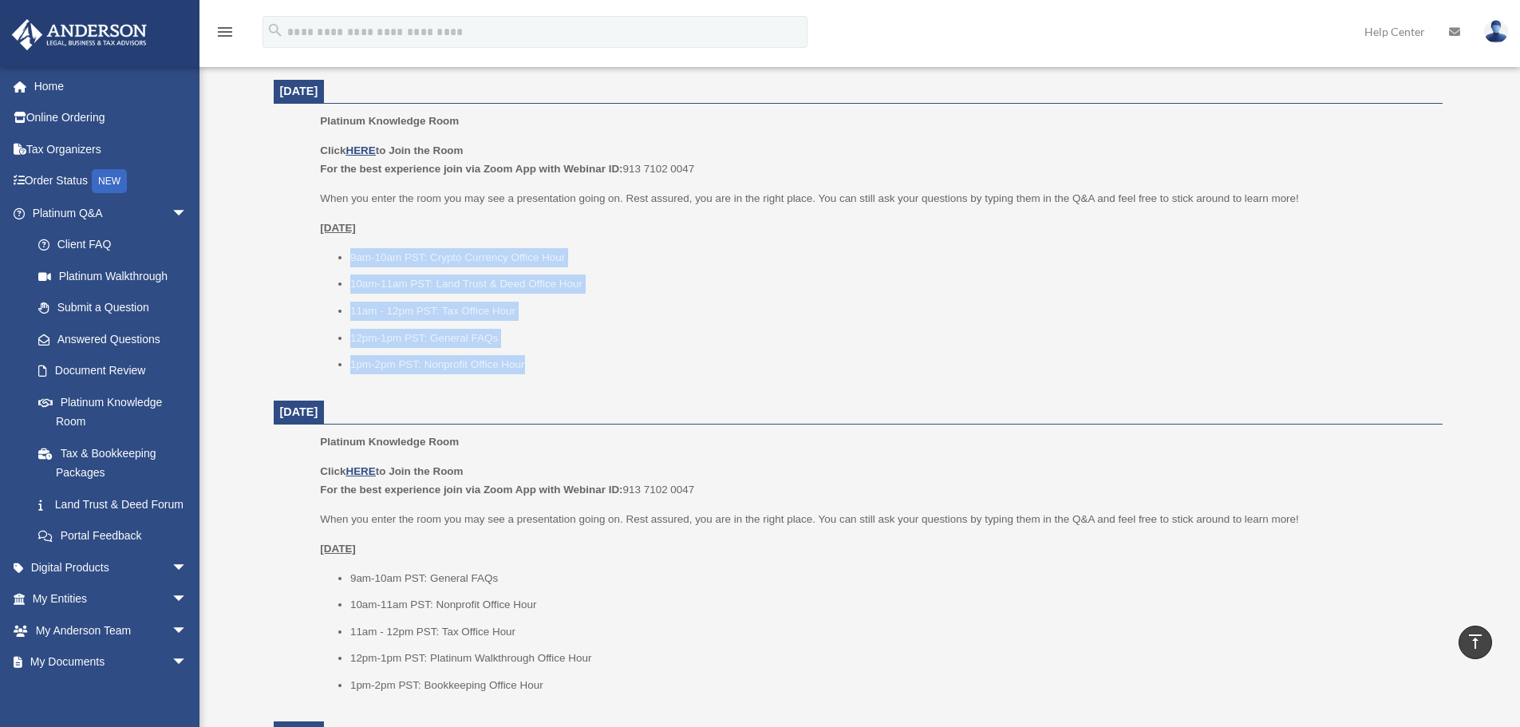
click at [294, 252] on ul "Platinum Knowledge Room Click HERE to Join the Room For the best experience joi…" at bounding box center [858, 248] width 1146 height 273
drag, startPoint x: 300, startPoint y: 230, endPoint x: 517, endPoint y: 359, distance: 252.6
click at [517, 359] on ul "Platinum Knowledge Room Click HERE to Join the Room For the best experience joi…" at bounding box center [858, 248] width 1146 height 273
click at [518, 359] on li "1pm-2pm PST: Nonprofit Office Hour" at bounding box center [890, 364] width 1081 height 19
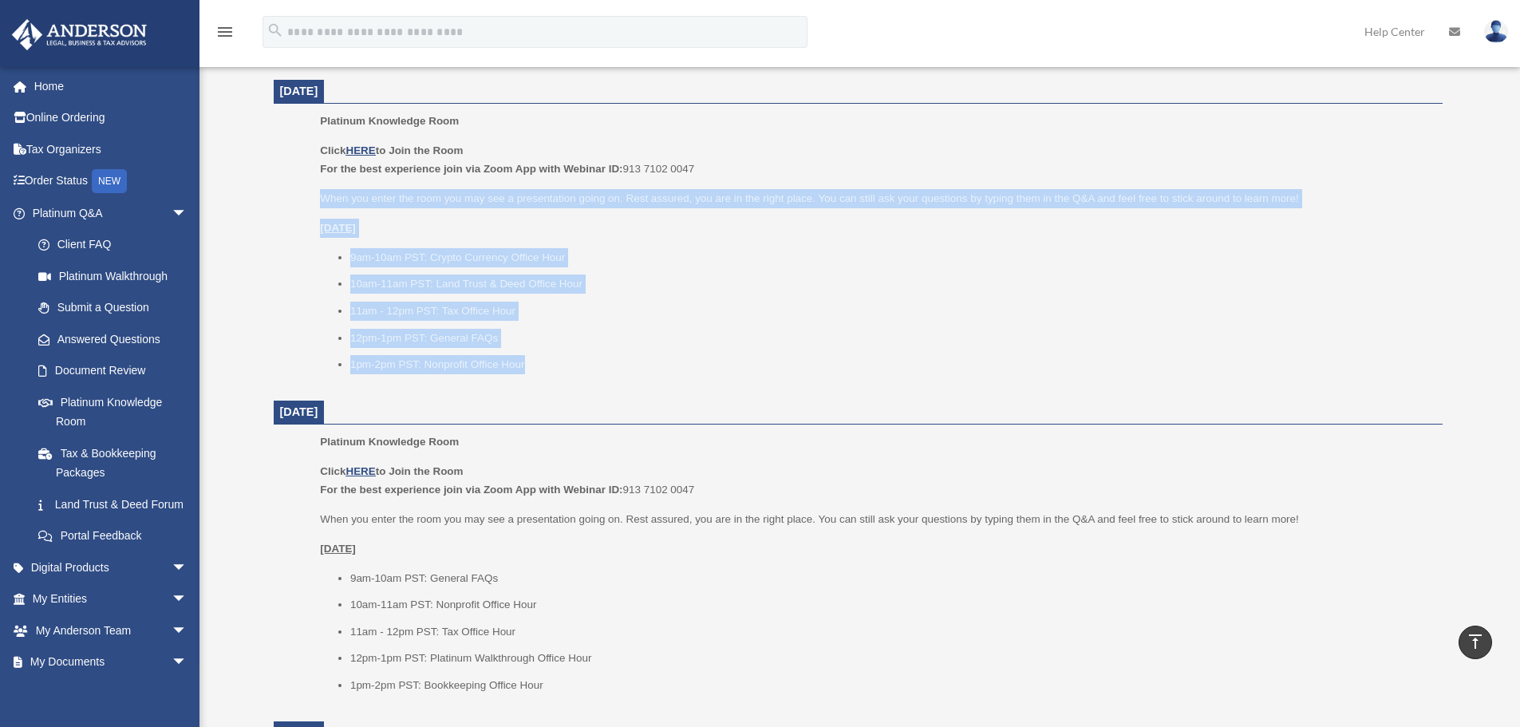
drag, startPoint x: 543, startPoint y: 366, endPoint x: 237, endPoint y: 202, distance: 347.6
click at [237, 202] on div "Platinum Knowledge Room bob.apples@andersonadvisors.com Sign Out bob.apples@and…" at bounding box center [760, 153] width 1520 height 2101
click at [375, 257] on li "9am-10am PST: Crypto Currency Office Hour" at bounding box center [890, 257] width 1081 height 19
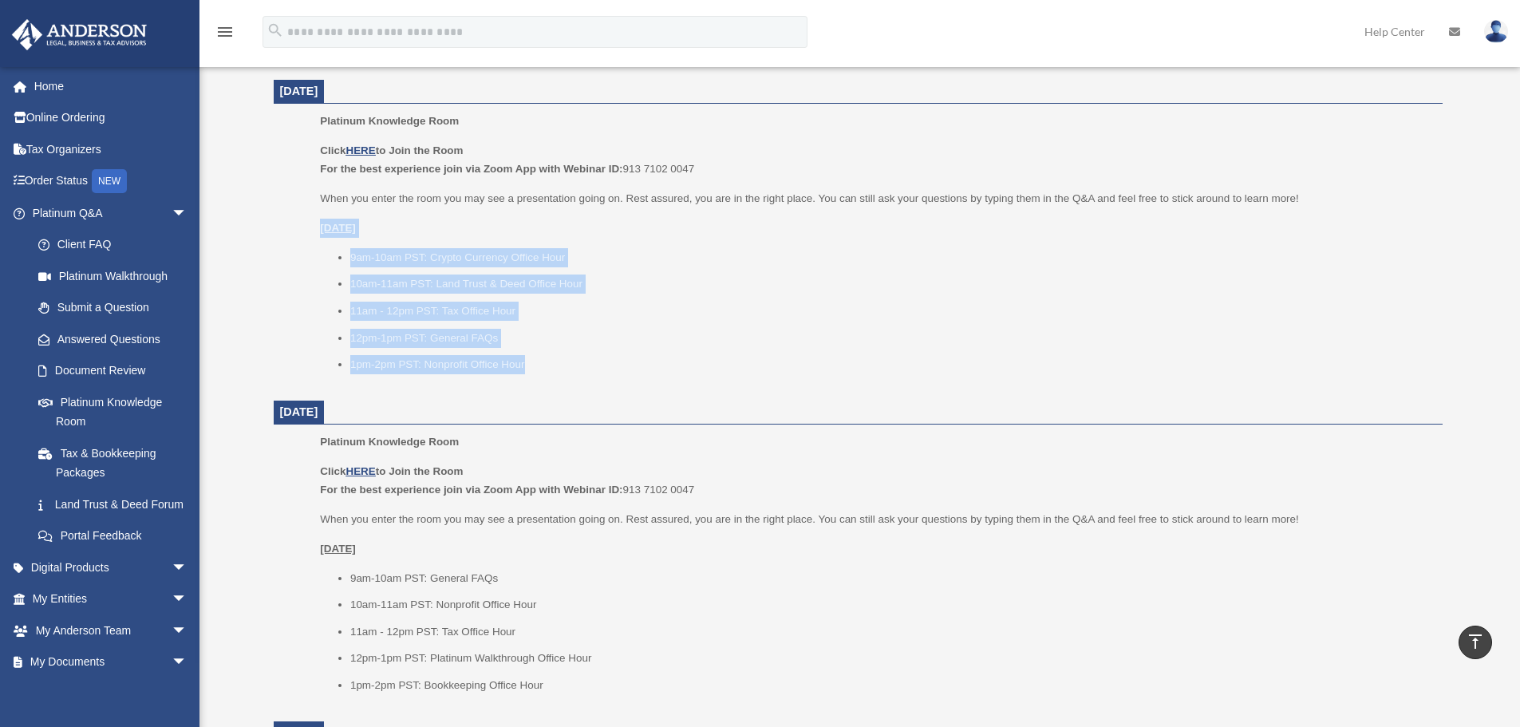
drag, startPoint x: 318, startPoint y: 231, endPoint x: 538, endPoint y: 357, distance: 253.3
click at [538, 357] on ul "Platinum Knowledge Room Click HERE to Join the Room For the best experience joi…" at bounding box center [858, 248] width 1146 height 273
click at [538, 357] on li "1pm-2pm PST: Nonprofit Office Hour" at bounding box center [890, 364] width 1081 height 19
drag, startPoint x: 600, startPoint y: 361, endPoint x: 325, endPoint y: 258, distance: 293.8
click at [380, 271] on ul "9am-10am PST: Crypto Currency Office Hour 10am-11am PST: Land Trust & Deed Offi…" at bounding box center [875, 311] width 1110 height 126
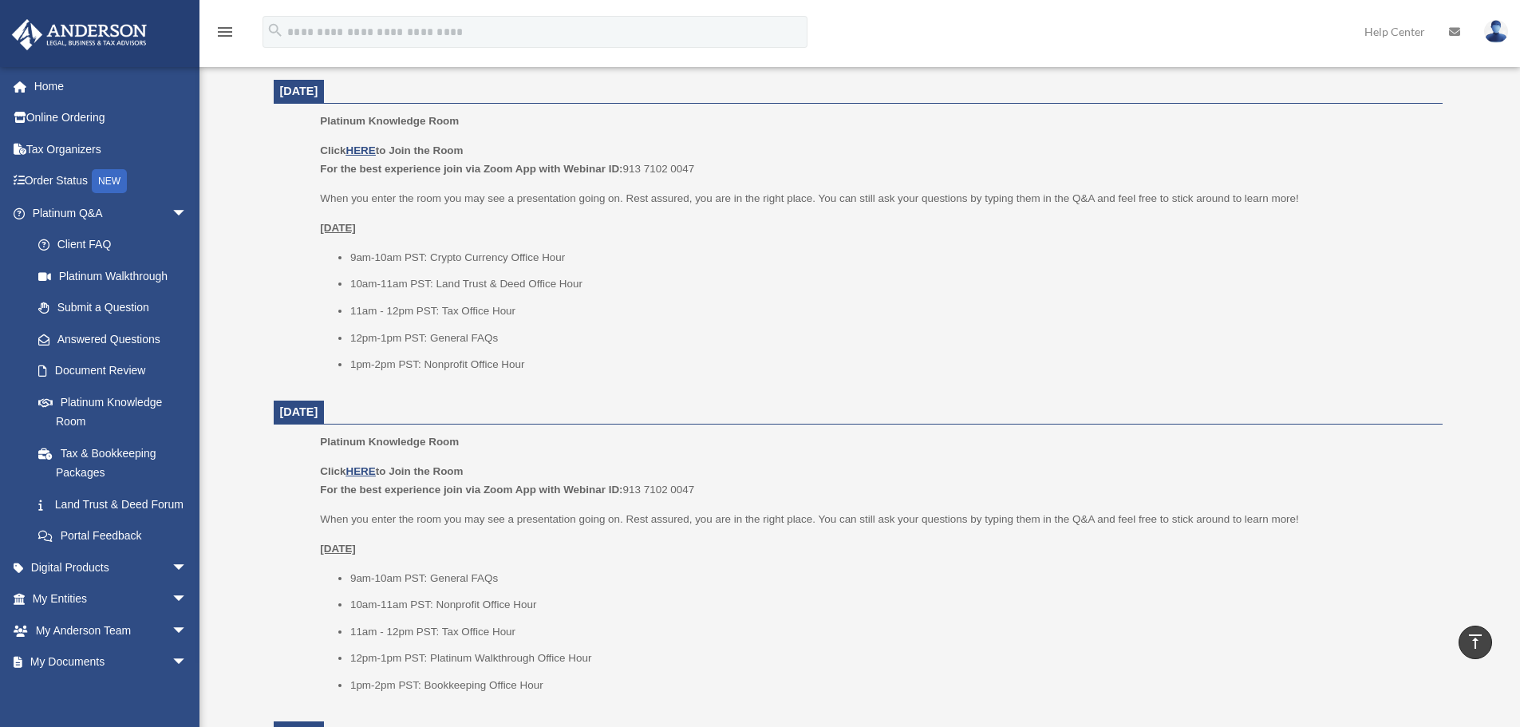
click at [325, 258] on ul "9am-10am PST: Crypto Currency Office Hour 10am-11am PST: Land Trust & Deed Offi…" at bounding box center [875, 311] width 1110 height 126
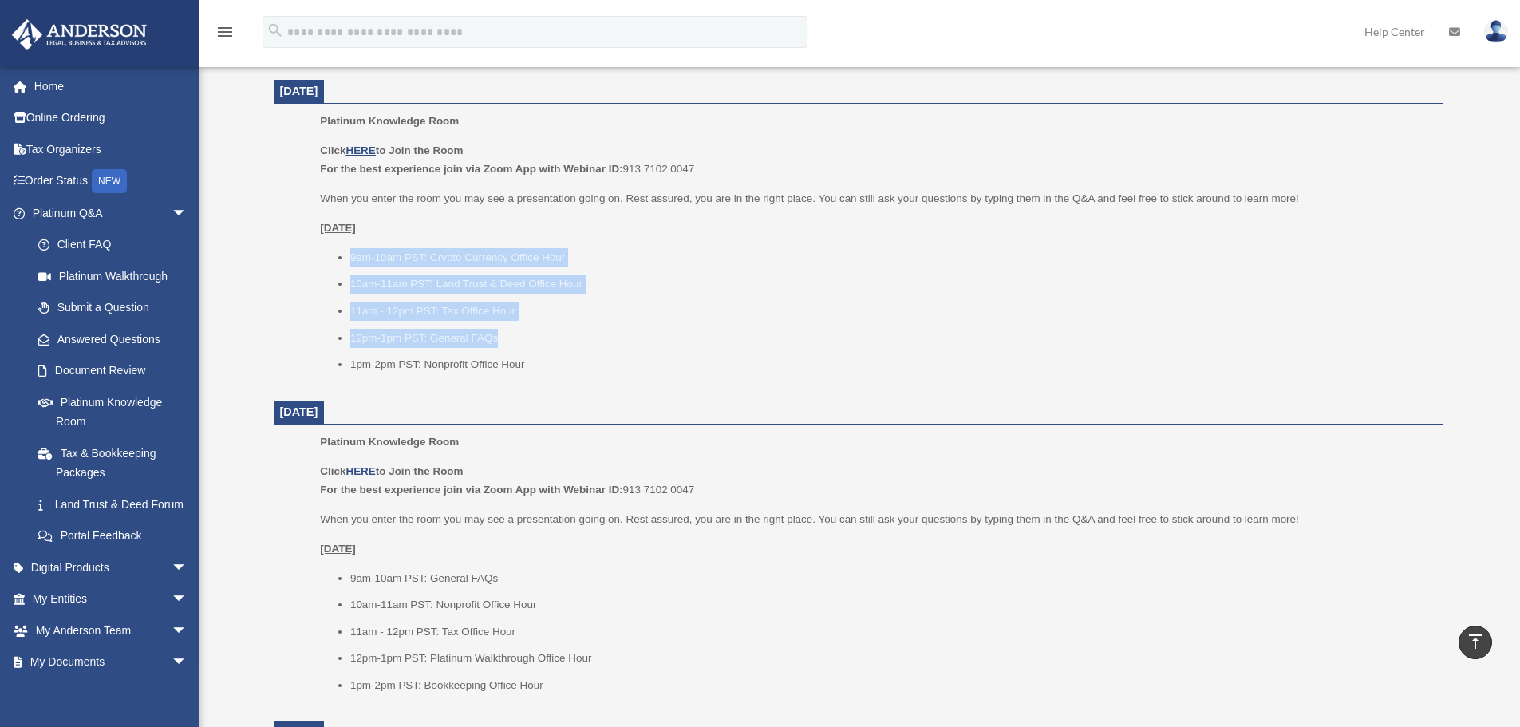
drag, startPoint x: 341, startPoint y: 248, endPoint x: 557, endPoint y: 348, distance: 237.4
click at [554, 347] on ul "9am-10am PST: Crypto Currency Office Hour 10am-11am PST: Land Trust & Deed Offi…" at bounding box center [875, 311] width 1110 height 126
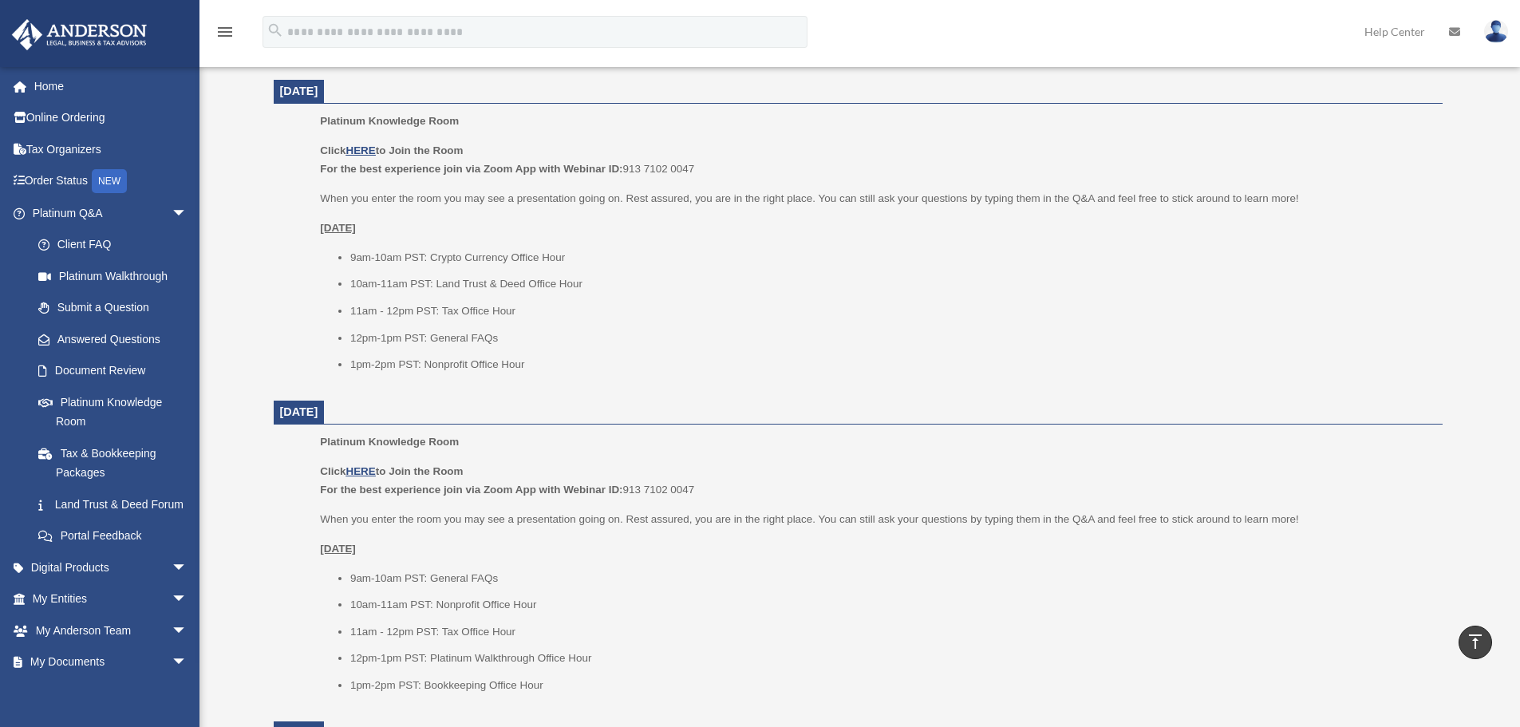
click at [557, 348] on ul "9am-10am PST: Crypto Currency Office Hour 10am-11am PST: Land Trust & Deed Offi…" at bounding box center [875, 311] width 1110 height 126
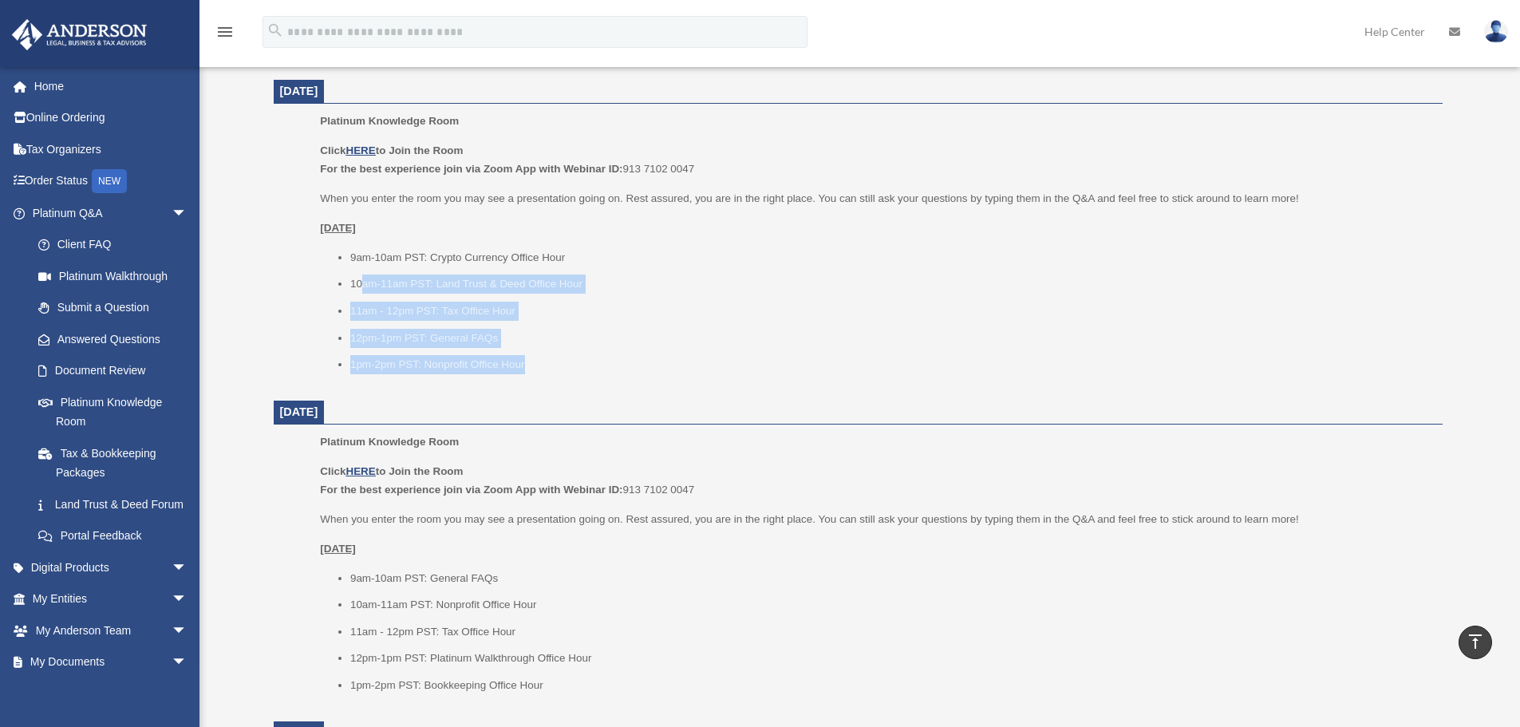
drag, startPoint x: 579, startPoint y: 378, endPoint x: 364, endPoint y: 271, distance: 240.5
click at [364, 271] on div "Platinum Knowledge Room Click HERE to Join the Room For the best experience joi…" at bounding box center [875, 248] width 1110 height 273
click at [364, 271] on ul "9am-10am PST: Crypto Currency Office Hour 10am-11am PST: Land Trust & Deed Offi…" at bounding box center [875, 311] width 1110 height 126
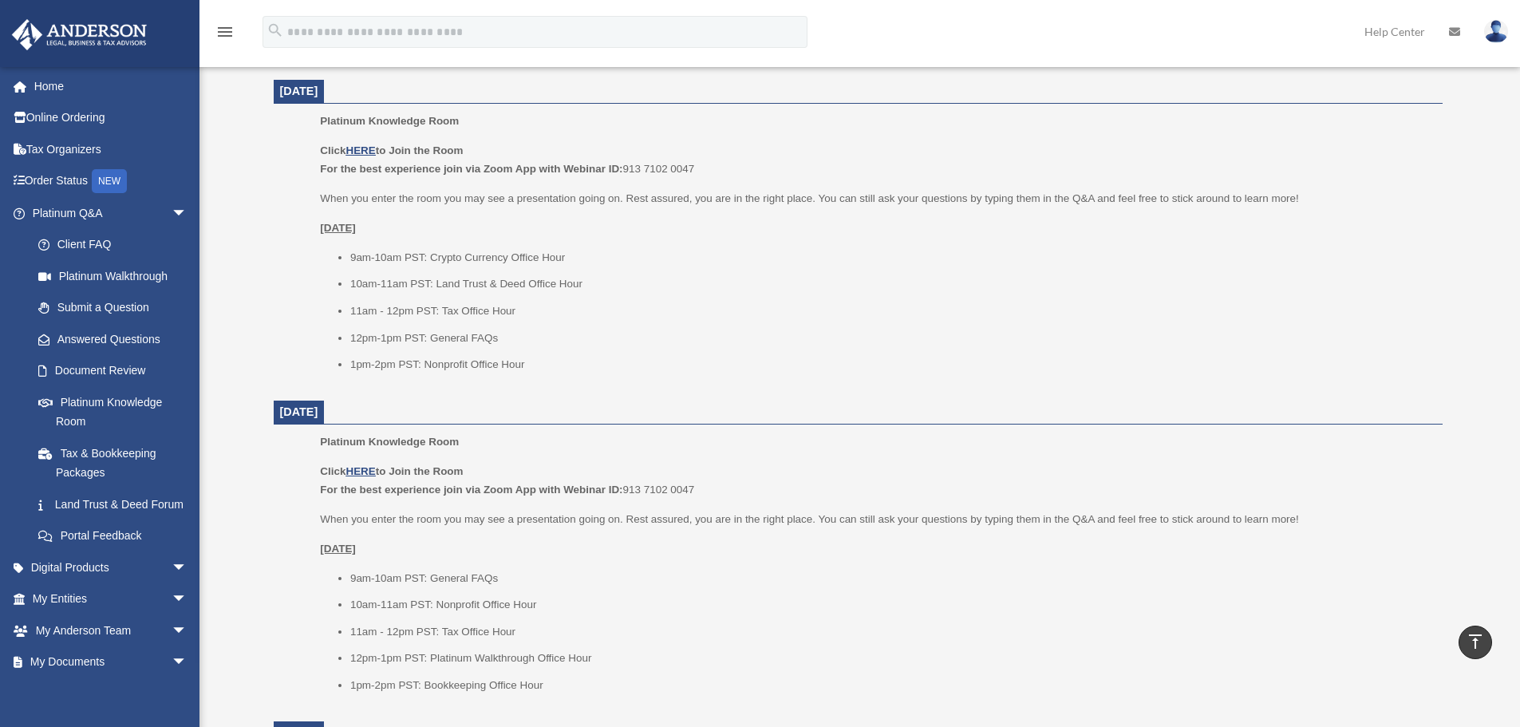
click at [377, 295] on ul "9am-10am PST: Crypto Currency Office Hour 10am-11am PST: Land Trust & Deed Offi…" at bounding box center [875, 311] width 1110 height 126
click at [409, 303] on li "11am - 12pm PST: Tax Office Hour" at bounding box center [890, 311] width 1081 height 19
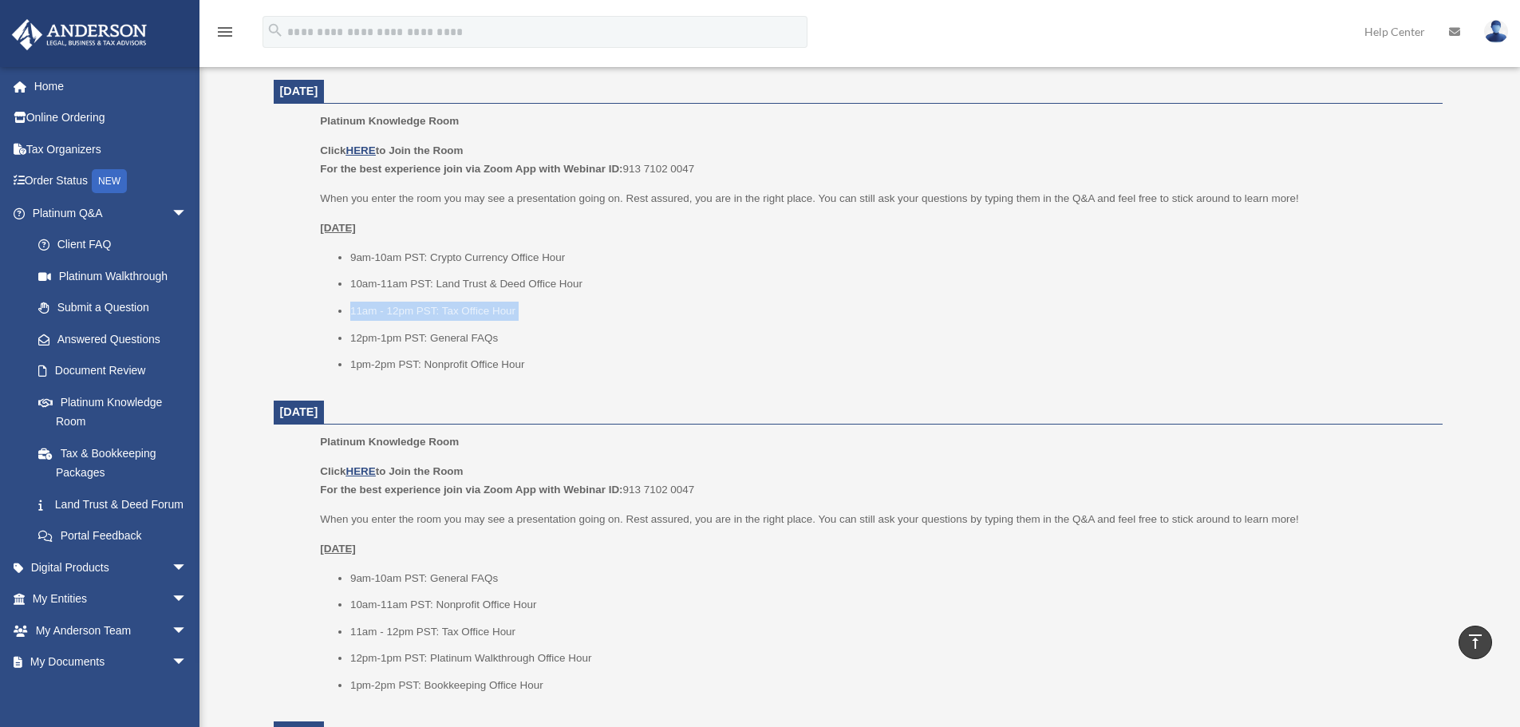
click at [409, 303] on li "11am - 12pm PST: Tax Office Hour" at bounding box center [890, 311] width 1081 height 19
click at [364, 284] on li "10am-11am PST: Land Trust & Deed Office Hour" at bounding box center [890, 283] width 1081 height 19
drag, startPoint x: 336, startPoint y: 309, endPoint x: 544, endPoint y: 357, distance: 213.6
click at [544, 357] on ul "9am-10am PST: Crypto Currency Office Hour 10am-11am PST: Land Trust & Deed Offi…" at bounding box center [875, 311] width 1110 height 126
click at [545, 357] on li "1pm-2pm PST: Nonprofit Office Hour" at bounding box center [890, 364] width 1081 height 19
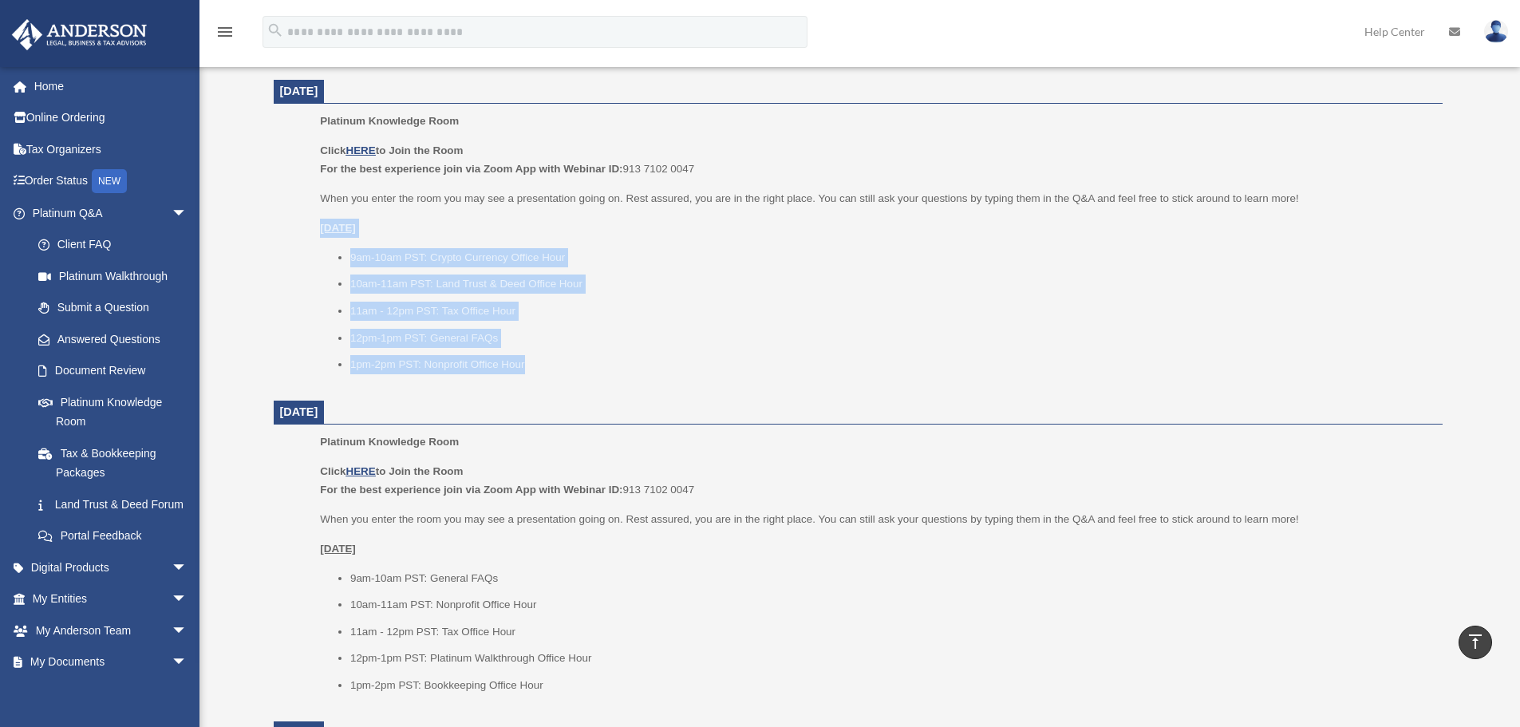
drag, startPoint x: 563, startPoint y: 361, endPoint x: 321, endPoint y: 231, distance: 275.2
click at [321, 231] on div "Click HERE to Join the Room For the best experience join via Zoom App with Webi…" at bounding box center [875, 257] width 1110 height 233
click at [320, 231] on u "Wednesday, August 27" at bounding box center [338, 228] width 36 height 12
drag, startPoint x: 318, startPoint y: 227, endPoint x: 568, endPoint y: 367, distance: 286.5
click at [568, 367] on ul "Platinum Knowledge Room Click HERE to Join the Room For the best experience joi…" at bounding box center [858, 248] width 1146 height 273
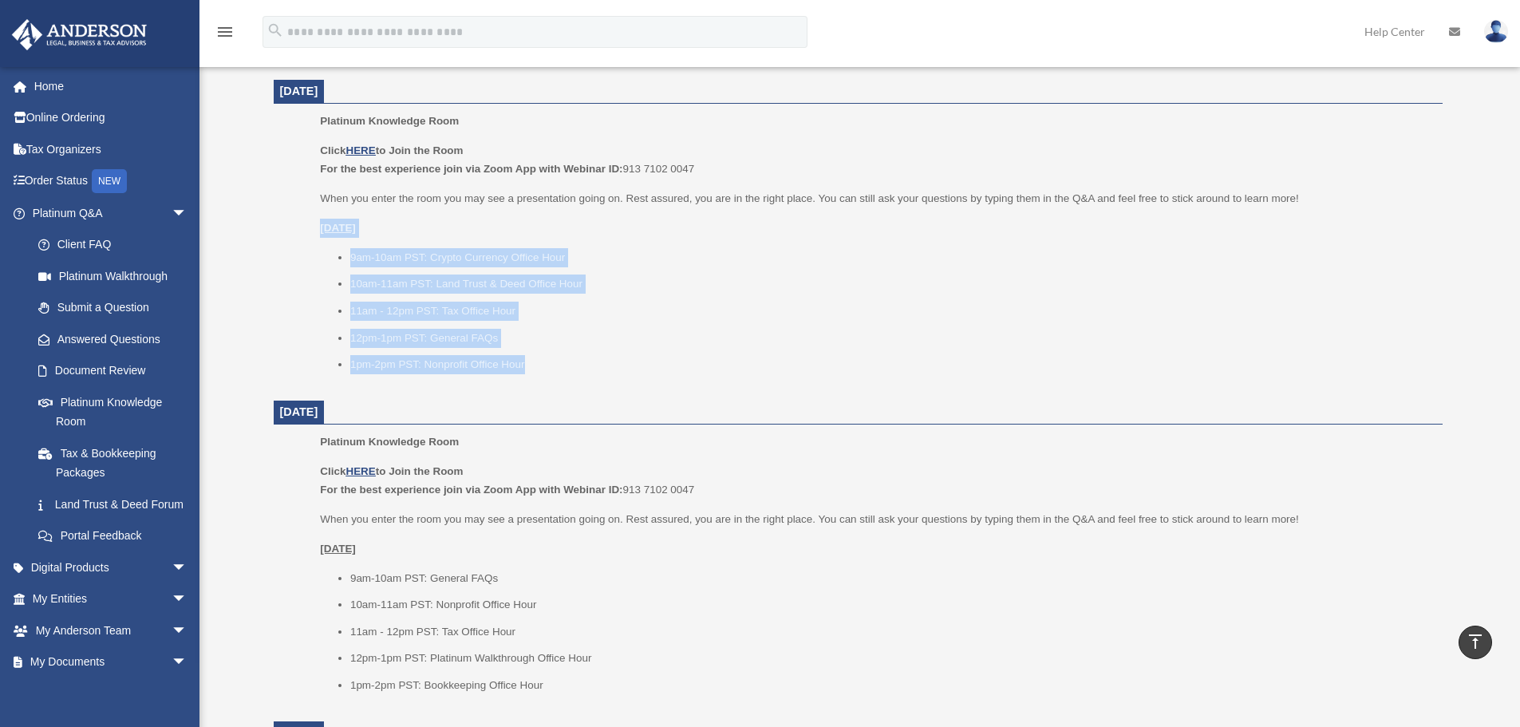
click at [568, 367] on li "1pm-2pm PST: Nonprofit Office Hour" at bounding box center [890, 364] width 1081 height 19
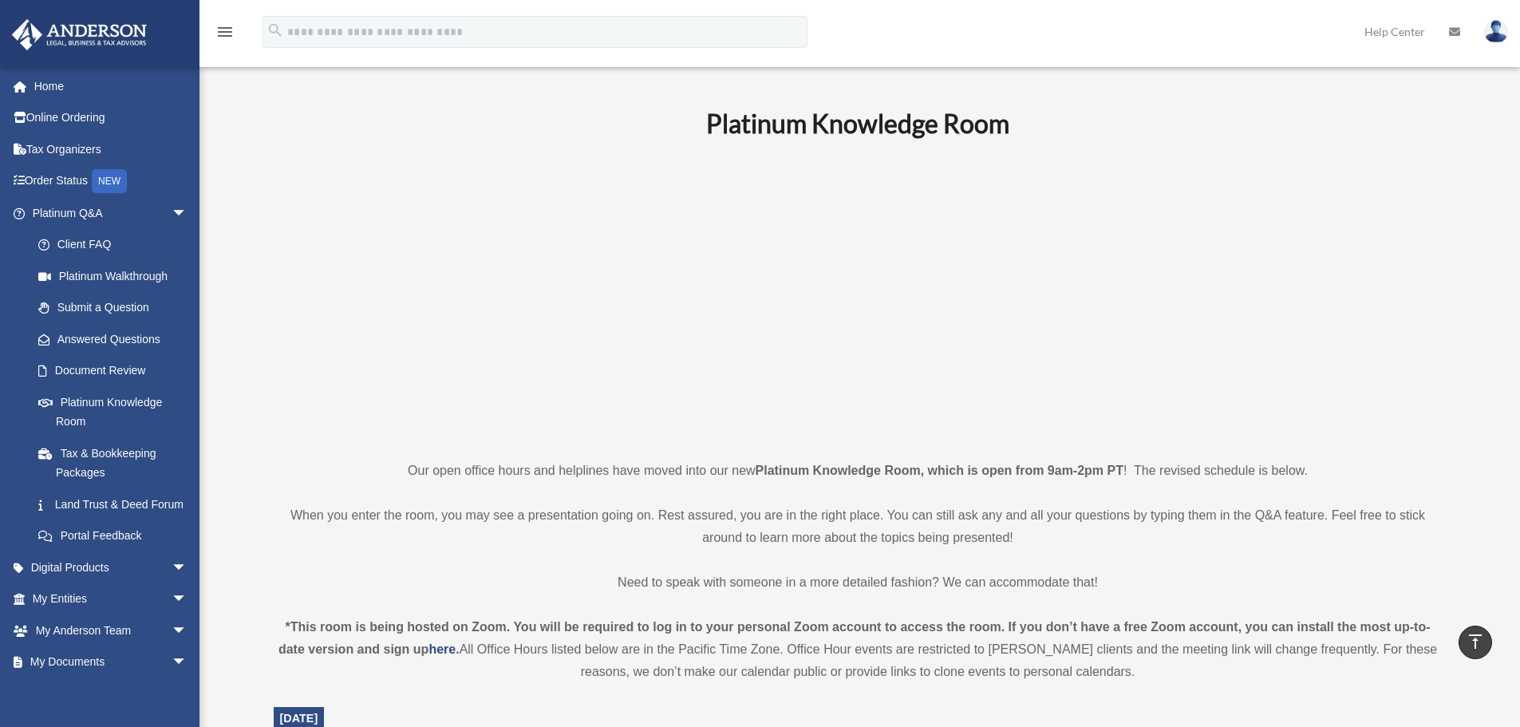
scroll to position [399, 0]
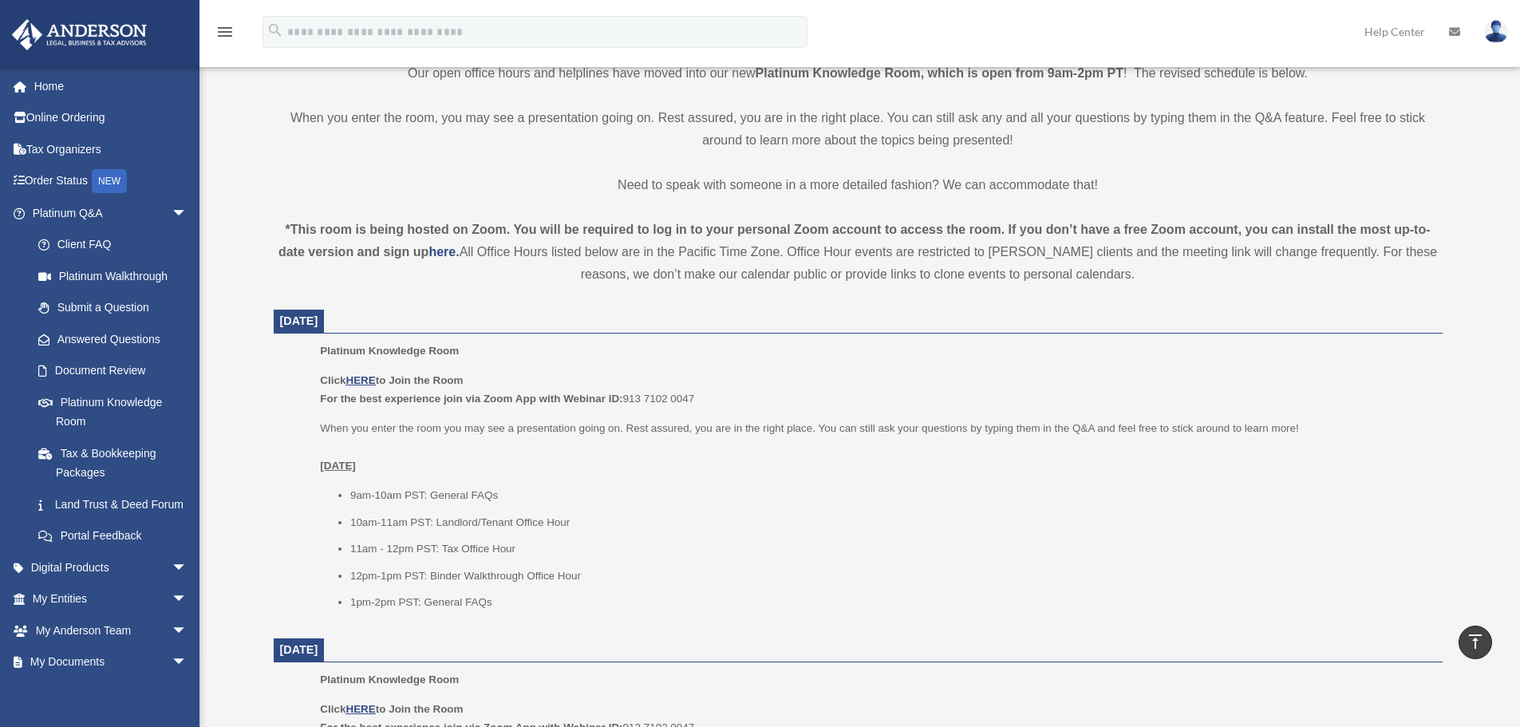
click at [751, 204] on div "Platinum Knowledge Room Our open office hours and helplines have moved into our…" at bounding box center [858, 727] width 1193 height 2036
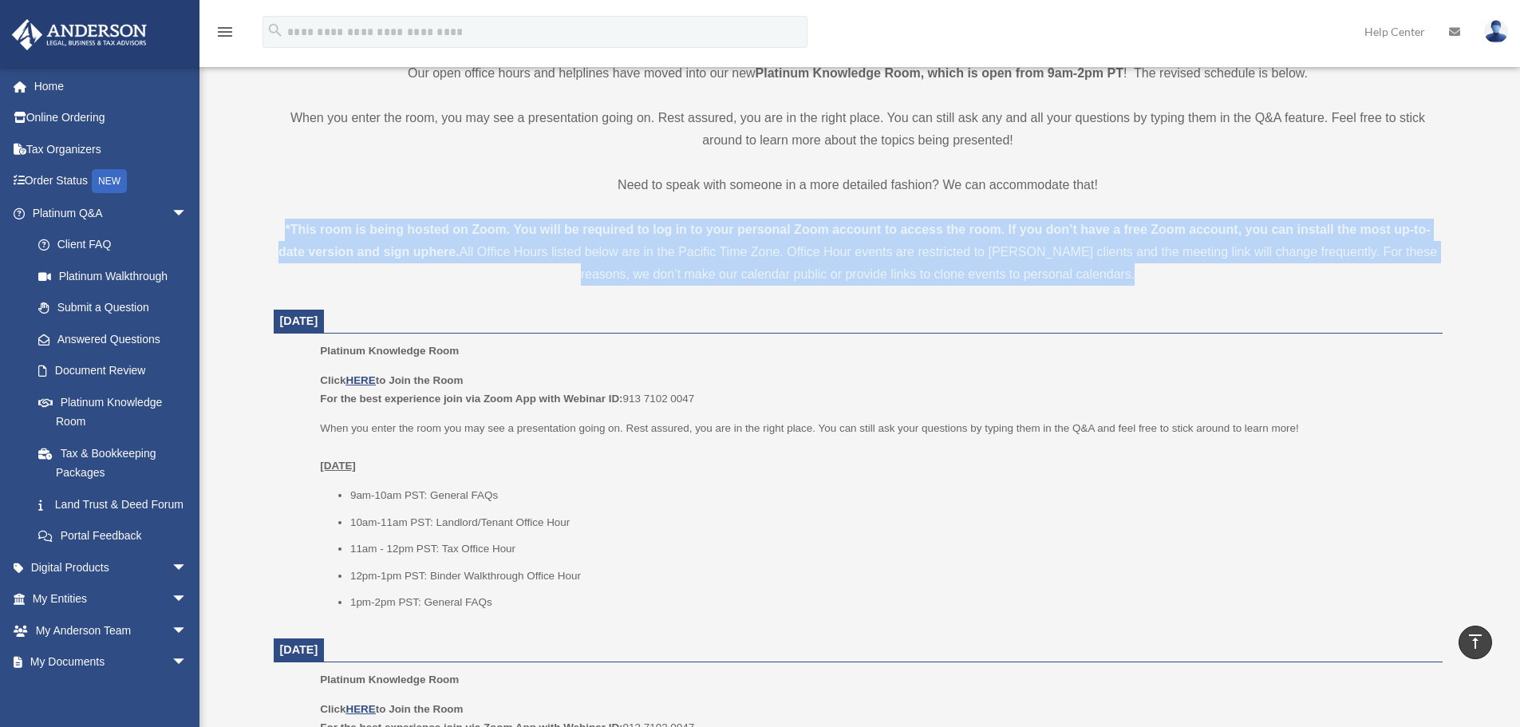
click at [751, 204] on div "Platinum Knowledge Room Our open office hours and helplines have moved into our…" at bounding box center [858, 727] width 1193 height 2036
click at [683, 226] on strong "*This room is being hosted on Zoom. You will be required to log in to your pers…" at bounding box center [854, 241] width 1152 height 36
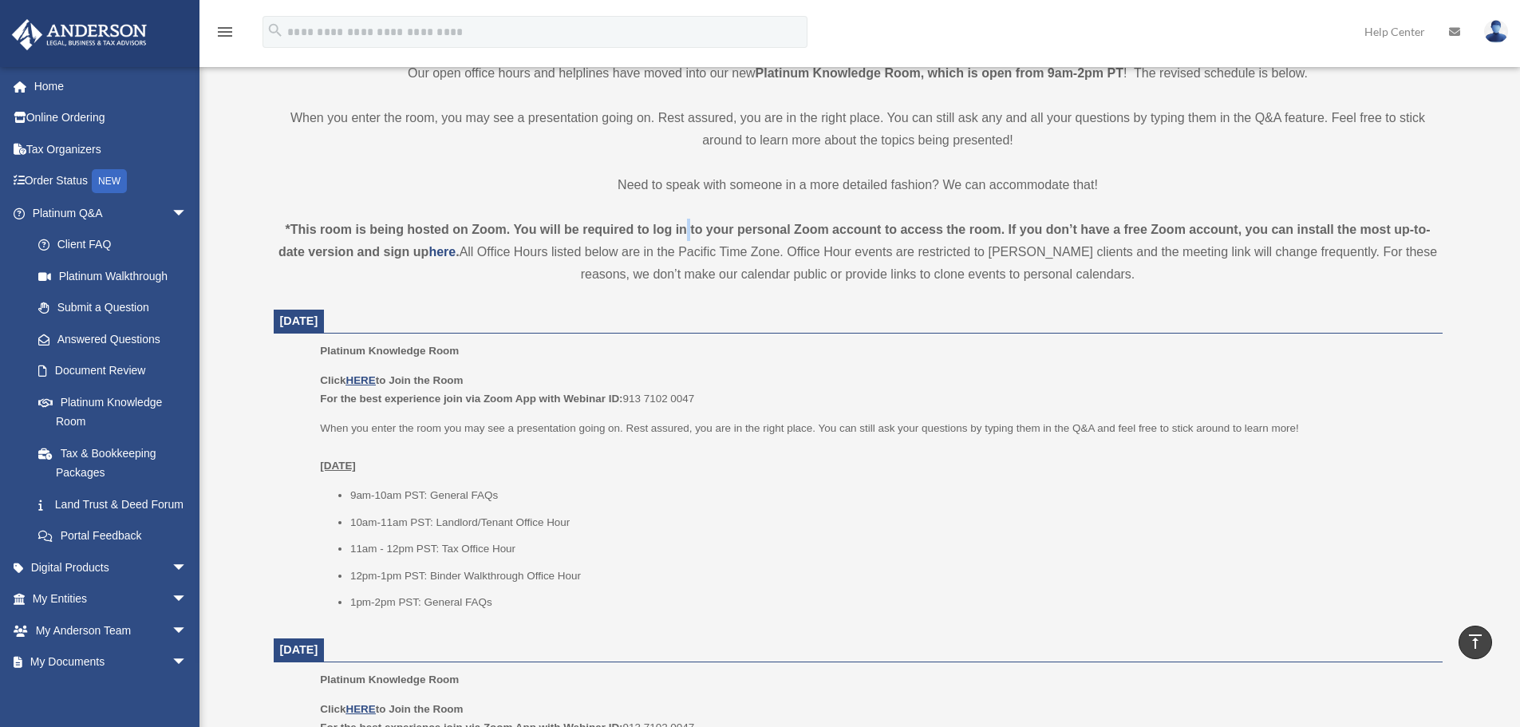
click at [683, 226] on strong "*This room is being hosted on Zoom. You will be required to log in to your pers…" at bounding box center [854, 241] width 1152 height 36
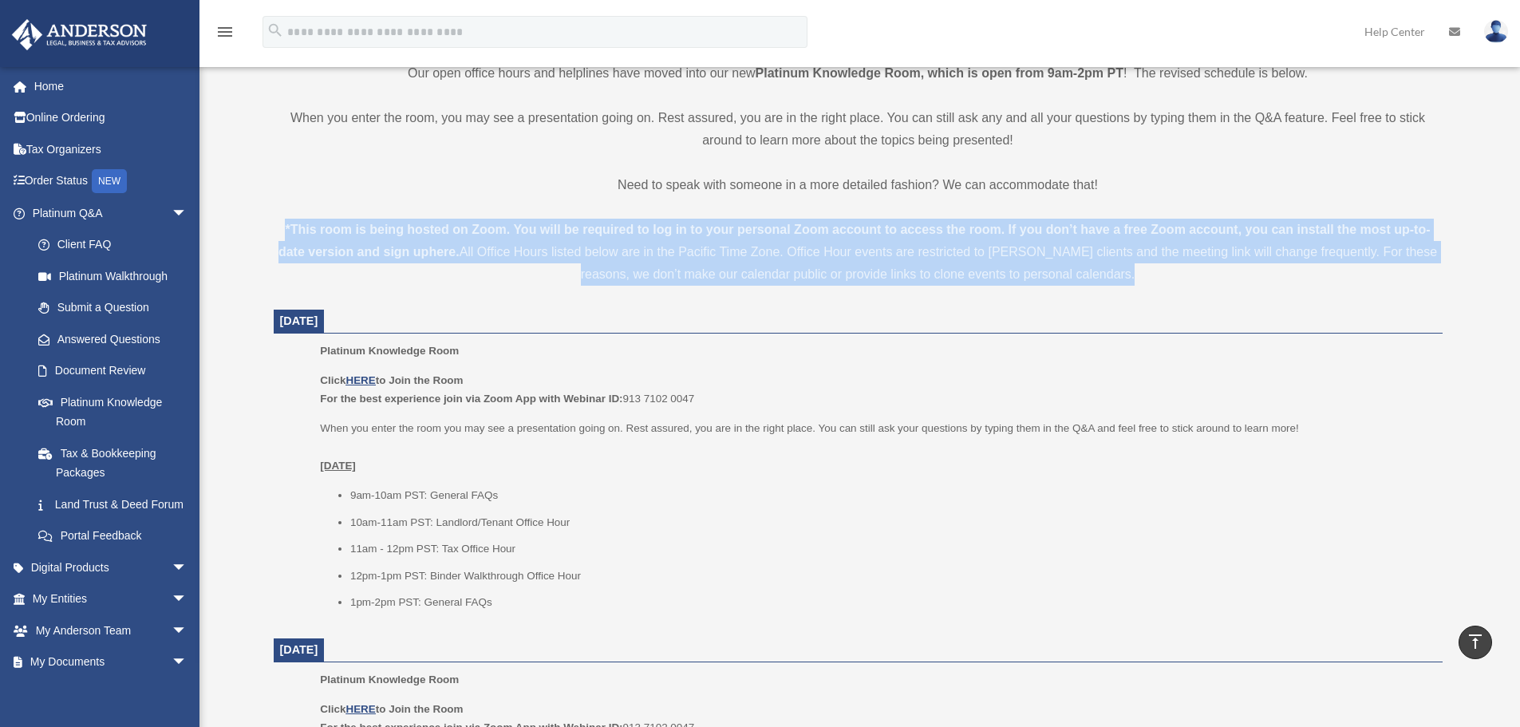
click at [683, 226] on strong "*This room is being hosted on Zoom. You will be required to log in to your pers…" at bounding box center [854, 241] width 1152 height 36
click at [762, 228] on strong "*This room is being hosted on Zoom. You will be required to log in to your pers…" at bounding box center [854, 241] width 1152 height 36
drag, startPoint x: 298, startPoint y: 227, endPoint x: 1292, endPoint y: 296, distance: 996.4
click at [1292, 296] on div "Platinum Knowledge Room Our open office hours and helplines have moved into our…" at bounding box center [858, 727] width 1193 height 2036
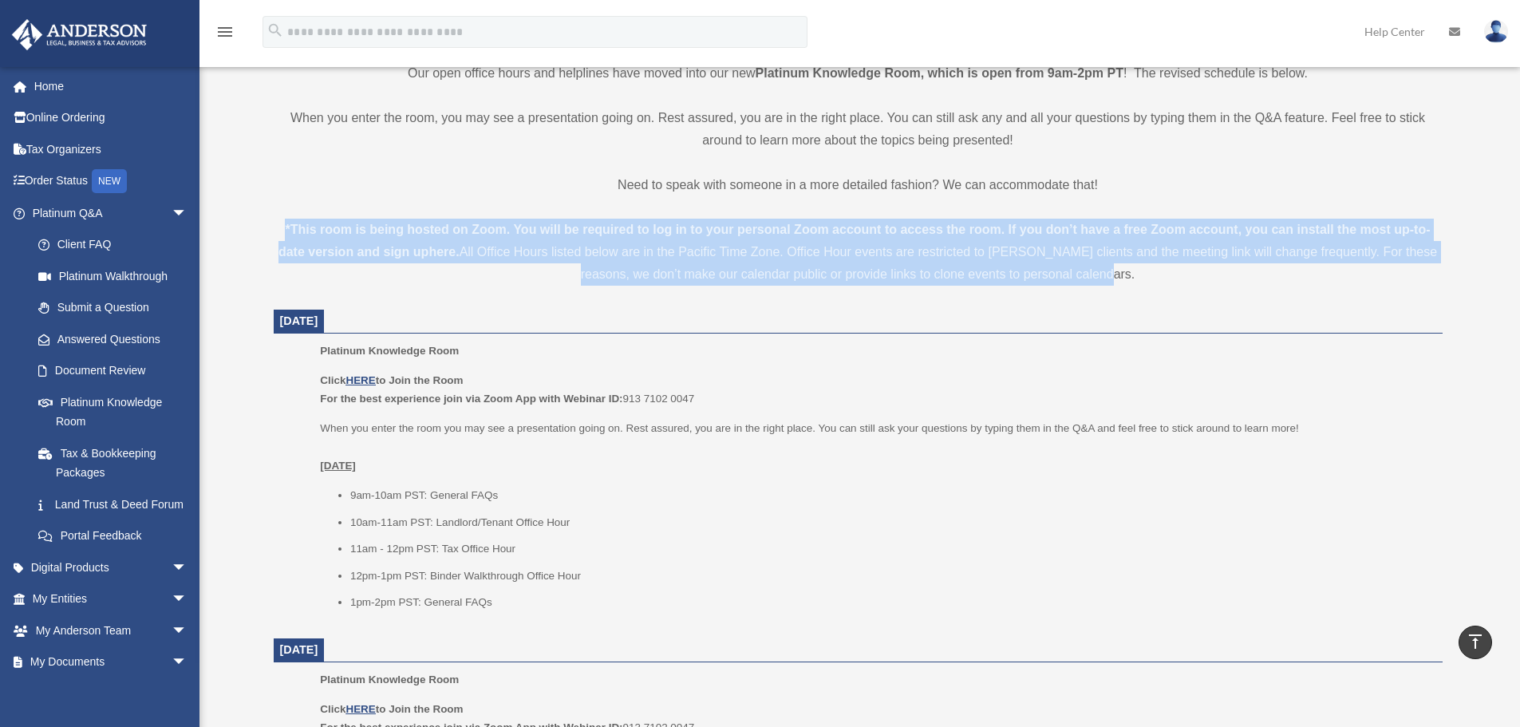
drag, startPoint x: 1154, startPoint y: 273, endPoint x: 272, endPoint y: 234, distance: 883.2
click at [274, 234] on div "*This room is being hosted on Zoom. You will be required to log in to your pers…" at bounding box center [858, 252] width 1169 height 67
click at [272, 234] on div "Platinum Knowledge Room Our open office hours and helplines have moved into our…" at bounding box center [858, 727] width 1193 height 2036
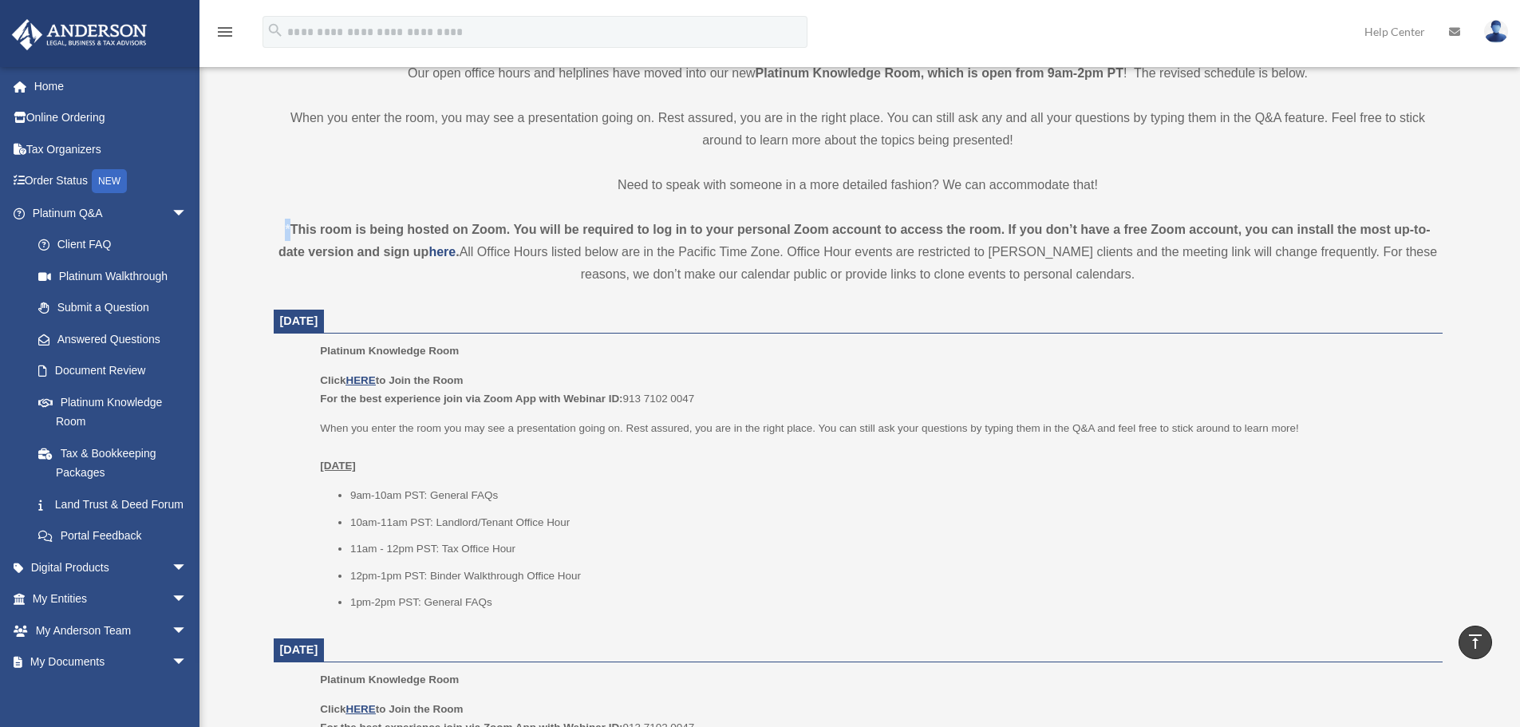
click at [272, 234] on div "Platinum Knowledge Room Our open office hours and helplines have moved into our…" at bounding box center [858, 727] width 1193 height 2036
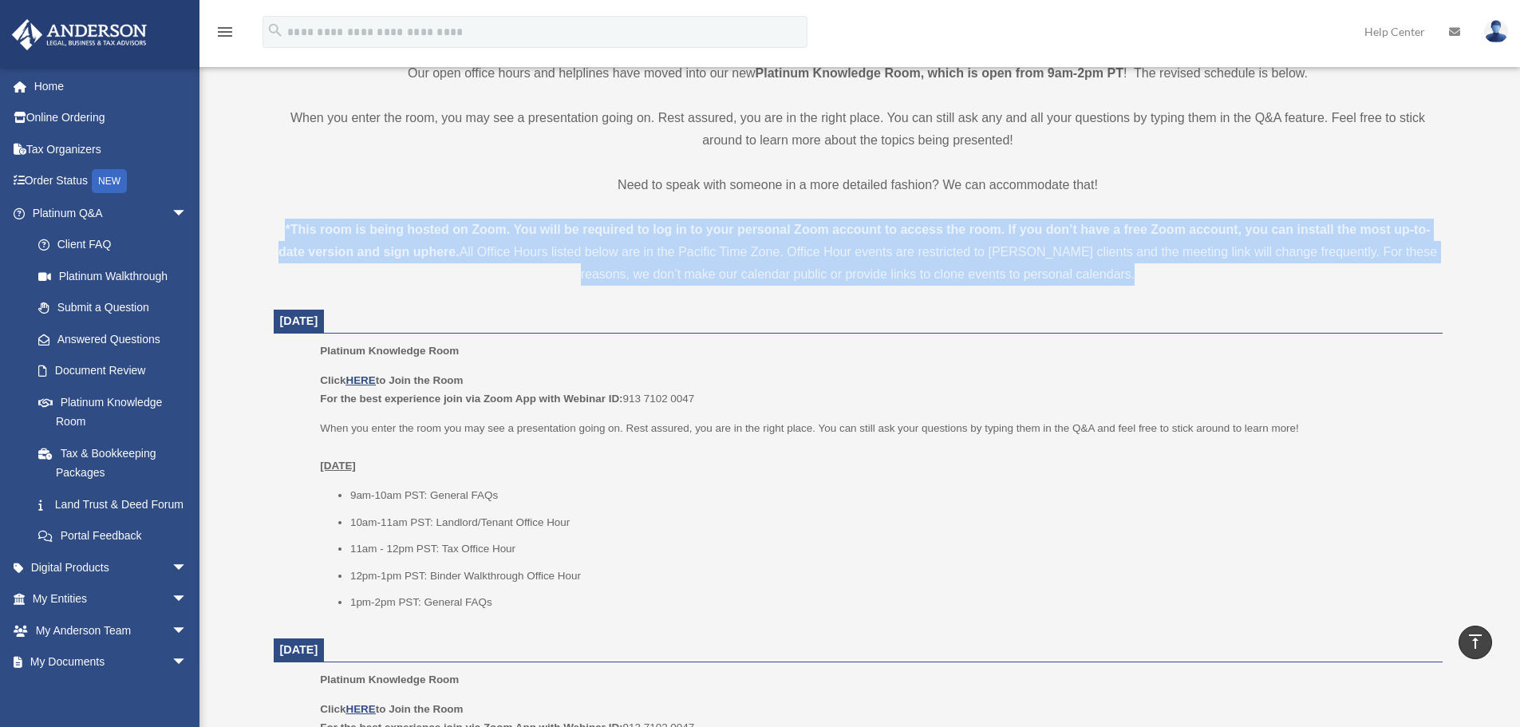
click at [272, 234] on div "Platinum Knowledge Room Our open office hours and helplines have moved into our…" at bounding box center [858, 727] width 1193 height 2036
click at [310, 233] on strong "*This room is being hosted on Zoom. You will be required to log in to your pers…" at bounding box center [854, 241] width 1152 height 36
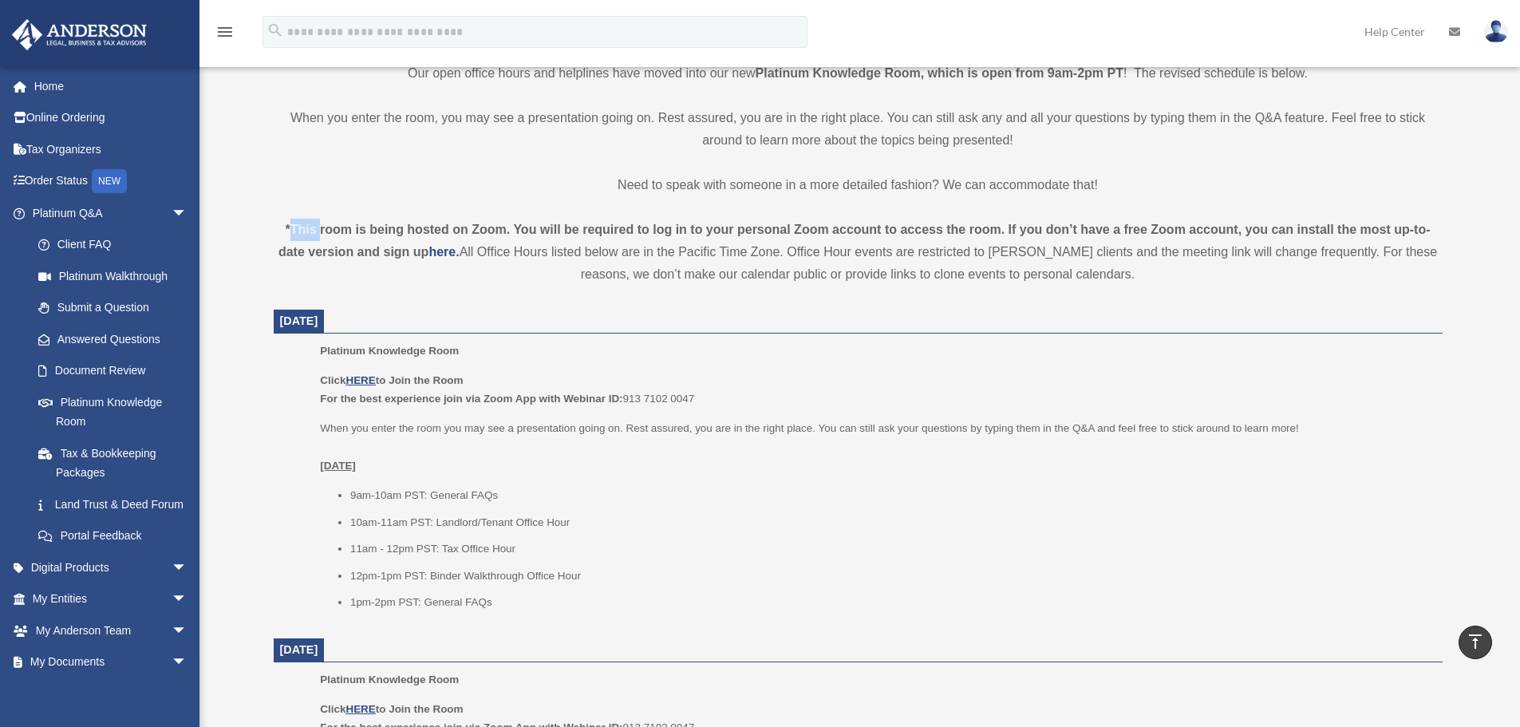
click at [310, 233] on strong "*This room is being hosted on Zoom. You will be required to log in to your pers…" at bounding box center [854, 241] width 1152 height 36
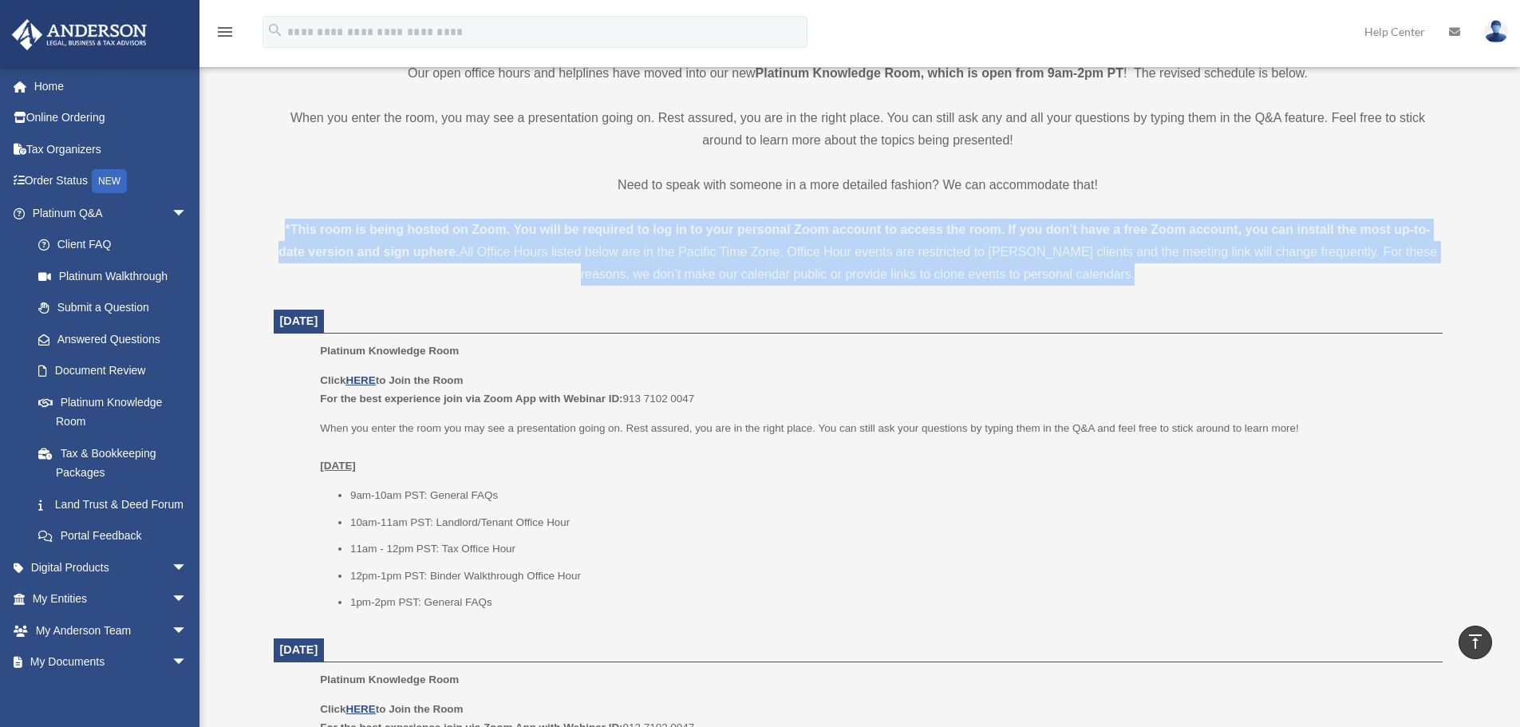
click at [310, 233] on strong "*This room is being hosted on Zoom. You will be required to log in to your pers…" at bounding box center [854, 241] width 1152 height 36
click at [283, 233] on div "*This room is being hosted on Zoom. You will be required to log in to your pers…" at bounding box center [858, 252] width 1169 height 67
drag, startPoint x: 260, startPoint y: 228, endPoint x: 1113, endPoint y: 300, distance: 855.8
click at [1113, 300] on div "Platinum Knowledge Room date_range Published on Last updated July 1, 2025 Novem…" at bounding box center [858, 727] width 1217 height 2074
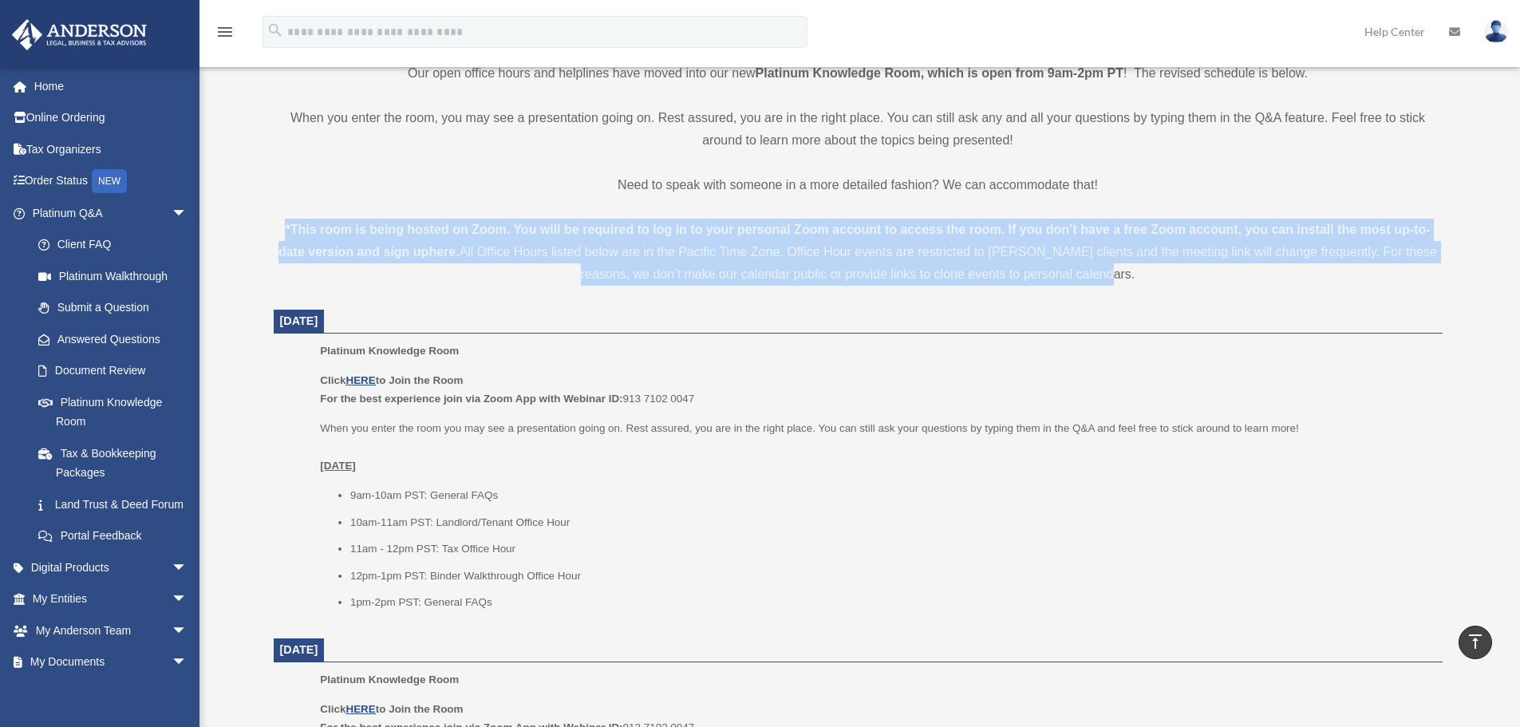
drag, startPoint x: 1139, startPoint y: 279, endPoint x: 261, endPoint y: 231, distance: 879.6
click at [262, 232] on div "Platinum Knowledge Room Our open office hours and helplines have moved into our…" at bounding box center [858, 727] width 1193 height 2036
click at [266, 227] on div "Platinum Knowledge Room Our open office hours and helplines have moved into our…" at bounding box center [858, 727] width 1193 height 2036
drag, startPoint x: 274, startPoint y: 220, endPoint x: 1126, endPoint y: 272, distance: 853.6
click at [1126, 272] on div "*This room is being hosted on Zoom. You will be required to log in to your pers…" at bounding box center [858, 252] width 1169 height 67
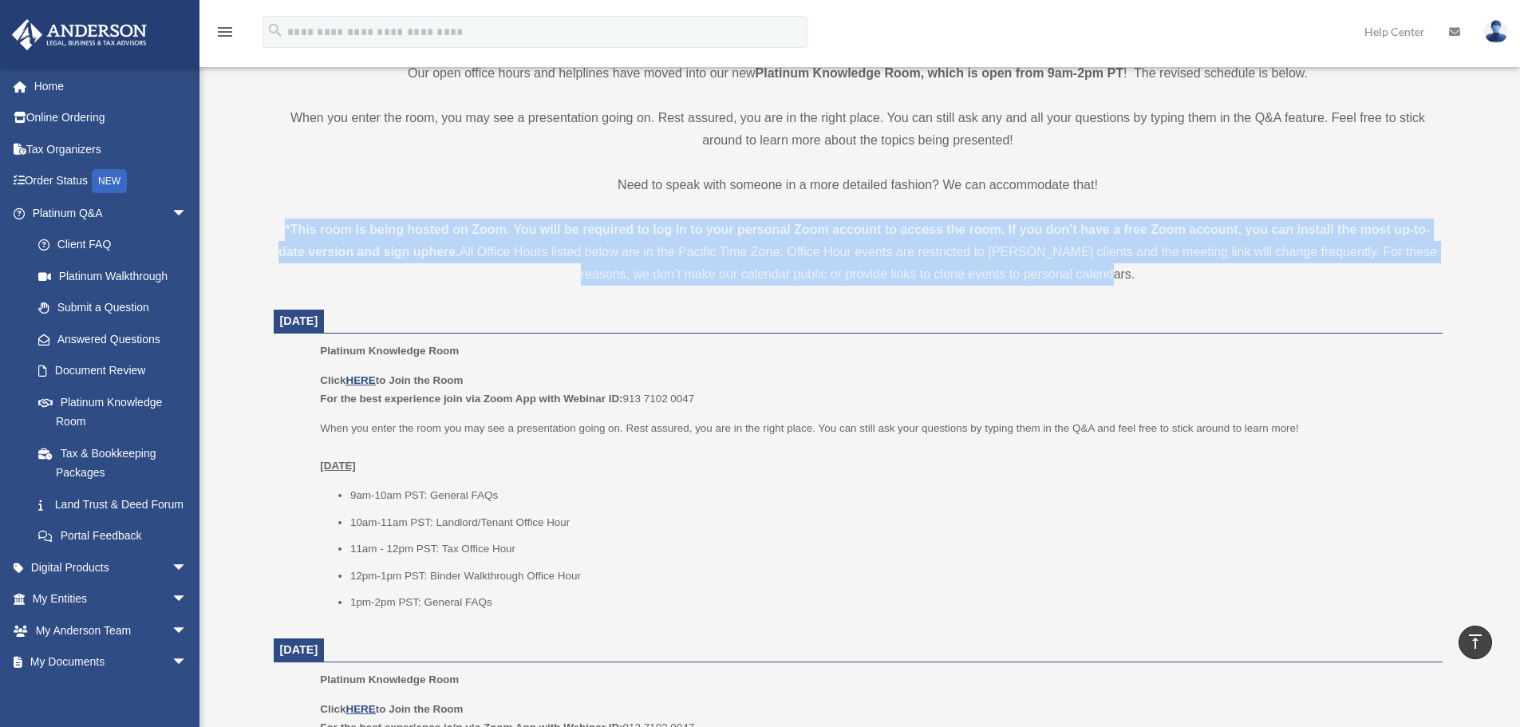
click at [1126, 272] on div "*This room is being hosted on Zoom. You will be required to log in to your pers…" at bounding box center [858, 252] width 1169 height 67
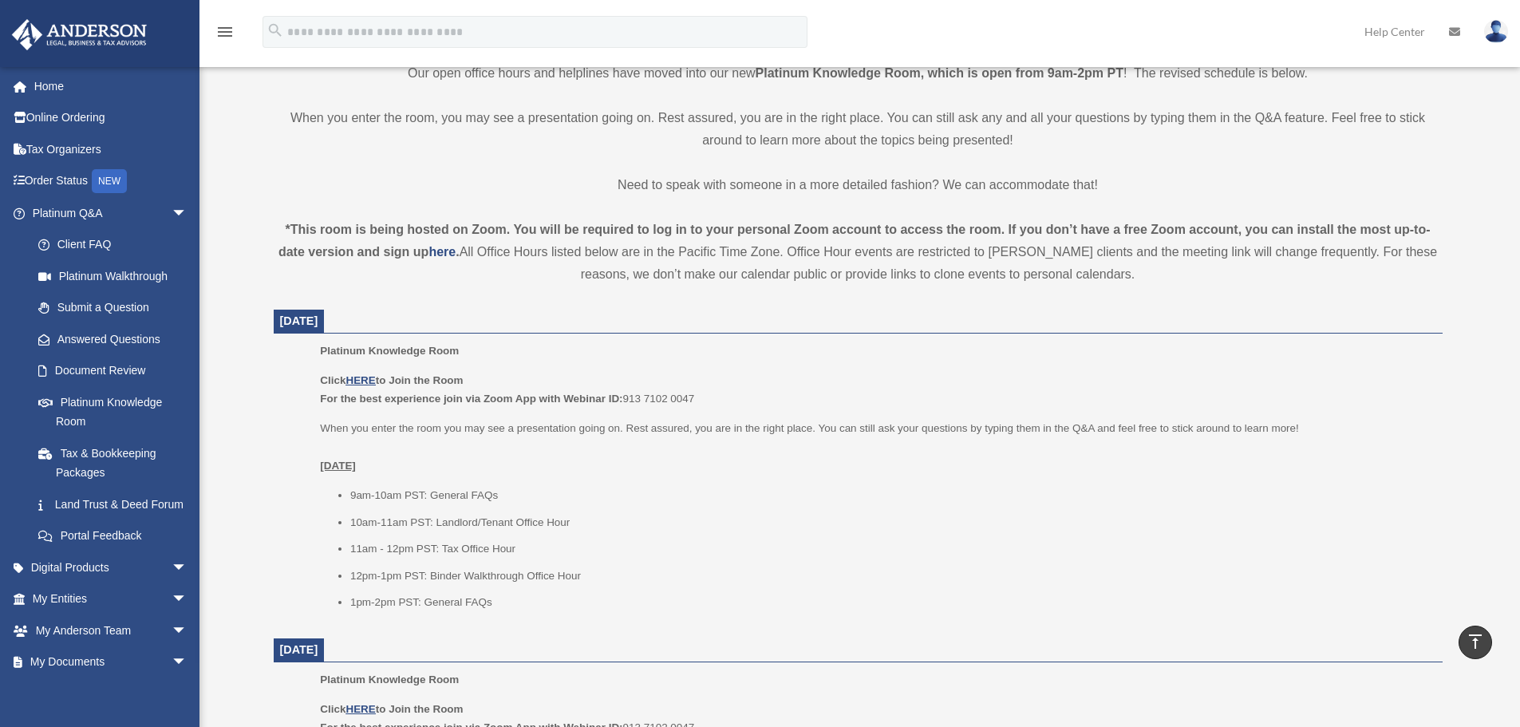
click at [1037, 250] on div "*This room is being hosted on Zoom. You will be required to log in to your pers…" at bounding box center [858, 252] width 1169 height 67
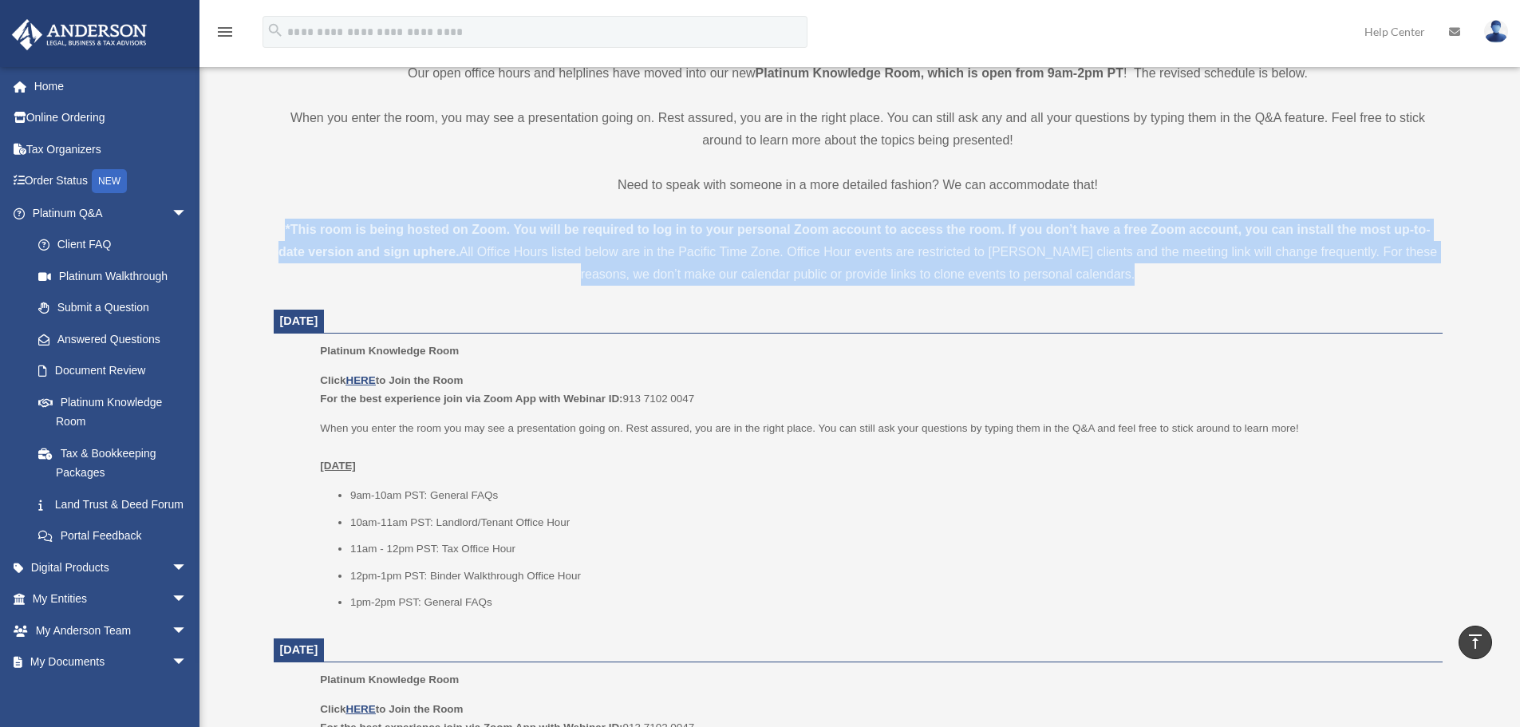
click at [1037, 250] on div "*This room is being hosted on Zoom. You will be required to log in to your pers…" at bounding box center [858, 252] width 1169 height 67
click at [956, 265] on div "*This room is being hosted on Zoom. You will be required to log in to your pers…" at bounding box center [858, 252] width 1169 height 67
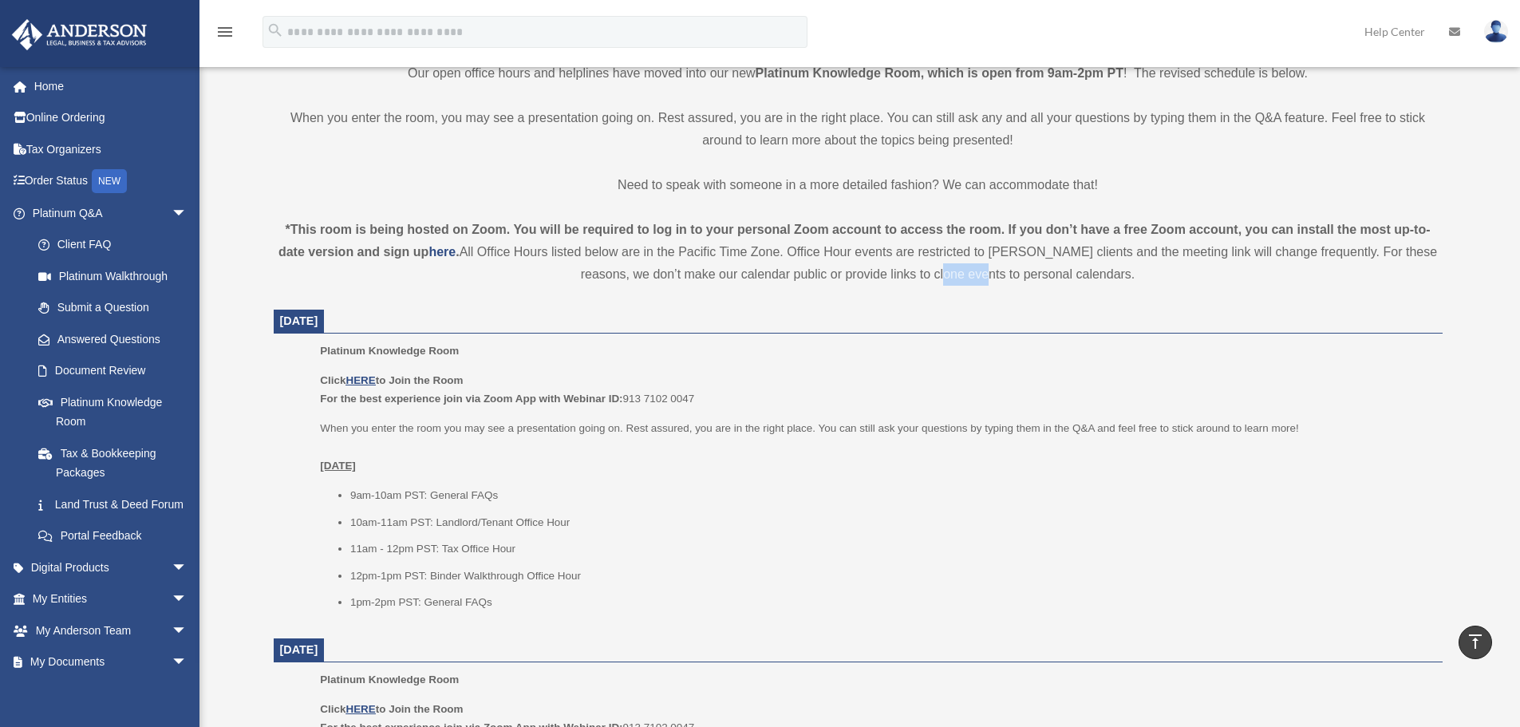
click at [956, 265] on div "*This room is being hosted on Zoom. You will be required to log in to your pers…" at bounding box center [858, 252] width 1169 height 67
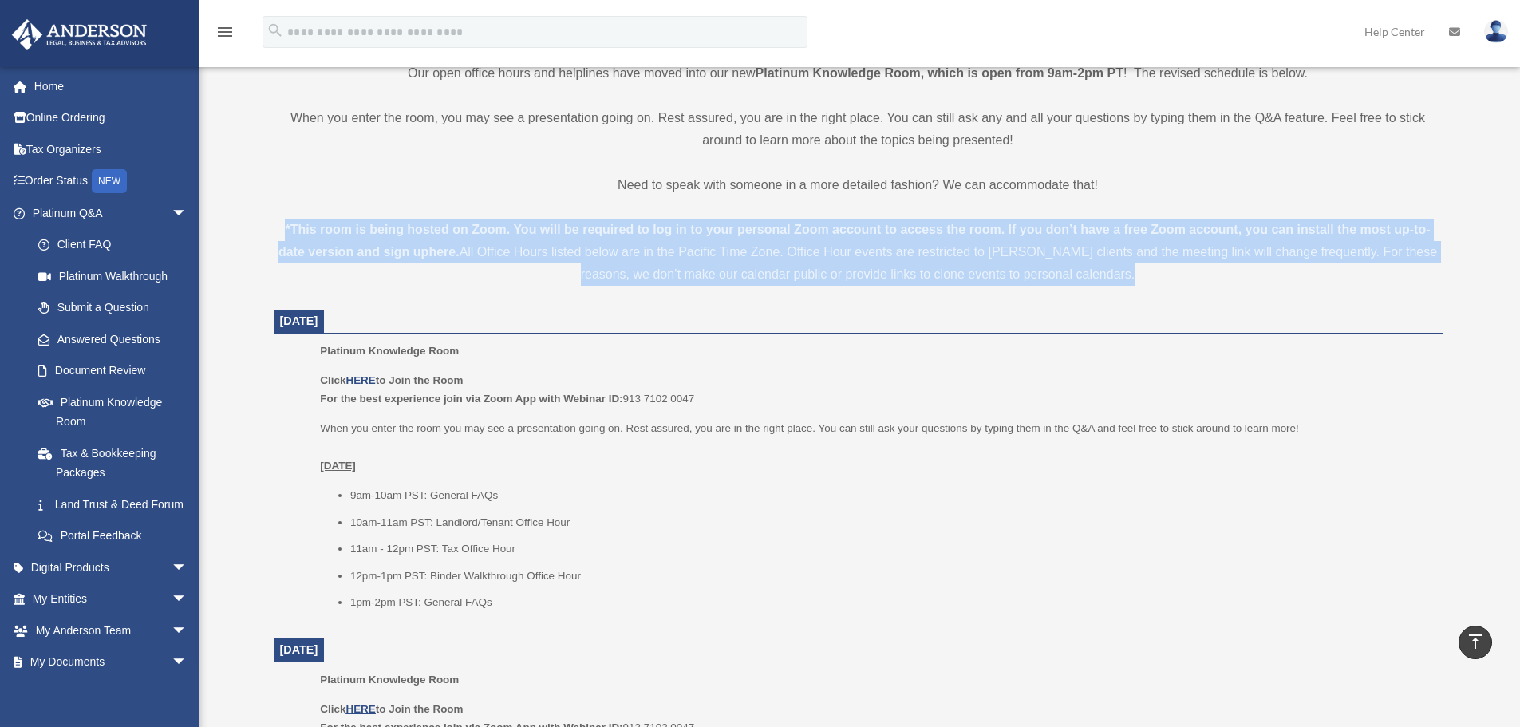
click at [956, 265] on div "*This room is being hosted on Zoom. You will be required to log in to your pers…" at bounding box center [858, 252] width 1169 height 67
click at [1000, 274] on div "*This room is being hosted on Zoom. You will be required to log in to your pers…" at bounding box center [858, 252] width 1169 height 67
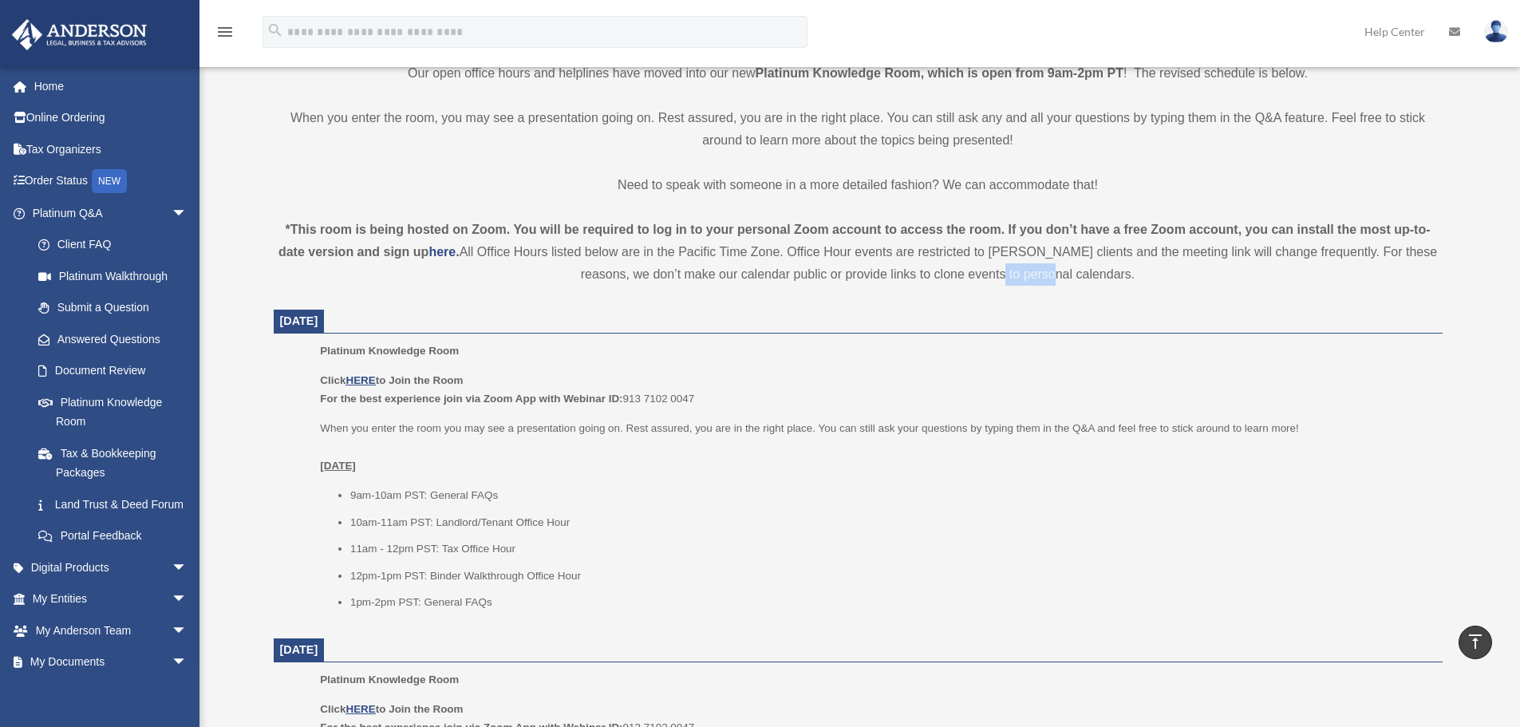
click at [1000, 274] on div "*This room is being hosted on Zoom. You will be required to log in to your pers…" at bounding box center [858, 252] width 1169 height 67
click at [979, 273] on div "*This room is being hosted on Zoom. You will be required to log in to your pers…" at bounding box center [858, 252] width 1169 height 67
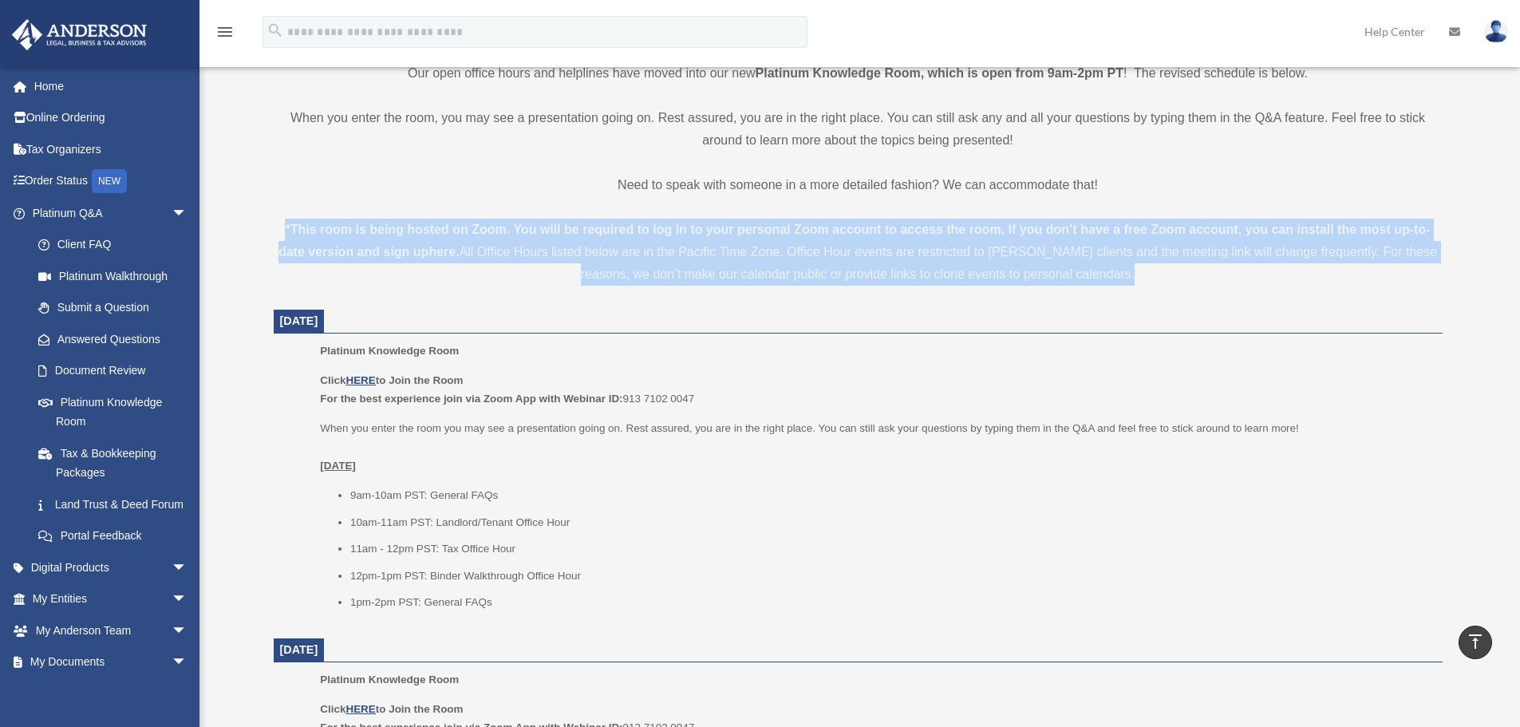
click at [979, 273] on div "*This room is being hosted on Zoom. You will be required to log in to your pers…" at bounding box center [858, 252] width 1169 height 67
click at [925, 259] on div "*This room is being hosted on Zoom. You will be required to log in to your pers…" at bounding box center [858, 252] width 1169 height 67
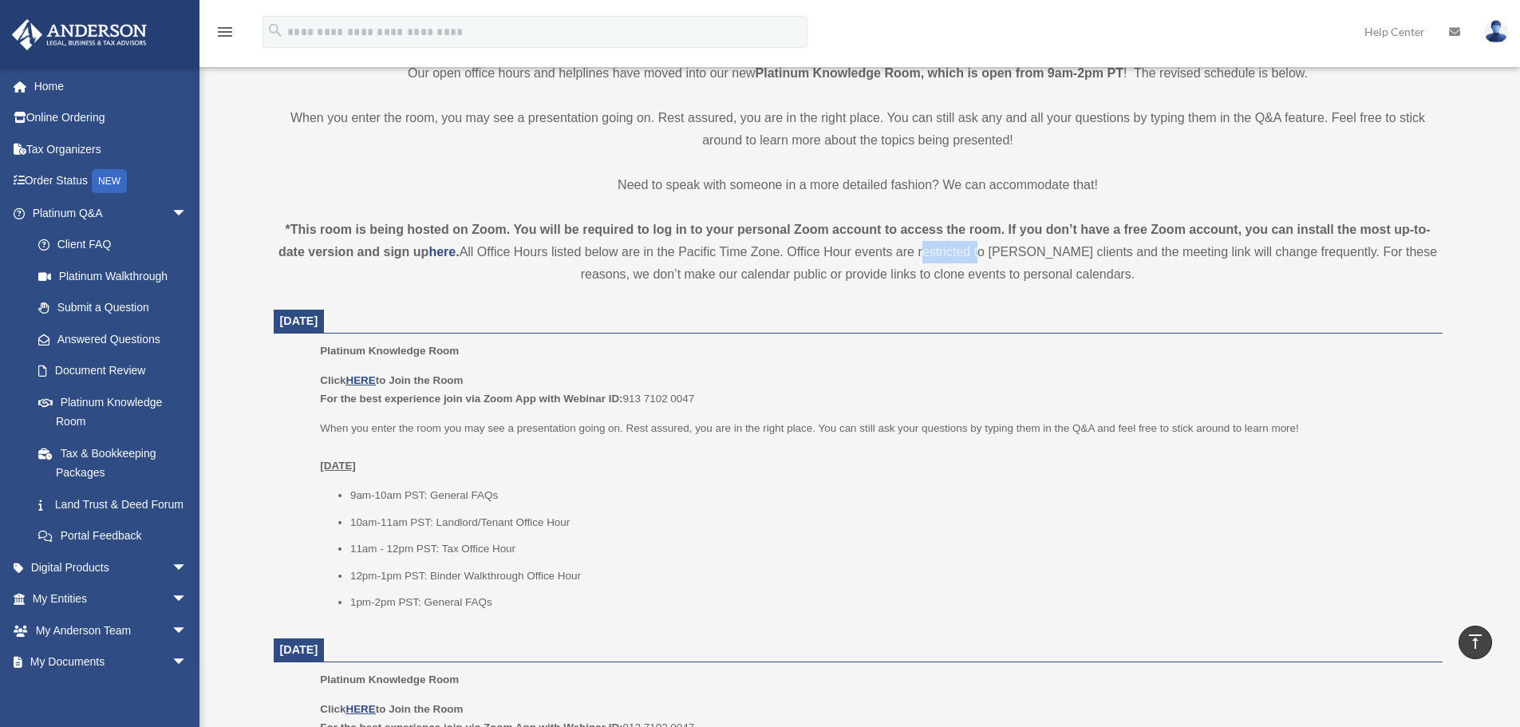
click at [925, 259] on div "*This room is being hosted on Zoom. You will be required to log in to your pers…" at bounding box center [858, 252] width 1169 height 67
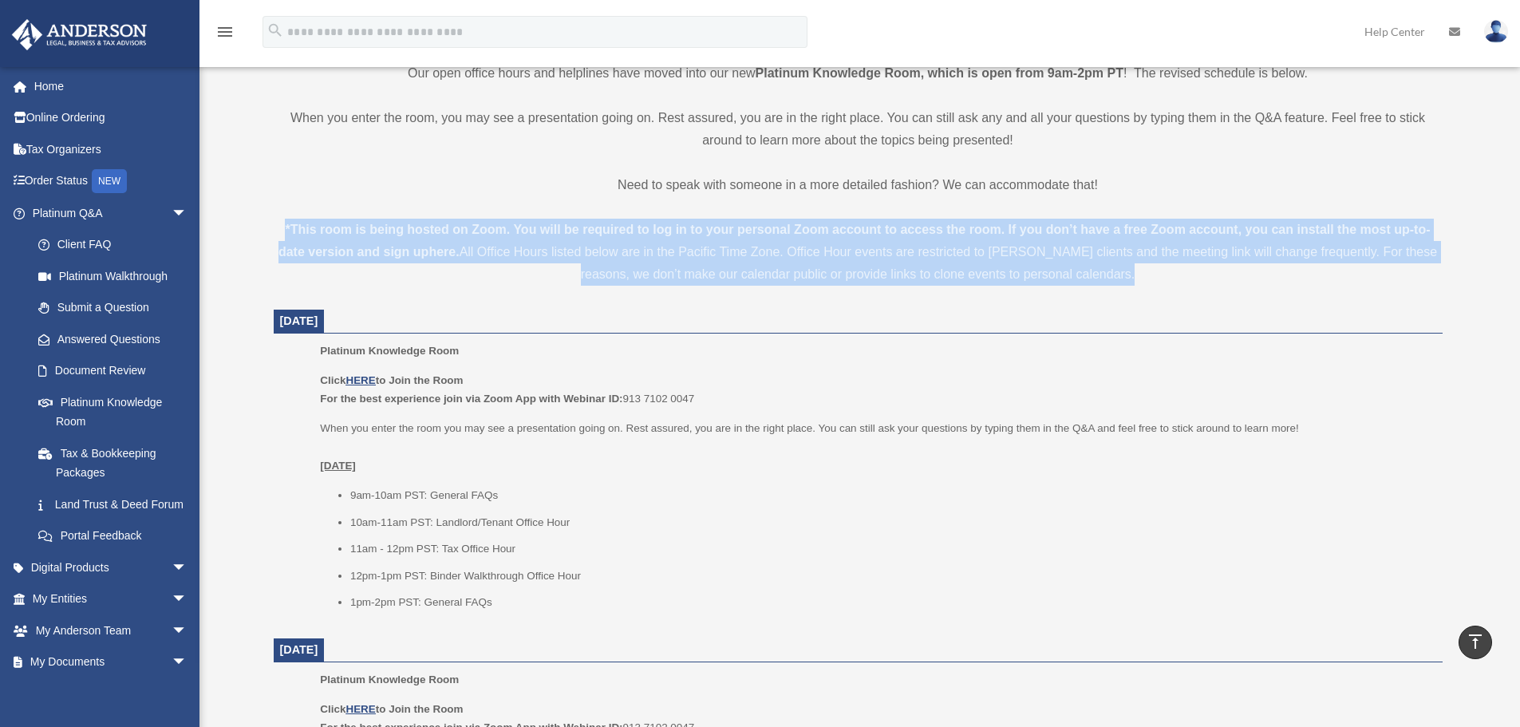
drag, startPoint x: 925, startPoint y: 259, endPoint x: 1010, endPoint y: 259, distance: 85.4
click at [923, 259] on div "*This room is being hosted on Zoom. You will be required to log in to your pers…" at bounding box center [858, 252] width 1169 height 67
click at [1052, 258] on div "*This room is being hosted on Zoom. You will be required to log in to your pers…" at bounding box center [858, 252] width 1169 height 67
drag, startPoint x: 1152, startPoint y: 276, endPoint x: 280, endPoint y: 231, distance: 873.1
click at [280, 231] on div "*This room is being hosted on Zoom. You will be required to log in to your pers…" at bounding box center [858, 252] width 1169 height 67
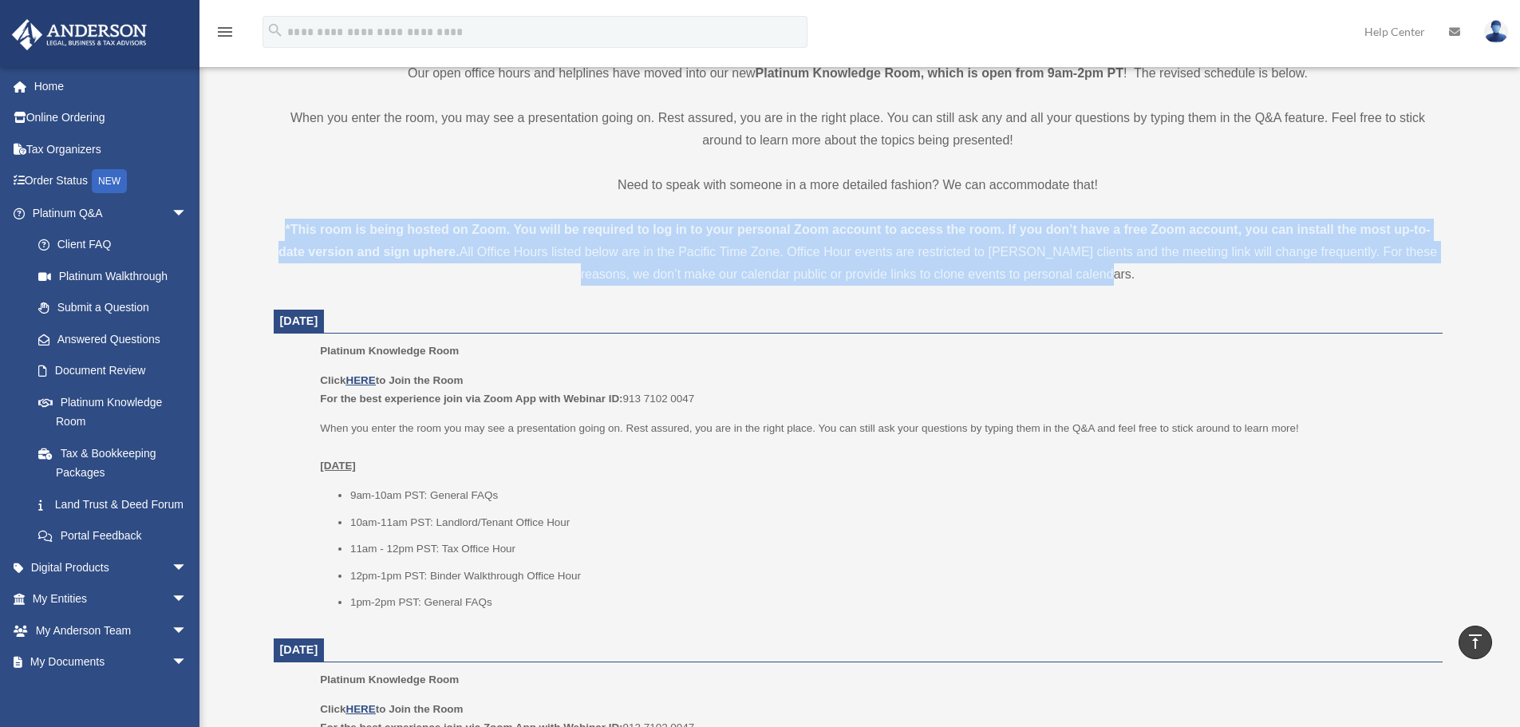
click at [279, 231] on div "*This room is being hosted on Zoom. You will be required to log in to your pers…" at bounding box center [858, 252] width 1169 height 67
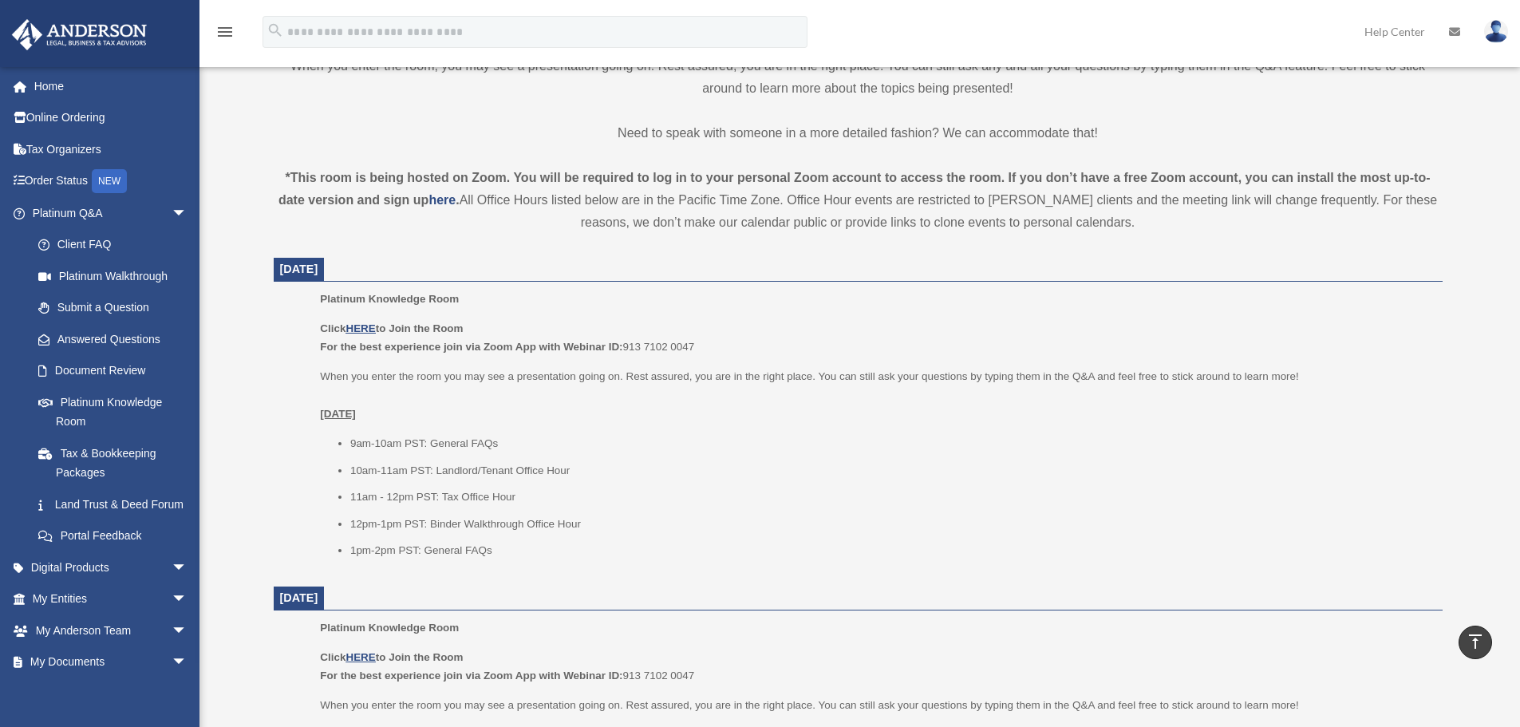
scroll to position [479, 0]
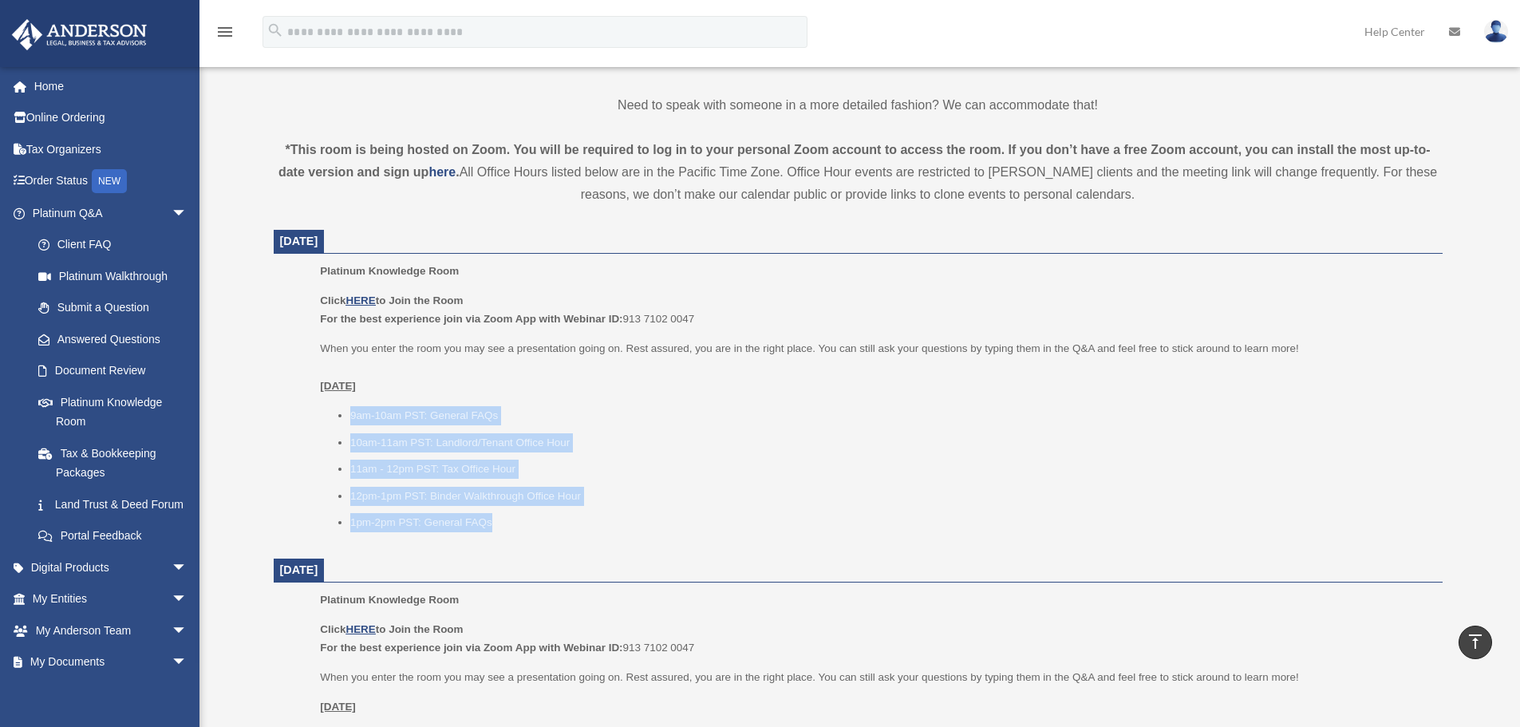
drag, startPoint x: 338, startPoint y: 414, endPoint x: 503, endPoint y: 515, distance: 192.6
click at [503, 515] on ul "9am-10am PST: General FAQs 10am-11am PST: Landlord/Tenant Office Hour 11am - 12…" at bounding box center [875, 469] width 1110 height 126
click at [503, 515] on li "1pm-2pm PST: General FAQs" at bounding box center [890, 522] width 1081 height 19
drag, startPoint x: 528, startPoint y: 523, endPoint x: 315, endPoint y: 408, distance: 241.6
click at [316, 409] on ul "Platinum Knowledge Room Click HERE to Join the Room For the best experience joi…" at bounding box center [858, 402] width 1146 height 281
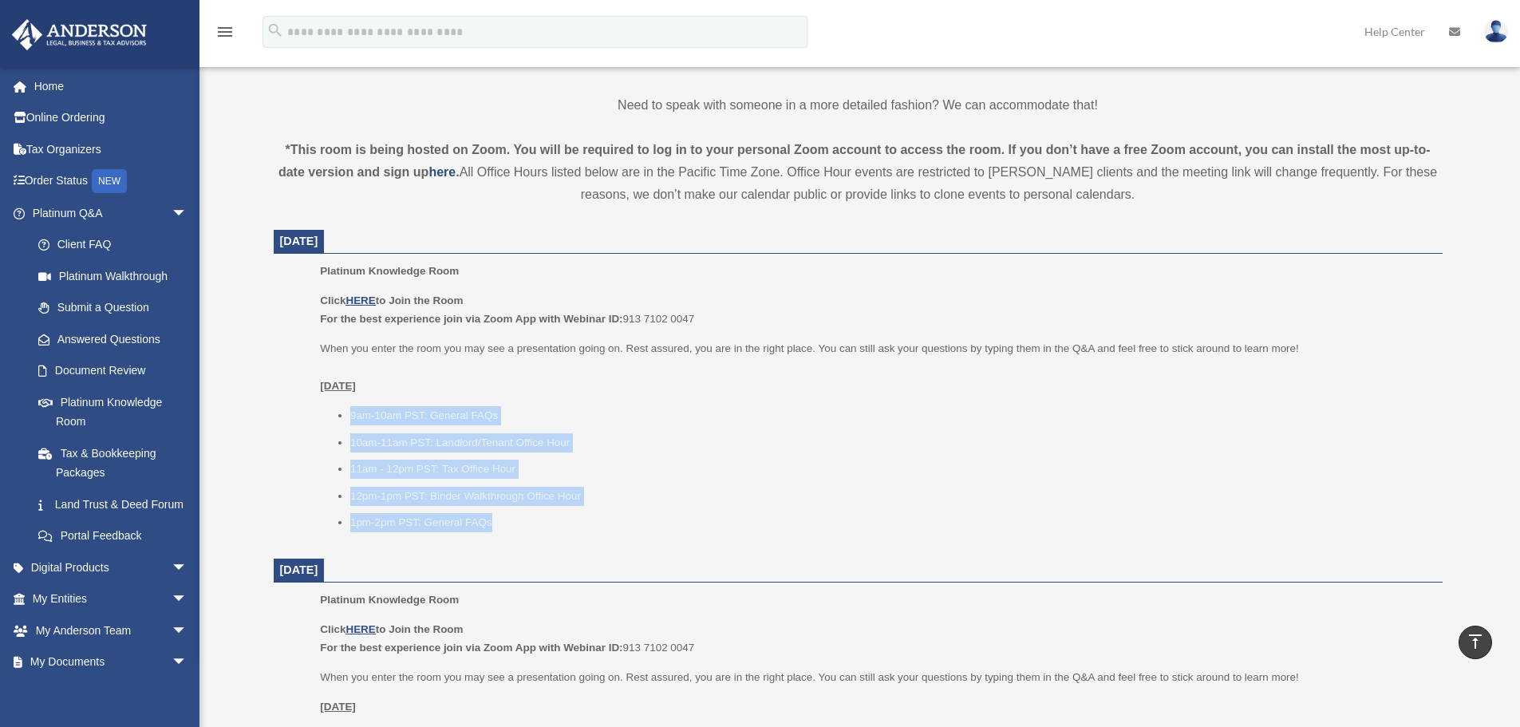
click at [421, 428] on ul "9am-10am PST: General FAQs 10am-11am PST: Landlord/Tenant Office Hour 11am - 12…" at bounding box center [875, 469] width 1110 height 126
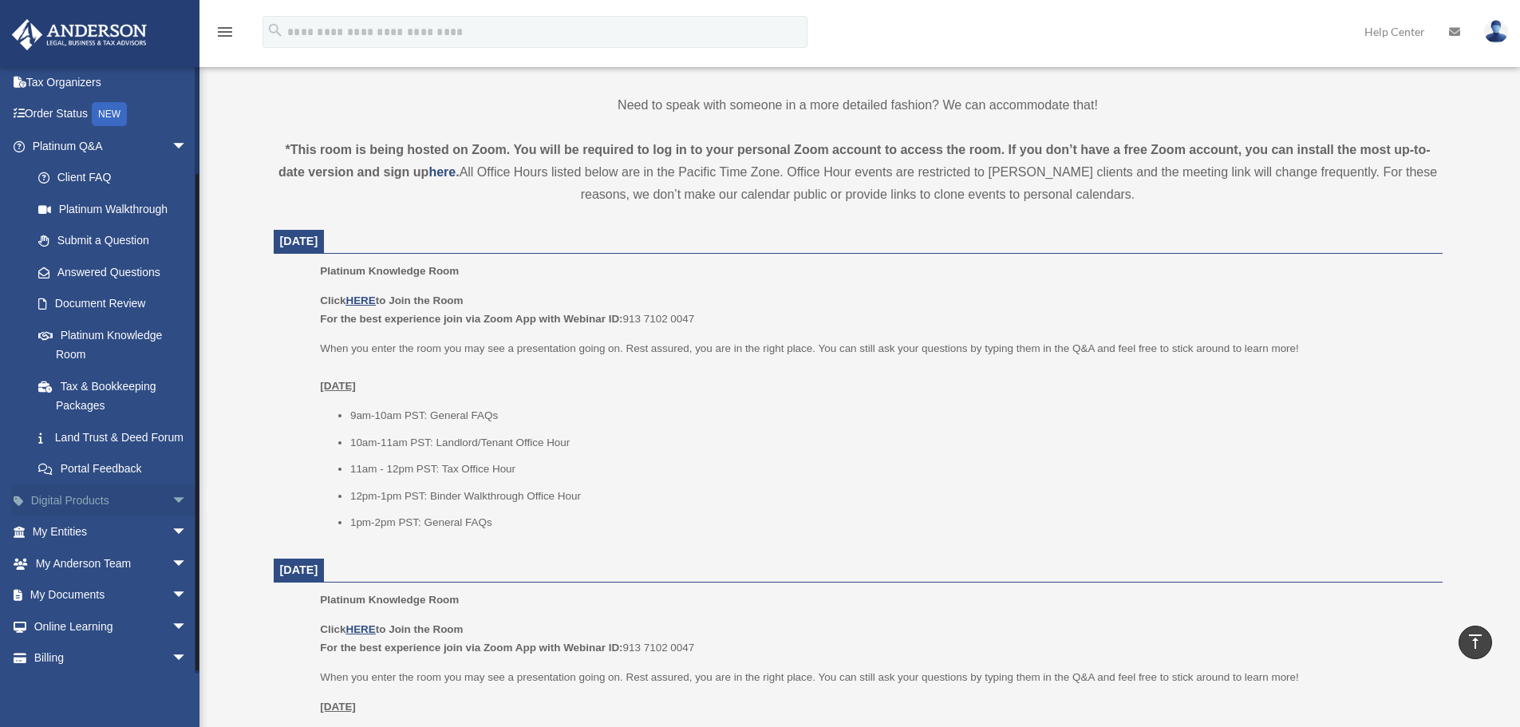
scroll to position [122, 0]
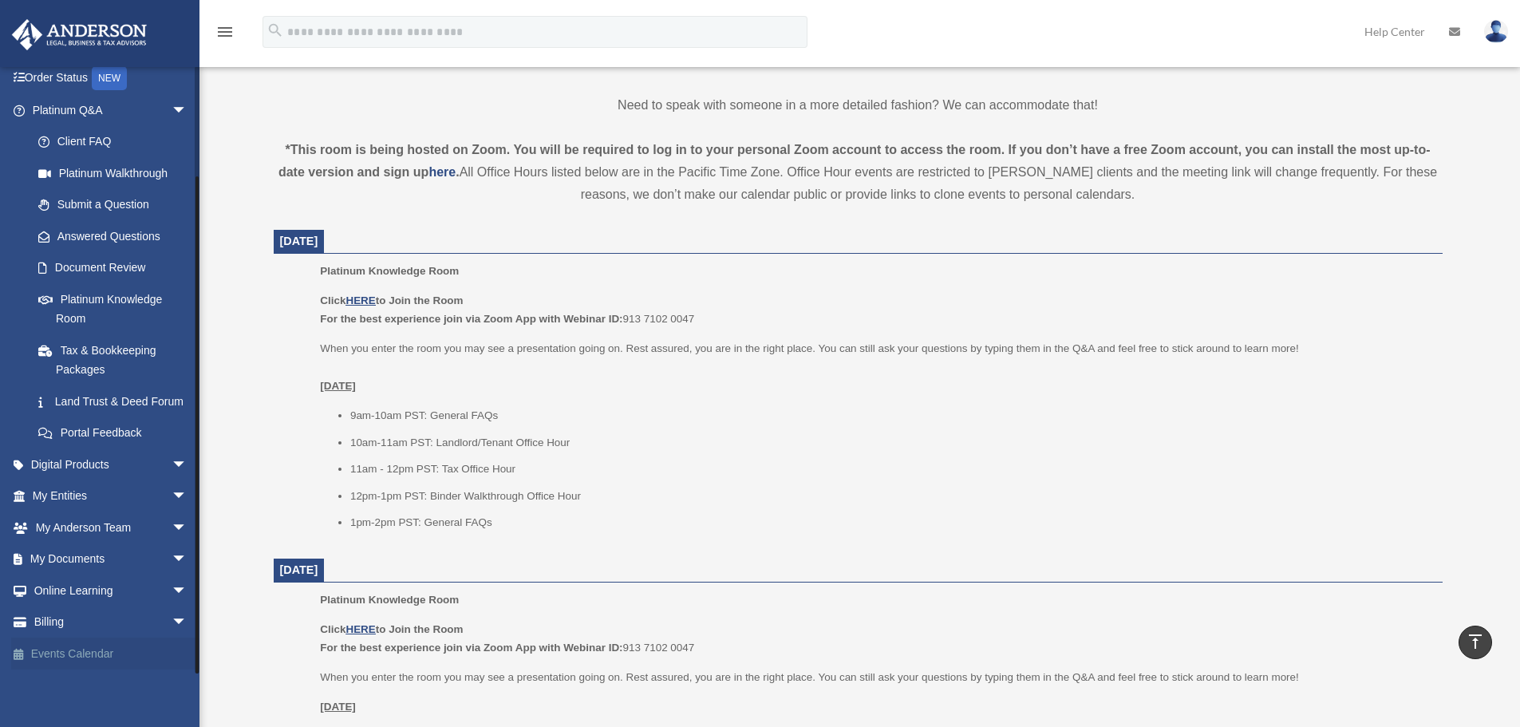
click at [155, 647] on link "Events Calendar" at bounding box center [111, 653] width 200 height 32
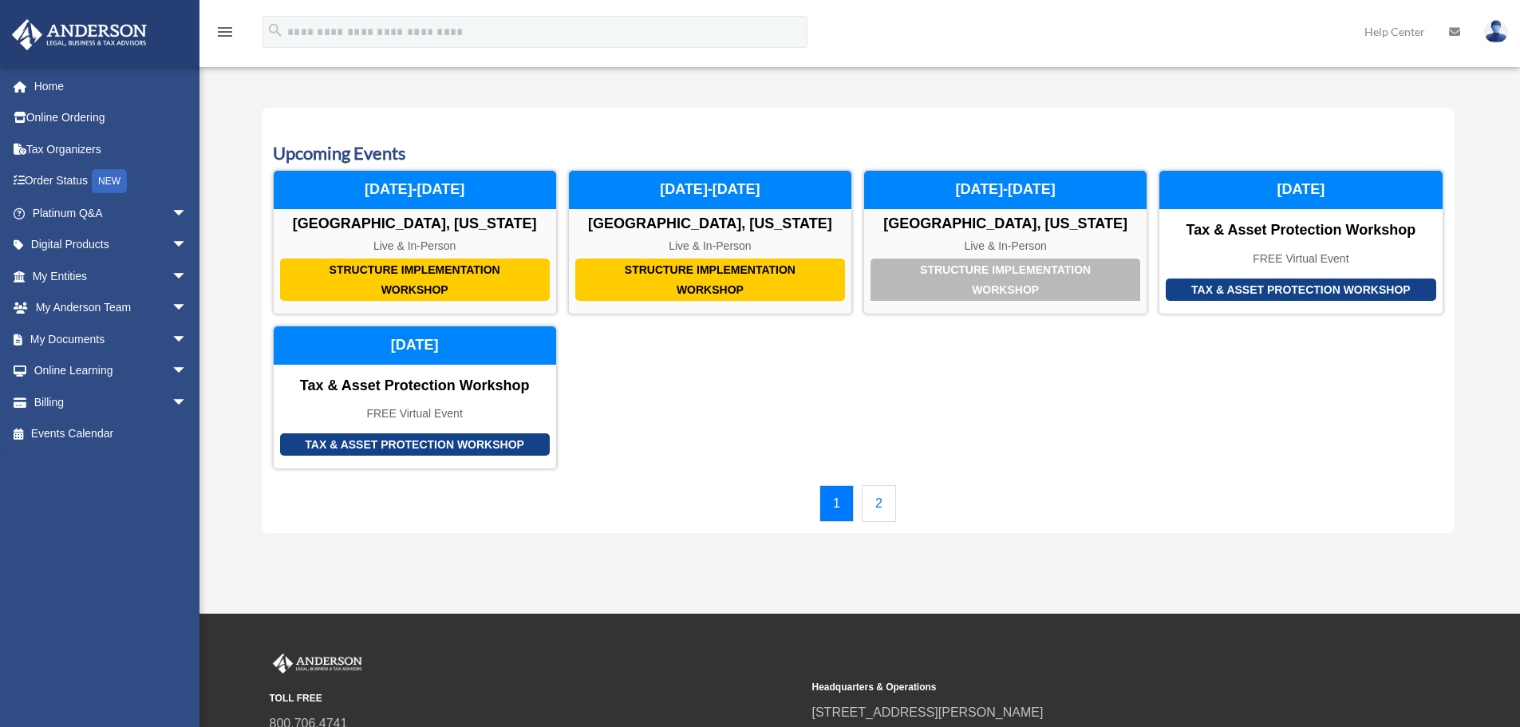
click at [874, 507] on link "2" at bounding box center [879, 503] width 34 height 37
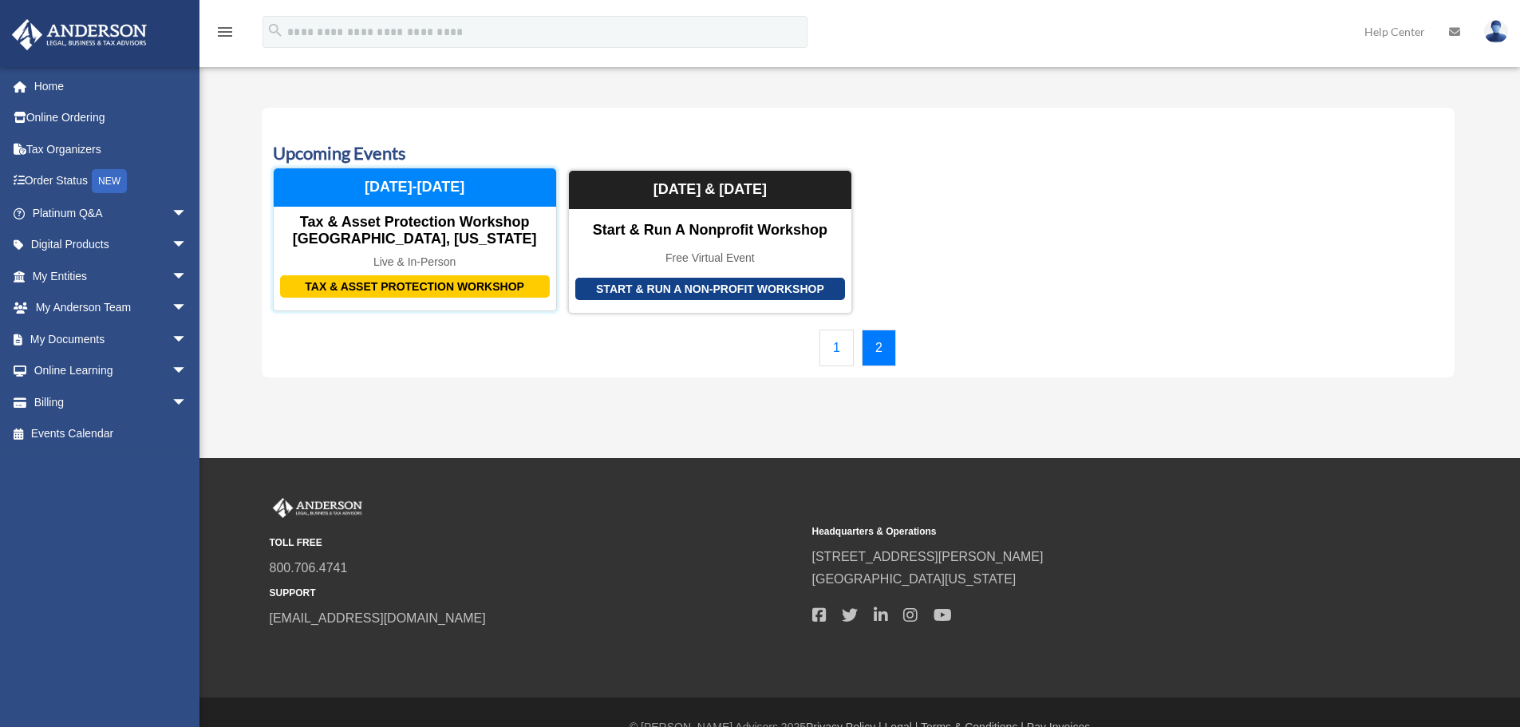
click at [420, 235] on div "Tax & Asset Protection Workshop [GEOGRAPHIC_DATA], [US_STATE]" at bounding box center [415, 231] width 282 height 34
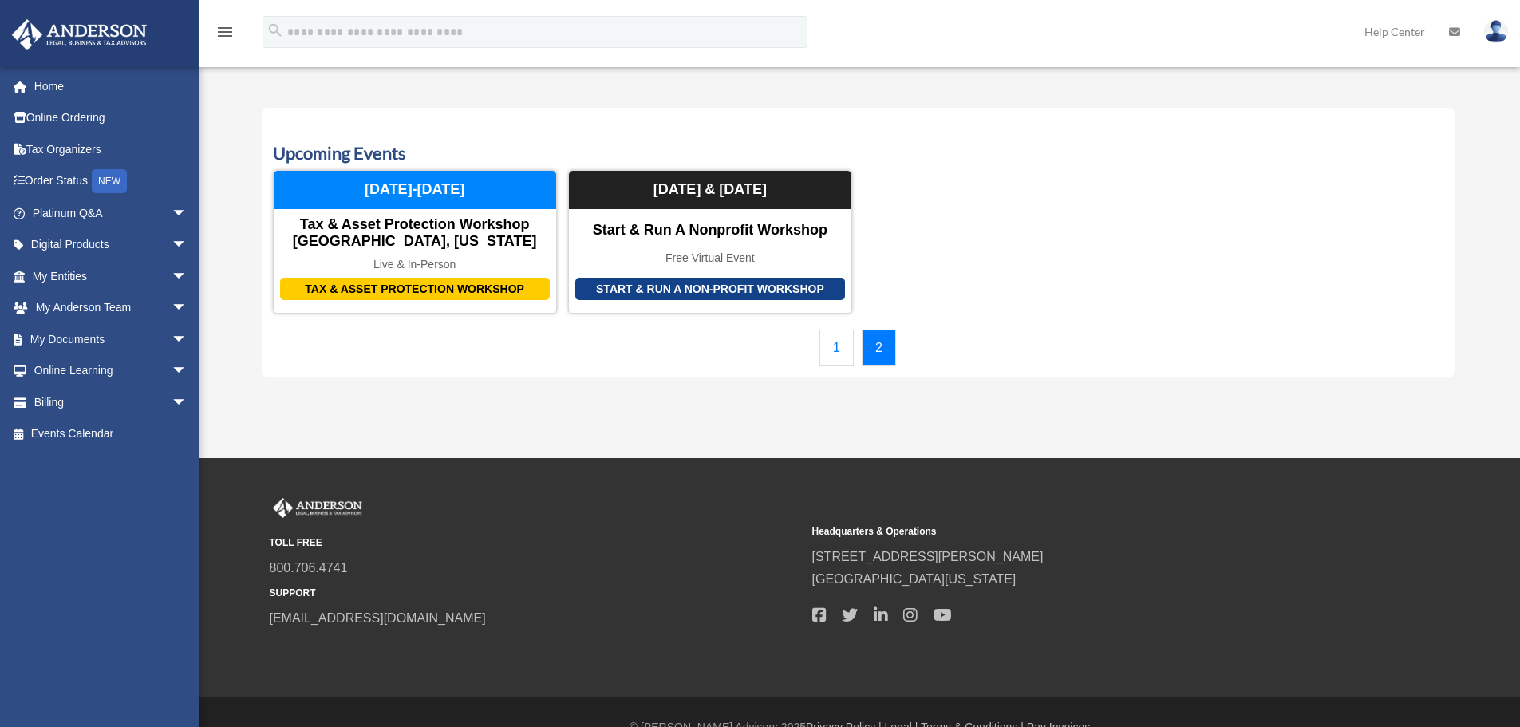
click at [848, 344] on link "1" at bounding box center [836, 347] width 34 height 37
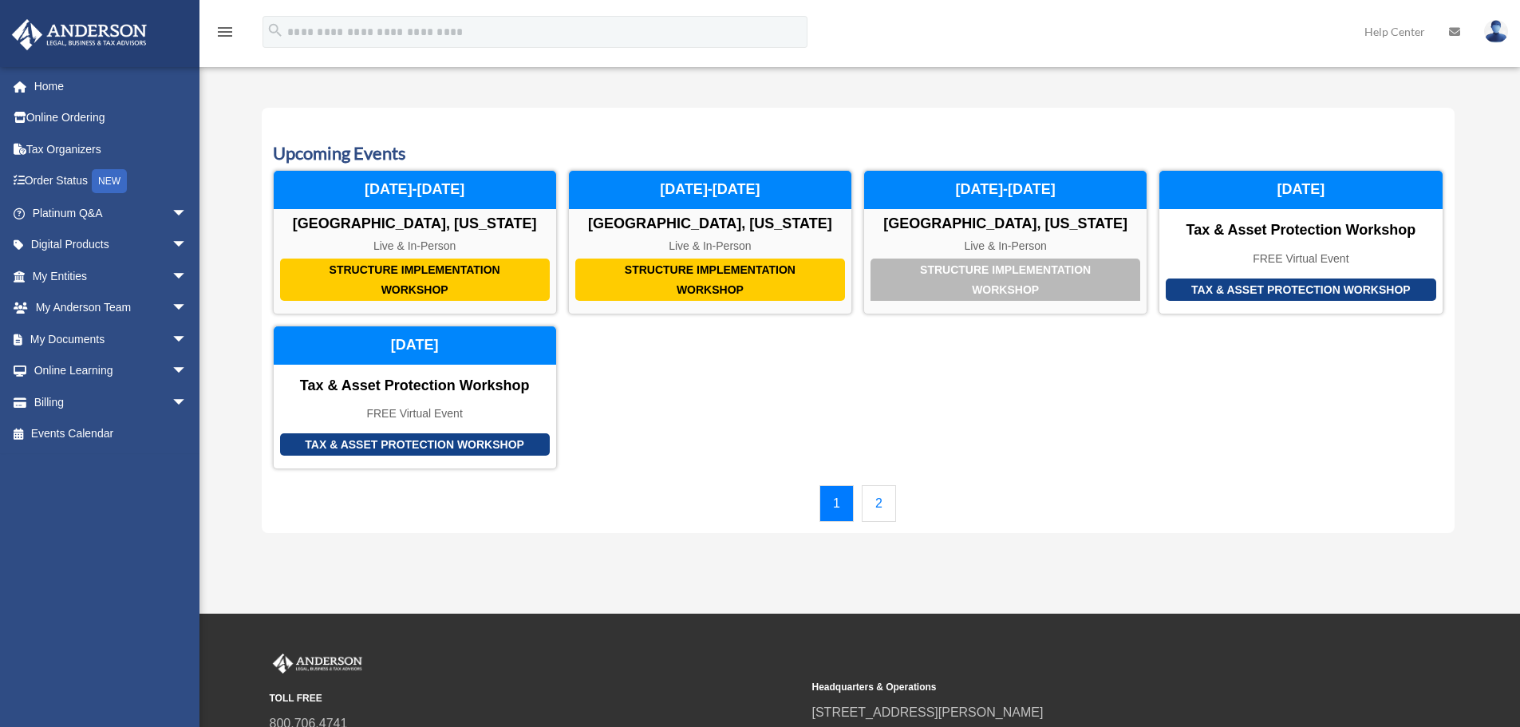
click at [882, 502] on link "2" at bounding box center [879, 503] width 34 height 37
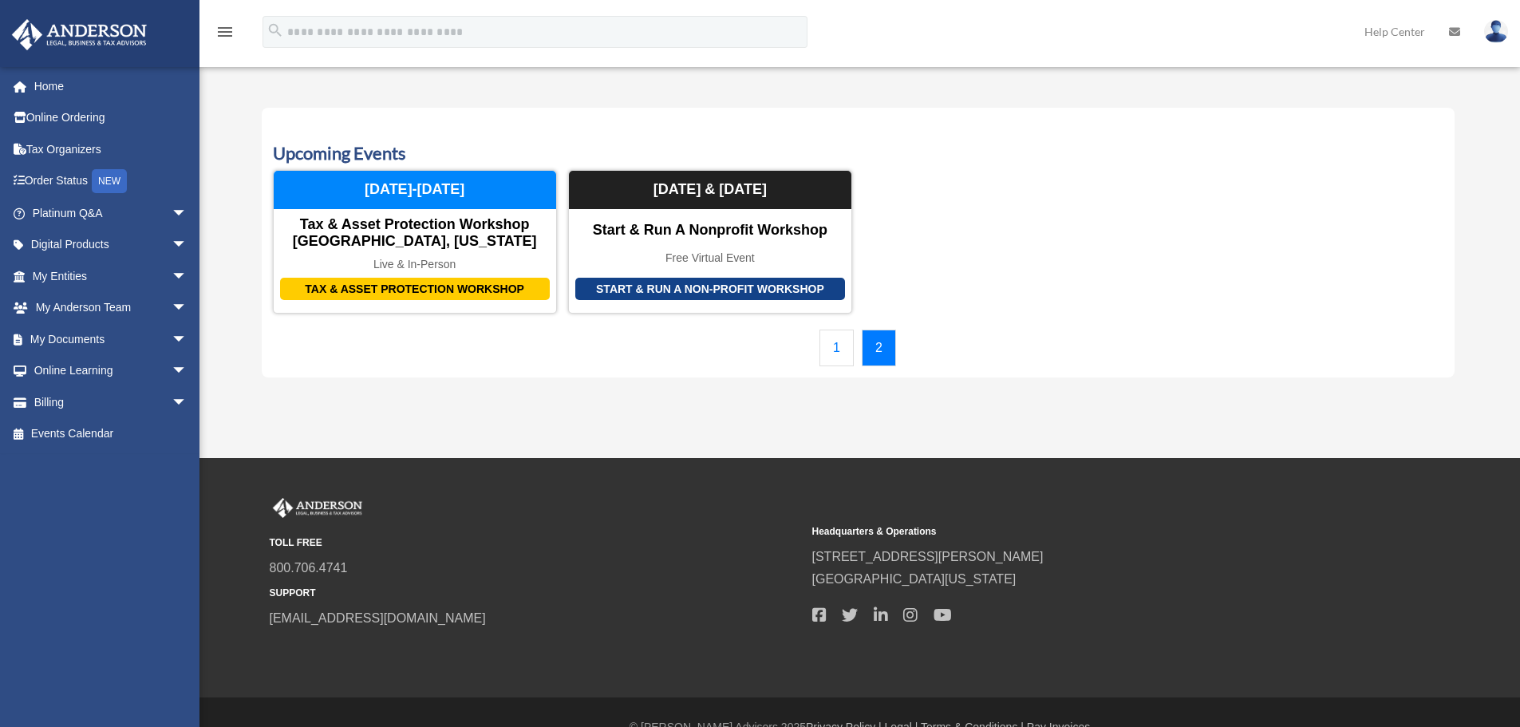
click at [825, 341] on link "1" at bounding box center [836, 347] width 34 height 37
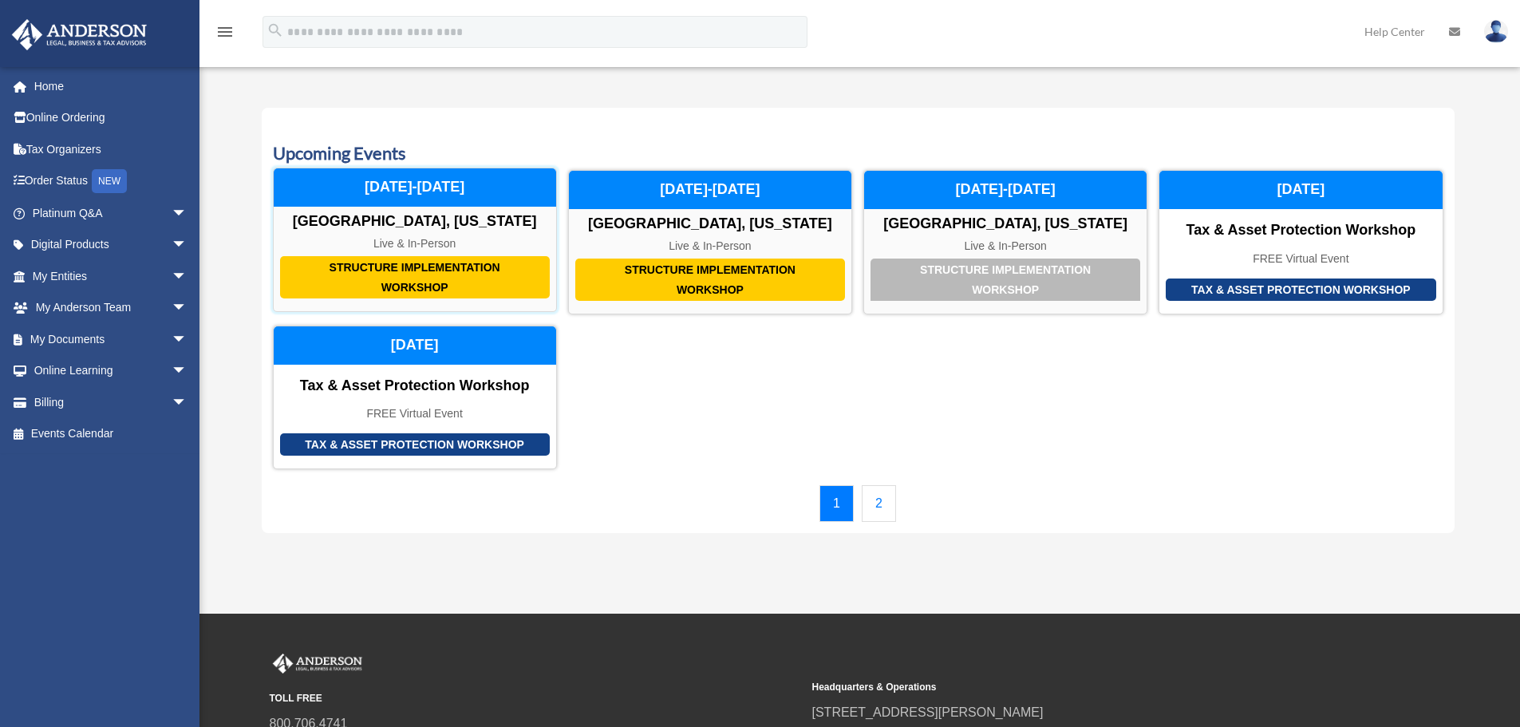
drag, startPoint x: 767, startPoint y: 459, endPoint x: 414, endPoint y: 240, distance: 414.9
click at [414, 240] on div "Structure Implementation Workshop [GEOGRAPHIC_DATA], [US_STATE] Live & In-Perso…" at bounding box center [858, 319] width 1170 height 299
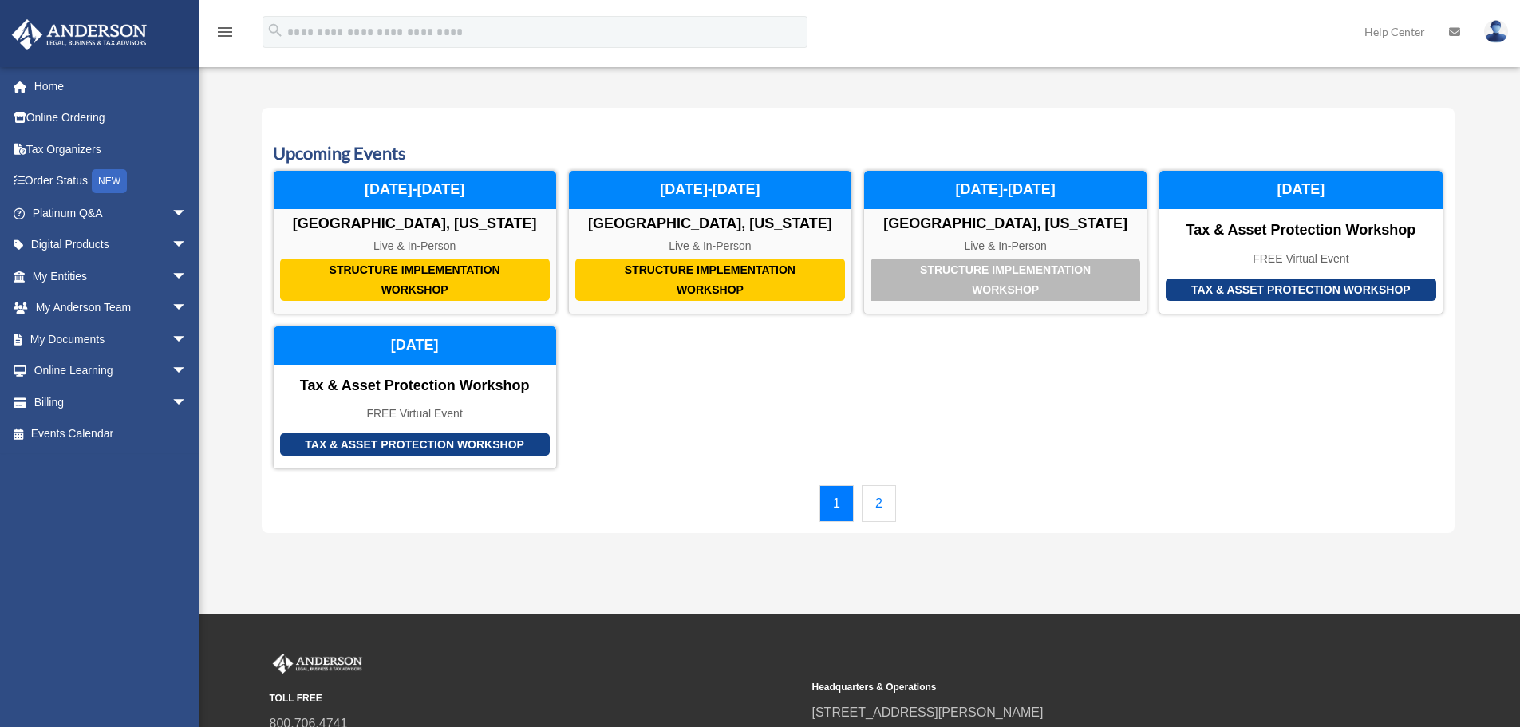
click at [318, 156] on h3 "Upcoming Events" at bounding box center [858, 153] width 1170 height 25
click at [277, 163] on h3 "Upcoming Events" at bounding box center [858, 153] width 1170 height 25
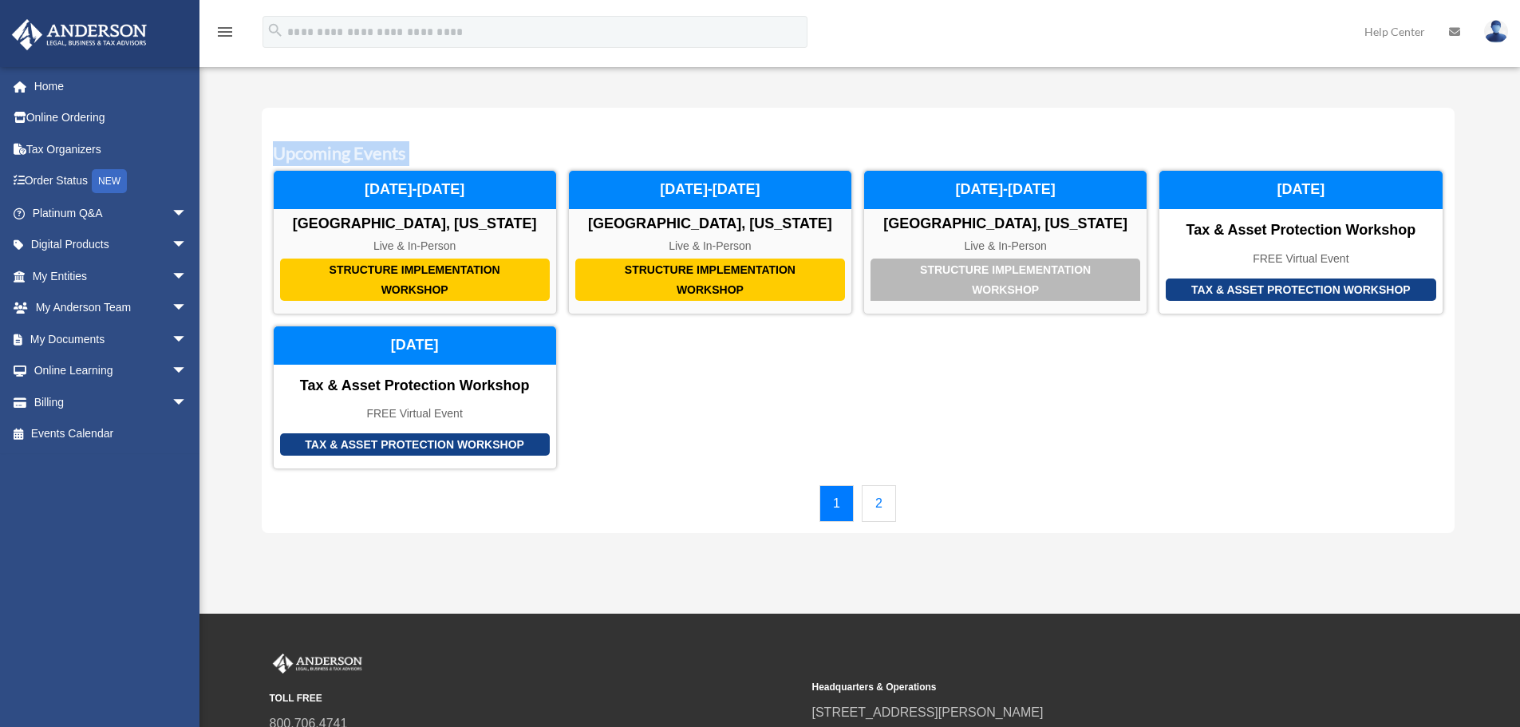
click at [277, 163] on h3 "Upcoming Events" at bounding box center [858, 153] width 1170 height 25
click at [269, 157] on div "Upcoming Events Structure Implementation Workshop [GEOGRAPHIC_DATA], [US_STATE]…" at bounding box center [858, 321] width 1193 height 426
drag, startPoint x: 269, startPoint y: 154, endPoint x: 445, endPoint y: 152, distance: 176.3
click at [445, 152] on div "Upcoming Events Structure Implementation Workshop [GEOGRAPHIC_DATA], [US_STATE]…" at bounding box center [858, 321] width 1193 height 426
click at [446, 151] on h3 "Upcoming Events" at bounding box center [858, 153] width 1170 height 25
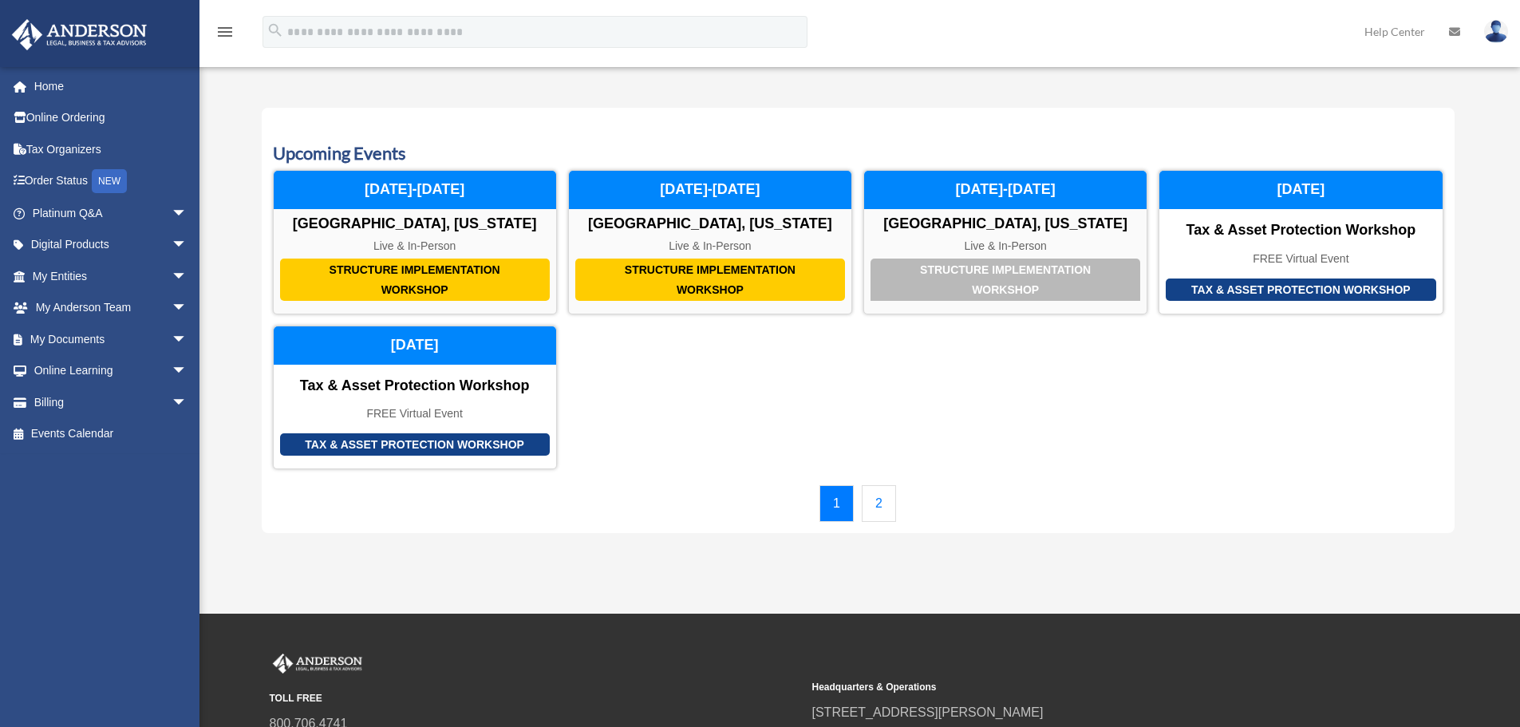
click at [446, 151] on h3 "Upcoming Events" at bounding box center [858, 153] width 1170 height 25
click at [346, 152] on h3 "Upcoming Events" at bounding box center [858, 153] width 1170 height 25
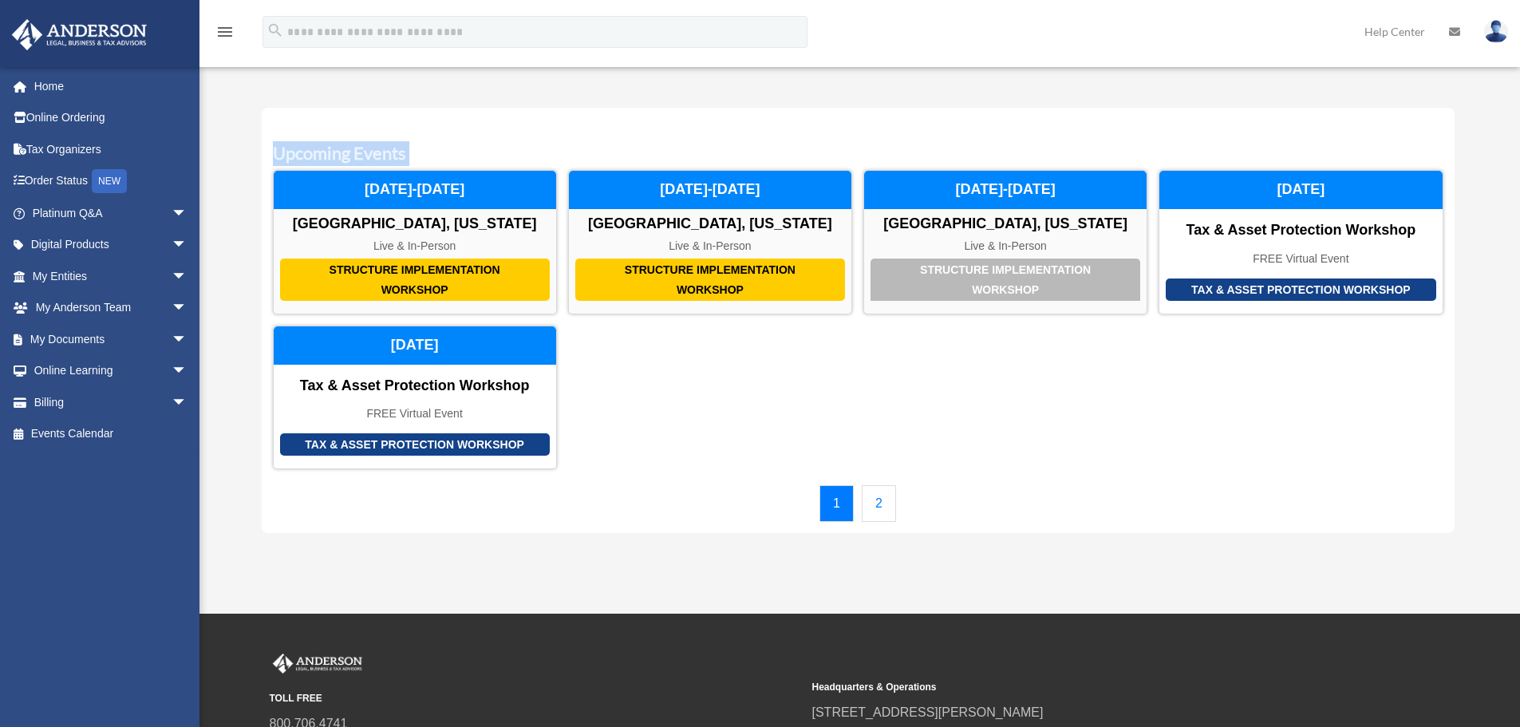
click at [346, 152] on h3 "Upcoming Events" at bounding box center [858, 153] width 1170 height 25
click at [353, 148] on h3 "Upcoming Events" at bounding box center [858, 153] width 1170 height 25
click at [347, 148] on h3 "Upcoming Events" at bounding box center [858, 153] width 1170 height 25
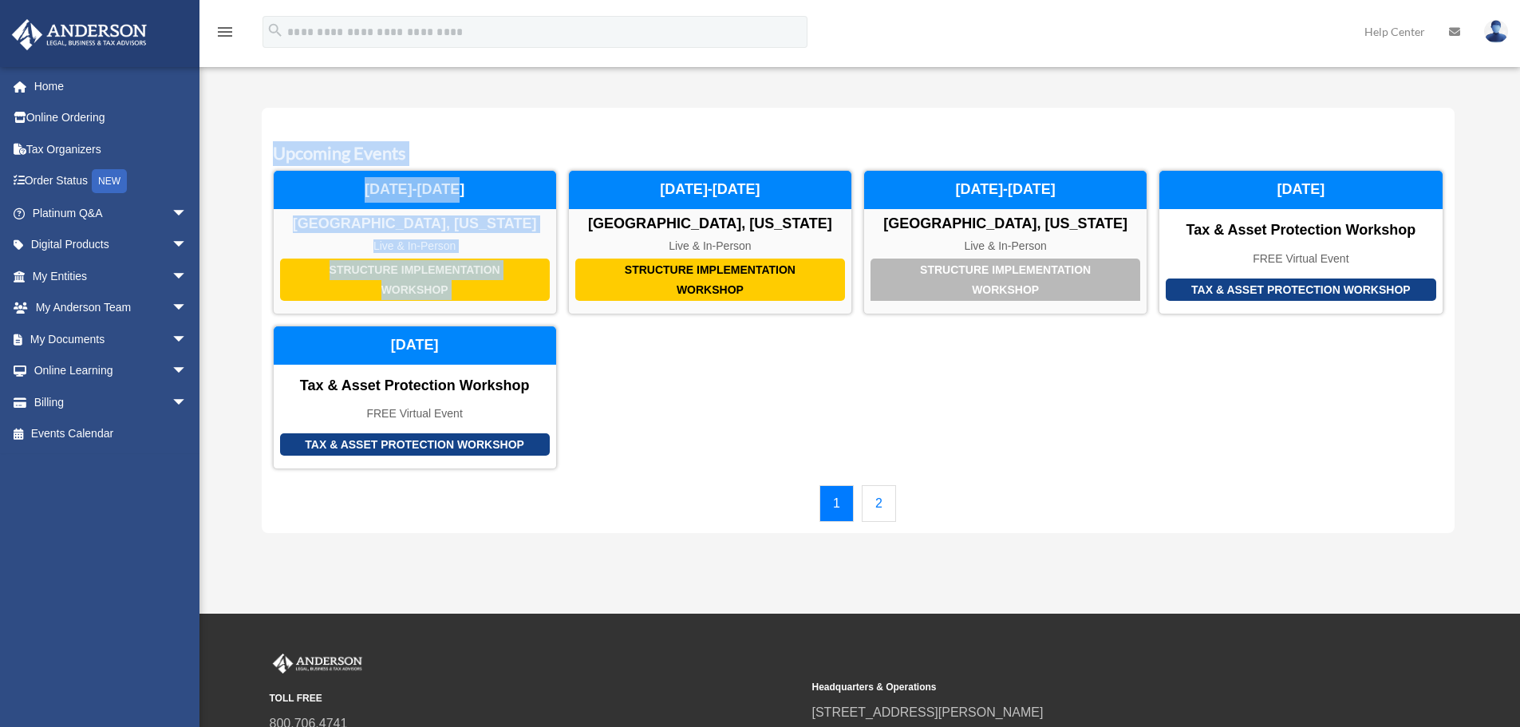
drag, startPoint x: 271, startPoint y: 152, endPoint x: 440, endPoint y: 167, distance: 168.9
click at [440, 167] on div "Upcoming Events Structure Implementation Workshop [GEOGRAPHIC_DATA], [US_STATE]…" at bounding box center [858, 321] width 1193 height 426
click at [416, 145] on h3 "Upcoming Events" at bounding box center [858, 153] width 1170 height 25
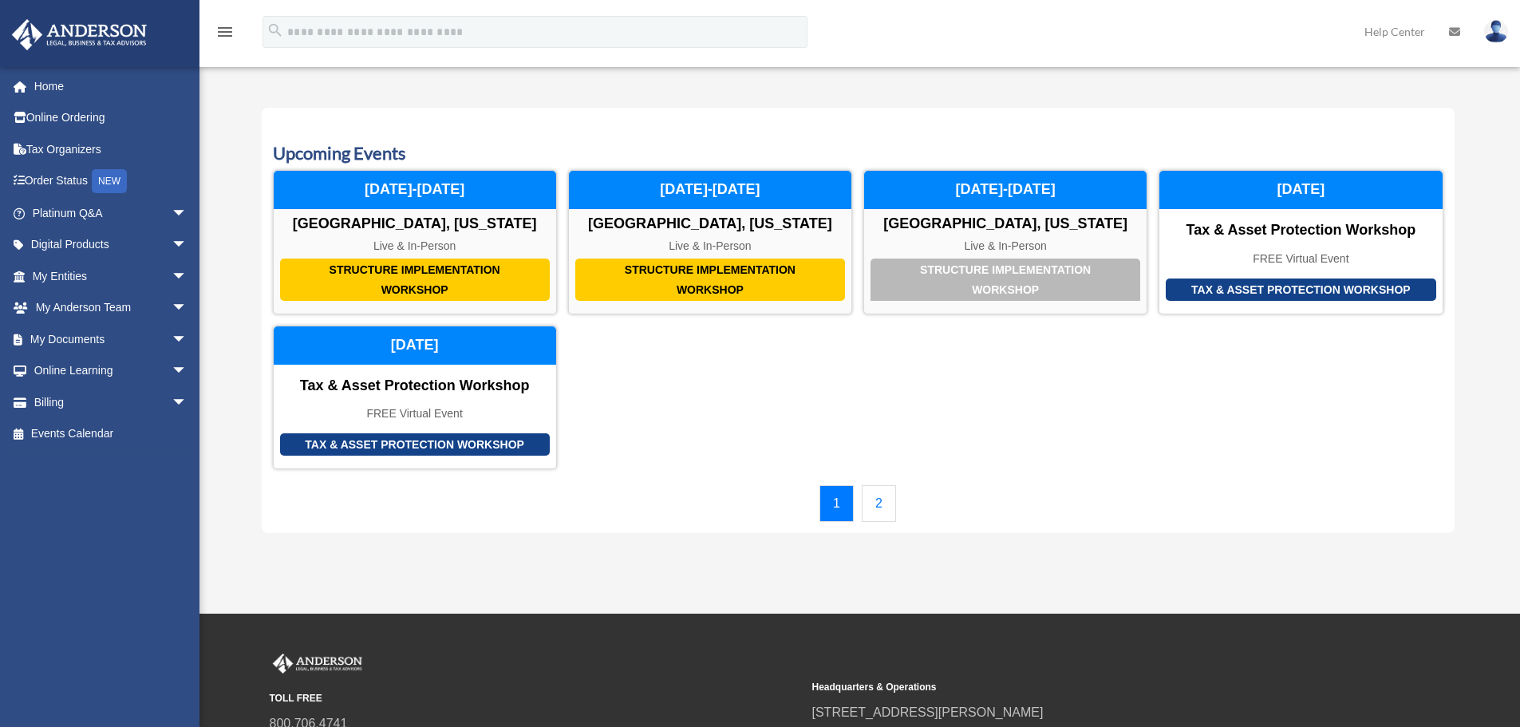
click at [346, 156] on h3 "Upcoming Events" at bounding box center [858, 153] width 1170 height 25
click at [292, 154] on h3 "Upcoming Events" at bounding box center [858, 153] width 1170 height 25
drag, startPoint x: 269, startPoint y: 156, endPoint x: 409, endPoint y: 148, distance: 140.6
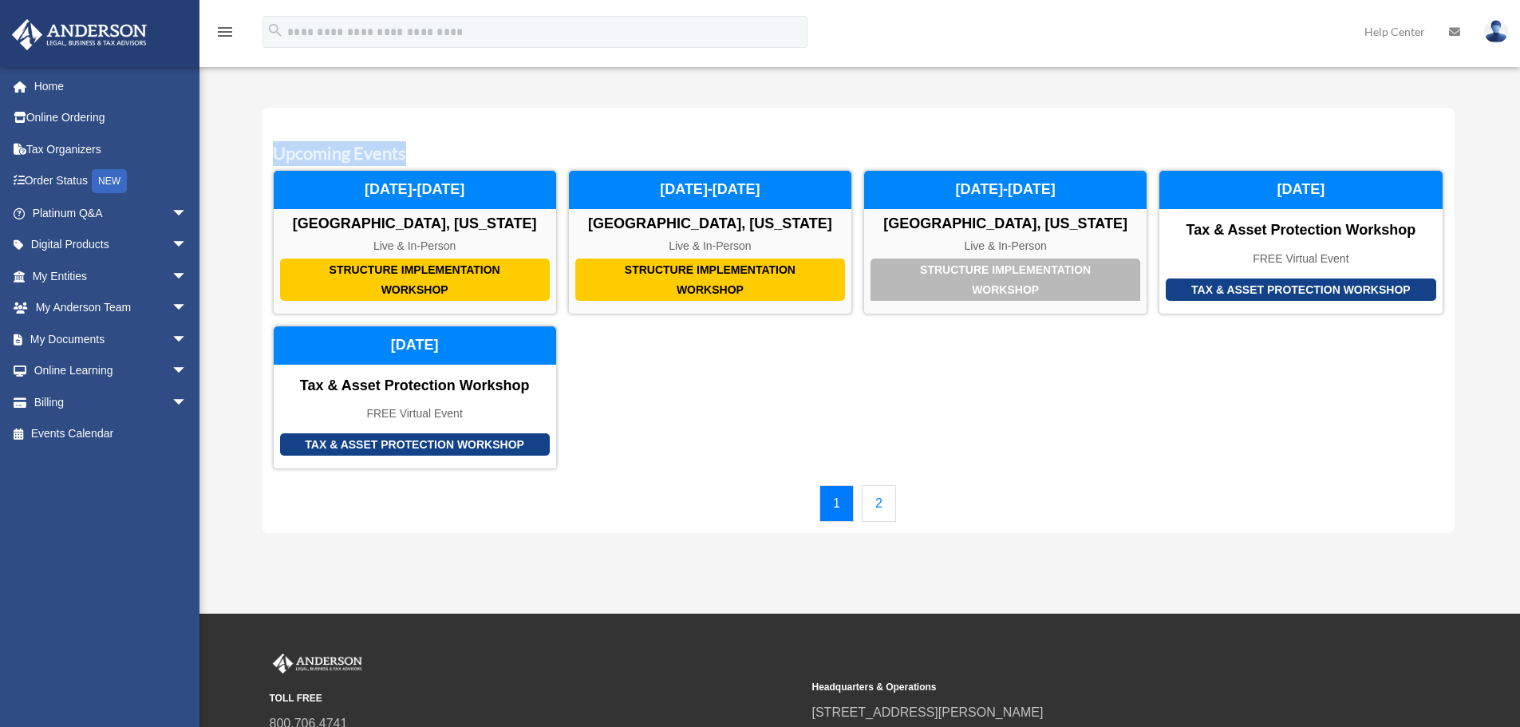
click at [409, 148] on div "Upcoming Events Structure Implementation Workshop [GEOGRAPHIC_DATA], [US_STATE]…" at bounding box center [858, 321] width 1193 height 426
click at [409, 148] on h3 "Upcoming Events" at bounding box center [858, 153] width 1170 height 25
drag, startPoint x: 416, startPoint y: 148, endPoint x: 271, endPoint y: 152, distance: 144.5
click at [271, 152] on div "Upcoming Events Structure Implementation Workshop [GEOGRAPHIC_DATA], [US_STATE]…" at bounding box center [858, 321] width 1193 height 426
